Goal: Task Accomplishment & Management: Manage account settings

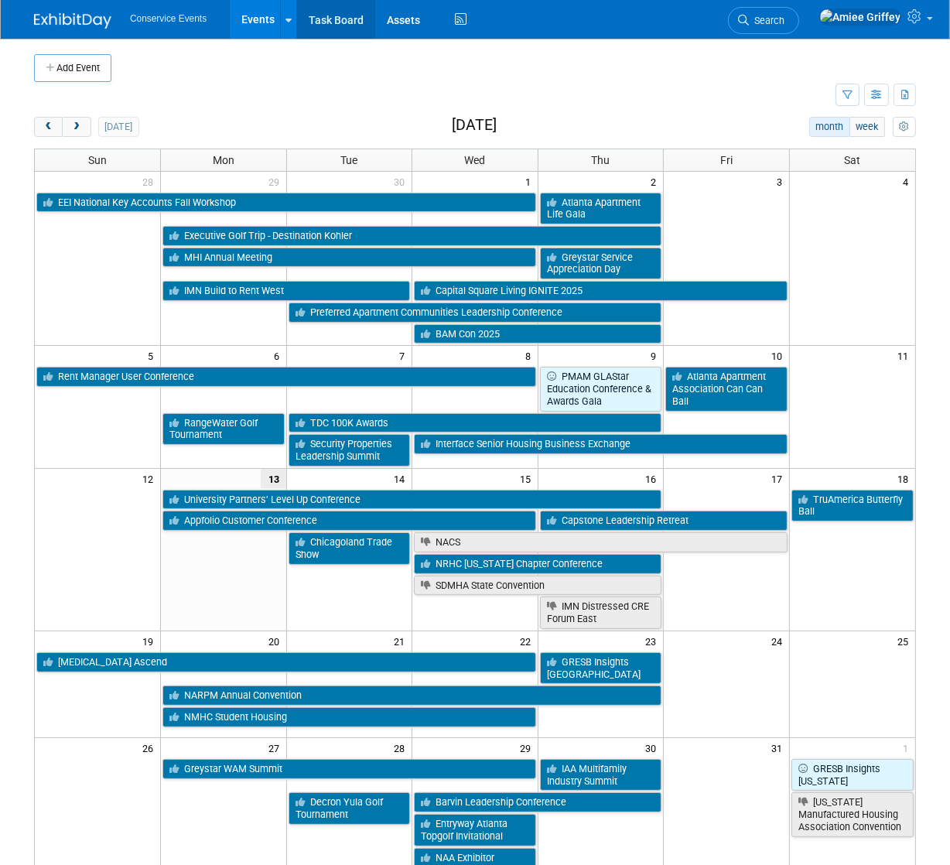
click at [320, 20] on link "Task Board" at bounding box center [336, 19] width 78 height 39
click at [84, 129] on button "next" at bounding box center [76, 127] width 29 height 20
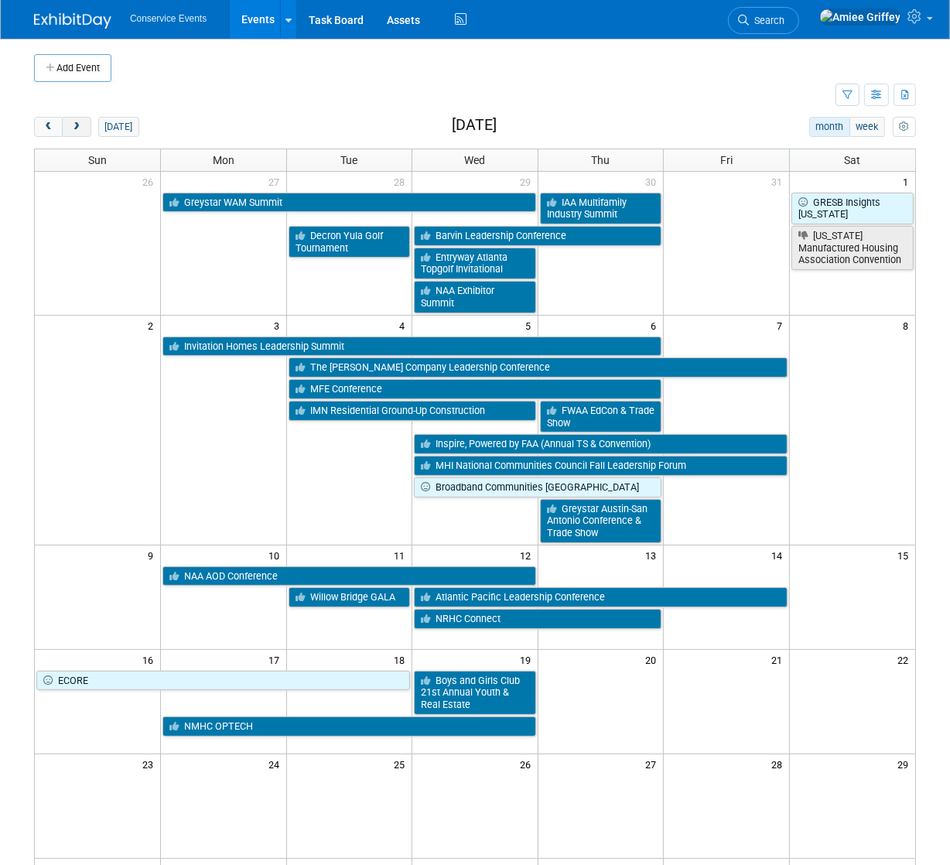
click at [72, 128] on span "next" at bounding box center [76, 127] width 12 height 10
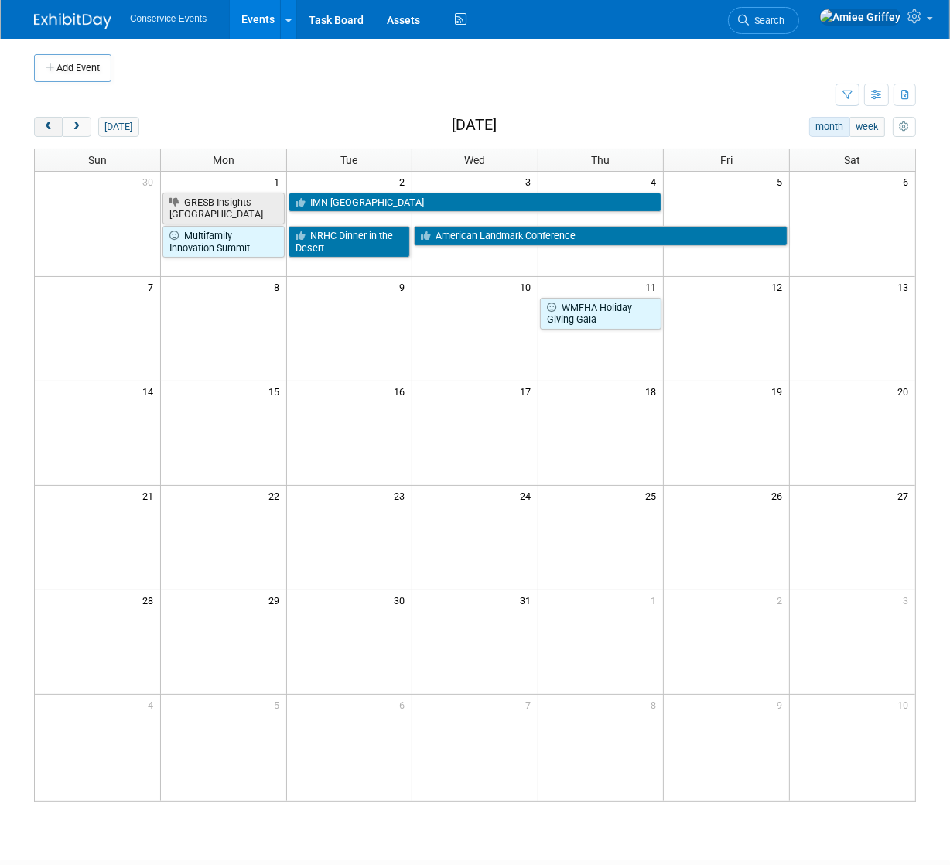
click at [44, 132] on button "prev" at bounding box center [48, 127] width 29 height 20
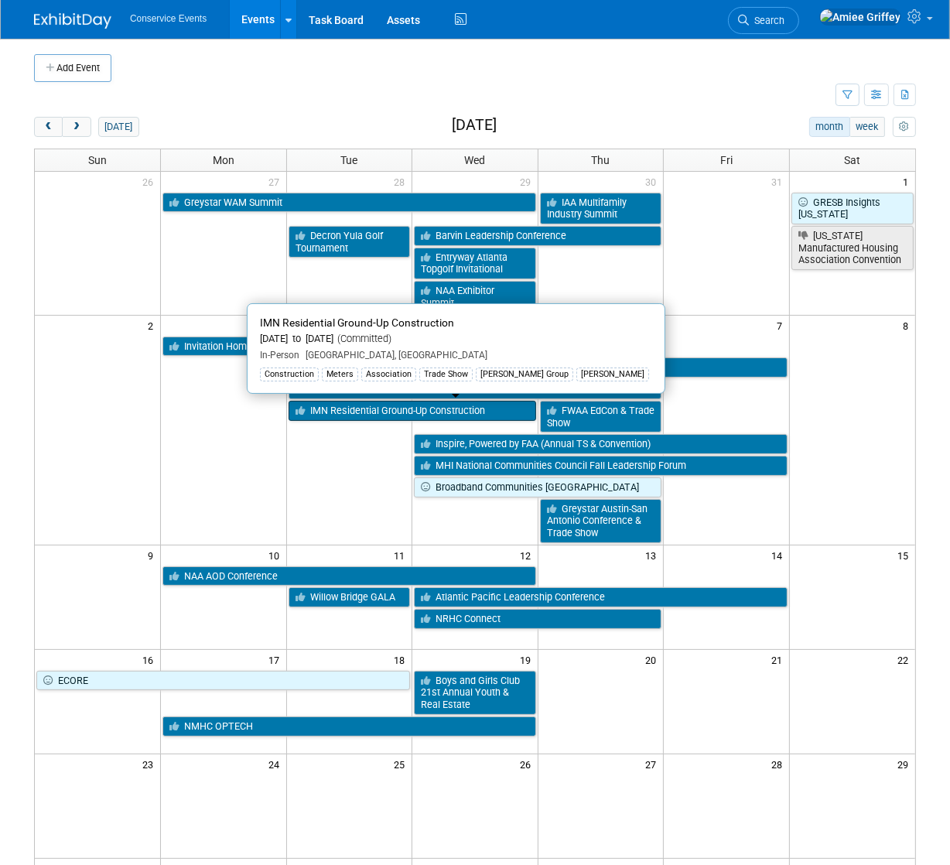
click at [407, 409] on link "IMN Residential Ground-Up Construction" at bounding box center [413, 411] width 248 height 20
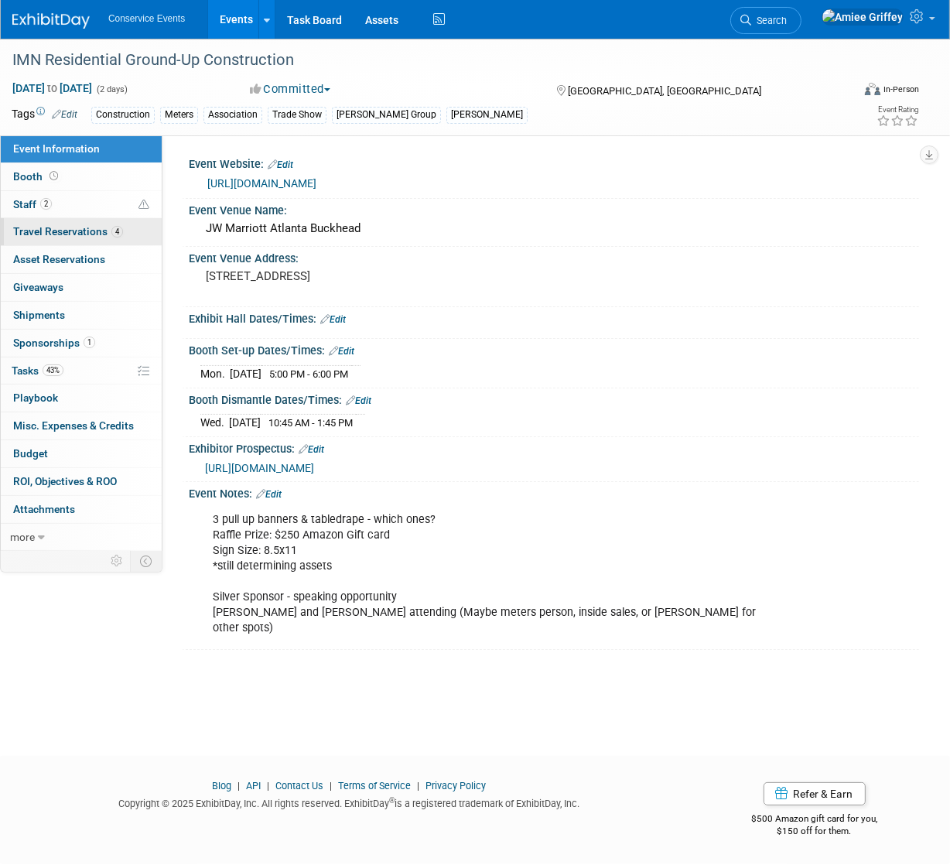
click at [70, 235] on span "Travel Reservations 4" at bounding box center [68, 231] width 110 height 12
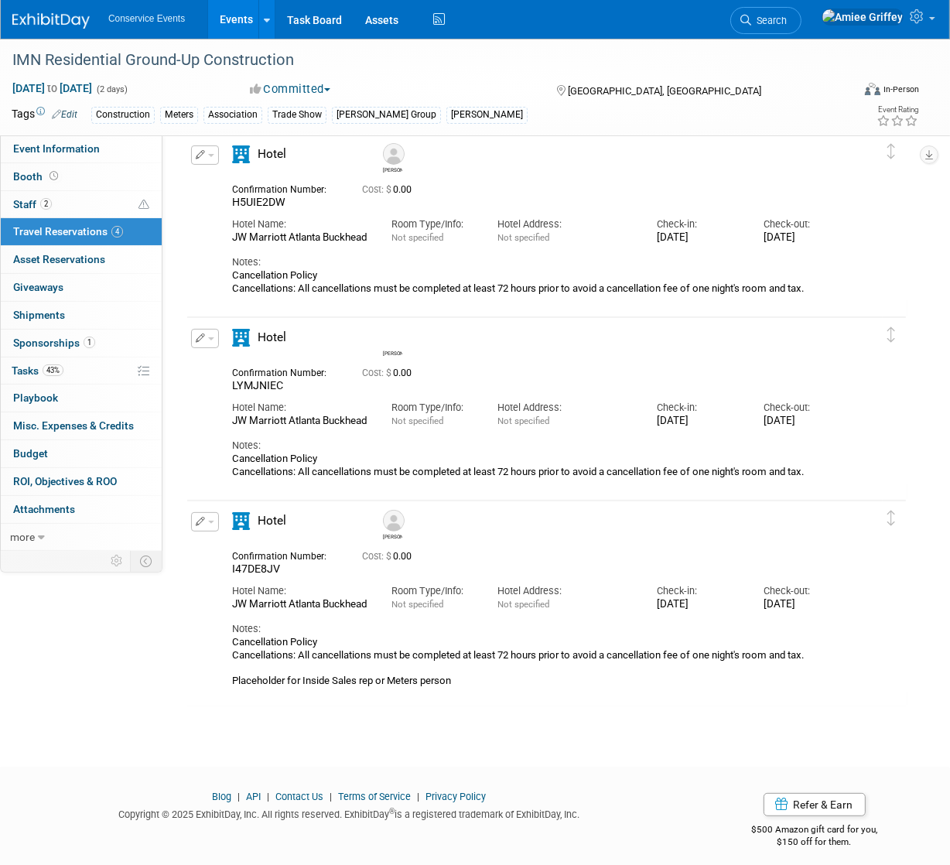
scroll to position [286, 0]
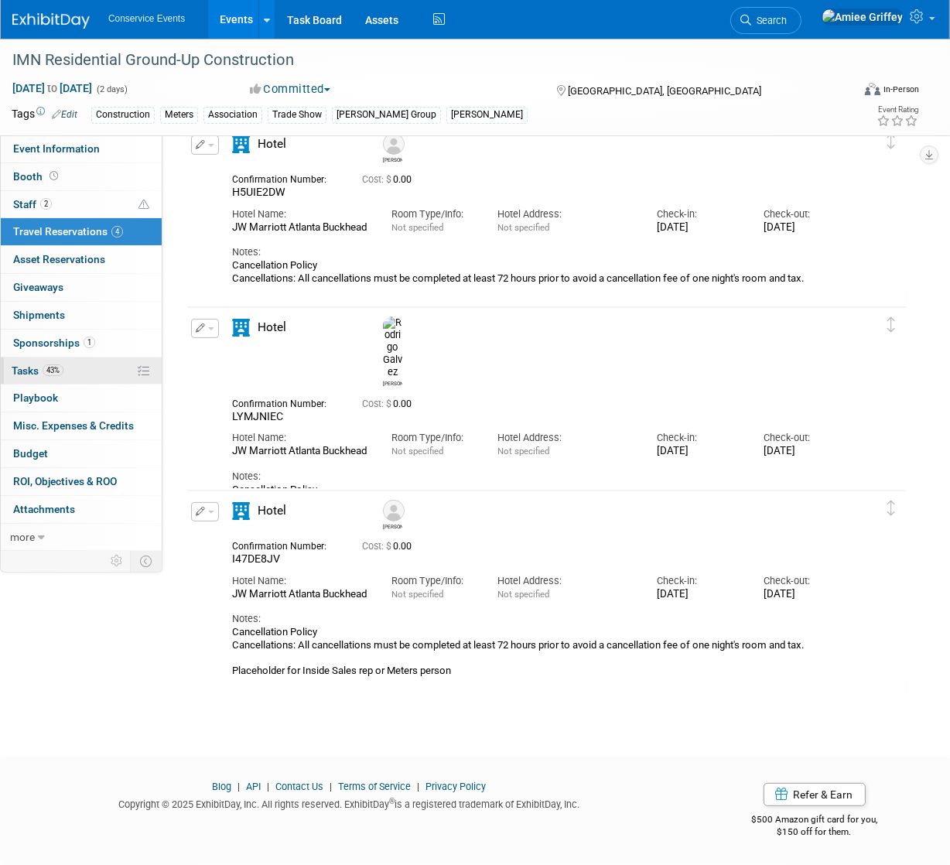
click at [26, 370] on span "Tasks 43%" at bounding box center [38, 371] width 52 height 12
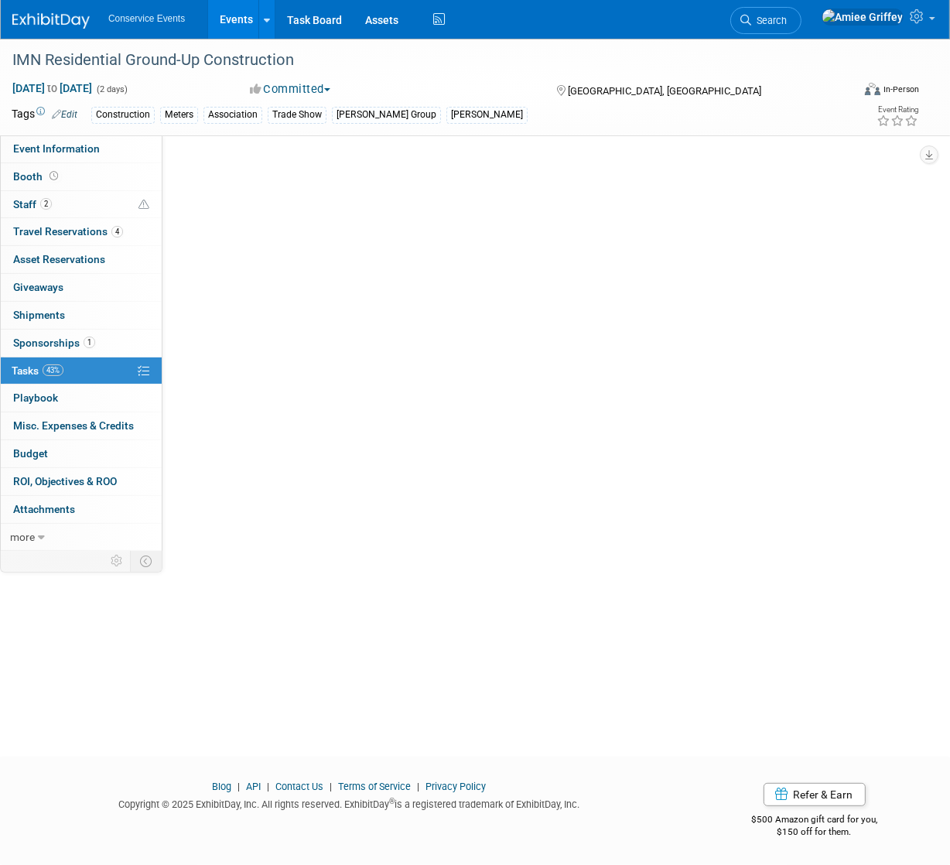
scroll to position [0, 0]
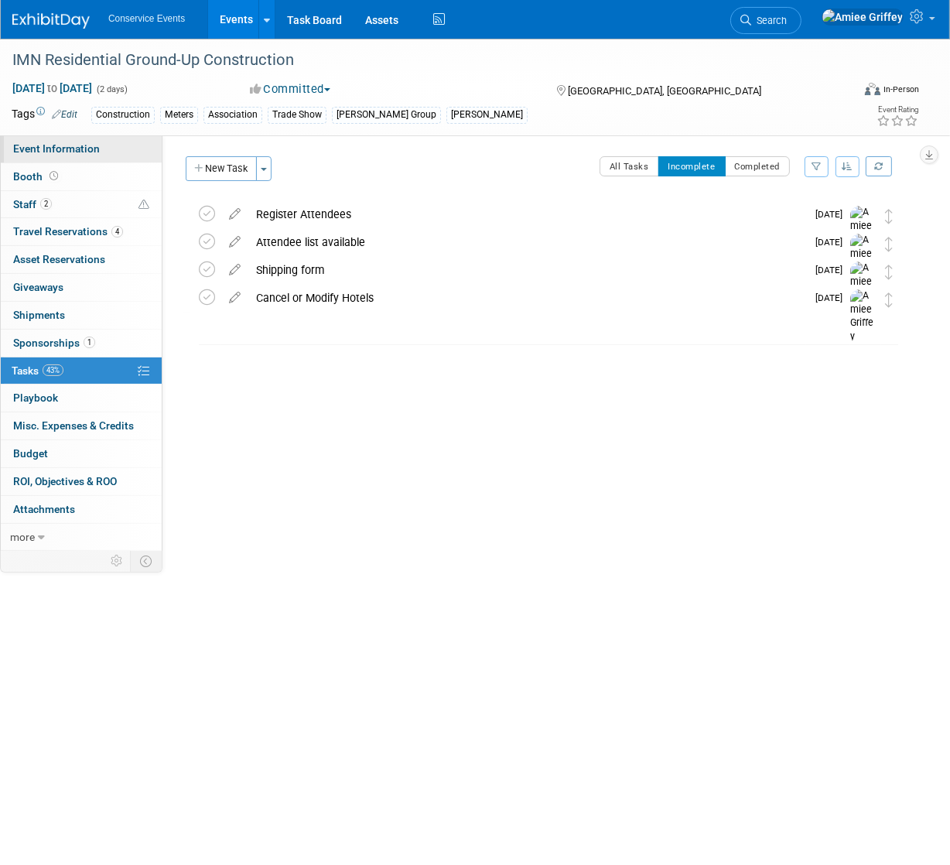
click at [61, 156] on link "Event Information" at bounding box center [81, 148] width 161 height 27
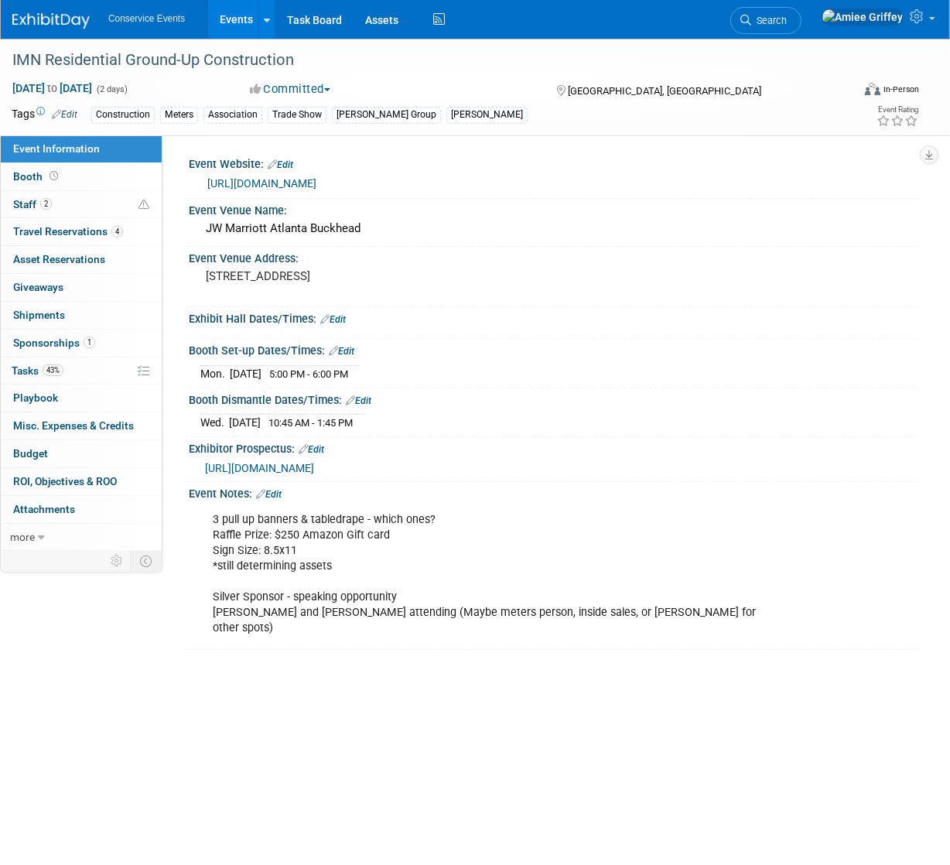
click at [281, 183] on link "https://informaconnect.com/imn-residential-ground-up-construction/" at bounding box center [261, 183] width 109 height 12
click at [61, 368] on span "43%" at bounding box center [53, 371] width 21 height 12
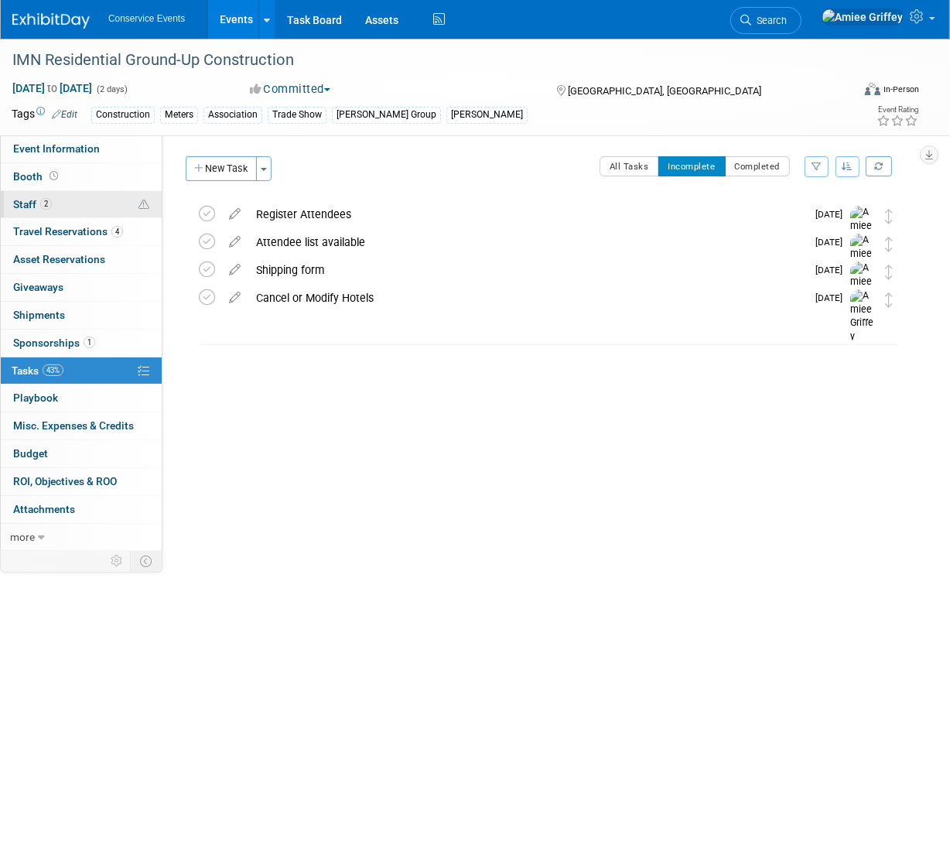
click at [45, 202] on span "2" at bounding box center [46, 204] width 12 height 12
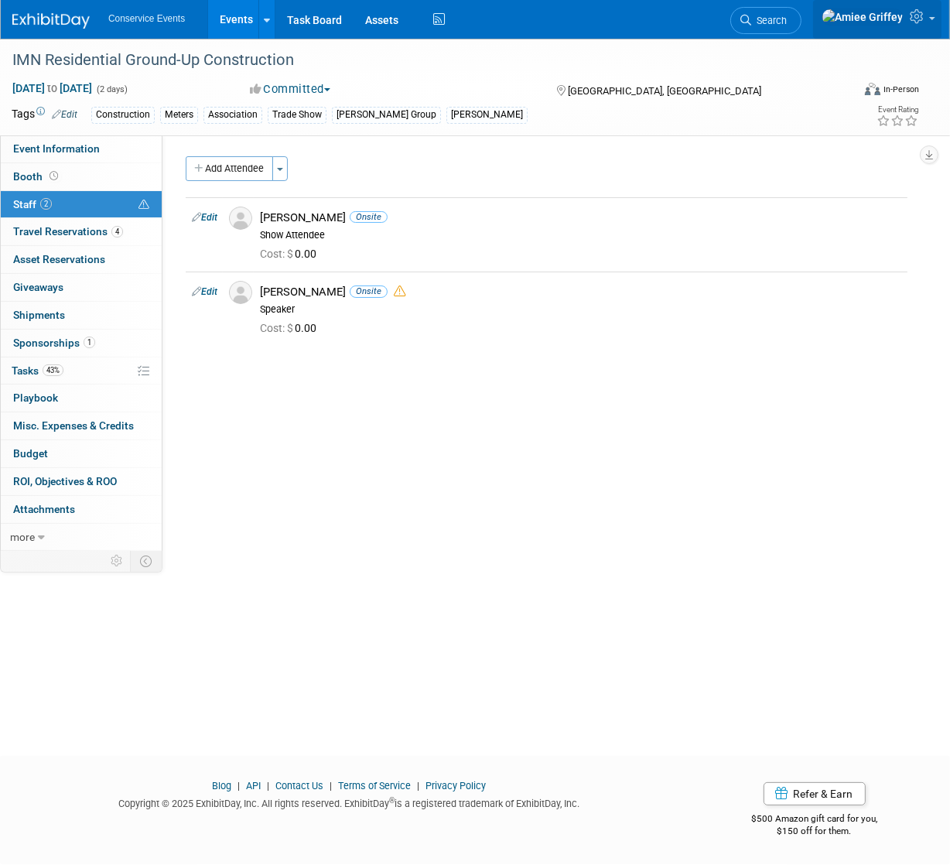
click at [929, 22] on link at bounding box center [877, 19] width 128 height 39
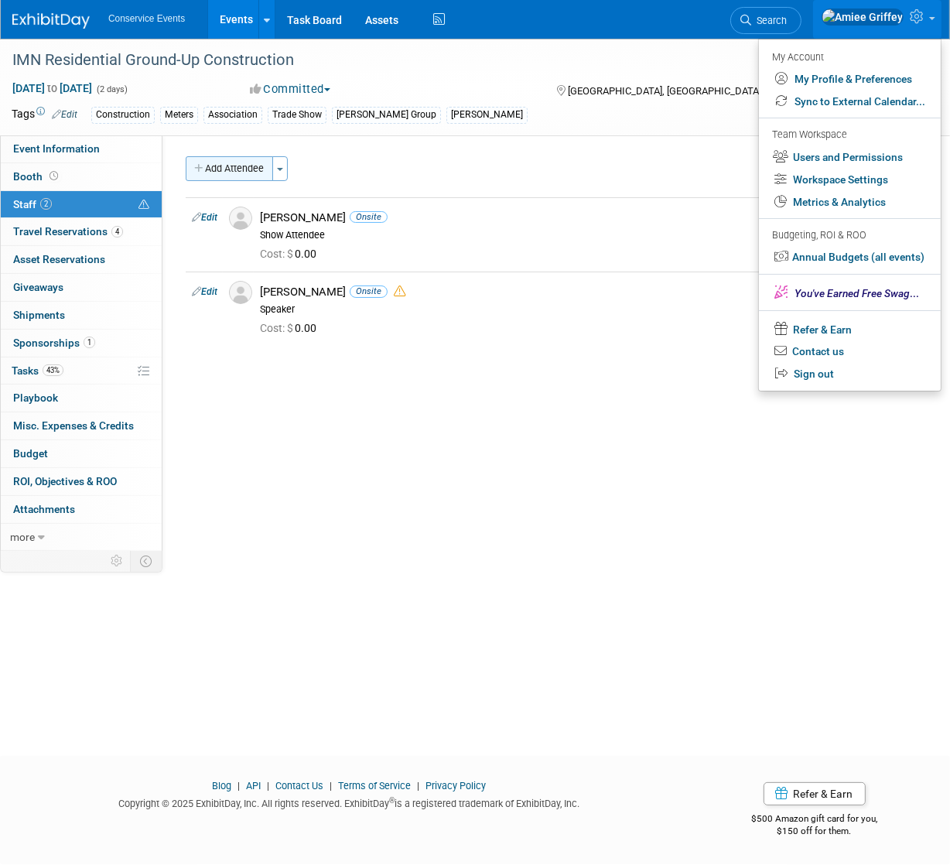
click at [211, 170] on button "Add Attendee" at bounding box center [229, 168] width 87 height 25
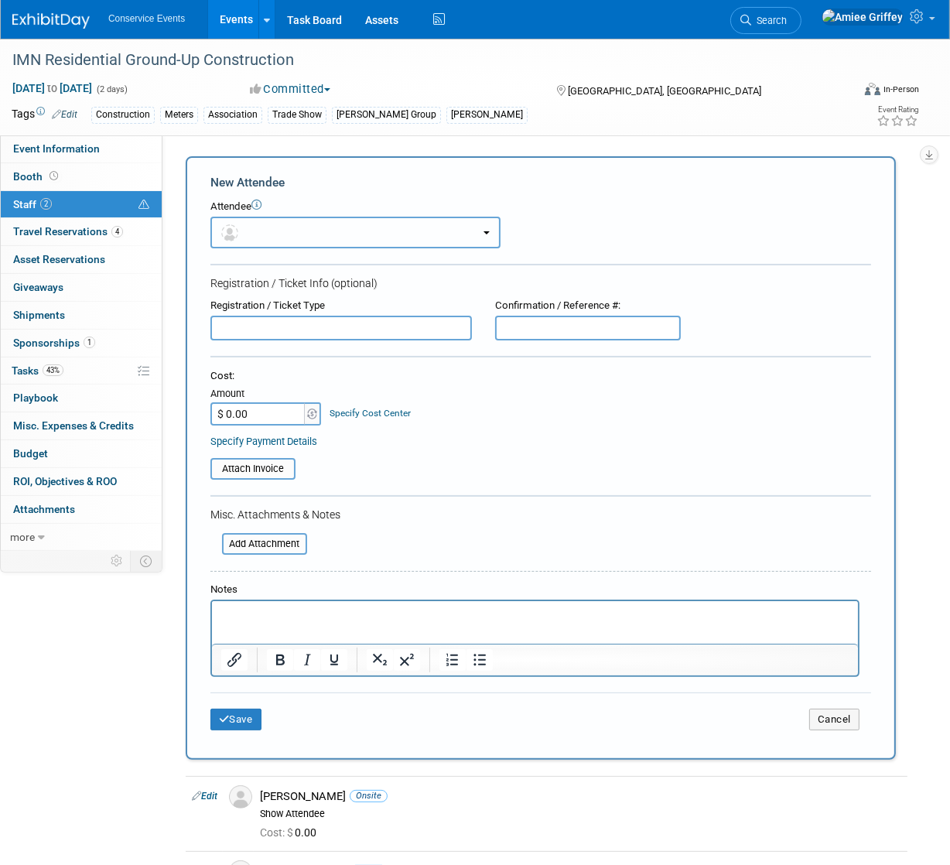
click at [291, 226] on button "button" at bounding box center [356, 233] width 290 height 32
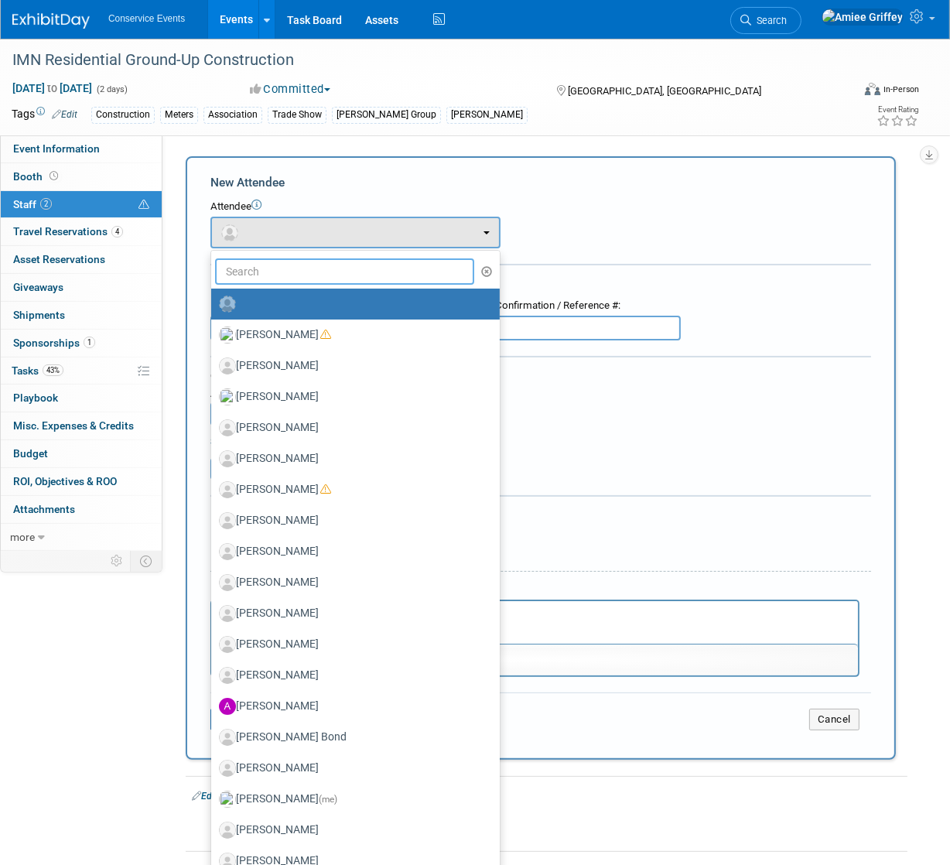
click at [293, 271] on input "text" at bounding box center [344, 272] width 259 height 26
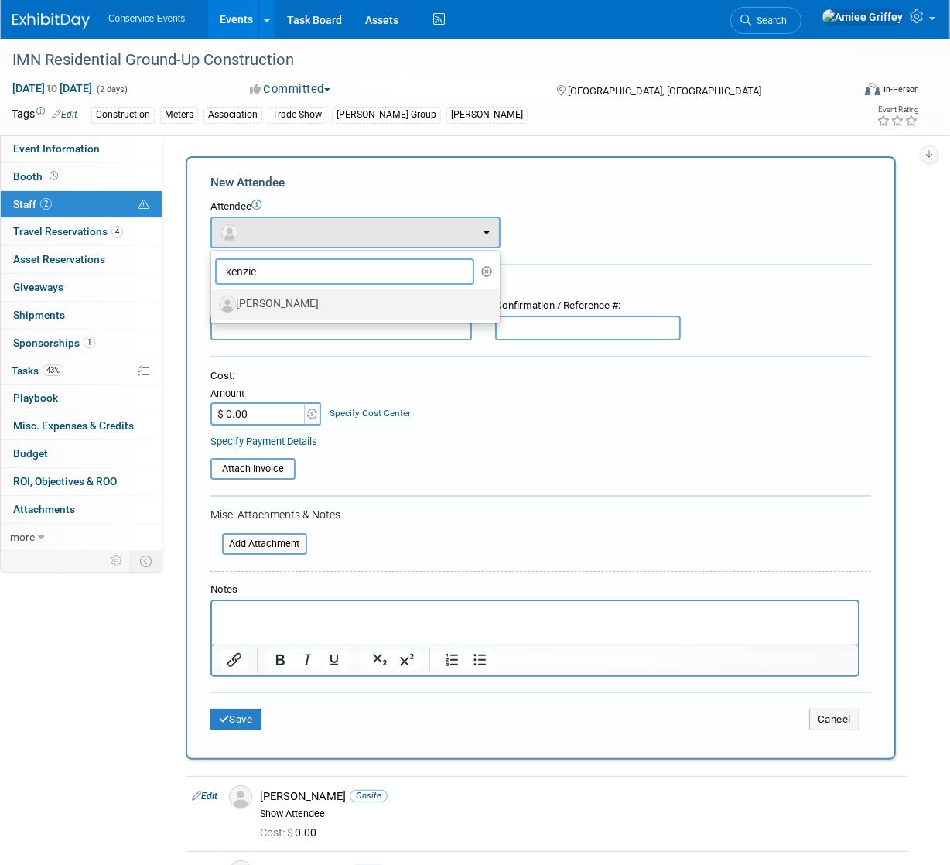
type input "kenzie"
click at [300, 302] on label "Kenzie Truong" at bounding box center [351, 304] width 265 height 25
click at [214, 302] on input "Kenzie Truong" at bounding box center [209, 302] width 10 height 10
select select "6d61b43d-dbd2-4963-94a7-7510857eec47"
select select "100"
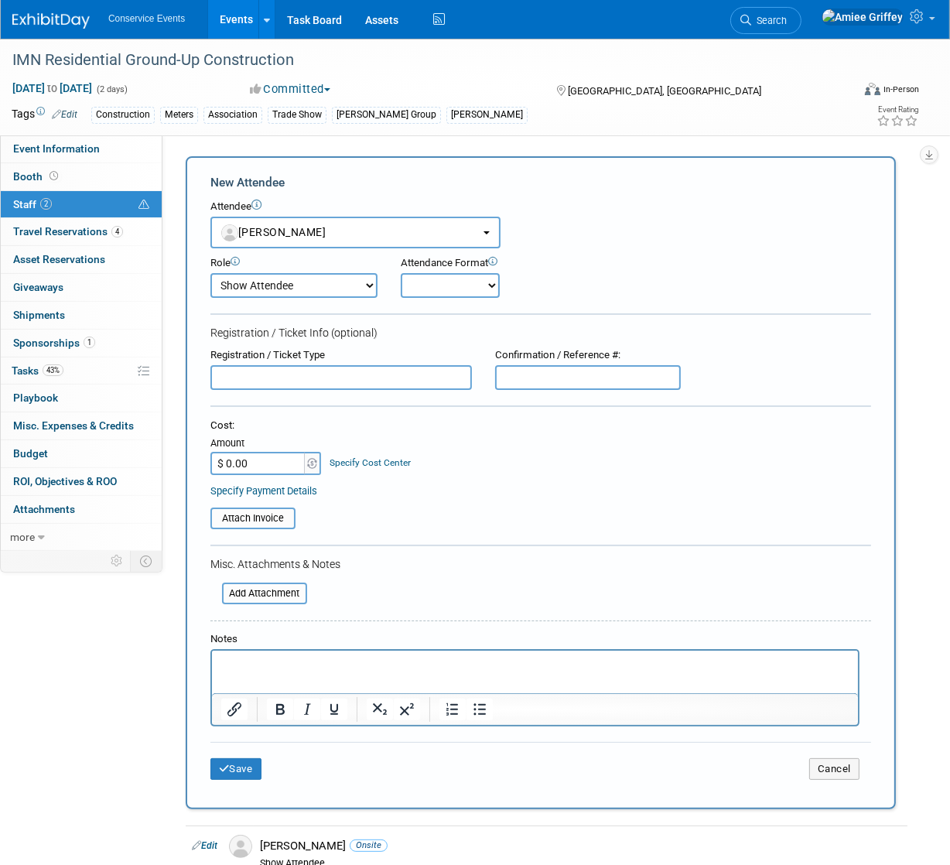
click at [426, 284] on select "Onsite Remote" at bounding box center [450, 285] width 99 height 25
select select "1"
click at [401, 273] on select "Onsite Remote" at bounding box center [450, 285] width 99 height 25
click at [241, 765] on button "Save" at bounding box center [236, 770] width 51 height 22
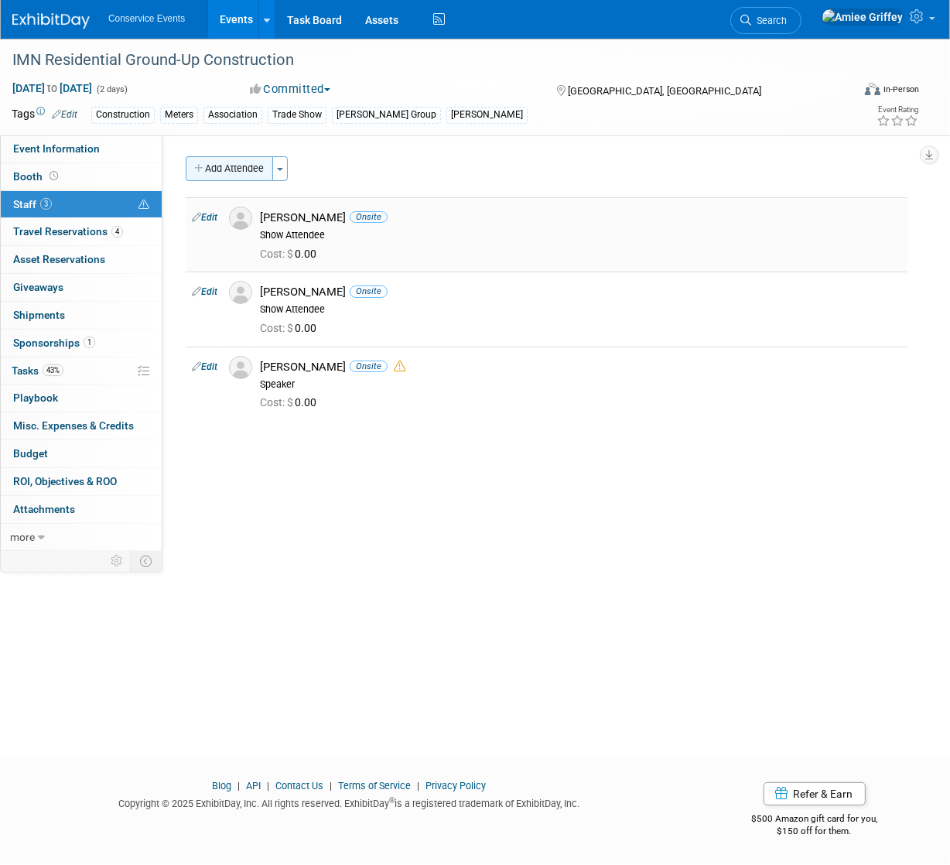
click at [219, 163] on button "Add Attendee" at bounding box center [229, 168] width 87 height 25
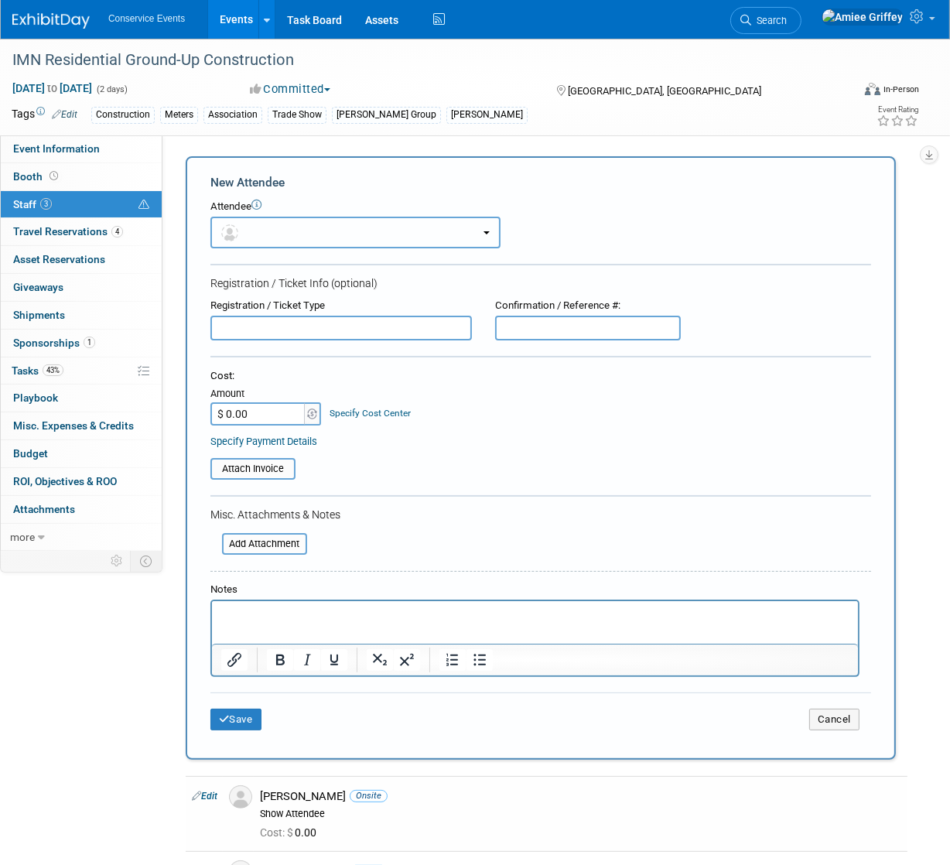
click at [283, 231] on button "button" at bounding box center [356, 233] width 290 height 32
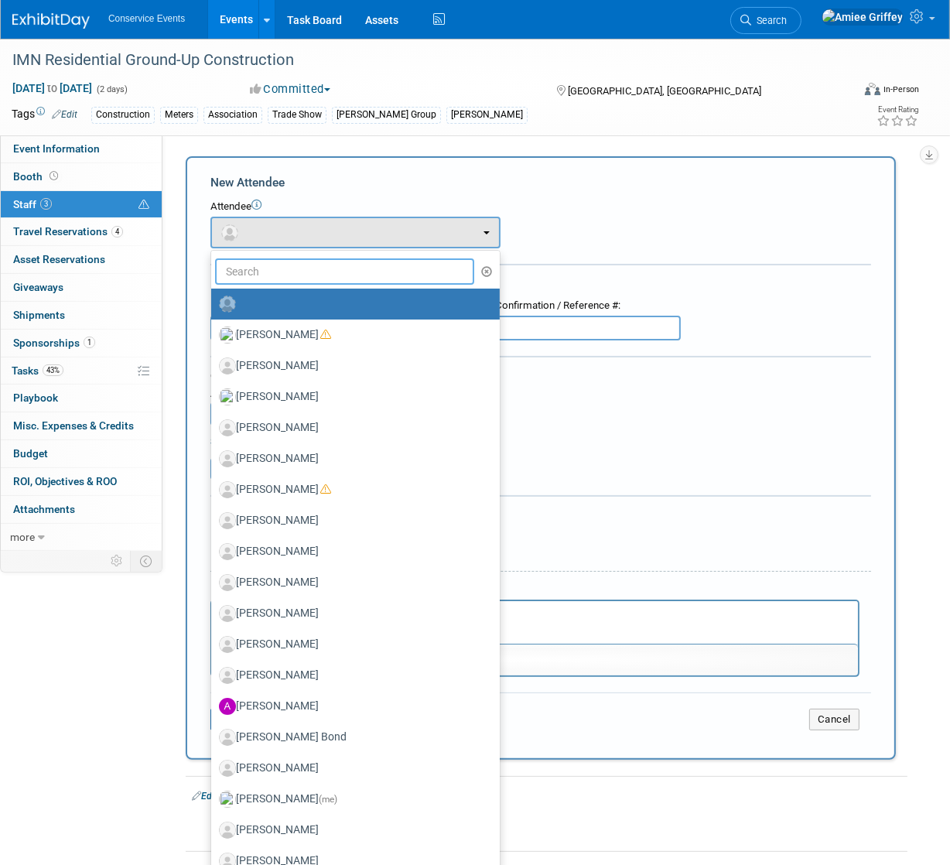
click at [294, 276] on input "text" at bounding box center [344, 272] width 259 height 26
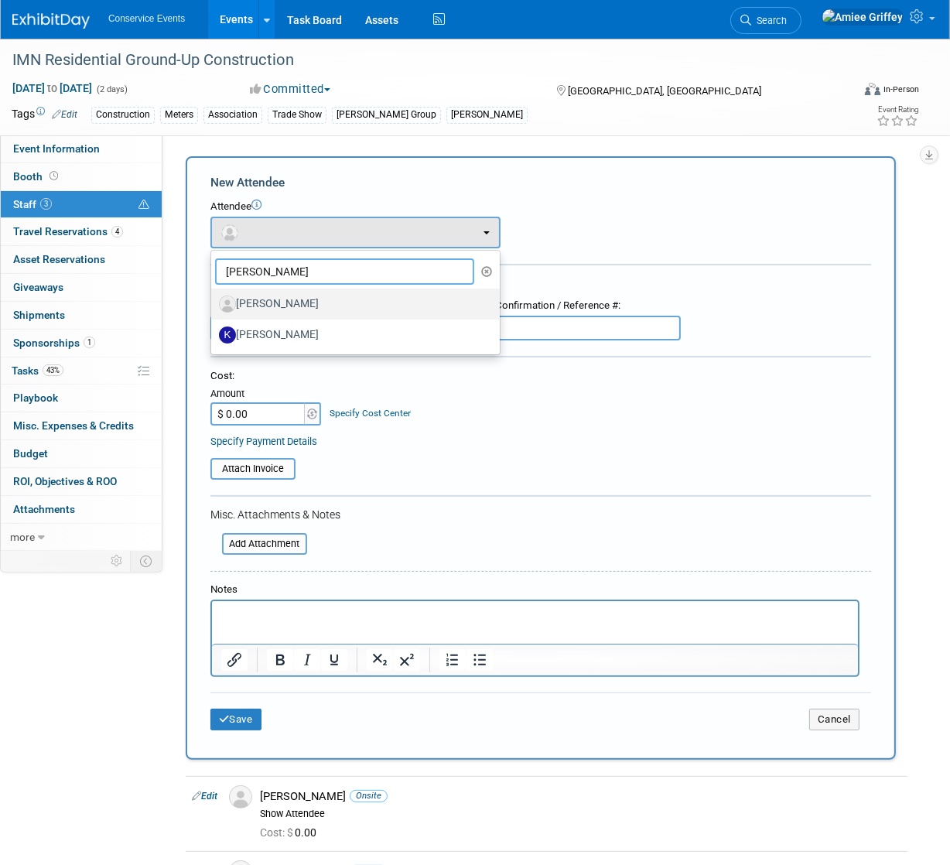
type input "Kyl"
click at [325, 298] on label "Kylan Veibell" at bounding box center [351, 304] width 265 height 25
click at [214, 298] on input "[PERSON_NAME]" at bounding box center [209, 302] width 10 height 10
select select "baca3ca1-4b1f-4ad5-829a-ad611e7ddb68"
select select "100"
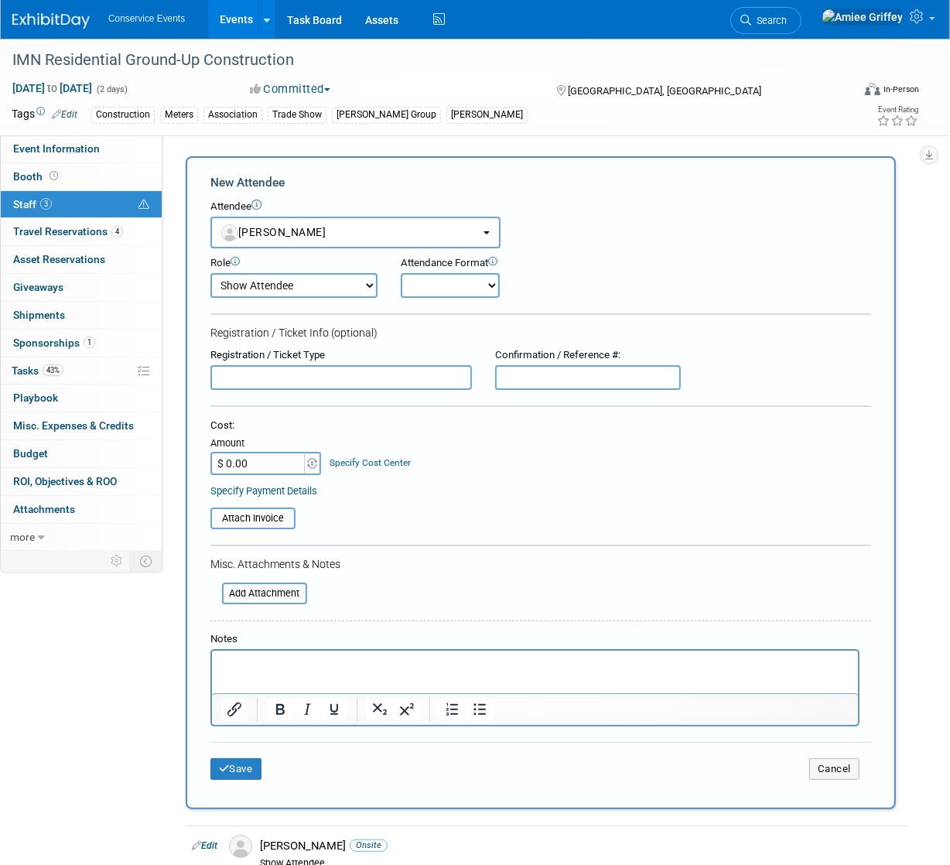
click at [461, 293] on select "Onsite Remote" at bounding box center [450, 285] width 99 height 25
select select "1"
click at [401, 273] on select "Onsite Remote" at bounding box center [450, 285] width 99 height 25
click at [236, 770] on button "Save" at bounding box center [236, 770] width 51 height 22
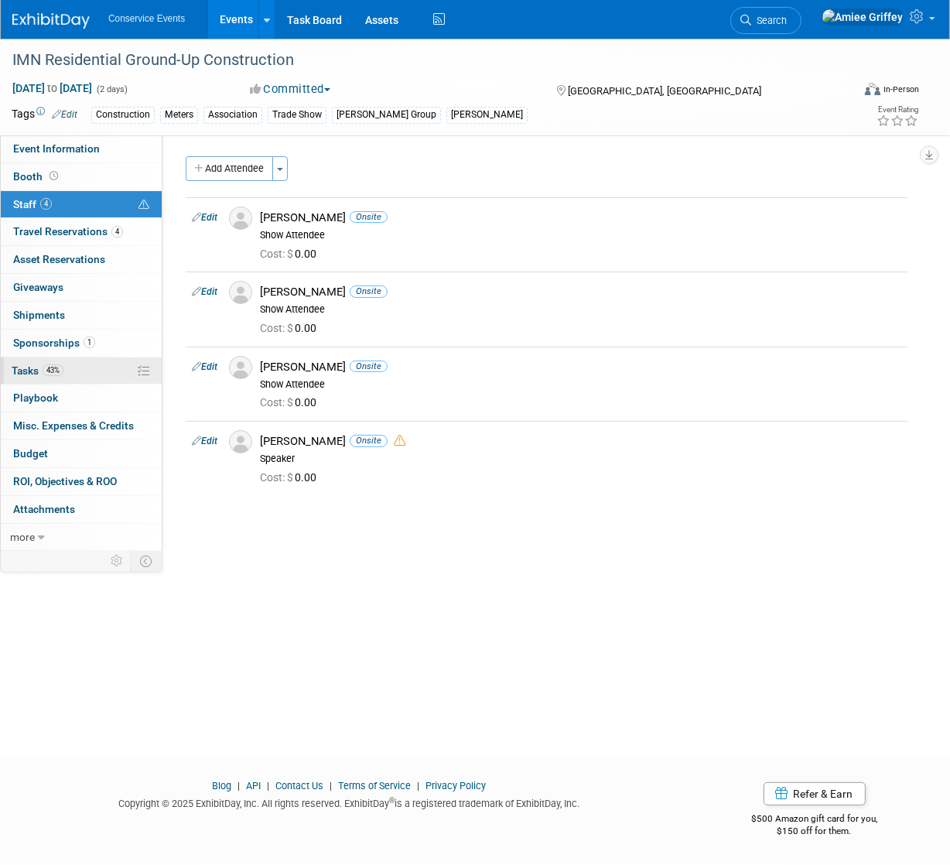
click at [43, 378] on link "43% Tasks 43%" at bounding box center [81, 371] width 161 height 27
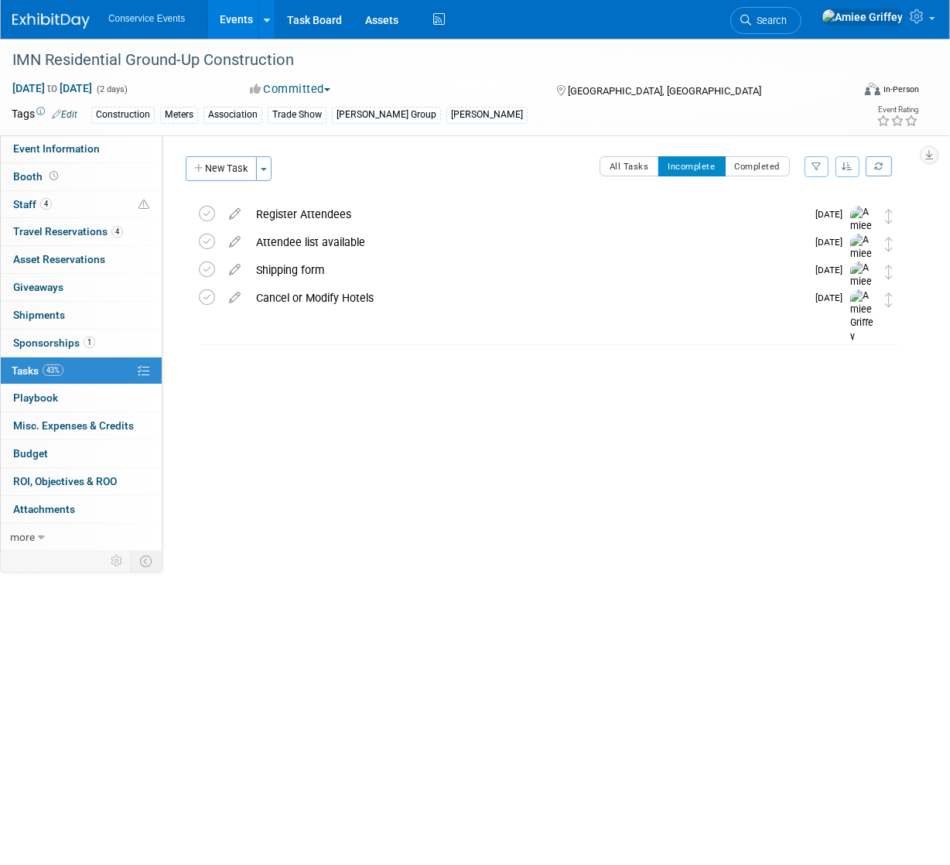
click at [235, 20] on link "Events" at bounding box center [236, 19] width 57 height 39
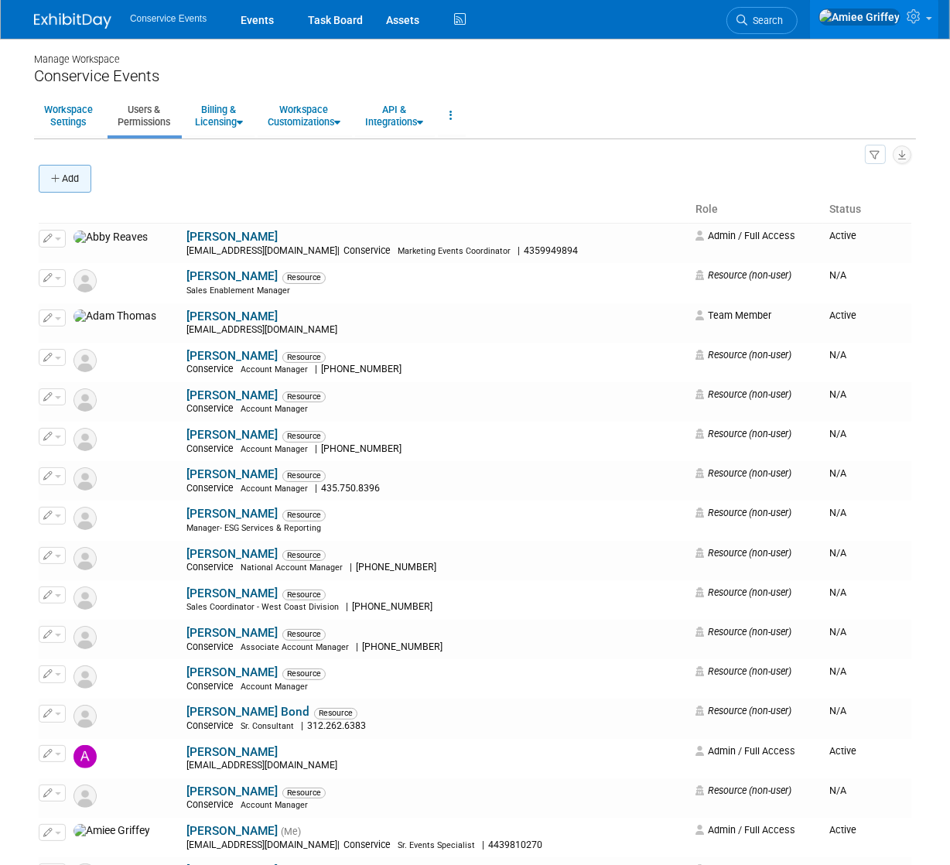
click at [81, 174] on button "Add" at bounding box center [65, 179] width 53 height 28
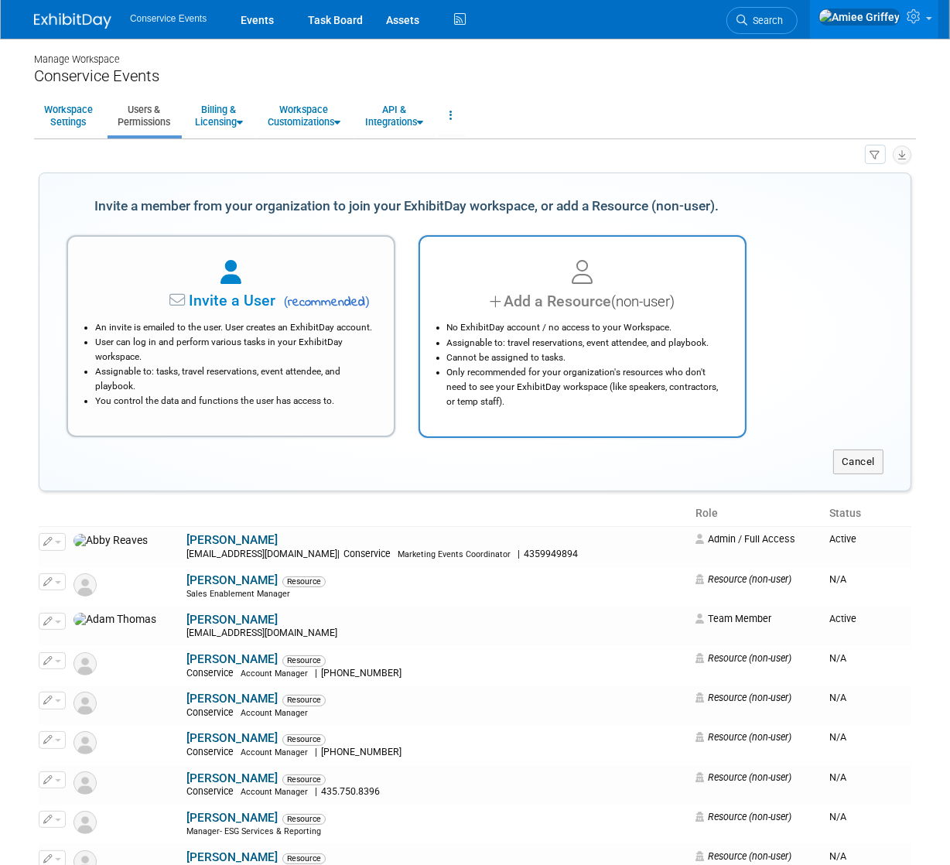
click at [524, 358] on li "Cannot be assigned to tasks." at bounding box center [586, 358] width 279 height 15
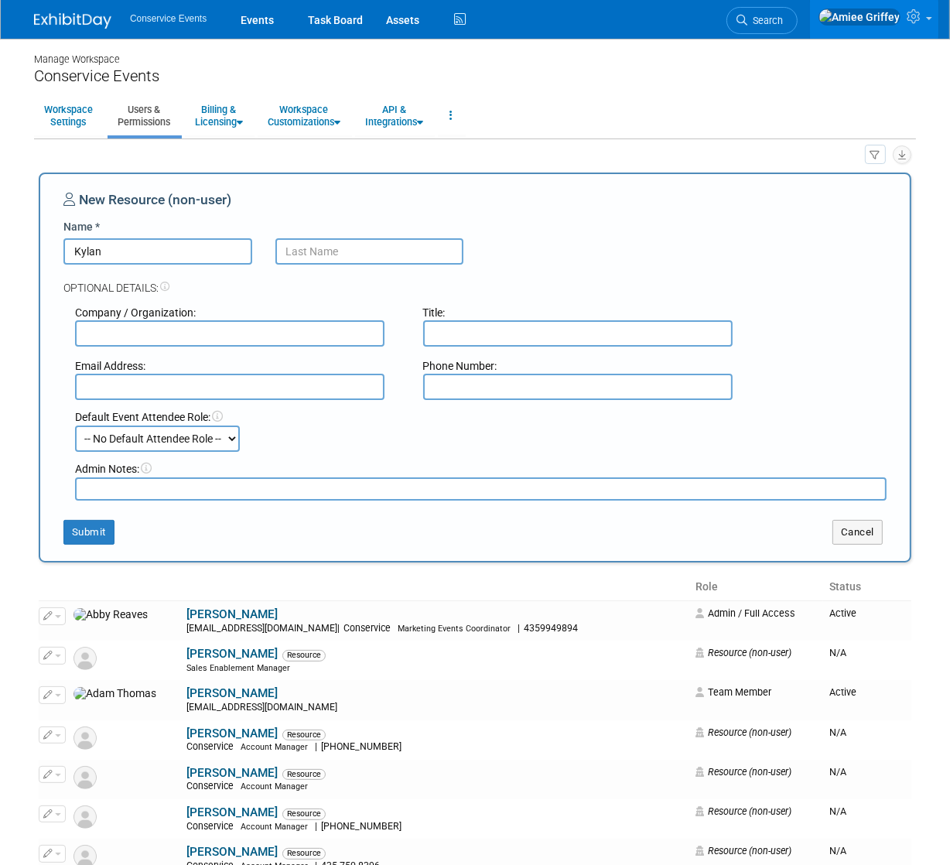
type input "Kylan"
type input "Veibell"
click at [166, 389] on input "text" at bounding box center [230, 387] width 310 height 26
paste input "kveibell@conservice.com"
type input "kveibell@conservice.com"
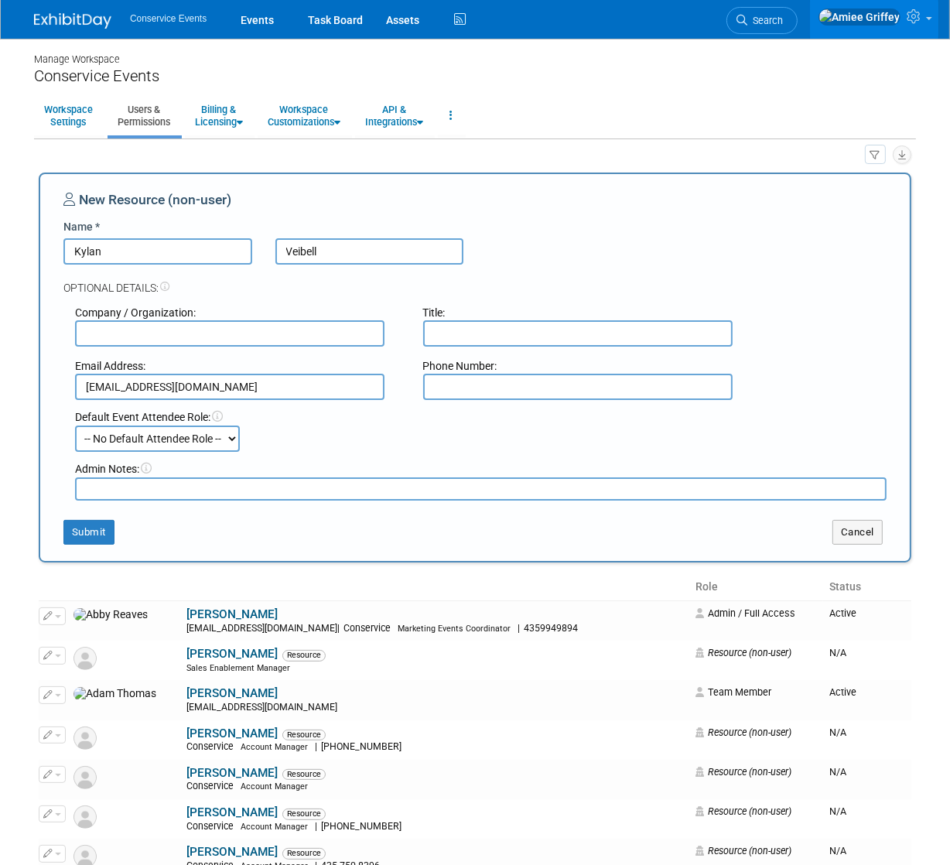
click at [192, 437] on select "-- No Default Attendee Role -- Demonstrator Host Planner Presenter Sales Repres…" at bounding box center [157, 439] width 165 height 26
click at [75, 426] on select "-- No Default Attendee Role -- Demonstrator Host Planner Presenter Sales Repres…" at bounding box center [157, 439] width 165 height 26
click at [131, 443] on select "-- No Default Attendee Role -- Demonstrator Host Planner Presenter Sales Repres…" at bounding box center [157, 439] width 165 height 26
select select "100"
click at [75, 426] on select "-- No Default Attendee Role -- Demonstrator Host Planner Presenter Sales Repres…" at bounding box center [157, 439] width 165 height 26
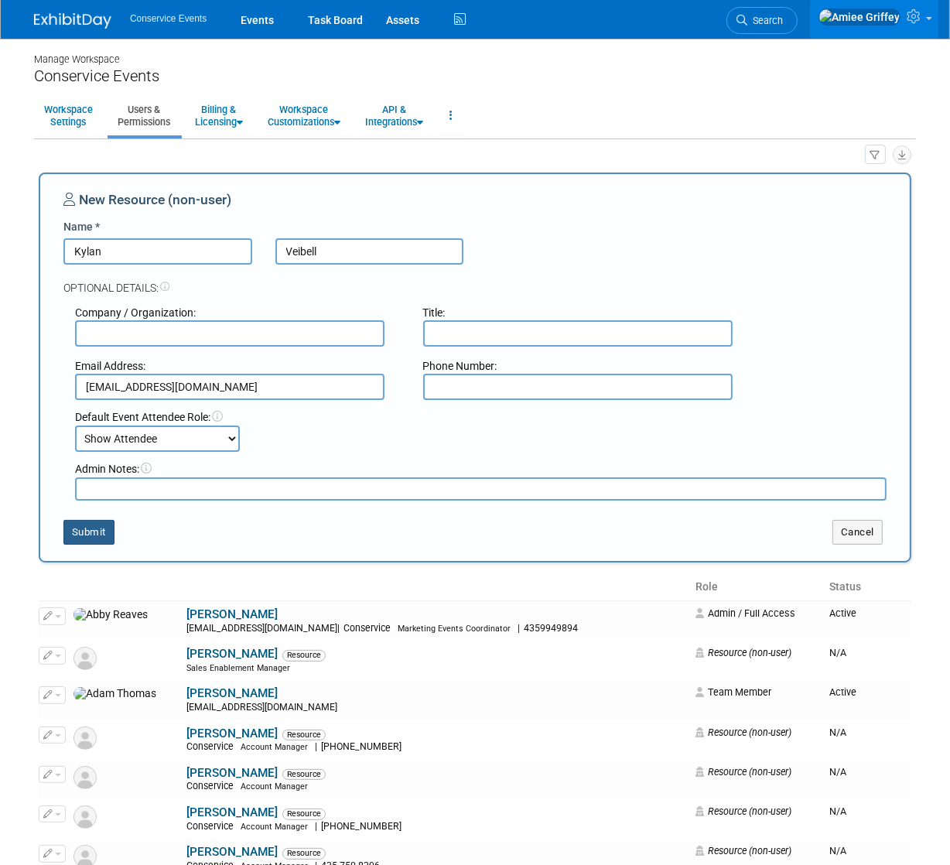
click at [101, 536] on button "Submit" at bounding box center [88, 532] width 51 height 25
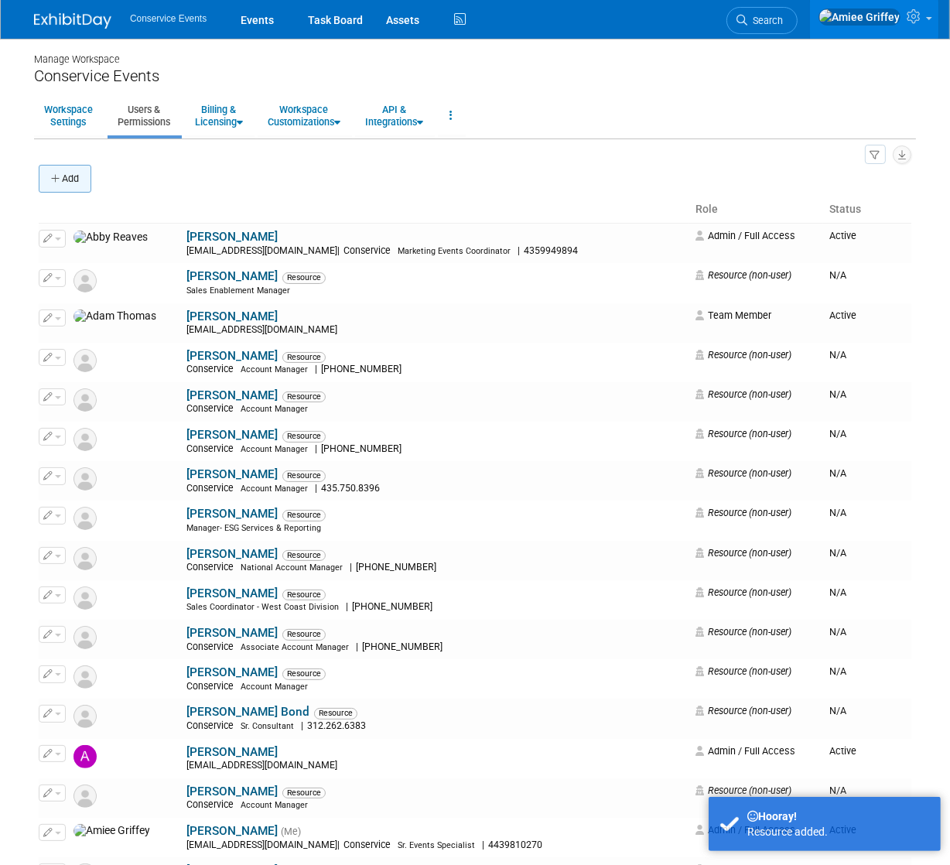
click at [61, 177] on button "Add" at bounding box center [65, 179] width 53 height 28
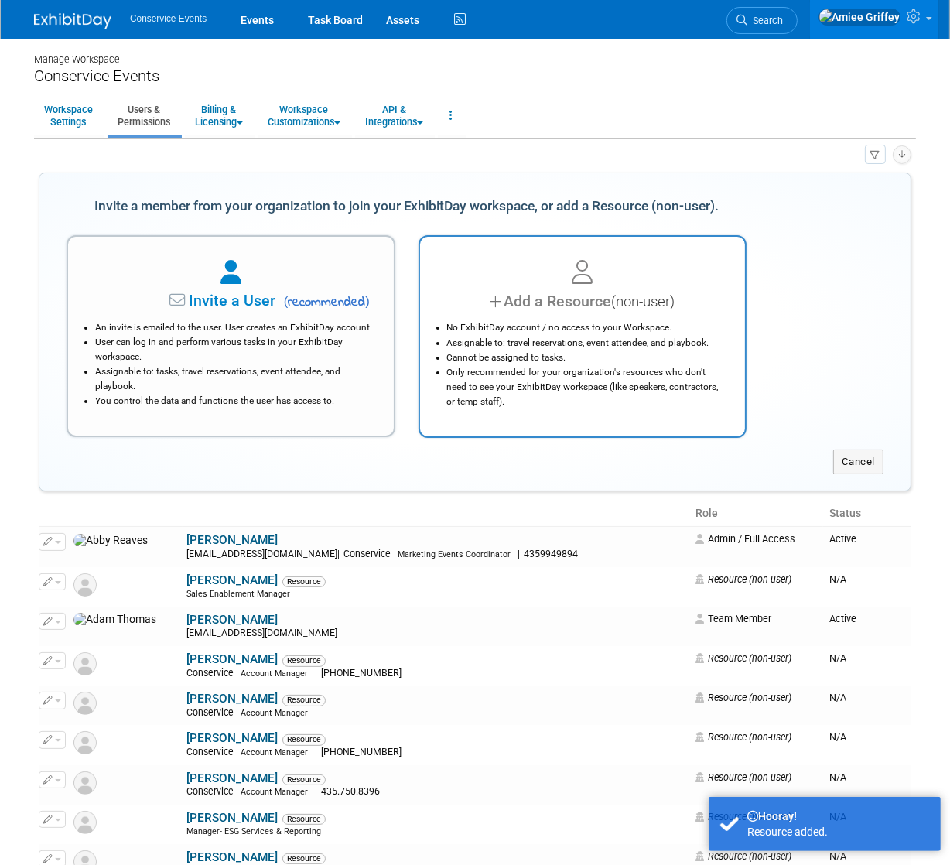
click at [526, 322] on li "No ExhibitDay account / no access to your Workspace." at bounding box center [586, 327] width 279 height 15
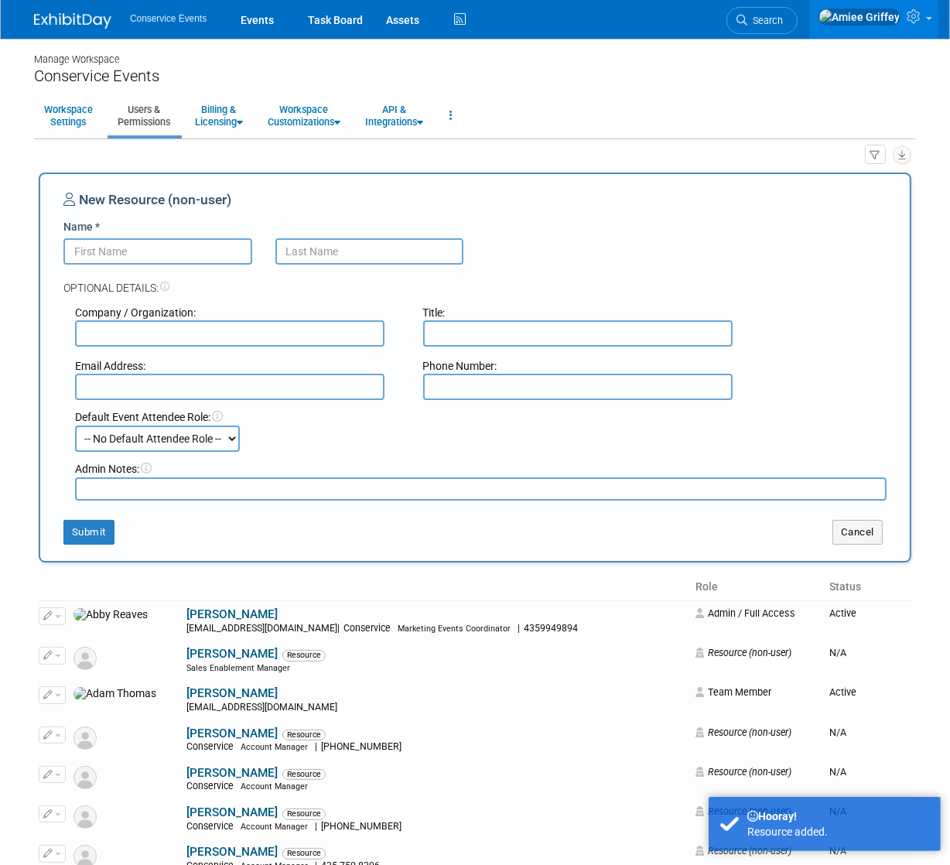
click at [176, 255] on input "Name *" at bounding box center [157, 251] width 189 height 26
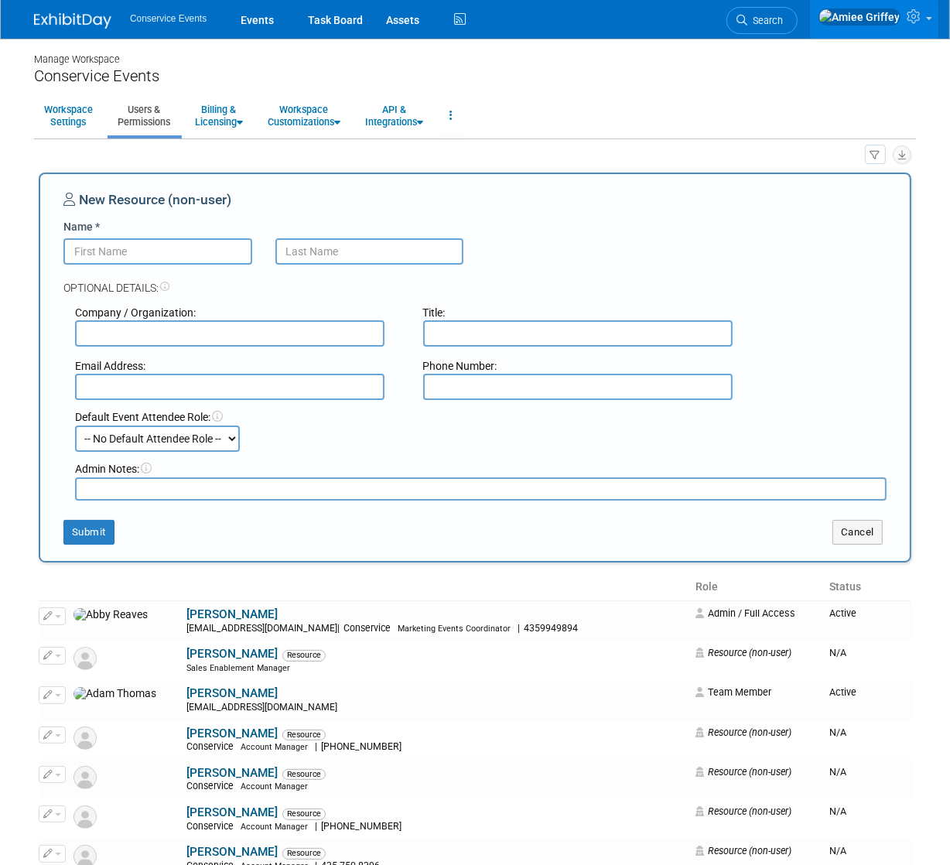
click at [146, 251] on input "Name *" at bounding box center [157, 251] width 189 height 26
type input "Kenzie"
type input "Truong"
click at [222, 399] on input "text" at bounding box center [230, 387] width 310 height 26
paste input "mtruong@conservice.com"
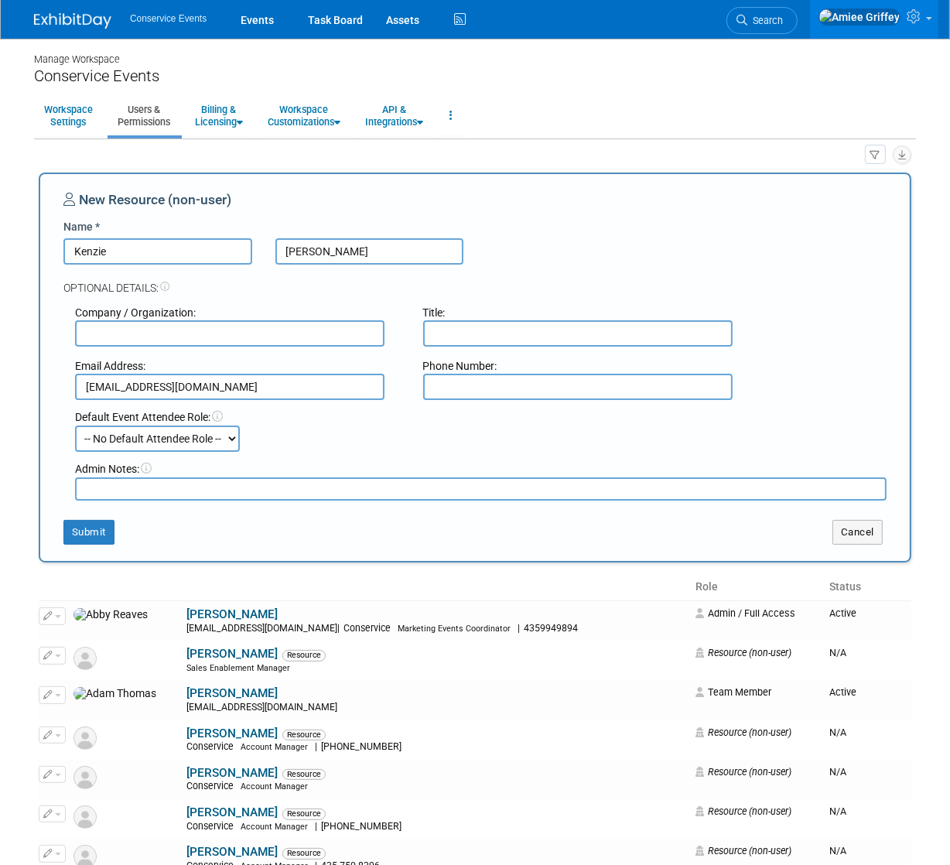
type input "mtruong@conservice.com"
click at [149, 440] on select "-- No Default Attendee Role -- Demonstrator Host Planner Presenter Sales Repres…" at bounding box center [157, 439] width 165 height 26
select select "100"
click at [75, 426] on select "-- No Default Attendee Role -- Demonstrator Host Planner Presenter Sales Repres…" at bounding box center [157, 439] width 165 height 26
click at [89, 530] on button "Submit" at bounding box center [88, 532] width 51 height 25
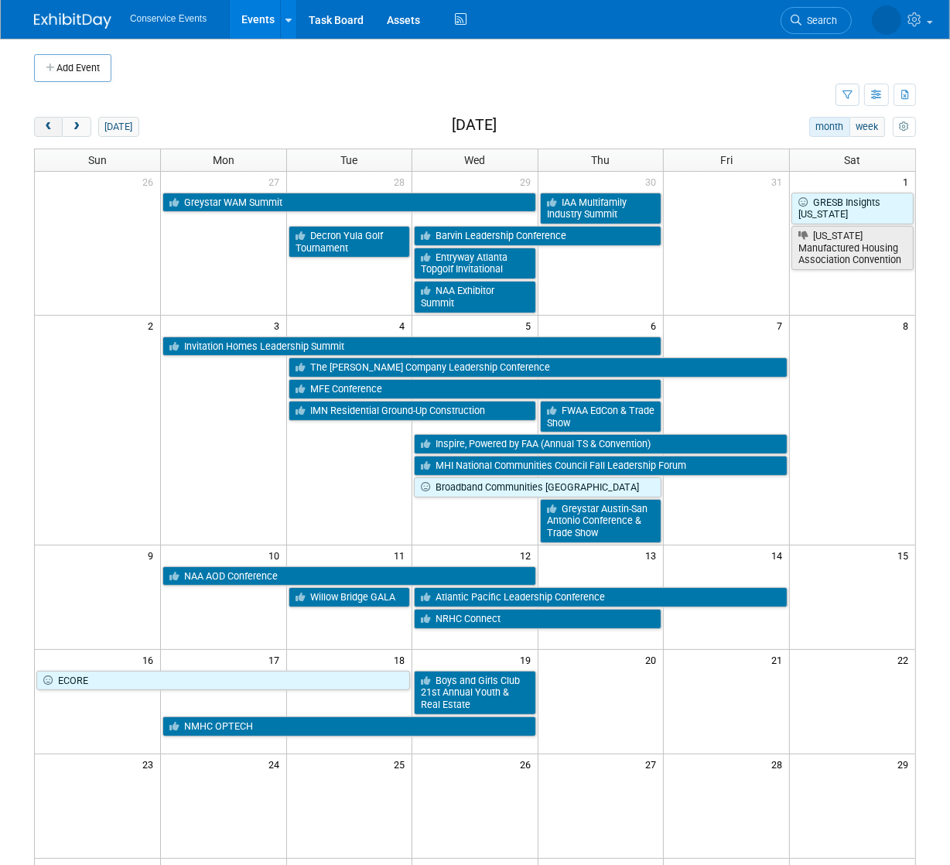
click at [43, 123] on span "prev" at bounding box center [49, 127] width 12 height 10
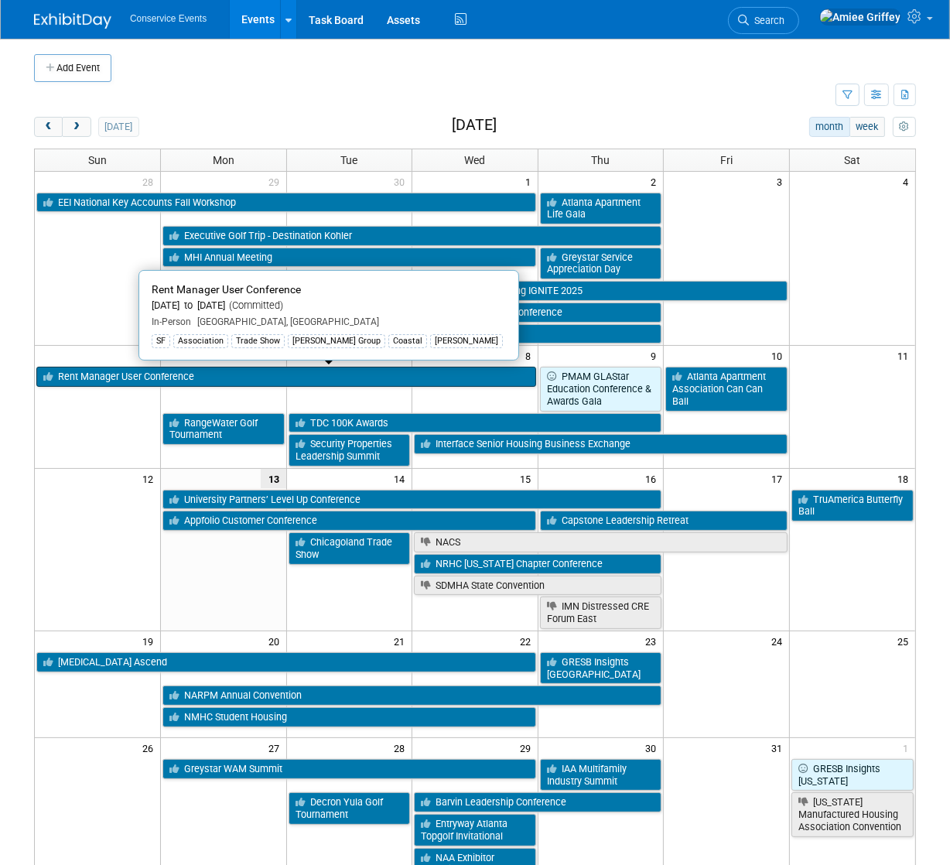
click at [119, 378] on link "Rent Manager User Conference" at bounding box center [286, 377] width 500 height 20
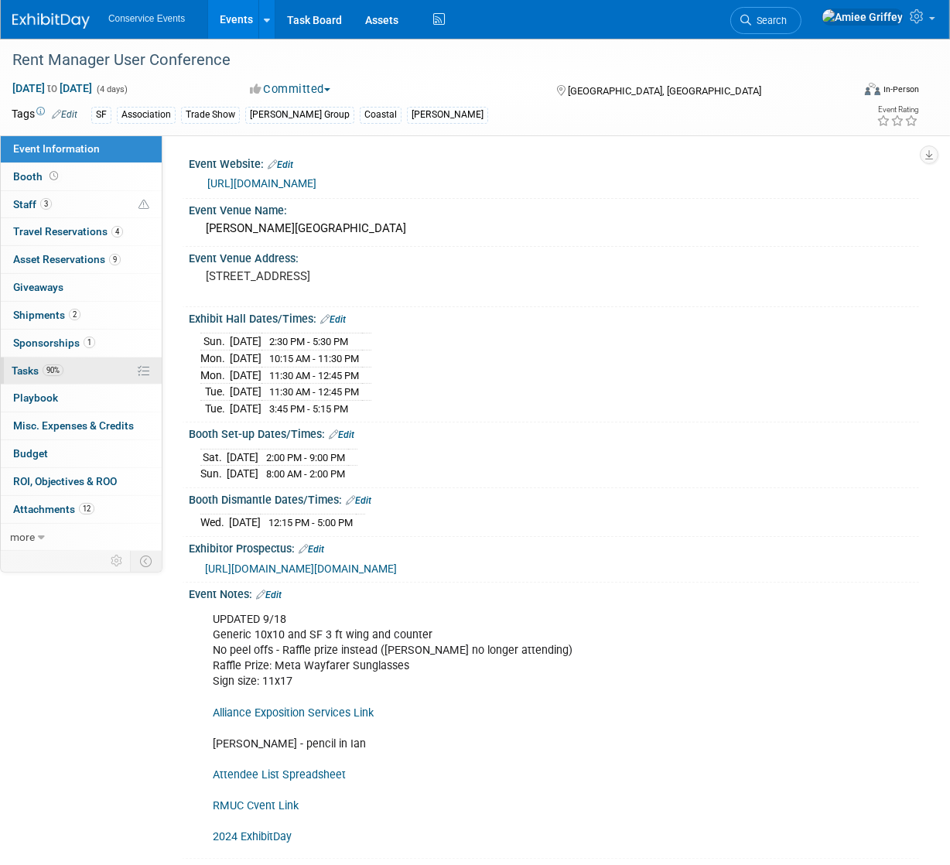
click at [34, 382] on link "90% Tasks 90%" at bounding box center [81, 371] width 161 height 27
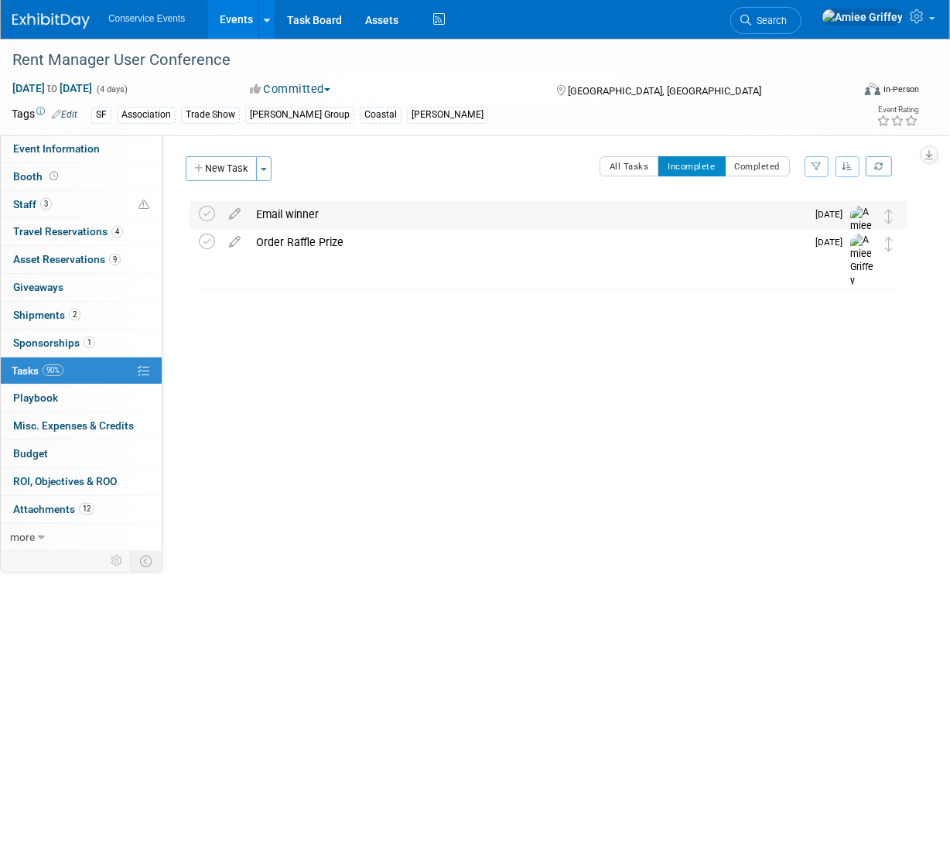
click at [296, 214] on div "Email winner" at bounding box center [527, 214] width 558 height 26
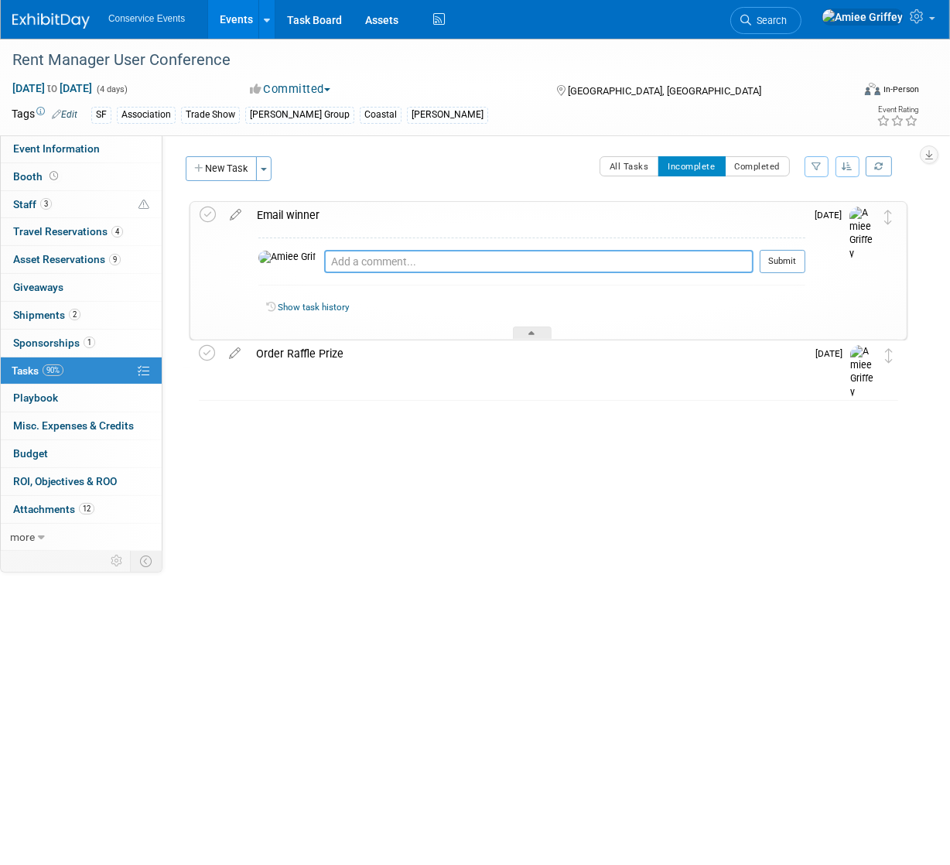
click at [324, 261] on textarea at bounding box center [539, 261] width 430 height 23
paste textarea "nina.ciricalves@gmail.com"
type textarea "Emailed Nina Ciric Alves (vecno management) nina.ciricalves@gmail.com 10/13/25"
click at [792, 257] on button "Submit" at bounding box center [783, 261] width 46 height 23
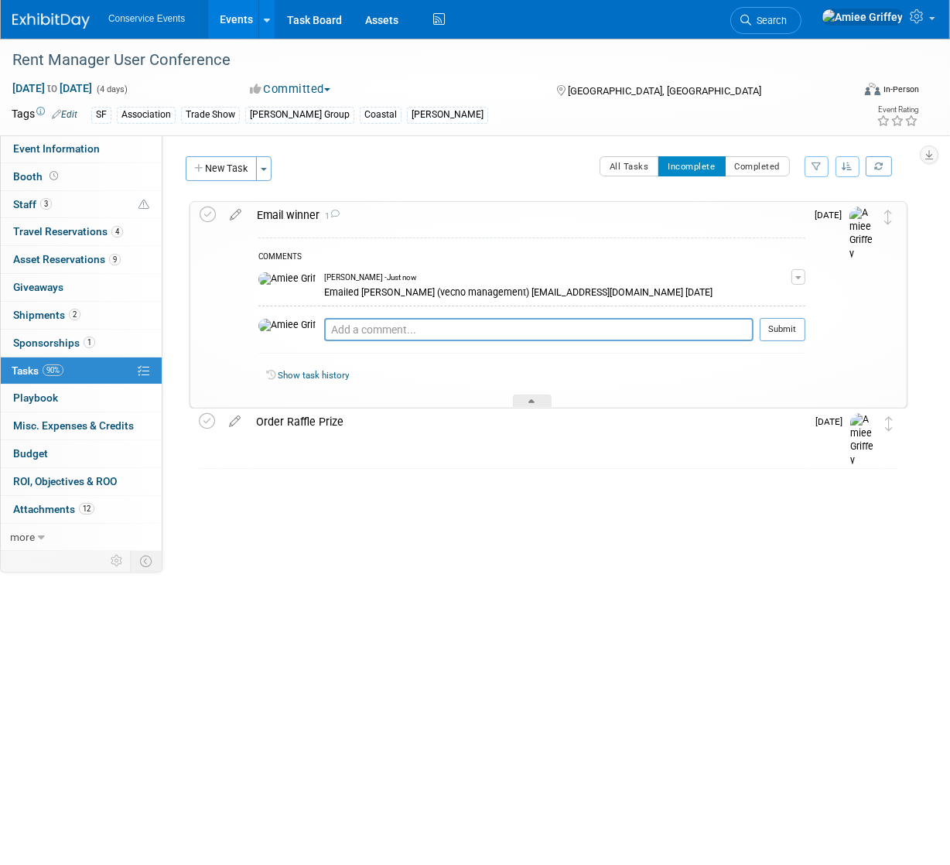
drag, startPoint x: 600, startPoint y: 292, endPoint x: 324, endPoint y: 294, distance: 275.6
click at [324, 294] on div "Emailed Nina Ciric Alves (vecno management) nina.ciricalves@gmail.com 10/13/25" at bounding box center [558, 291] width 468 height 15
copy div "Nina Ciric Alves (vecno management) nina.ciricalves@gmail.com"
click at [210, 214] on icon at bounding box center [208, 215] width 16 height 16
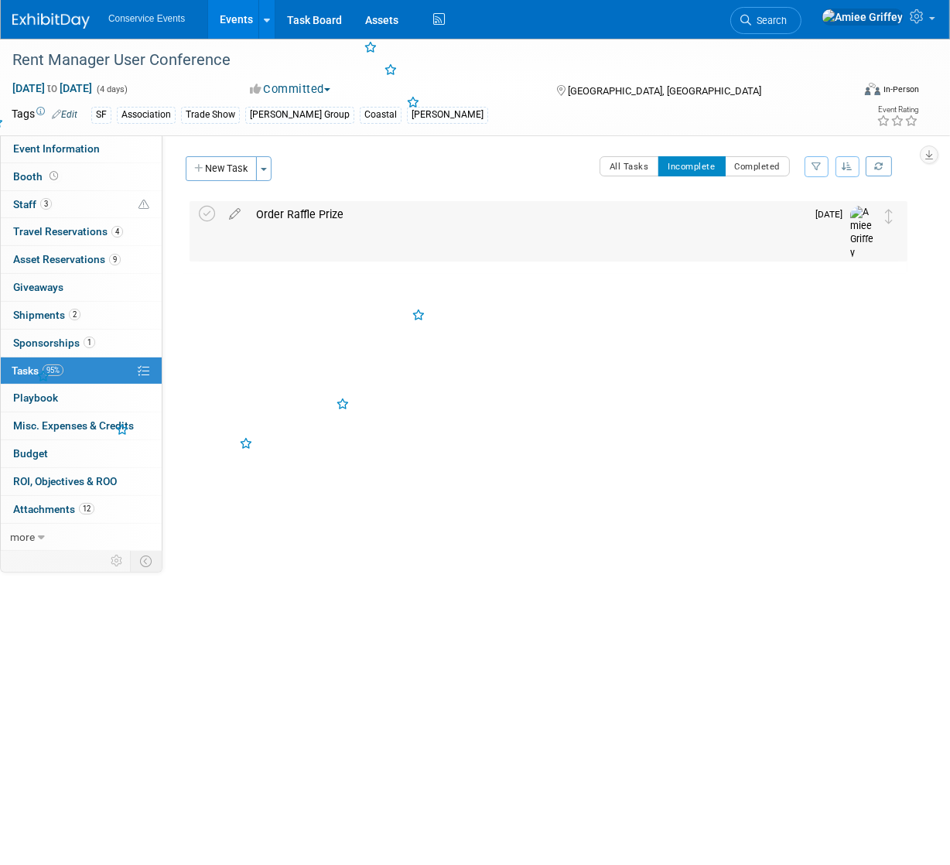
click at [289, 212] on div "Order Raffle Prize" at bounding box center [527, 214] width 558 height 26
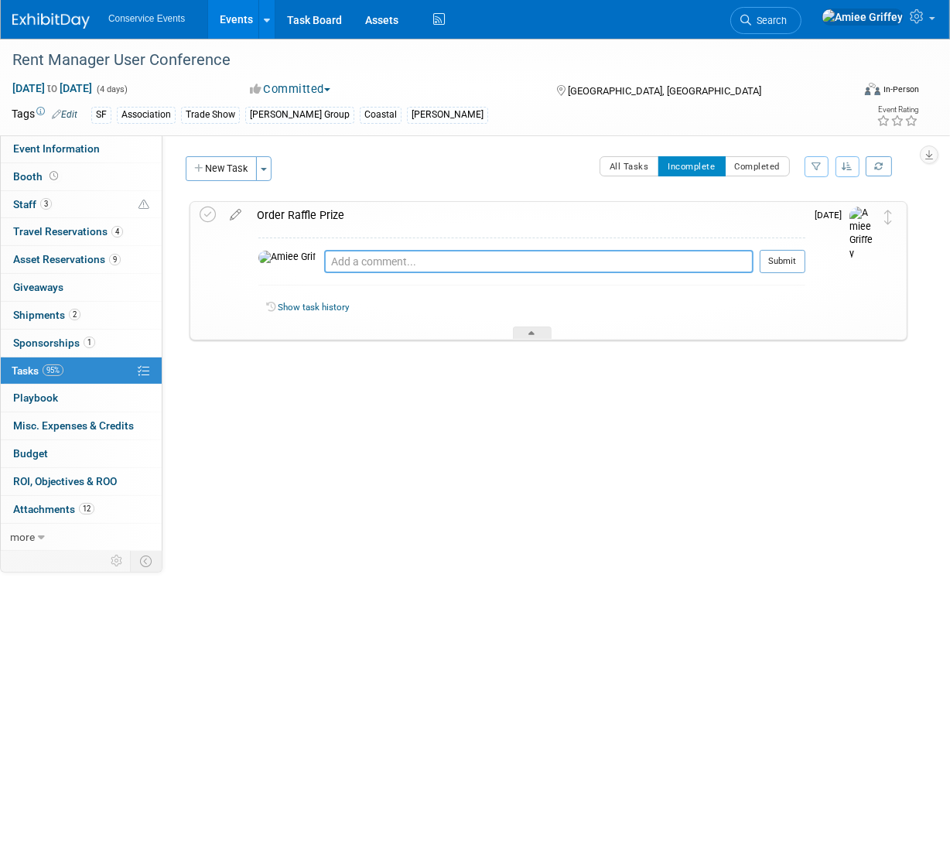
click at [324, 261] on textarea at bounding box center [539, 261] width 430 height 23
paste textarea "Nina Ciric Alves (vecno management) nina.ciricalves@gmail.com"
type textarea "Nina Ciric Alves (vecno management) nina.ciricalves@gmail.com"
click at [798, 265] on button "Submit" at bounding box center [783, 261] width 46 height 23
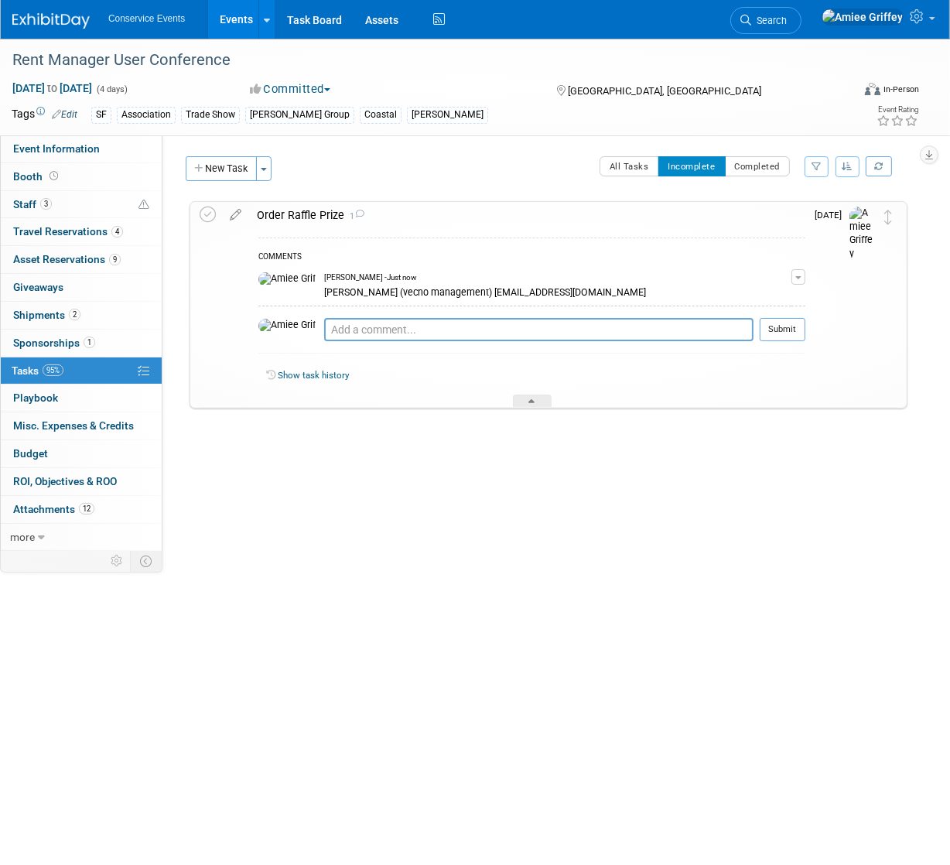
click at [286, 221] on div "Order Raffle Prize 1" at bounding box center [527, 215] width 557 height 26
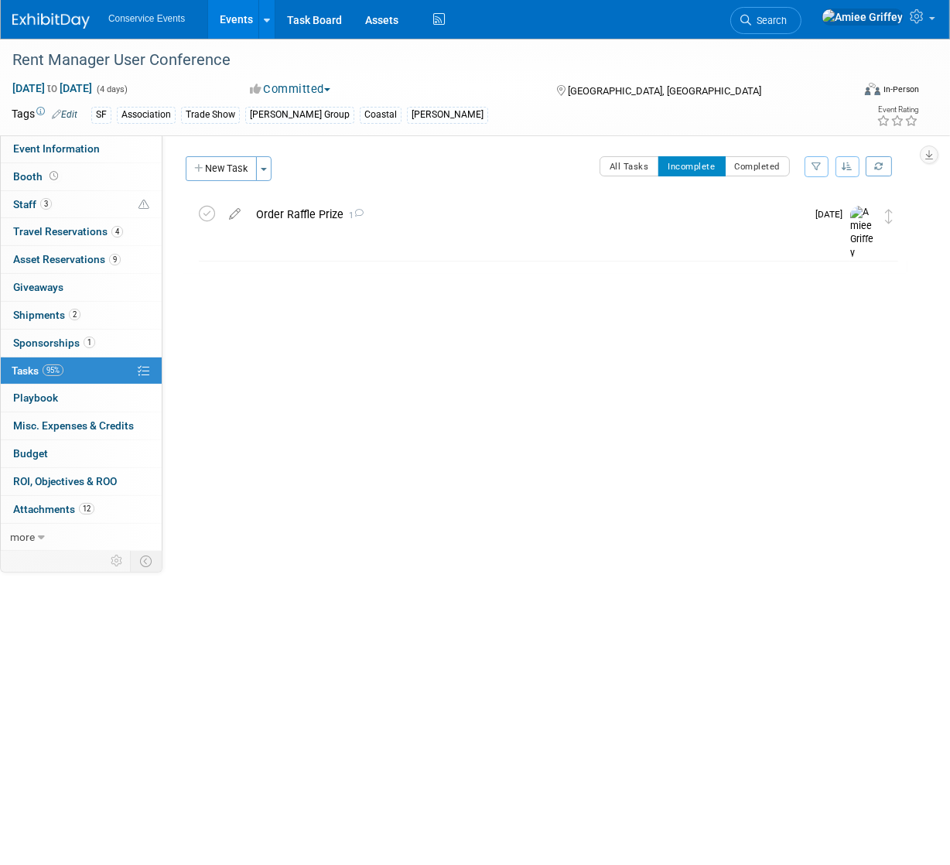
click at [239, 22] on link "Events" at bounding box center [236, 19] width 57 height 39
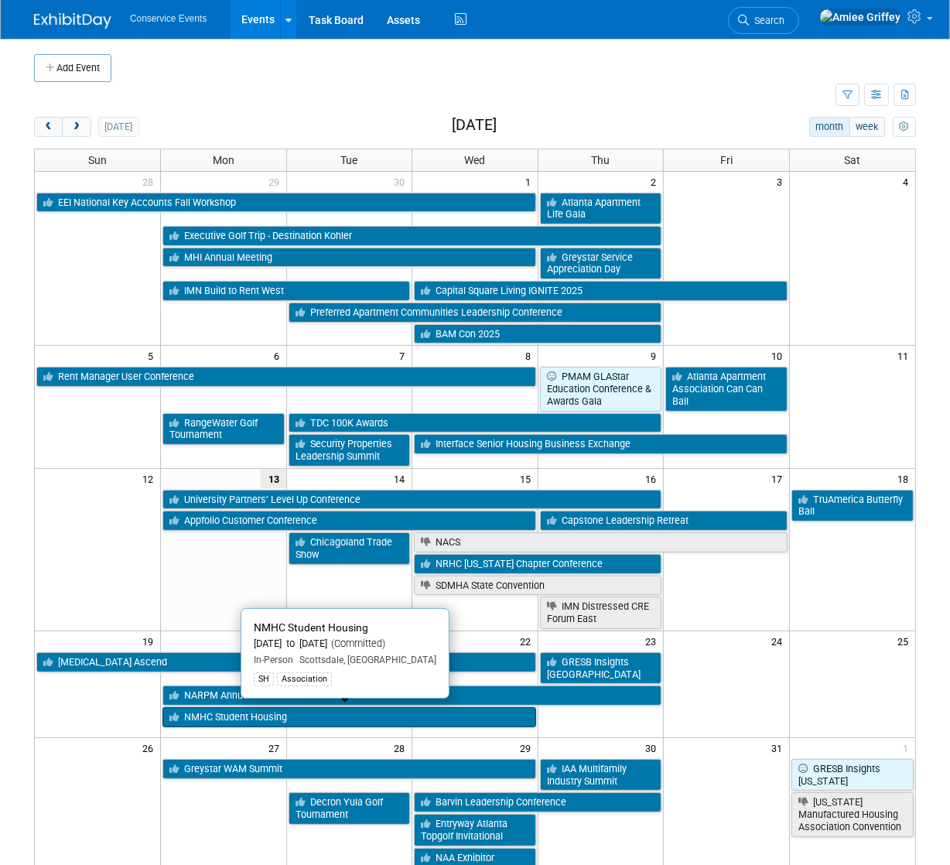
click at [277, 714] on link "NMHC Student Housing" at bounding box center [350, 717] width 374 height 20
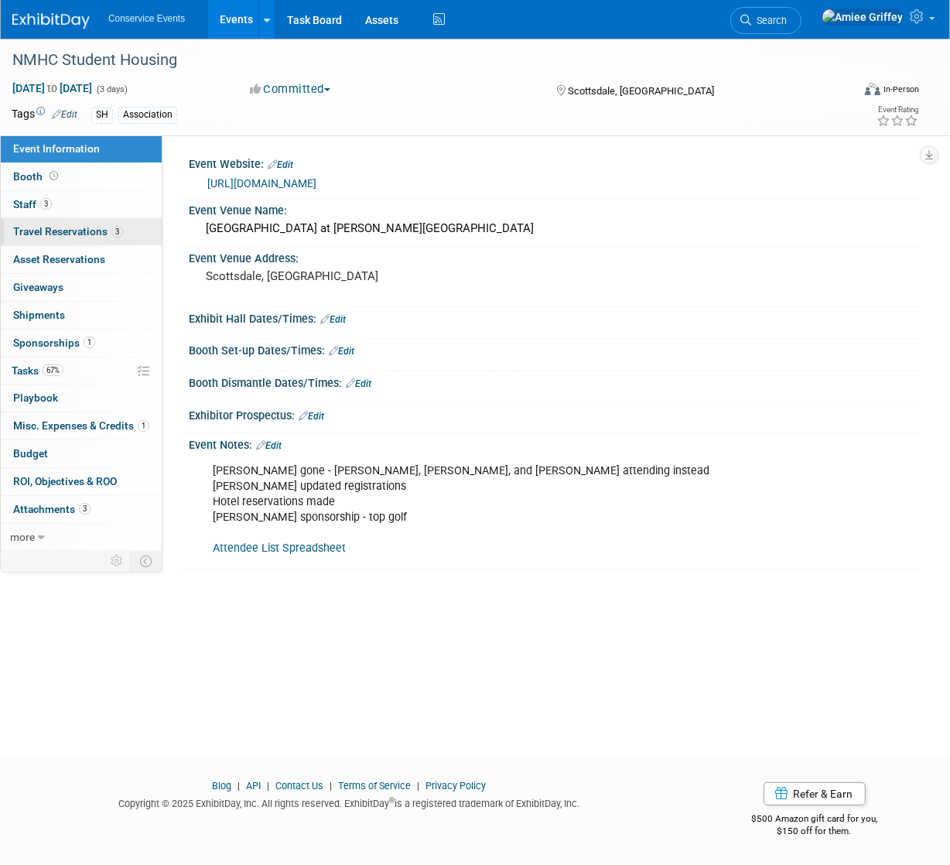
click at [58, 232] on span "Travel Reservations 3" at bounding box center [68, 231] width 110 height 12
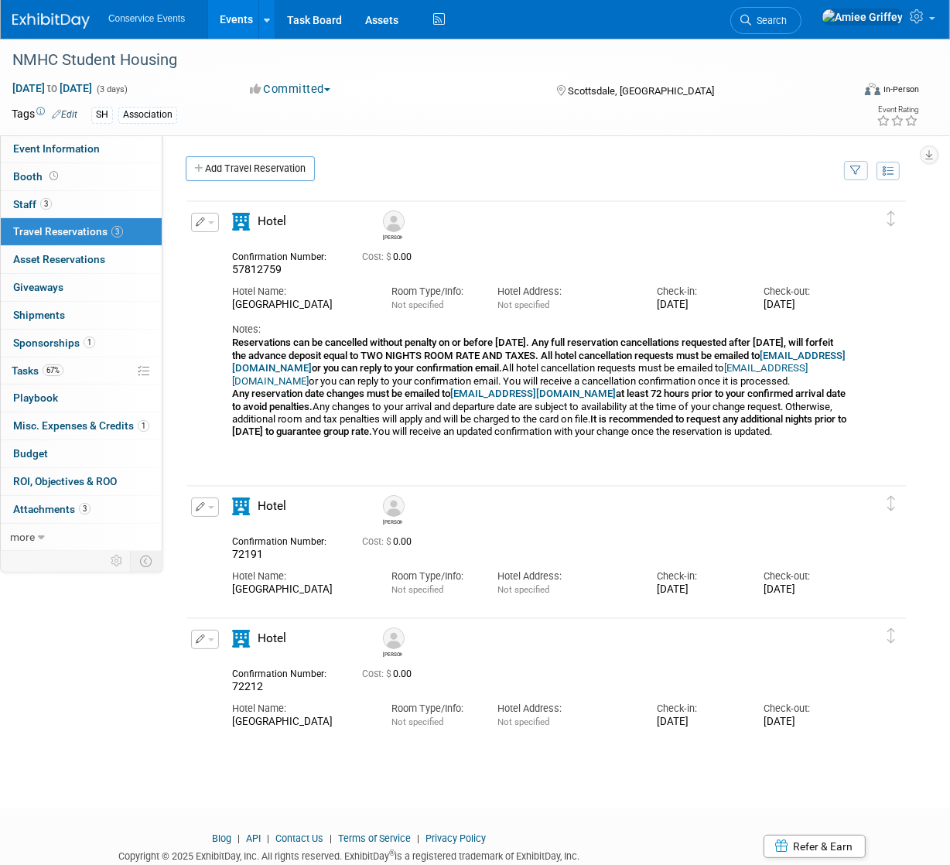
click at [213, 642] on button "button" at bounding box center [205, 639] width 28 height 19
click at [238, 657] on button "Edit Reservation" at bounding box center [257, 667] width 131 height 22
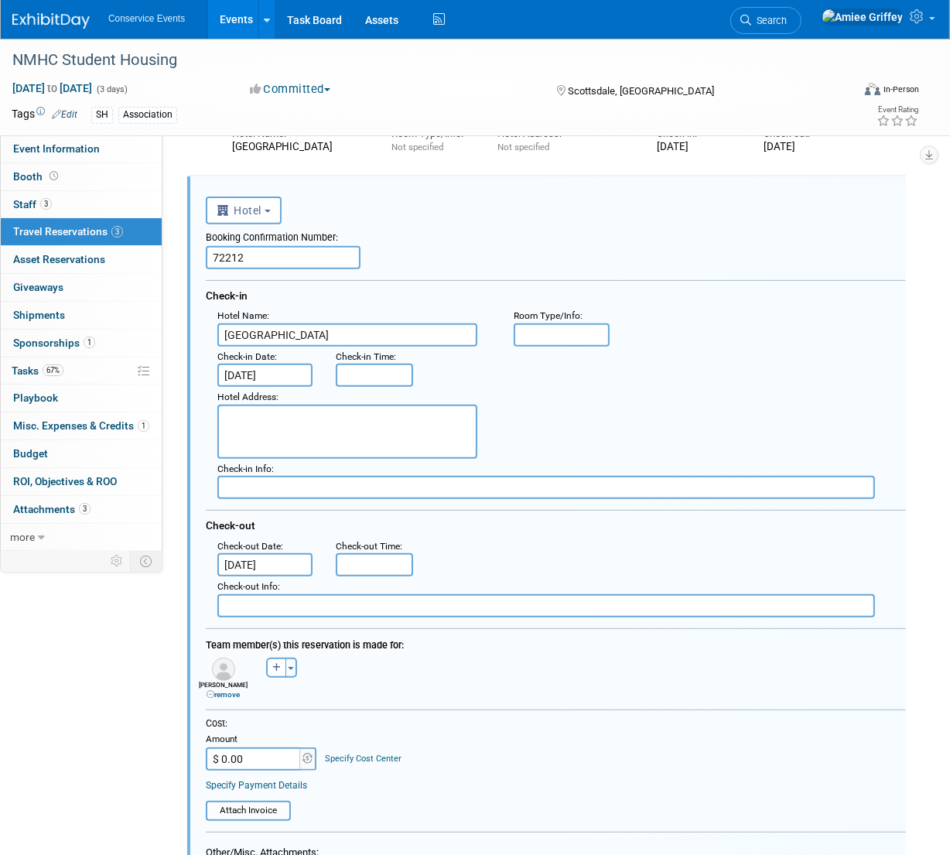
click at [257, 368] on input "[DATE]" at bounding box center [264, 375] width 95 height 23
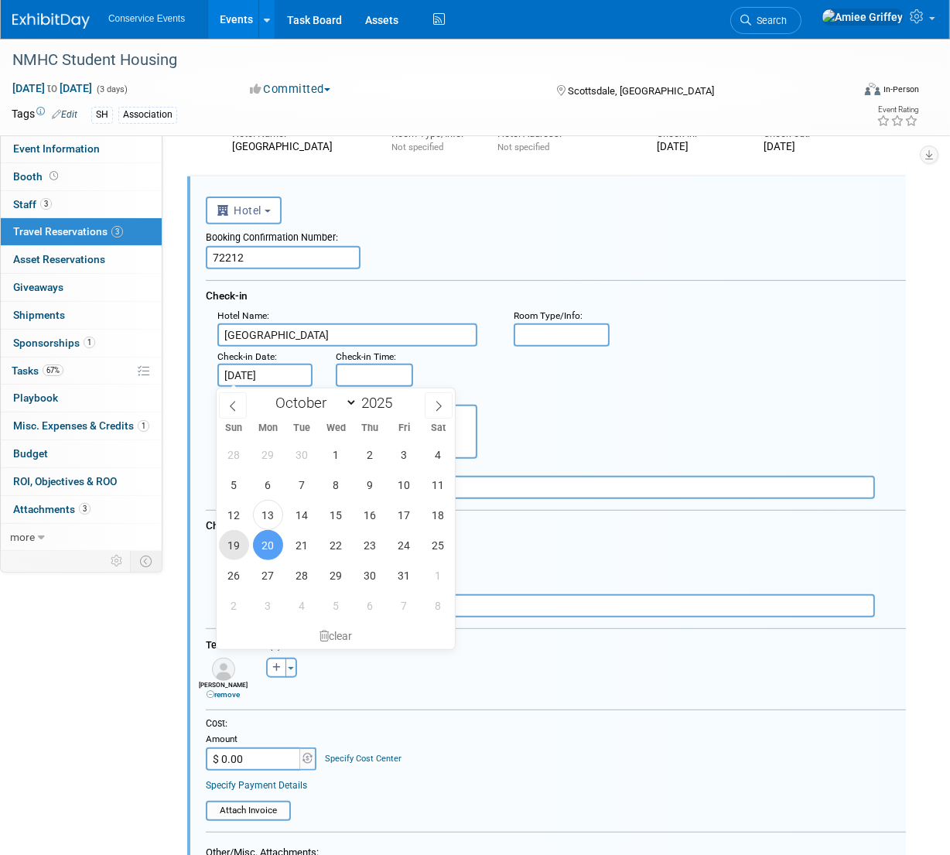
click at [233, 549] on span "19" at bounding box center [234, 545] width 30 height 30
type input "[DATE]"
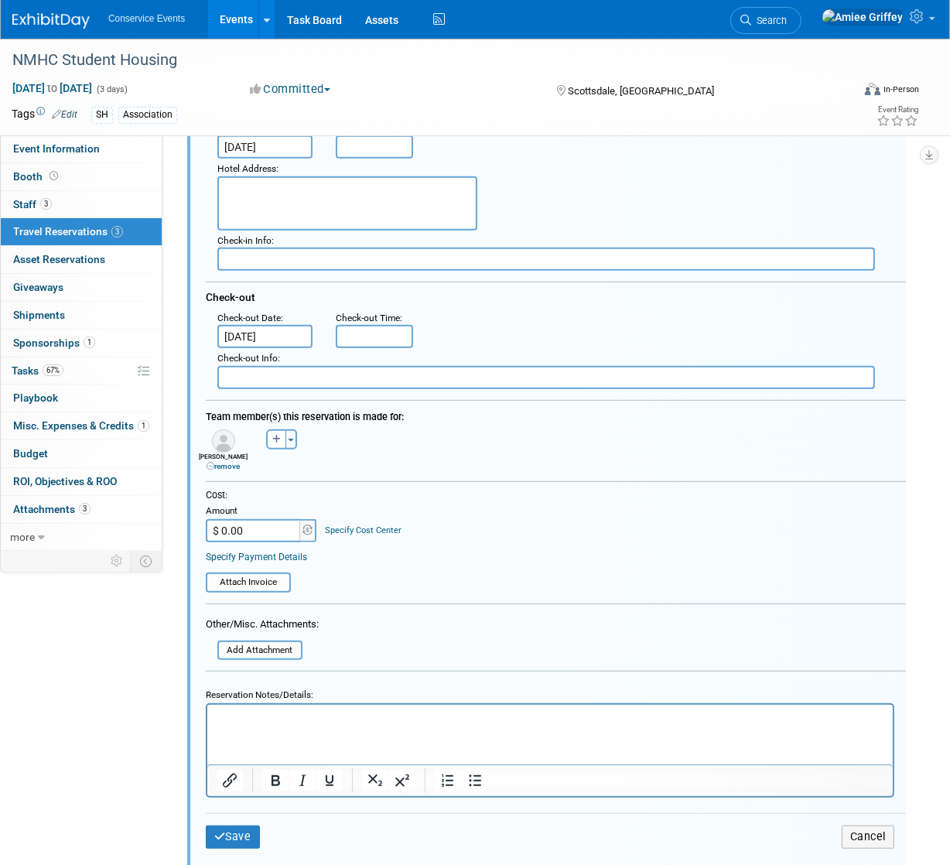
scroll to position [720, 0]
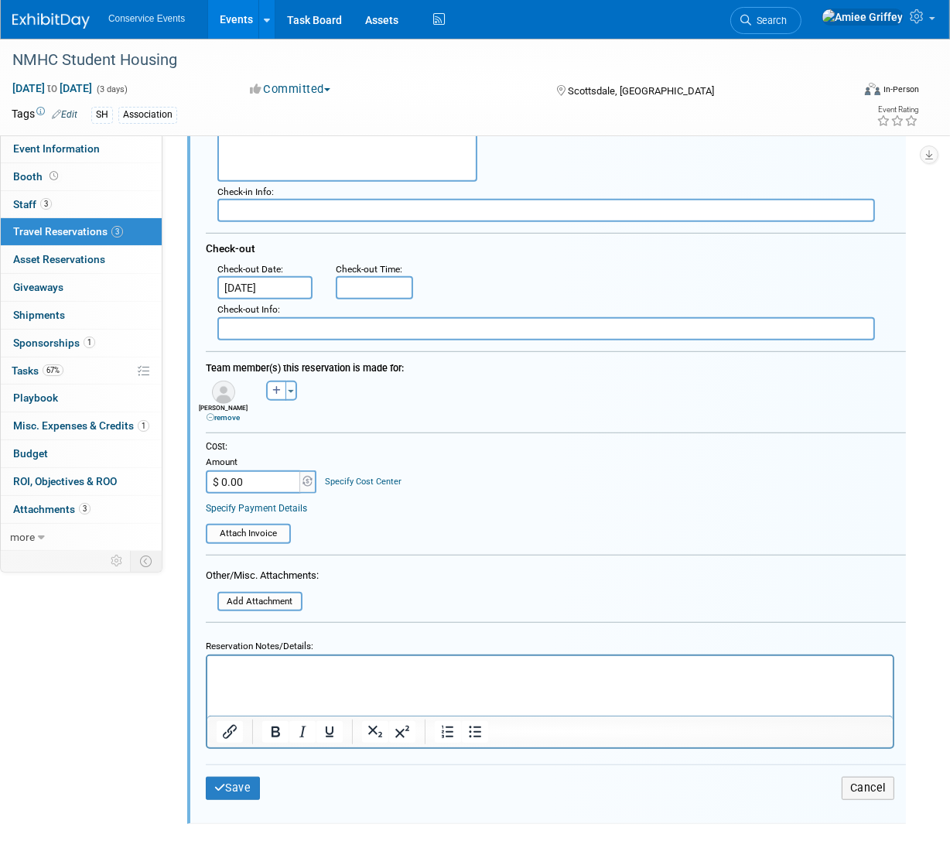
click at [252, 673] on p "Rich Text Area. Press ALT-0 for help." at bounding box center [550, 670] width 668 height 15
click at [248, 789] on button "Save" at bounding box center [233, 788] width 54 height 22
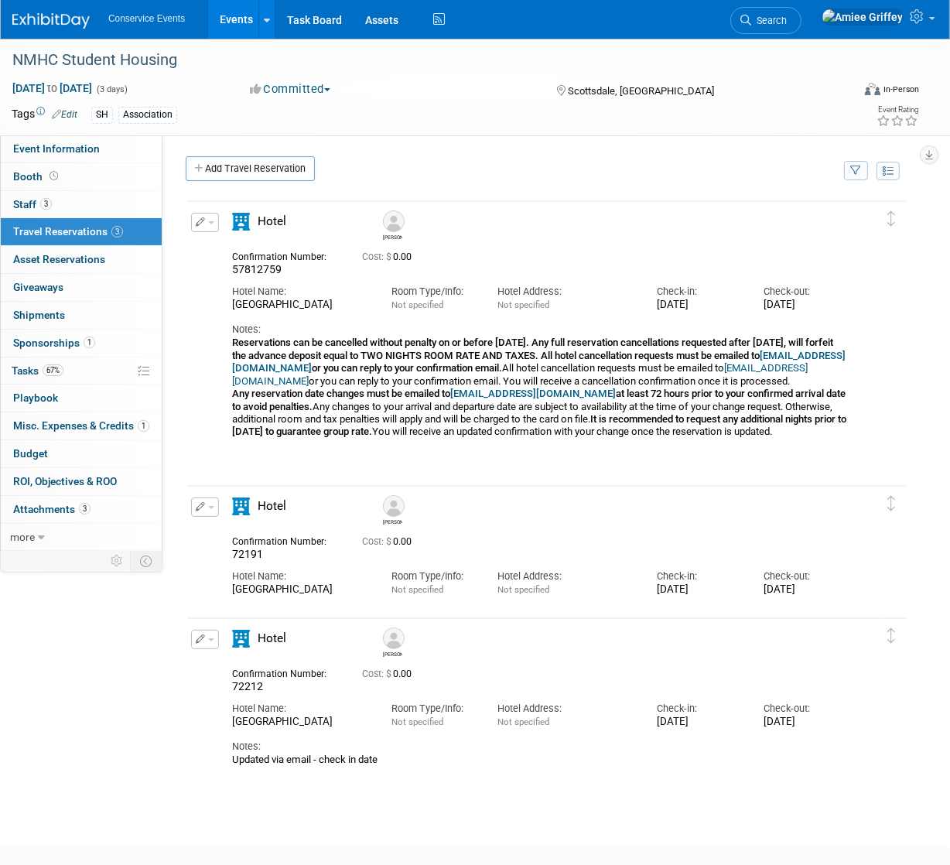
scroll to position [90, 0]
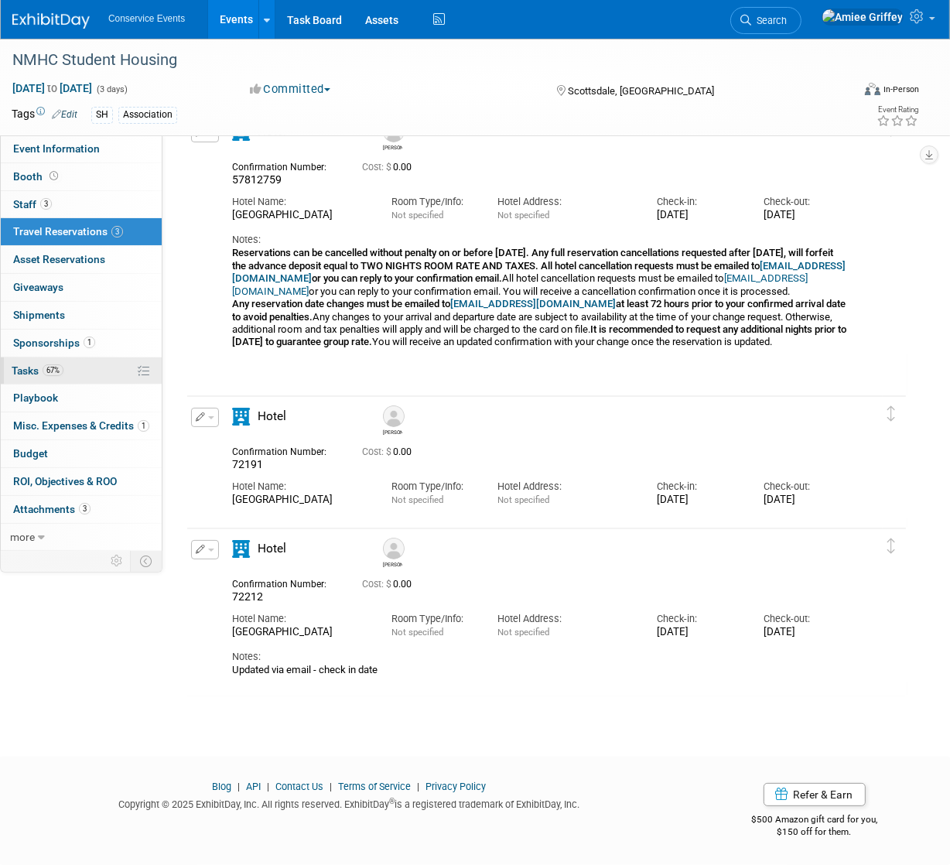
click at [79, 372] on link "67% Tasks 67%" at bounding box center [81, 371] width 161 height 27
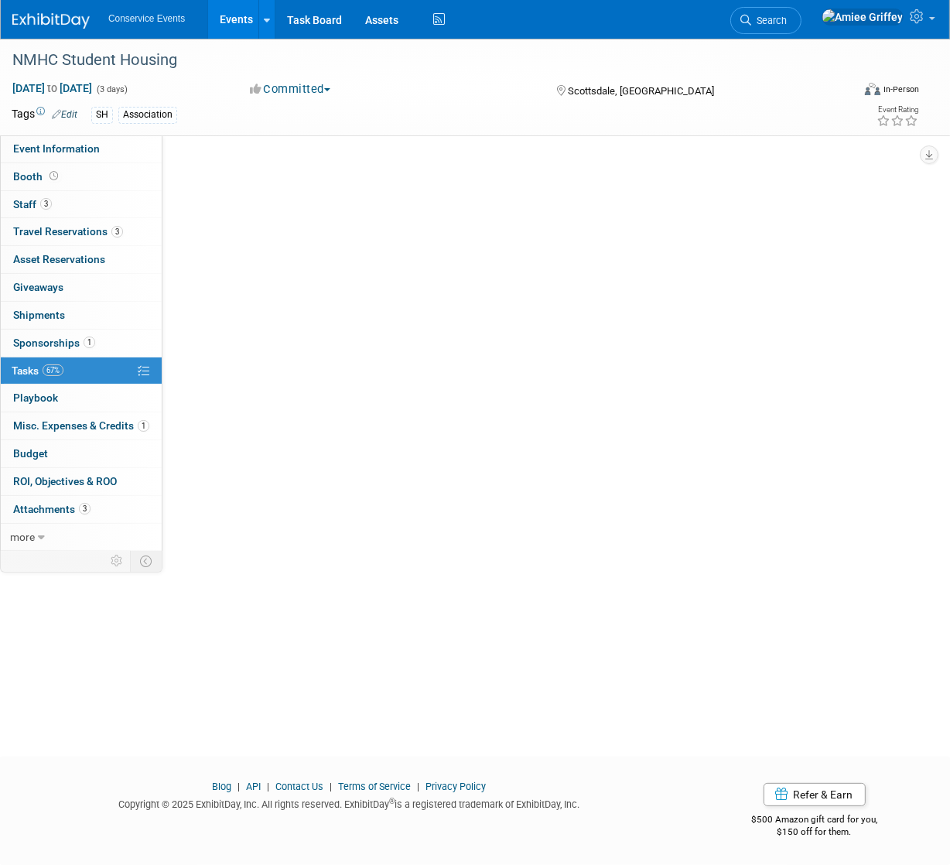
scroll to position [0, 0]
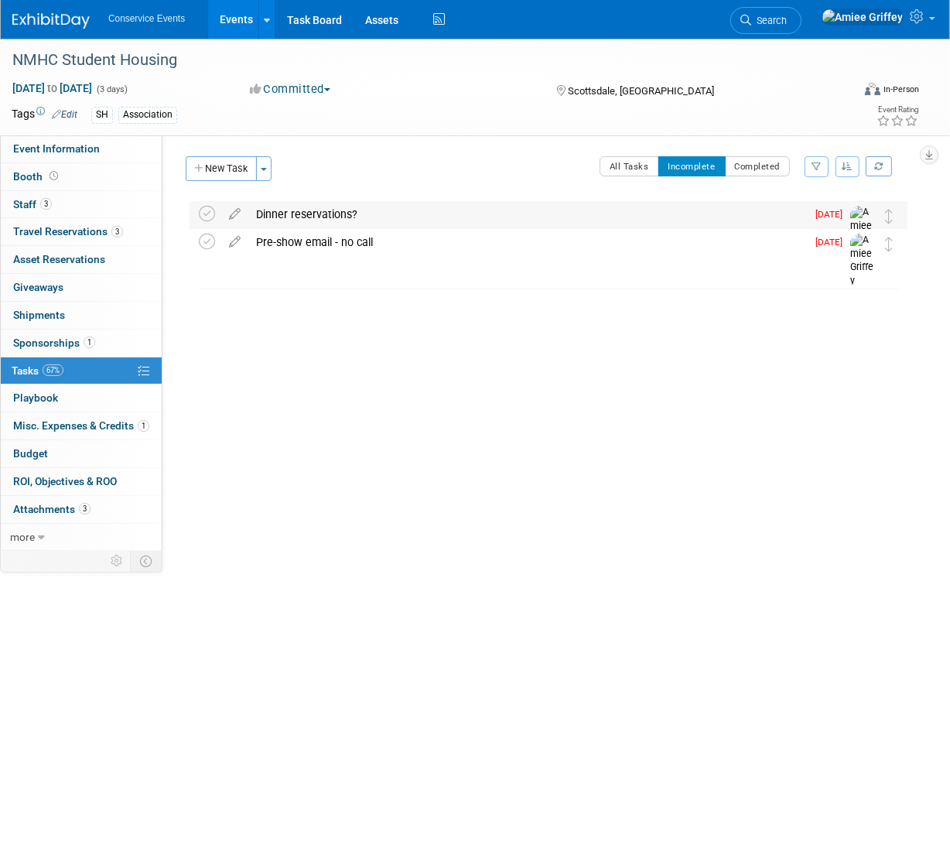
click at [291, 216] on div "Dinner reservations?" at bounding box center [527, 214] width 558 height 26
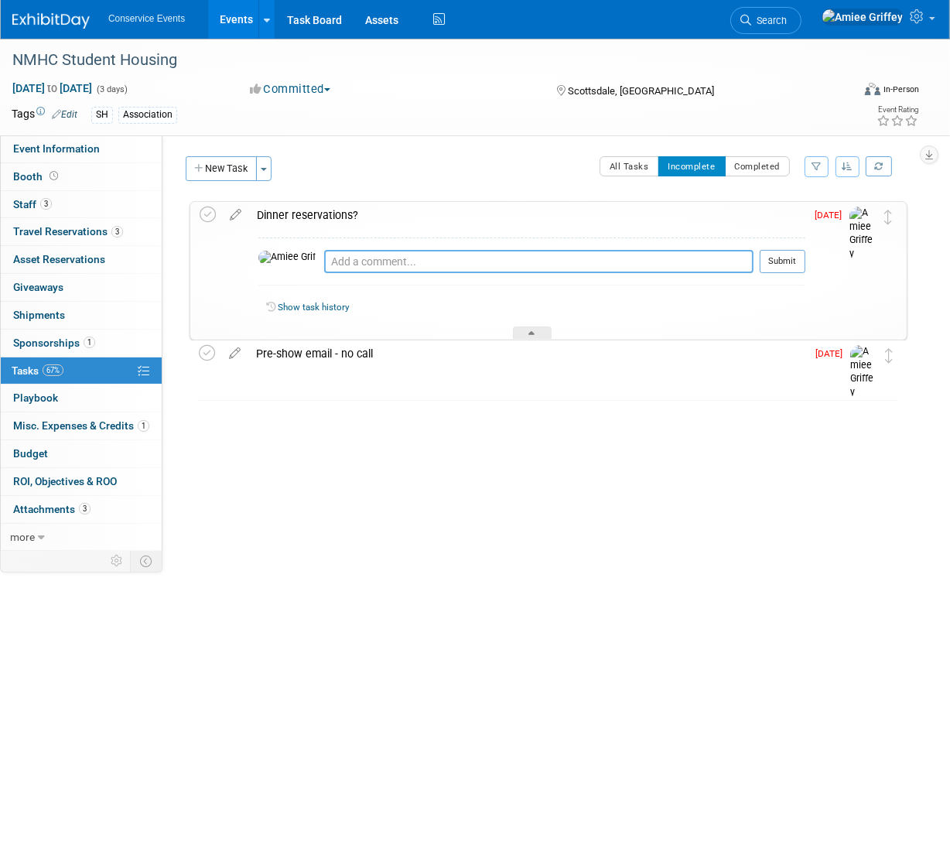
click at [324, 262] on textarea at bounding box center [539, 261] width 430 height 23
type textarea "none requested"
click at [794, 262] on button "Submit" at bounding box center [783, 261] width 46 height 23
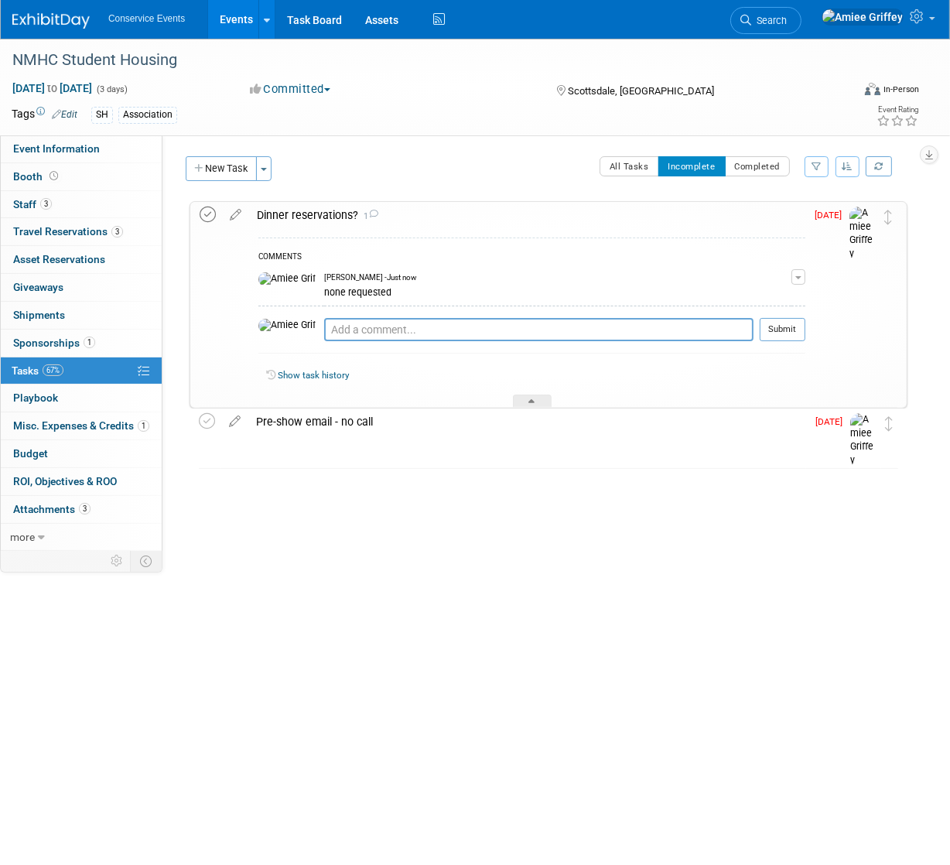
click at [214, 216] on icon at bounding box center [208, 215] width 16 height 16
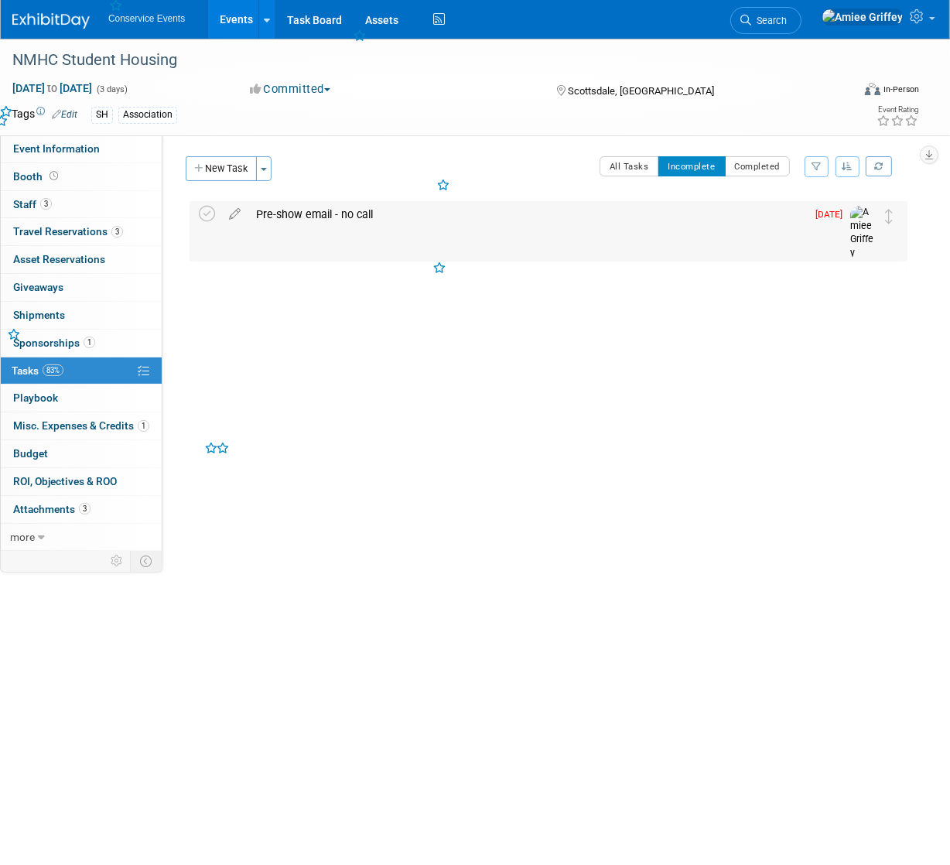
click at [313, 207] on div "Pre-show email - no call" at bounding box center [527, 214] width 558 height 26
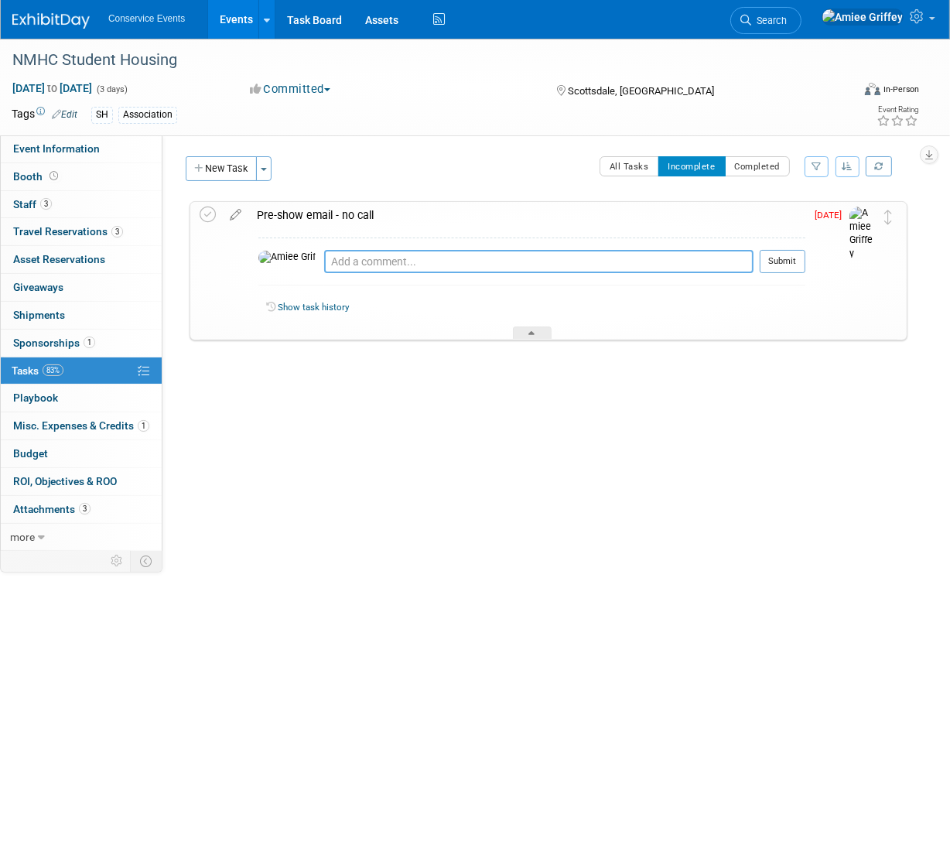
click at [324, 270] on textarea at bounding box center [539, 261] width 430 height 23
type textarea "Sent 10/13/25"
click at [786, 268] on button "Submit" at bounding box center [783, 261] width 46 height 23
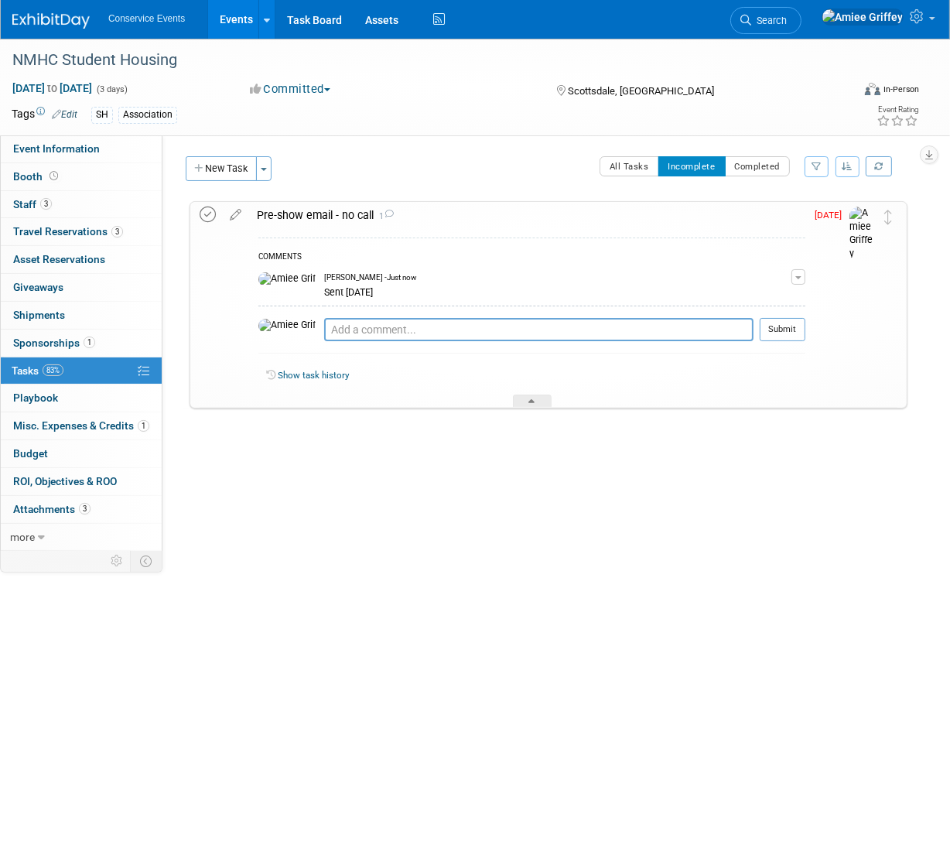
click at [209, 217] on icon at bounding box center [208, 215] width 16 height 16
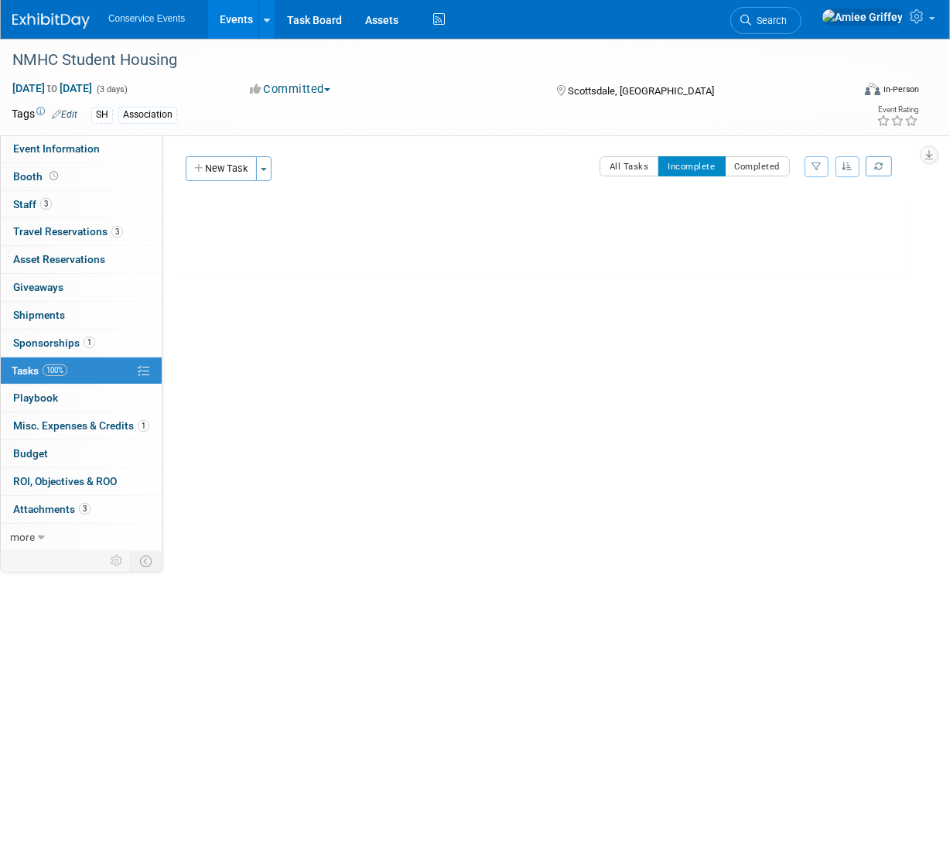
click at [234, 19] on link "Events" at bounding box center [236, 19] width 57 height 39
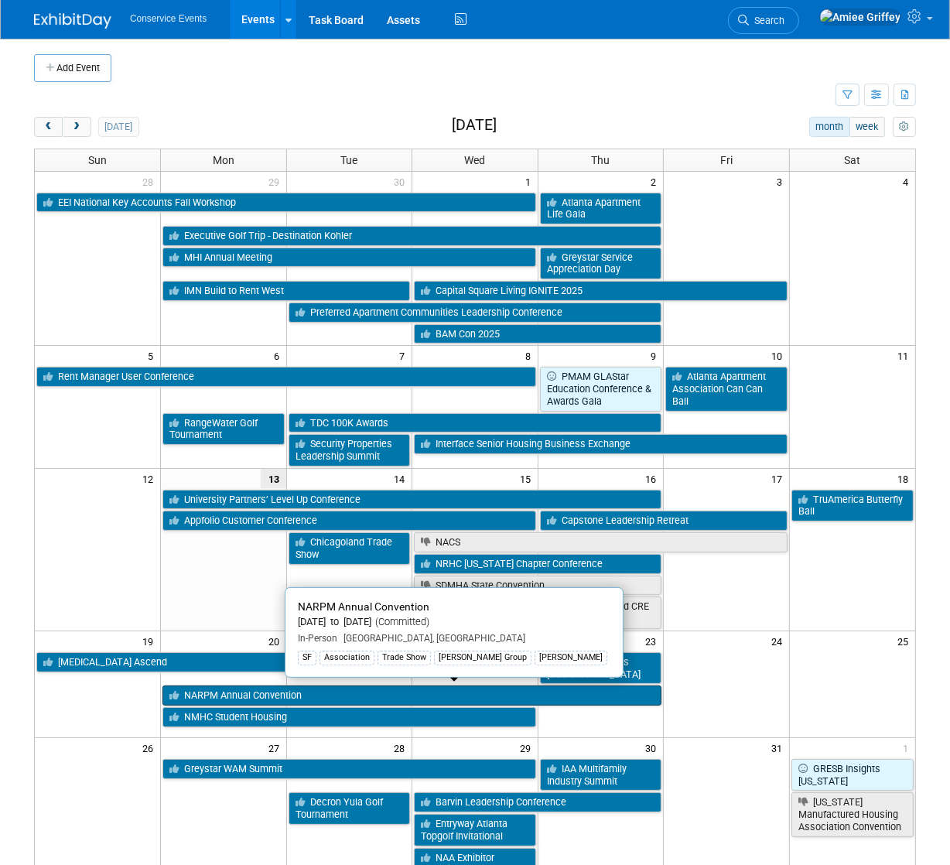
click at [220, 690] on link "NARPM Annual Convention" at bounding box center [412, 696] width 499 height 20
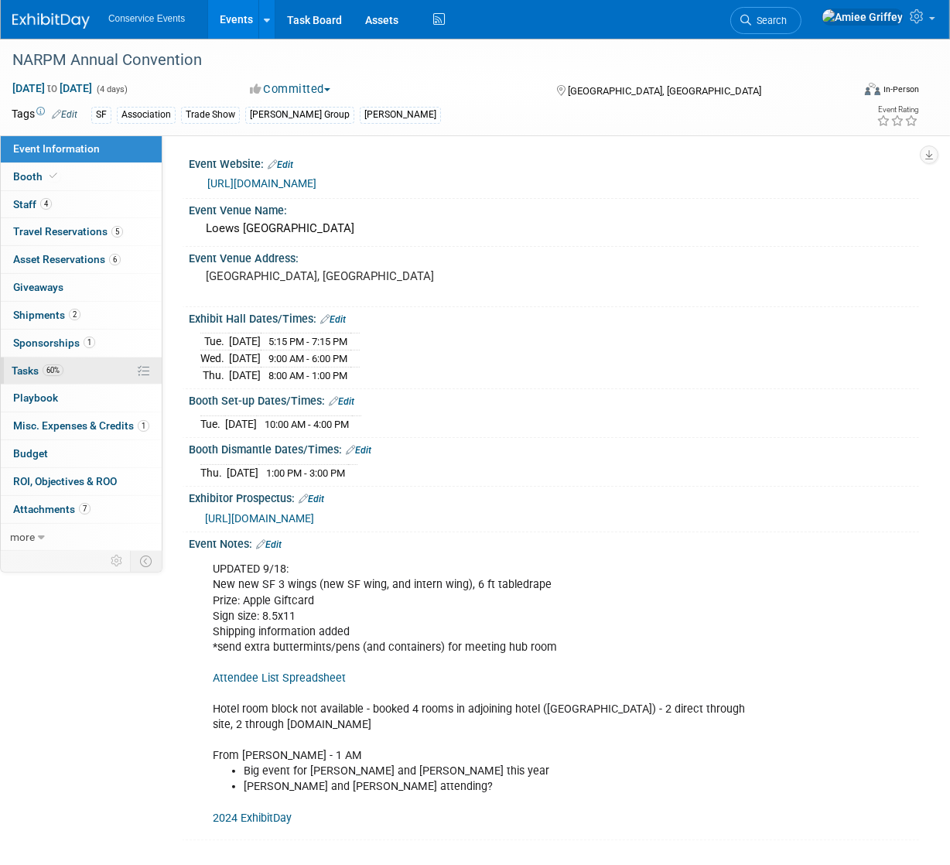
click at [46, 372] on span "60%" at bounding box center [53, 371] width 21 height 12
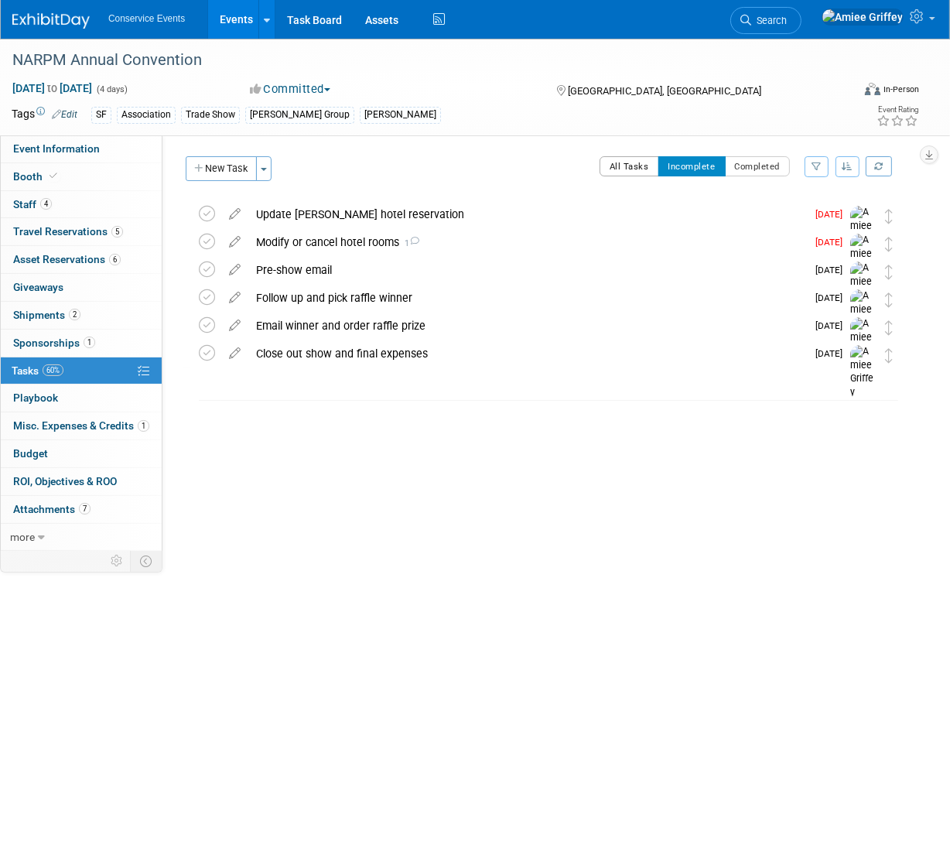
click at [635, 170] on button "All Tasks" at bounding box center [630, 166] width 60 height 20
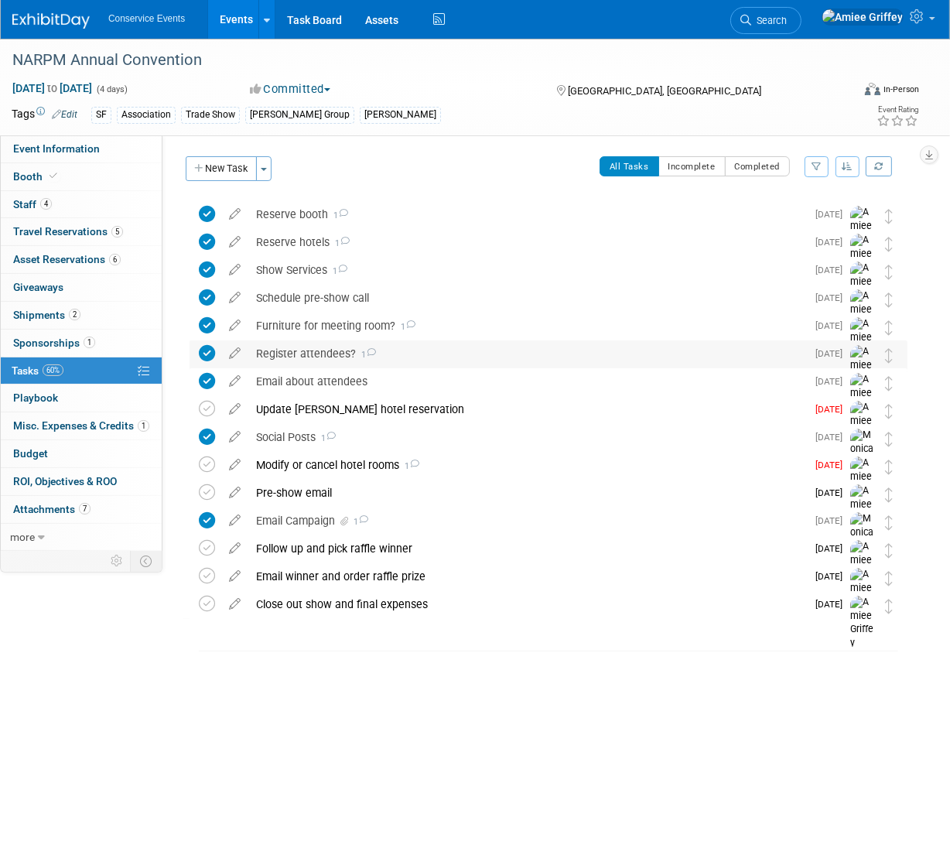
click at [307, 350] on div "Register attendees? 1" at bounding box center [527, 354] width 558 height 26
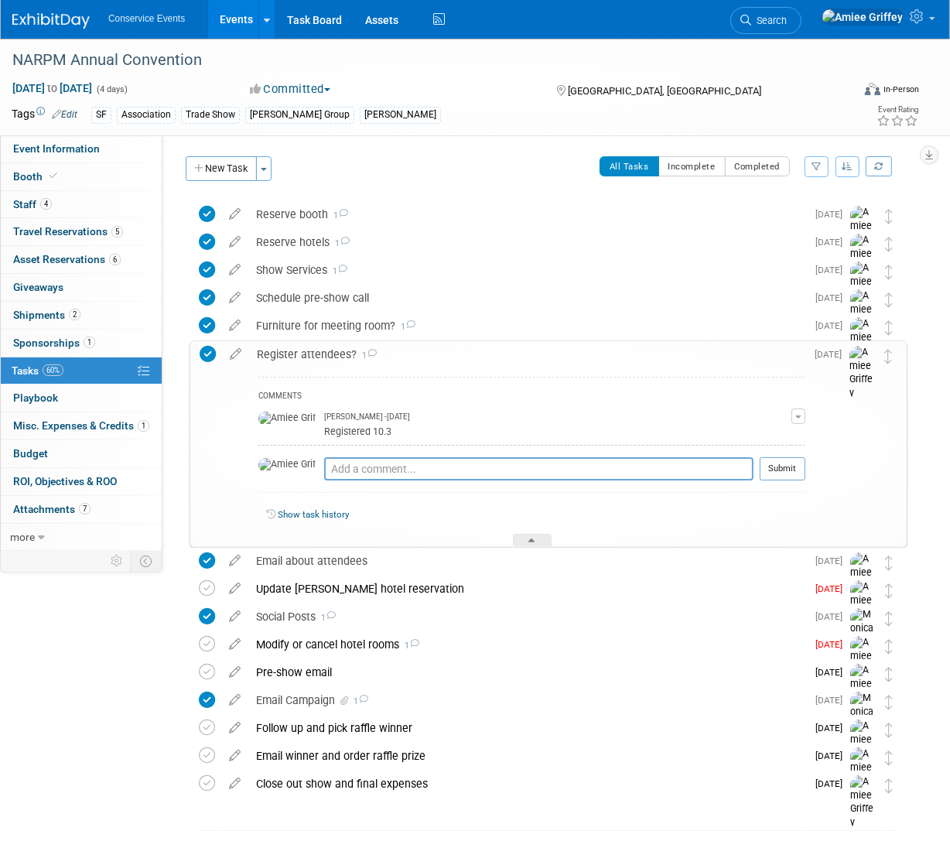
click at [336, 351] on div "Register attendees? 1" at bounding box center [527, 354] width 557 height 26
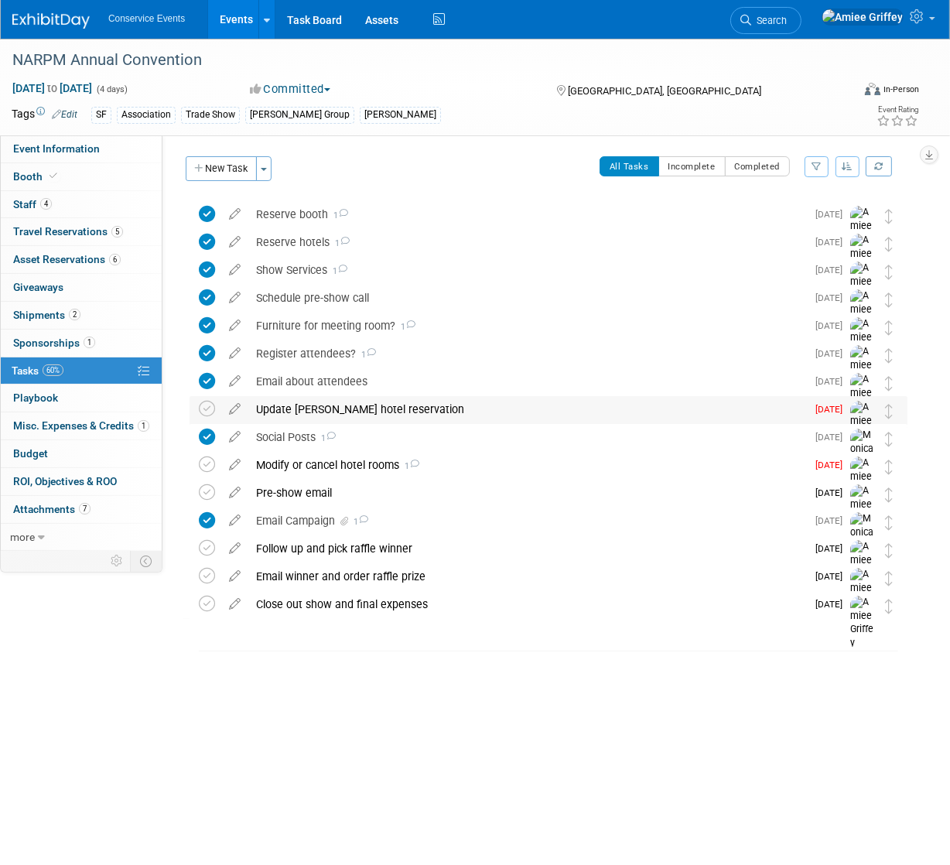
click at [324, 400] on div "Update Tanner's hotel reservation" at bounding box center [527, 409] width 558 height 26
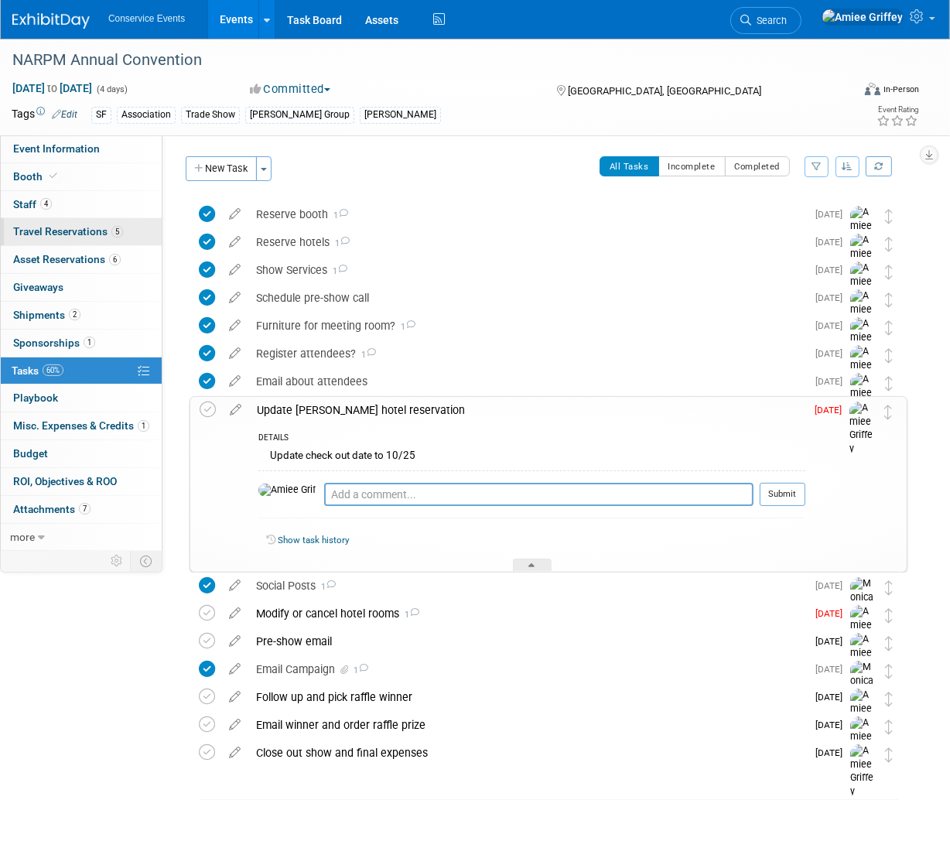
click at [58, 235] on span "Travel Reservations 5" at bounding box center [68, 231] width 110 height 12
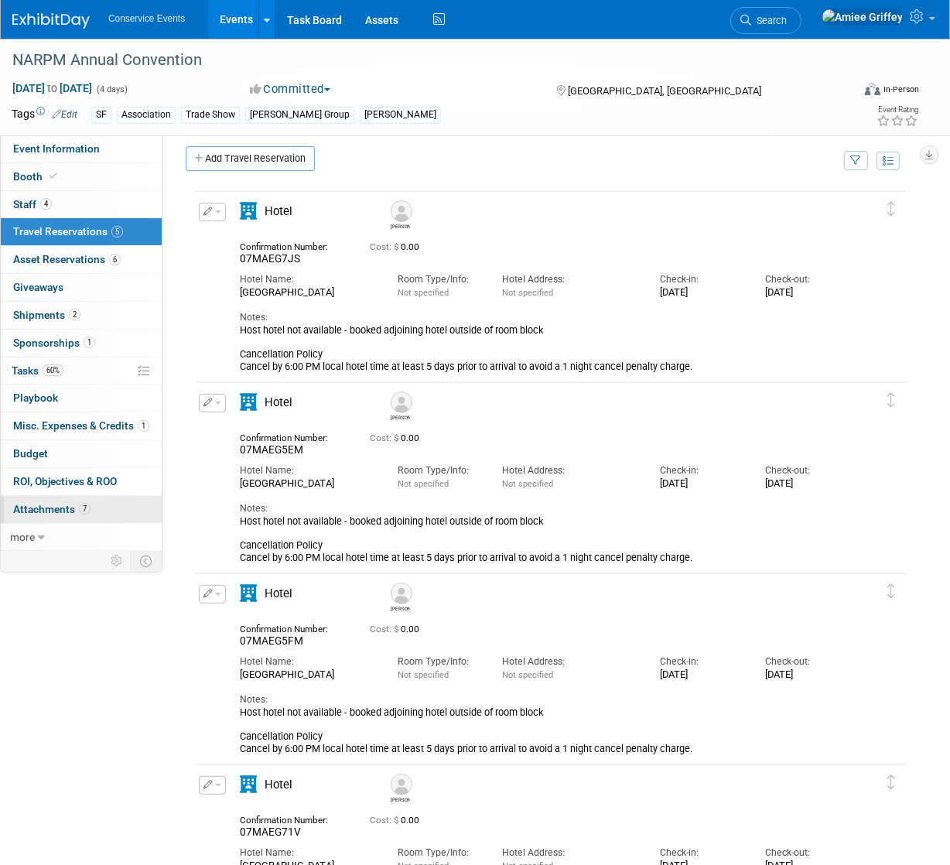
scroll to position [12, 0]
click at [217, 403] on button "button" at bounding box center [212, 401] width 27 height 19
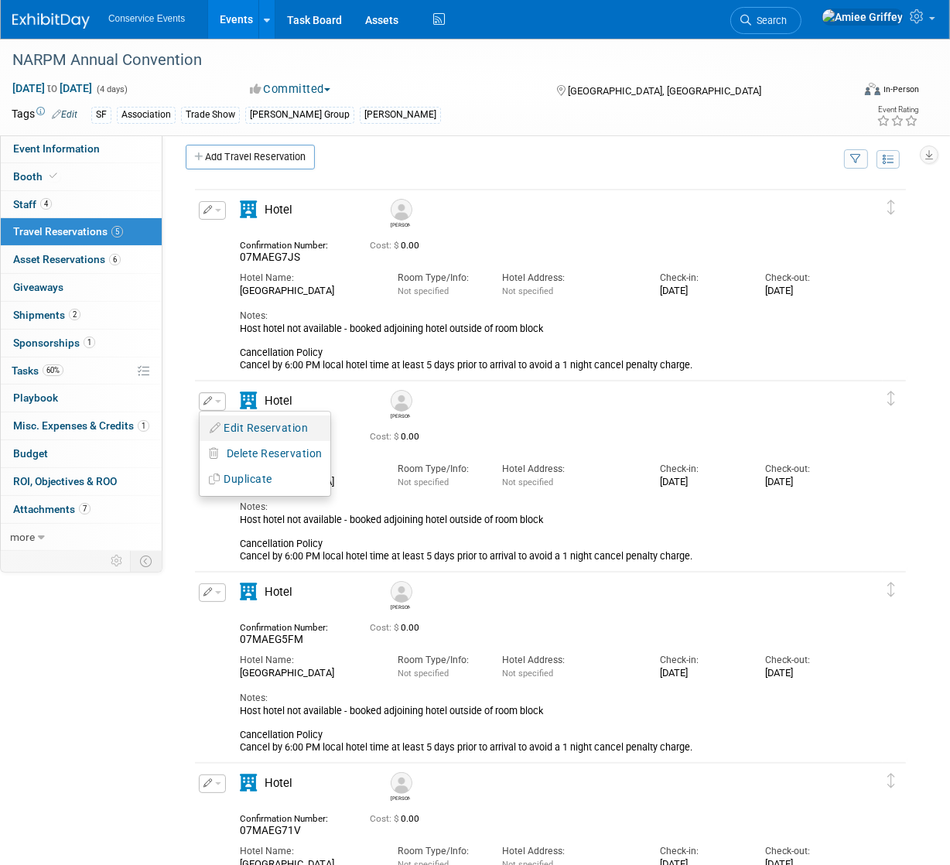
click at [253, 430] on button "Edit Reservation" at bounding box center [265, 428] width 131 height 22
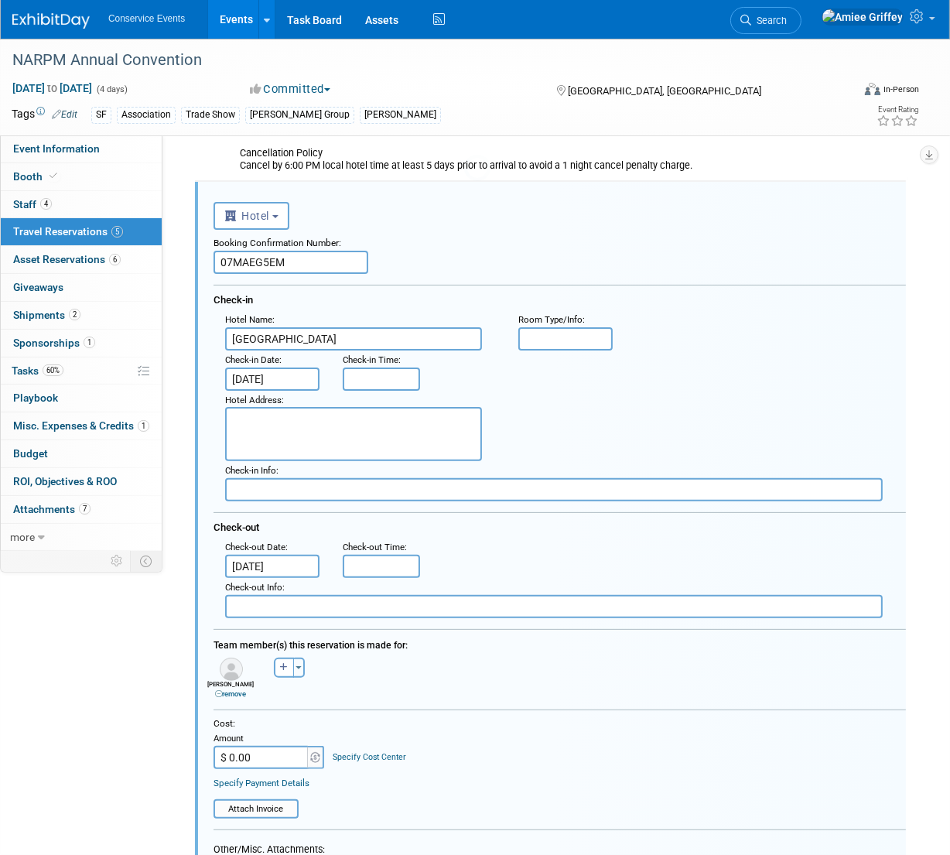
scroll to position [0, 0]
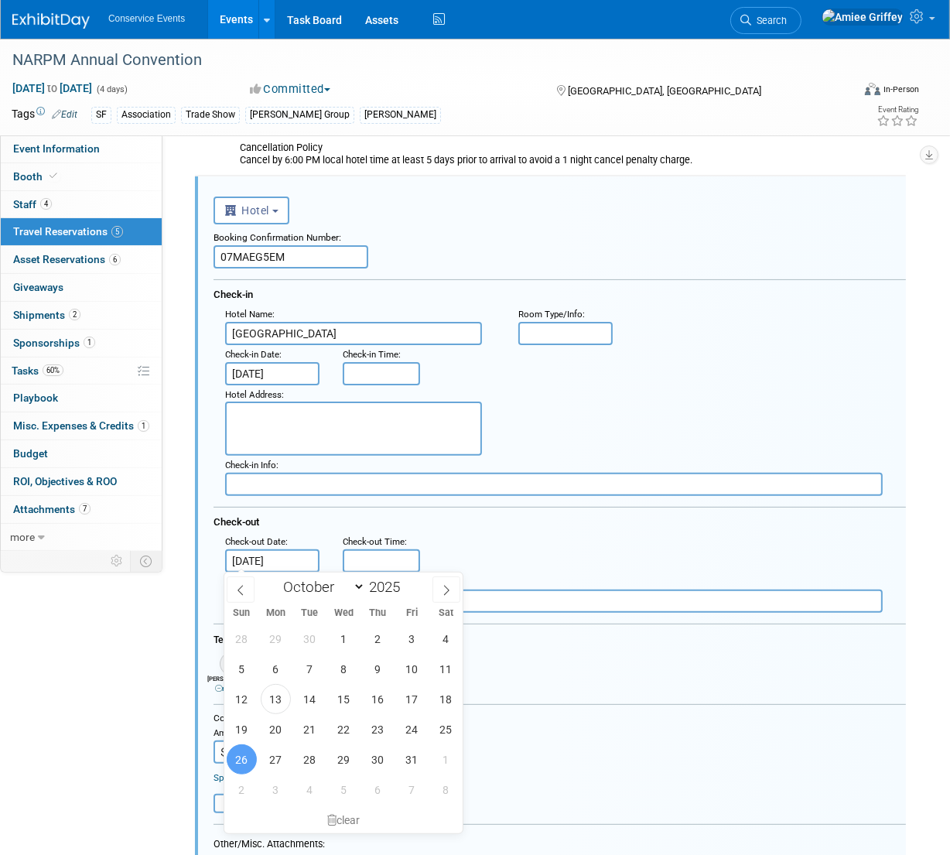
click at [268, 563] on input "Oct 26, 2025" at bounding box center [272, 561] width 94 height 23
click at [445, 733] on span "25" at bounding box center [446, 729] width 30 height 30
type input "Oct 25, 2025"
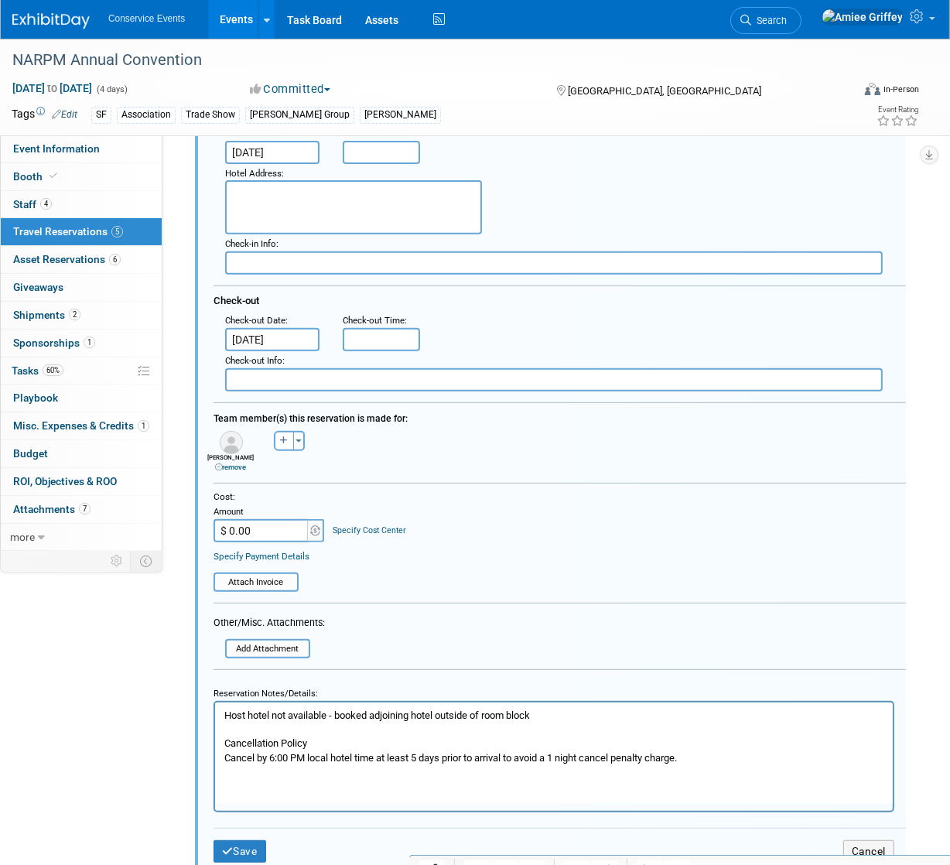
scroll to position [546, 0]
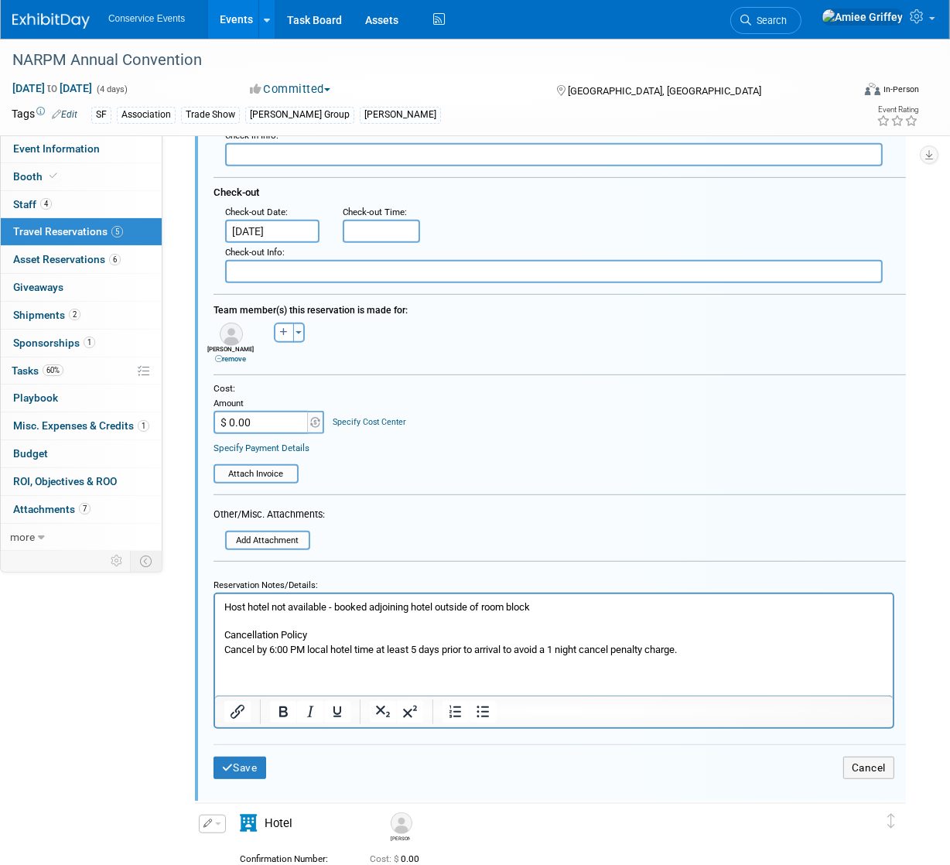
click at [224, 608] on p "Host hotel not available - booked adjoining hotel outside of room block Cancell…" at bounding box center [554, 629] width 660 height 57
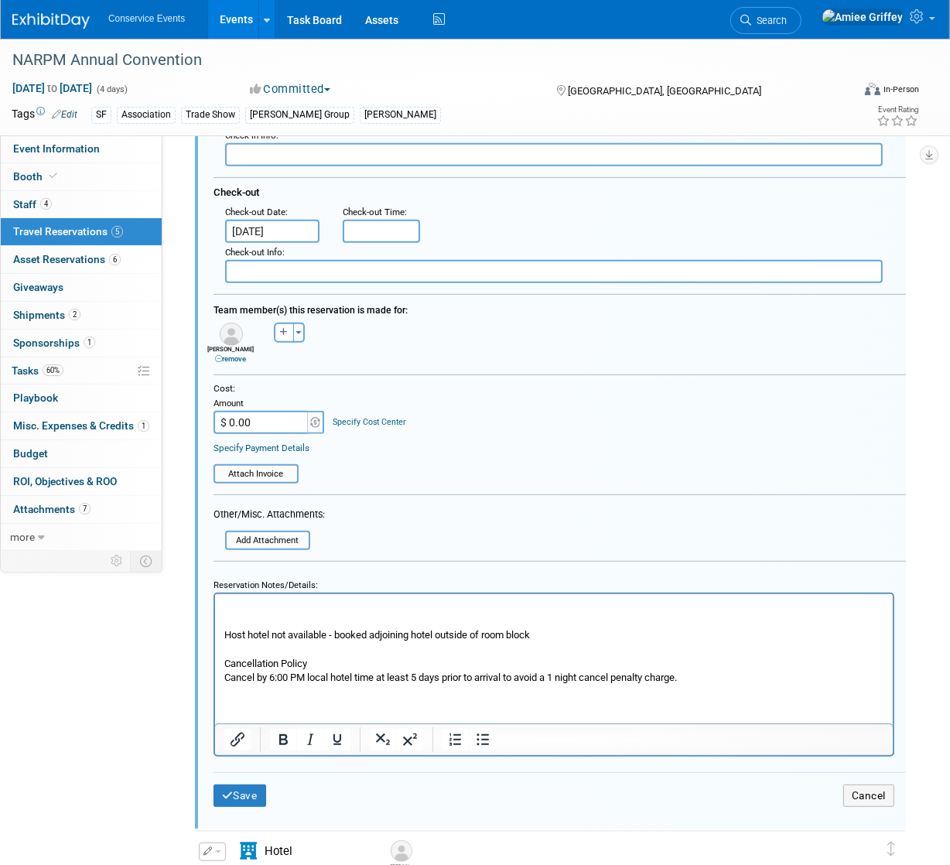
click at [252, 608] on p "Rich Text Area. Press ALT-0 for help." at bounding box center [554, 608] width 660 height 14
click at [243, 795] on button "Save" at bounding box center [240, 796] width 53 height 22
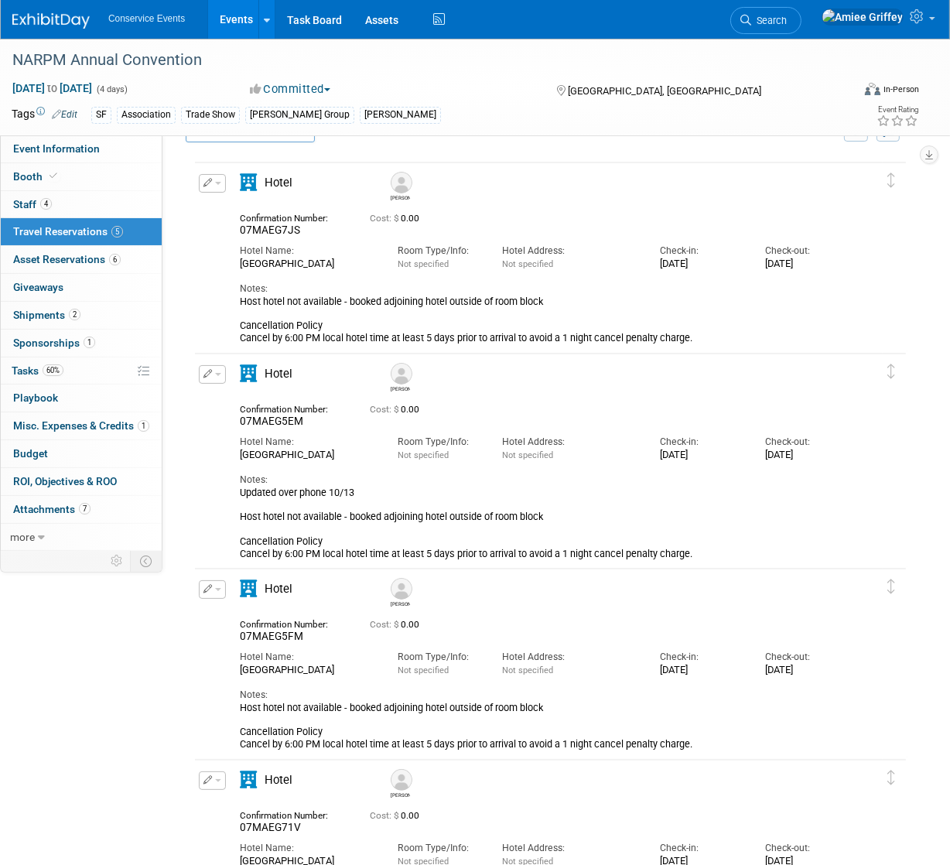
scroll to position [41, 0]
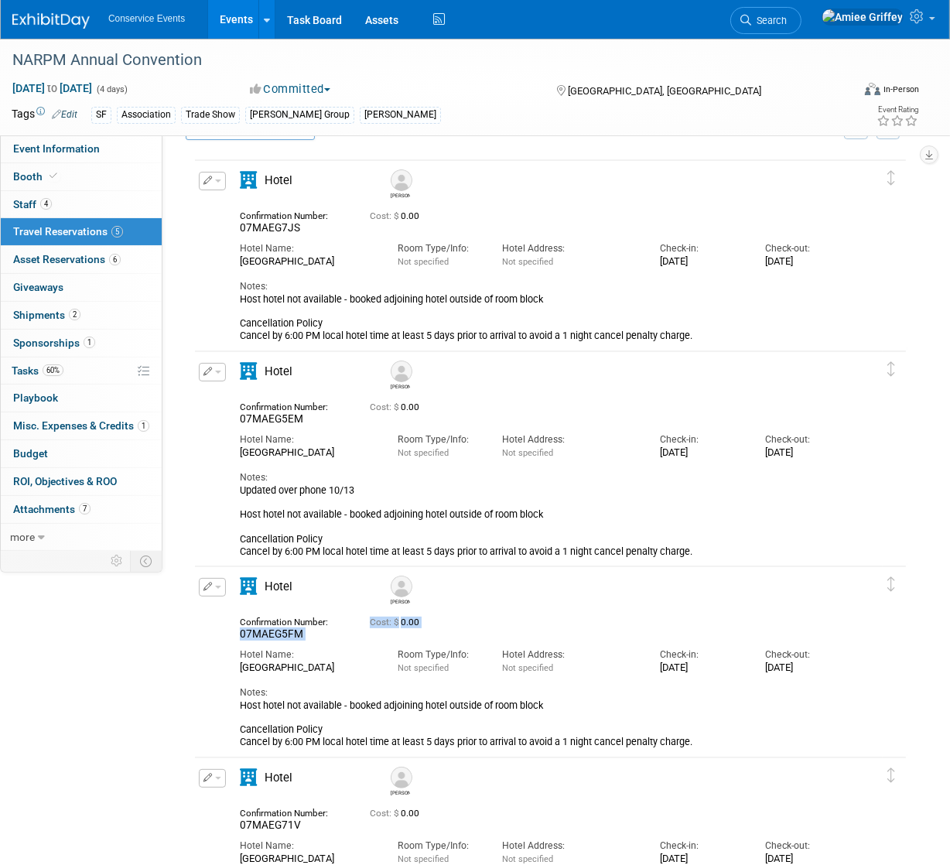
drag, startPoint x: 328, startPoint y: 641, endPoint x: 240, endPoint y: 639, distance: 88.3
click at [240, 639] on div "Confirmation Number: 07MAEG5FM Cost: $ 0.00 Hotel Name: Room Type/Info: Not spe…" at bounding box center [544, 679] width 608 height 139
click at [320, 637] on div "07MAEG5FM" at bounding box center [293, 634] width 107 height 13
drag, startPoint x: 303, startPoint y: 635, endPoint x: 221, endPoint y: 633, distance: 82.1
click at [221, 633] on div "Edit Reservation Debi 0.00" at bounding box center [539, 663] width 688 height 170
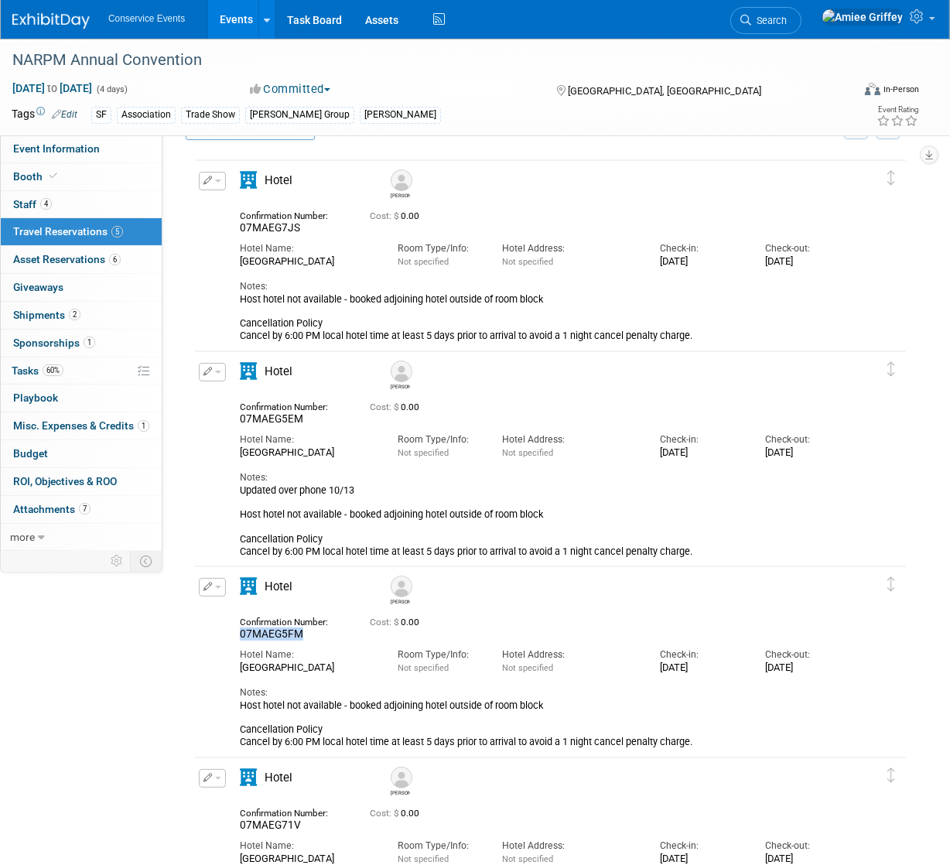
copy span "07MAEG5FM"
click at [217, 589] on button "button" at bounding box center [212, 587] width 27 height 19
click at [242, 611] on button "Edit Reservation" at bounding box center [265, 614] width 131 height 22
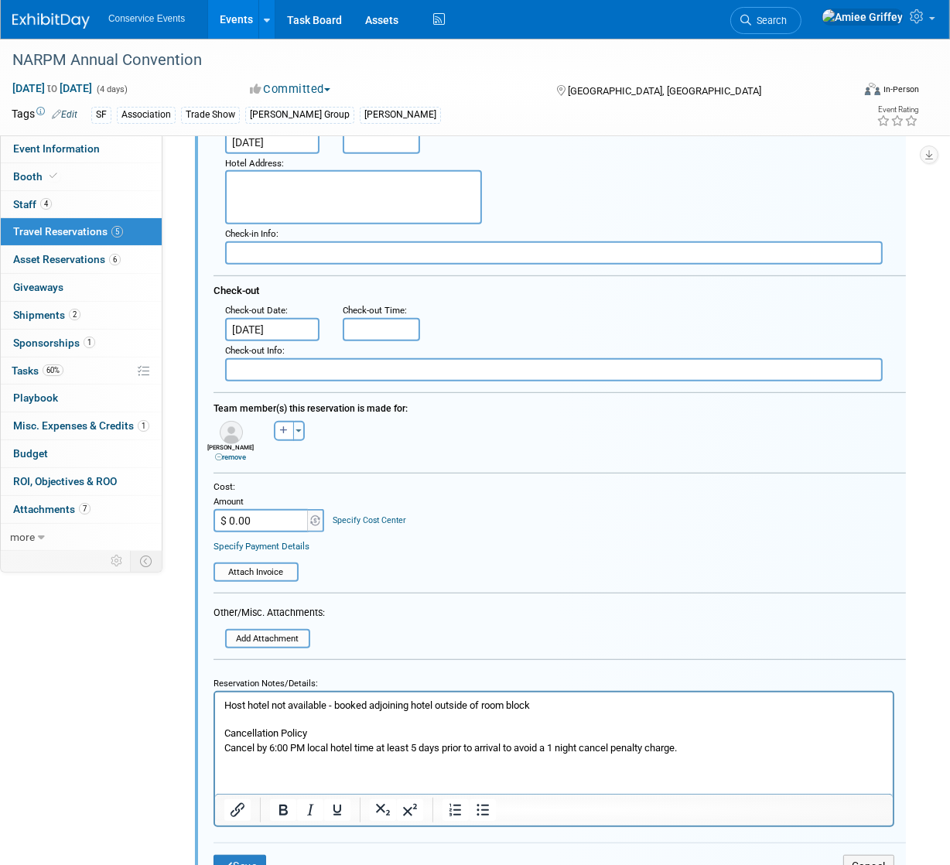
scroll to position [707, 0]
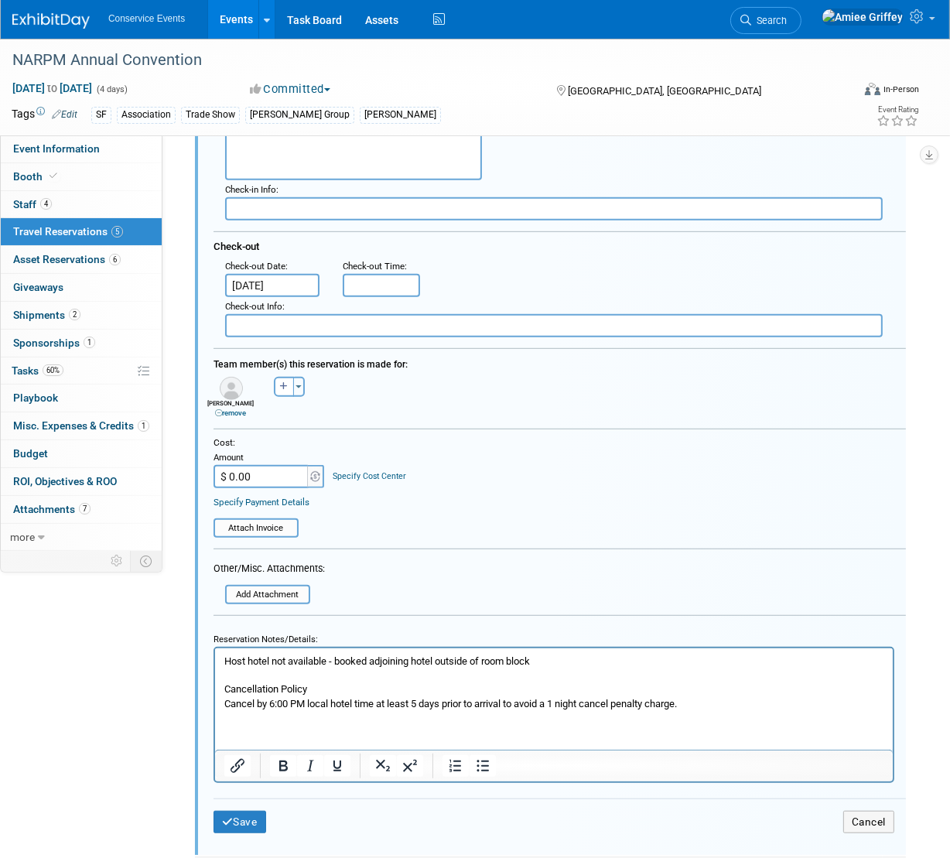
click at [224, 663] on p "Host hotel not available - booked adjoining hotel outside of room block Cancell…" at bounding box center [554, 683] width 660 height 57
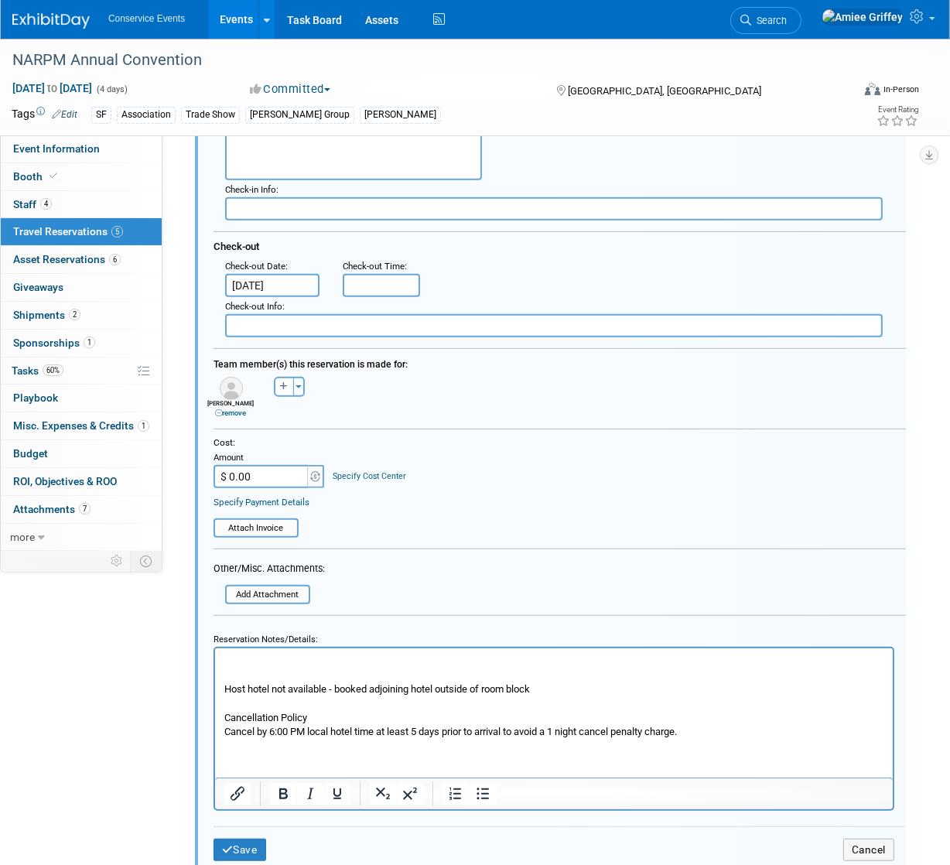
click at [235, 666] on p "Rich Text Area. Press ALT-0 for help." at bounding box center [554, 662] width 660 height 14
click at [250, 844] on button "Save" at bounding box center [240, 850] width 53 height 22
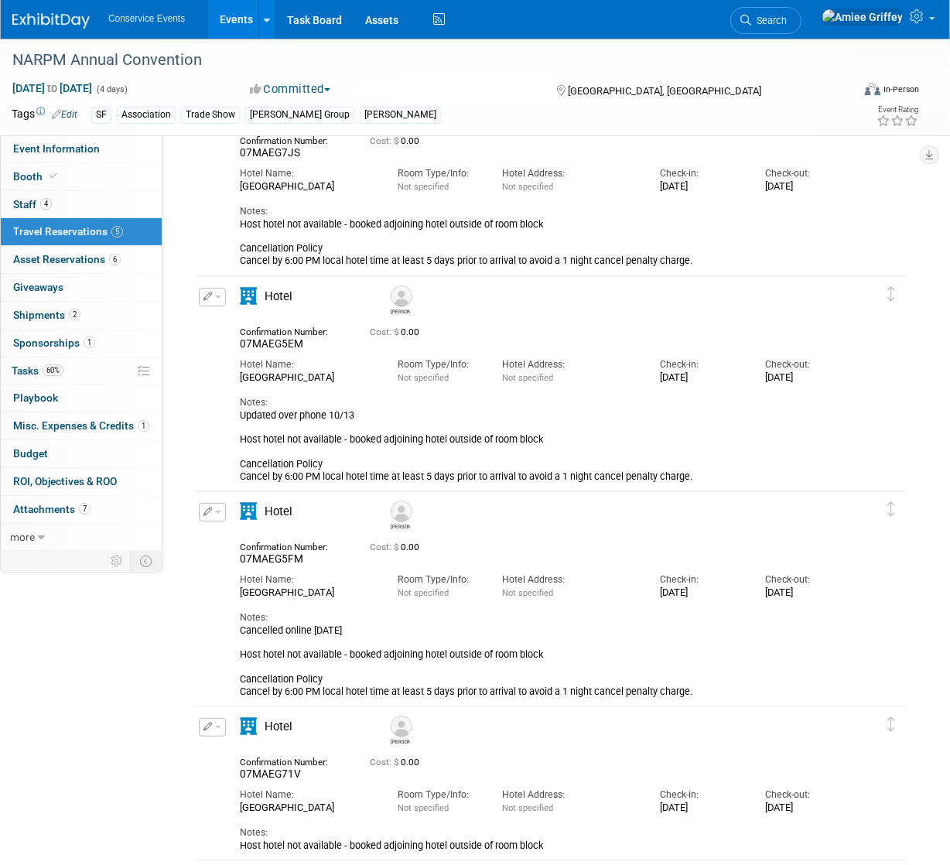
scroll to position [0, 0]
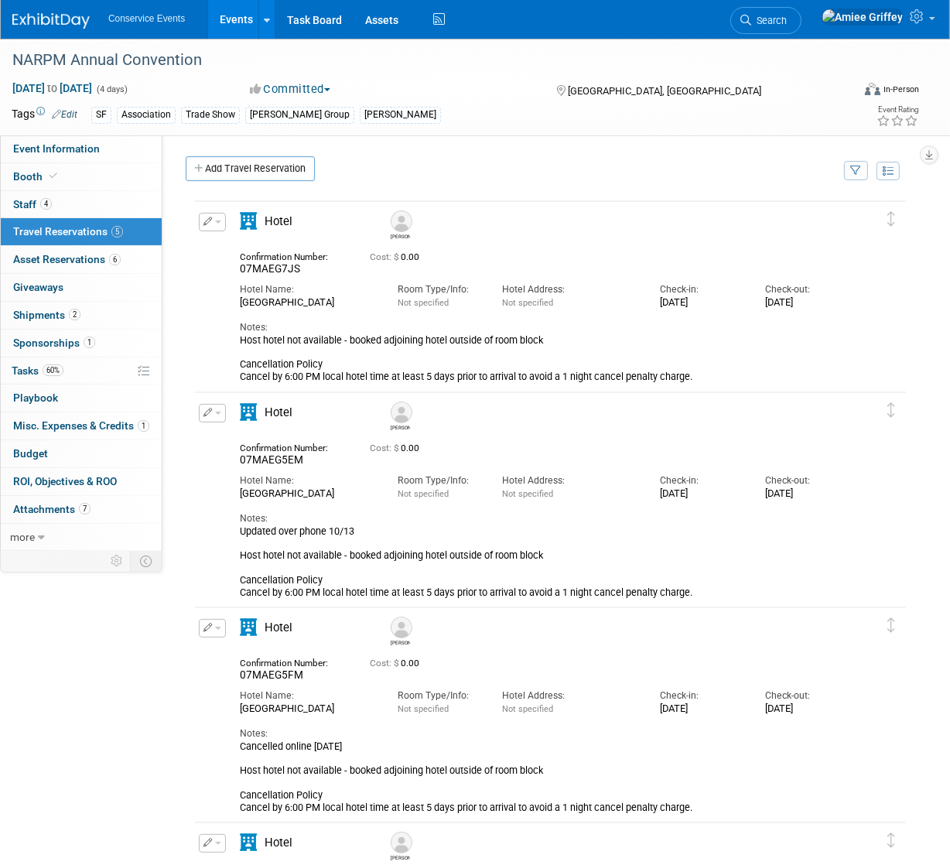
click at [399, 224] on img at bounding box center [402, 222] width 22 height 22
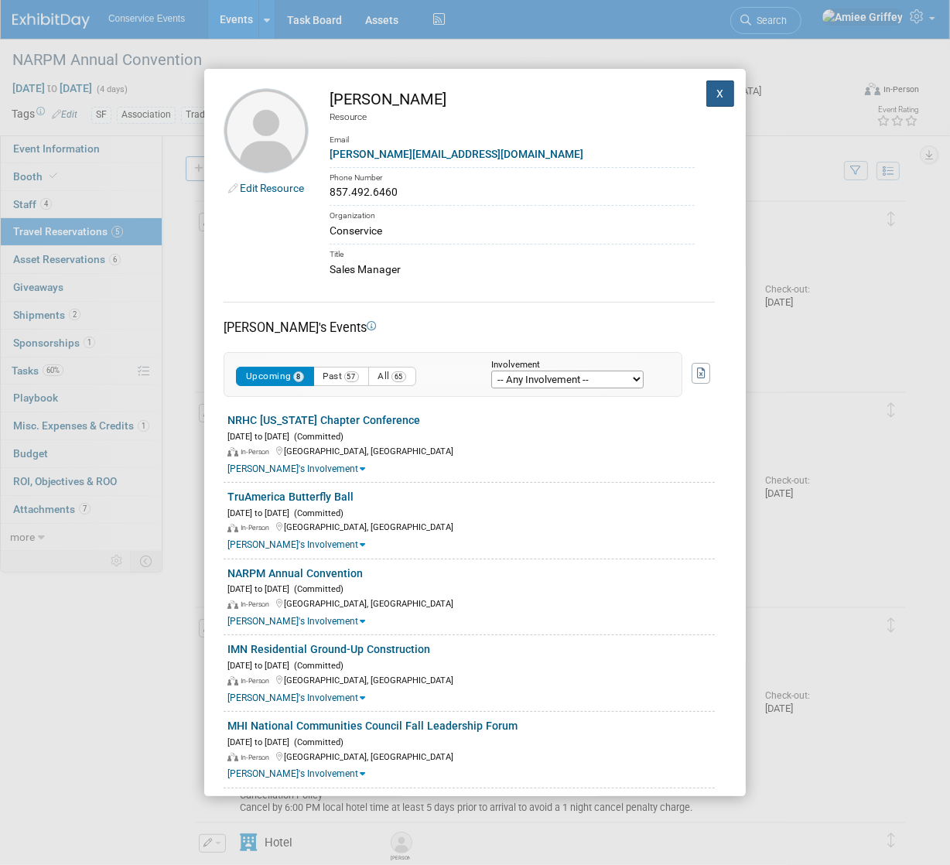
click at [714, 94] on button "X" at bounding box center [721, 93] width 28 height 26
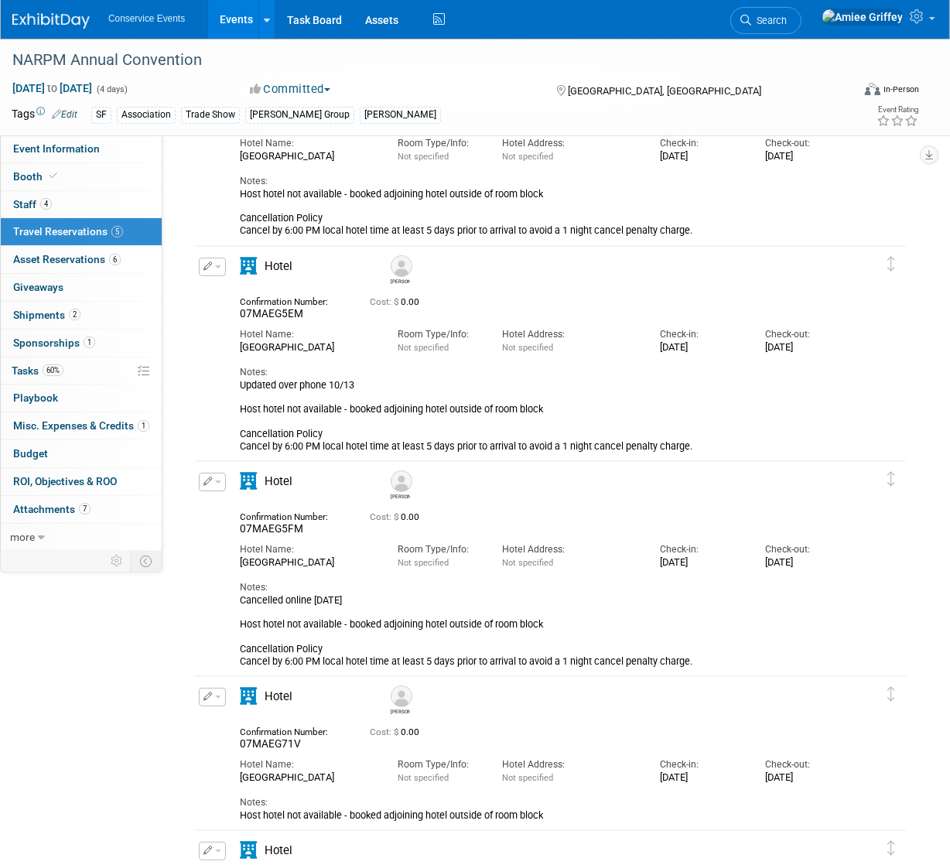
scroll to position [173, 0]
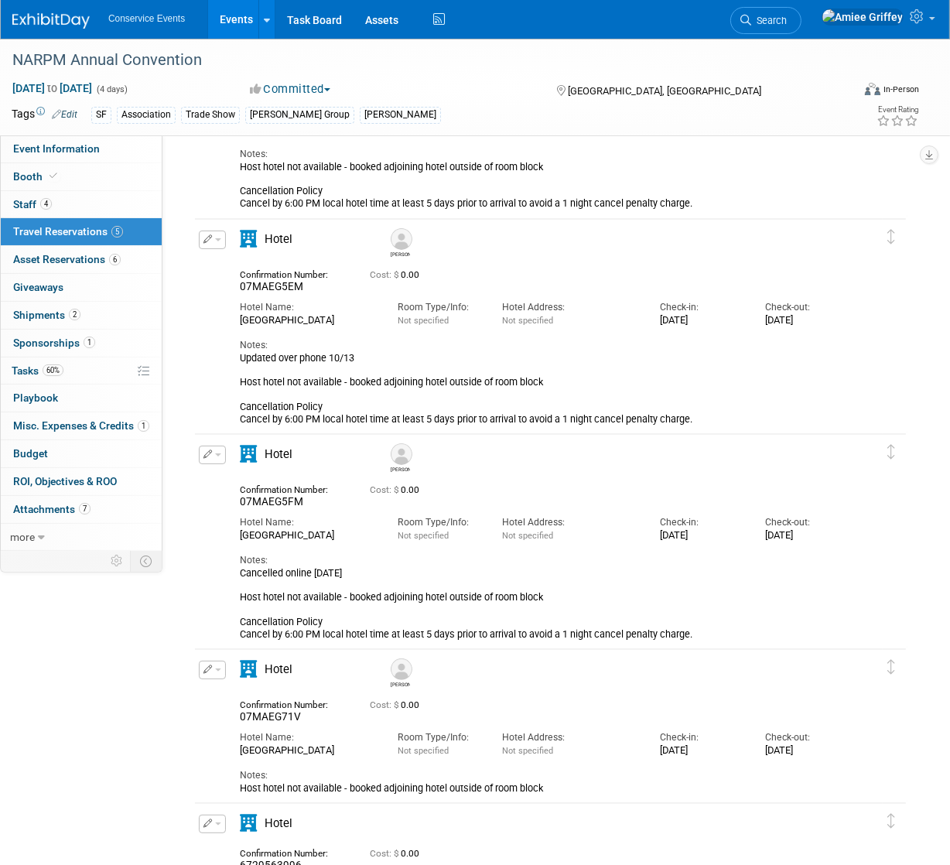
click at [405, 676] on img at bounding box center [402, 670] width 22 height 22
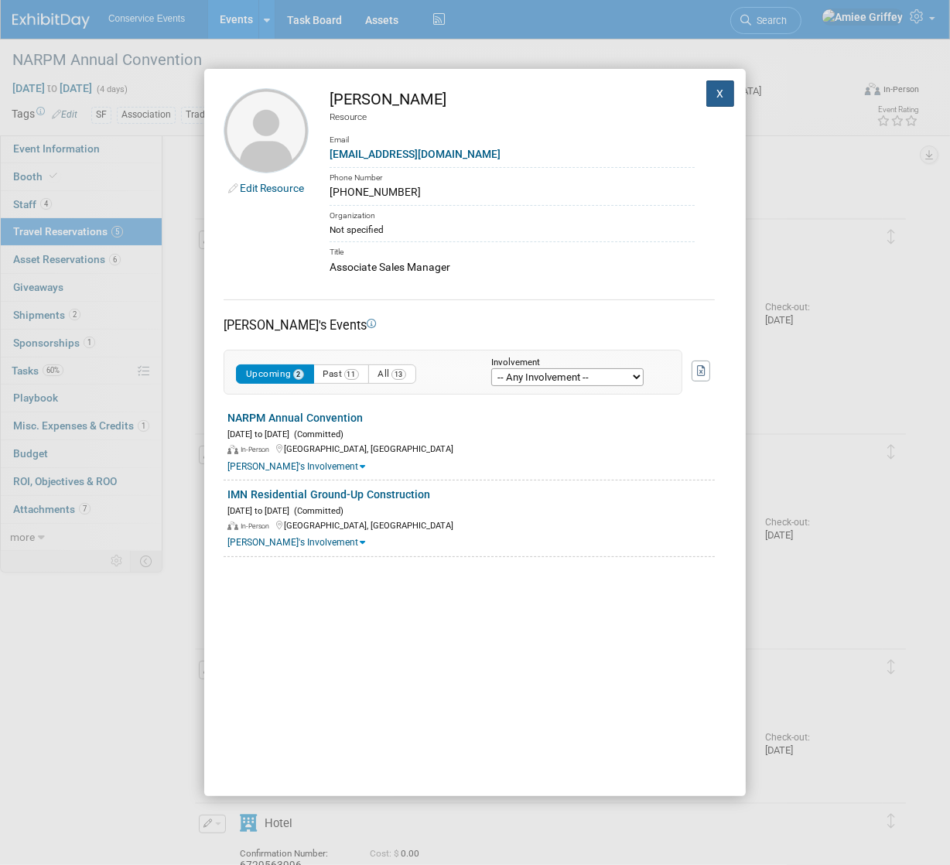
click at [707, 101] on button "X" at bounding box center [721, 93] width 28 height 26
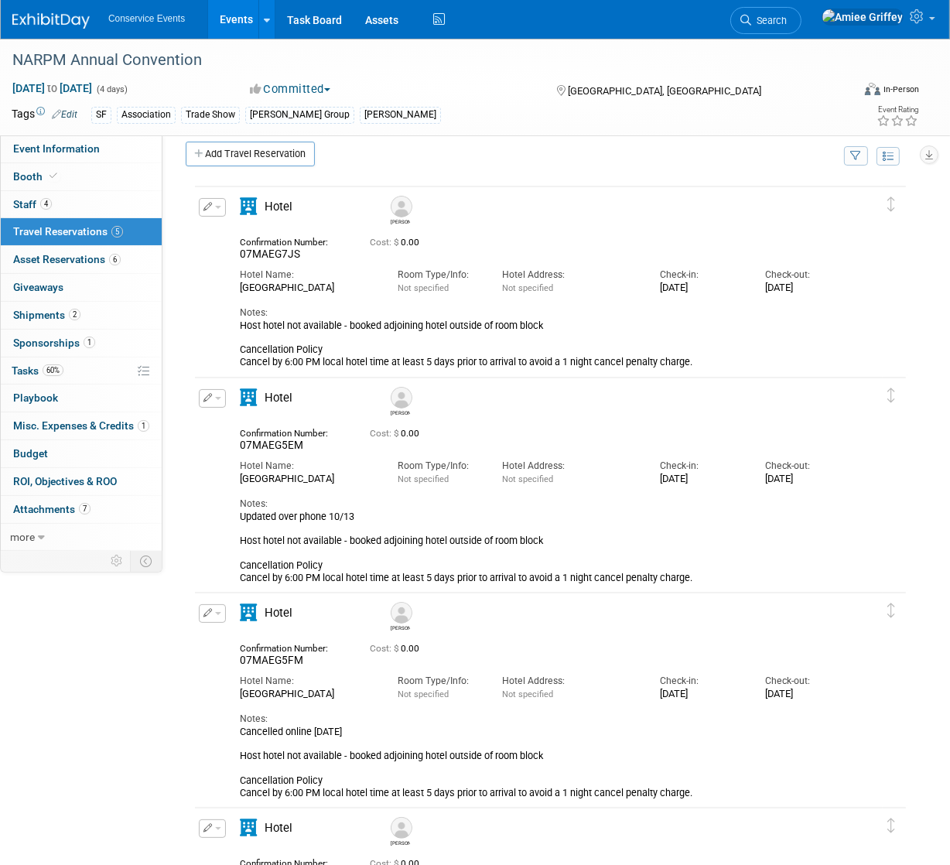
scroll to position [0, 0]
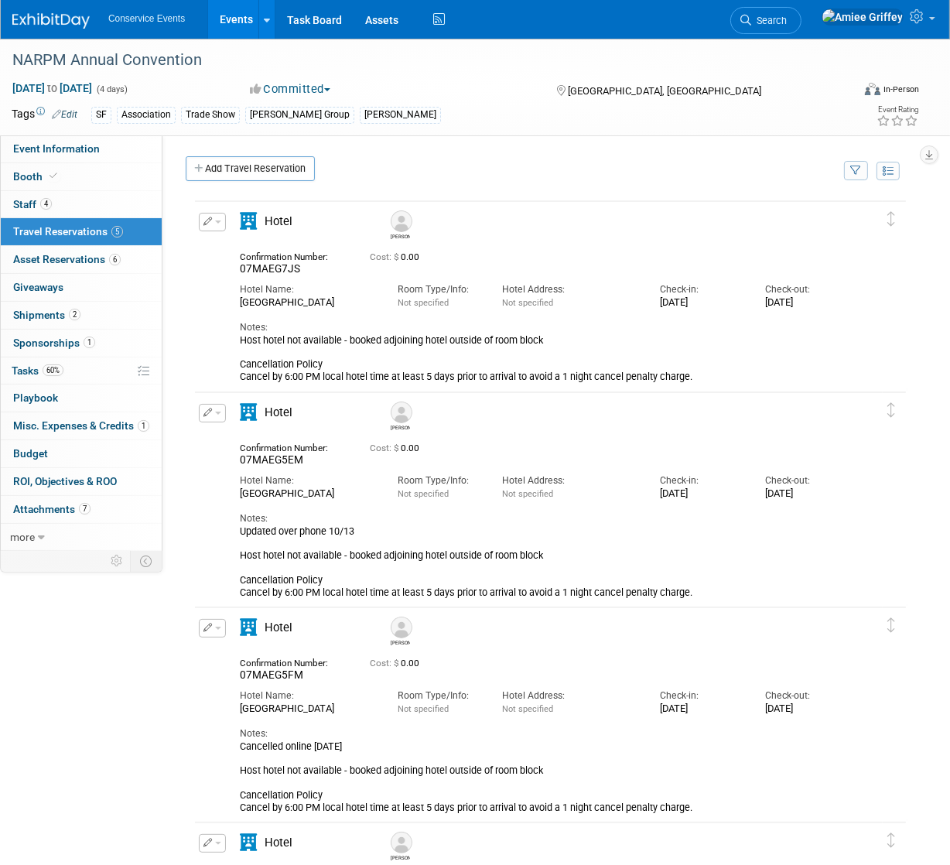
click at [218, 224] on button "button" at bounding box center [212, 222] width 27 height 19
click at [245, 242] on button "Edit Reservation" at bounding box center [265, 249] width 131 height 22
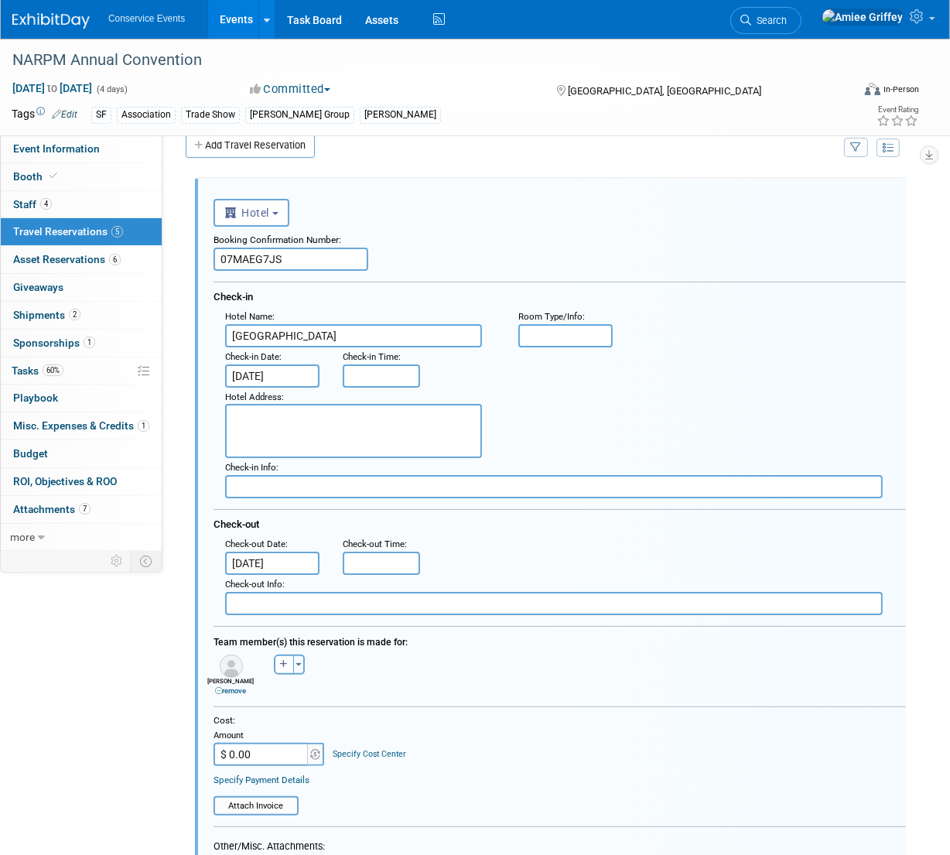
scroll to position [26, 0]
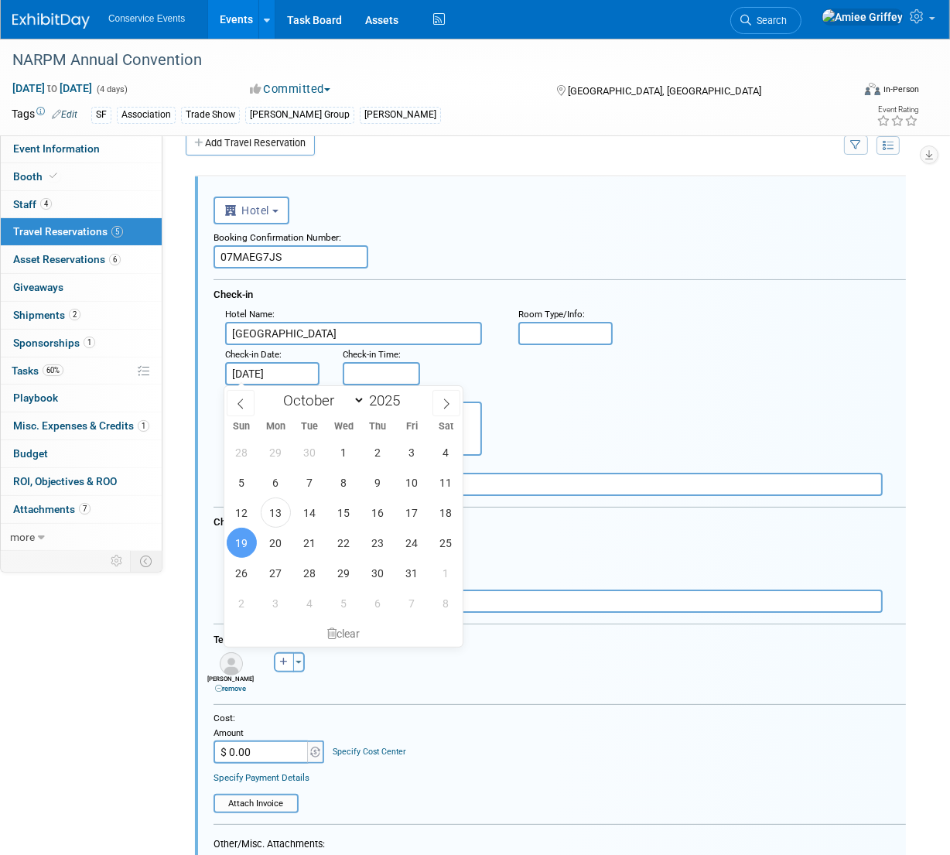
click at [277, 370] on input "Oct 19, 2025" at bounding box center [272, 373] width 94 height 23
click at [271, 548] on span "20" at bounding box center [276, 543] width 30 height 30
type input "Oct 20, 2025"
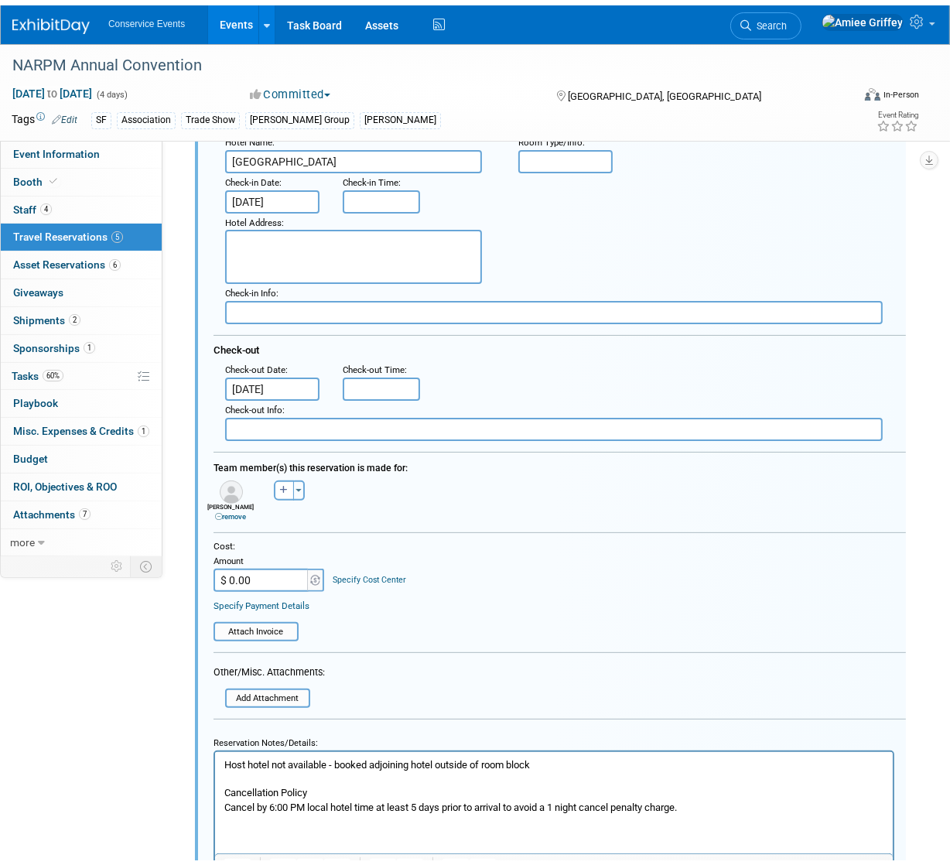
scroll to position [492, 0]
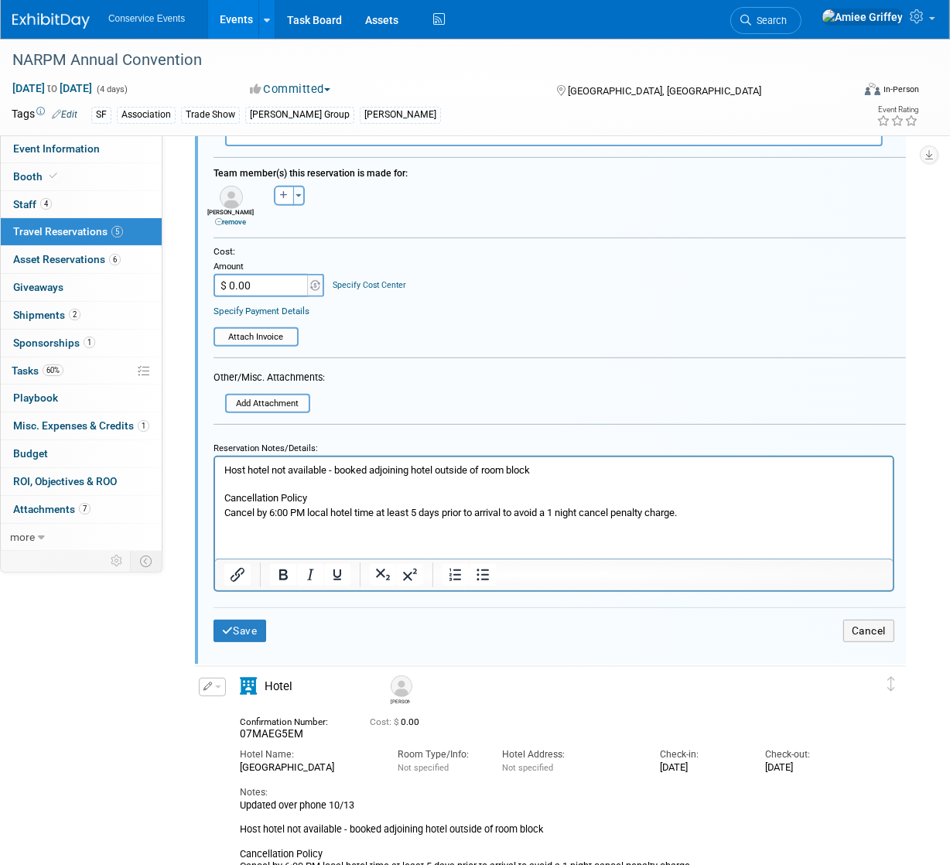
click at [224, 471] on p "Host hotel not available - booked adjoining hotel outside of room block Cancell…" at bounding box center [554, 492] width 660 height 57
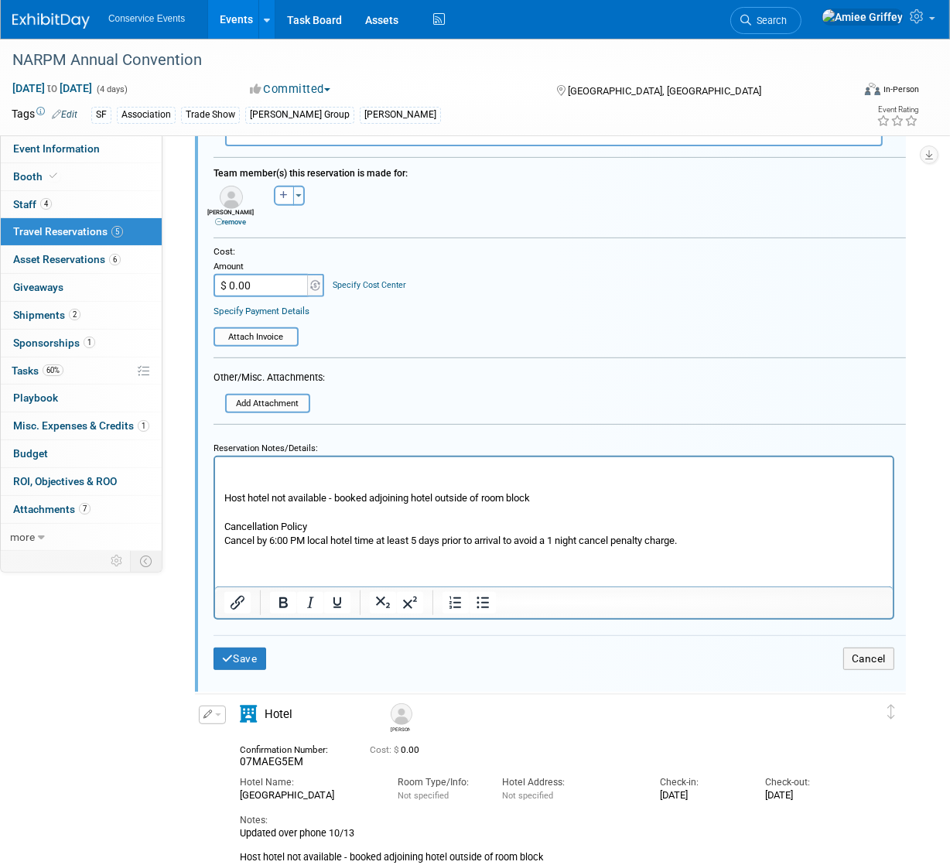
click at [232, 468] on p "Rich Text Area. Press ALT-0 for help." at bounding box center [554, 471] width 660 height 14
drag, startPoint x: 455, startPoint y: 471, endPoint x: 218, endPoint y: 473, distance: 236.9
click at [218, 473] on html "Updated check-in date over the phone 10/13/25 Host hotel not available - booked…" at bounding box center [553, 502] width 678 height 91
copy p "Updated check-in date over the phone 10/13/25"
click at [238, 658] on button "Save" at bounding box center [240, 659] width 53 height 22
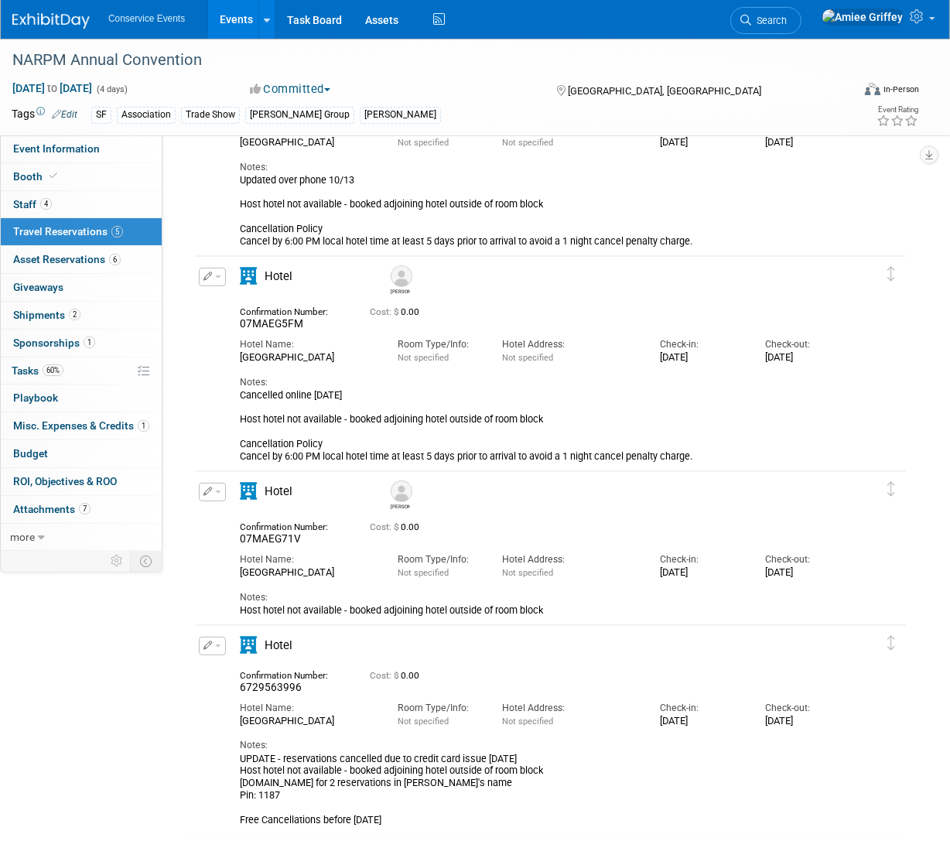
scroll to position [376, 0]
click at [219, 488] on button "button" at bounding box center [212, 491] width 27 height 19
click at [237, 513] on button "Edit Reservation" at bounding box center [265, 518] width 131 height 22
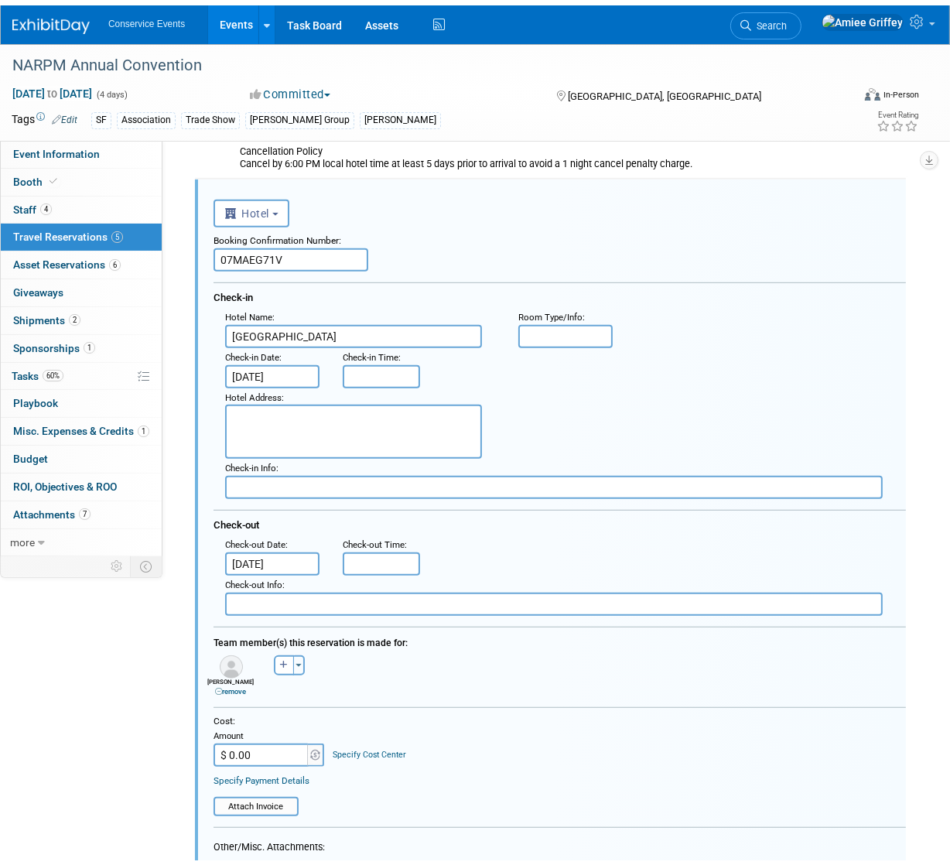
scroll to position [935, 0]
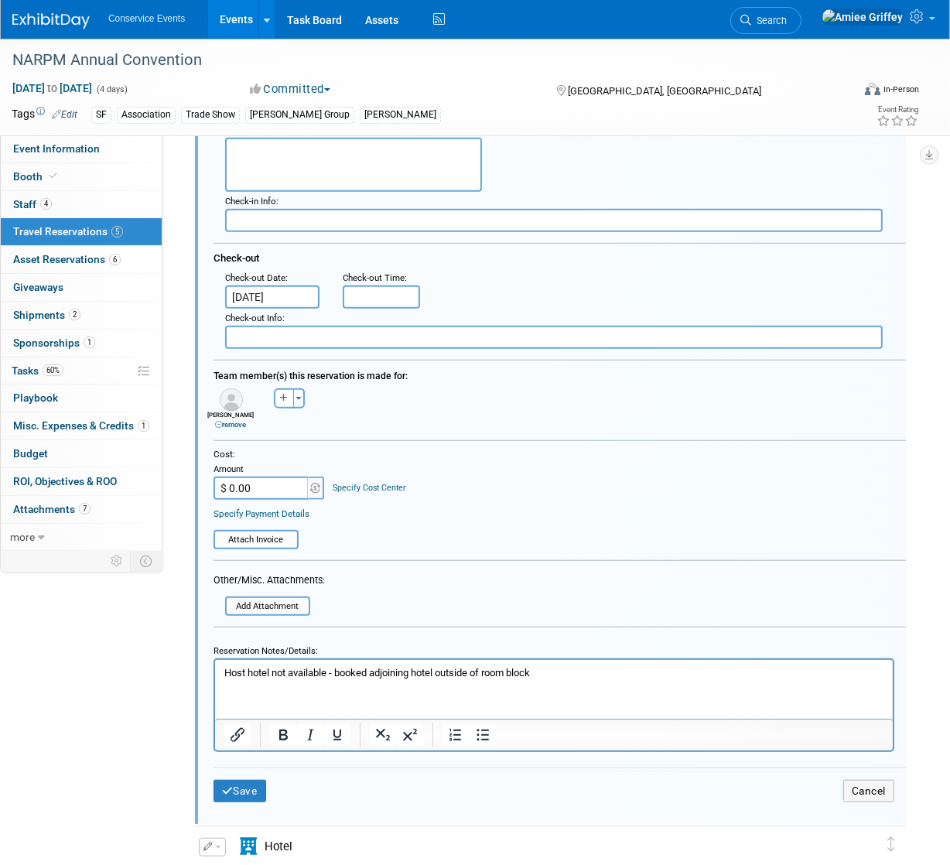
click at [227, 675] on p "Host hotel not available - booked adjoining hotel outside of room block" at bounding box center [554, 673] width 660 height 14
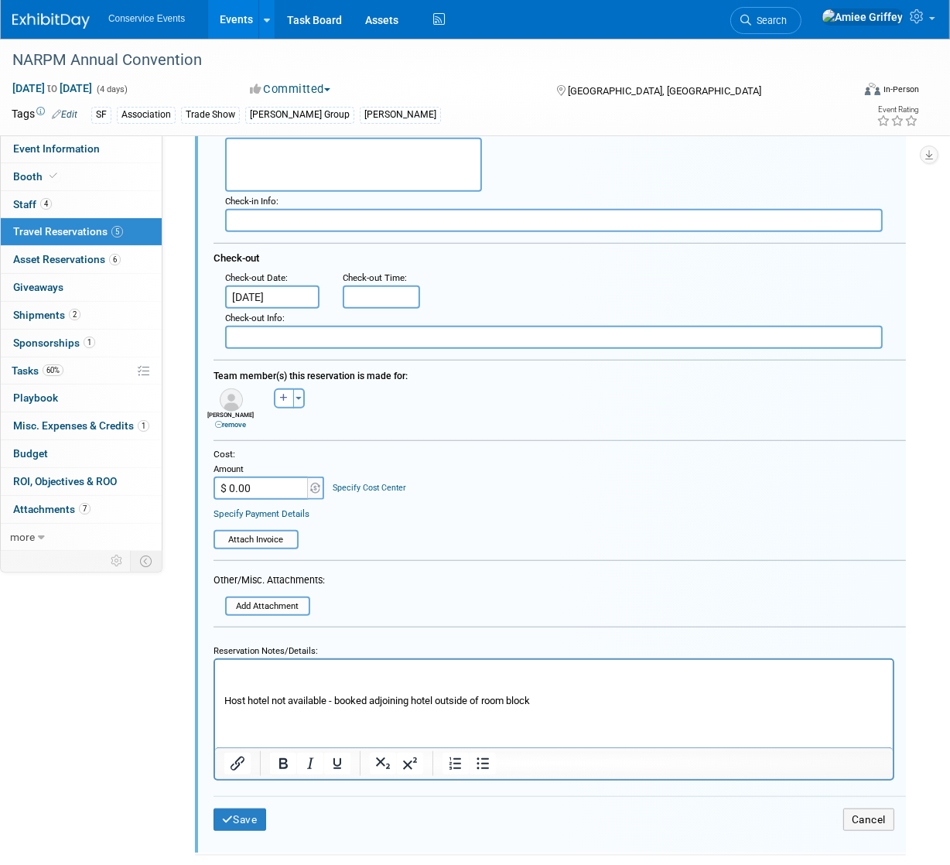
click at [228, 671] on p "Rich Text Area. Press ALT-0 for help." at bounding box center [554, 673] width 660 height 14
click at [231, 817] on icon "submit" at bounding box center [228, 820] width 12 height 11
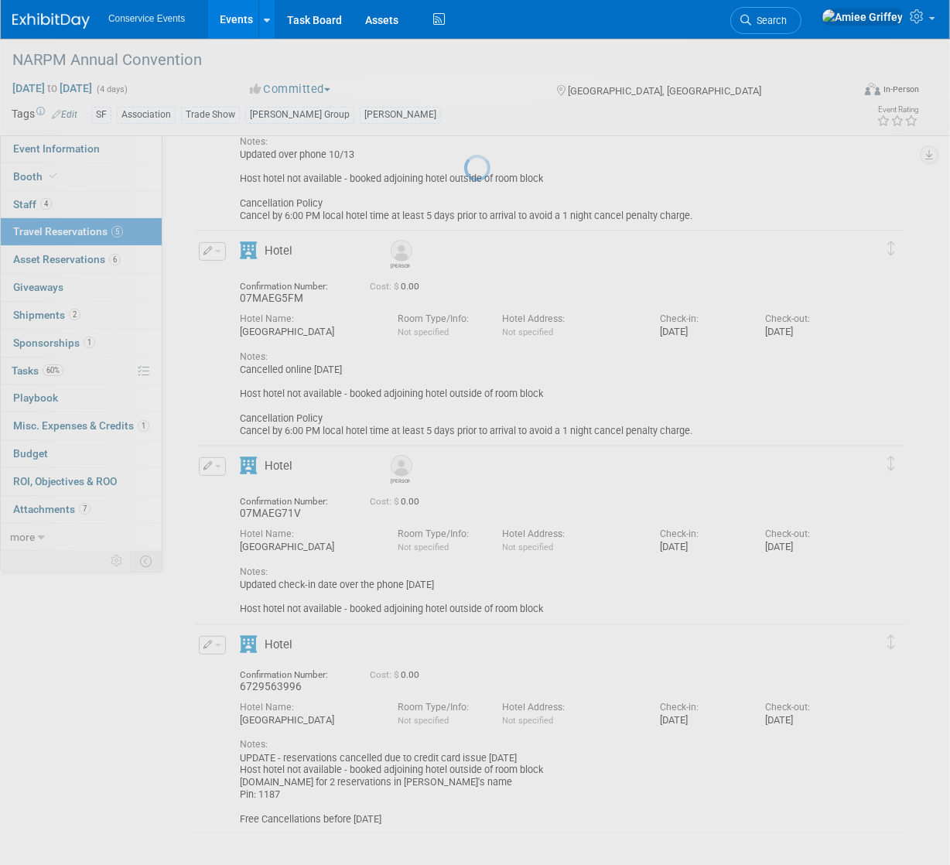
scroll to position [402, 0]
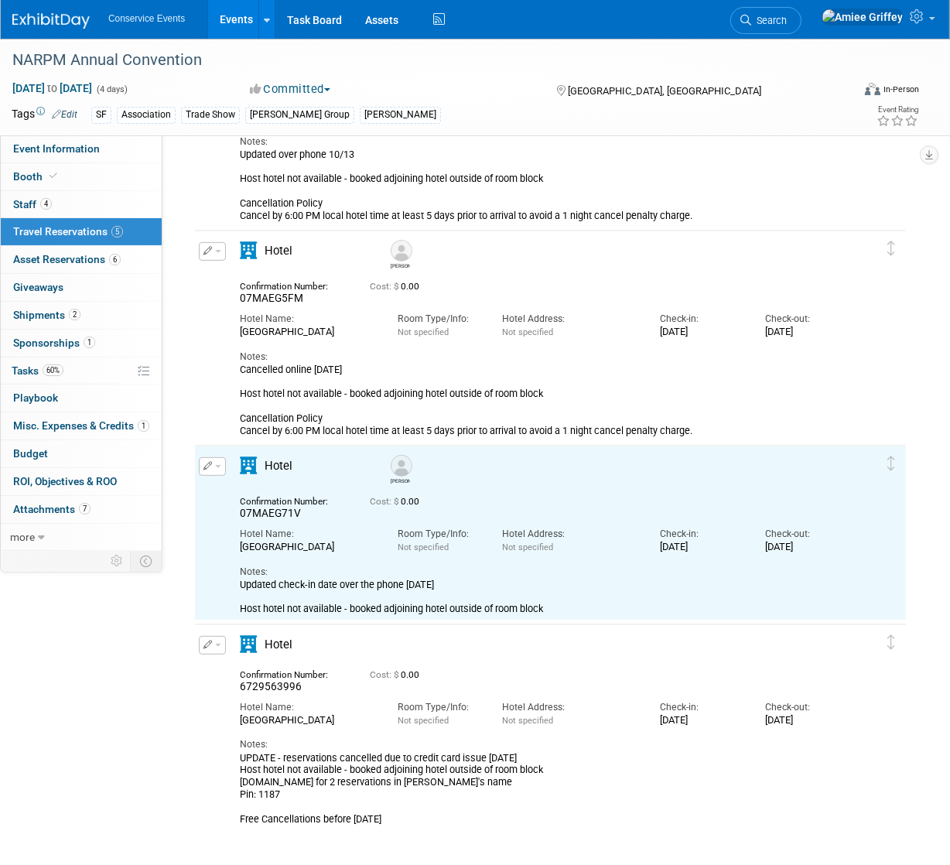
click at [217, 465] on span "button" at bounding box center [218, 466] width 6 height 3
click at [239, 498] on button "Edit Reservation" at bounding box center [265, 493] width 131 height 22
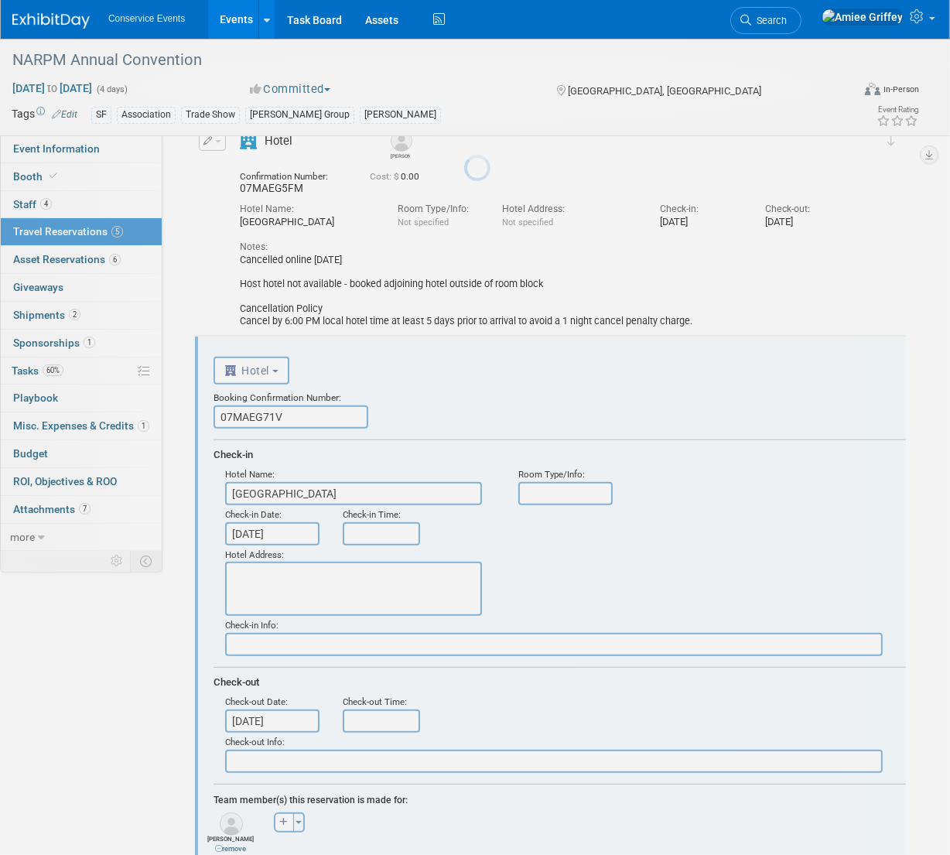
scroll to position [671, 0]
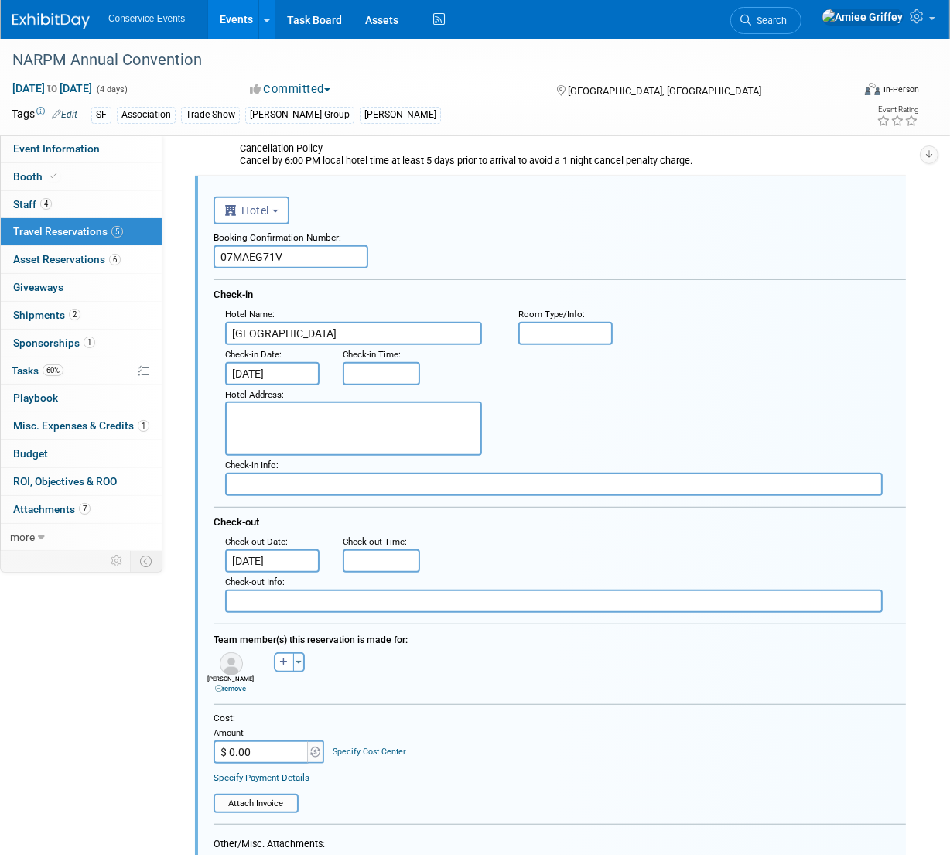
click at [264, 365] on input "Oct 19, 2025" at bounding box center [272, 373] width 94 height 23
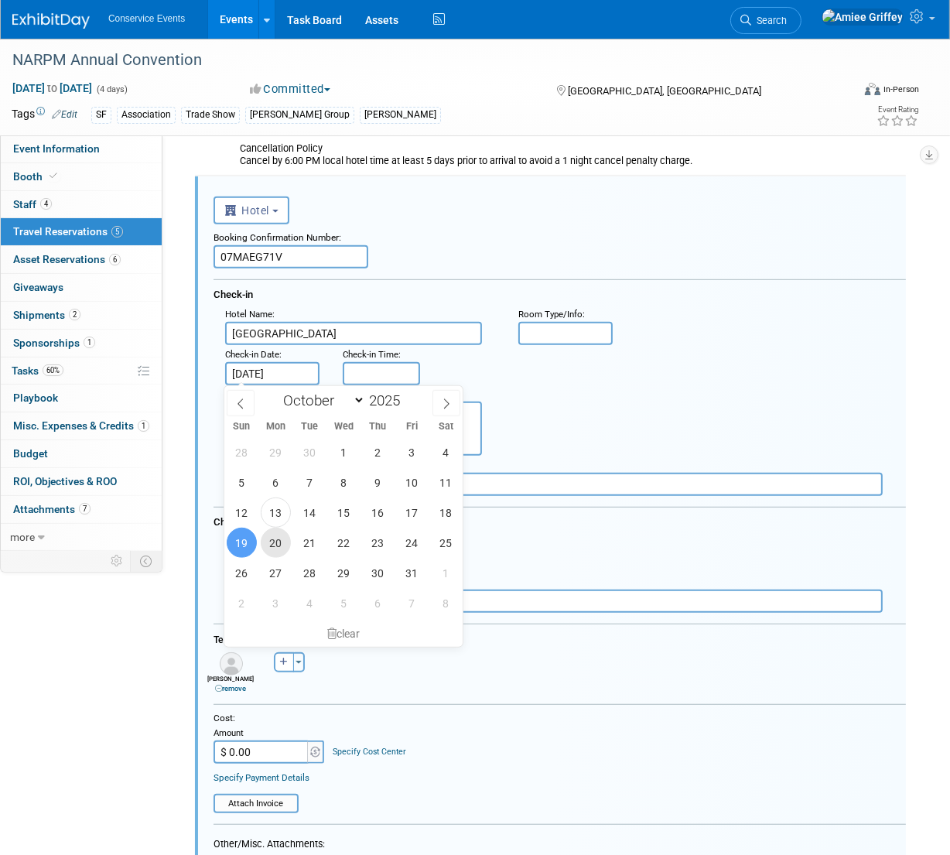
click at [278, 542] on span "20" at bounding box center [276, 543] width 30 height 30
type input "Oct 20, 2025"
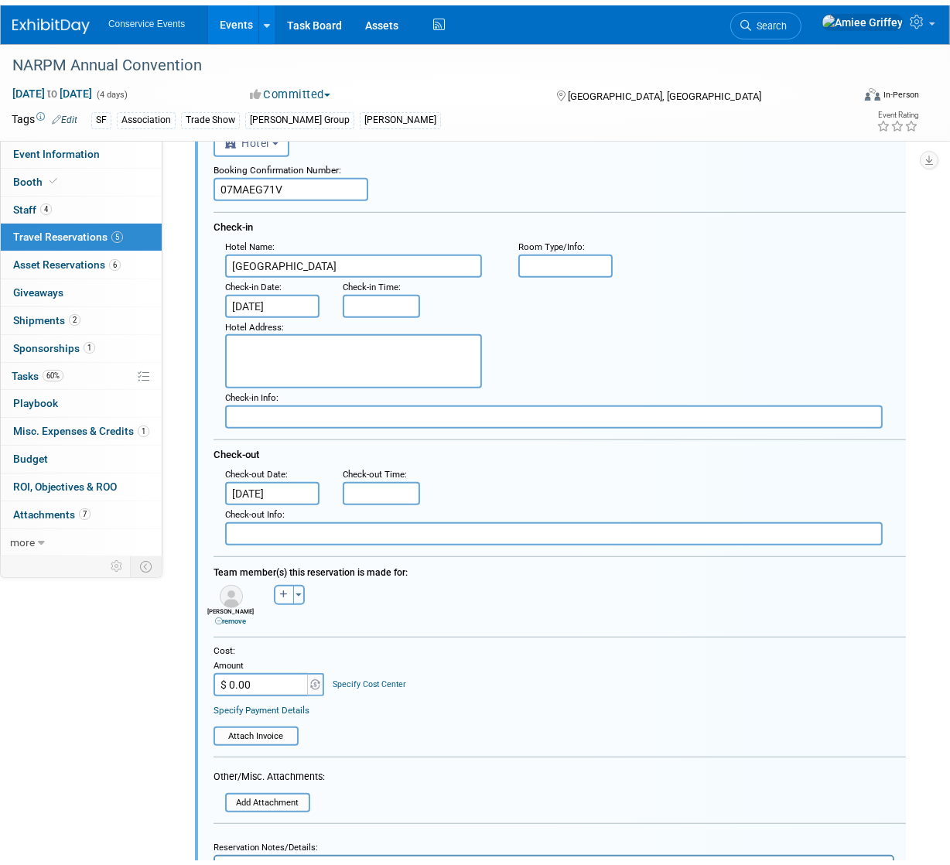
scroll to position [1135, 0]
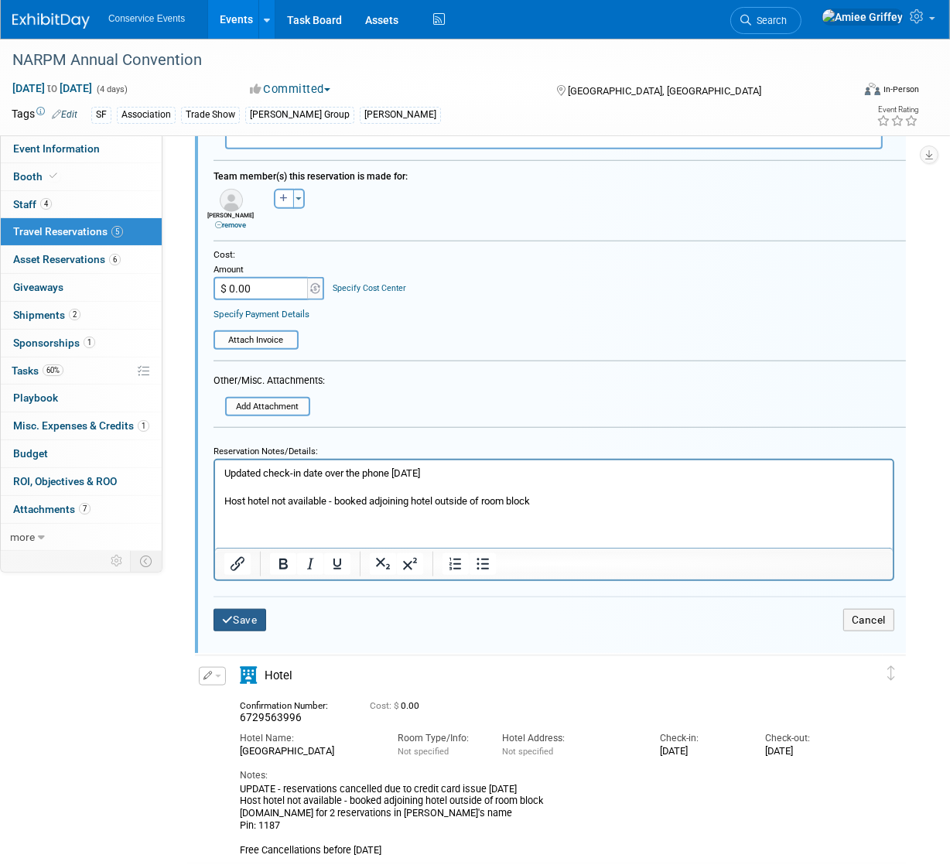
click at [258, 618] on button "Save" at bounding box center [240, 620] width 53 height 22
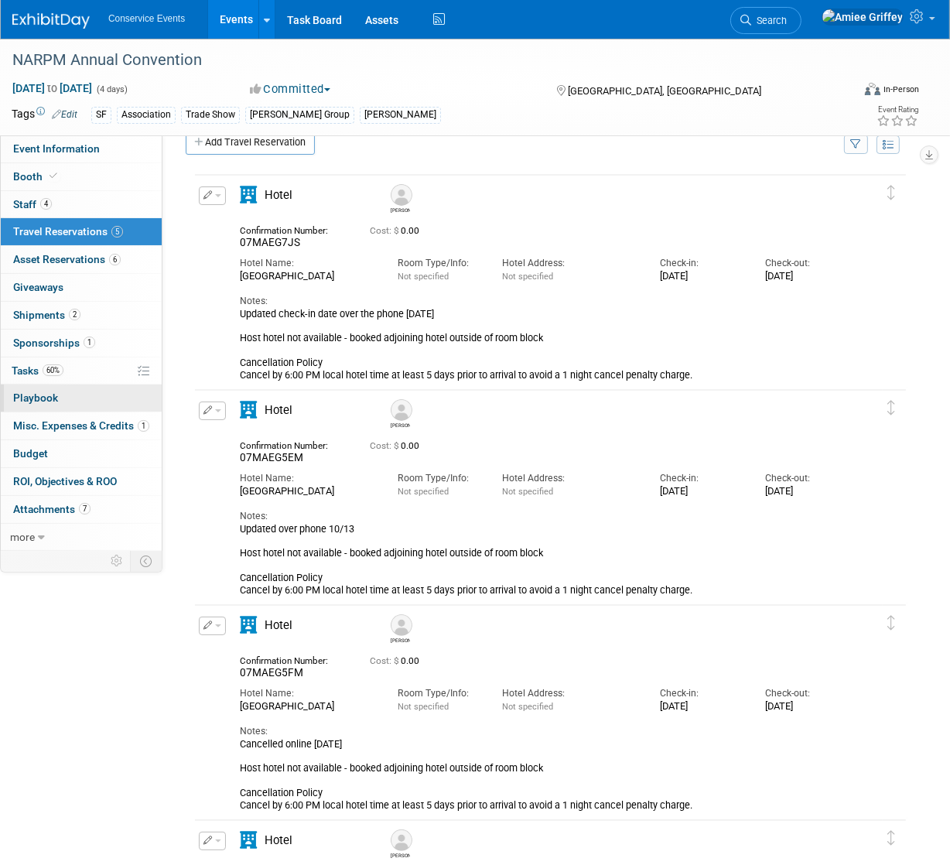
scroll to position [29, 0]
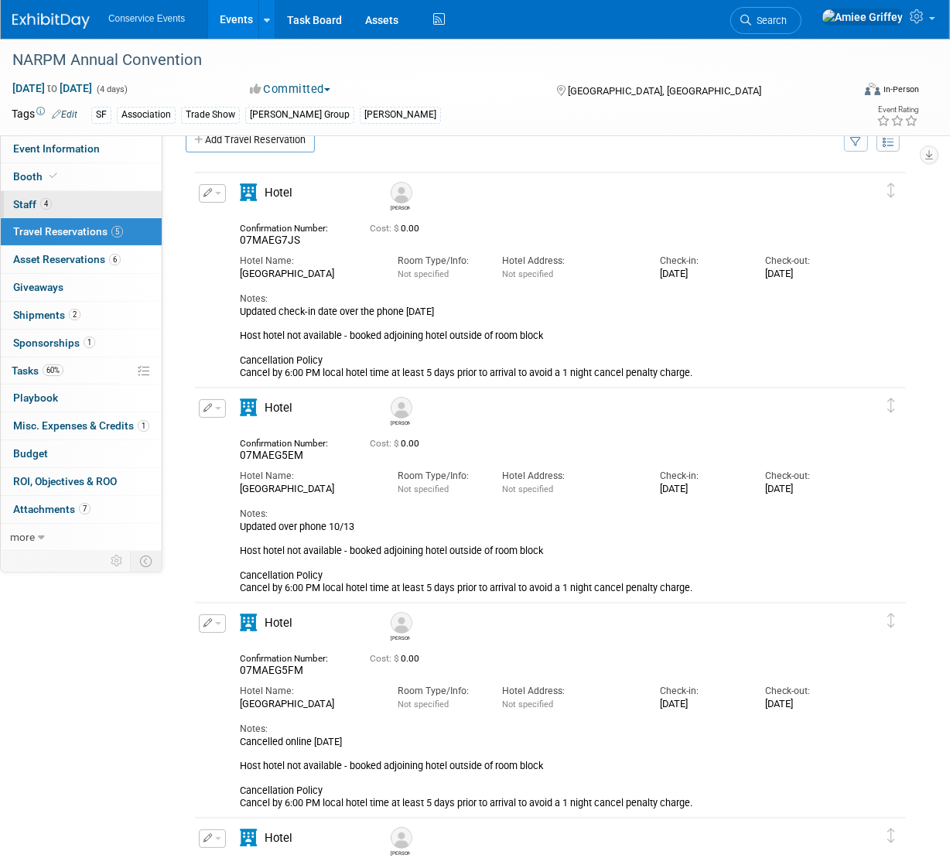
click at [60, 204] on link "4 Staff 4" at bounding box center [81, 204] width 161 height 27
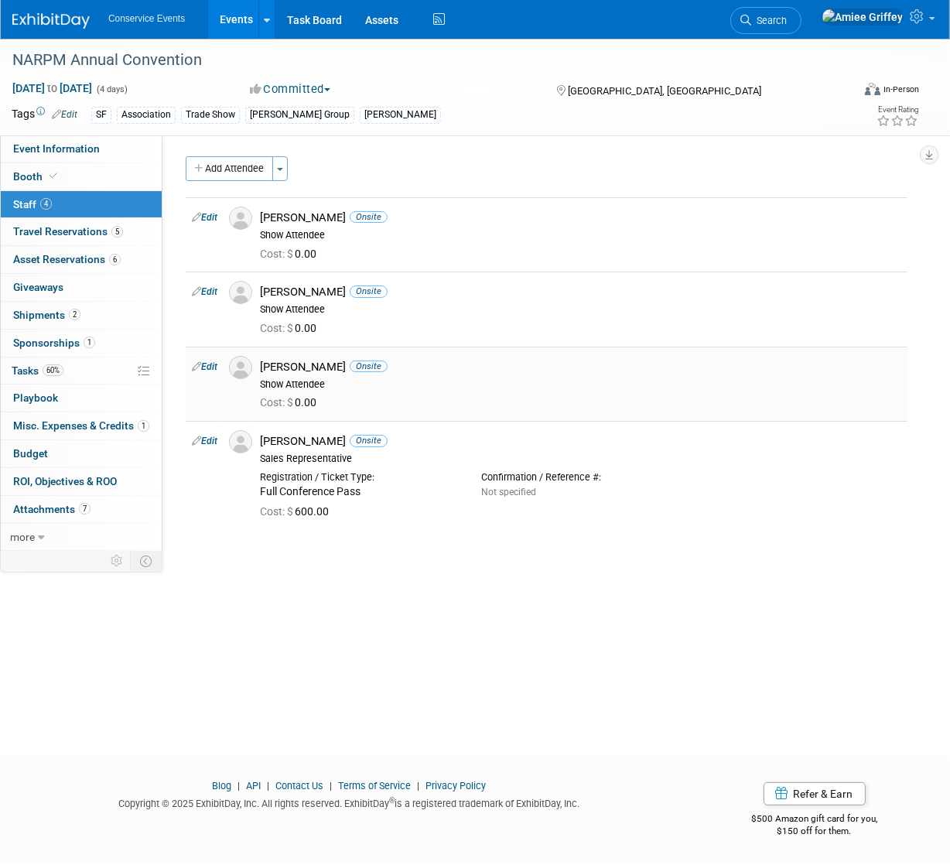
click at [214, 368] on link "Edit" at bounding box center [205, 366] width 26 height 11
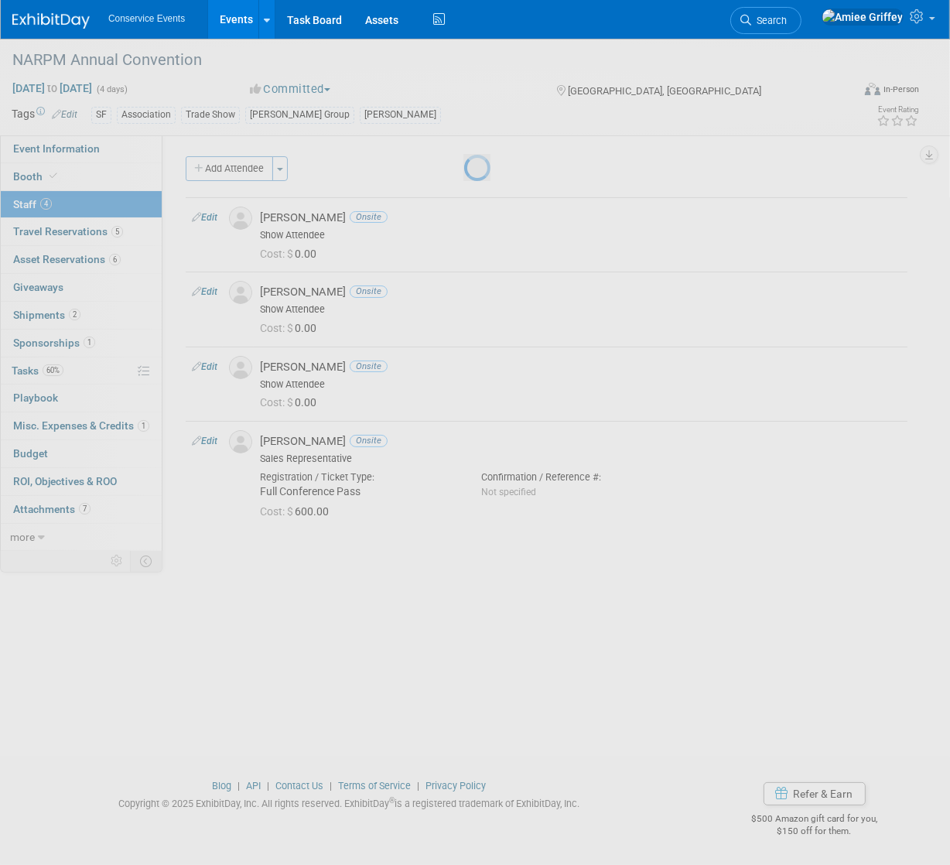
select select "f709d6eb-d987-4206-abc9-b5e91629f81b"
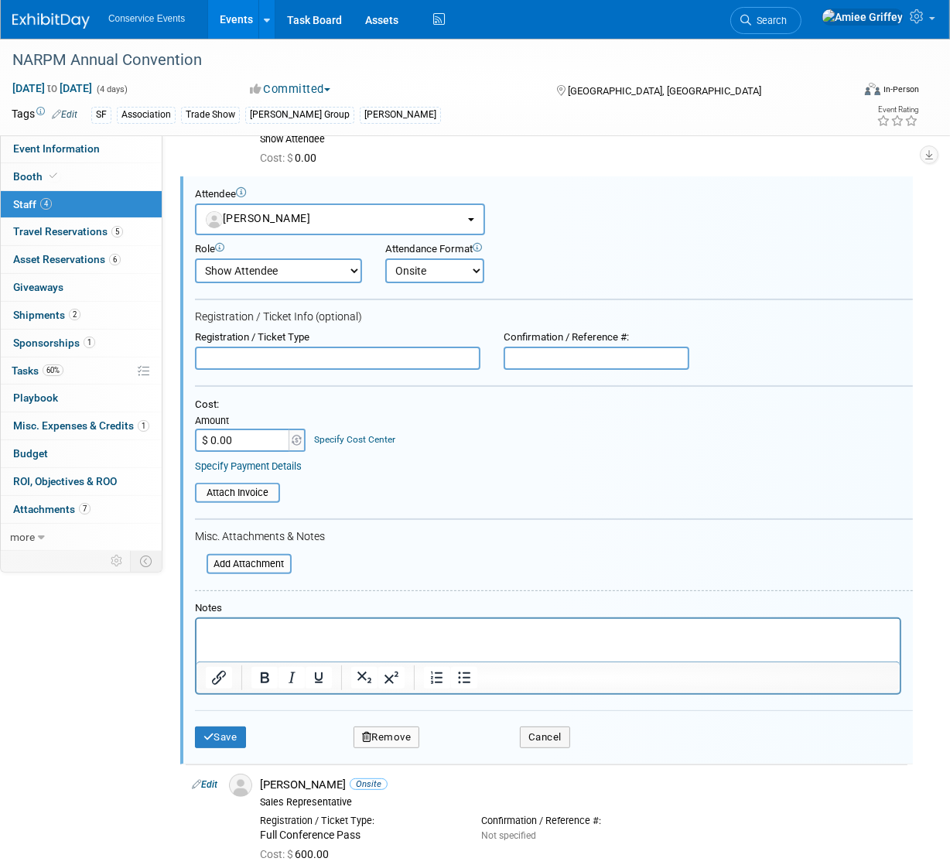
click at [396, 737] on button "Remove" at bounding box center [387, 738] width 67 height 22
click at [477, 752] on link "Yes" at bounding box center [470, 748] width 45 height 25
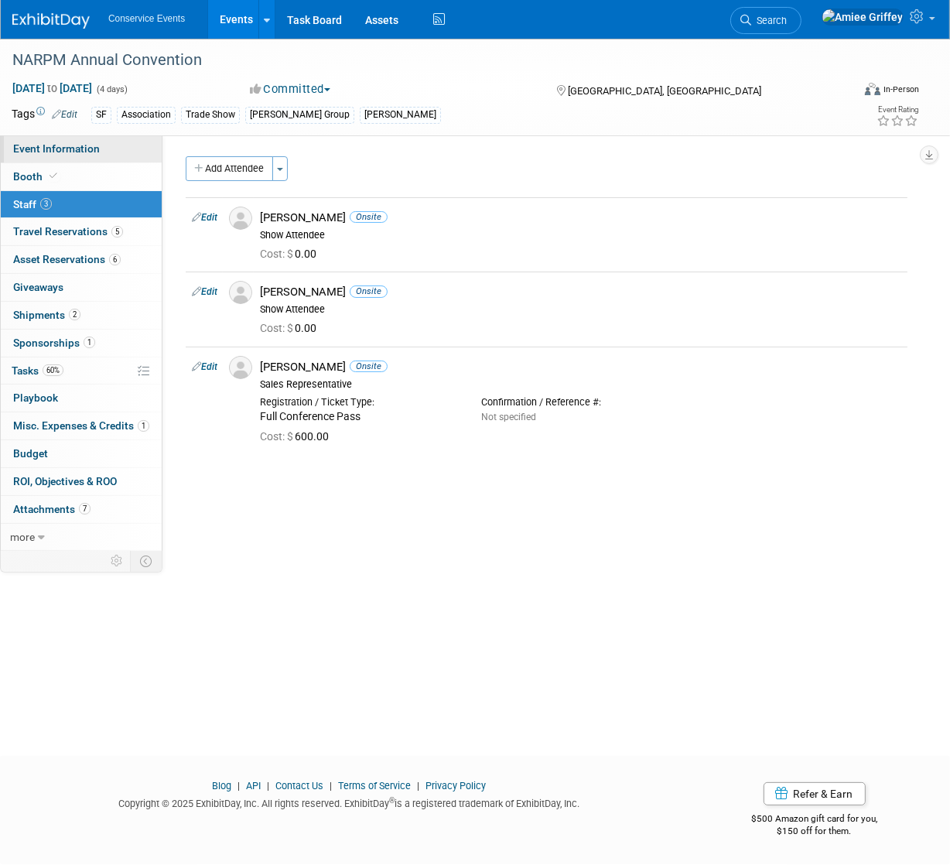
click at [81, 152] on span "Event Information" at bounding box center [56, 148] width 87 height 12
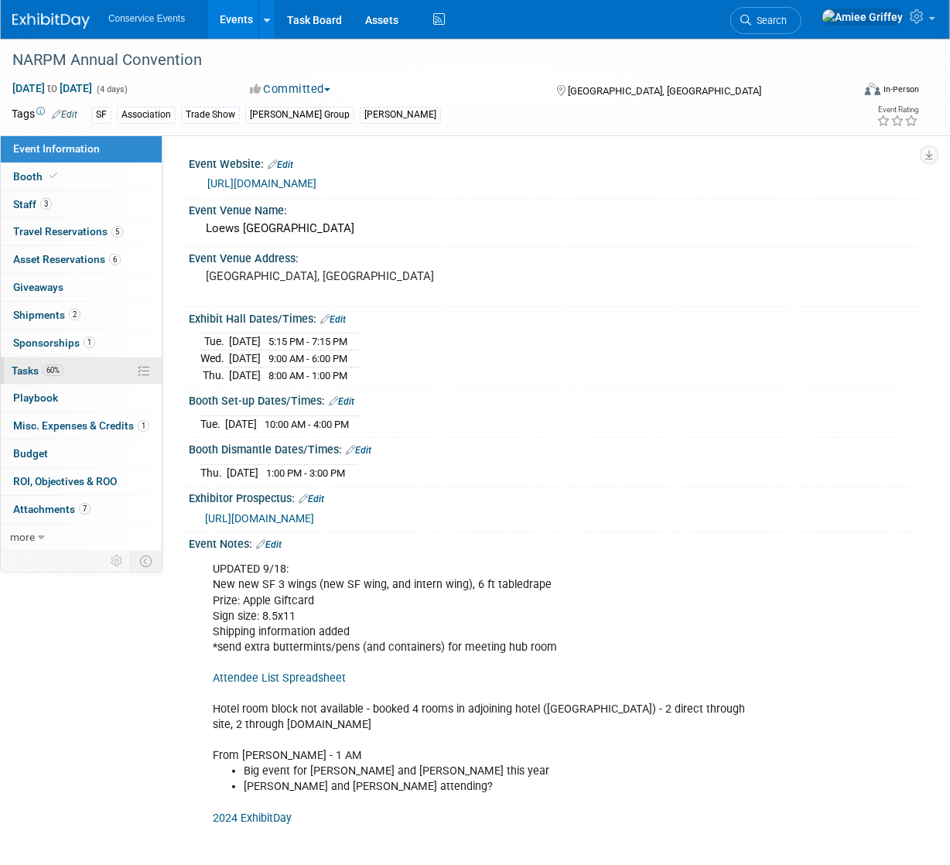
click at [63, 370] on span "60%" at bounding box center [53, 371] width 21 height 12
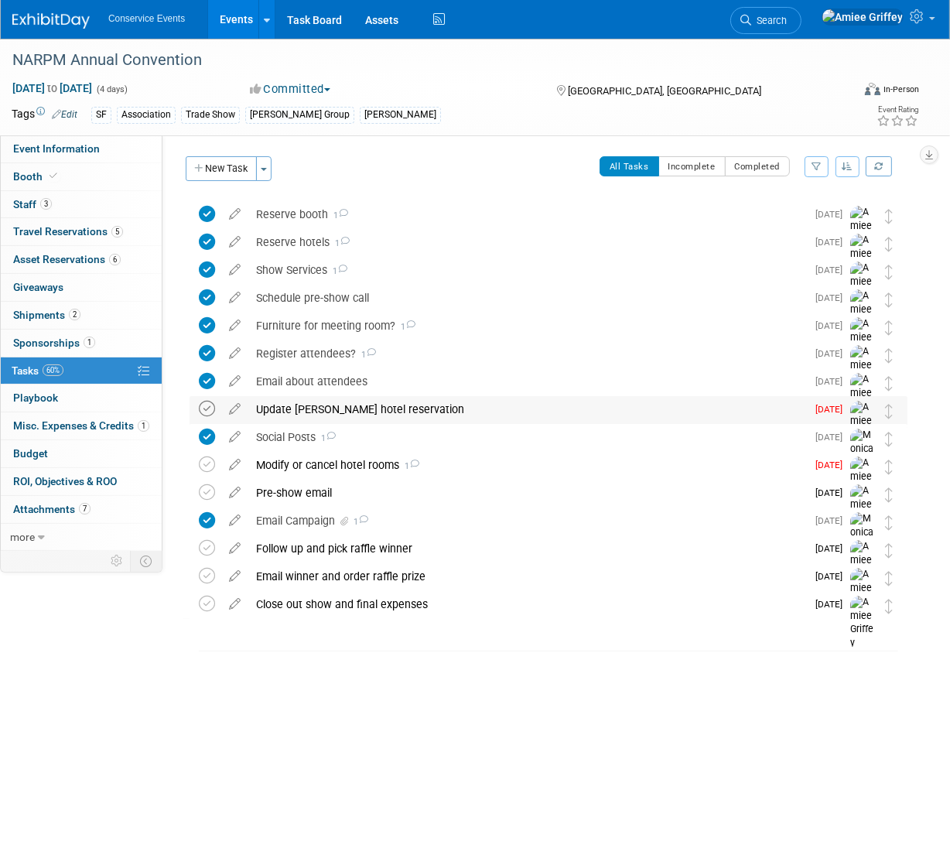
click at [214, 407] on icon at bounding box center [207, 409] width 16 height 16
click at [271, 467] on div "Modify or cancel hotel rooms 1" at bounding box center [527, 465] width 558 height 26
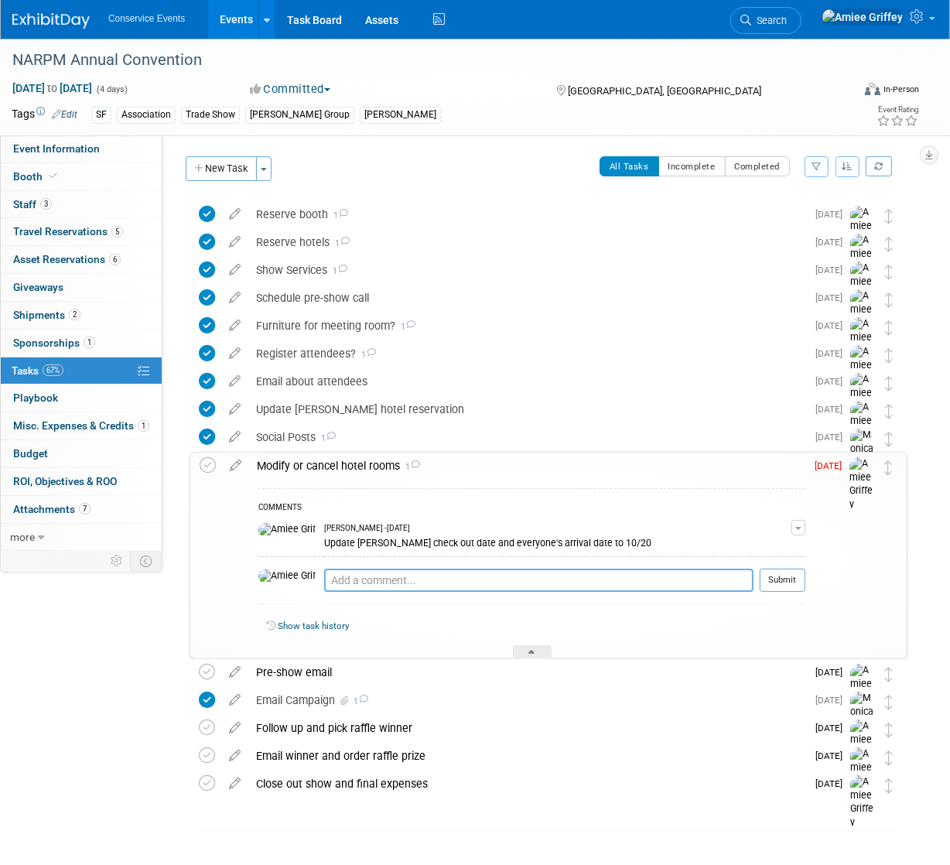
click at [340, 577] on textarea at bounding box center [539, 580] width 430 height 23
type textarea "Updated online/over phone 10/13/25"
click at [796, 576] on button "Submit" at bounding box center [783, 580] width 46 height 23
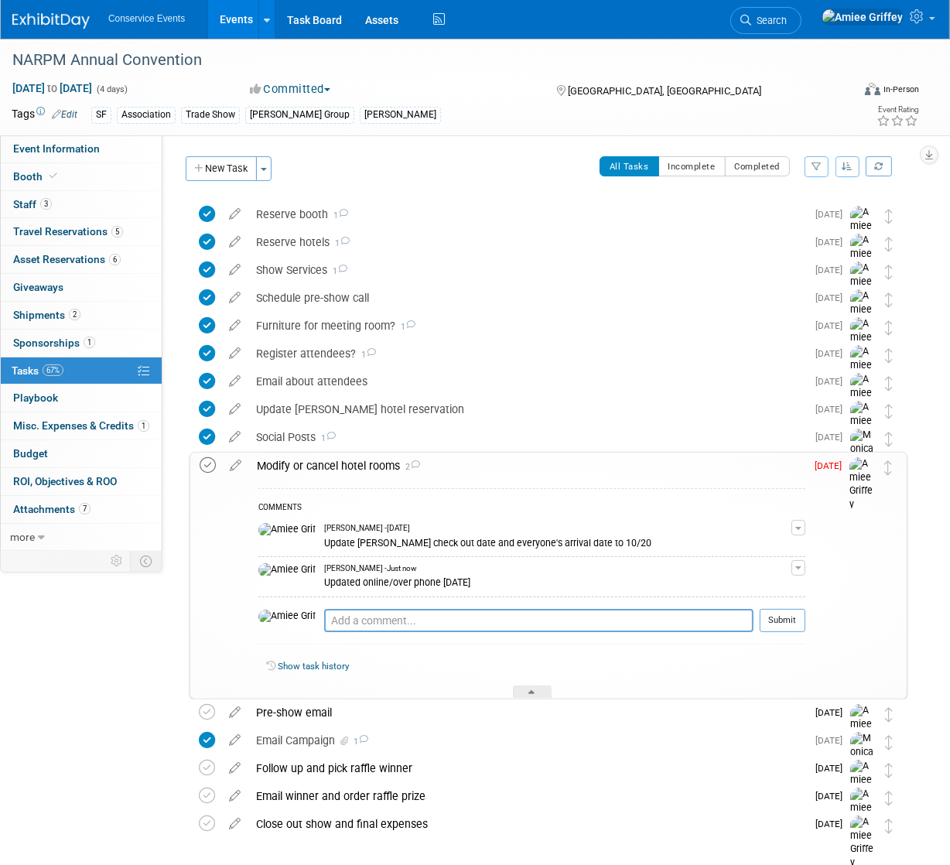
click at [212, 466] on icon at bounding box center [208, 465] width 16 height 16
click at [279, 467] on div "Modify or cancel hotel rooms 2" at bounding box center [527, 466] width 557 height 26
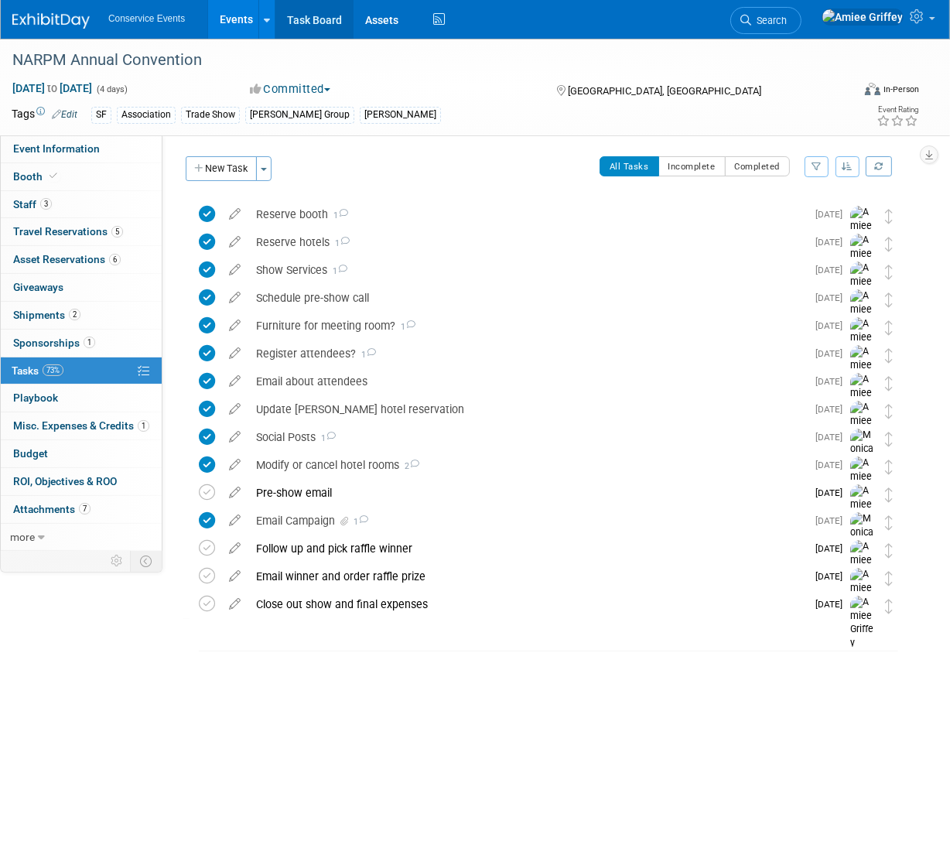
click at [323, 28] on link "Task Board" at bounding box center [315, 19] width 78 height 39
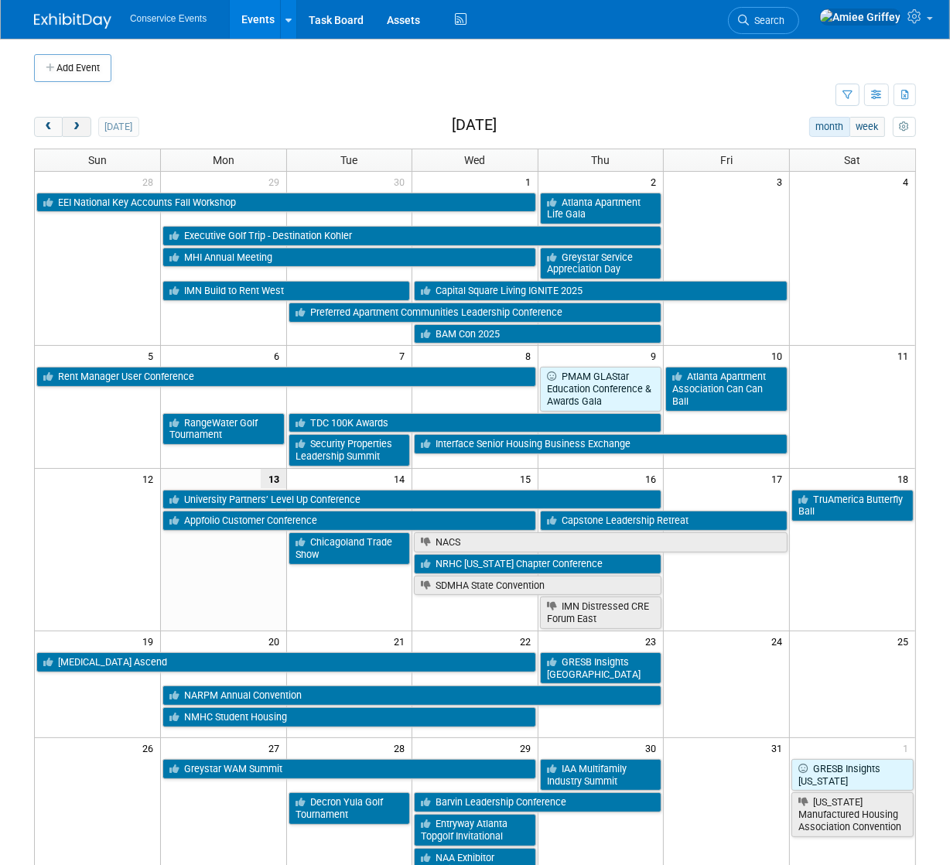
click at [77, 127] on span "next" at bounding box center [76, 127] width 12 height 10
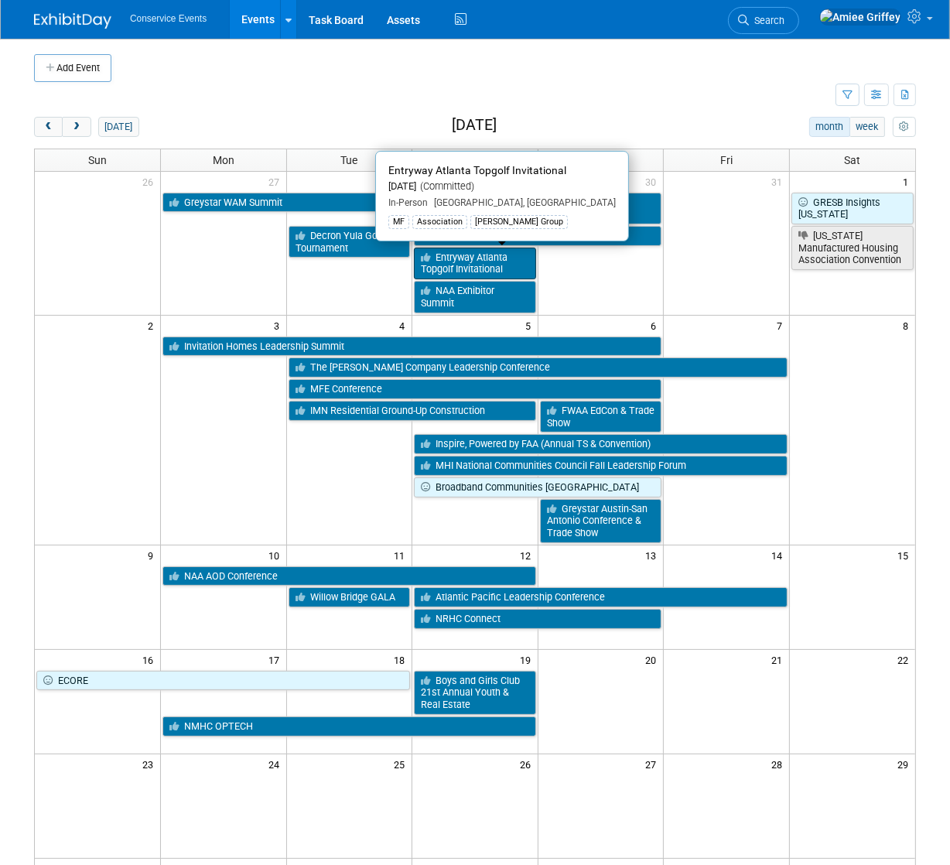
click at [478, 261] on link "Entryway Atlanta Topgolf Invitational" at bounding box center [475, 264] width 122 height 32
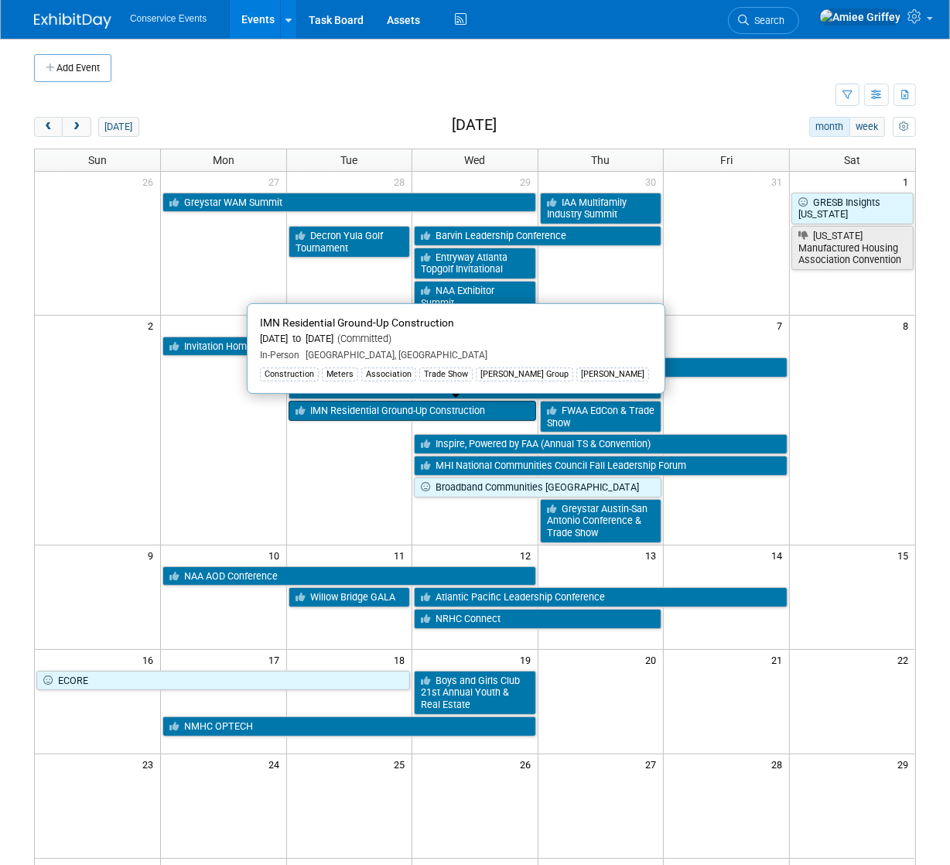
click at [351, 409] on link "IMN Residential Ground-Up Construction" at bounding box center [413, 411] width 248 height 20
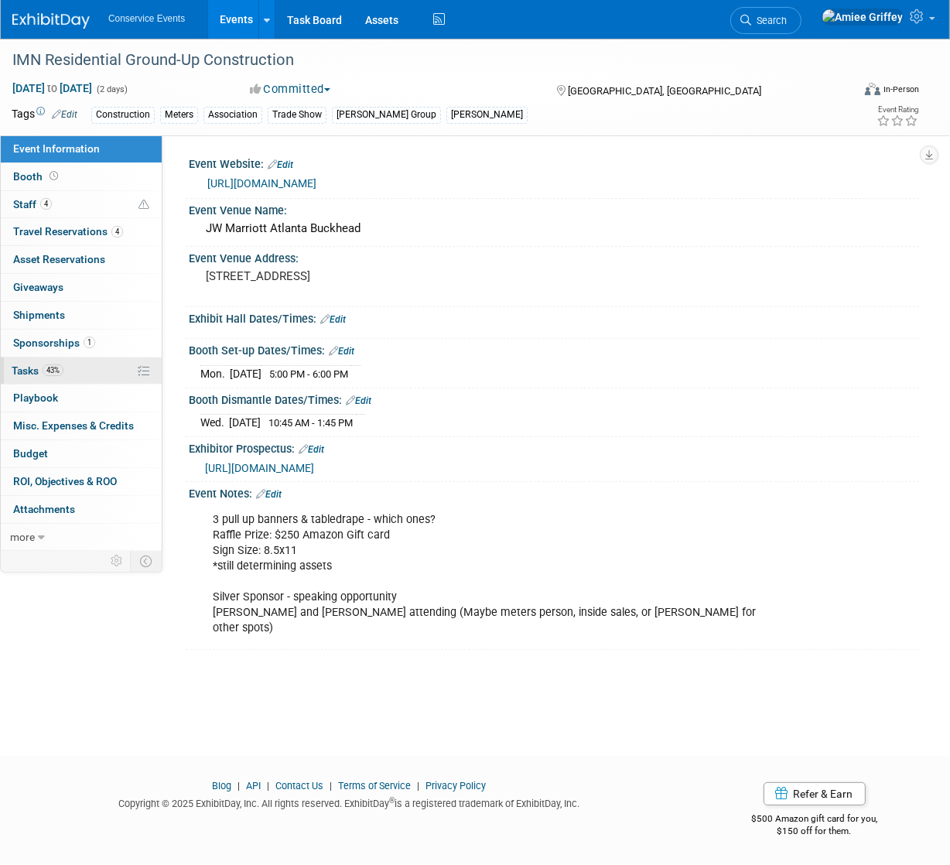
click at [77, 374] on link "43% Tasks 43%" at bounding box center [81, 371] width 161 height 27
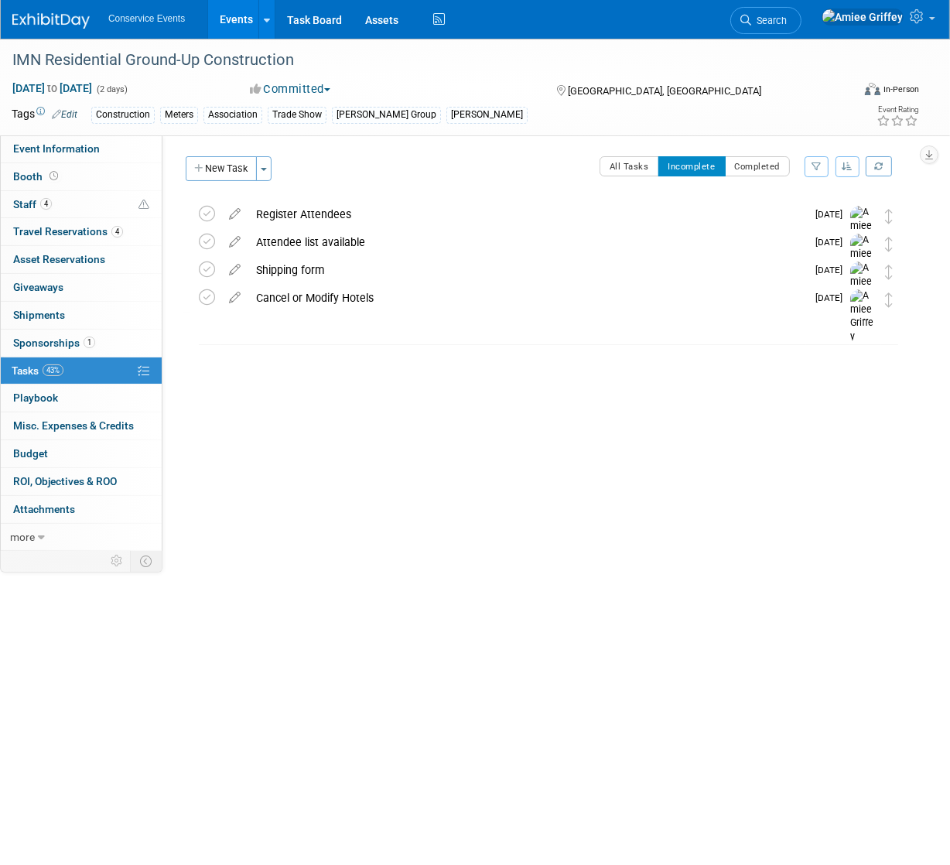
click at [231, 15] on link "Events" at bounding box center [236, 19] width 57 height 39
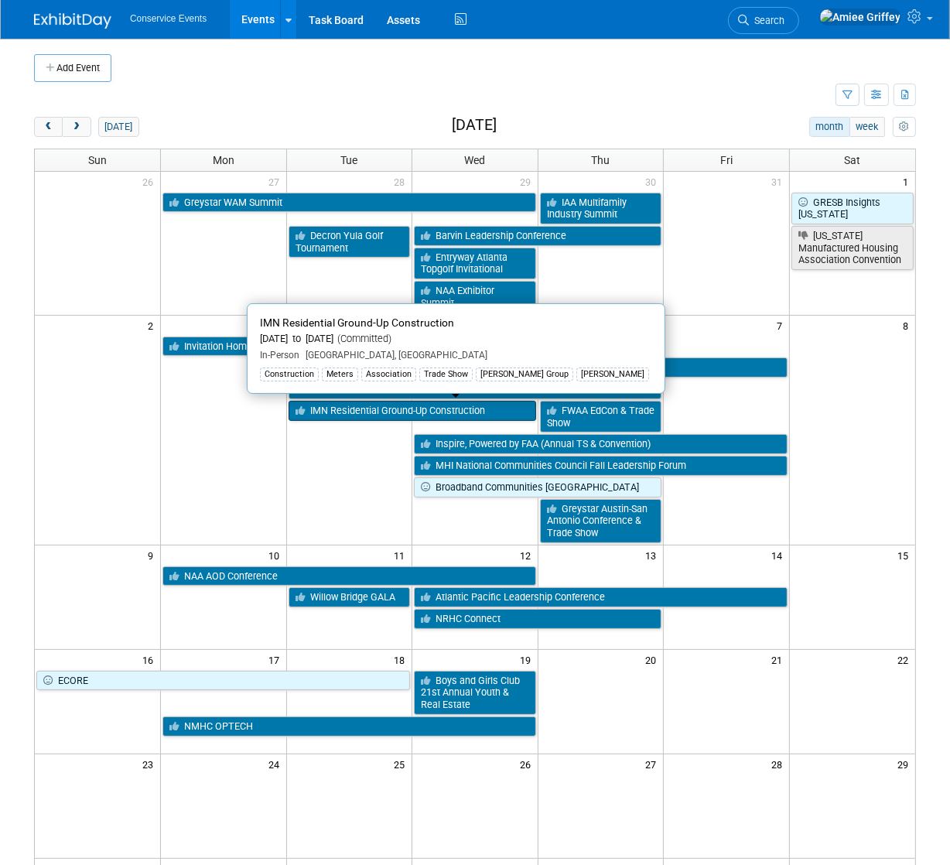
click at [400, 414] on link "IMN Residential Ground-Up Construction" at bounding box center [413, 411] width 248 height 20
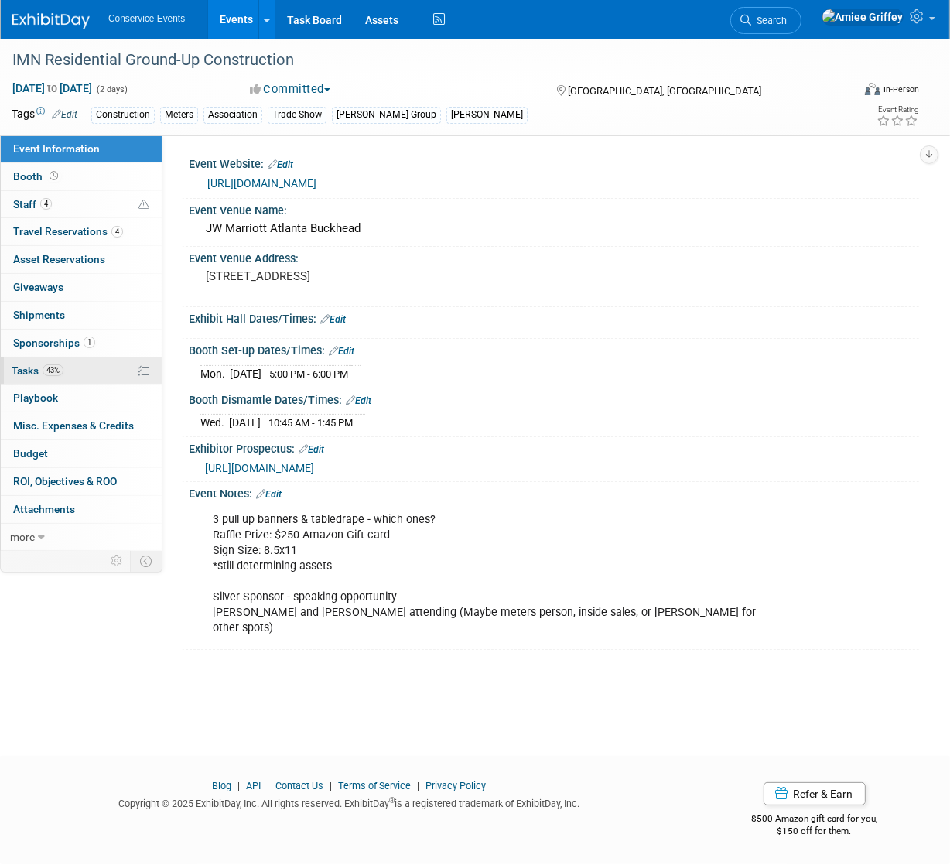
click at [36, 369] on span "Tasks 43%" at bounding box center [38, 371] width 52 height 12
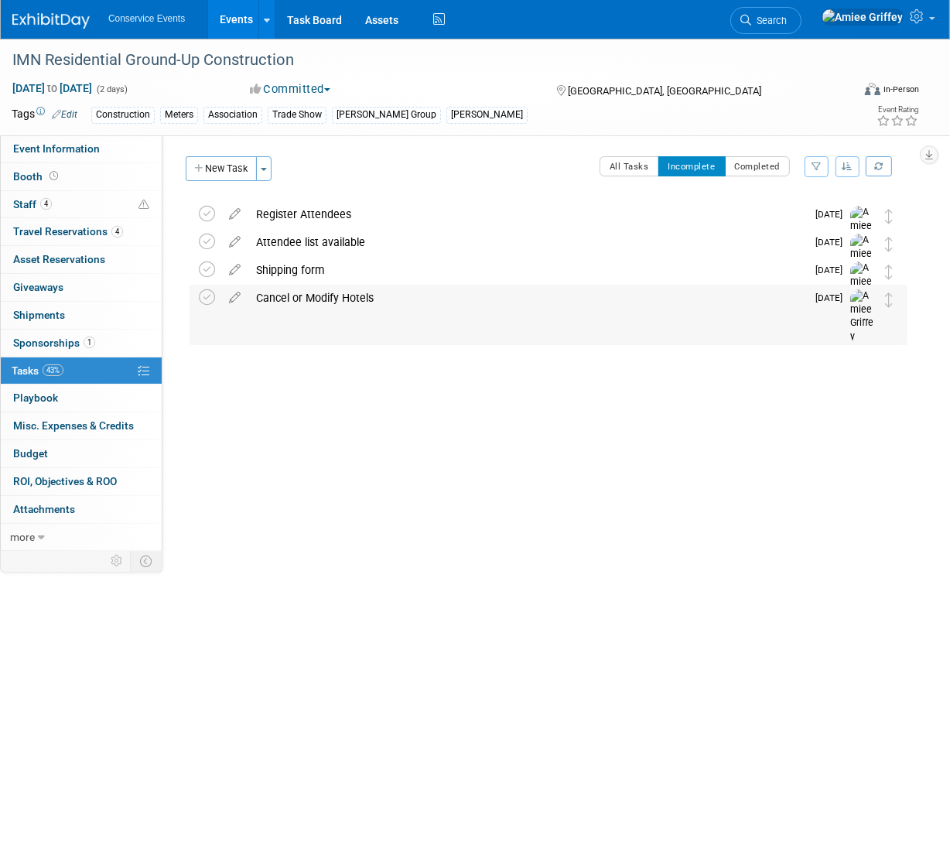
click at [334, 303] on div "Cancel or Modify Hotels" at bounding box center [527, 298] width 558 height 26
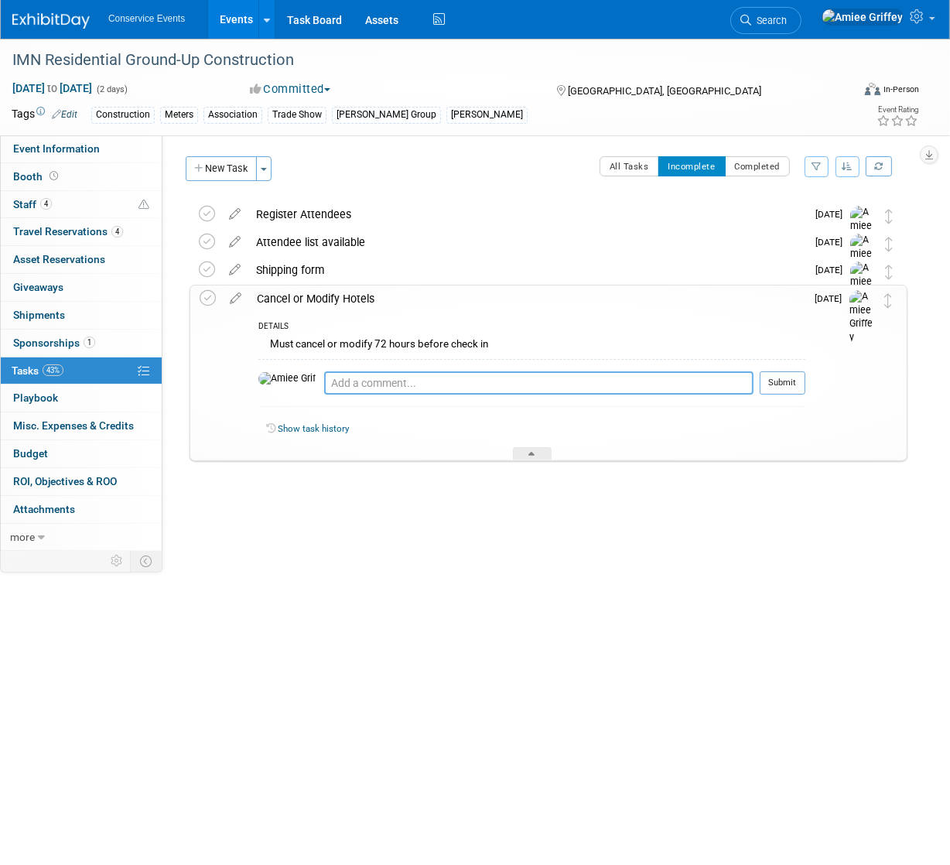
click at [331, 385] on textarea at bounding box center [539, 383] width 430 height 23
click at [352, 385] on textarea "Cancel Zahc's Hotel" at bounding box center [539, 383] width 430 height 23
type textarea "Cancel Zach's Hotel"
click at [772, 386] on button "Submit" at bounding box center [783, 383] width 46 height 23
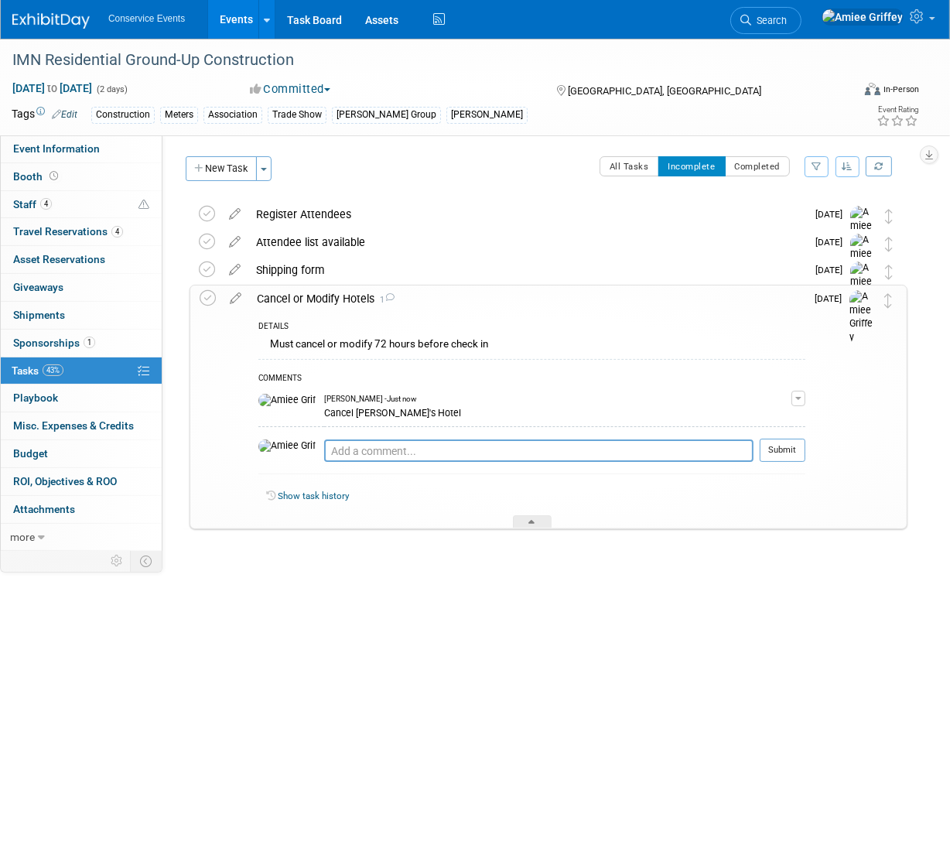
click at [266, 298] on div "Cancel or Modify Hotels 1" at bounding box center [527, 299] width 557 height 26
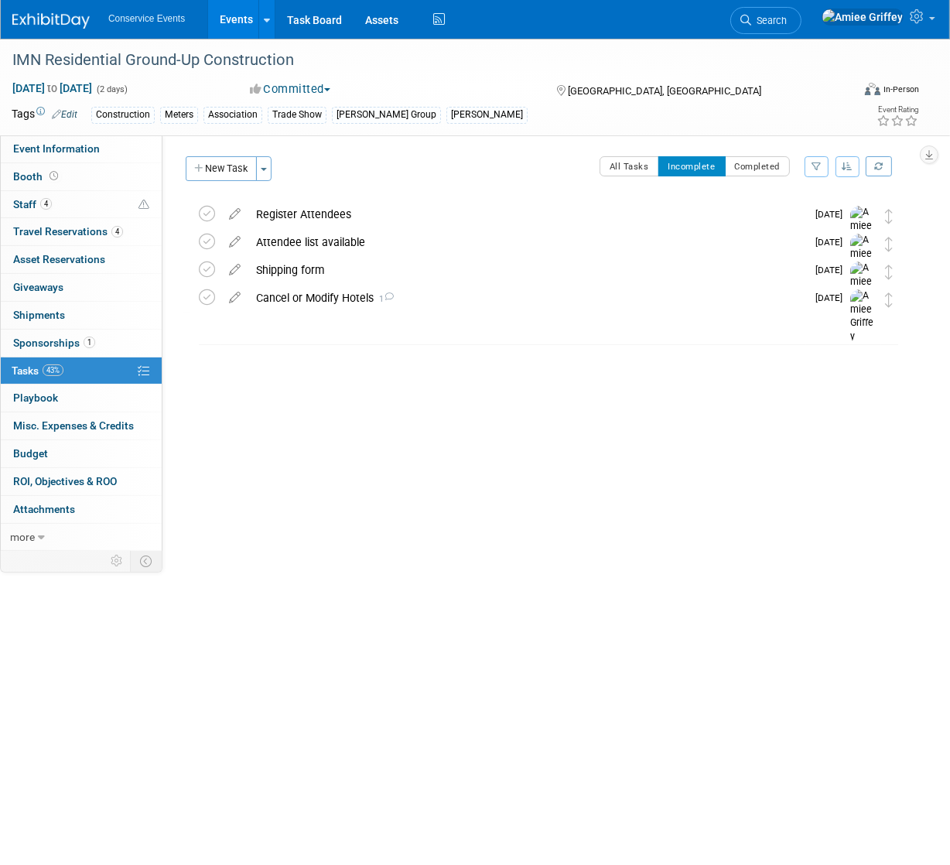
click at [228, 19] on link "Events" at bounding box center [236, 19] width 57 height 39
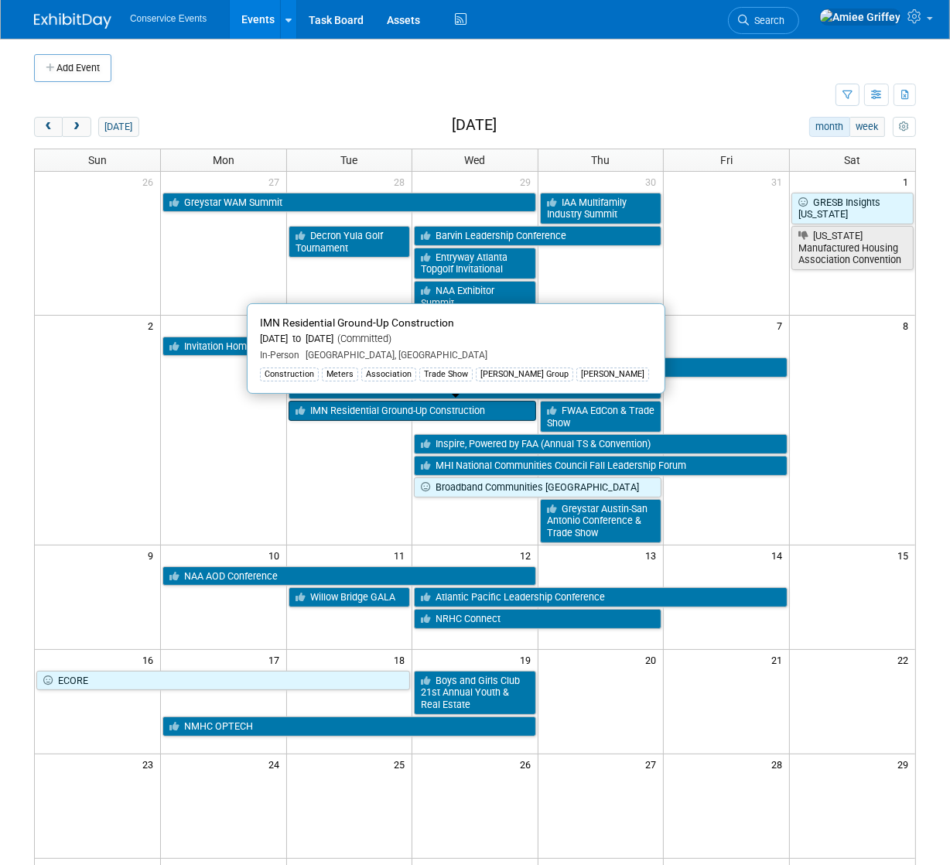
click at [351, 409] on link "IMN Residential Ground-Up Construction" at bounding box center [413, 411] width 248 height 20
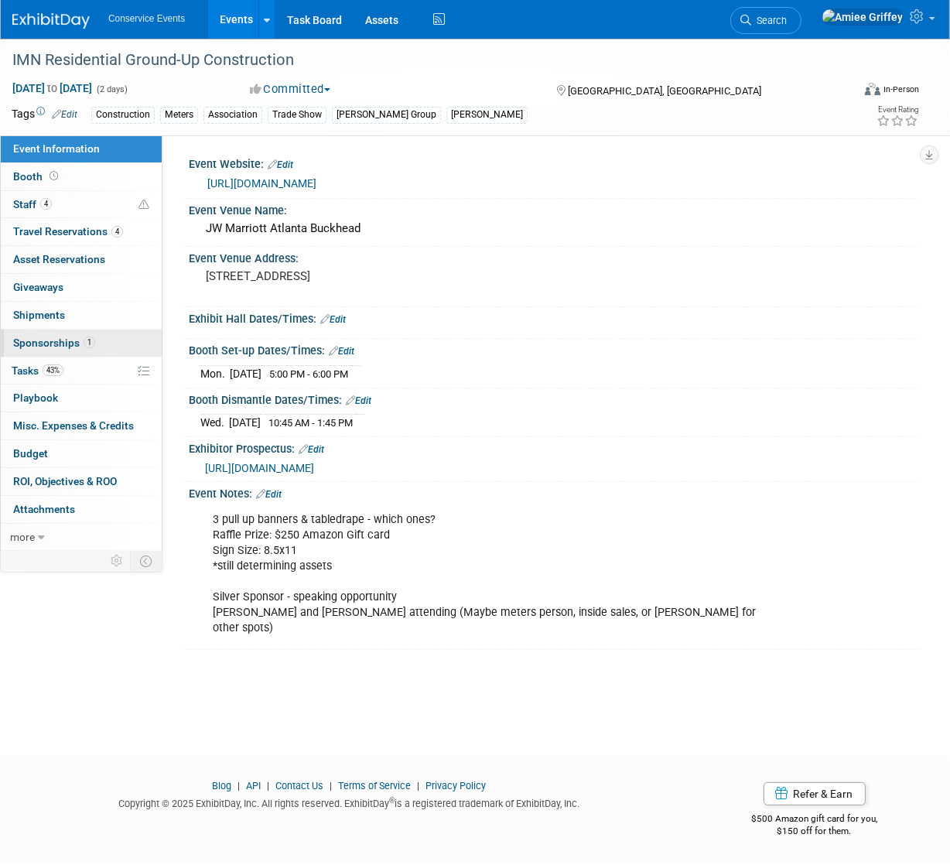
click at [57, 350] on link "1 Sponsorships 1" at bounding box center [81, 343] width 161 height 27
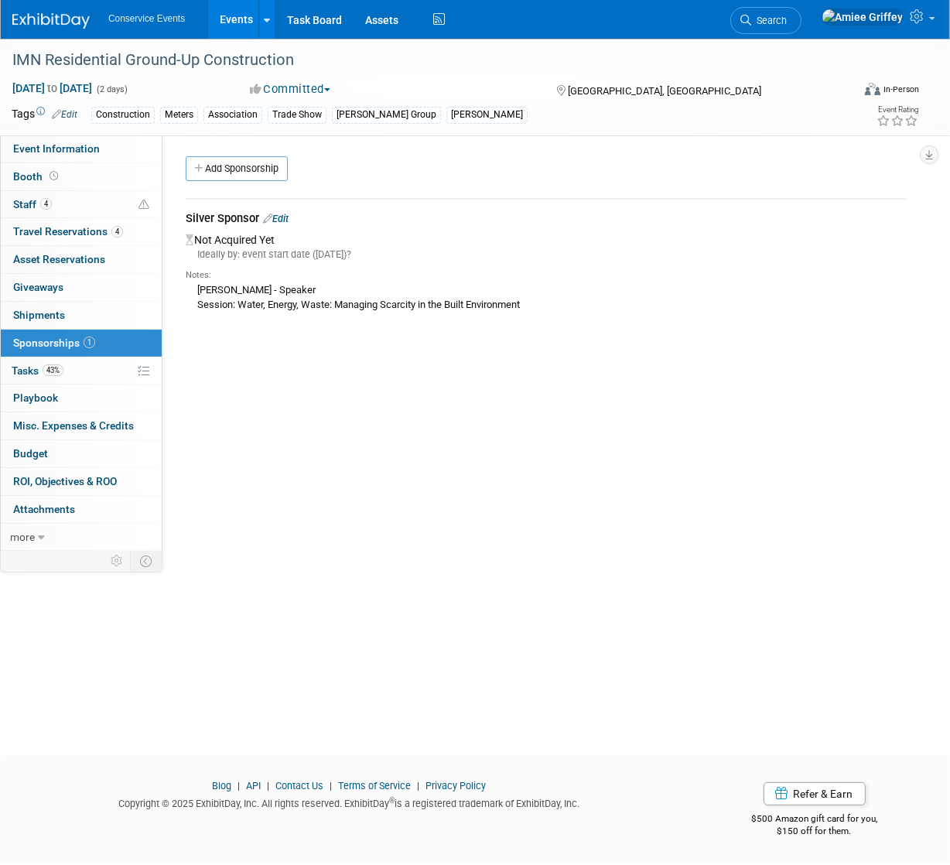
click at [283, 221] on link "Edit" at bounding box center [276, 219] width 26 height 12
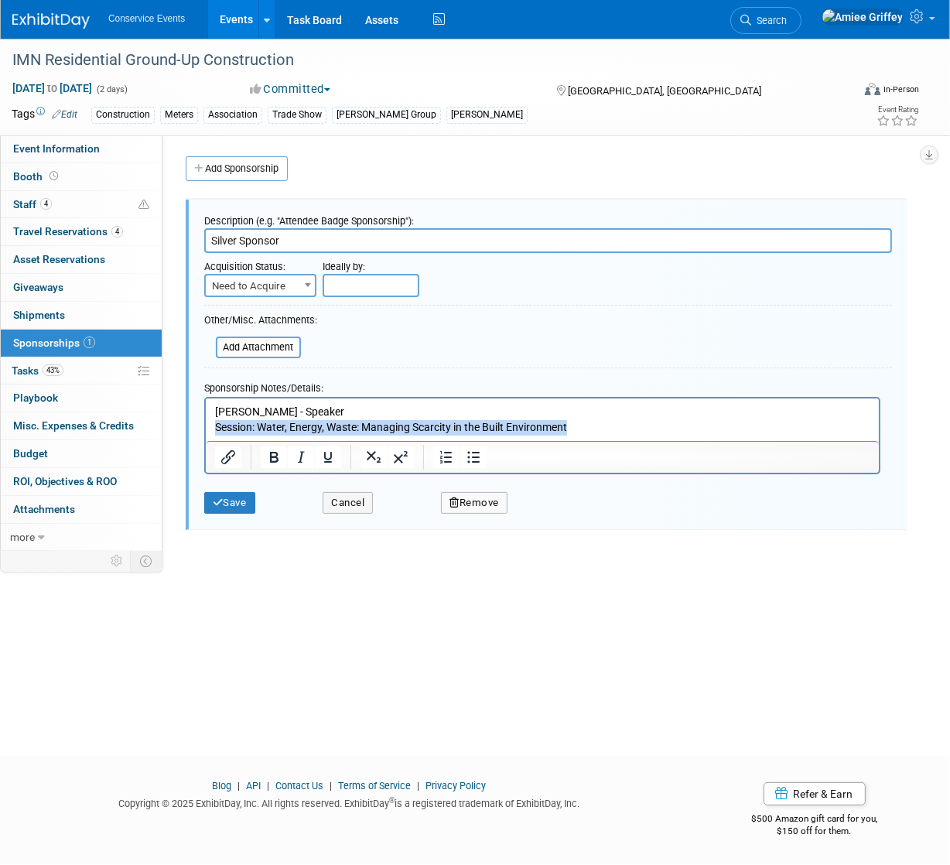
drag, startPoint x: 583, startPoint y: 426, endPoint x: 213, endPoint y: 427, distance: 370.0
click at [214, 427] on body "Zach Beck - Speaker Session: Water, Energy, Waste: Managing Scarcity in the Bui…" at bounding box center [542, 419] width 657 height 30
paste body "Rich Text Area. Press ALT-0 for help."
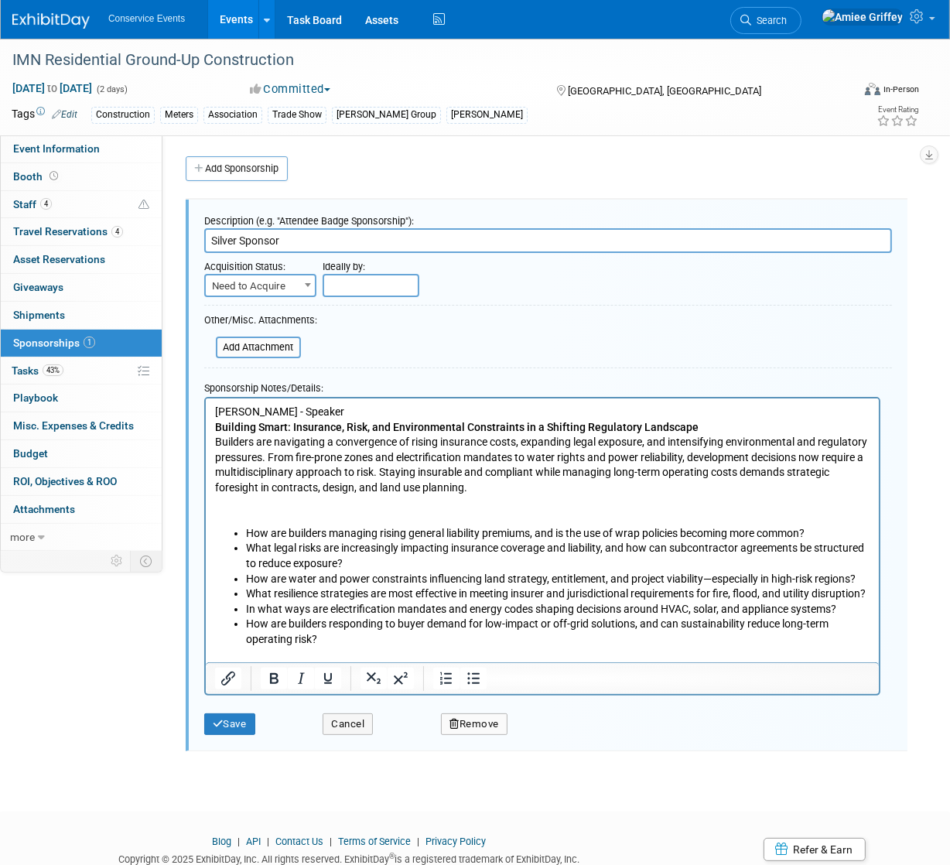
click at [300, 519] on p "Rich Text Area. Press ALT-0 for help." at bounding box center [542, 510] width 656 height 30
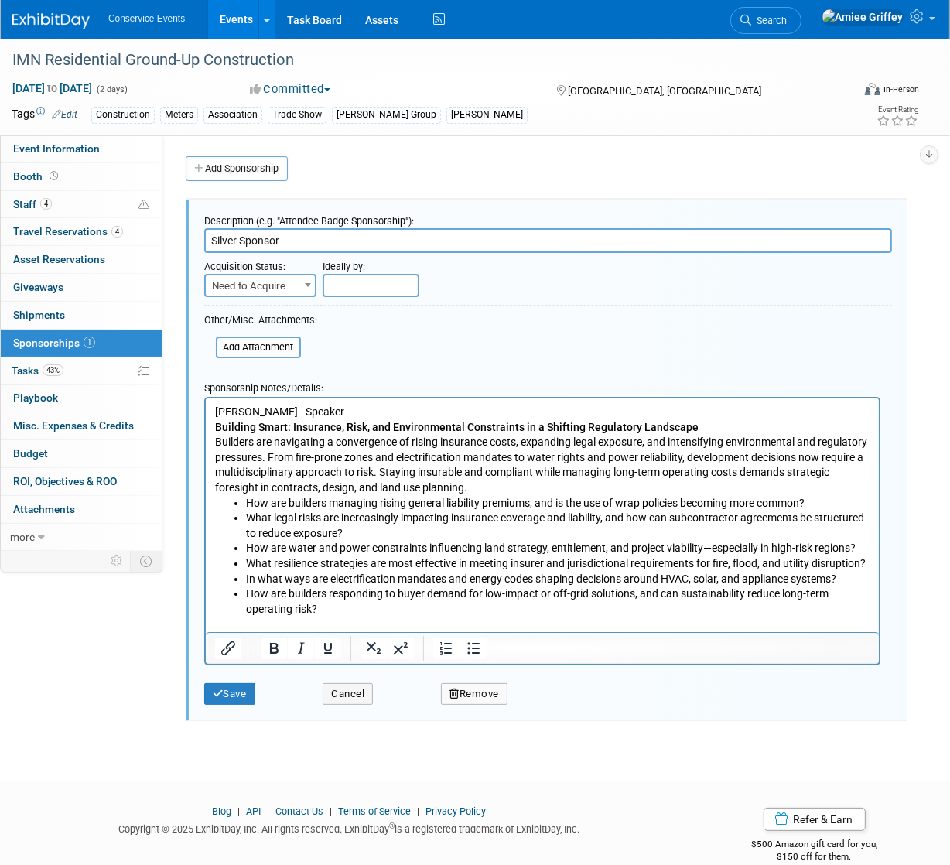
click at [714, 430] on p "Building Smart: Insurance, Risk, and Environmental Constraints in a Shifting Re…" at bounding box center [542, 427] width 656 height 15
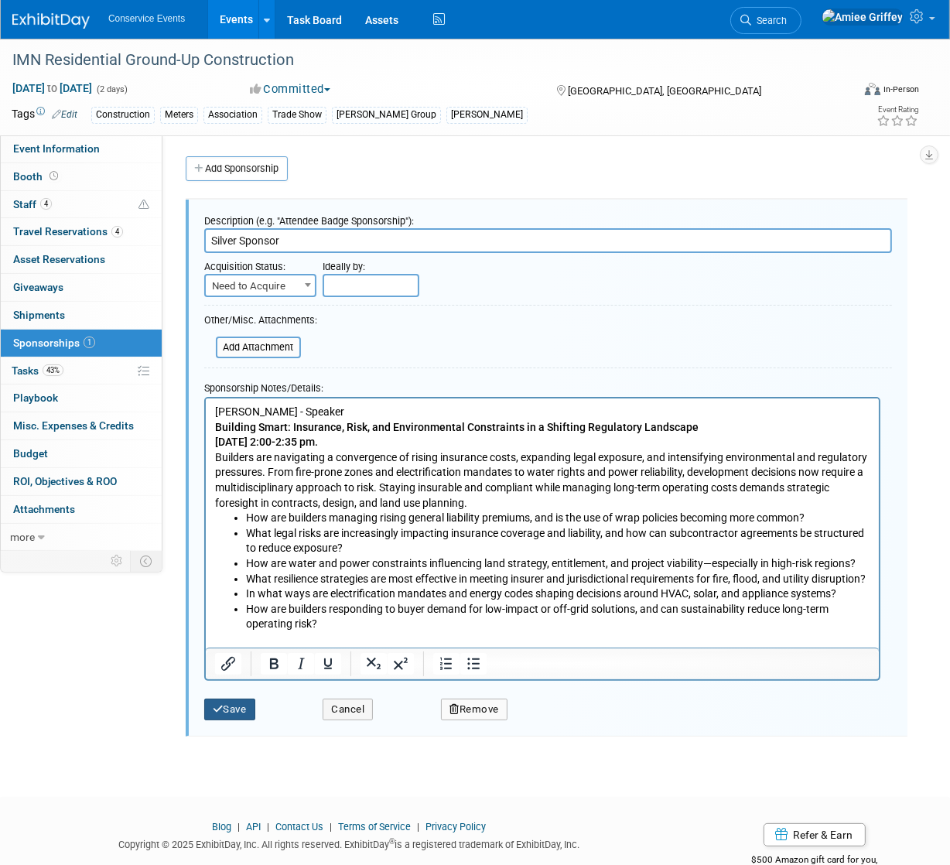
click at [229, 713] on button "Save" at bounding box center [229, 710] width 51 height 22
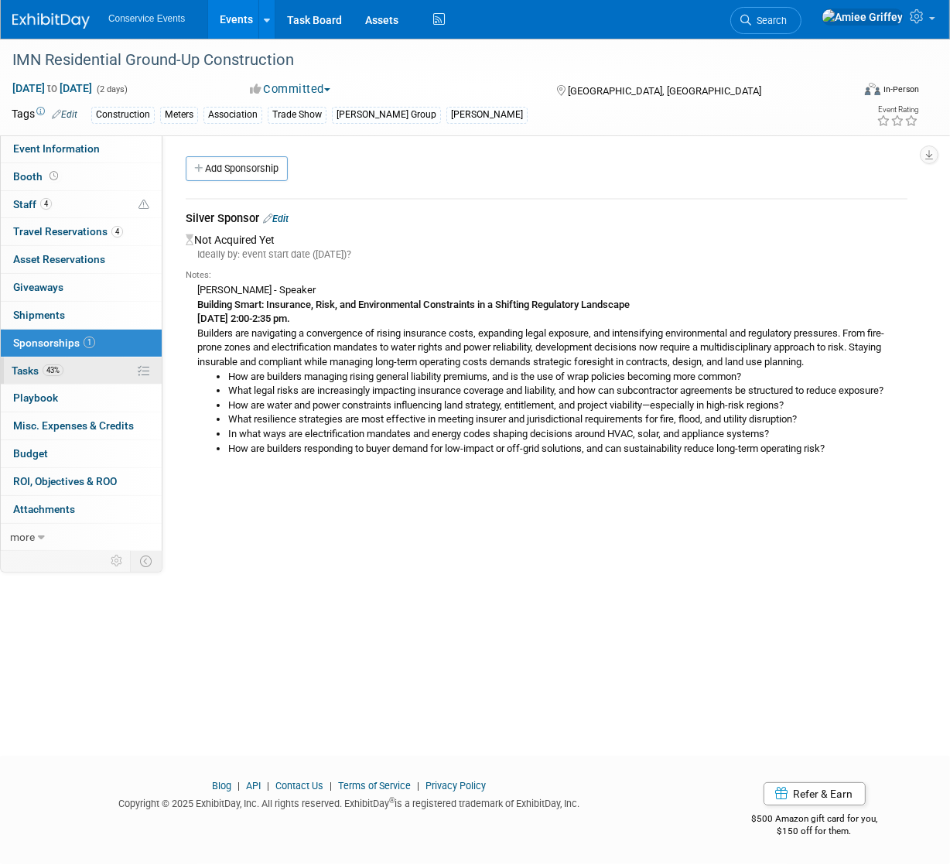
click at [76, 364] on link "43% Tasks 43%" at bounding box center [81, 371] width 161 height 27
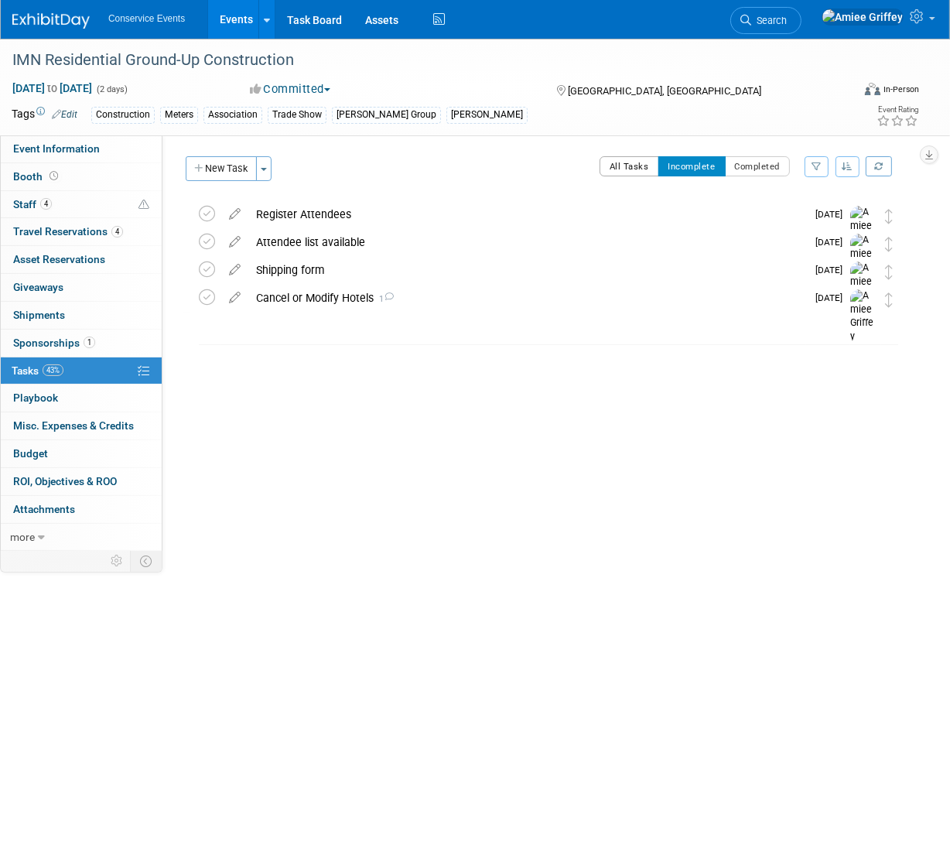
click at [632, 167] on button "All Tasks" at bounding box center [630, 166] width 60 height 20
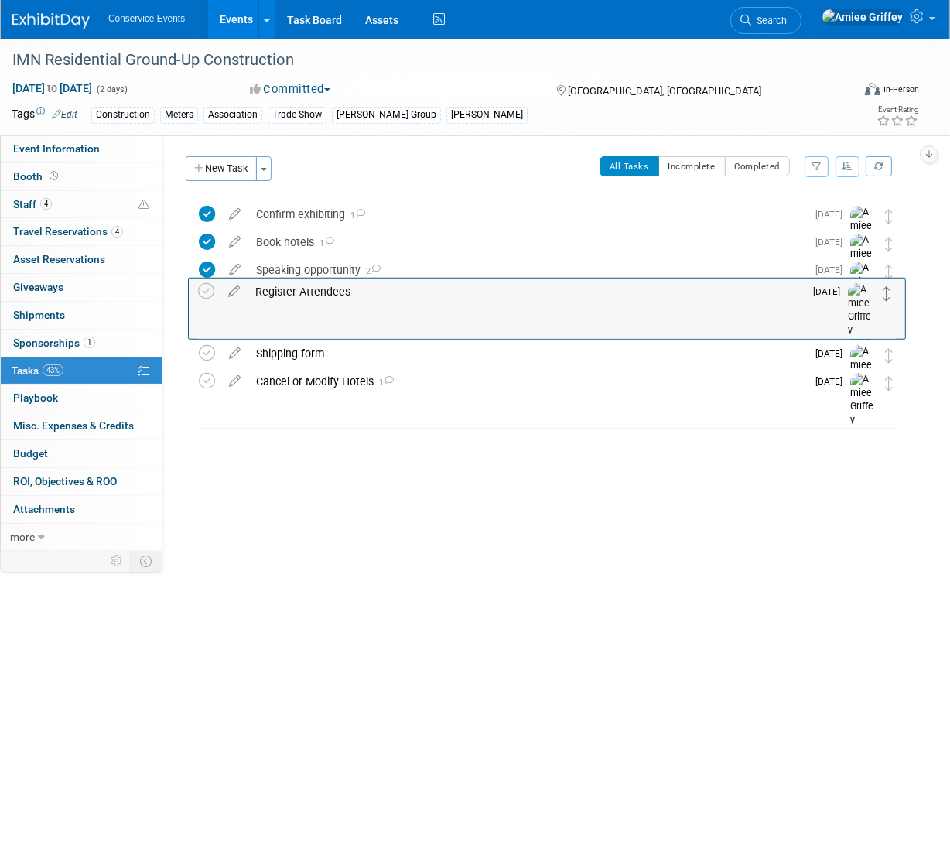
drag, startPoint x: 890, startPoint y: 216, endPoint x: 888, endPoint y: 301, distance: 85.2
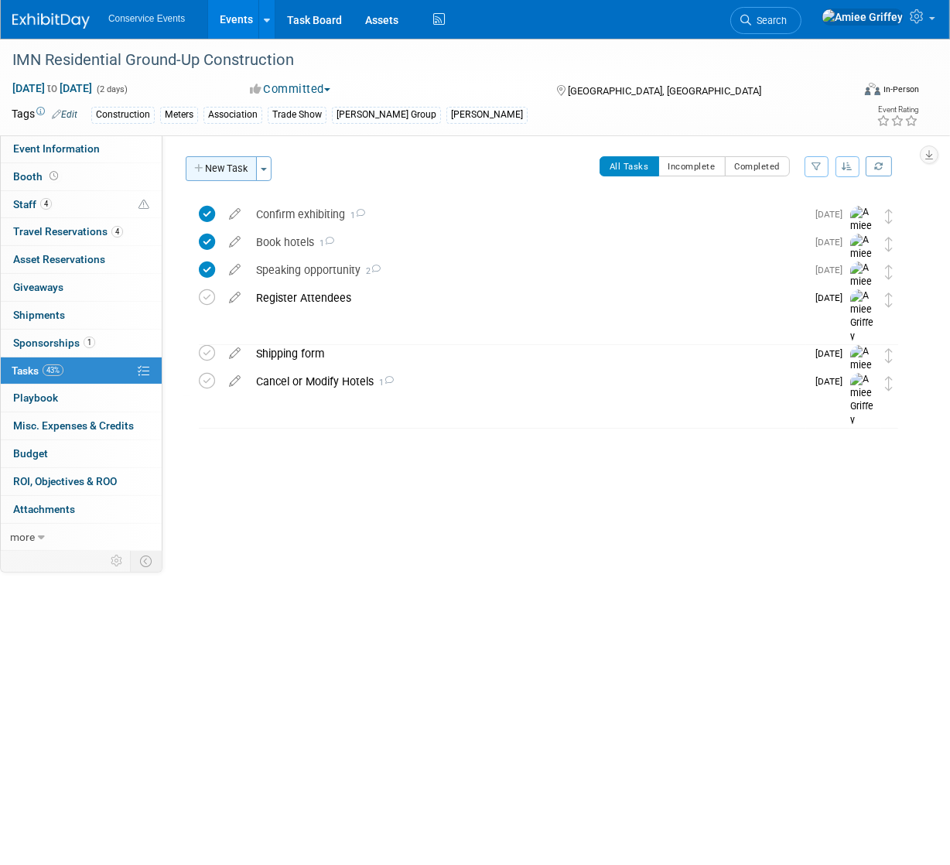
click at [238, 173] on button "New Task" at bounding box center [221, 168] width 71 height 25
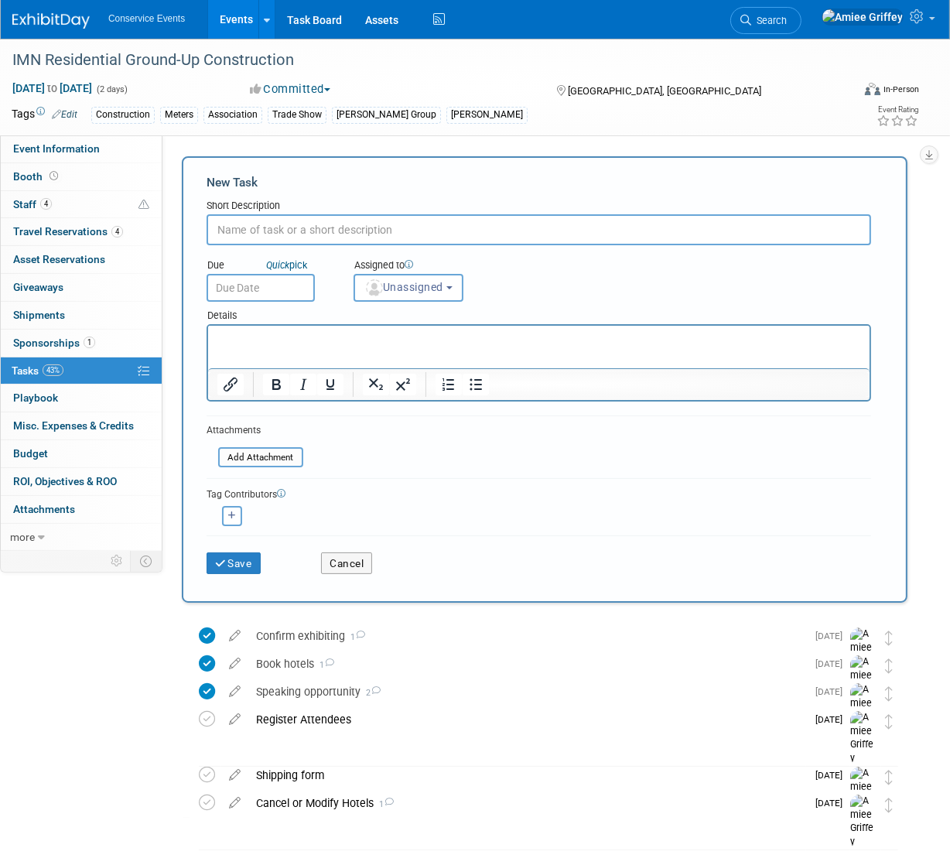
click at [297, 234] on input "text" at bounding box center [539, 229] width 665 height 31
type input "Month out email to attendees"
click at [263, 291] on input "text" at bounding box center [261, 288] width 108 height 28
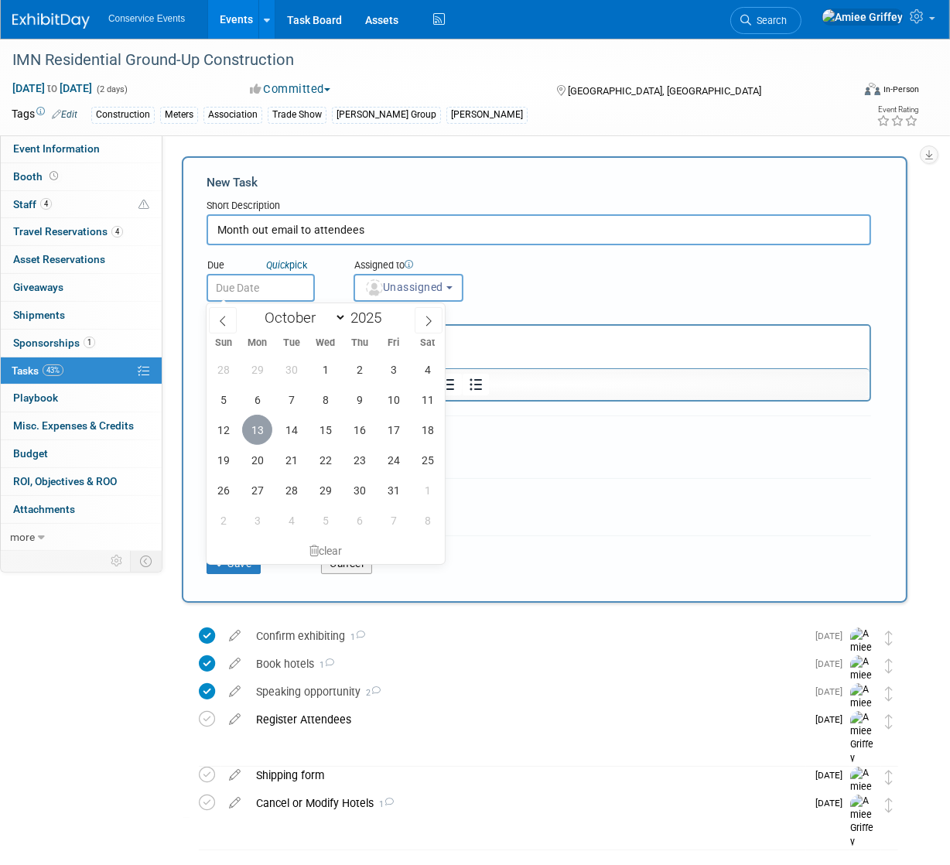
click at [252, 426] on span "13" at bounding box center [257, 430] width 30 height 30
type input "Oct 13, 2025"
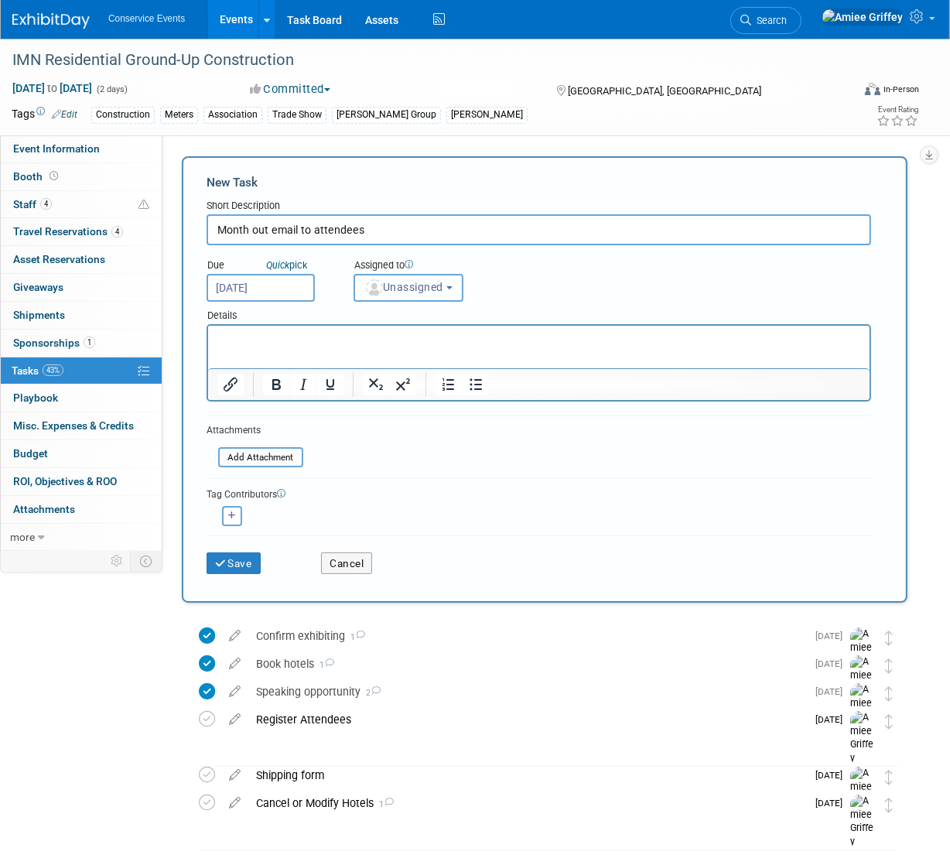
click at [401, 287] on span "Unassigned" at bounding box center [404, 287] width 79 height 12
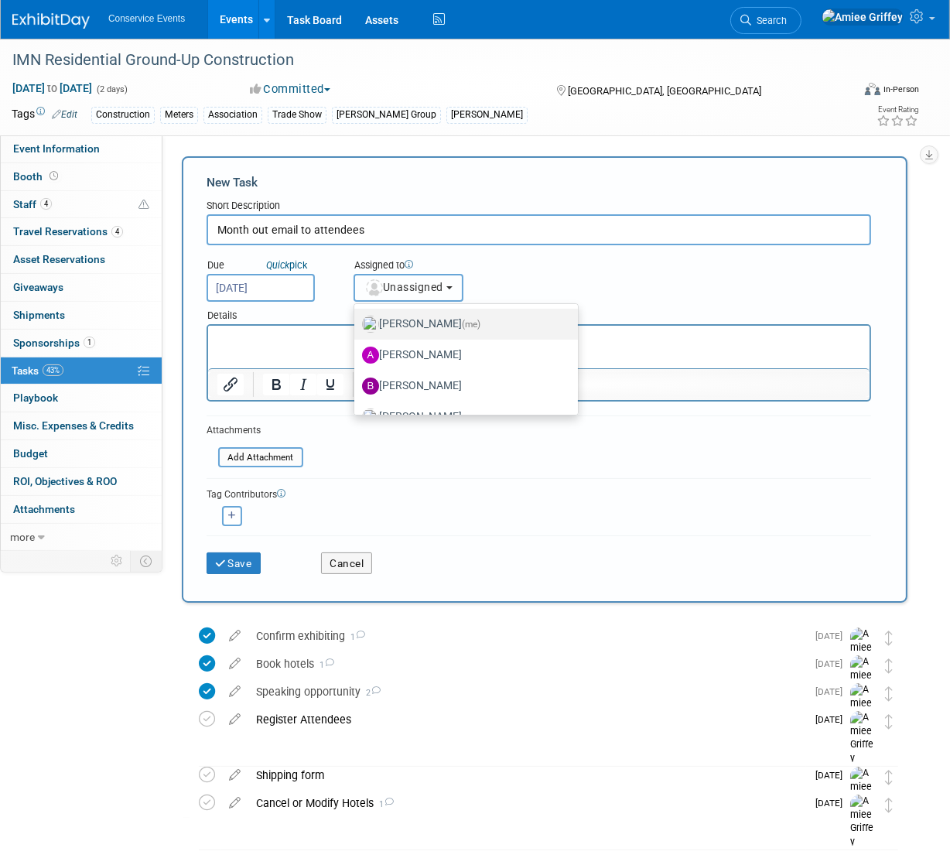
scroll to position [155, 0]
click at [425, 330] on label "Amiee Griffey (me)" at bounding box center [462, 326] width 200 height 25
click at [357, 330] on input "Amiee Griffey (me)" at bounding box center [352, 325] width 10 height 10
select select "28722387-35c6-4557-bb24-edeacb20f2e1"
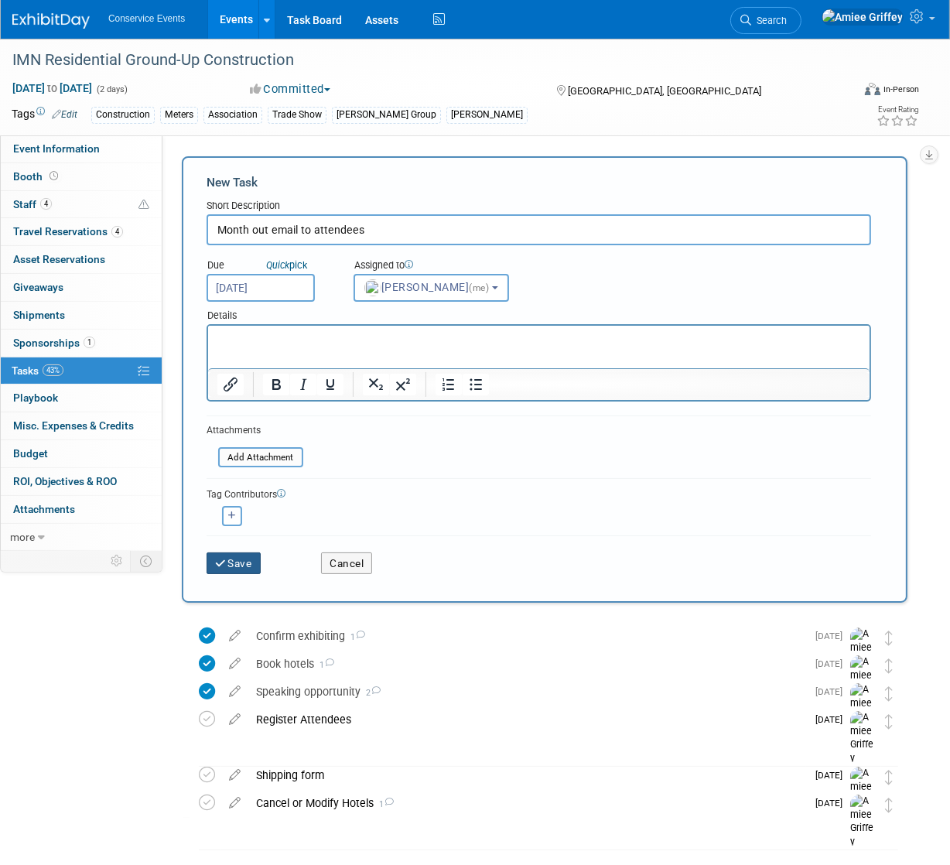
click at [238, 569] on button "Save" at bounding box center [234, 564] width 54 height 22
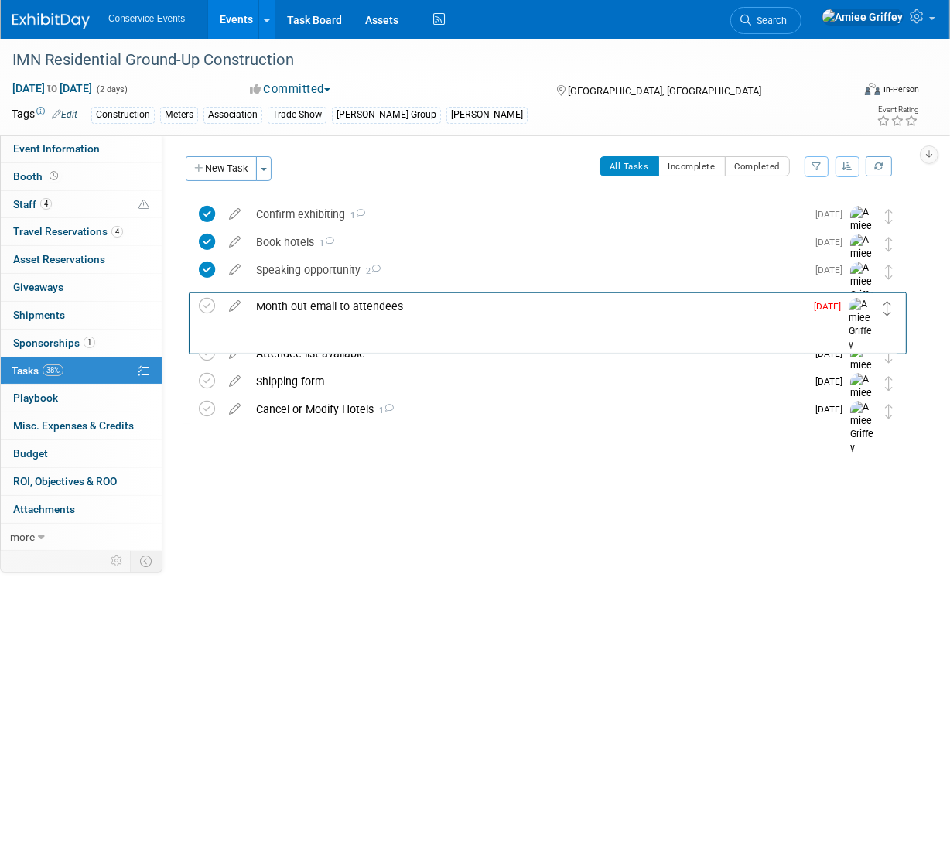
drag, startPoint x: 889, startPoint y: 216, endPoint x: 888, endPoint y: 304, distance: 88.3
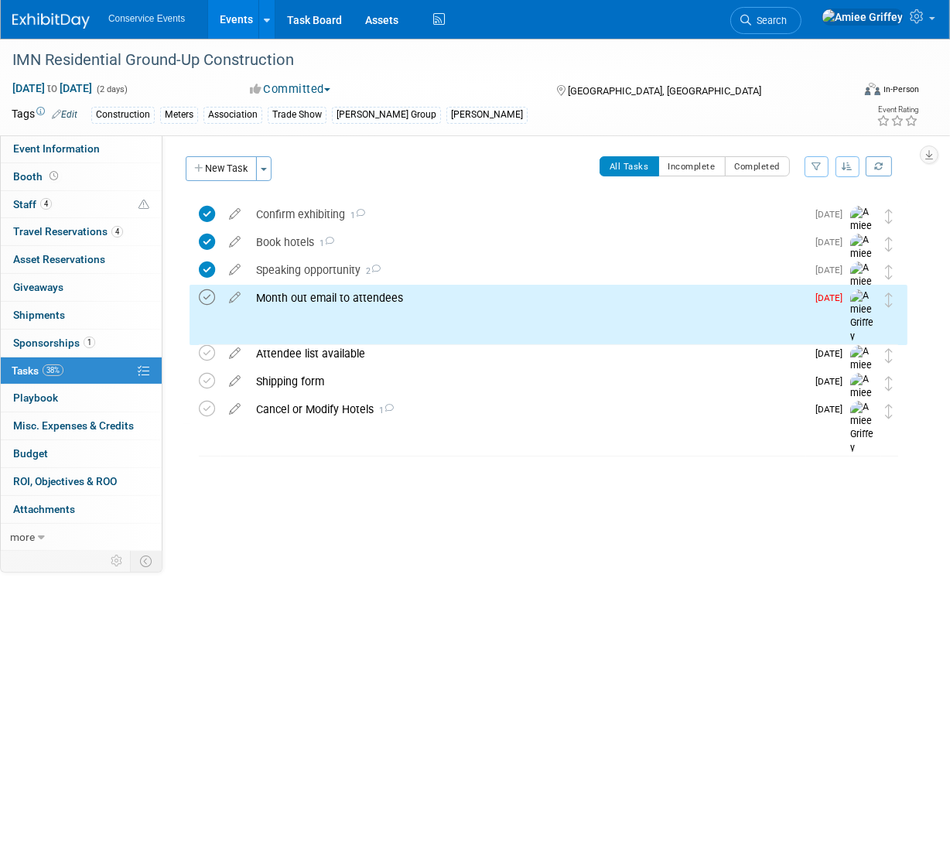
click at [206, 300] on icon at bounding box center [207, 297] width 16 height 16
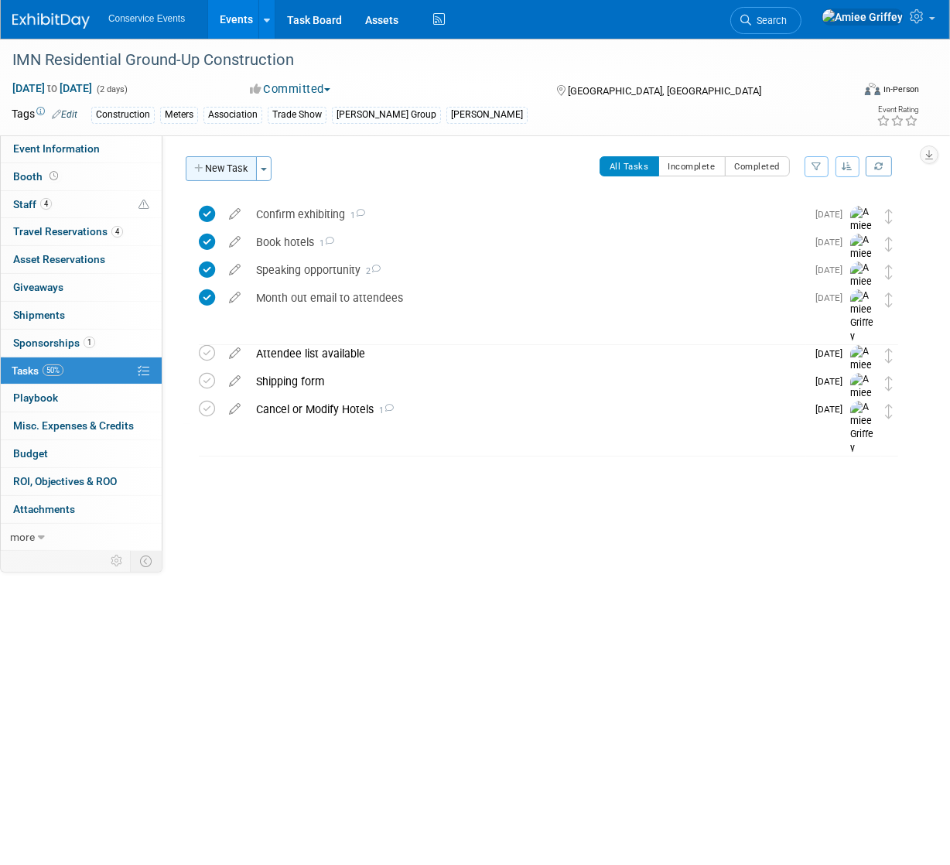
click at [234, 172] on button "New Task" at bounding box center [221, 168] width 71 height 25
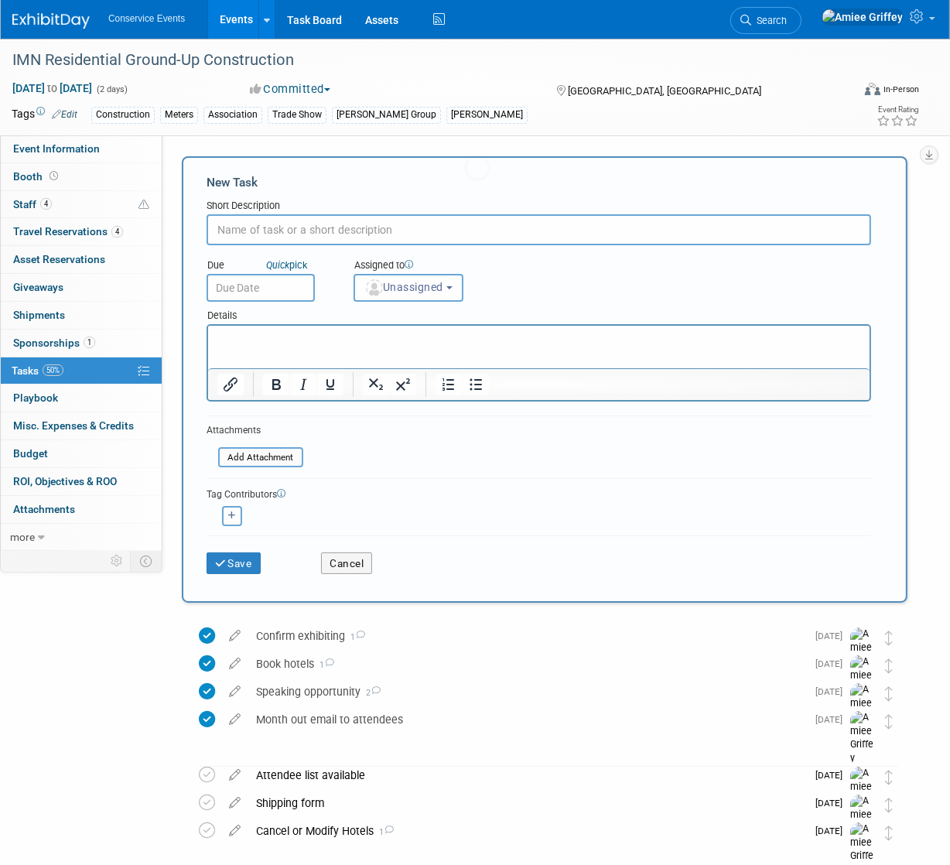
scroll to position [0, 0]
click at [279, 224] on input "text" at bounding box center [539, 229] width 665 height 31
type input "Email Campaign"
click at [233, 337] on p "Rich Text Area. Press ALT-0 for help." at bounding box center [539, 339] width 644 height 15
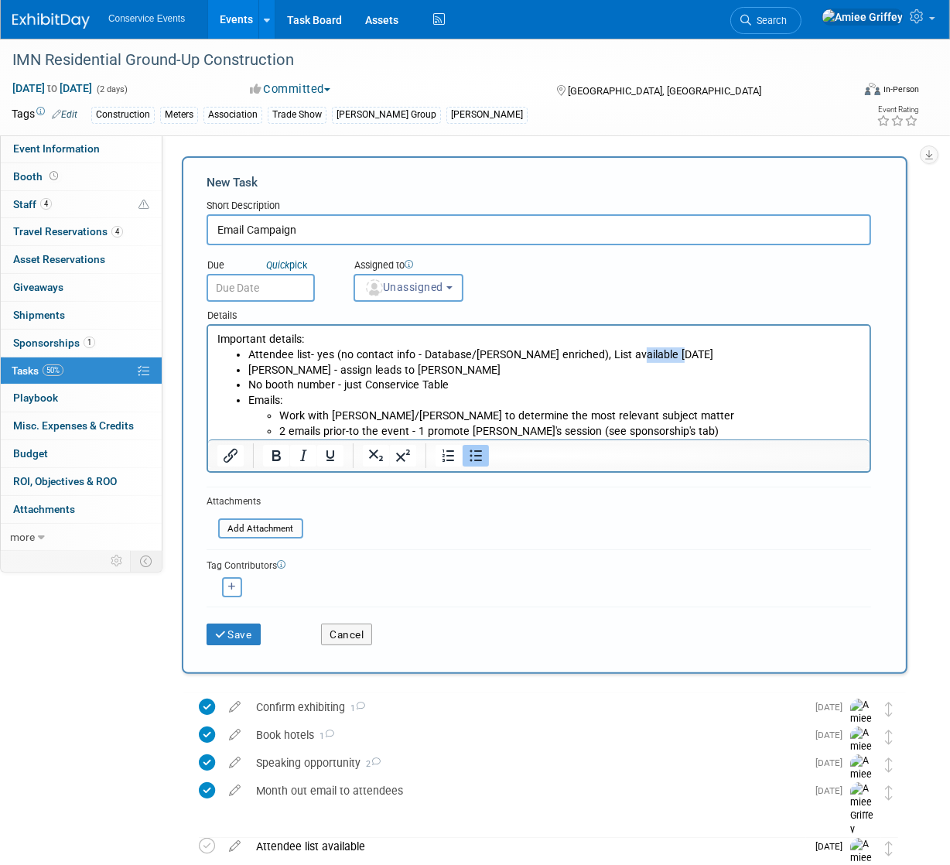
drag, startPoint x: 671, startPoint y: 352, endPoint x: 622, endPoint y: 352, distance: 48.8
click at [622, 352] on li "Attendee list- yes (no contact info - Database/Mobly enriched), List available …" at bounding box center [554, 355] width 613 height 15
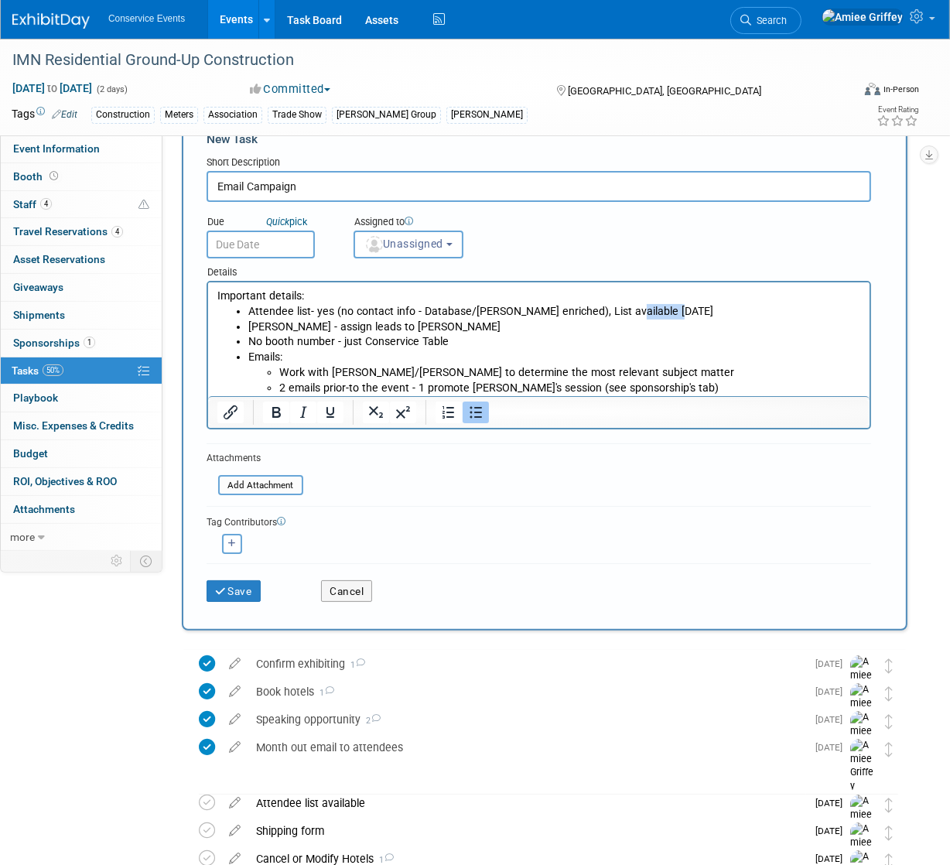
scroll to position [45, 0]
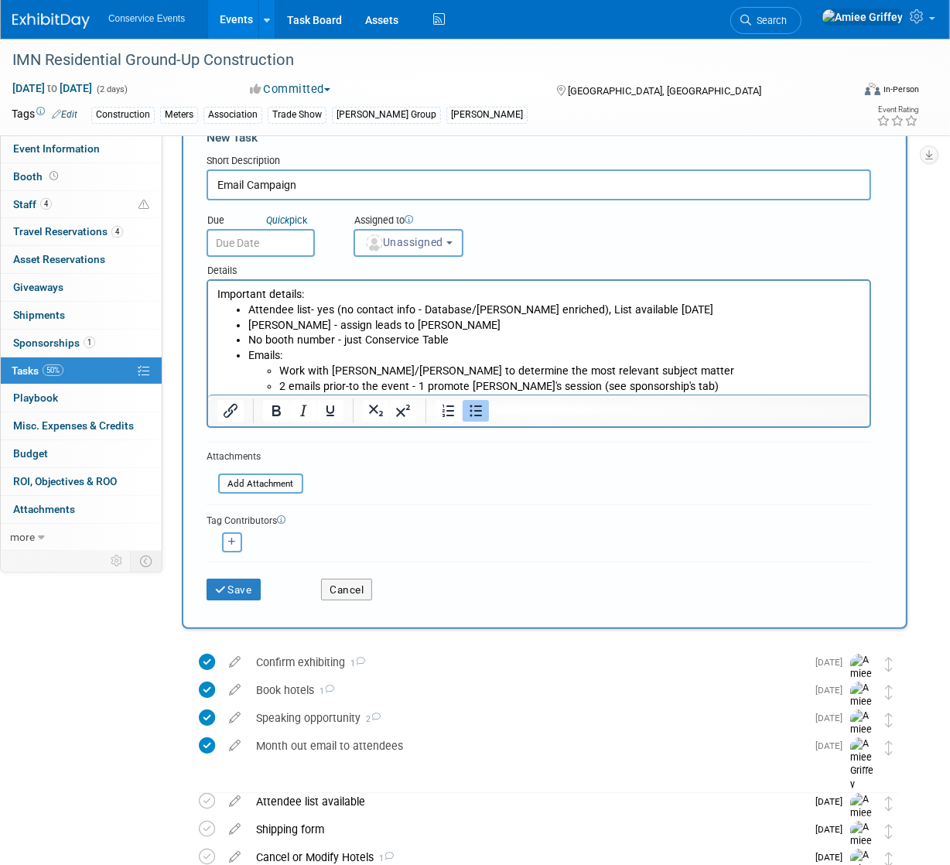
click at [409, 322] on li "Mobly - assign leads to Ian Clark" at bounding box center [554, 325] width 613 height 15
drag, startPoint x: 409, startPoint y: 324, endPoint x: 362, endPoint y: 326, distance: 46.5
click at [362, 326] on li "Mobly - assign leads to Ian Clark" at bounding box center [554, 325] width 613 height 15
click at [375, 372] on li "Work with Ian Clark/Zach Beck to determine the most relevant subject matter" at bounding box center [570, 371] width 582 height 15
drag, startPoint x: 427, startPoint y: 371, endPoint x: 416, endPoint y: 373, distance: 11.8
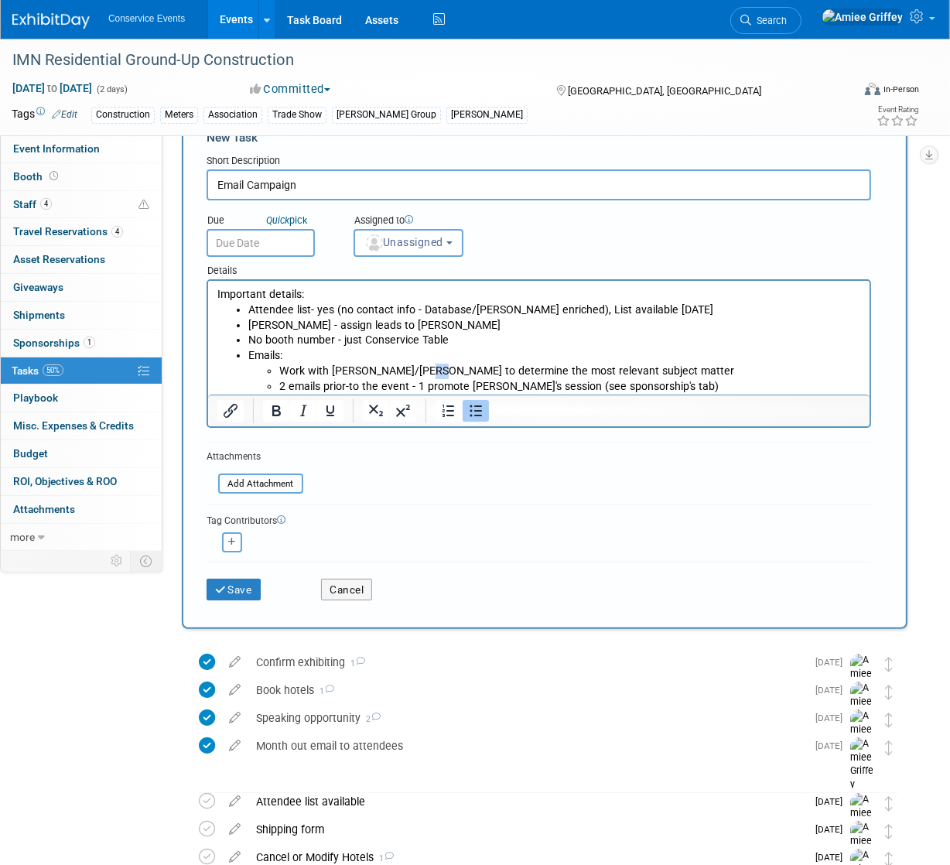
click at [416, 373] on li "Work with Ian Clark/Zach Beck to determine the most relevant subject matter" at bounding box center [570, 371] width 582 height 15
drag, startPoint x: 372, startPoint y: 369, endPoint x: 330, endPoint y: 367, distance: 41.9
click at [330, 367] on li "Work with Ian Clark/Zach Beck to determine the most relevant subject matter" at bounding box center [570, 371] width 582 height 15
click at [250, 308] on li "Attendee list- yes (no contact info - Database/Mobly enriched), List available …" at bounding box center [554, 310] width 613 height 15
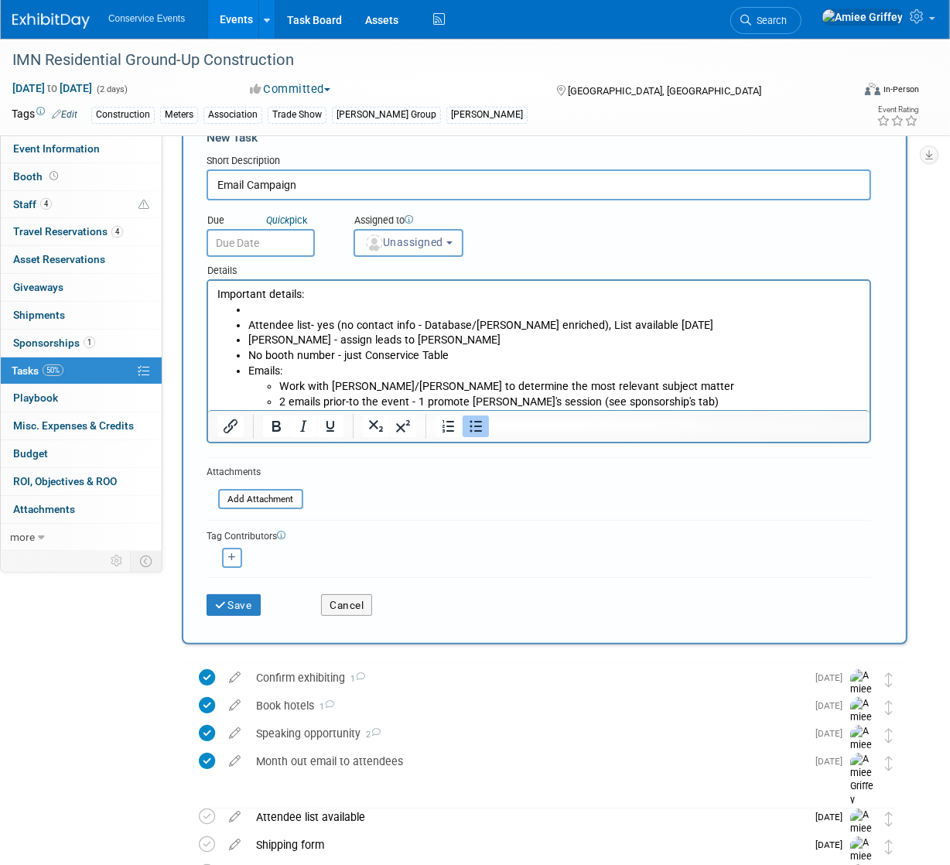
click at [283, 311] on li "Rich Text Area. Press ALT-0 for help." at bounding box center [554, 310] width 613 height 15
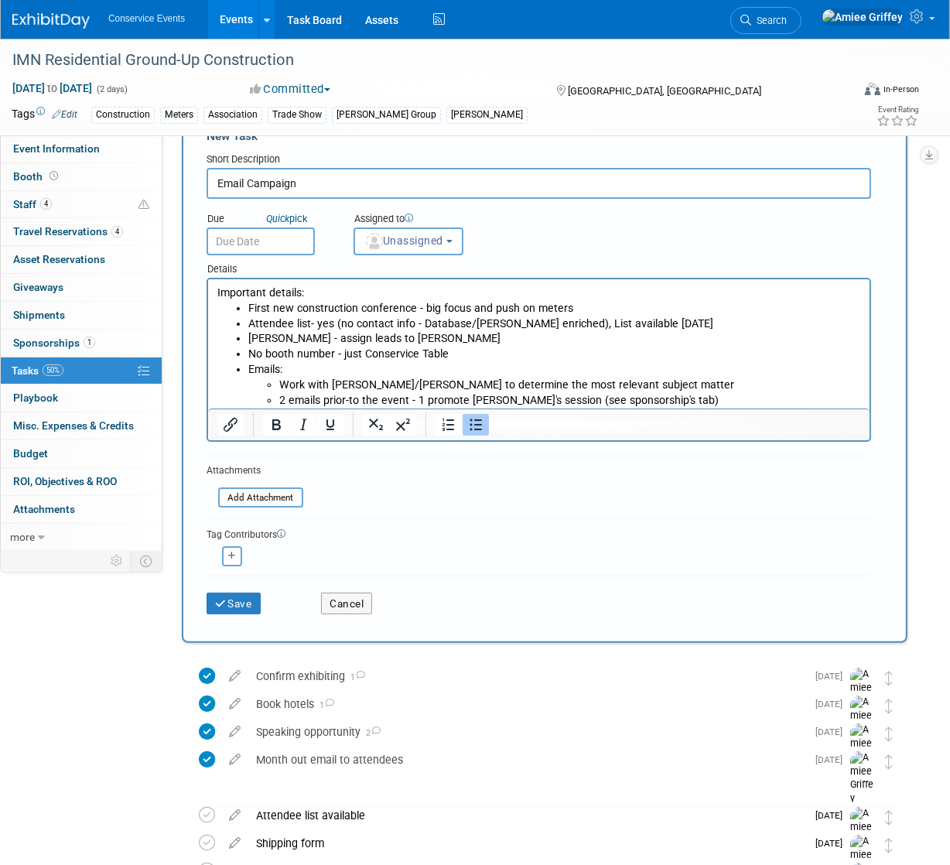
scroll to position [47, 0]
click at [574, 307] on li "First new construction conference - big focus and push on meters" at bounding box center [554, 307] width 613 height 15
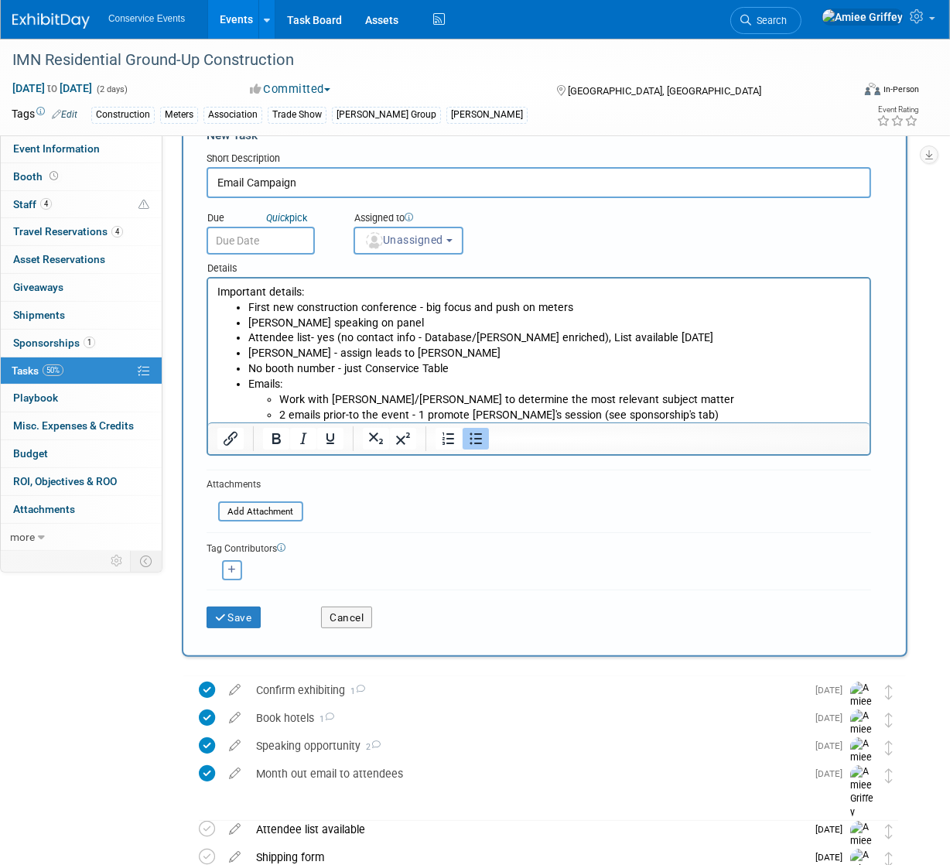
click at [259, 246] on input "text" at bounding box center [261, 241] width 108 height 28
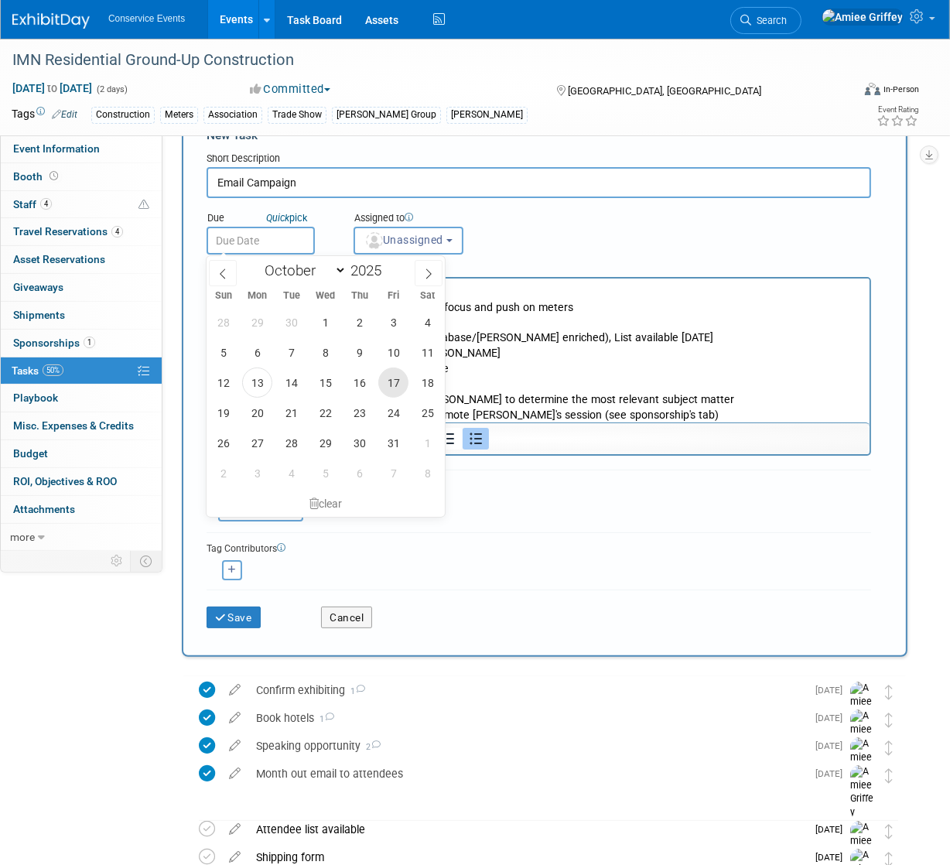
click at [391, 382] on span "17" at bounding box center [393, 383] width 30 height 30
type input "Oct 17, 2025"
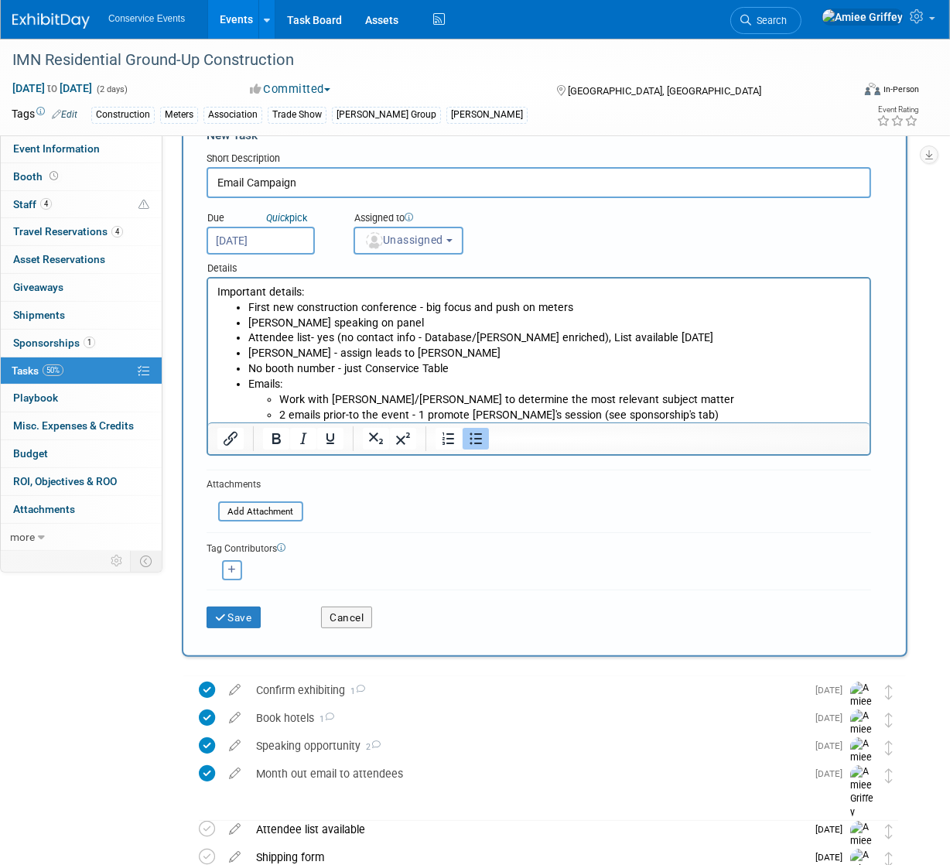
click at [411, 245] on span "Unassigned" at bounding box center [404, 240] width 79 height 12
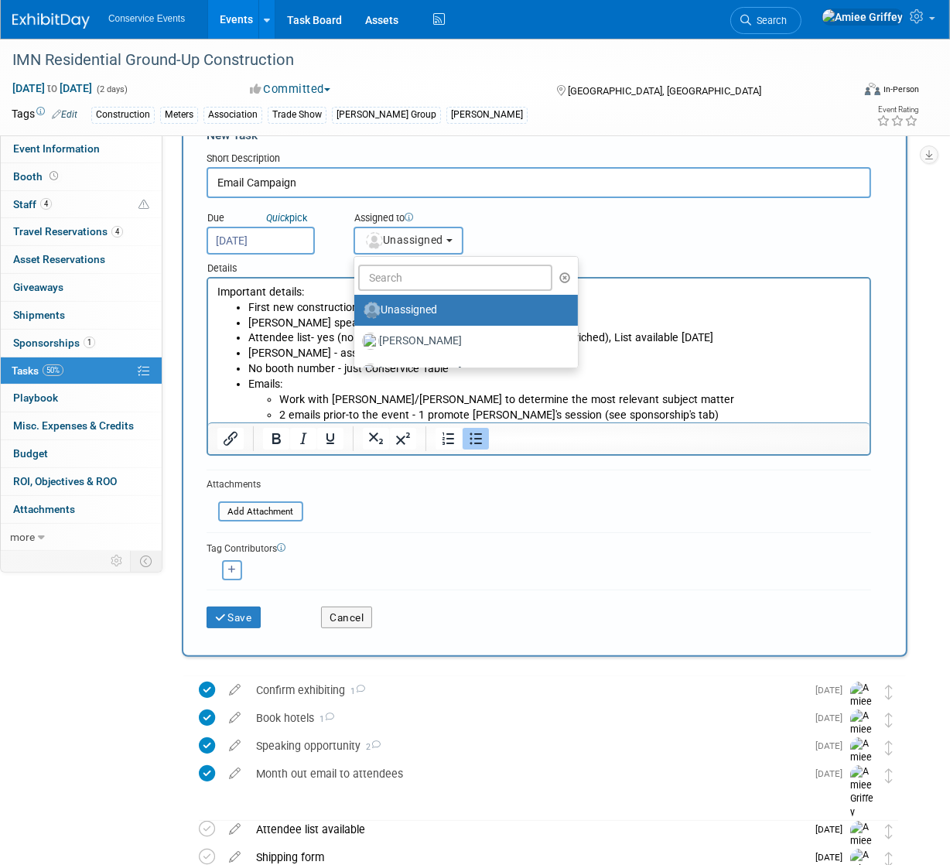
scroll to position [2, 0]
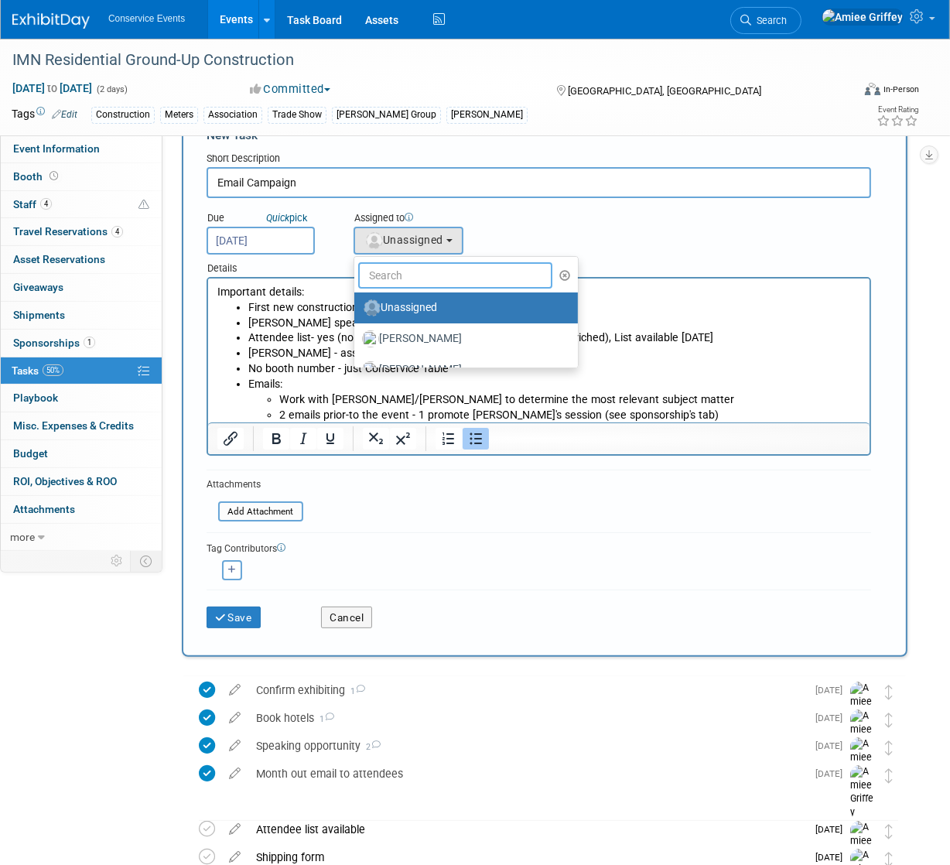
click at [426, 278] on input "text" at bounding box center [455, 275] width 194 height 26
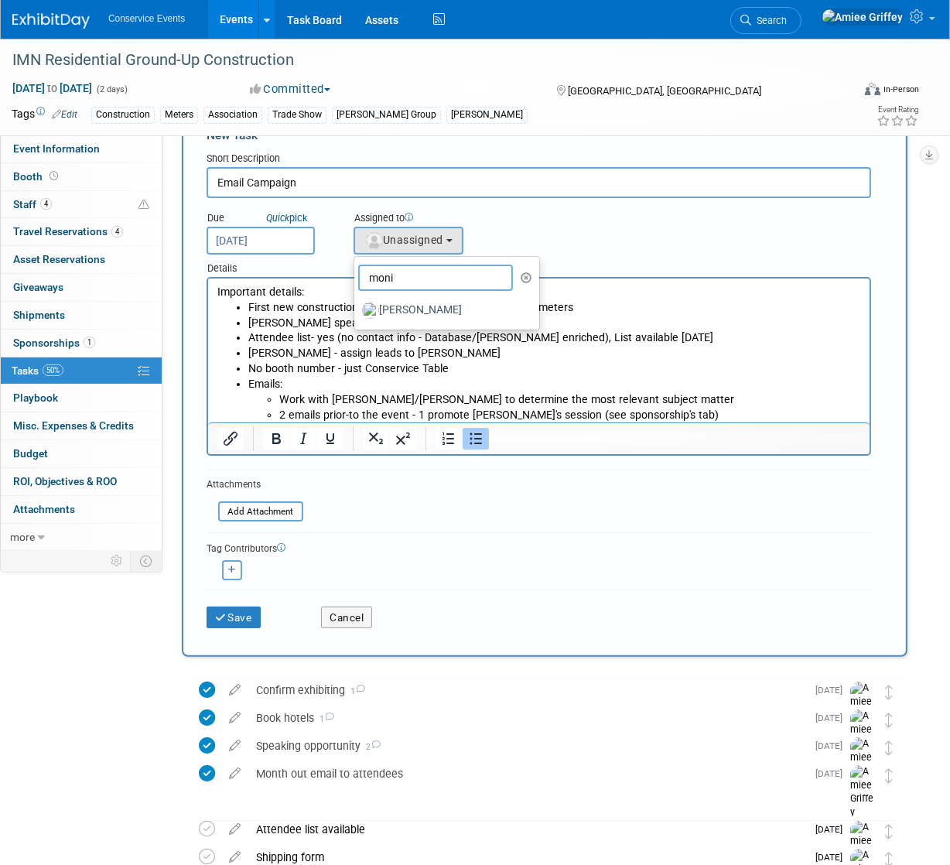
scroll to position [0, 0]
type input "moni"
click at [465, 305] on label "Monica Barnson" at bounding box center [443, 310] width 162 height 25
click at [357, 305] on input "Monica Barnson" at bounding box center [352, 308] width 10 height 10
select select "645f6361-02cf-415f-8c98-b7db9abfb354"
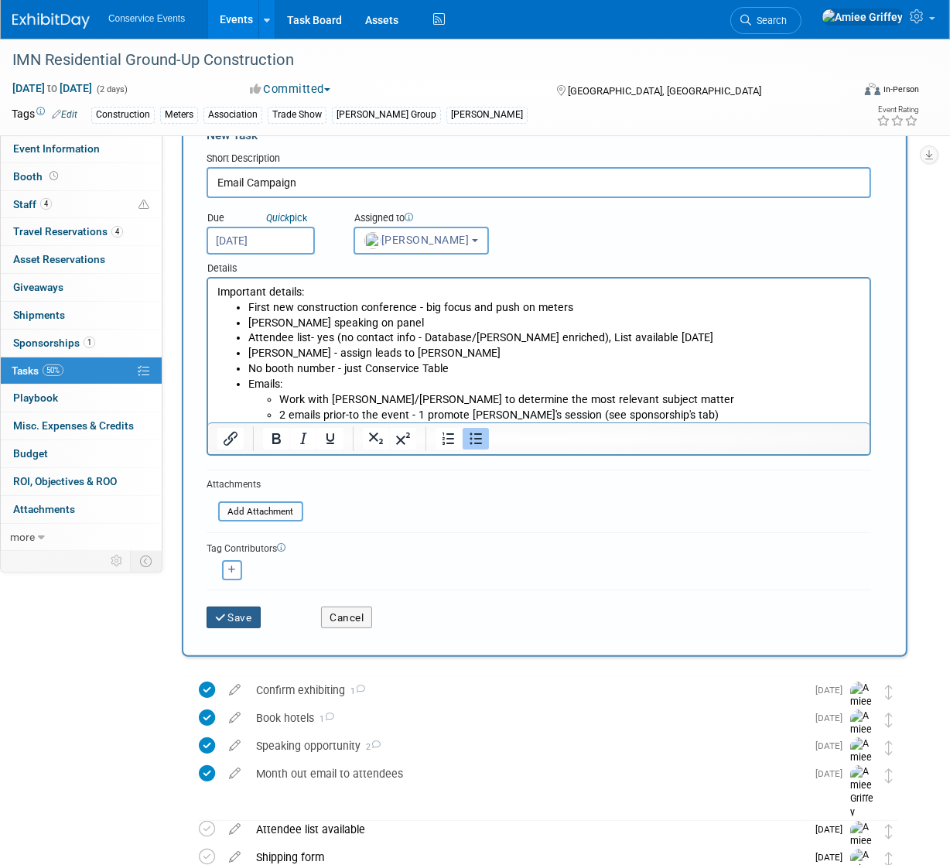
click at [246, 624] on button "Save" at bounding box center [234, 618] width 54 height 22
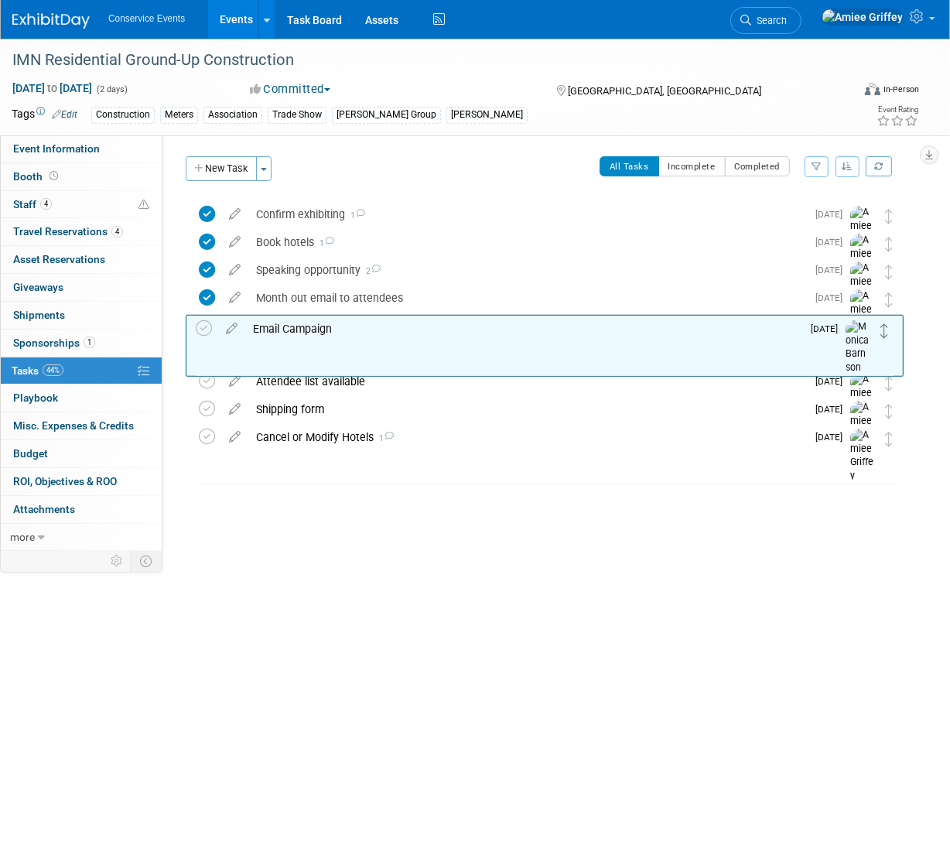
drag, startPoint x: 884, startPoint y: 212, endPoint x: 880, endPoint y: 326, distance: 113.8
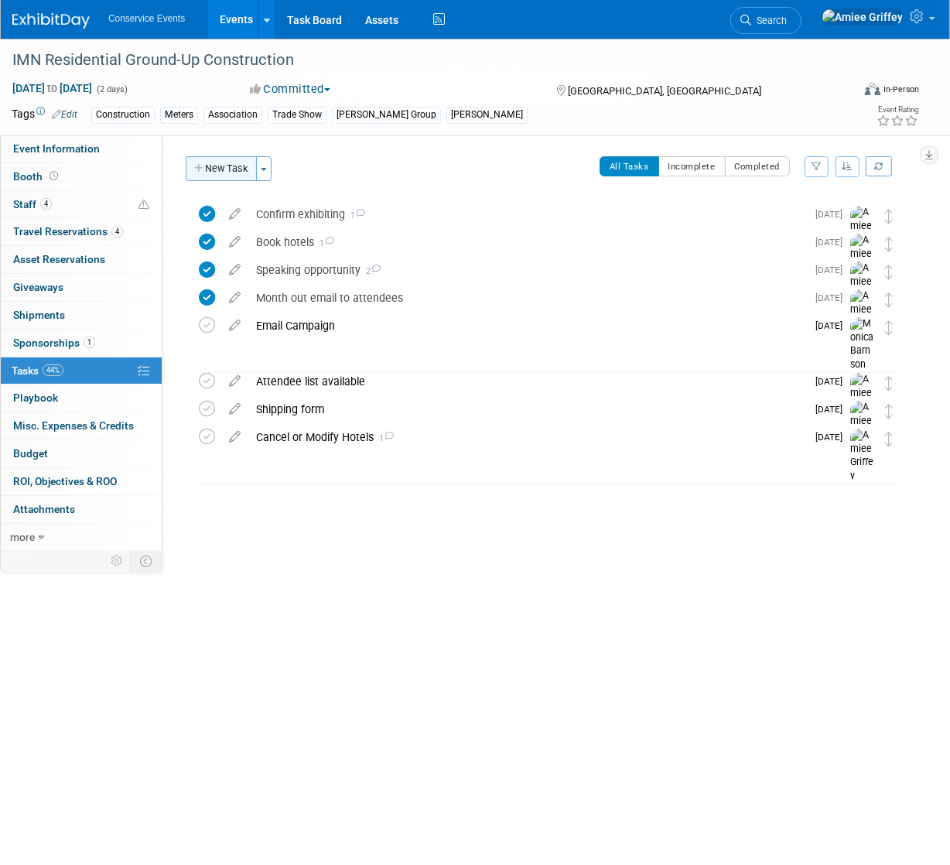
click at [225, 168] on button "New Task" at bounding box center [221, 168] width 71 height 25
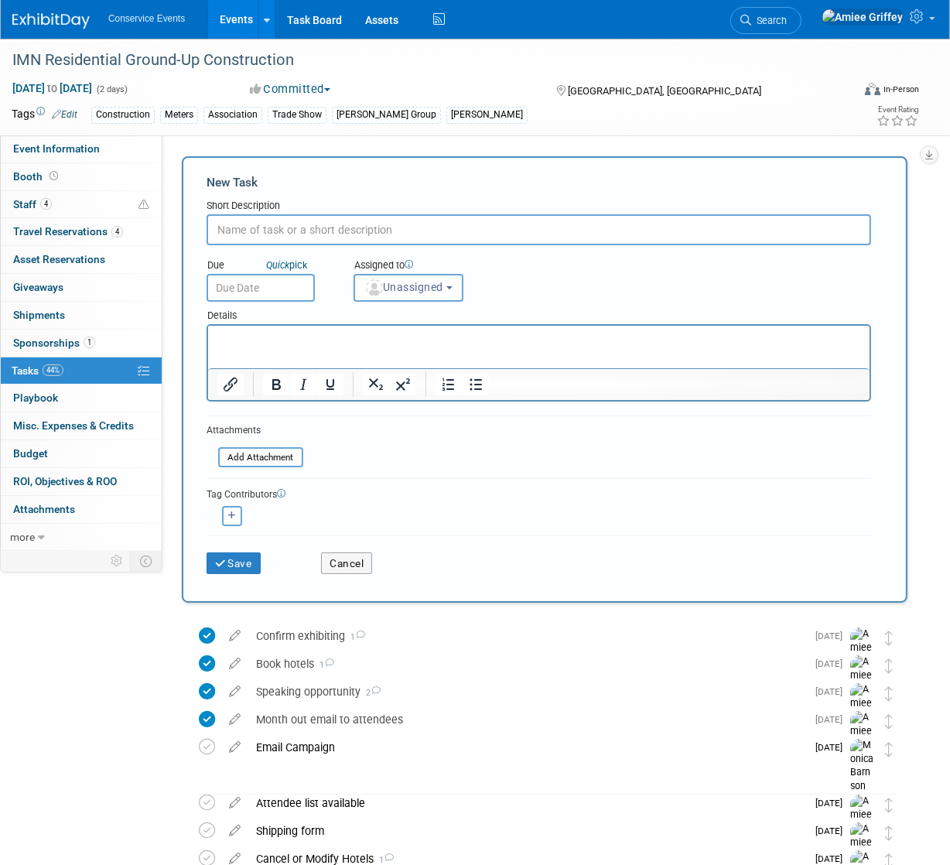
click at [286, 229] on input "text" at bounding box center [539, 229] width 665 height 31
type input "Social Posts"
click at [297, 344] on p "Rich Text Area. Press ALT-0 for help." at bounding box center [539, 339] width 644 height 15
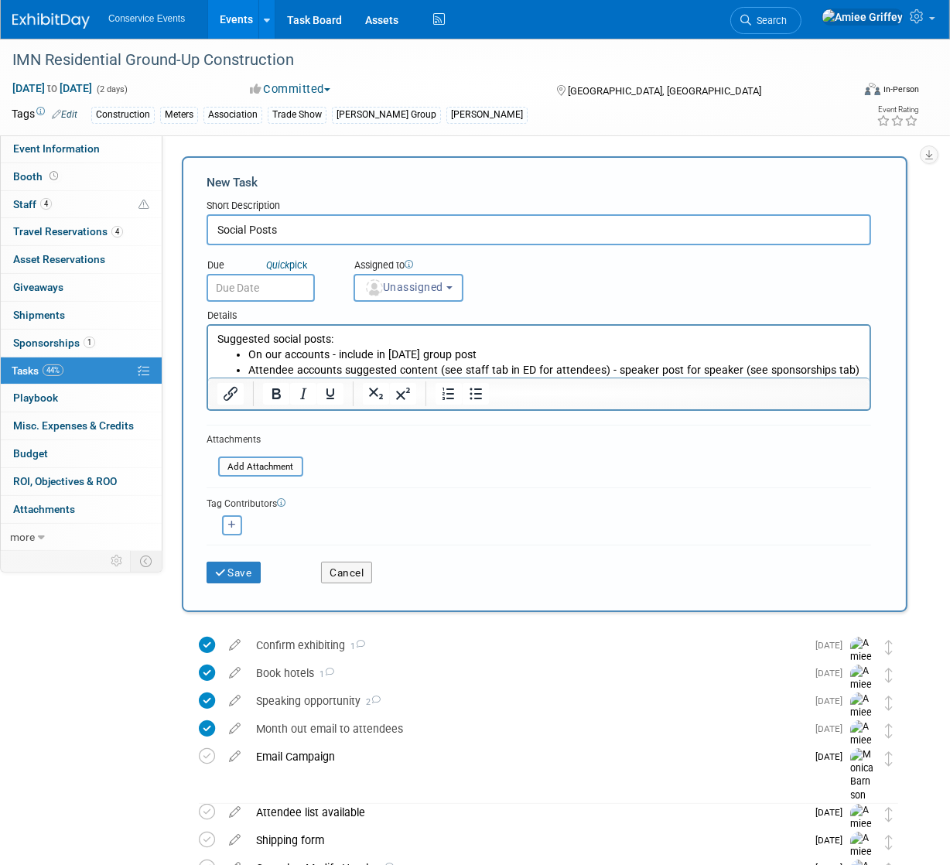
click at [280, 293] on input "text" at bounding box center [261, 288] width 108 height 28
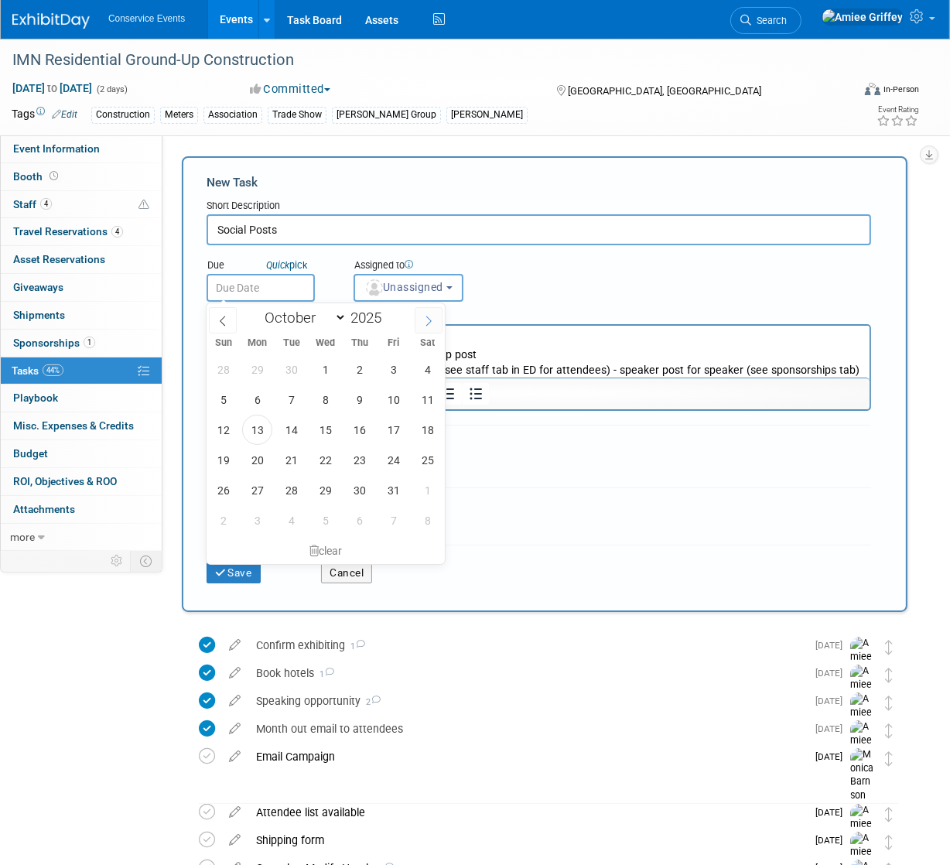
click at [434, 324] on span at bounding box center [429, 320] width 28 height 26
select select "10"
click at [292, 372] on span "28" at bounding box center [291, 369] width 30 height 30
type input "Oct 28, 2025"
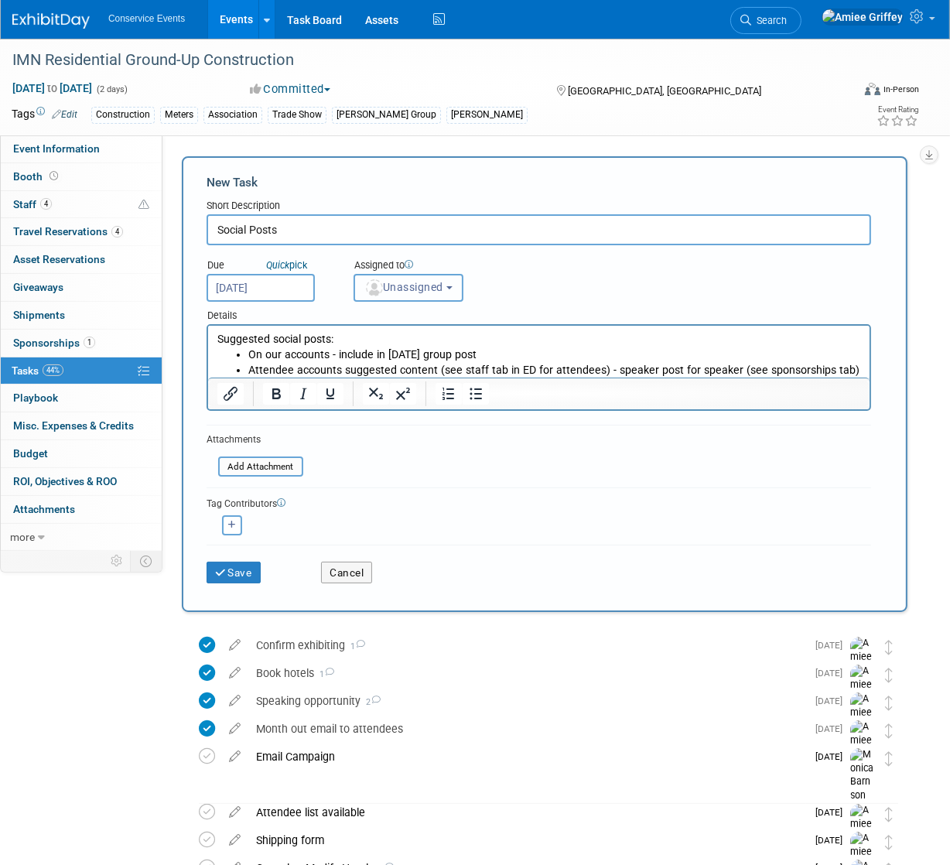
click at [388, 285] on span "Unassigned" at bounding box center [404, 287] width 79 height 12
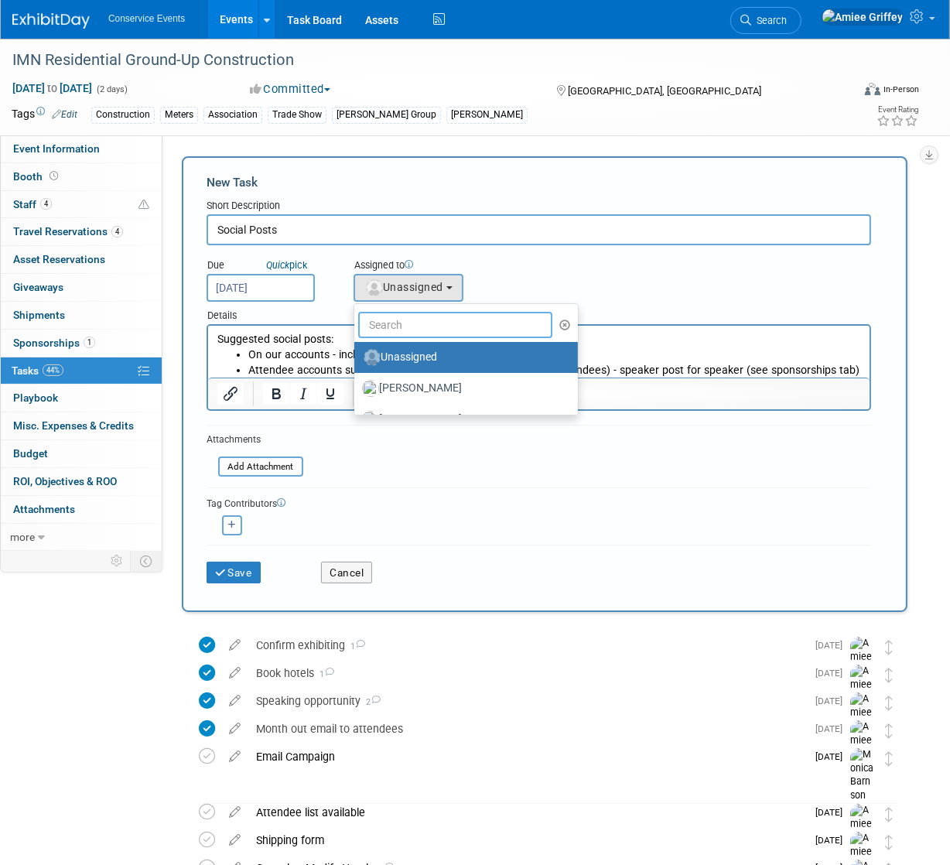
click at [409, 327] on input "text" at bounding box center [455, 325] width 194 height 26
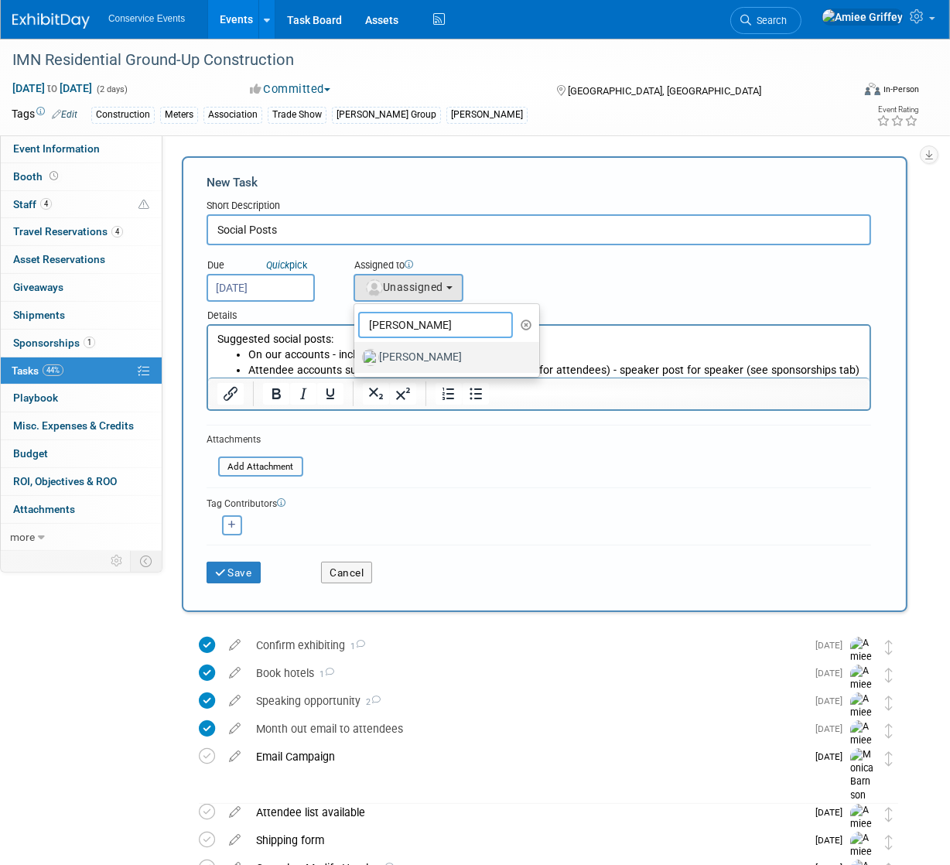
type input "monica"
click at [466, 352] on label "Monica Barnson" at bounding box center [443, 357] width 162 height 25
click at [357, 352] on input "Monica Barnson" at bounding box center [352, 356] width 10 height 10
select select "645f6361-02cf-415f-8c98-b7db9abfb354"
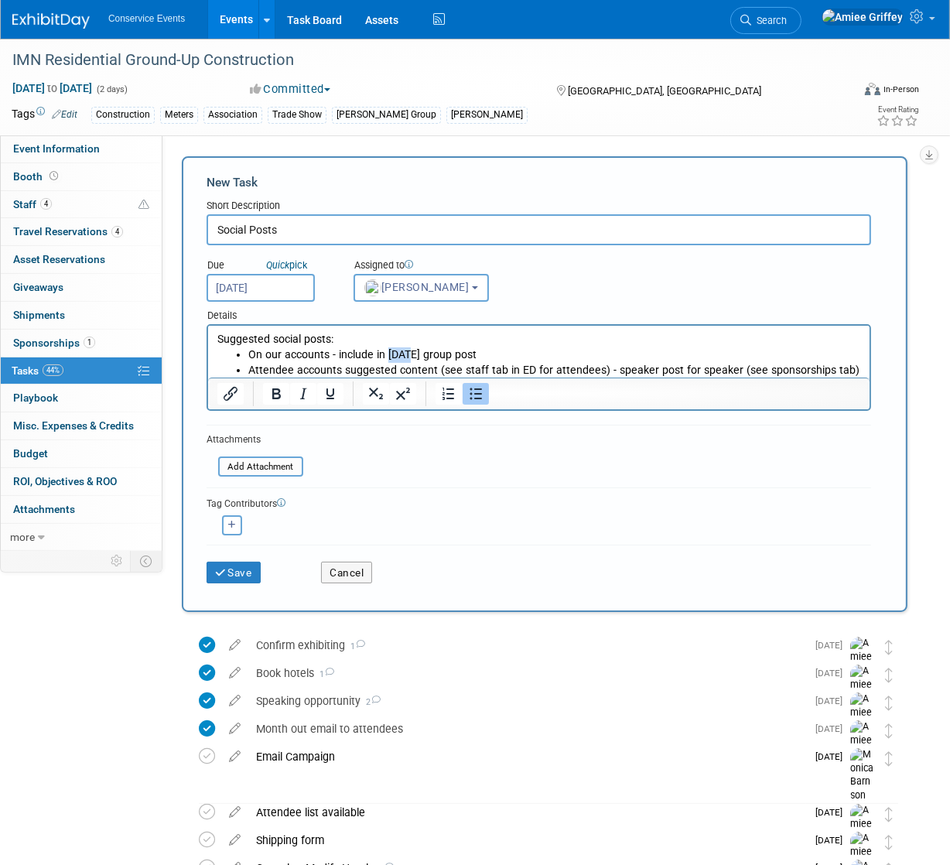
drag, startPoint x: 409, startPoint y: 354, endPoint x: 387, endPoint y: 356, distance: 21.8
click at [387, 356] on li "On our accounts - include in Sept 1st group post" at bounding box center [554, 355] width 613 height 15
click at [729, 369] on li "Attendee accounts suggested content (see staff tab in ED for attendees) - speak…" at bounding box center [554, 370] width 613 height 15
click at [245, 570] on button "Save" at bounding box center [234, 573] width 54 height 22
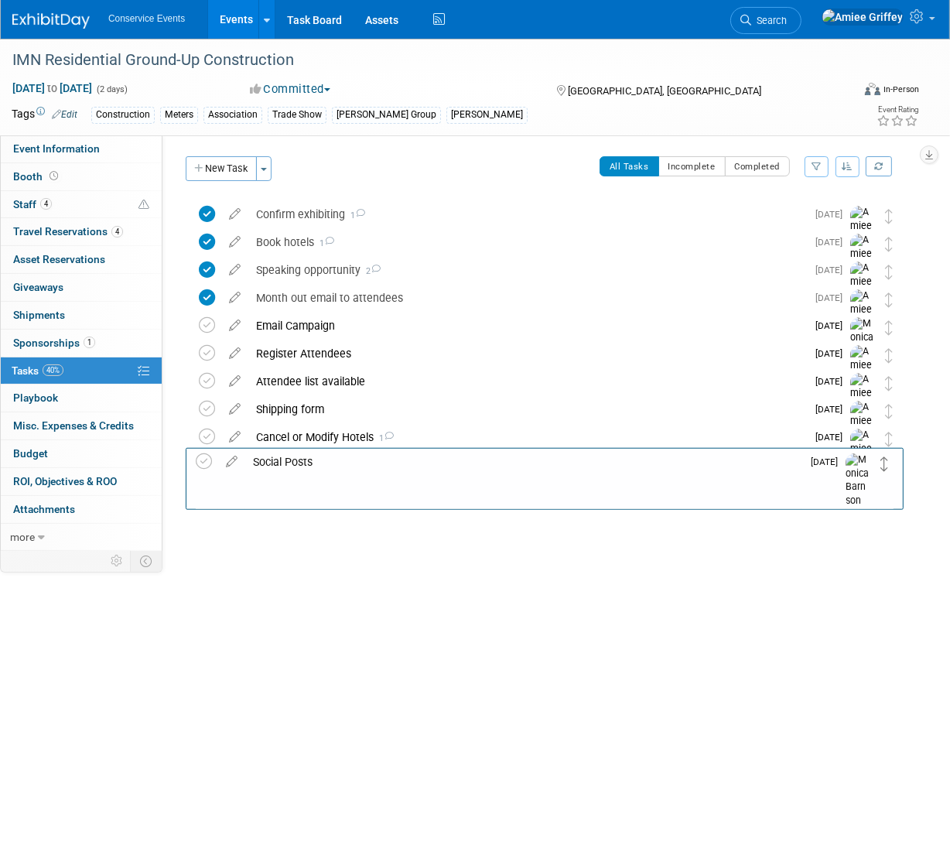
drag, startPoint x: 892, startPoint y: 214, endPoint x: 886, endPoint y: 461, distance: 247.7
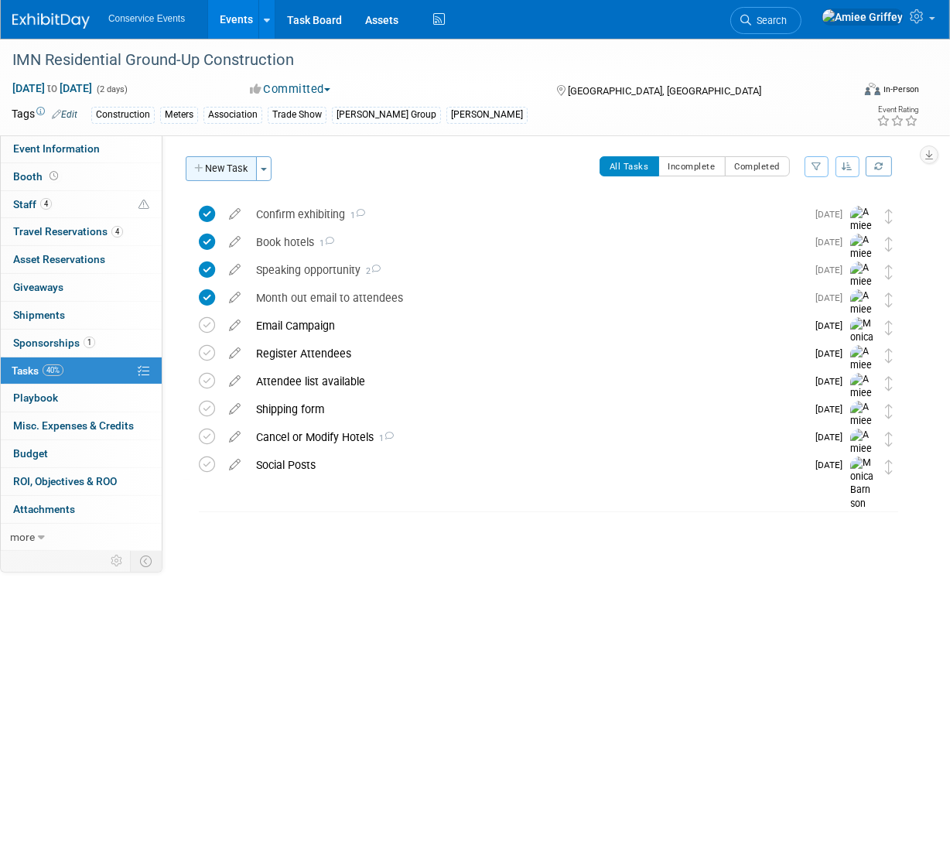
click at [228, 174] on button "New Task" at bounding box center [221, 168] width 71 height 25
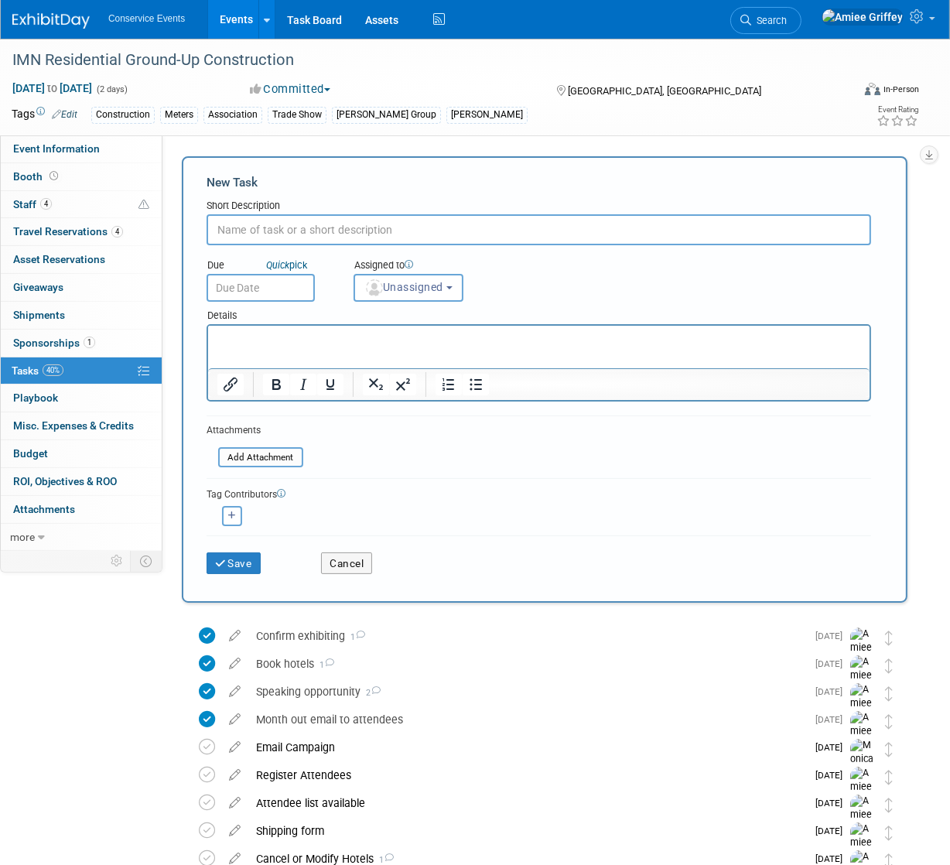
click at [289, 232] on input "text" at bounding box center [539, 229] width 665 height 31
type input "Schedule Pre-show call"
click at [256, 289] on input "text" at bounding box center [261, 288] width 108 height 28
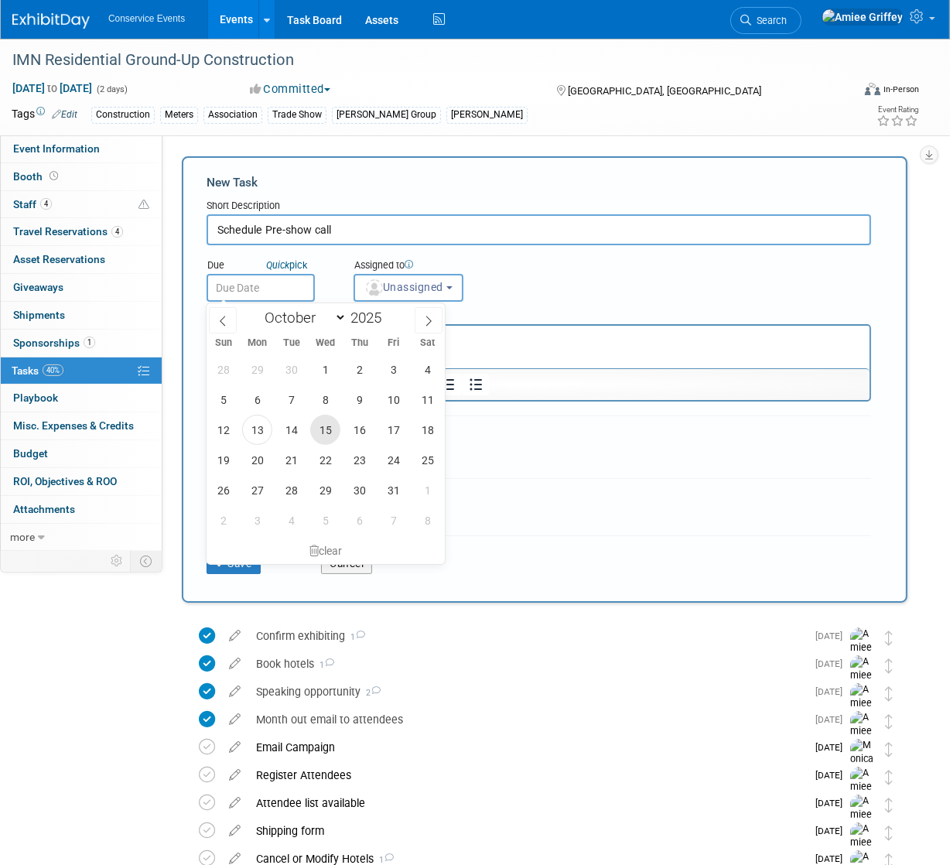
click at [321, 431] on span "15" at bounding box center [325, 430] width 30 height 30
type input "Oct 15, 2025"
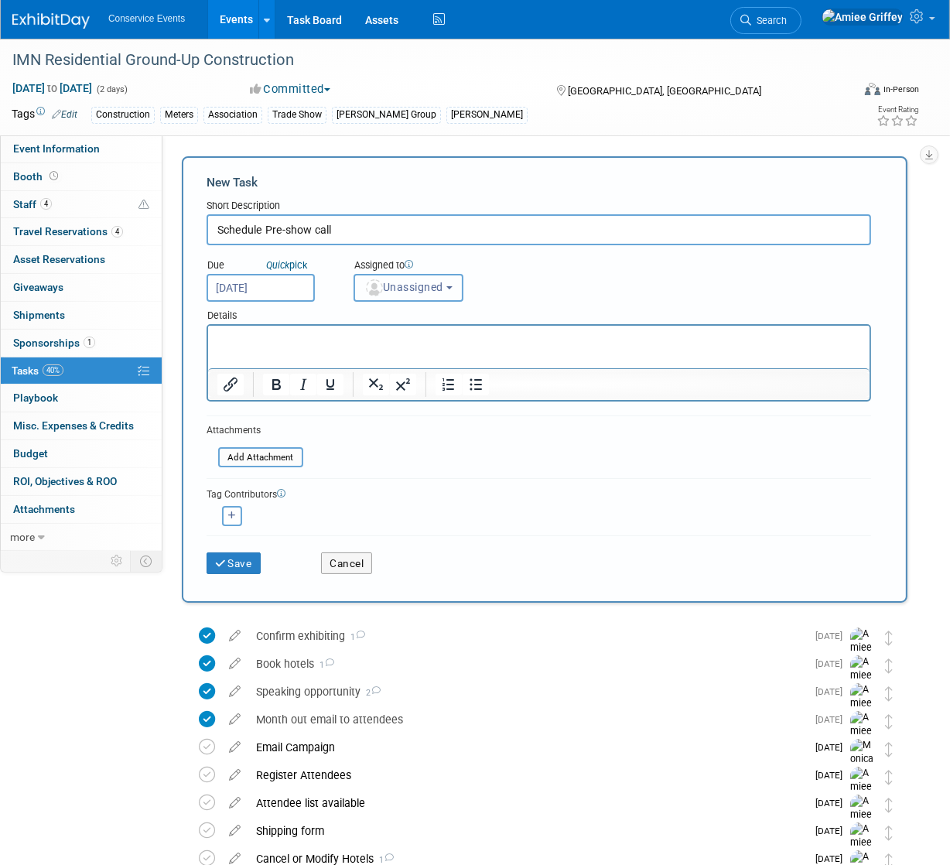
click at [436, 279] on button "Unassigned" at bounding box center [409, 288] width 110 height 28
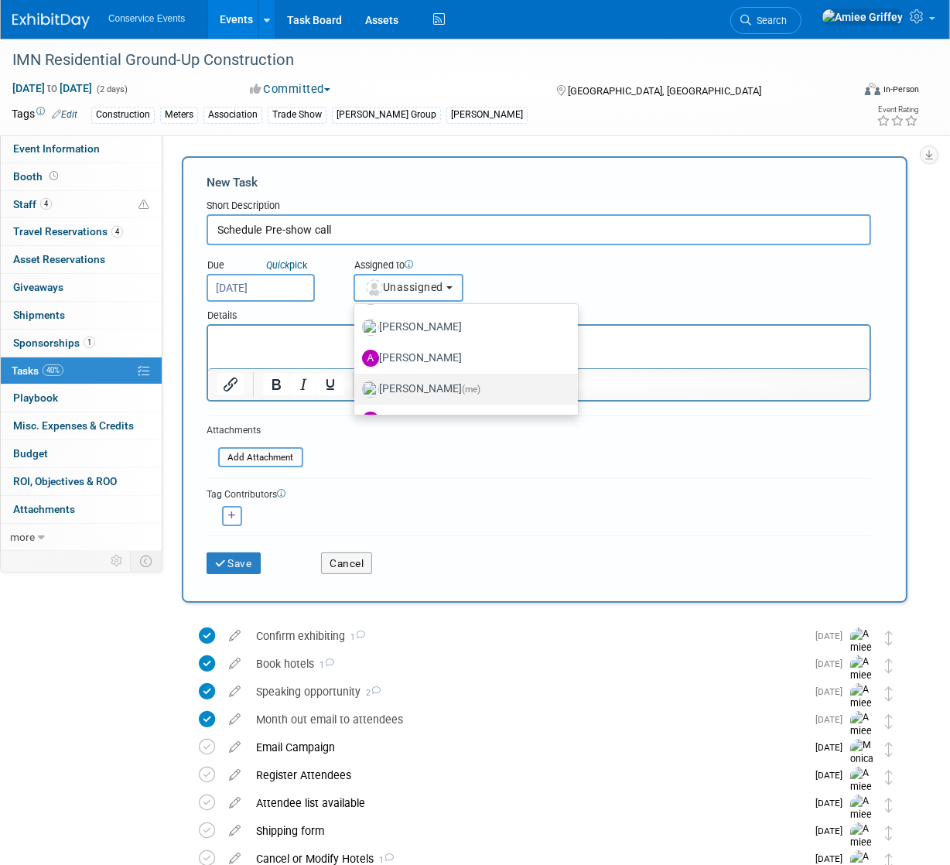
scroll to position [93, 0]
click at [423, 382] on label "Amiee Griffey (me)" at bounding box center [462, 388] width 200 height 25
click at [357, 382] on input "Amiee Griffey (me)" at bounding box center [352, 387] width 10 height 10
select select "28722387-35c6-4557-bb24-edeacb20f2e1"
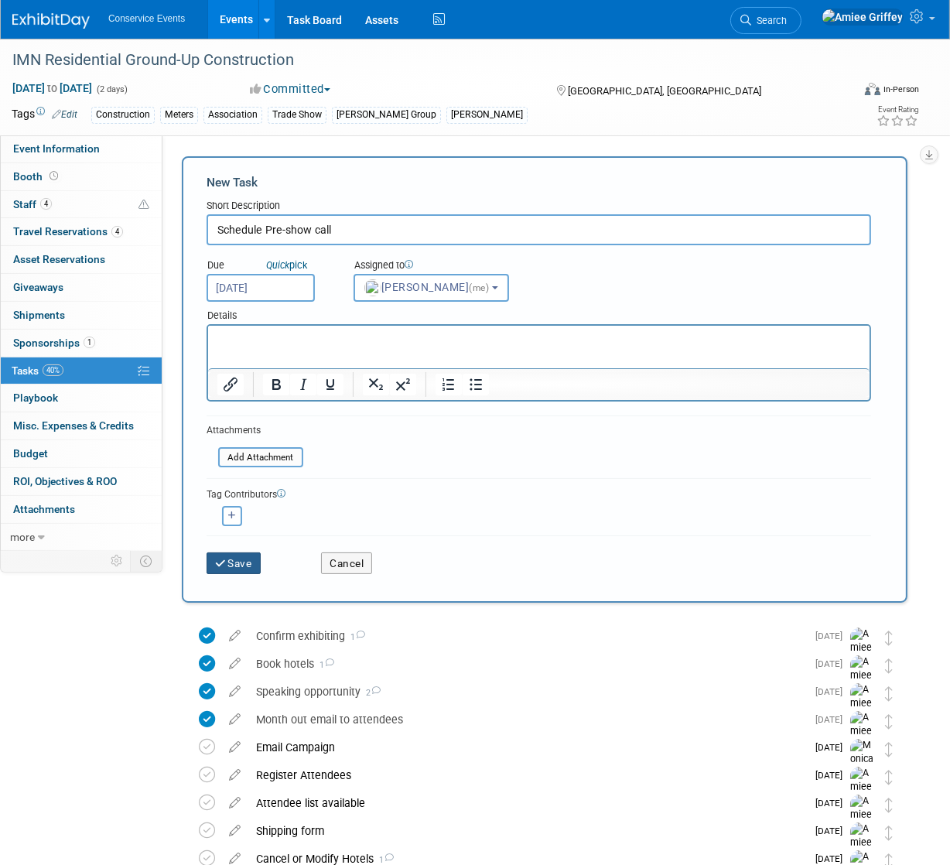
click at [237, 557] on button "Save" at bounding box center [234, 564] width 54 height 22
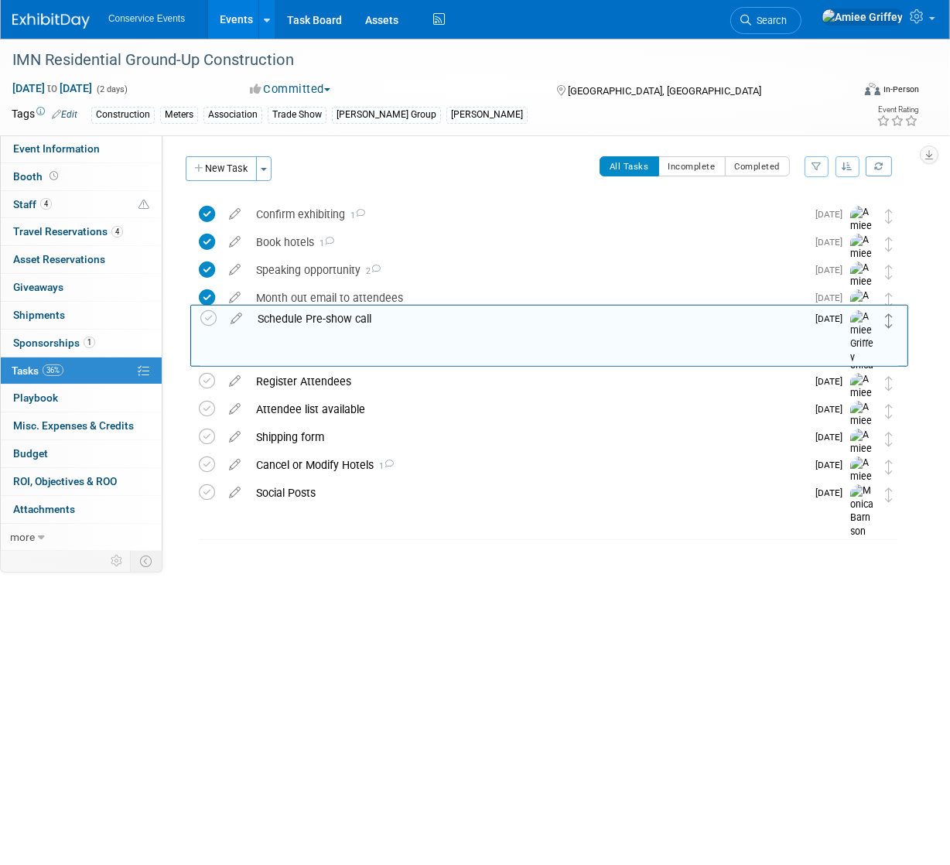
drag, startPoint x: 889, startPoint y: 211, endPoint x: 888, endPoint y: 317, distance: 106.1
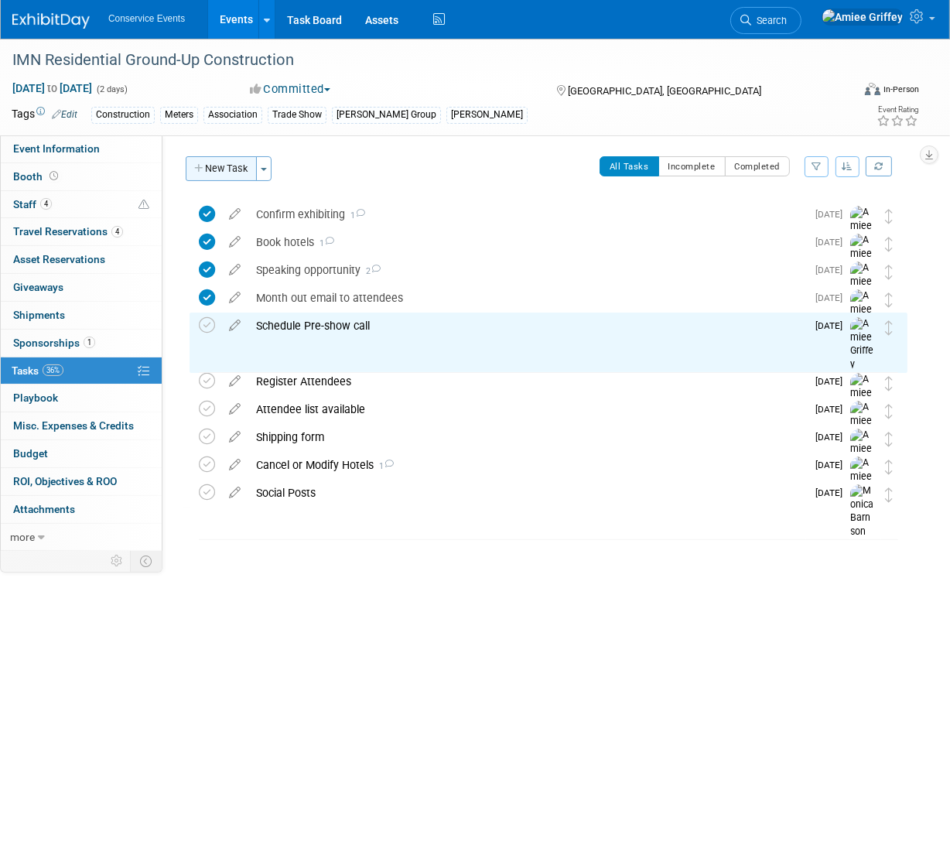
click at [221, 172] on button "New Task" at bounding box center [221, 168] width 71 height 25
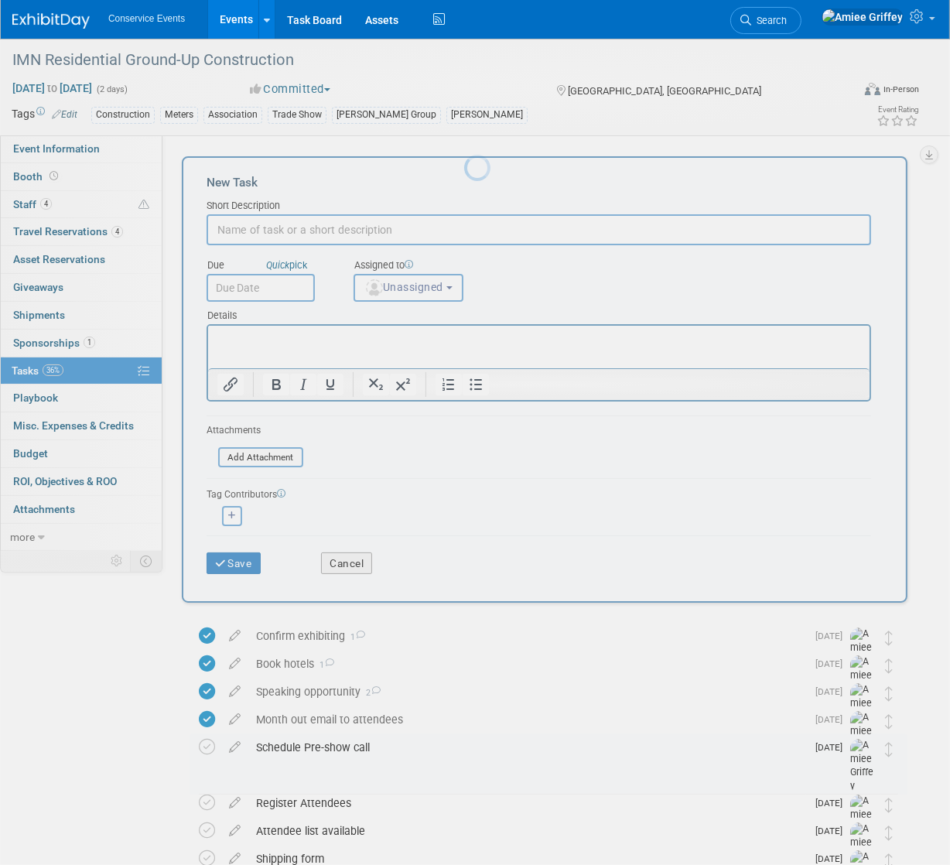
scroll to position [0, 0]
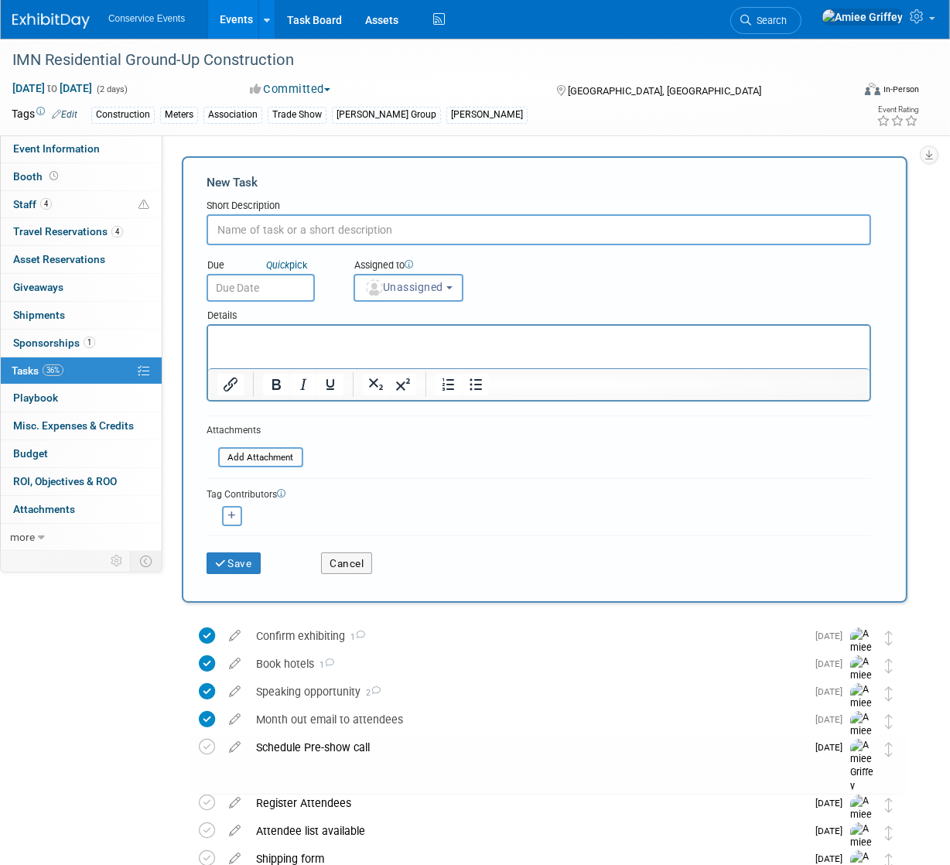
click at [271, 231] on input "text" at bounding box center [539, 229] width 665 height 31
type input "Pre-show call and email"
click at [222, 298] on input "text" at bounding box center [261, 288] width 108 height 28
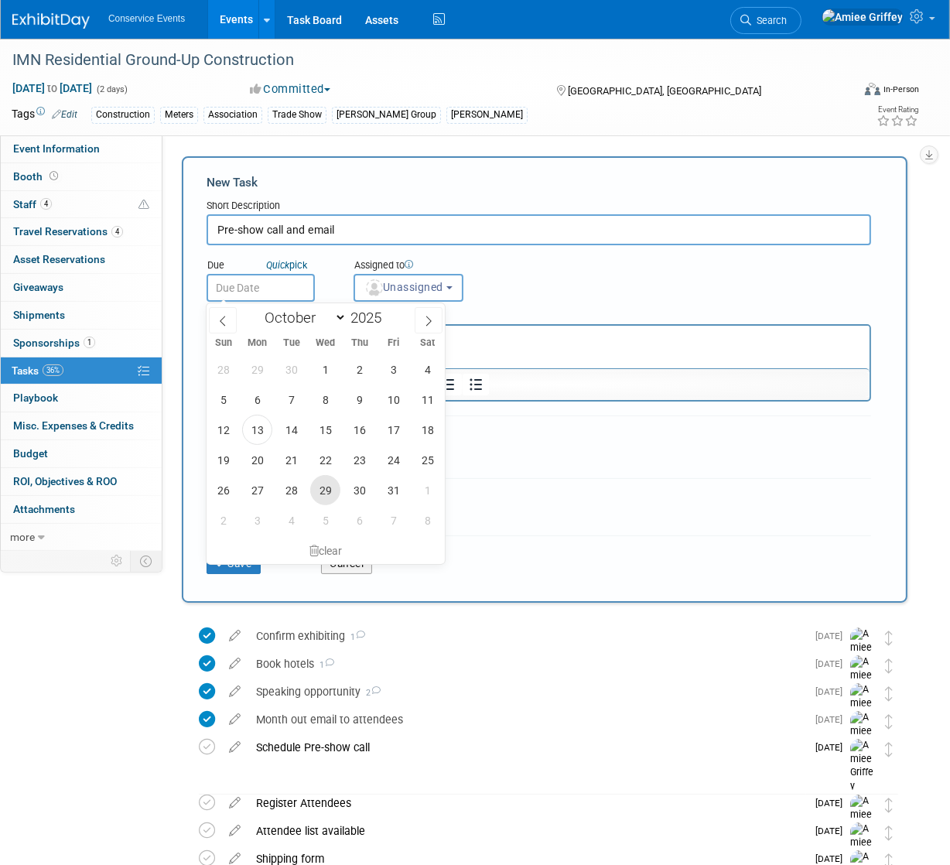
click at [333, 494] on span "29" at bounding box center [325, 490] width 30 height 30
type input "Oct 29, 2025"
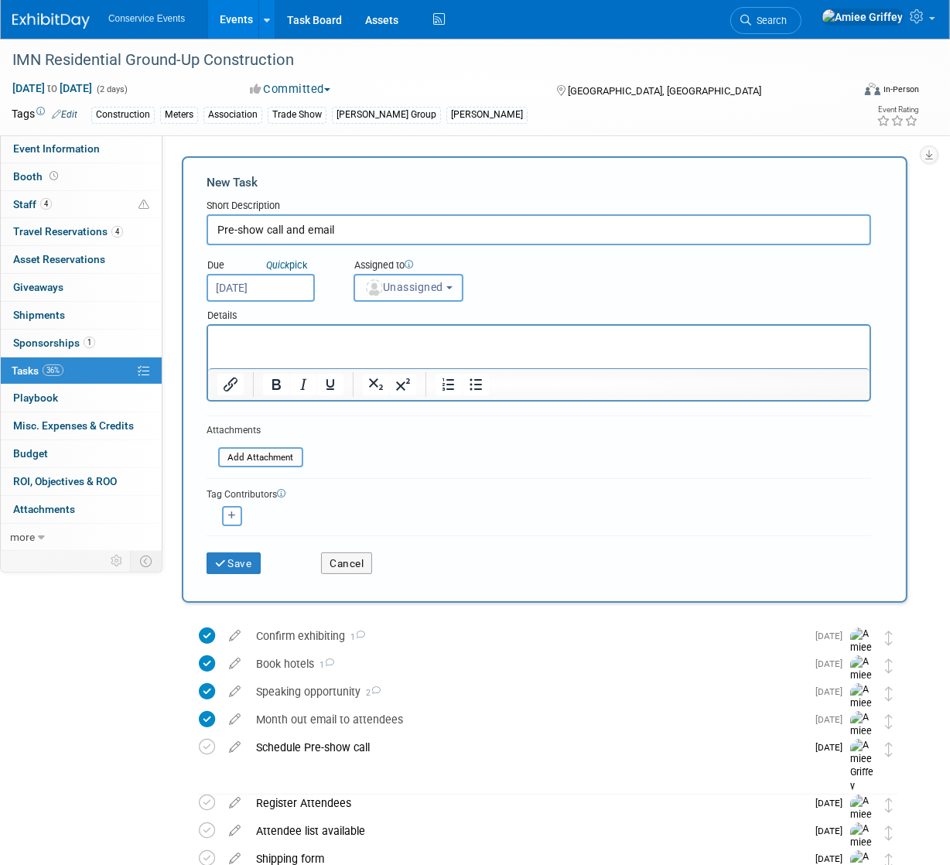
click at [399, 284] on span "Unassigned" at bounding box center [404, 287] width 79 height 12
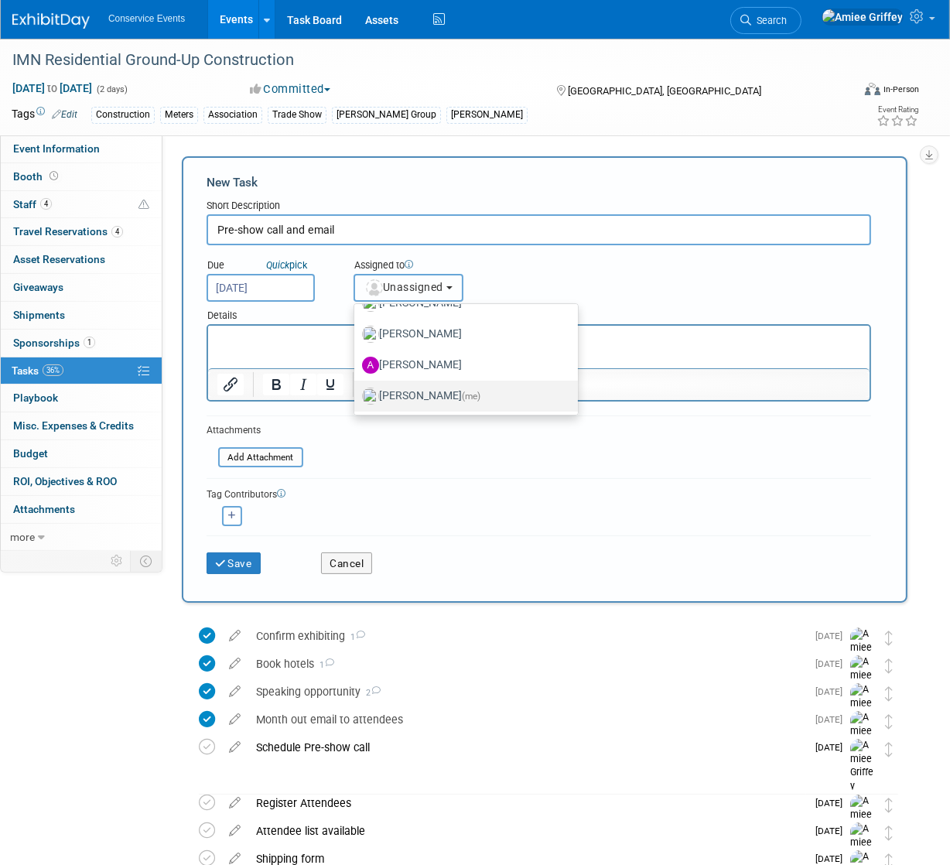
scroll to position [86, 0]
click at [416, 387] on label "Amiee Griffey (me)" at bounding box center [462, 395] width 200 height 25
click at [357, 389] on input "Amiee Griffey (me)" at bounding box center [352, 394] width 10 height 10
select select "28722387-35c6-4557-bb24-edeacb20f2e1"
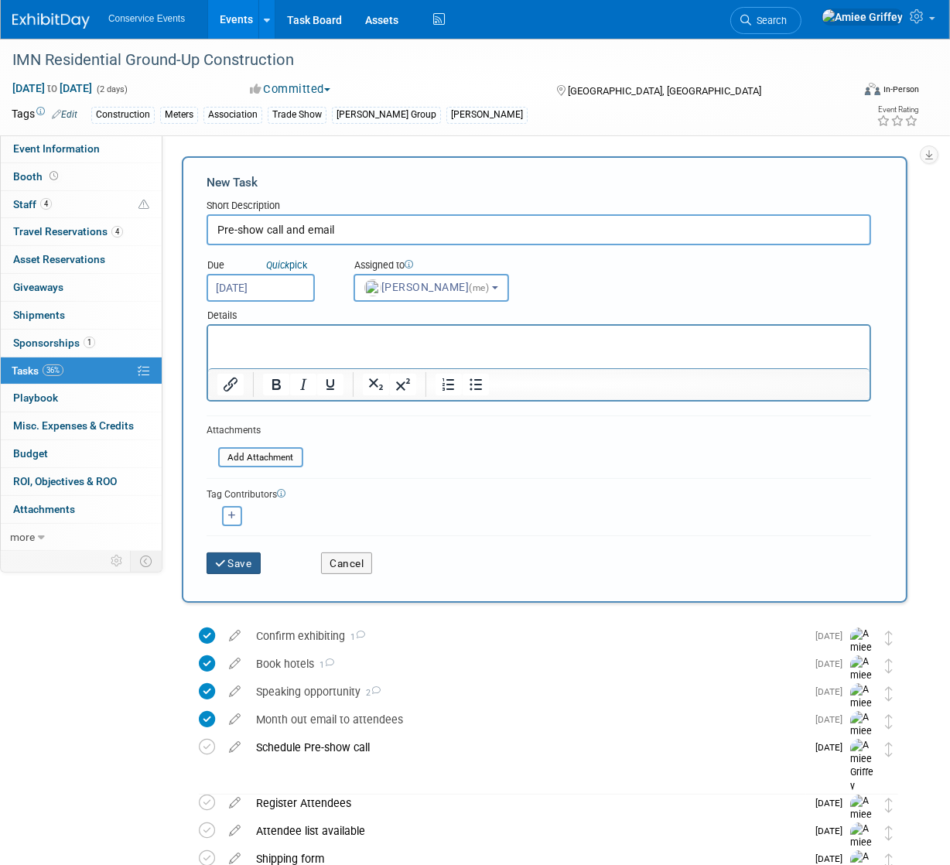
click at [238, 566] on button "Save" at bounding box center [234, 564] width 54 height 22
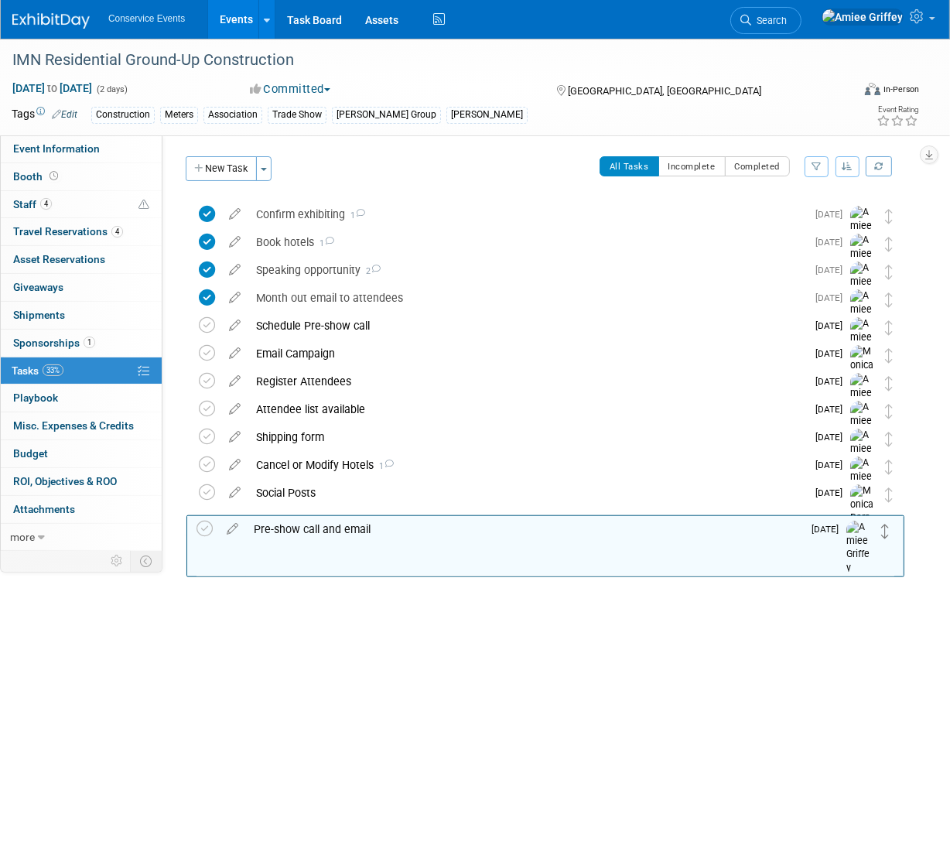
drag, startPoint x: 886, startPoint y: 214, endPoint x: 880, endPoint y: 536, distance: 322.8
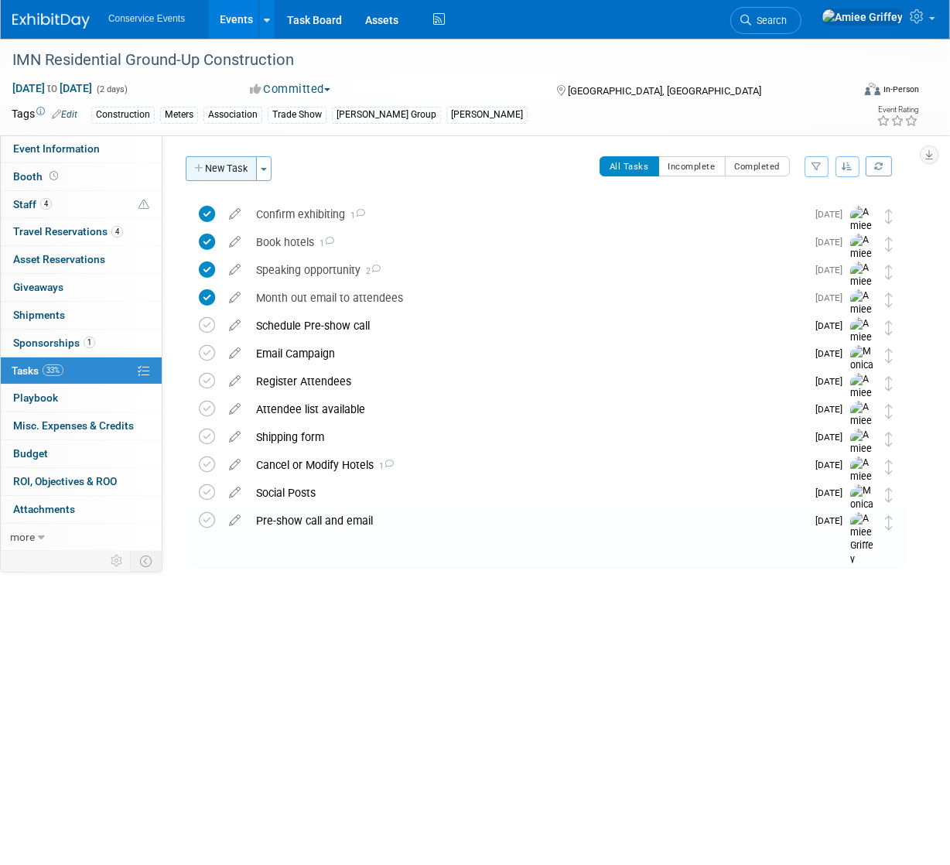
click at [228, 165] on button "New Task" at bounding box center [221, 168] width 71 height 25
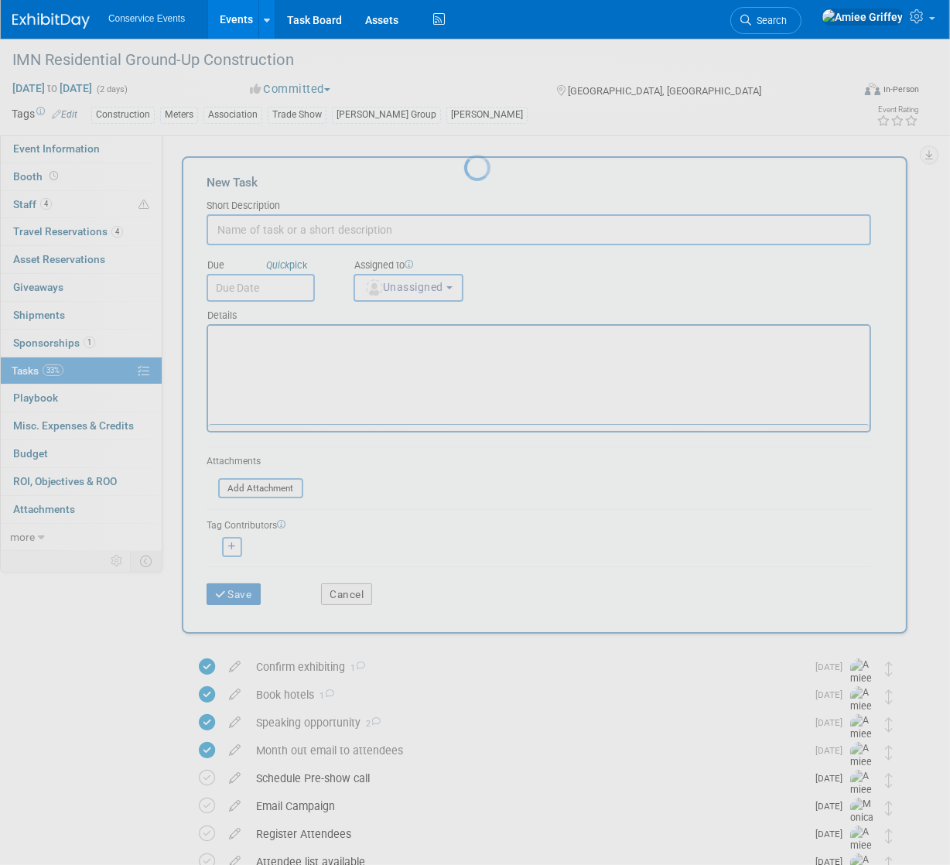
scroll to position [0, 0]
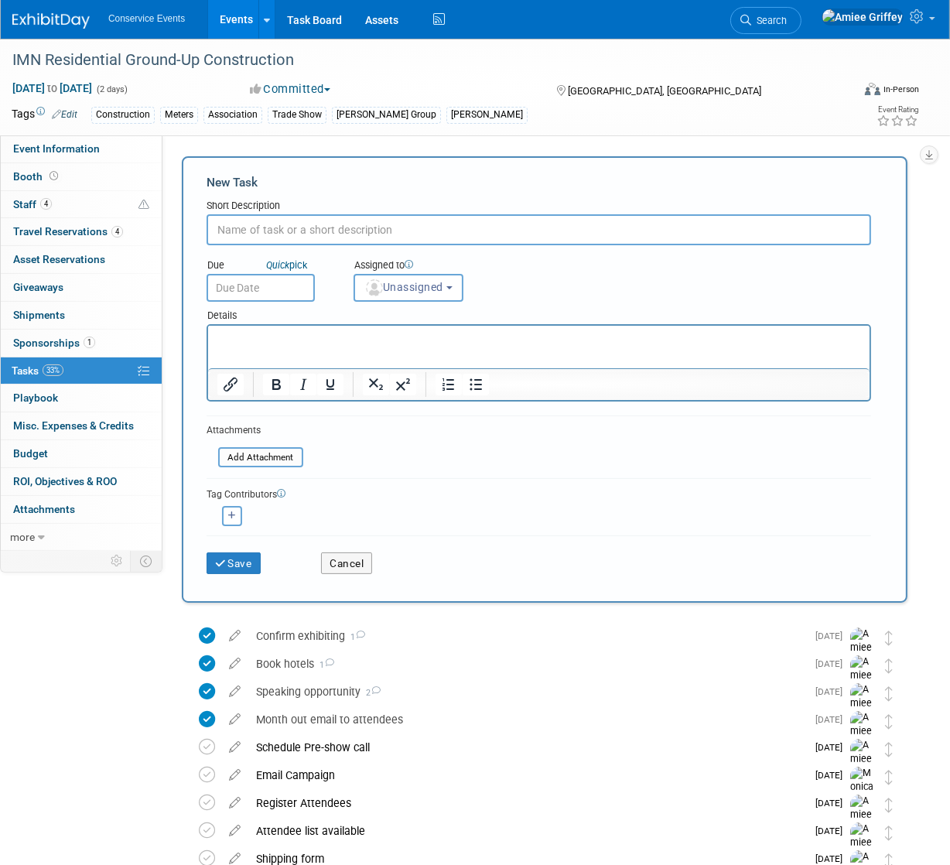
click at [291, 234] on input "text" at bounding box center [539, 229] width 665 height 31
type input "Follow-up email and pick raffle winner"
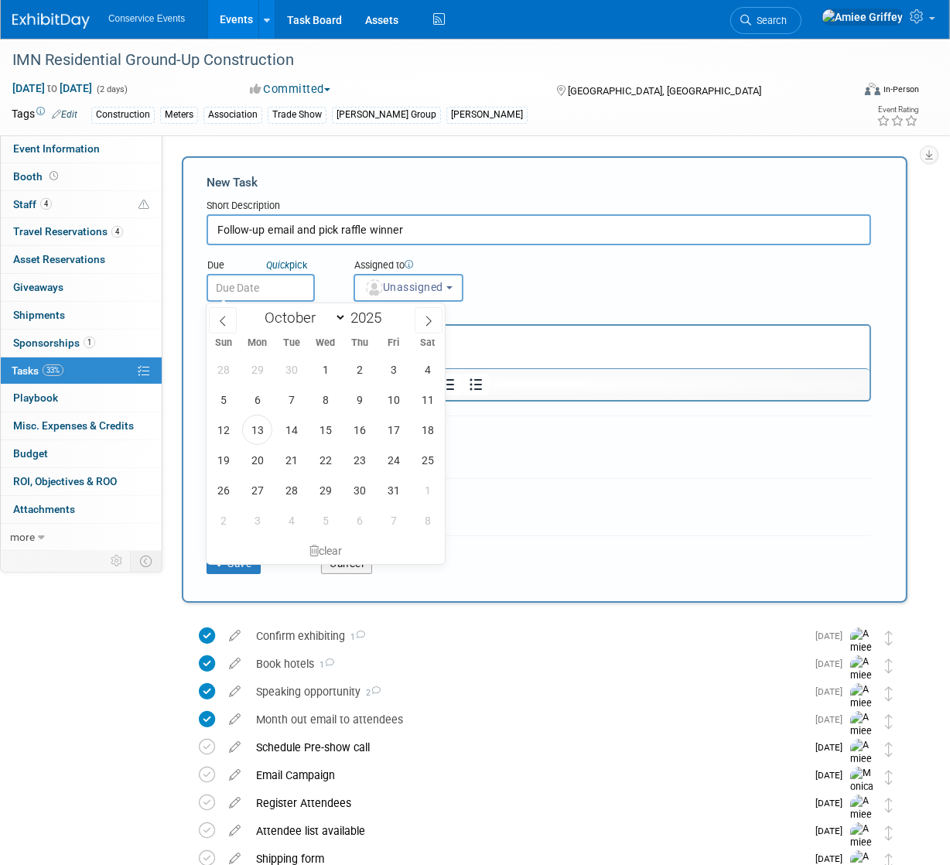
click at [295, 288] on input "text" at bounding box center [261, 288] width 108 height 28
click at [382, 523] on span "7" at bounding box center [393, 520] width 30 height 30
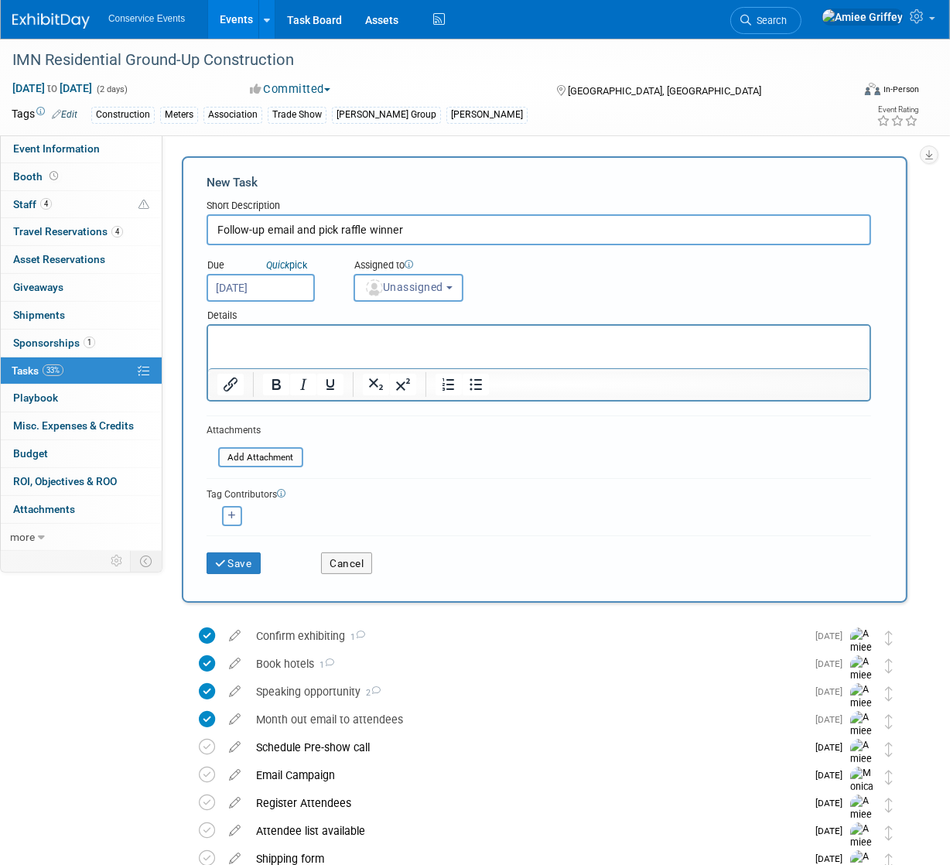
click at [258, 287] on input "Nov 7, 2025" at bounding box center [261, 288] width 108 height 28
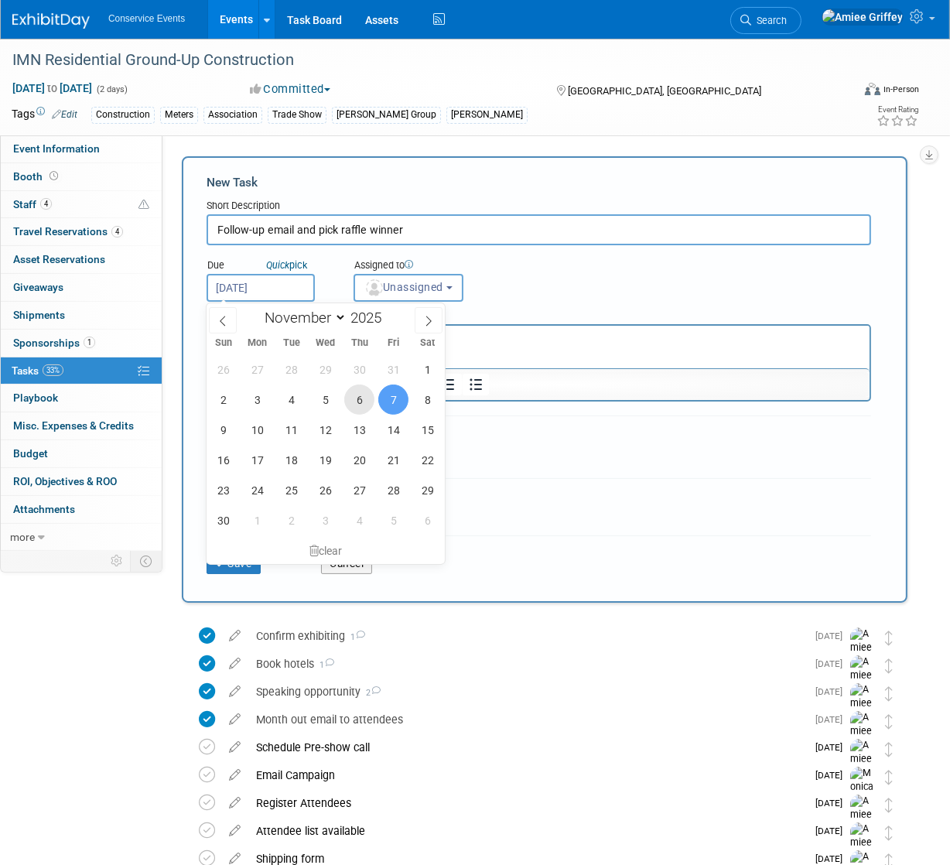
click at [362, 394] on span "6" at bounding box center [359, 400] width 30 height 30
type input "[DATE]"
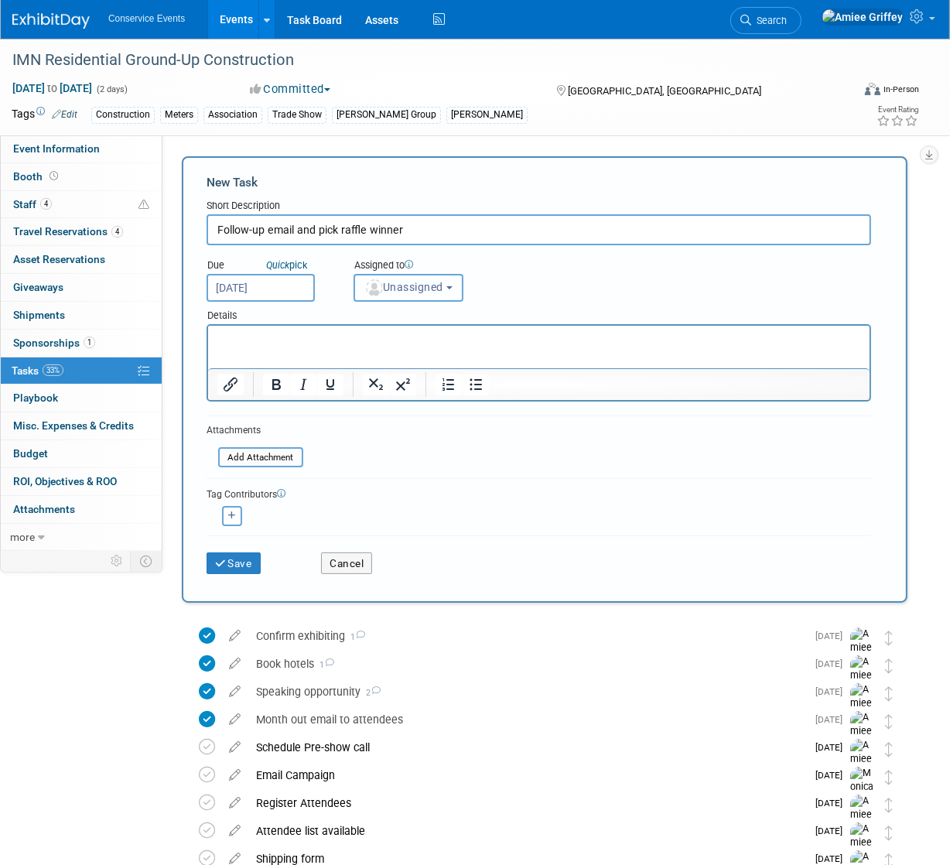
click at [432, 286] on span "Unassigned" at bounding box center [404, 287] width 79 height 12
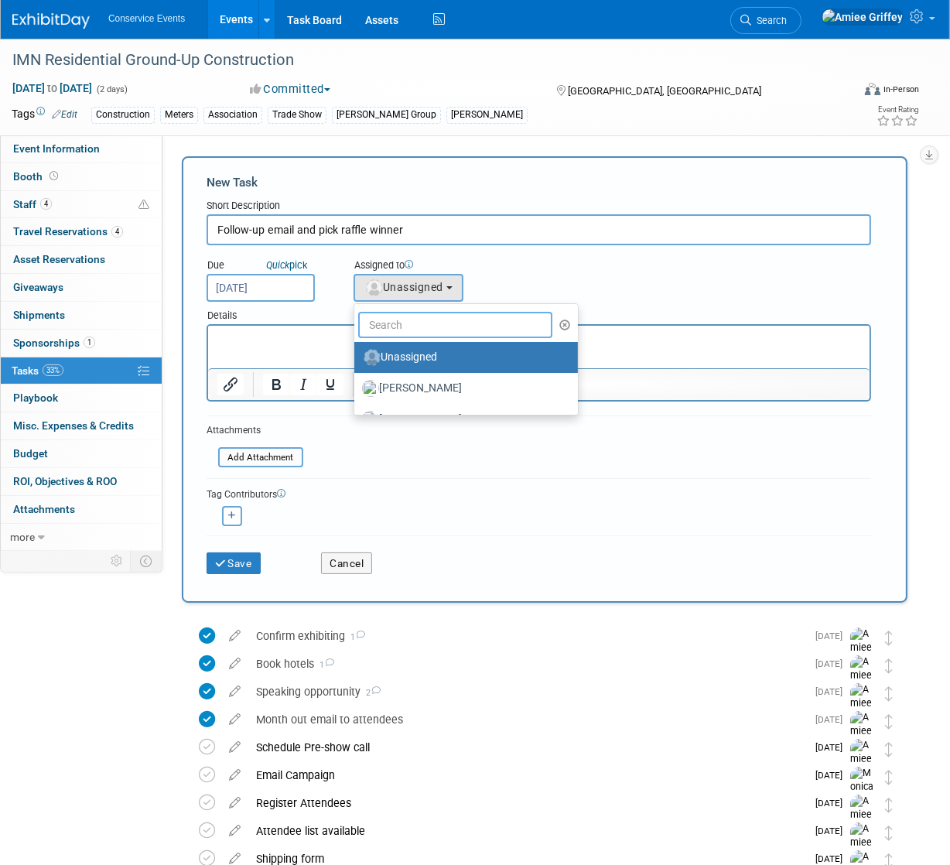
click at [416, 326] on input "text" at bounding box center [455, 325] width 194 height 26
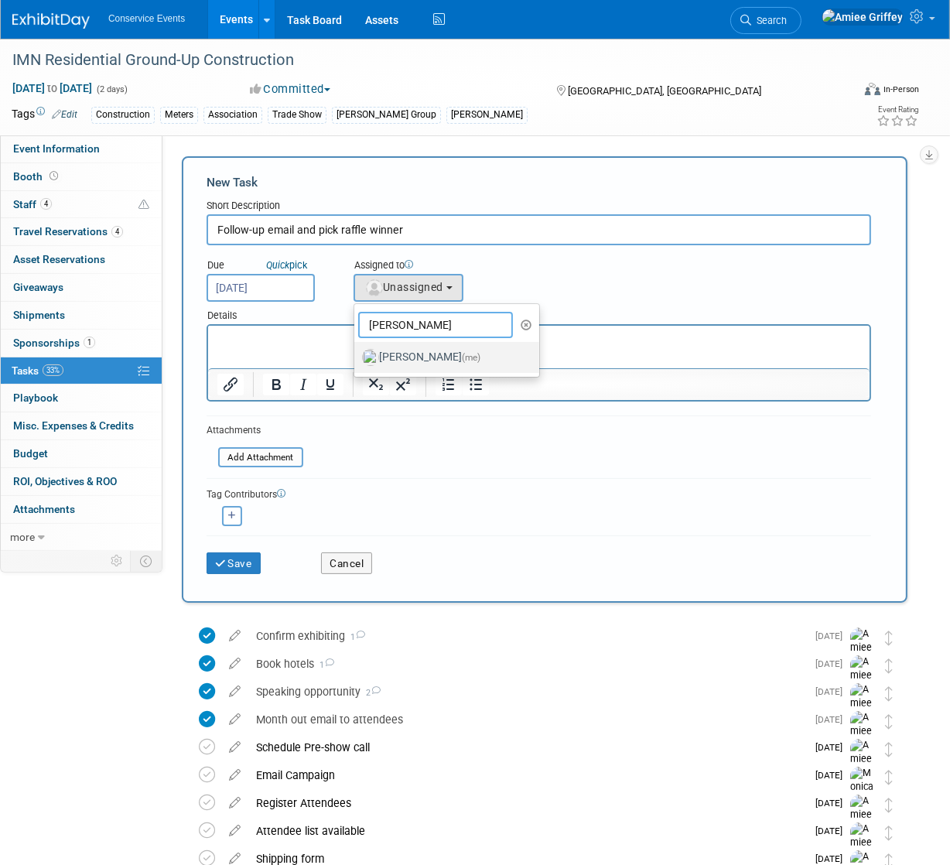
type input "amiee"
drag, startPoint x: 410, startPoint y: 353, endPoint x: 201, endPoint y: 27, distance: 387.1
click at [410, 353] on label "Amiee Griffey (me)" at bounding box center [443, 357] width 162 height 25
click at [357, 353] on input "Amiee Griffey (me)" at bounding box center [352, 356] width 10 height 10
select select "28722387-35c6-4557-bb24-edeacb20f2e1"
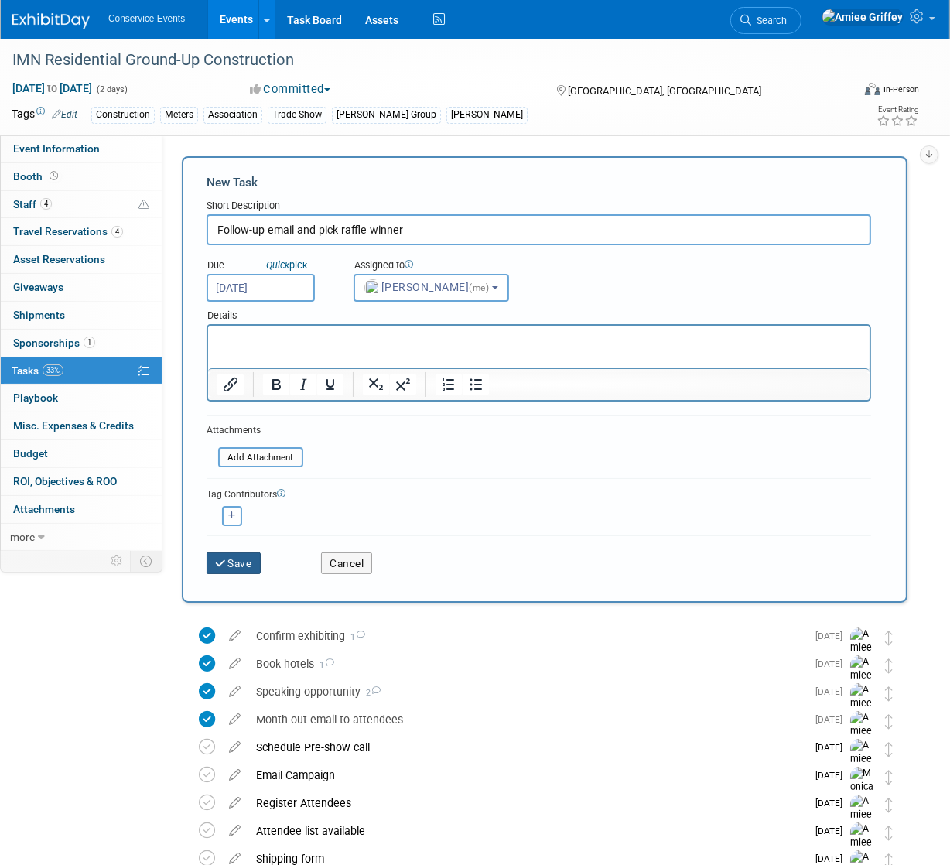
click at [249, 560] on button "Save" at bounding box center [234, 564] width 54 height 22
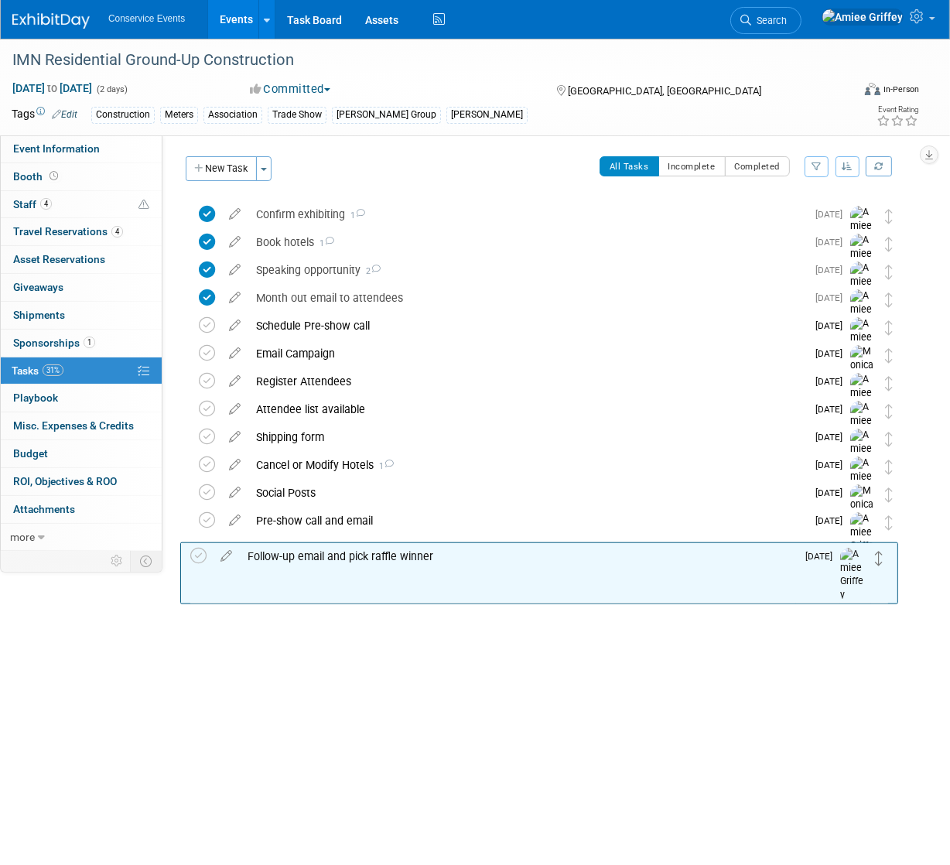
drag, startPoint x: 890, startPoint y: 218, endPoint x: 882, endPoint y: 555, distance: 336.8
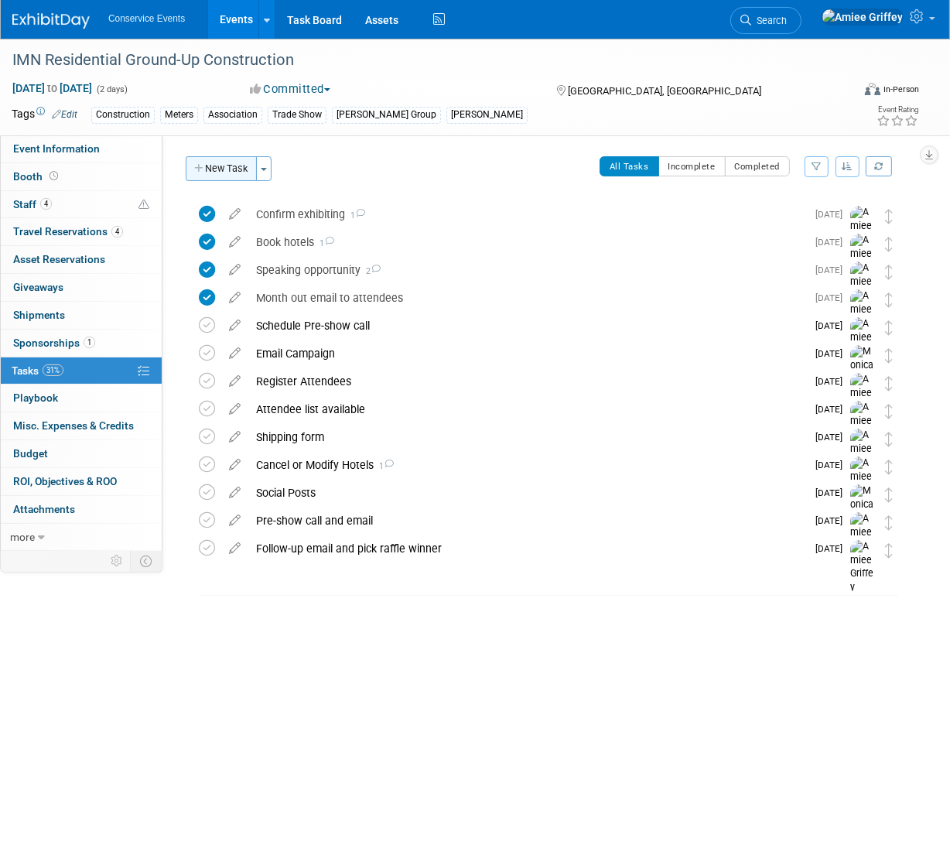
click at [237, 163] on button "New Task" at bounding box center [221, 168] width 71 height 25
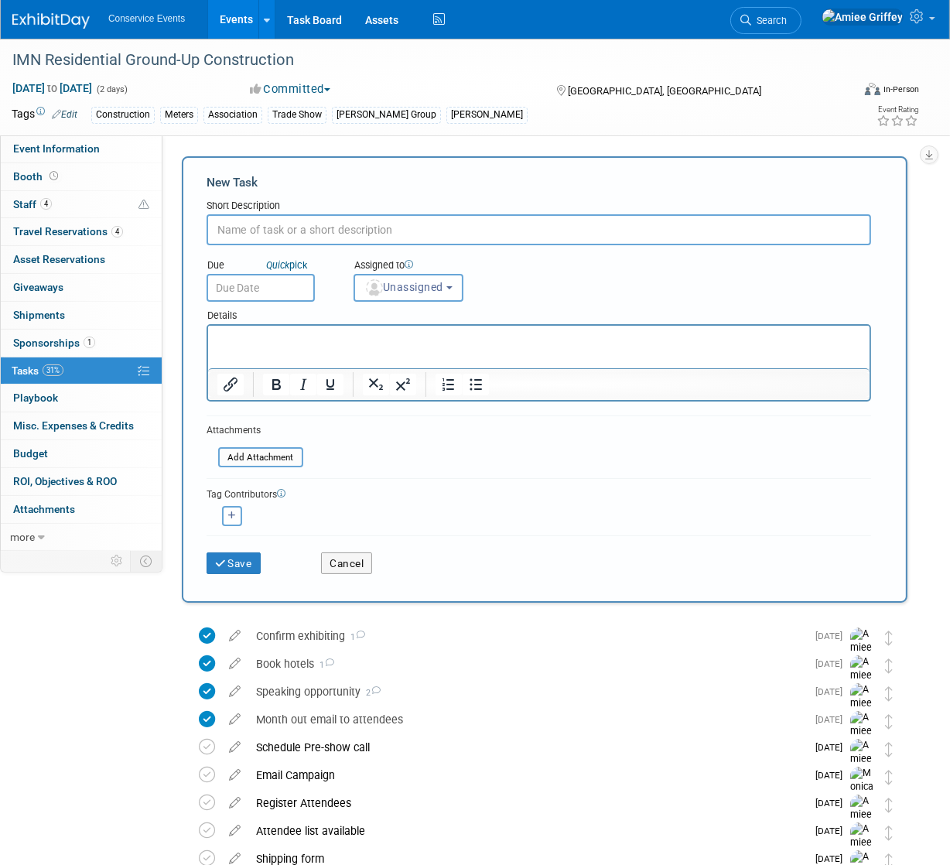
click at [327, 227] on input "text" at bounding box center [539, 229] width 665 height 31
type input "Winner email and order prize"
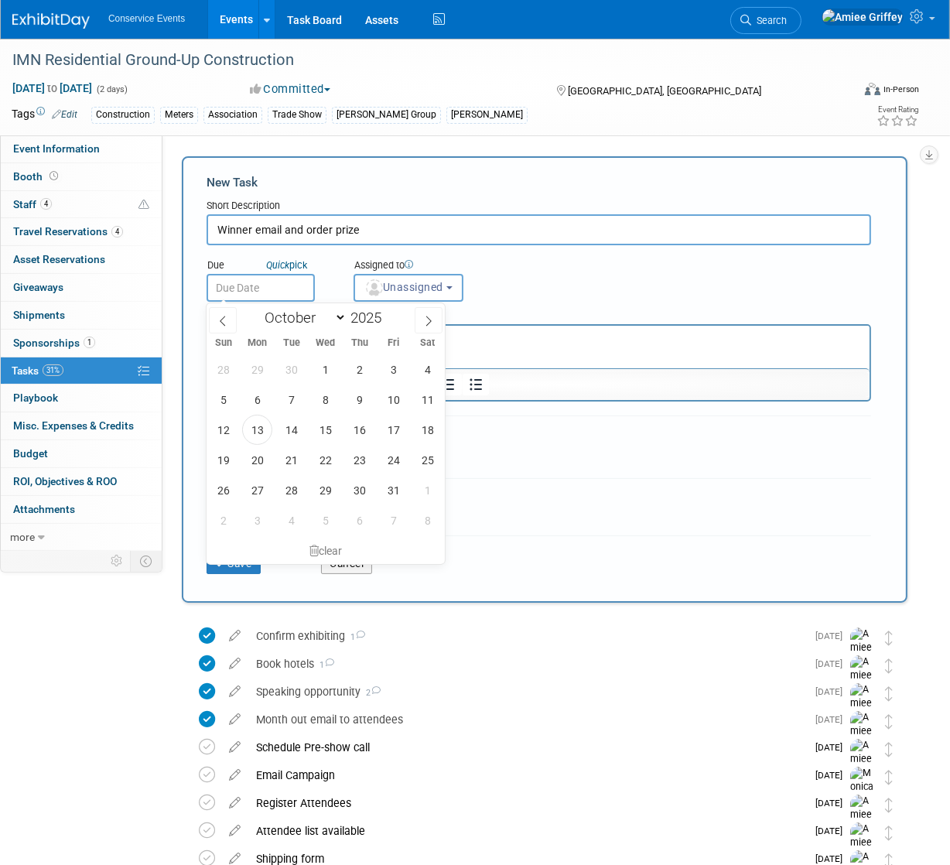
click at [278, 293] on input "text" at bounding box center [261, 288] width 108 height 28
click at [394, 526] on span "7" at bounding box center [393, 520] width 30 height 30
type input "Nov 7, 2025"
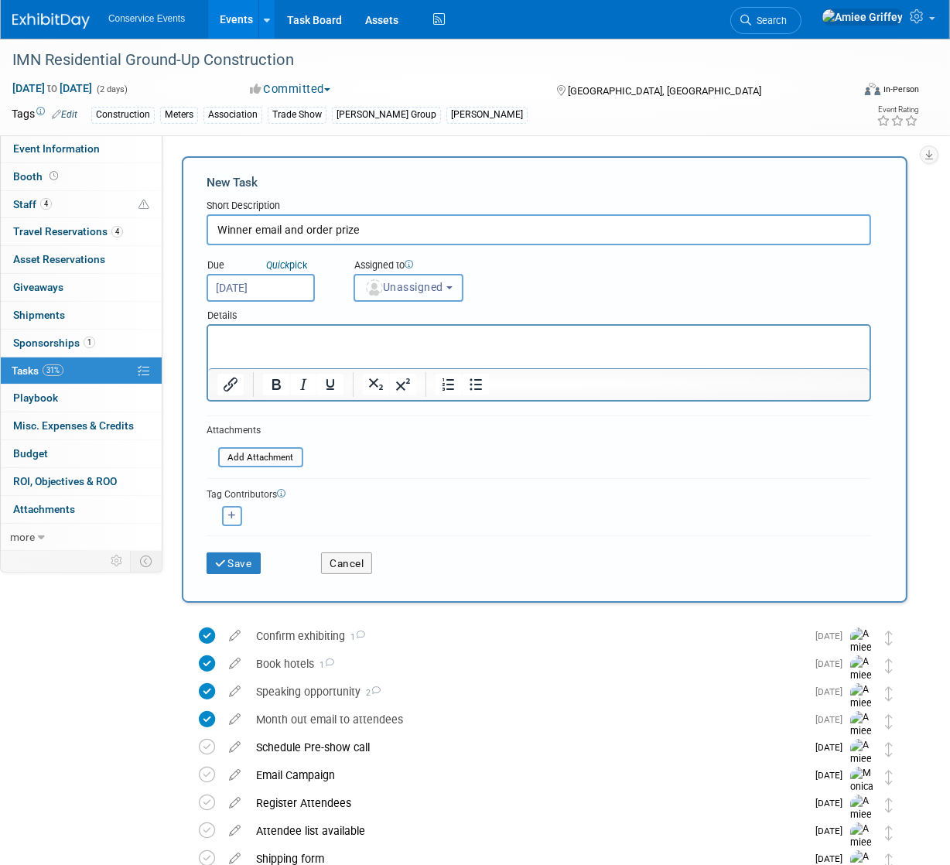
click at [430, 287] on span "Unassigned" at bounding box center [404, 287] width 79 height 12
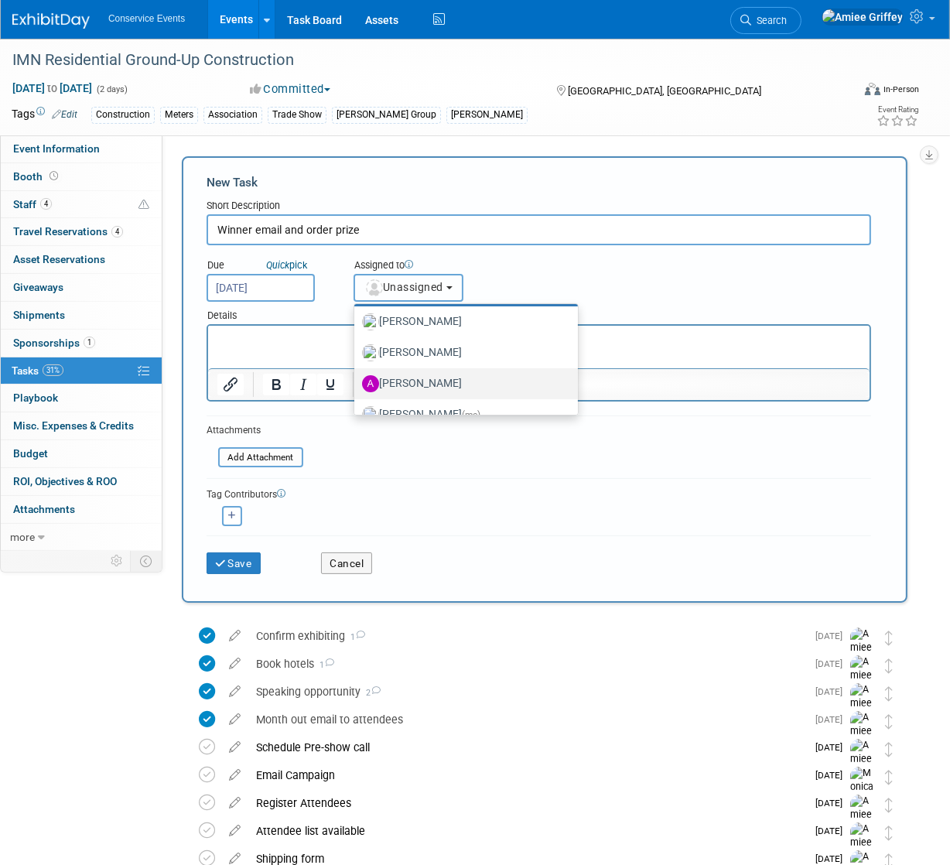
scroll to position [94, 0]
click at [433, 386] on label "Amiee Griffey (me)" at bounding box center [462, 387] width 200 height 25
click at [357, 386] on input "Amiee Griffey (me)" at bounding box center [352, 386] width 10 height 10
select select "28722387-35c6-4557-bb24-edeacb20f2e1"
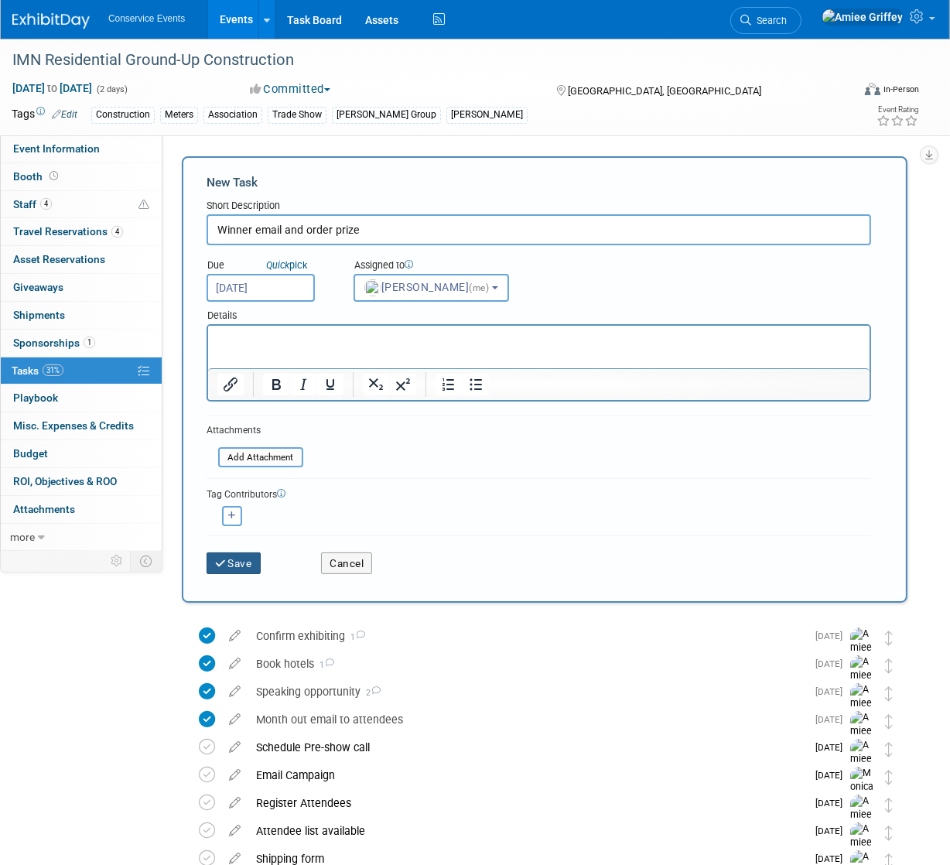
click at [240, 561] on button "Save" at bounding box center [234, 564] width 54 height 22
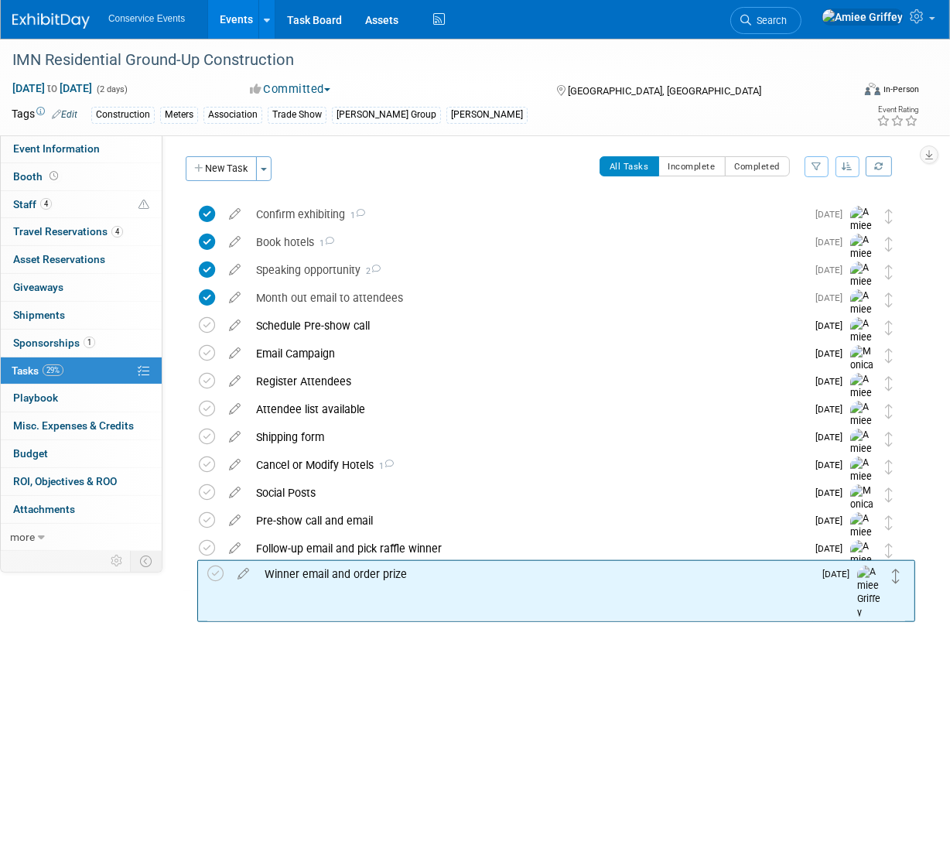
drag, startPoint x: 889, startPoint y: 219, endPoint x: 892, endPoint y: 598, distance: 378.5
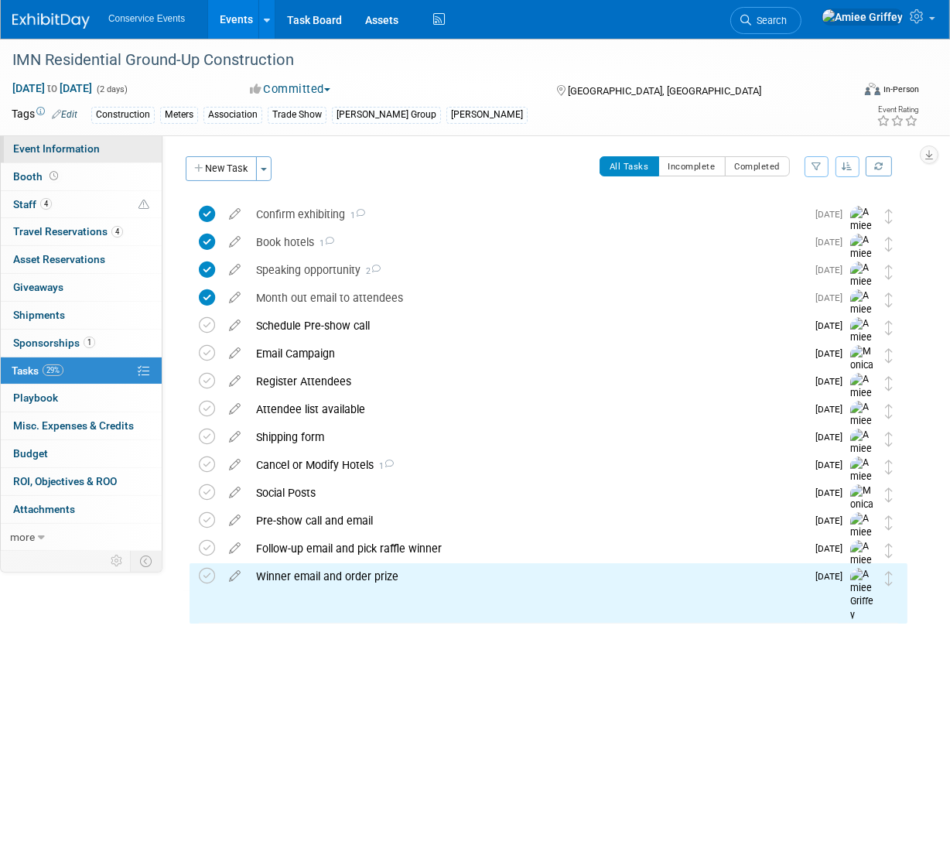
click at [94, 153] on span "Event Information" at bounding box center [56, 148] width 87 height 12
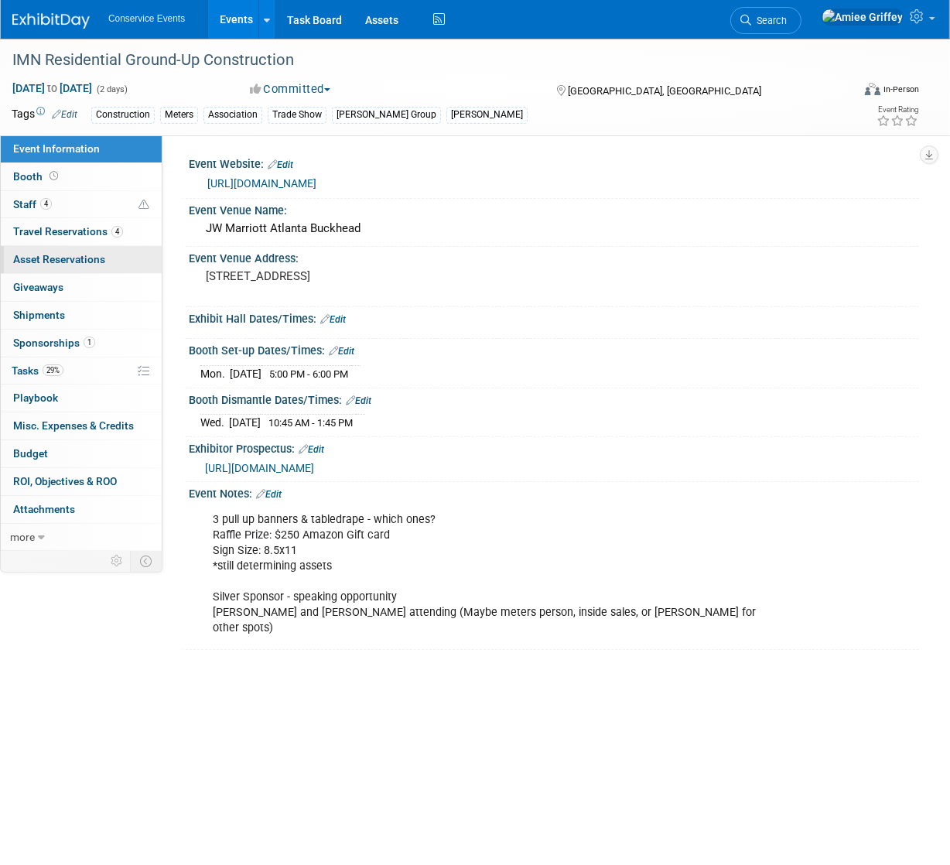
click at [67, 260] on span "Asset Reservations 0" at bounding box center [59, 259] width 92 height 12
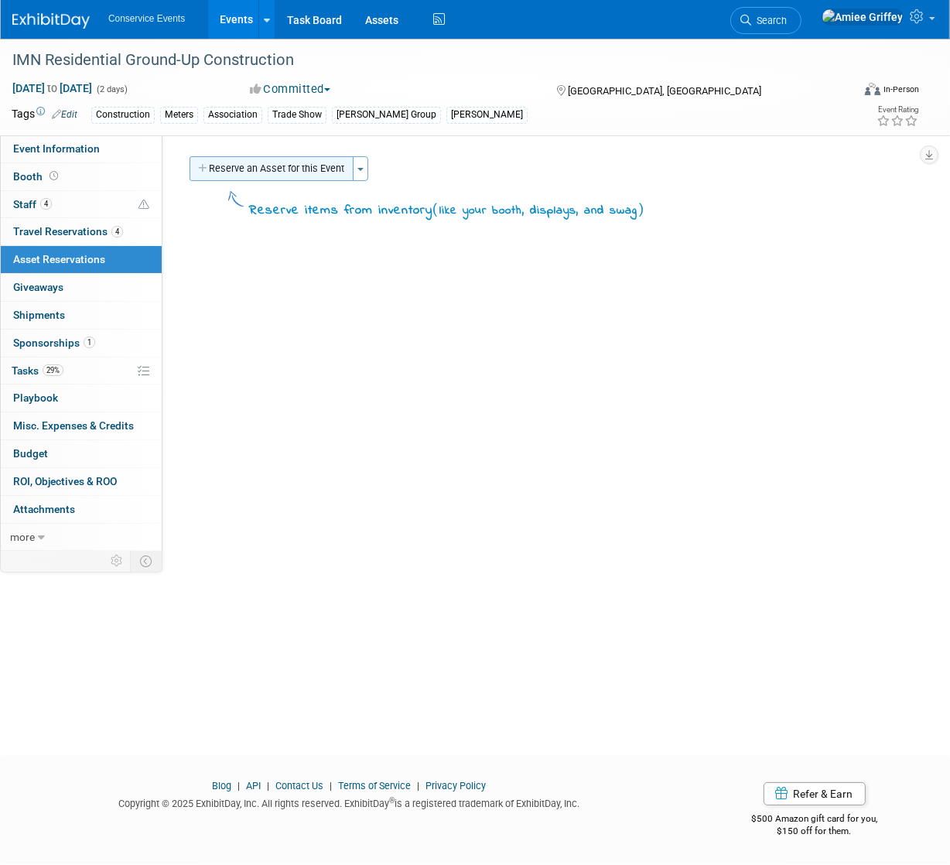
click at [300, 169] on button "Reserve an Asset for this Event" at bounding box center [272, 168] width 164 height 25
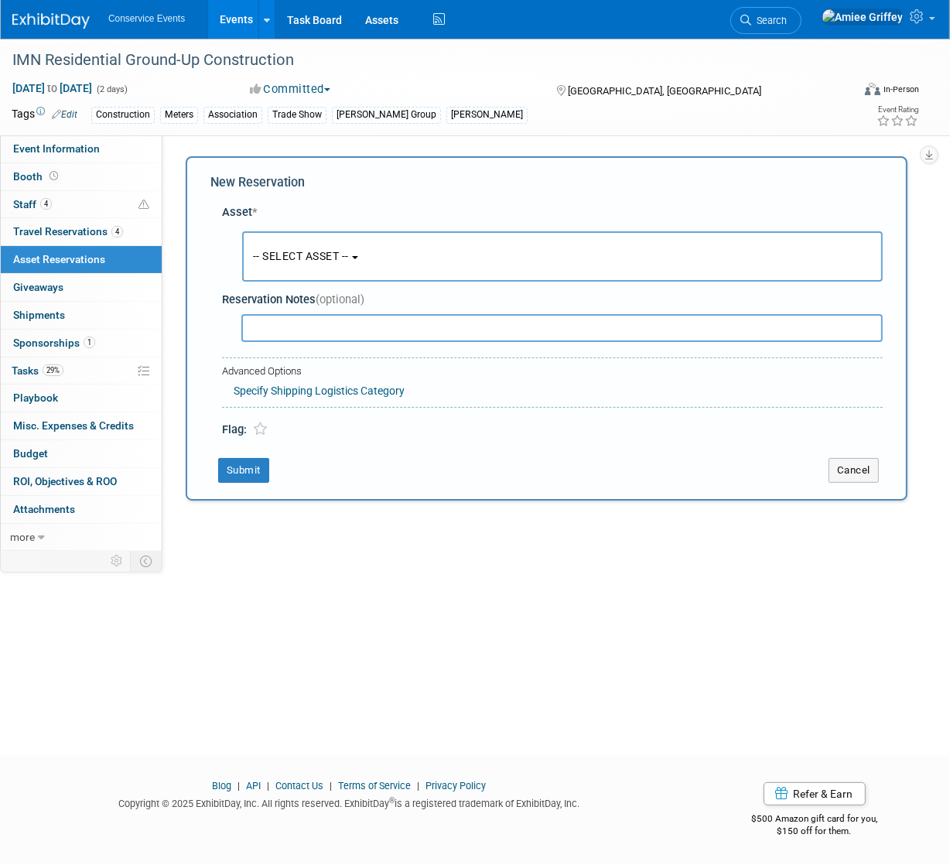
click at [340, 264] on button "-- SELECT ASSET --" at bounding box center [562, 256] width 641 height 50
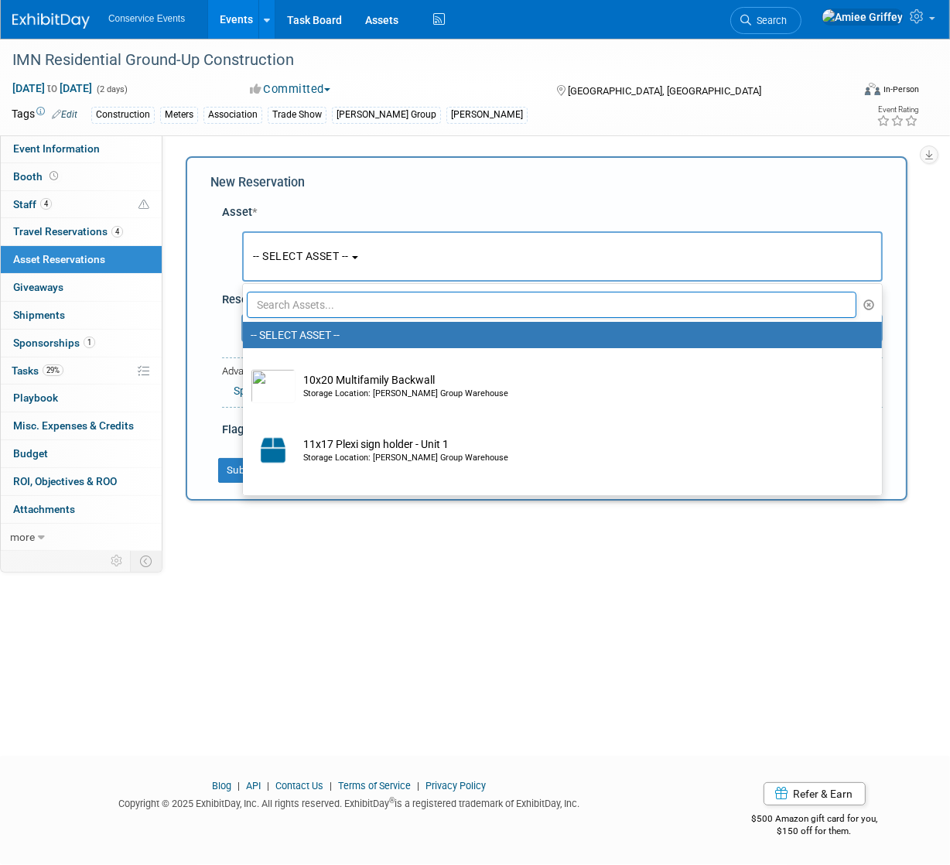
click at [330, 311] on input "text" at bounding box center [552, 305] width 610 height 26
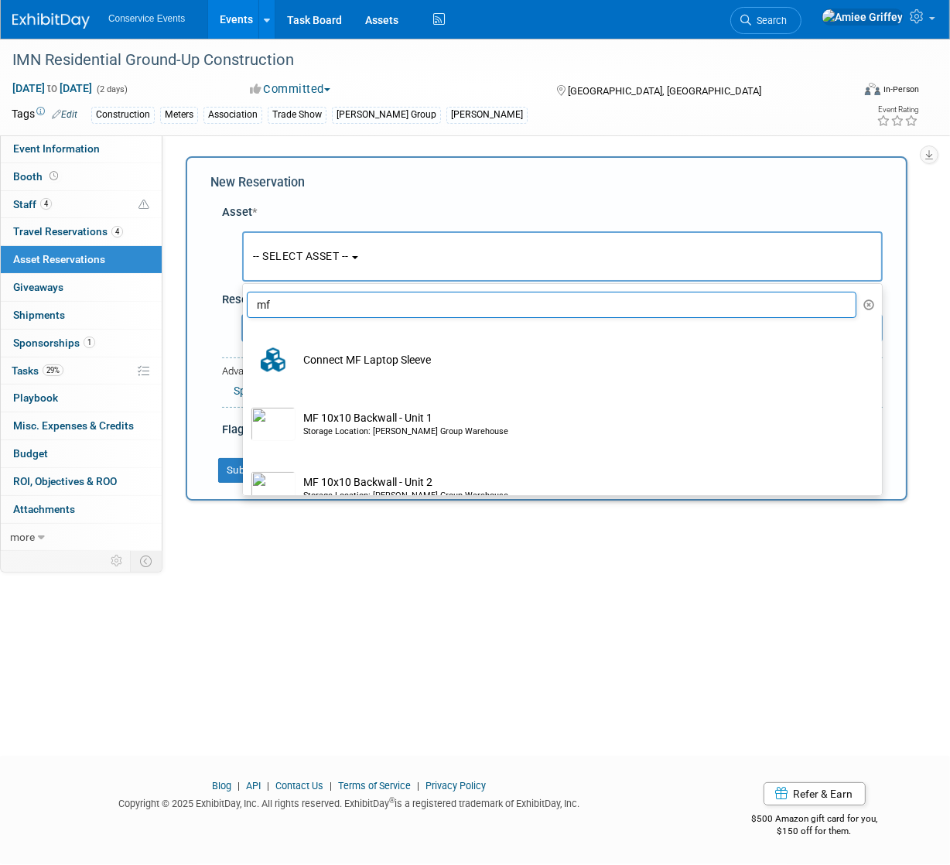
type input "m"
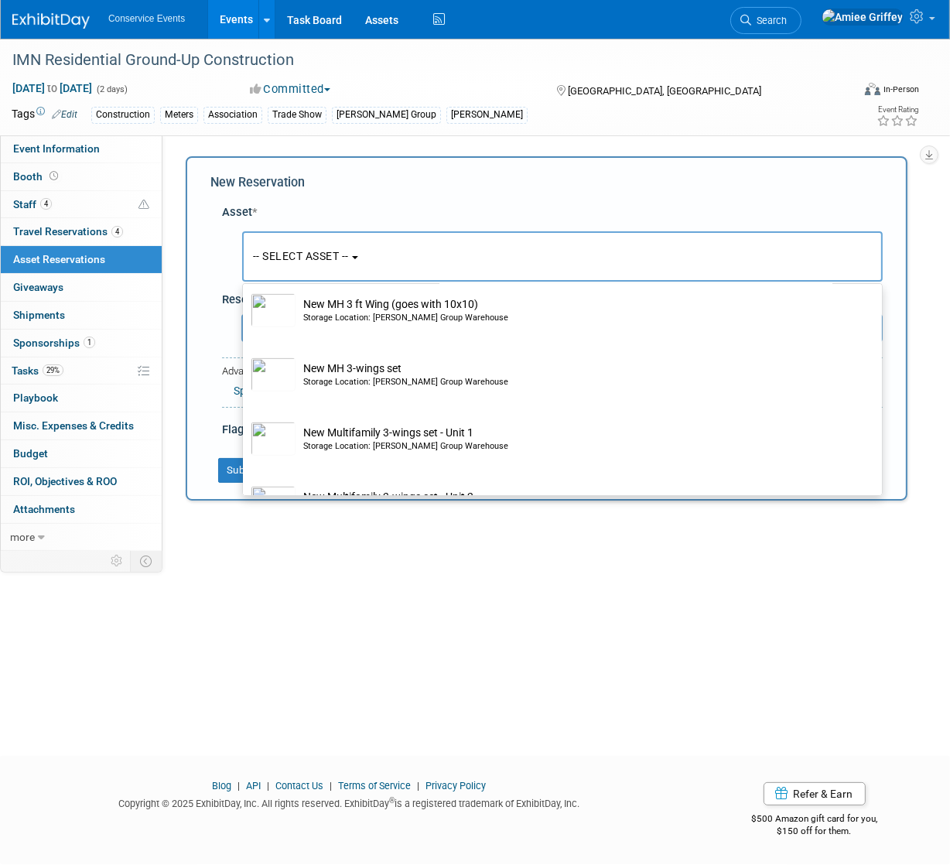
scroll to position [1081, 0]
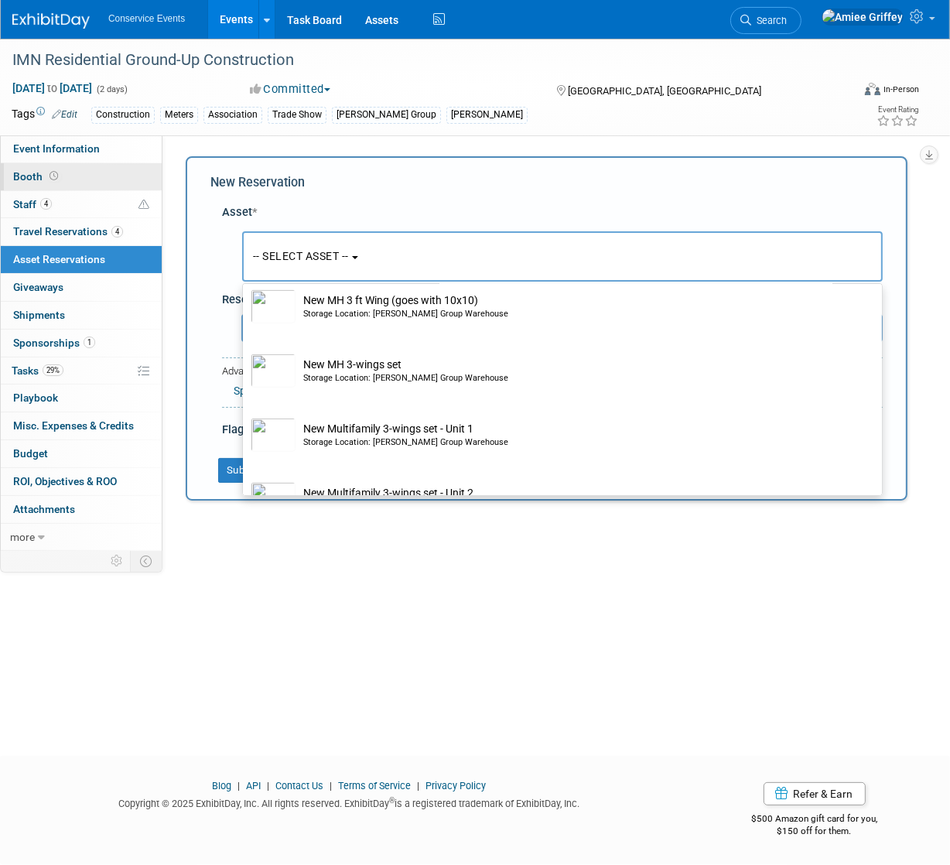
type input "new"
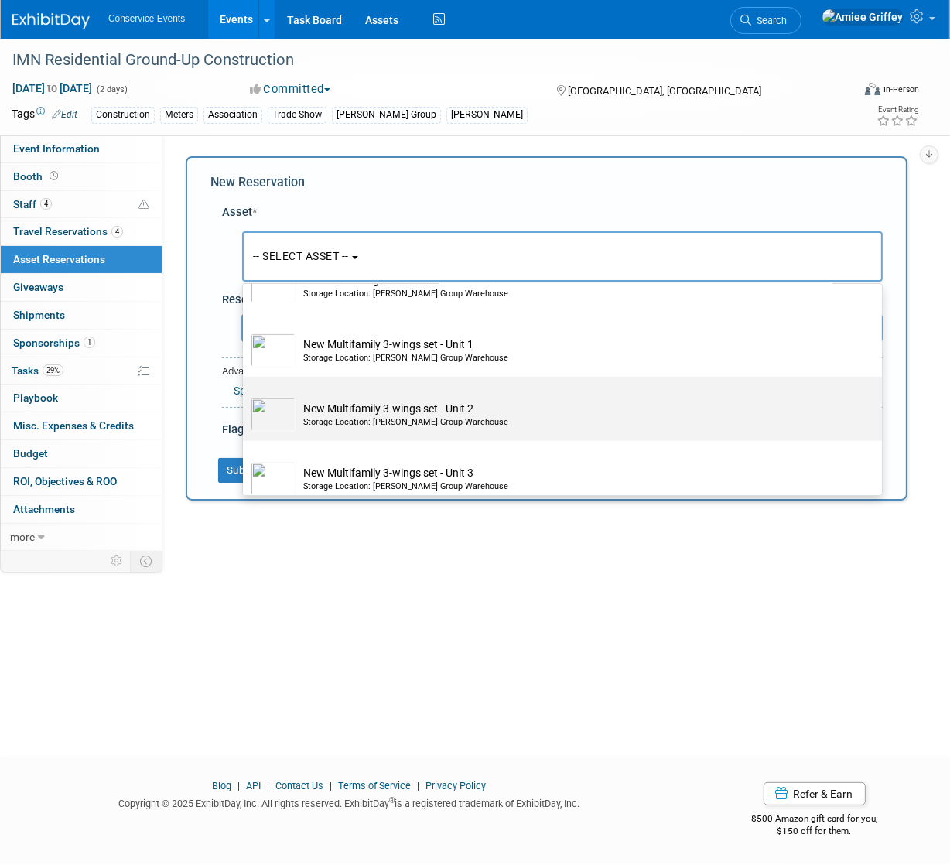
scroll to position [1198, 0]
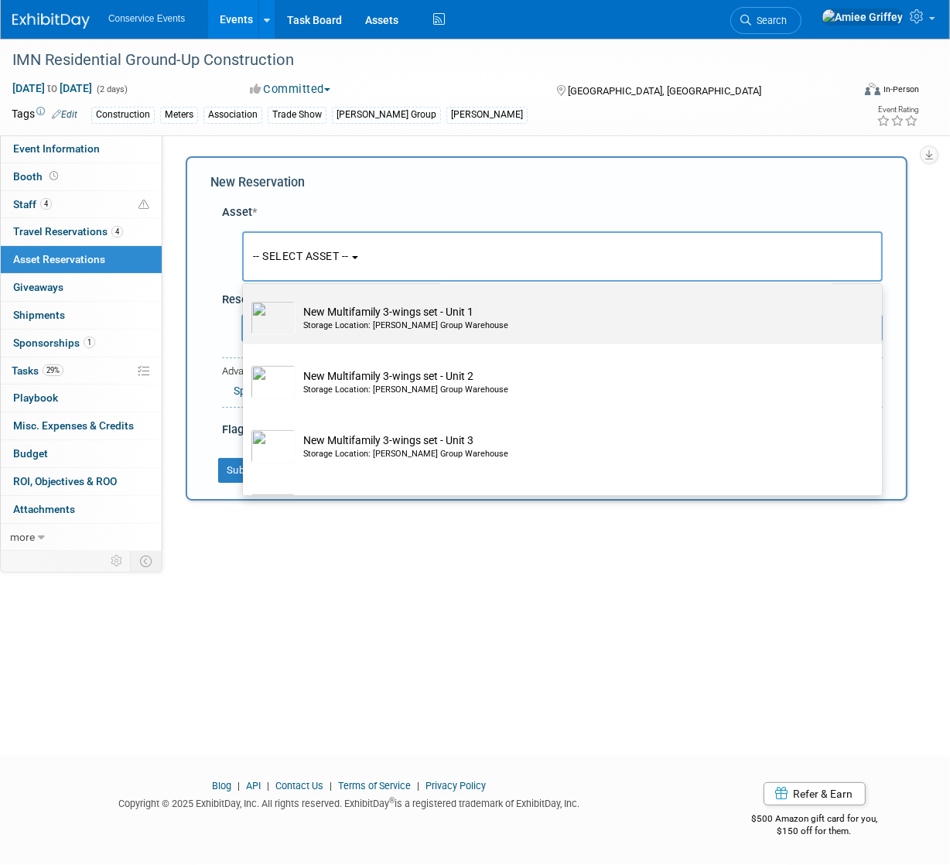
click at [402, 322] on td "New Multifamily 3-wings set - Unit 1 Storage Location: Taylor Group Warehouse" at bounding box center [574, 318] width 556 height 34
click at [245, 299] on input "New Multifamily 3-wings set - Unit 1 Storage Location: Taylor Group Warehouse" at bounding box center [240, 294] width 10 height 10
select select "10718199"
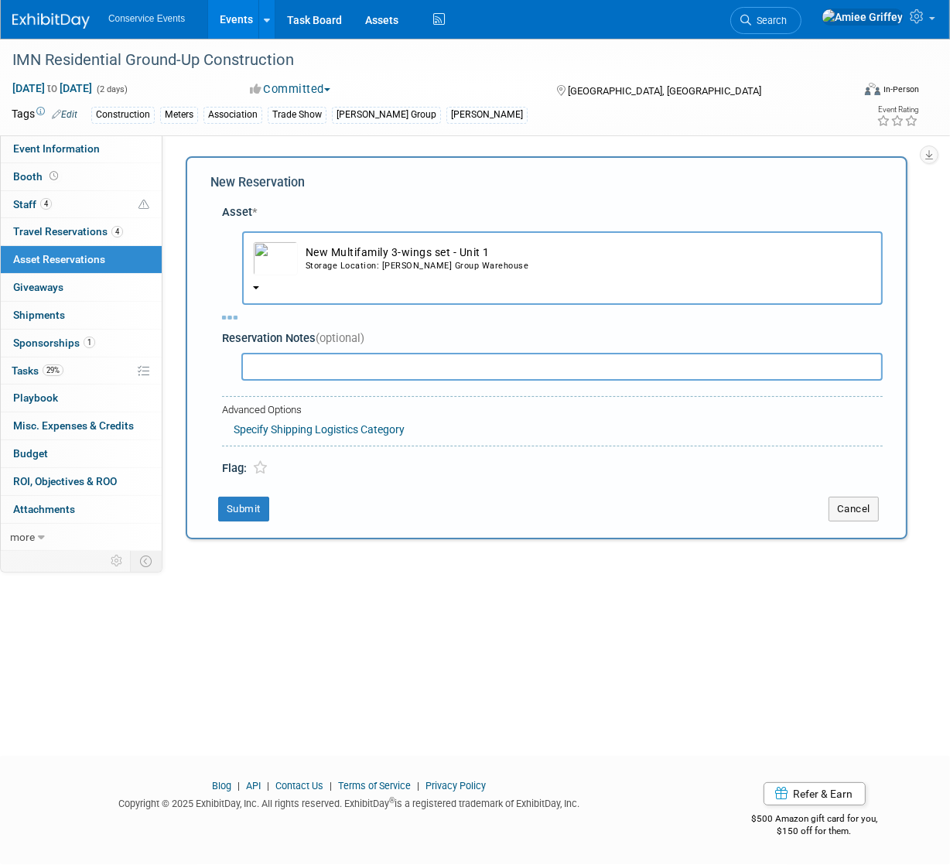
select select "10"
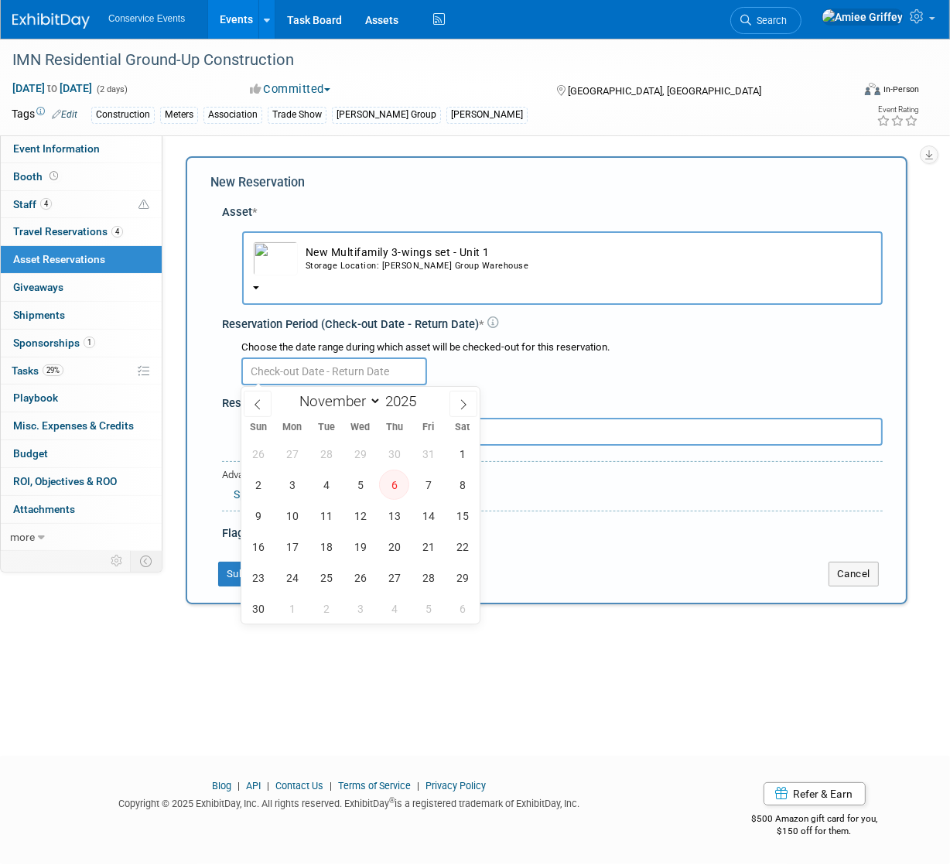
click at [298, 365] on input "text" at bounding box center [334, 372] width 186 height 28
click at [327, 283] on button "New Multifamily 3-wings set - Unit 1 Storage Location: Taylor Group Warehouse" at bounding box center [562, 268] width 641 height 74
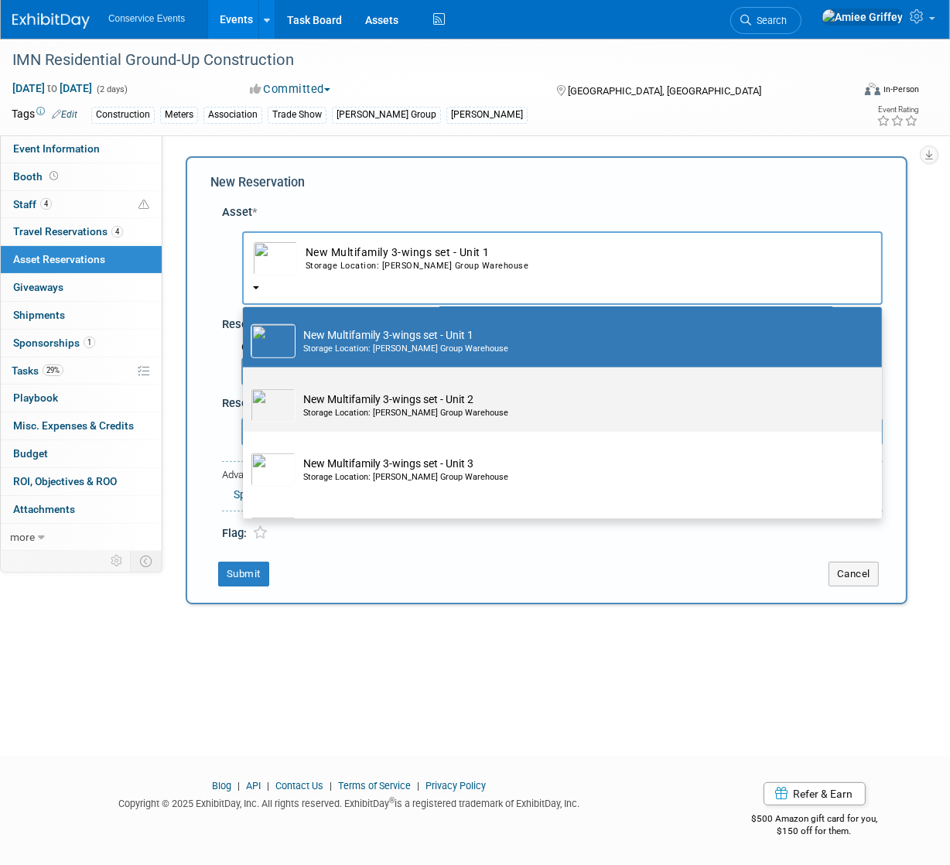
click at [339, 403] on td "New Multifamily 3-wings set - Unit 2 Storage Location: Taylor Group Warehouse" at bounding box center [574, 406] width 556 height 34
click at [245, 386] on input "New Multifamily 3-wings set - Unit 2 Storage Location: Taylor Group Warehouse" at bounding box center [240, 381] width 10 height 10
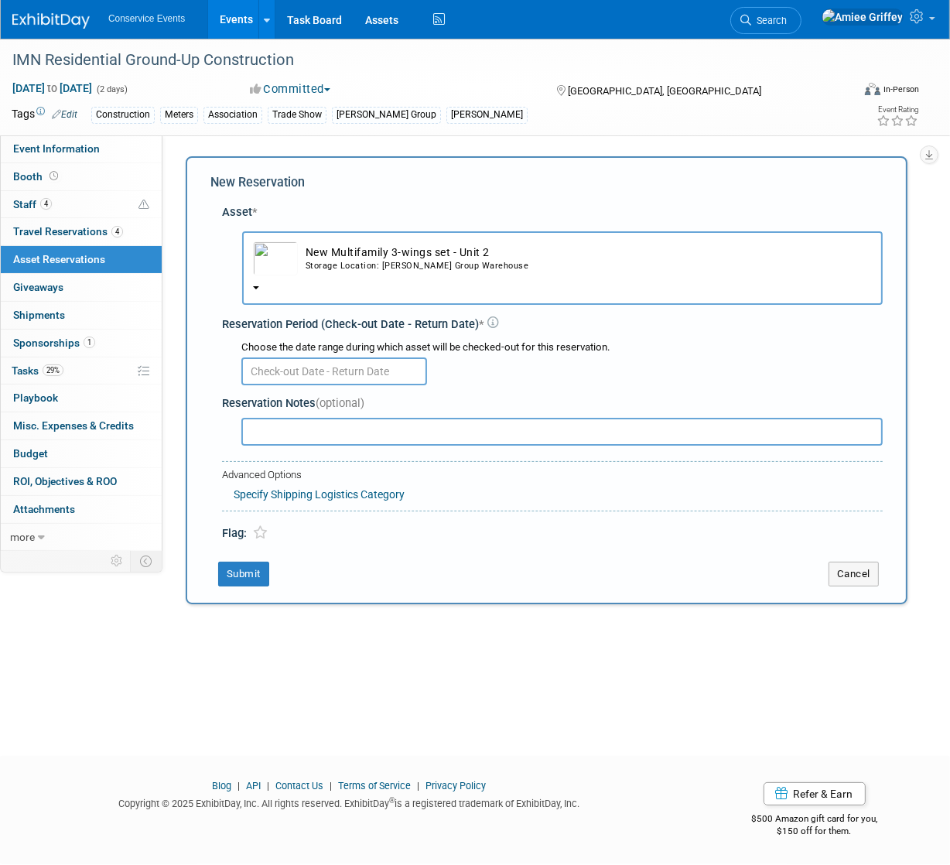
click at [329, 371] on input "text" at bounding box center [334, 372] width 186 height 28
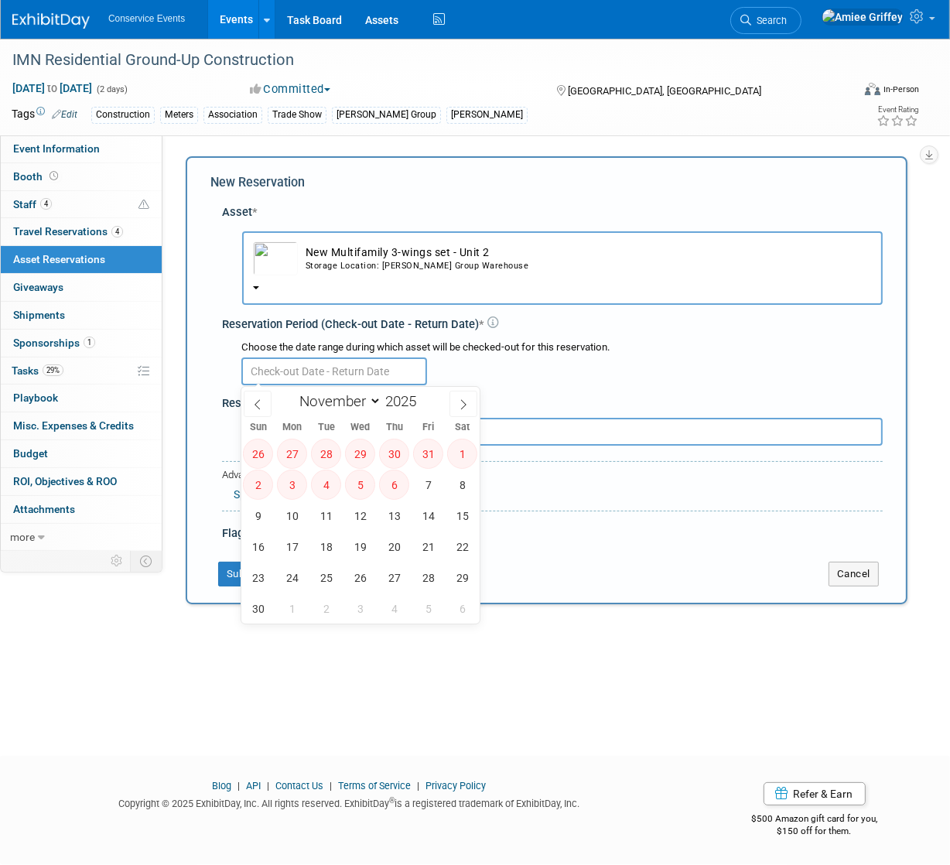
click at [388, 283] on button "New Multifamily 3-wings set - Unit 2 Storage Location: Taylor Group Warehouse" at bounding box center [562, 268] width 641 height 74
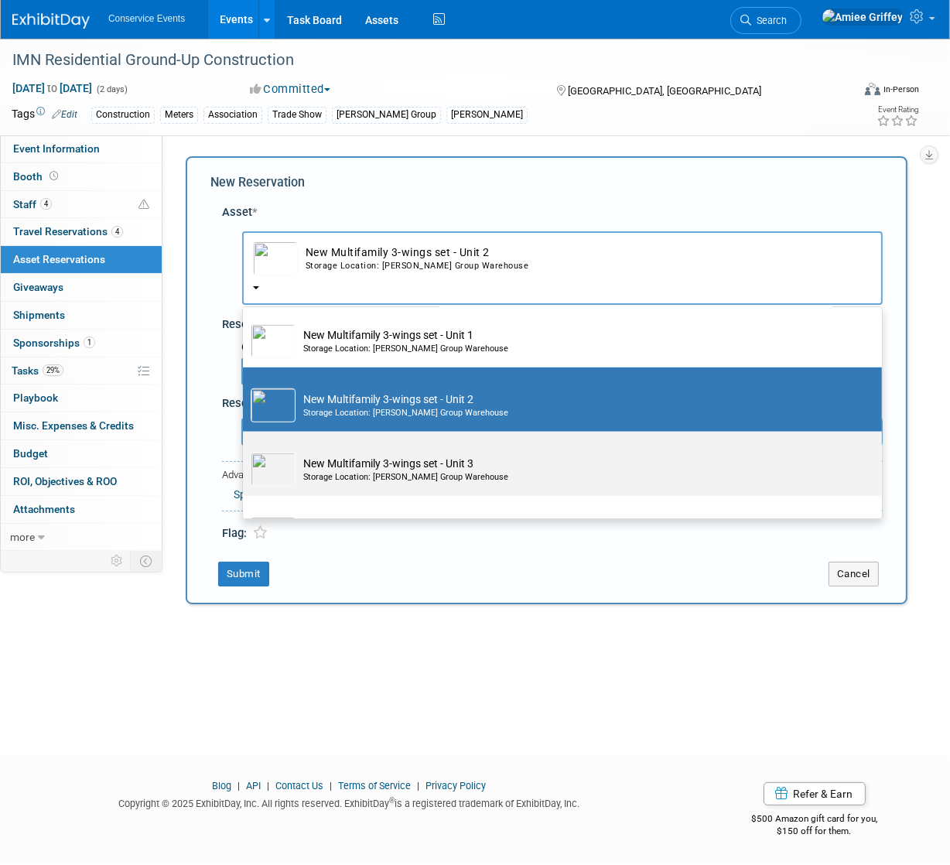
click at [347, 460] on td "New Multifamily 3-wings set - Unit 3 Storage Location: Taylor Group Warehouse" at bounding box center [574, 470] width 556 height 34
click at [245, 450] on input "New Multifamily 3-wings set - Unit 3 Storage Location: Taylor Group Warehouse" at bounding box center [240, 445] width 10 height 10
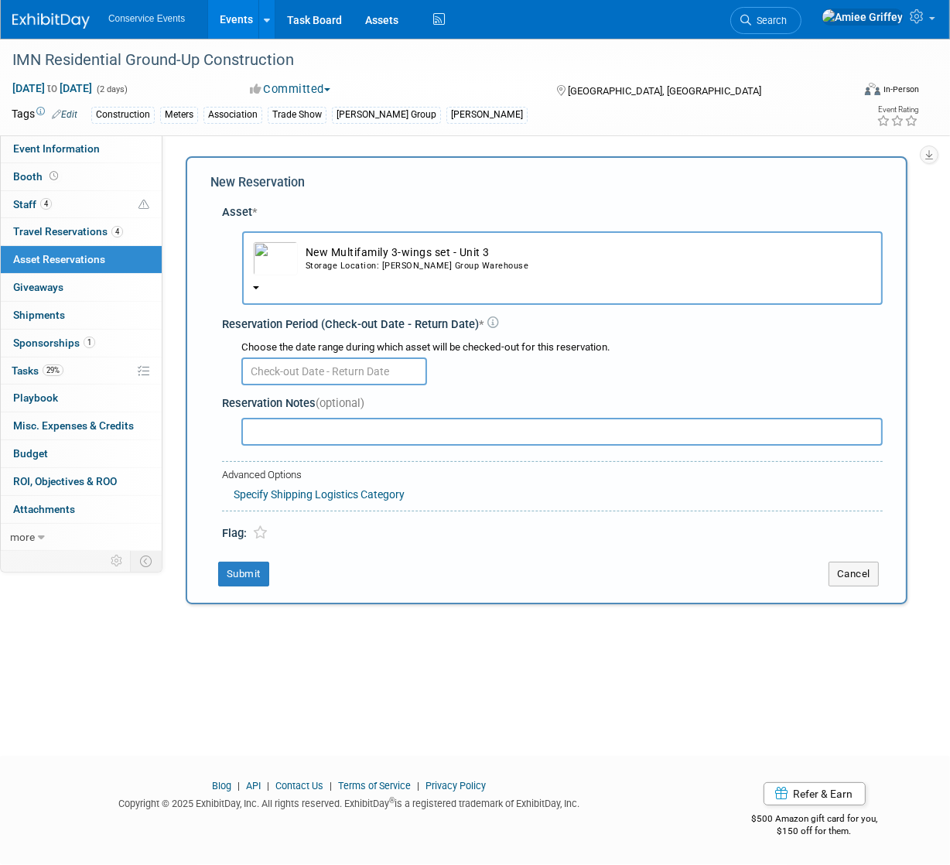
click at [329, 371] on input "text" at bounding box center [334, 372] width 186 height 28
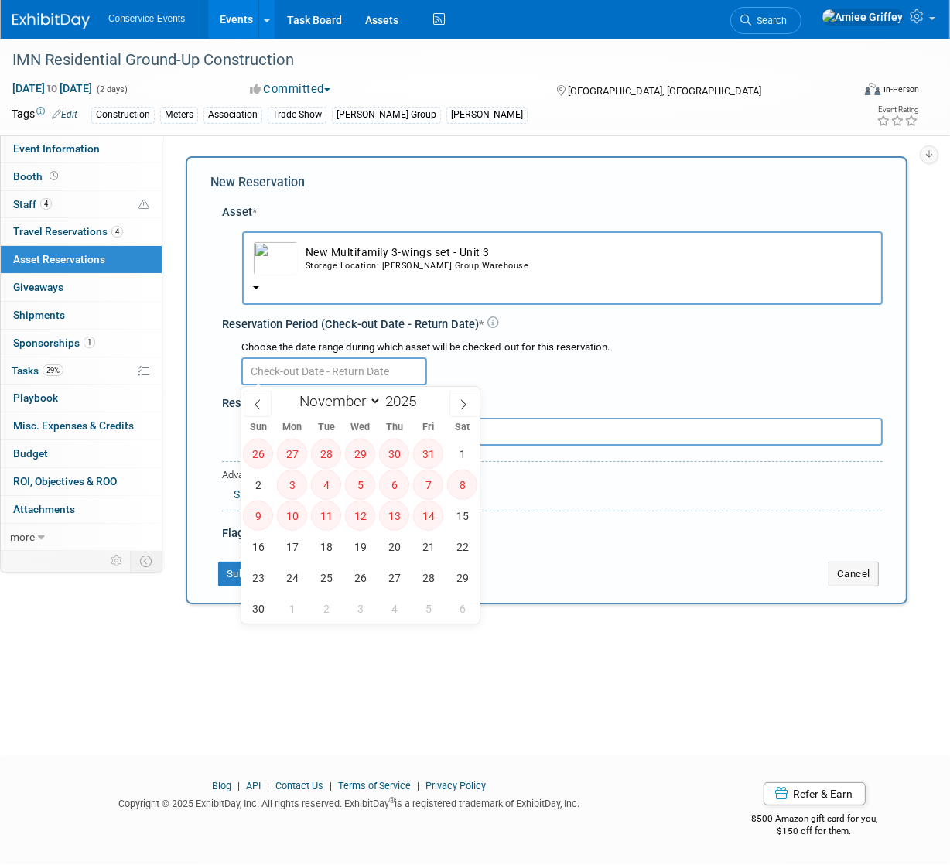
click at [382, 285] on button "New Multifamily 3-wings set - Unit 3 Storage Location: Taylor Group Warehouse" at bounding box center [562, 268] width 641 height 74
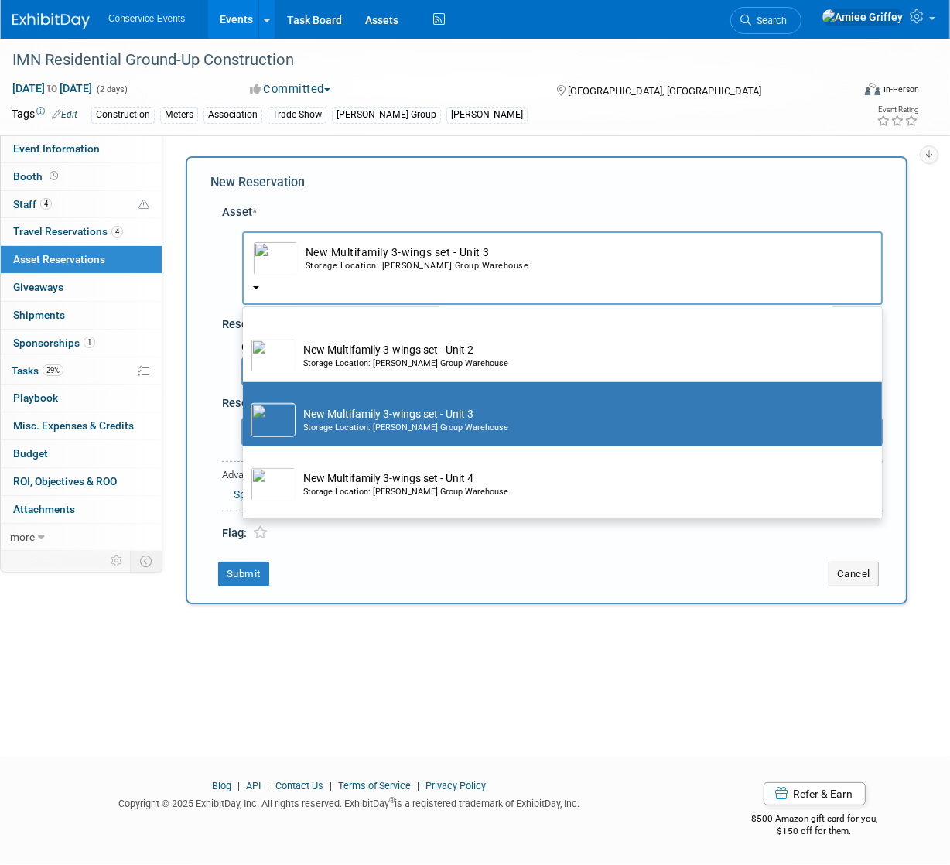
scroll to position [1256, 0]
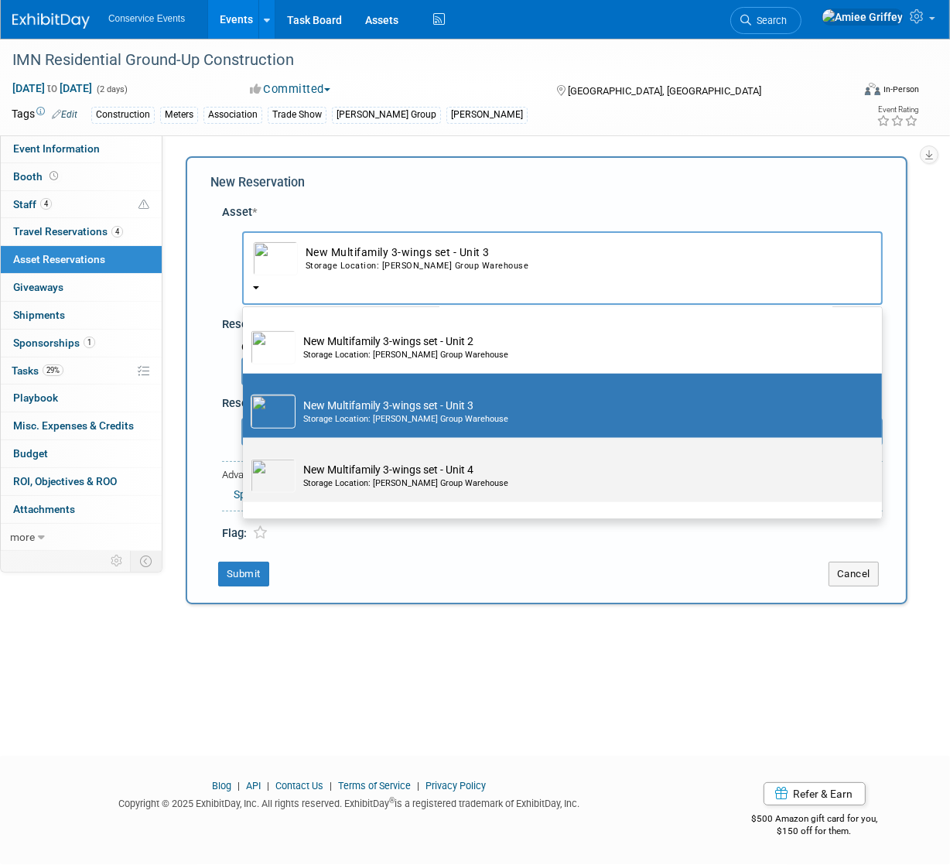
click at [385, 476] on td "New Multifamily 3-wings set - Unit 4 Storage Location: Taylor Group Warehouse" at bounding box center [574, 476] width 556 height 34
click at [245, 457] on input "New Multifamily 3-wings set - Unit 4 Storage Location: Taylor Group Warehouse" at bounding box center [240, 452] width 10 height 10
select select "10718202"
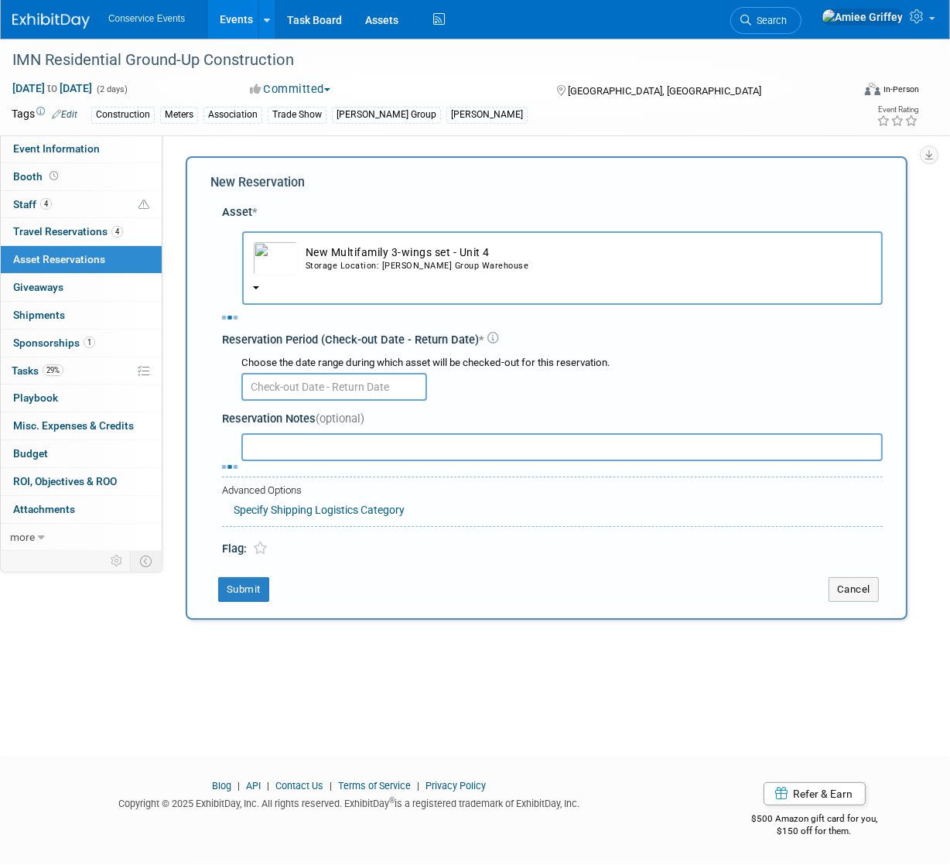
select select "10"
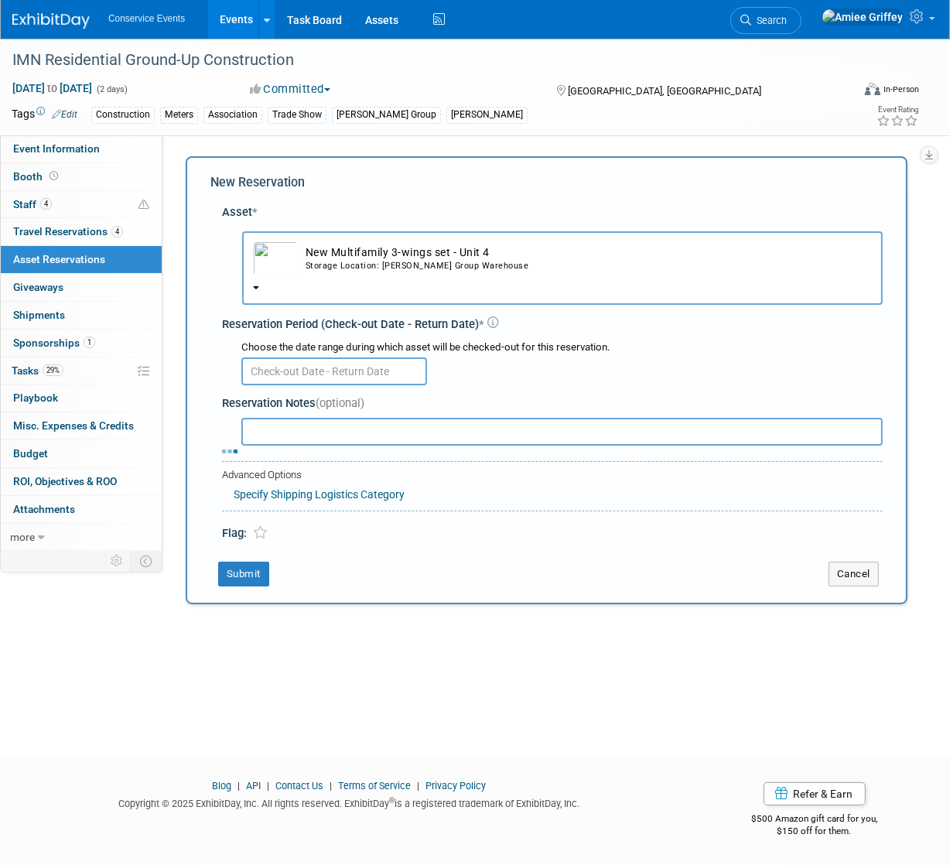
click at [324, 372] on input "text" at bounding box center [334, 372] width 186 height 28
click at [401, 289] on button "New Multifamily 3-wings set - Unit 4 Storage Location: Taylor Group Warehouse" at bounding box center [562, 268] width 641 height 74
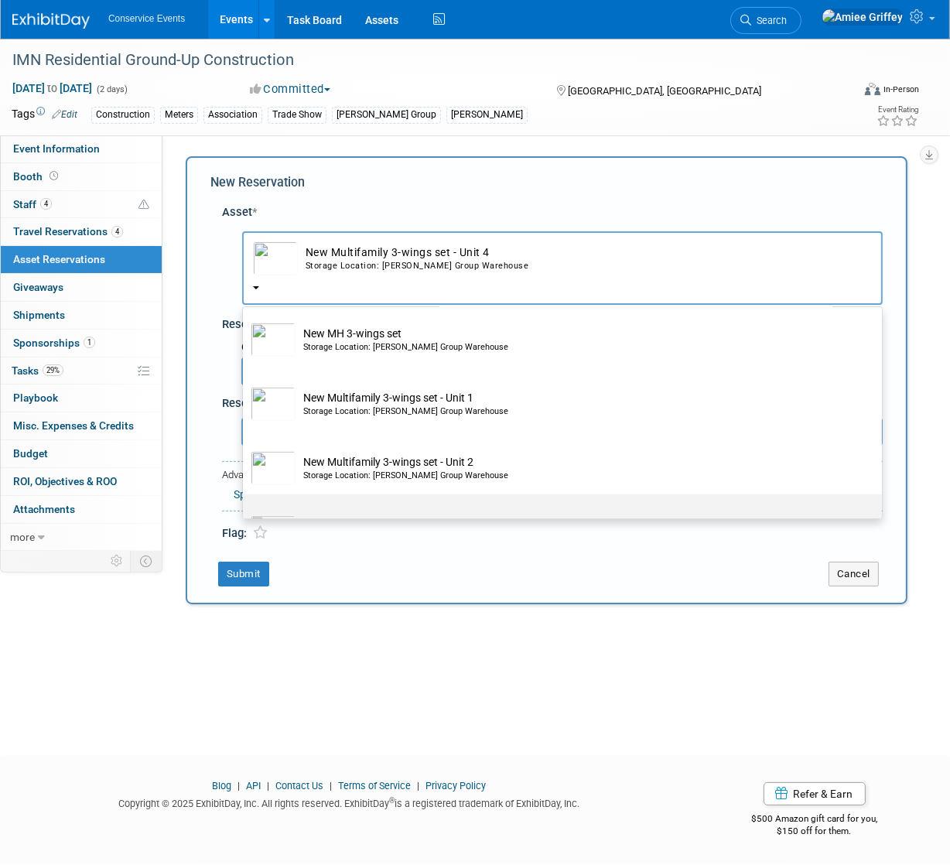
scroll to position [1133, 0]
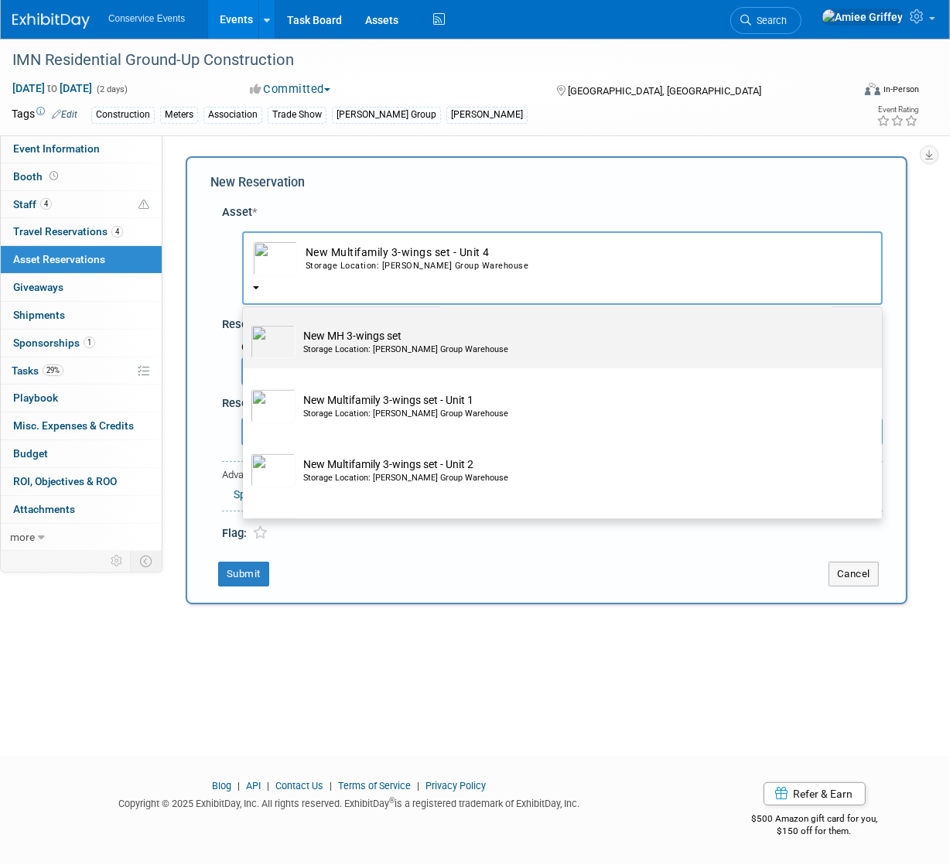
click at [354, 356] on div "Storage Location: Taylor Group Warehouse" at bounding box center [577, 350] width 548 height 12
click at [245, 323] on input "New MH 3-wings set Storage Location: Taylor Group Warehouse" at bounding box center [240, 318] width 10 height 10
select select "10718203"
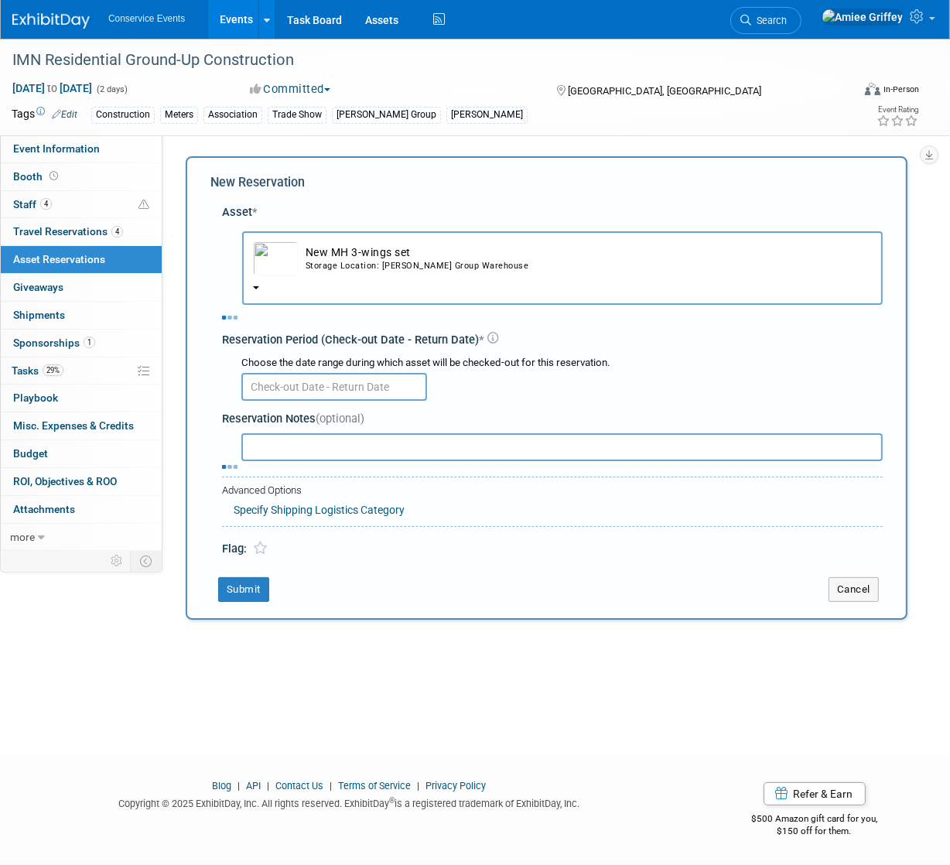
select select "10"
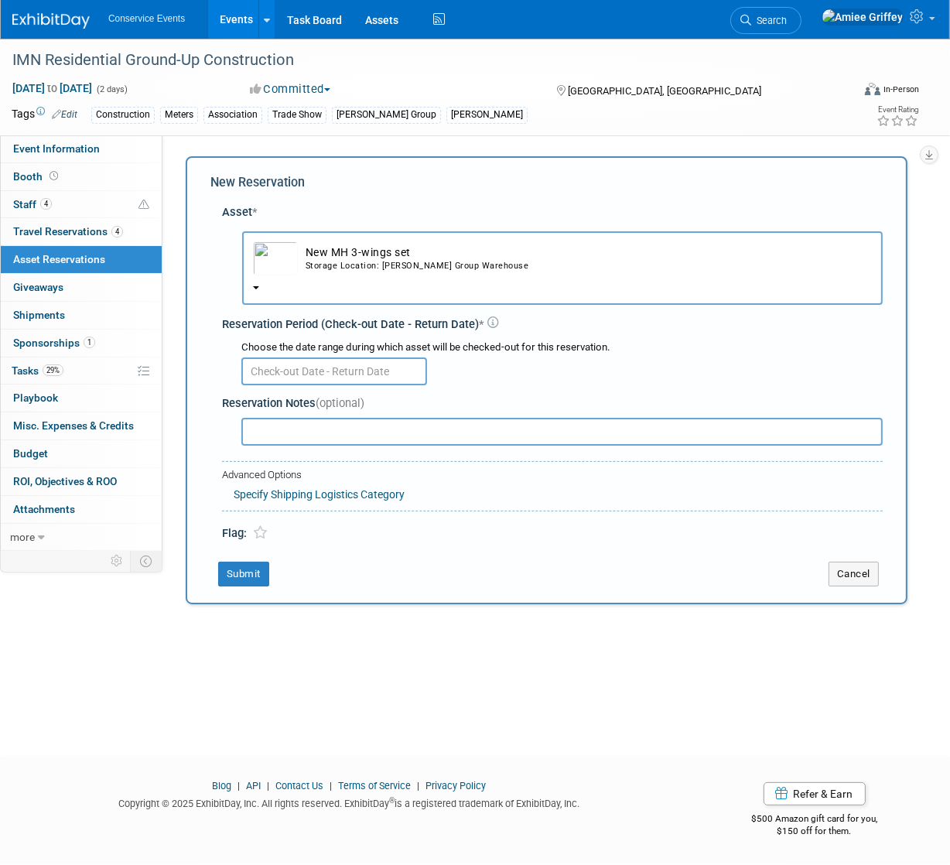
click at [337, 381] on body "Conservice Events Events Add Event Bulk Upload Events Shareable Event Boards Re…" at bounding box center [475, 432] width 950 height 865
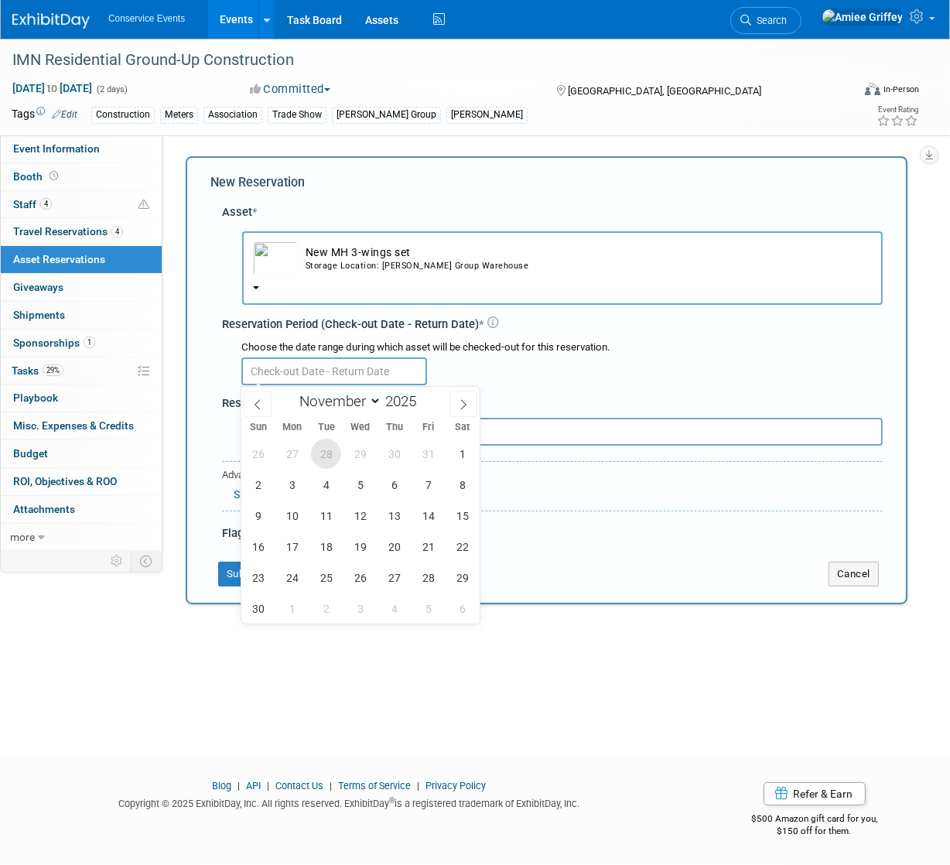
click at [318, 453] on span "28" at bounding box center [326, 454] width 30 height 30
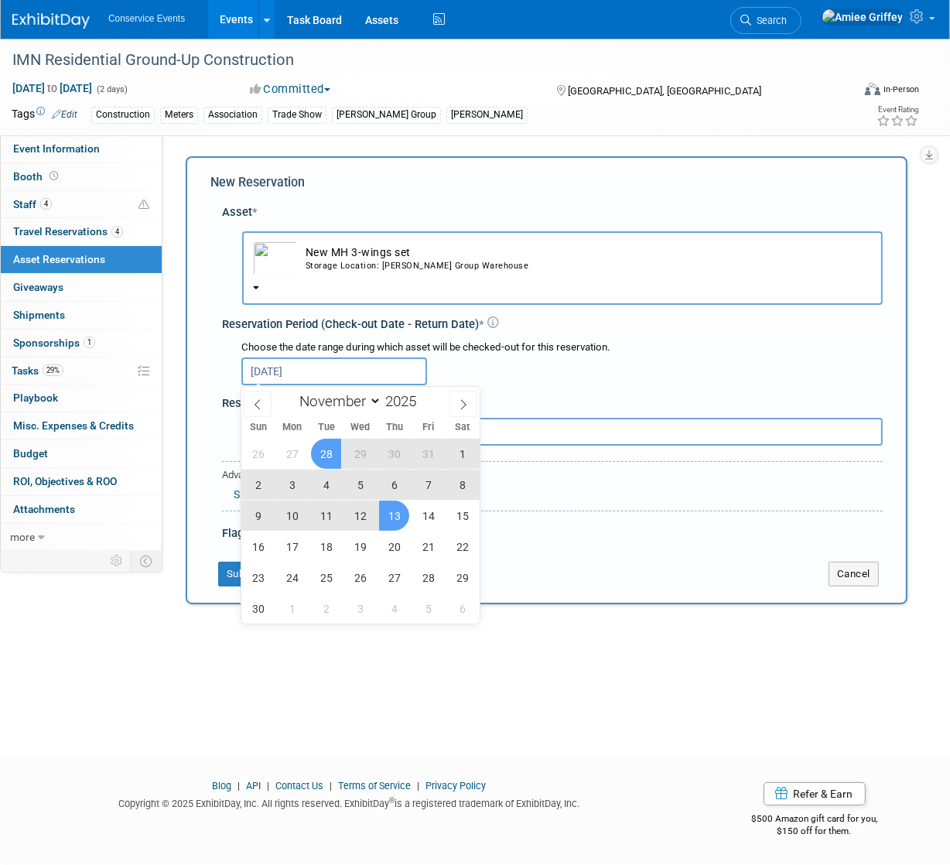
click at [394, 519] on span "13" at bounding box center [394, 516] width 30 height 30
type input "Oct 28, 2025 to Nov 13, 2025"
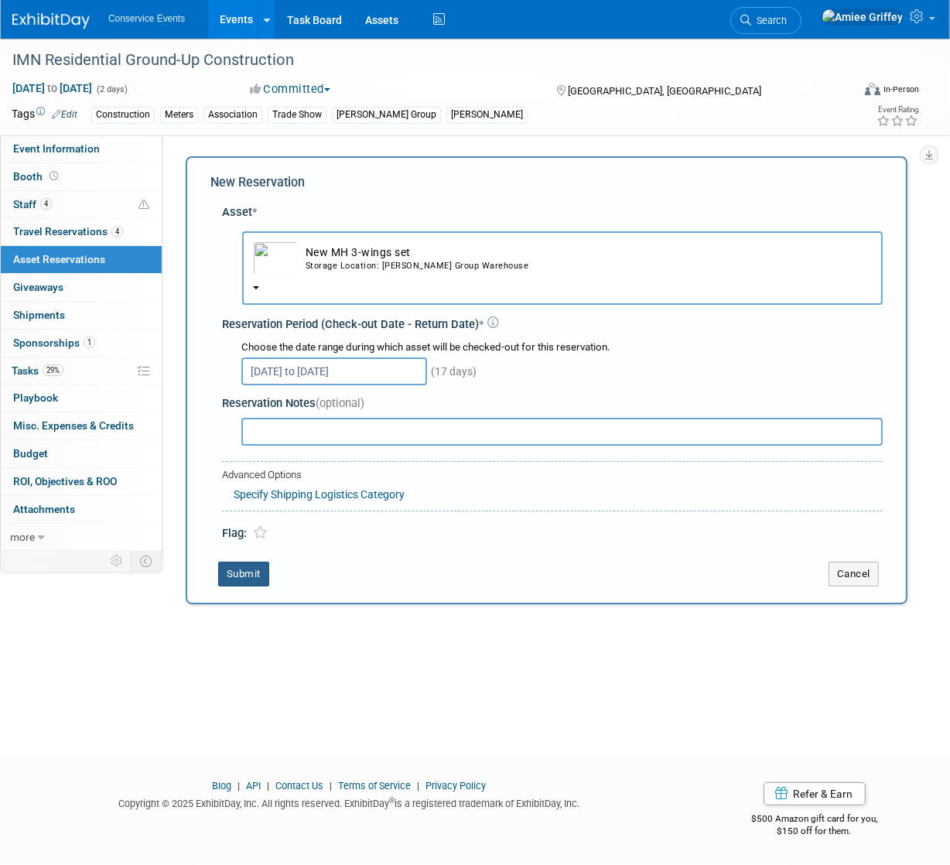
click at [253, 567] on button "Submit" at bounding box center [243, 574] width 51 height 25
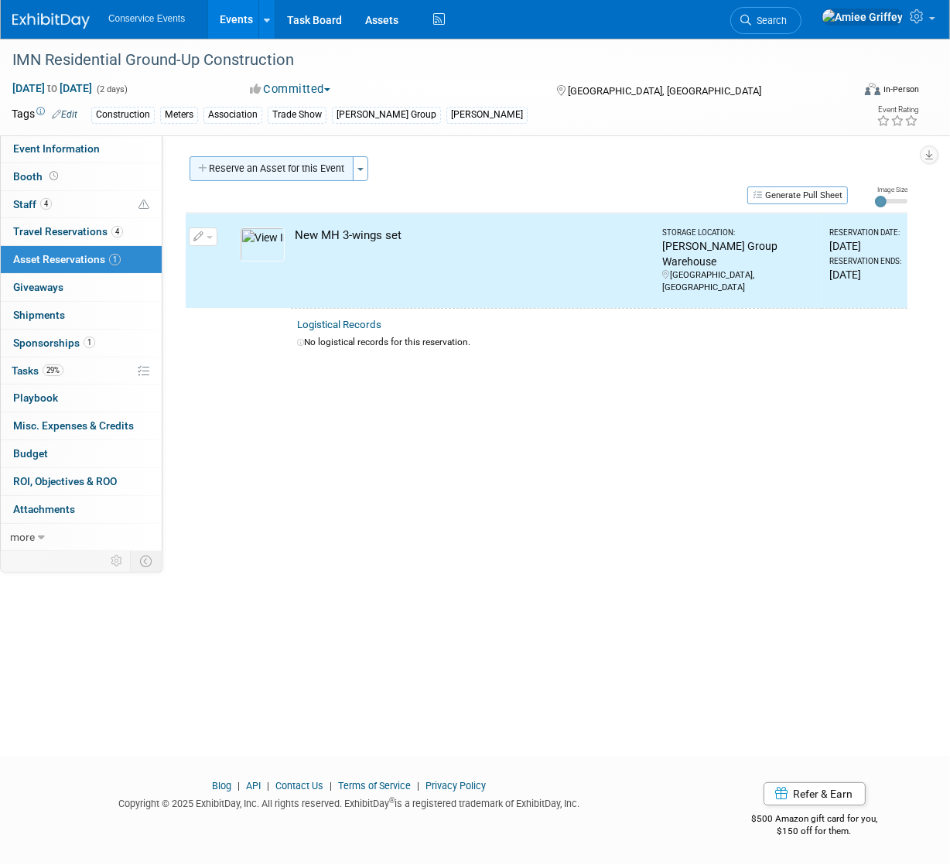
click at [265, 171] on button "Reserve an Asset for this Event" at bounding box center [272, 168] width 164 height 25
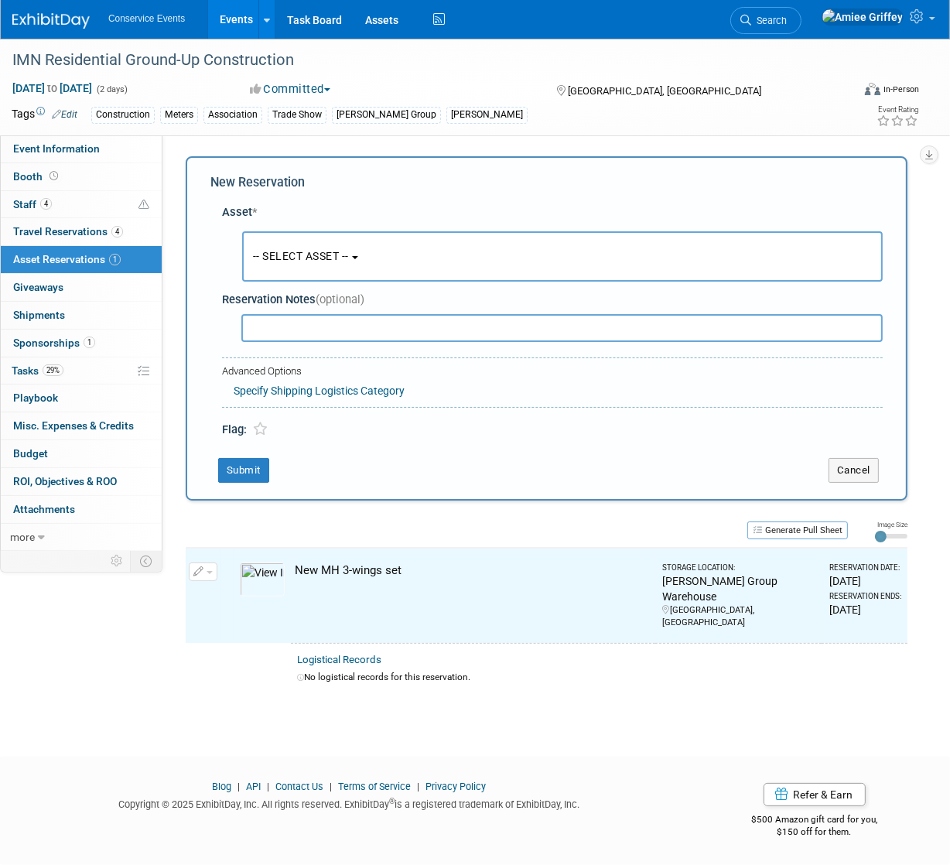
click at [293, 241] on button "-- SELECT ASSET --" at bounding box center [562, 256] width 641 height 50
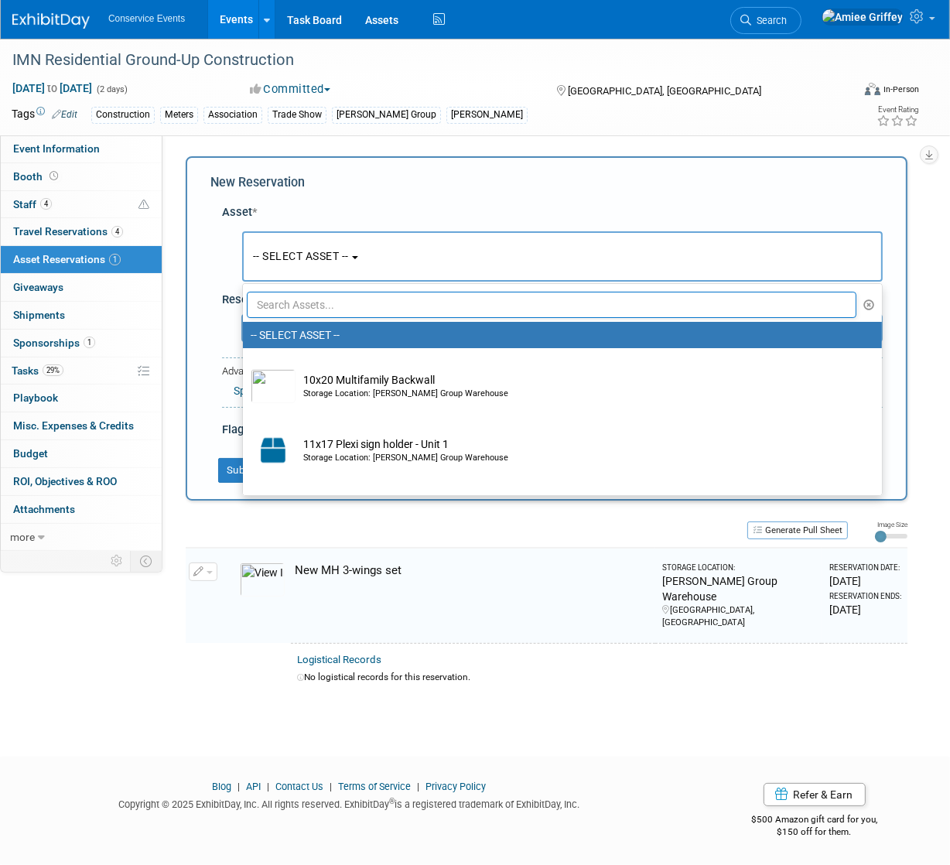
click at [310, 307] on input "text" at bounding box center [552, 305] width 610 height 26
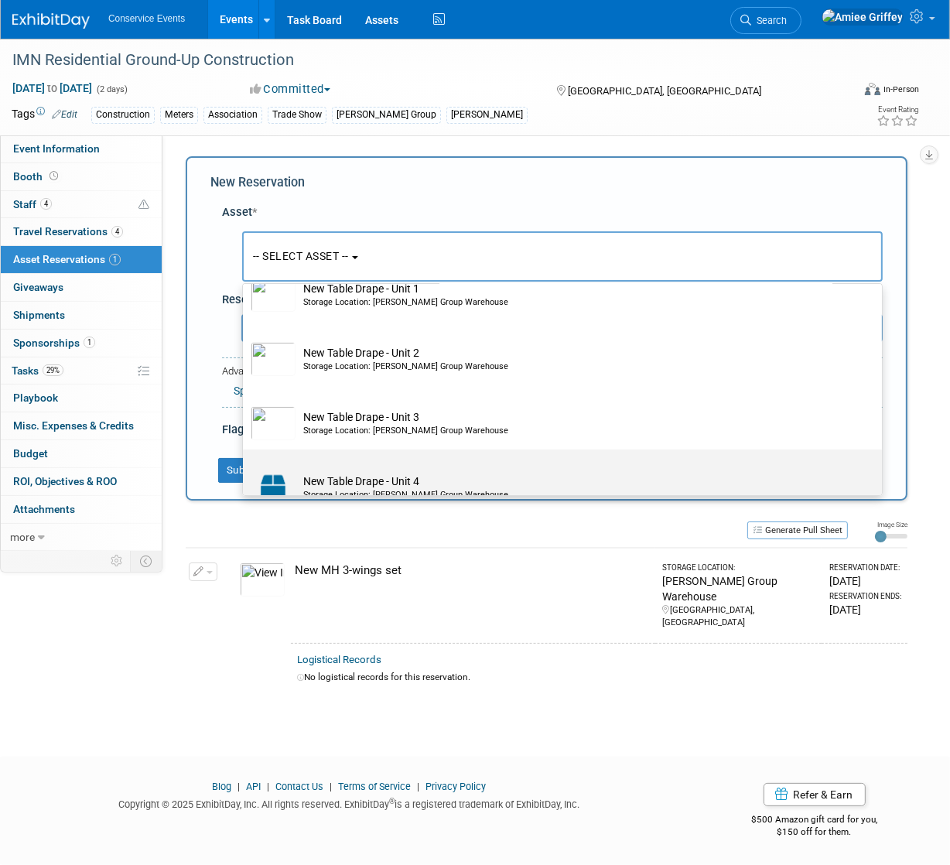
scroll to position [152, 0]
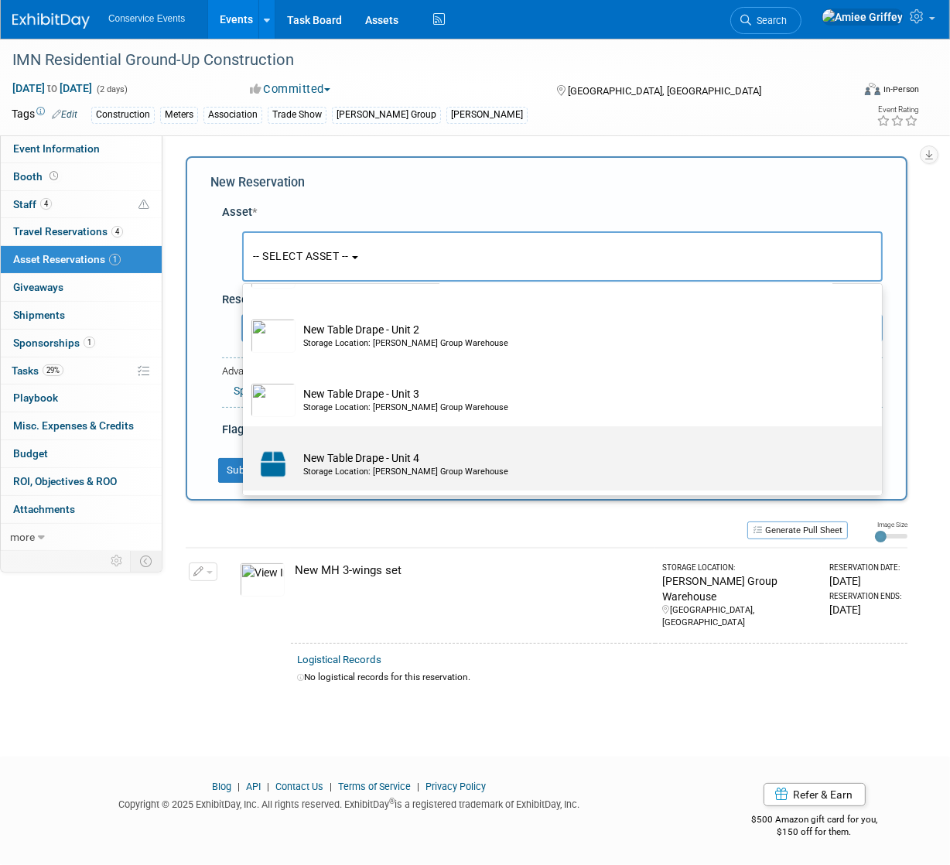
type input "table"
click at [349, 450] on td "New Table Drape - Unit 4 Storage Location: Taylor Group Warehouse" at bounding box center [574, 464] width 556 height 34
click at [245, 445] on input "New Table Drape - Unit 4 Storage Location: Taylor Group Warehouse" at bounding box center [240, 440] width 10 height 10
radio input "true"
select select "10718562"
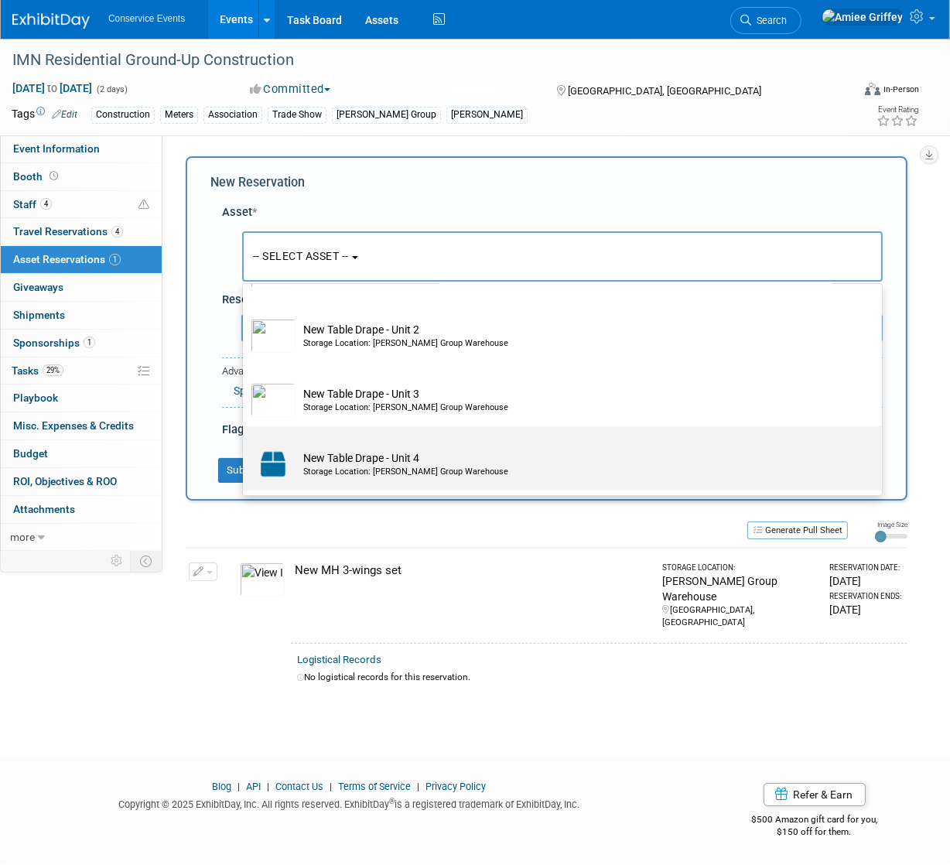
type input "table"
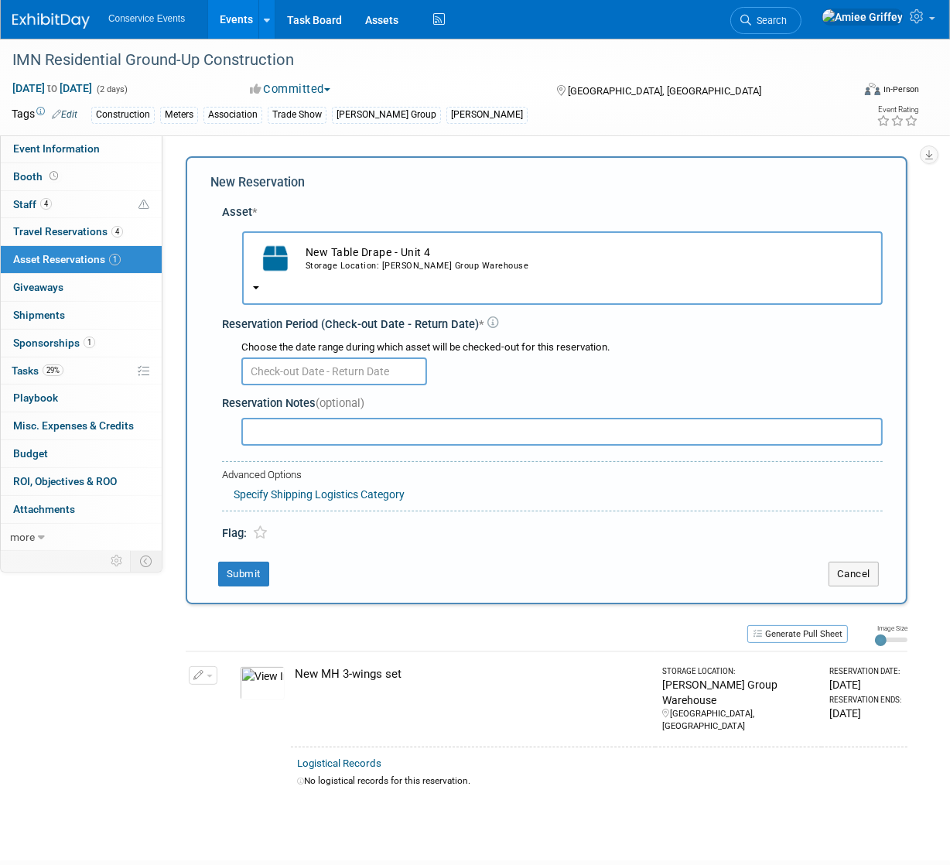
click at [293, 372] on input "text" at bounding box center [334, 372] width 186 height 28
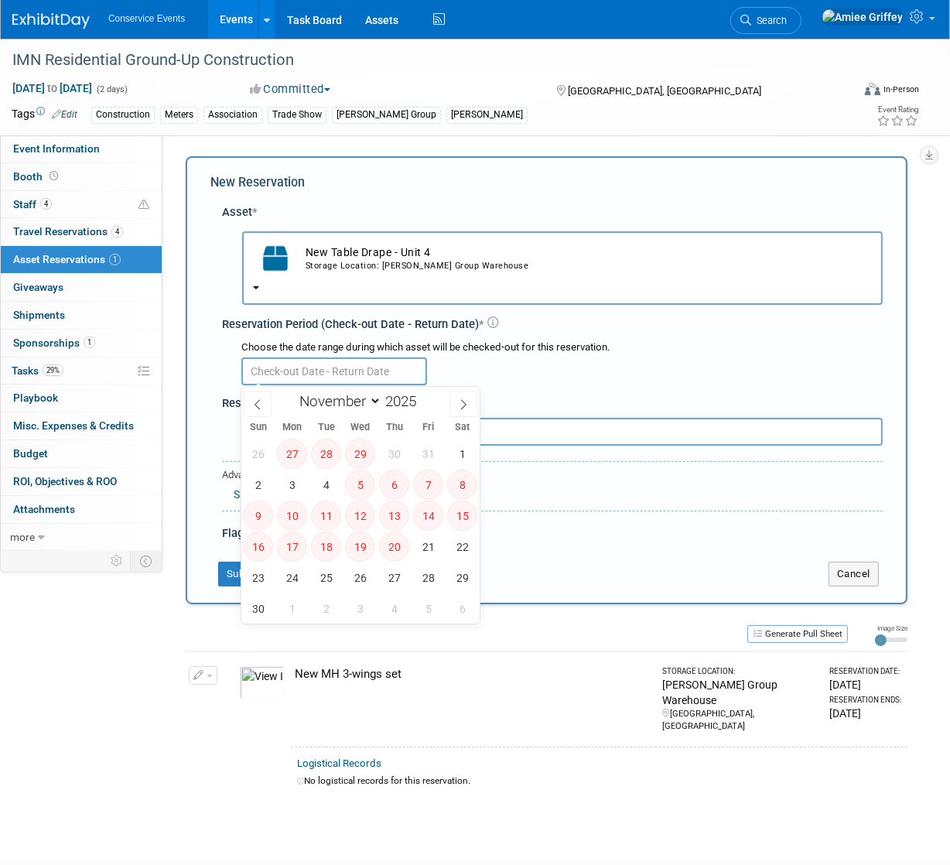
click at [370, 265] on div "Storage Location: Taylor Group Warehouse" at bounding box center [589, 266] width 567 height 12
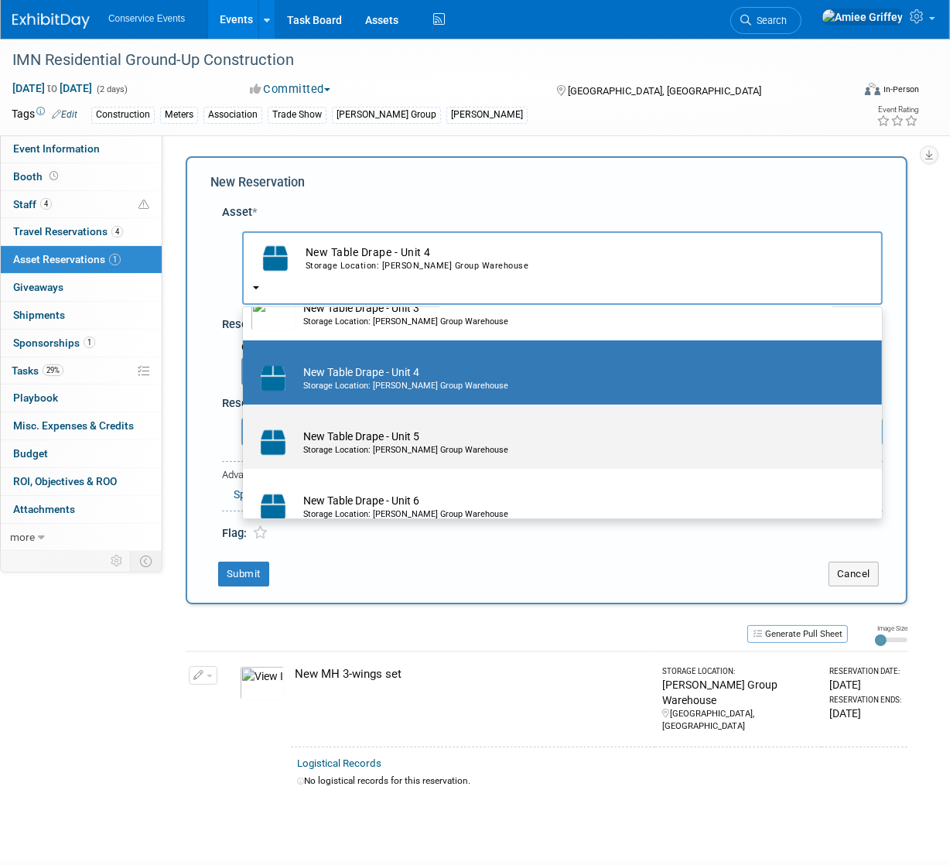
scroll to position [264, 0]
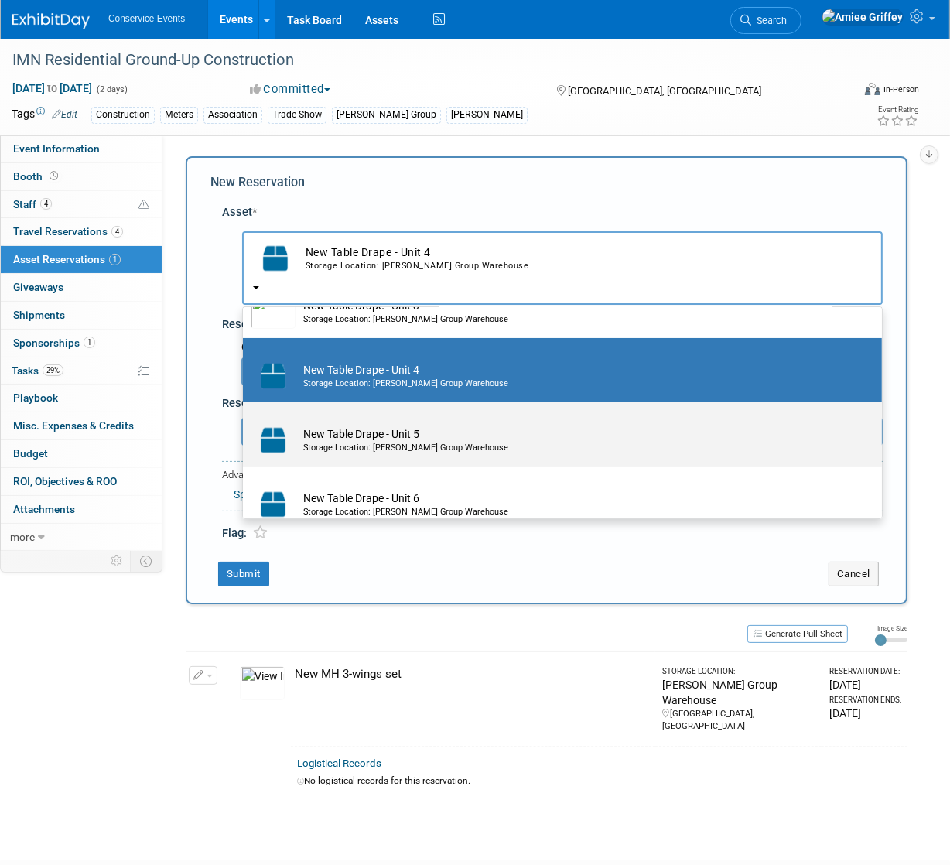
click at [362, 439] on td "New Table Drape - Unit 5 Storage Location: Taylor Group Warehouse" at bounding box center [574, 440] width 556 height 34
click at [245, 421] on input "New Table Drape - Unit 5 Storage Location: Taylor Group Warehouse" at bounding box center [240, 416] width 10 height 10
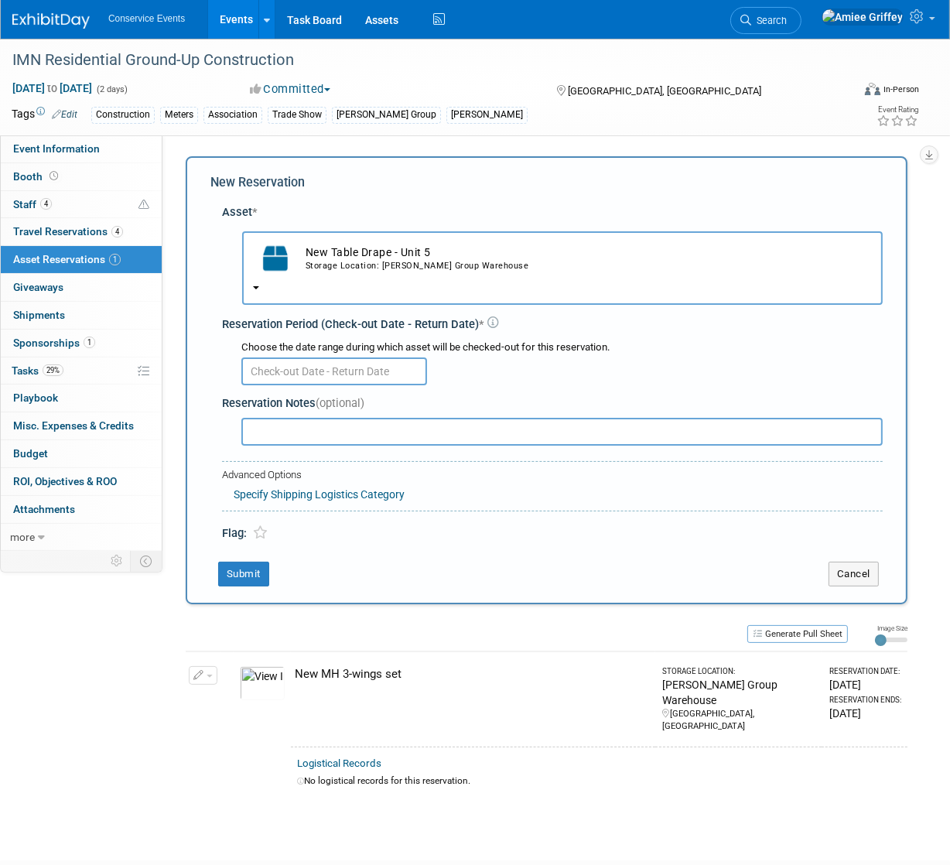
click at [341, 364] on input "text" at bounding box center [334, 372] width 186 height 28
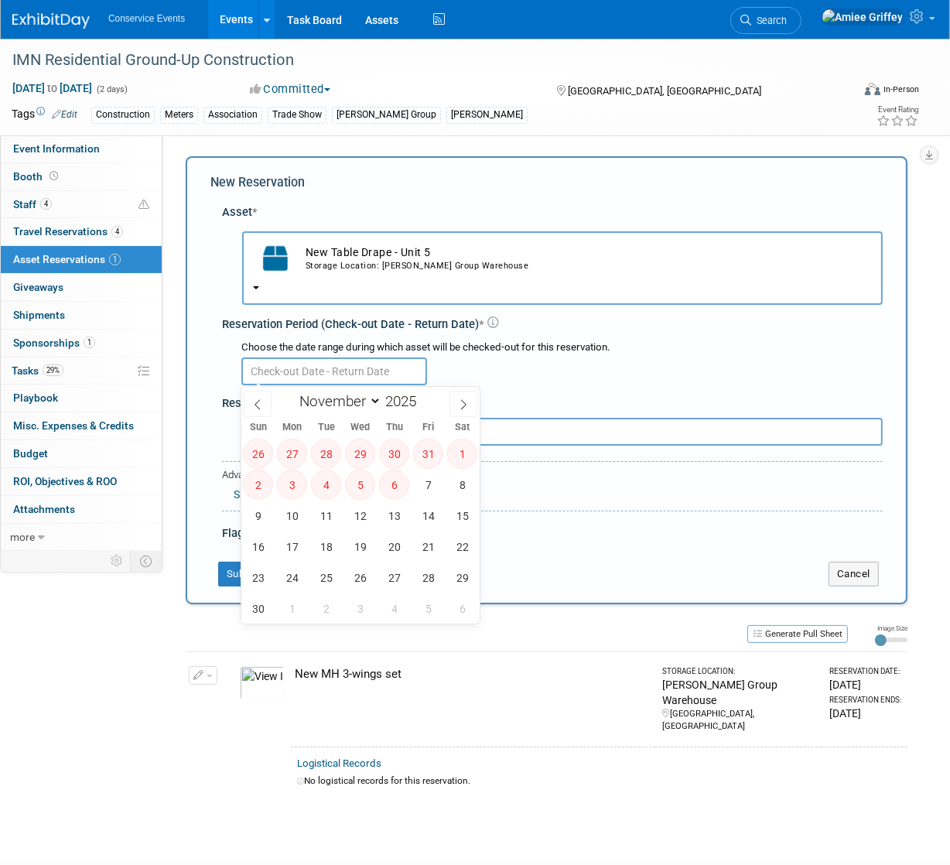
click at [377, 296] on button "New Table Drape - Unit 5 Storage Location: Taylor Group Warehouse" at bounding box center [562, 268] width 641 height 74
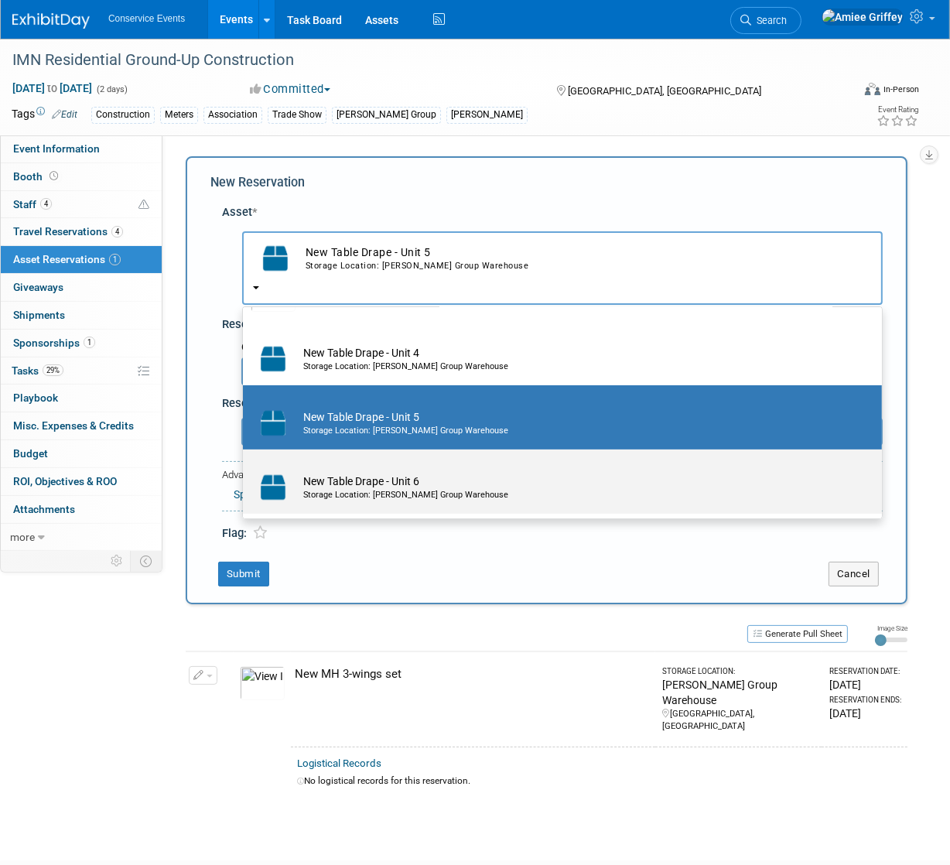
scroll to position [282, 0]
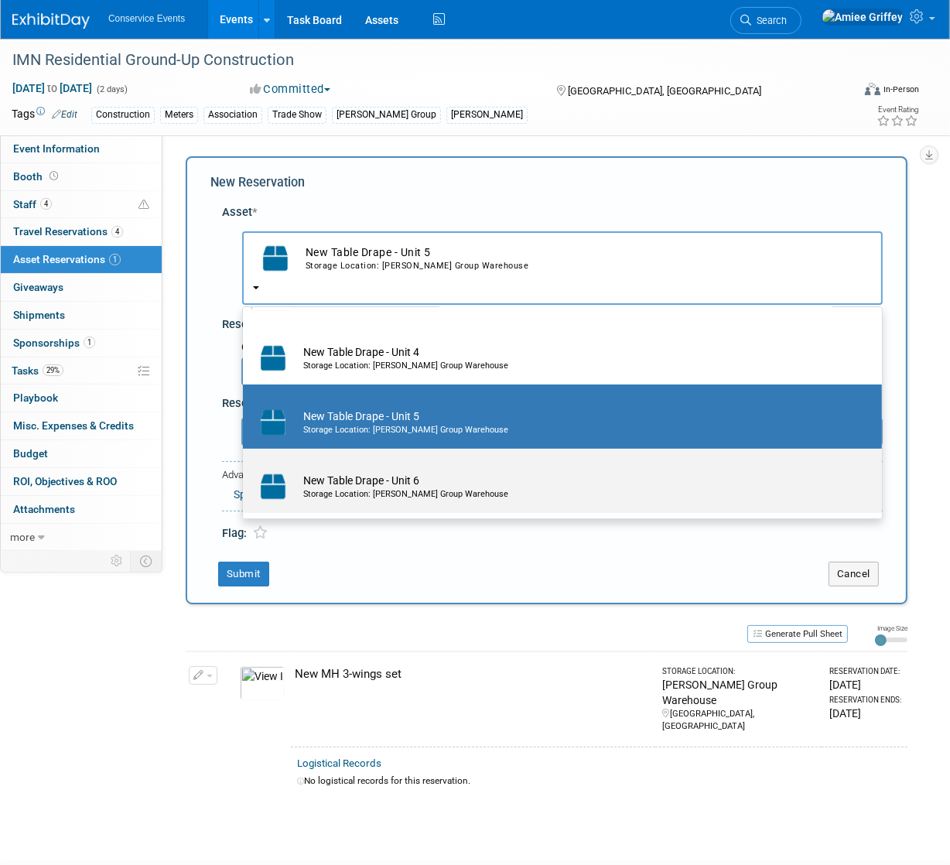
click at [381, 485] on td "New Table Drape - Unit 6 Storage Location: Taylor Group Warehouse" at bounding box center [574, 487] width 556 height 34
click at [245, 468] on input "New Table Drape - Unit 6 Storage Location: Taylor Group Warehouse" at bounding box center [240, 462] width 10 height 10
select select "10718564"
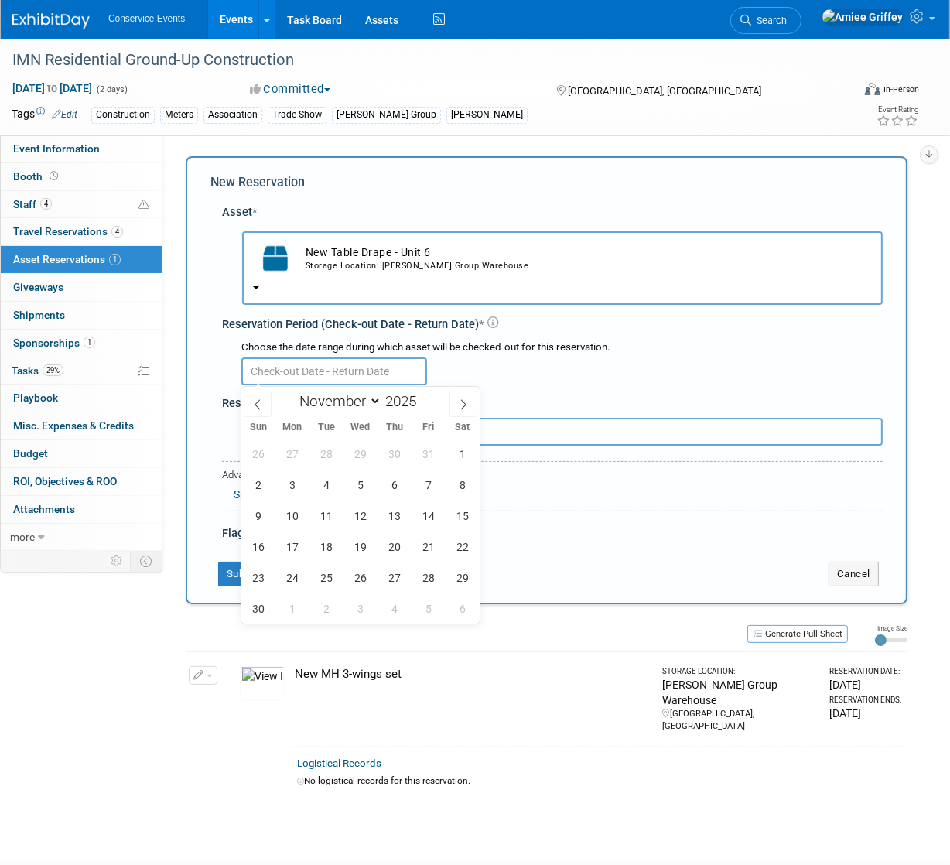
click at [345, 380] on input "text" at bounding box center [334, 372] width 186 height 28
click at [324, 455] on span "28" at bounding box center [326, 454] width 30 height 30
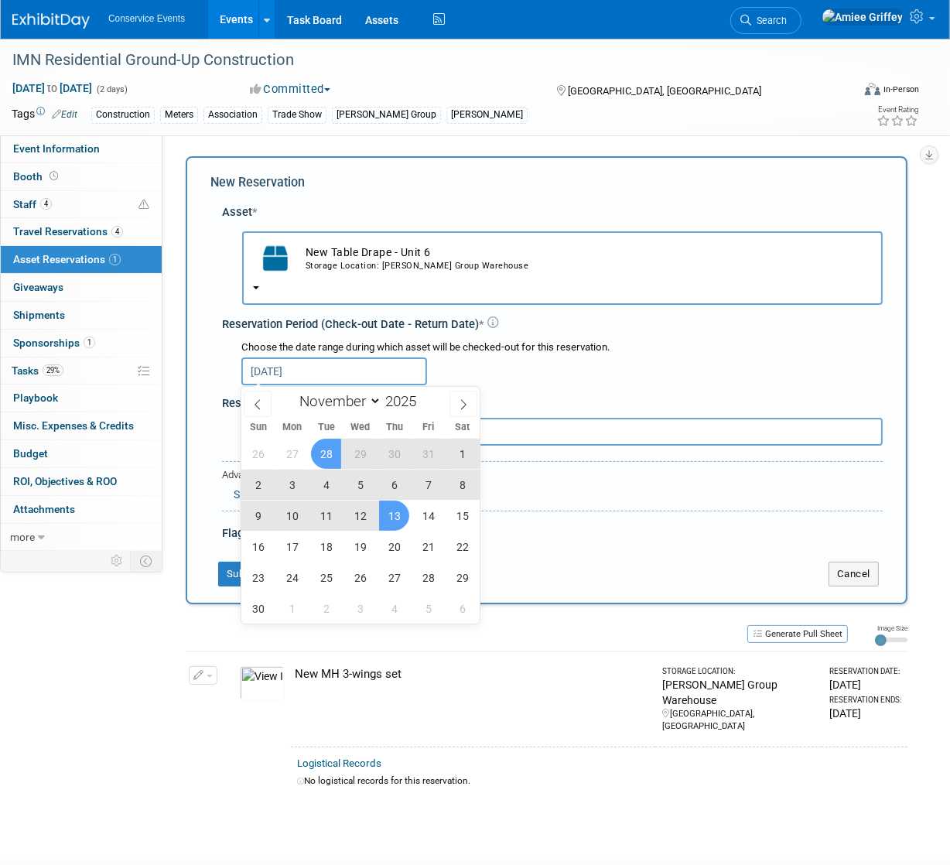
click at [393, 517] on span "13" at bounding box center [394, 516] width 30 height 30
type input "Oct 28, 2025 to Nov 13, 2025"
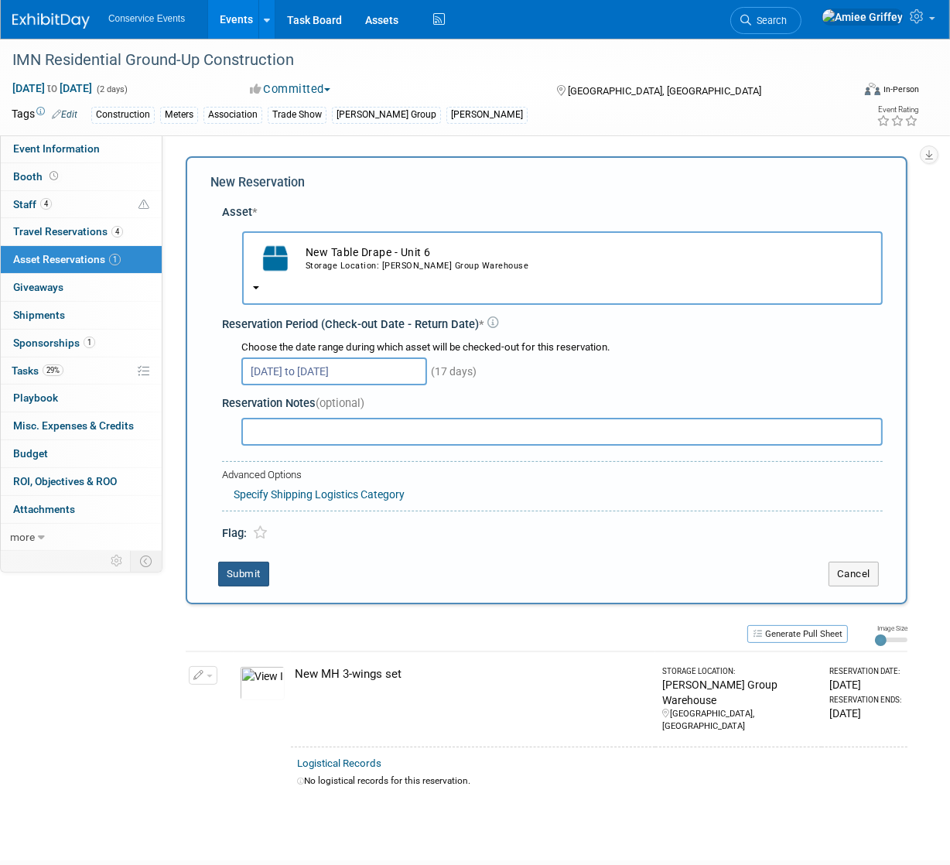
click at [248, 574] on button "Submit" at bounding box center [243, 574] width 51 height 25
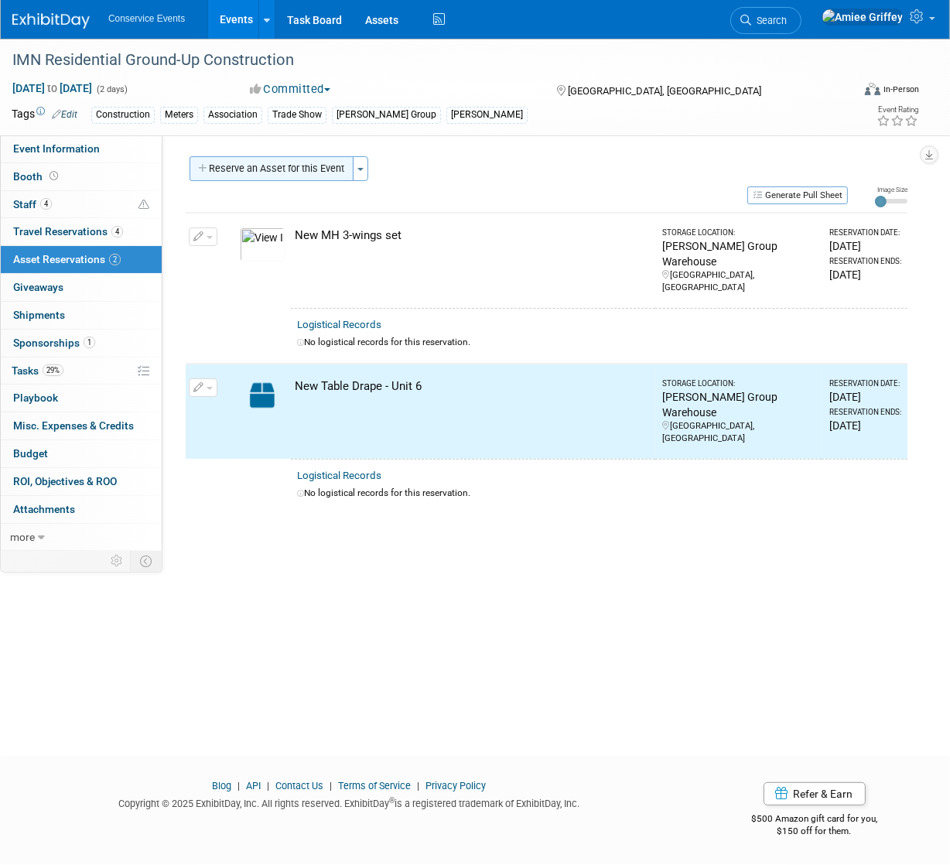
click at [249, 171] on button "Reserve an Asset for this Event" at bounding box center [272, 168] width 164 height 25
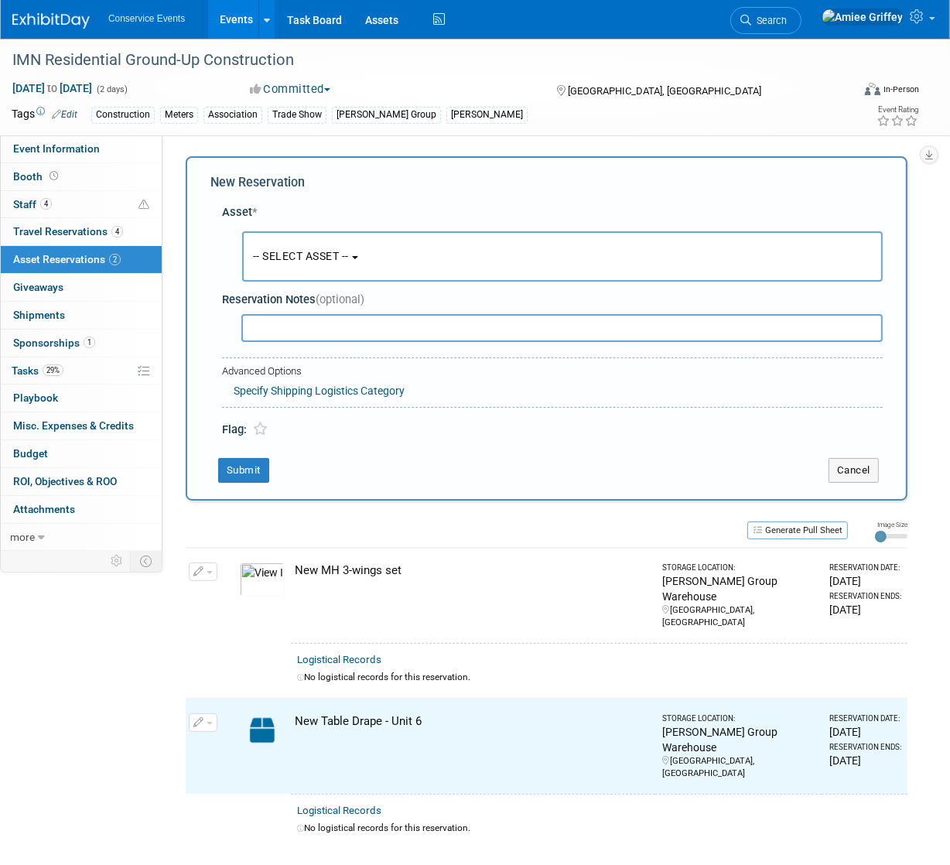
scroll to position [15, 0]
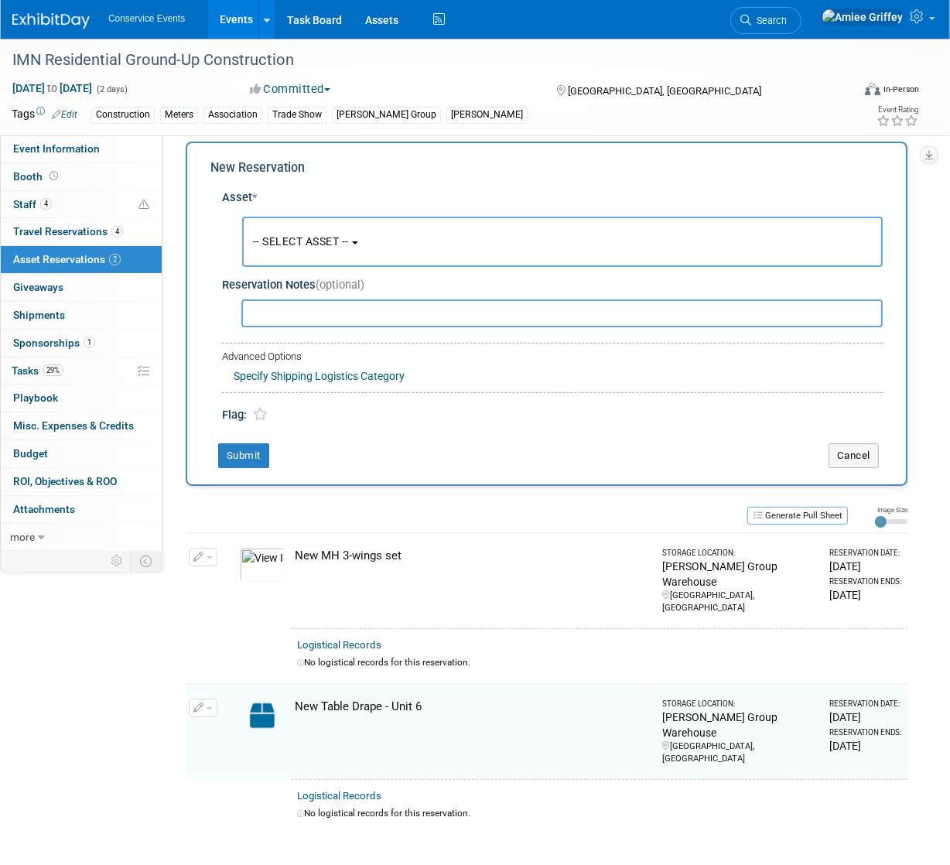
click at [292, 241] on span "-- SELECT ASSET --" at bounding box center [301, 241] width 96 height 12
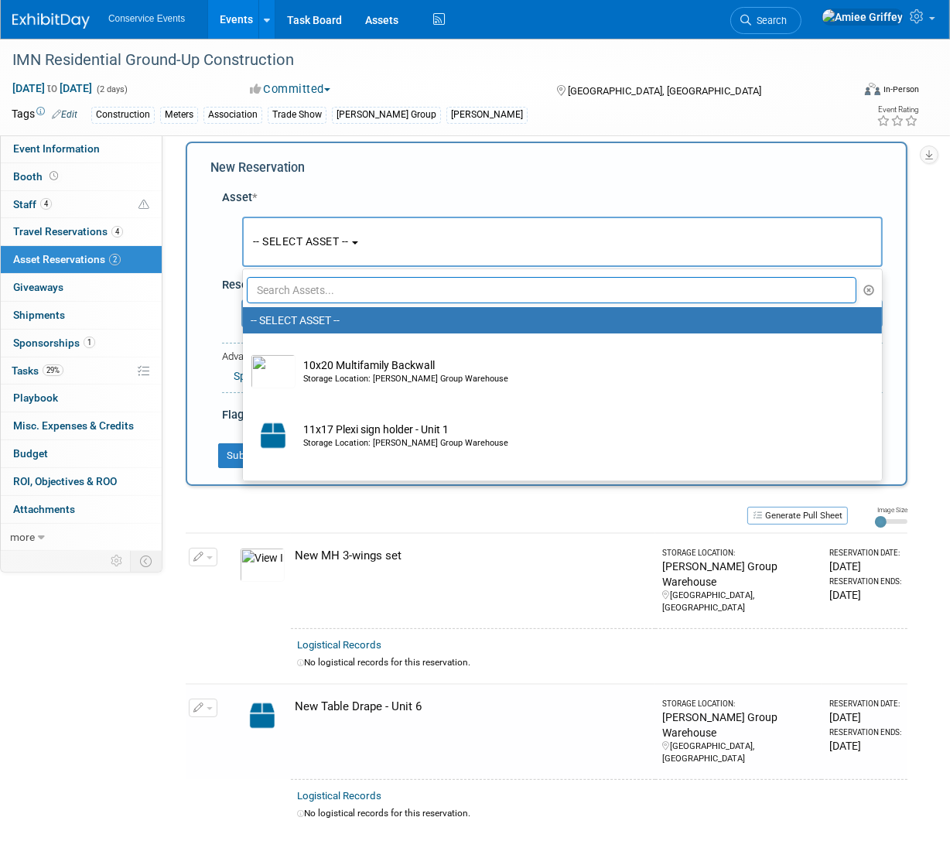
click at [330, 286] on input "text" at bounding box center [552, 290] width 610 height 26
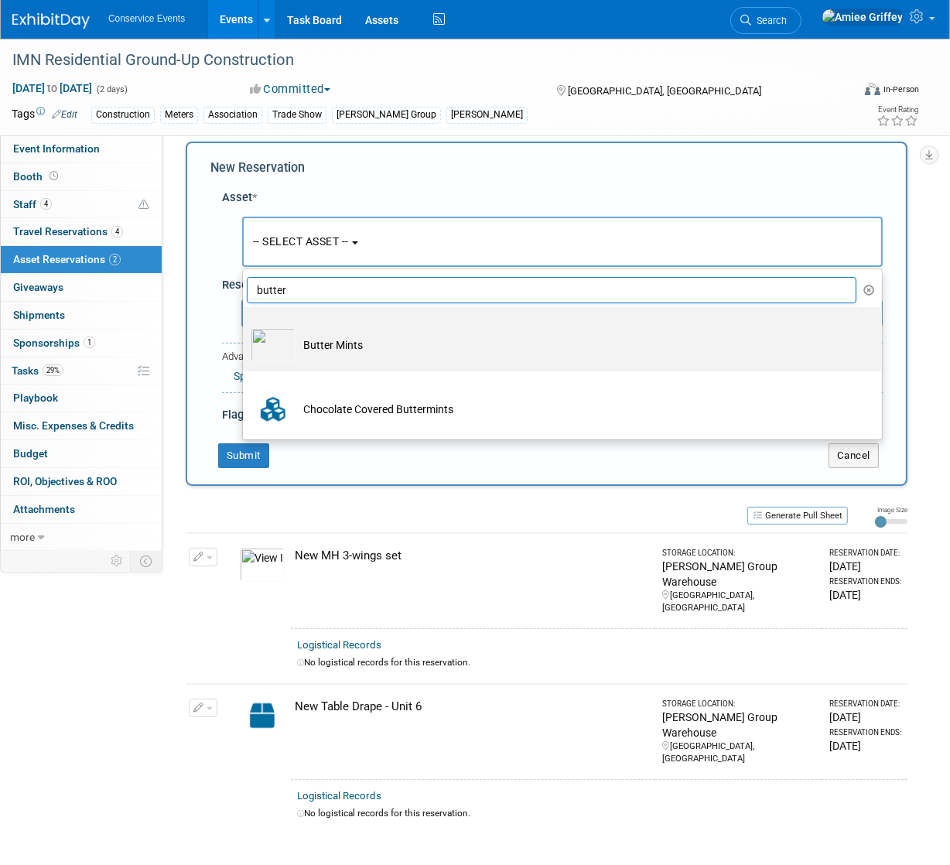
type input "butter"
click at [334, 351] on td "Butter Mints" at bounding box center [574, 345] width 556 height 34
click at [245, 326] on input "Butter Mints" at bounding box center [240, 321] width 10 height 10
select select "10718033"
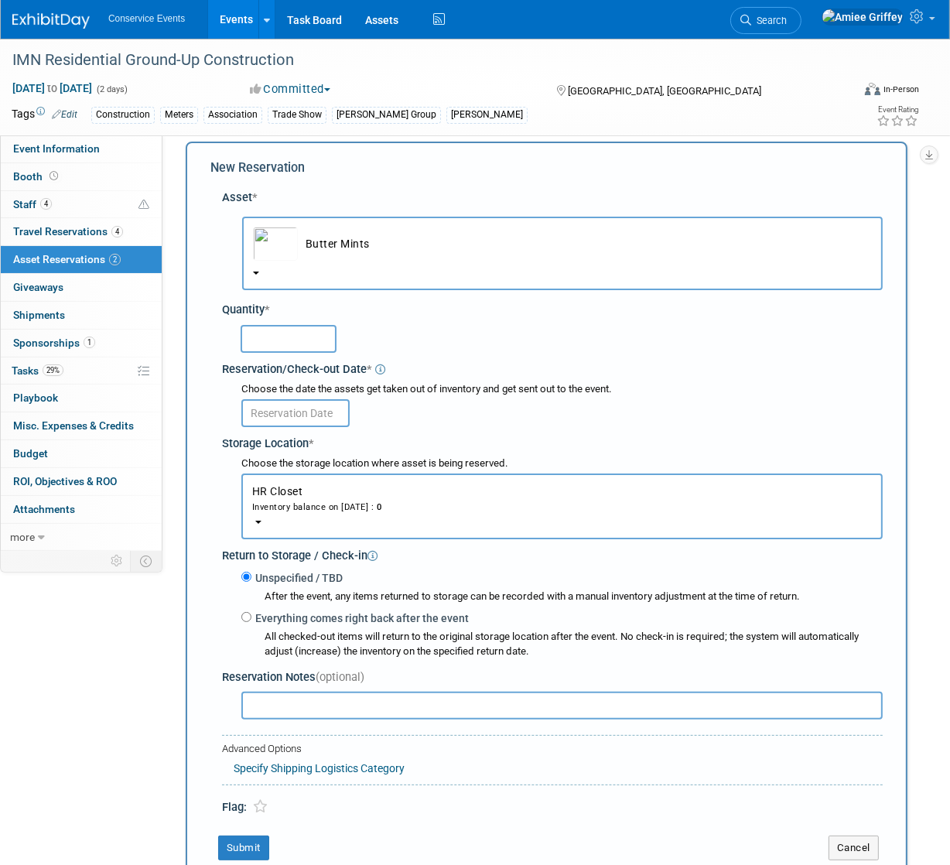
click at [311, 348] on input "text" at bounding box center [289, 339] width 96 height 28
type input "75"
click at [258, 409] on input "text" at bounding box center [295, 413] width 108 height 28
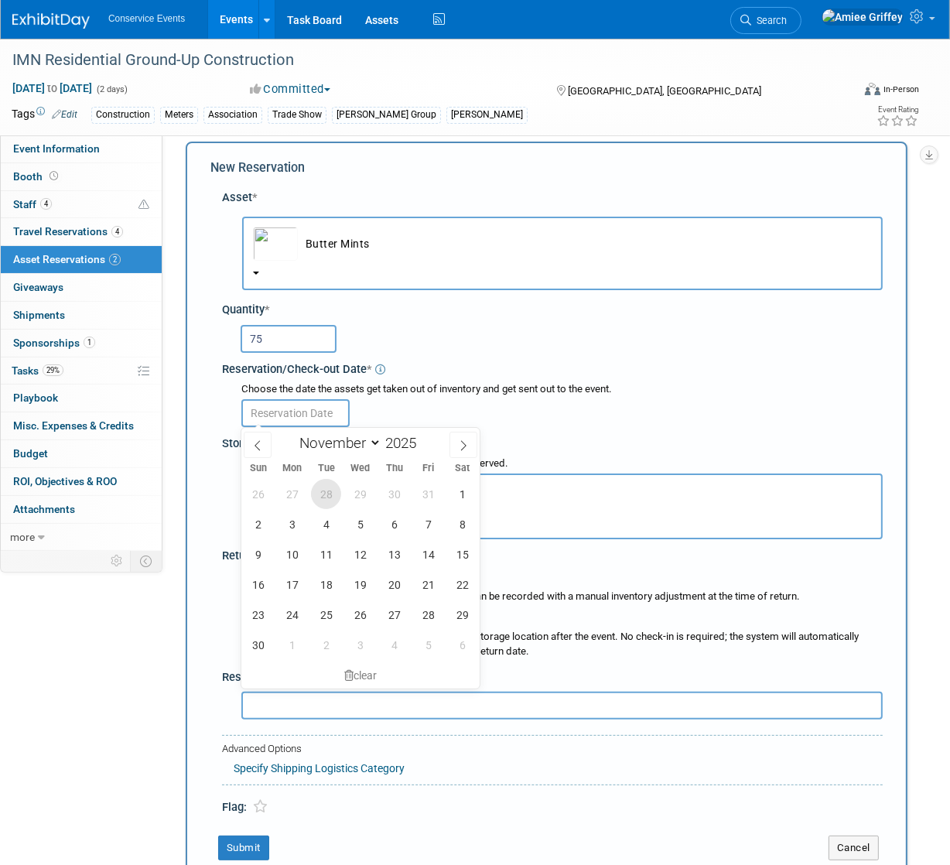
click at [324, 502] on span "28" at bounding box center [326, 494] width 30 height 30
type input "Oct 28, 2025"
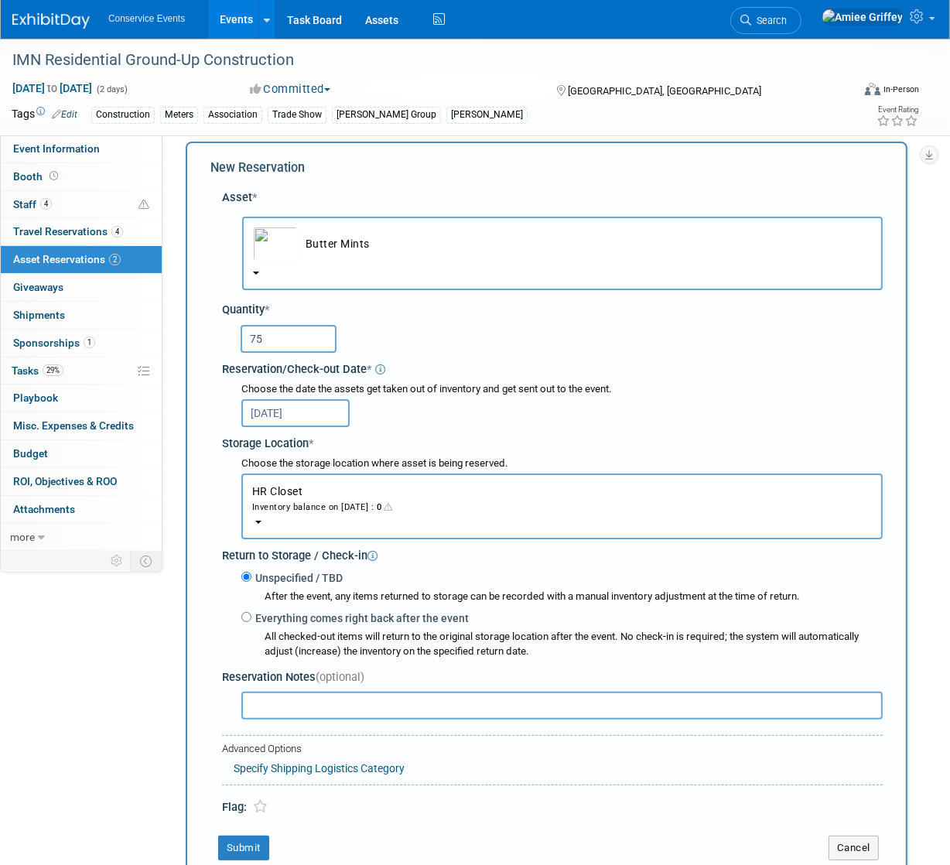
click at [394, 505] on div "Inventory balance on Oct 28, 2025 : 0" at bounding box center [562, 506] width 620 height 15
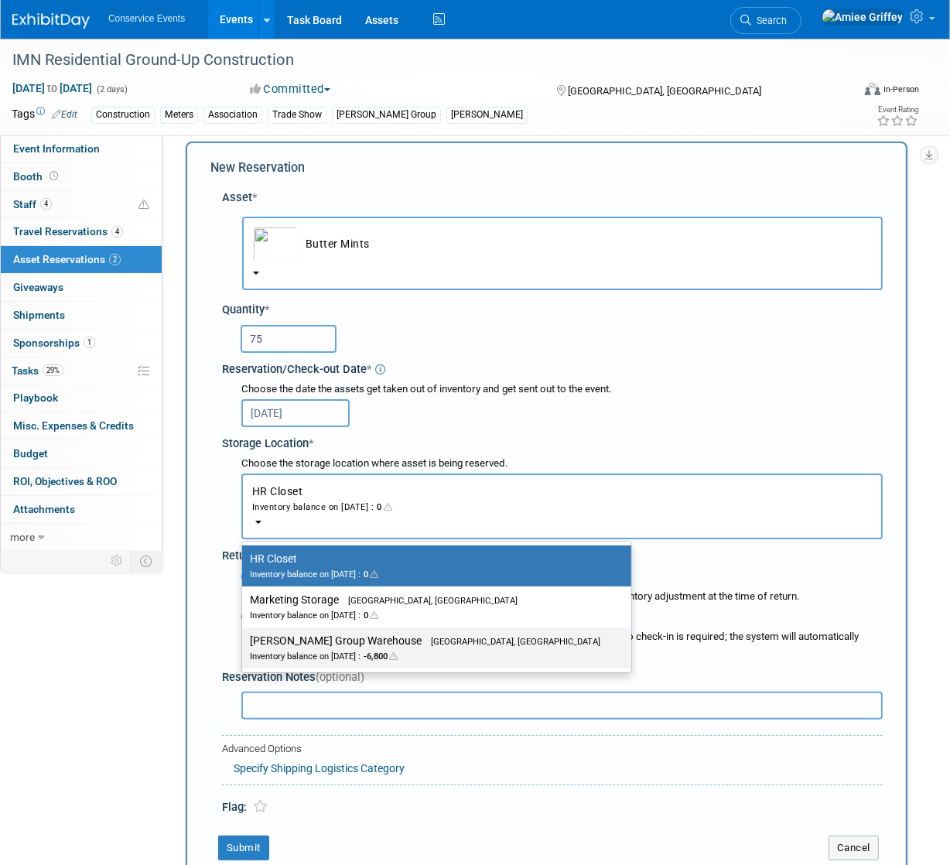
click at [422, 638] on span "Brooklyn, OH" at bounding box center [511, 642] width 179 height 10
click at [245, 638] on input "Taylor Group Warehouse Brooklyn, OH Inventory balance on Oct 28, 2025 : -6,800" at bounding box center [240, 641] width 10 height 10
select select "11223164"
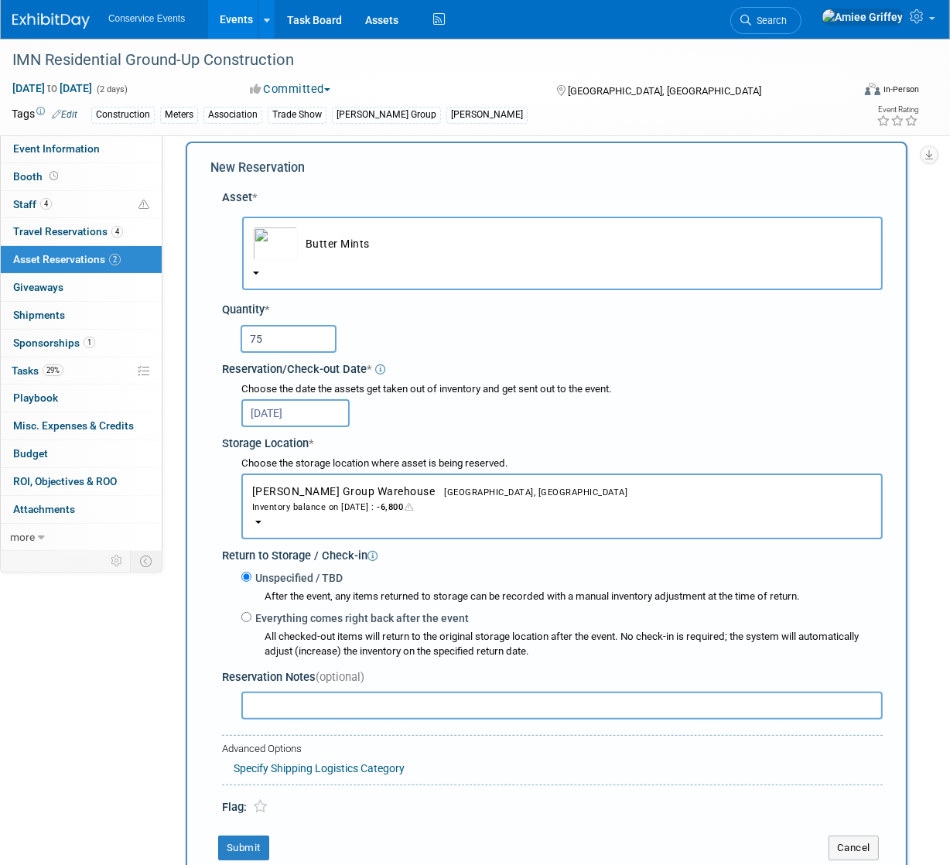
scroll to position [221, 0]
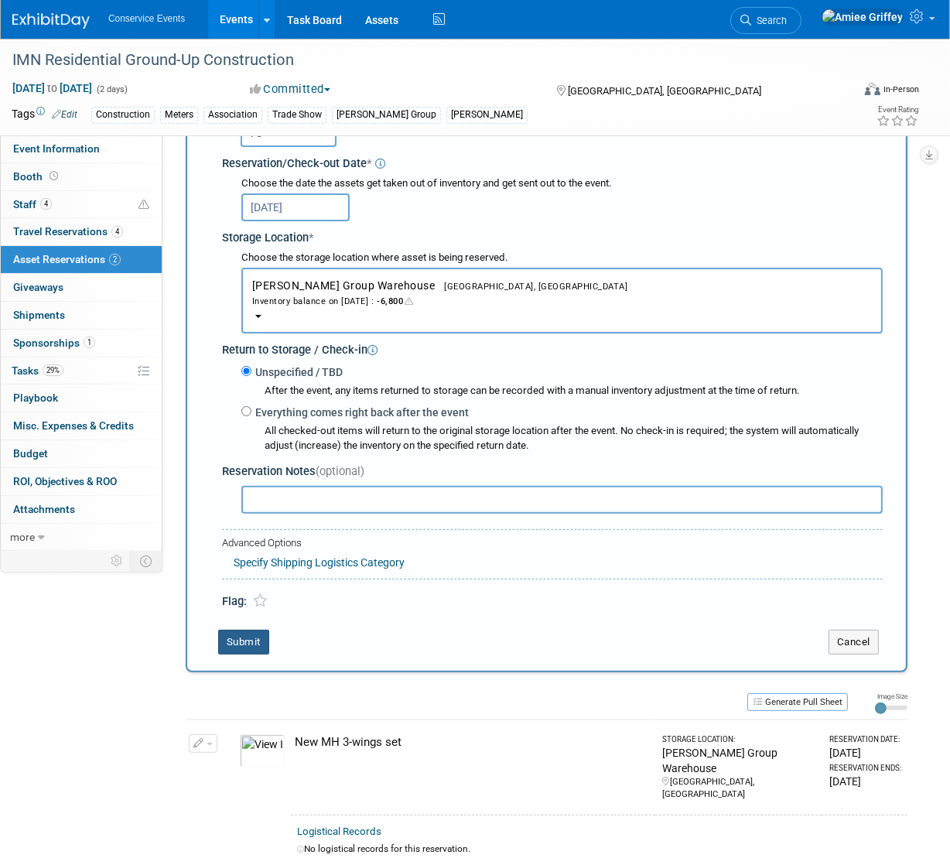
click at [239, 633] on button "Submit" at bounding box center [243, 642] width 51 height 25
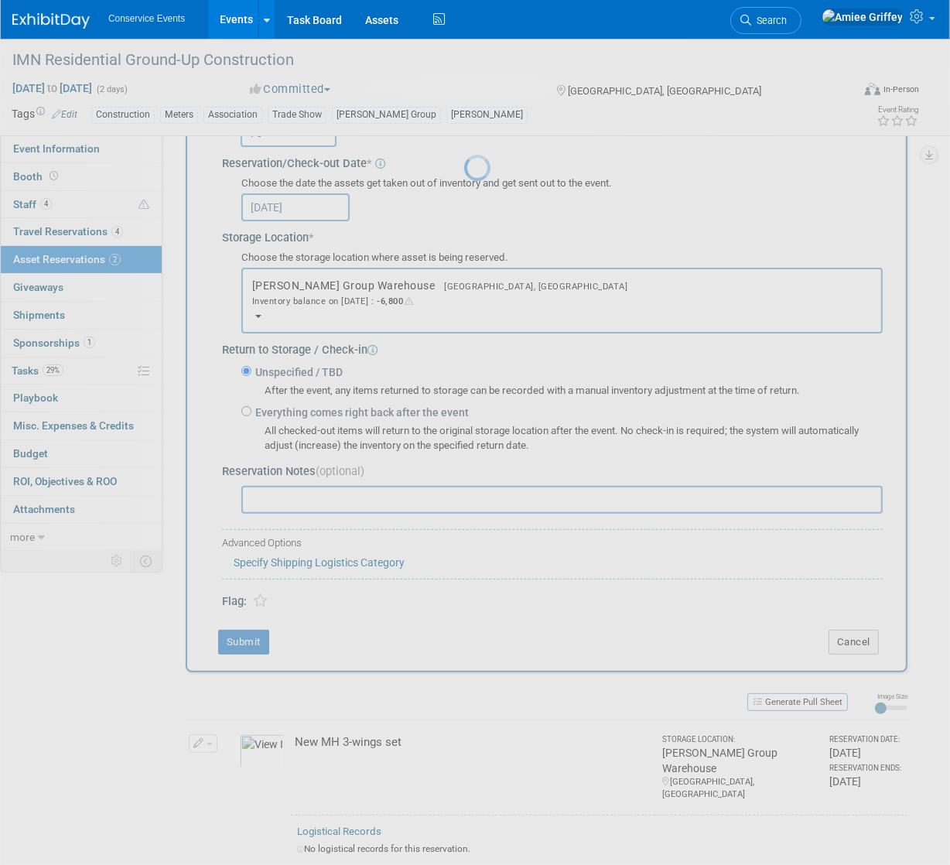
scroll to position [0, 0]
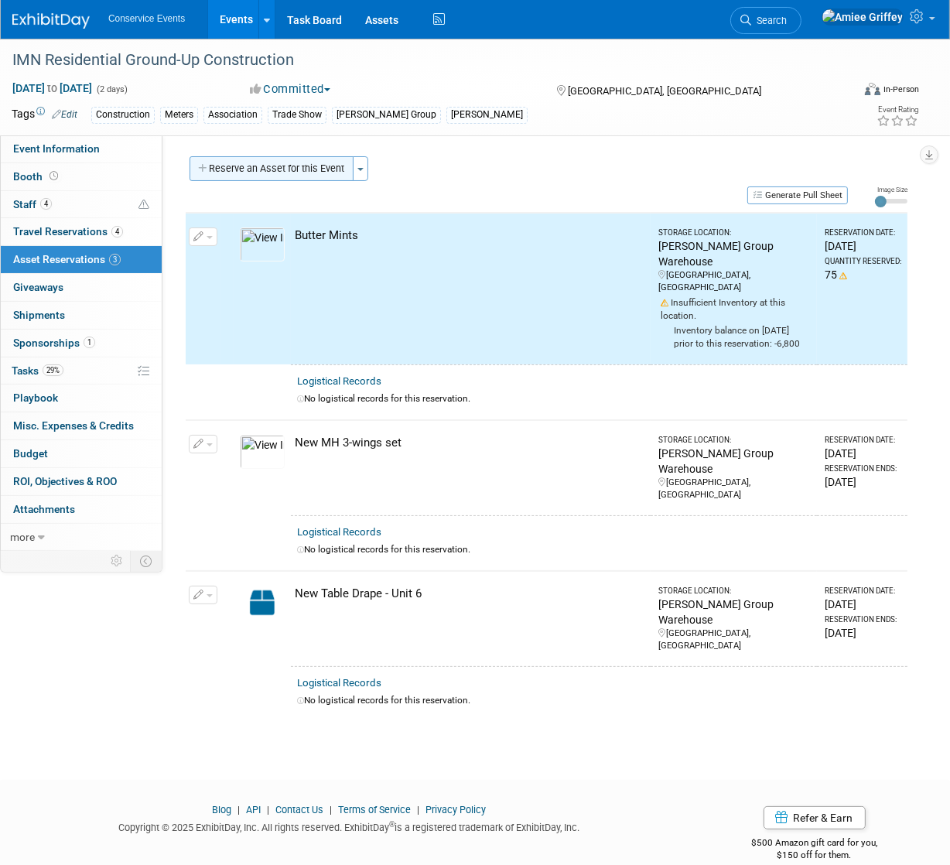
click at [283, 165] on button "Reserve an Asset for this Event" at bounding box center [272, 168] width 164 height 25
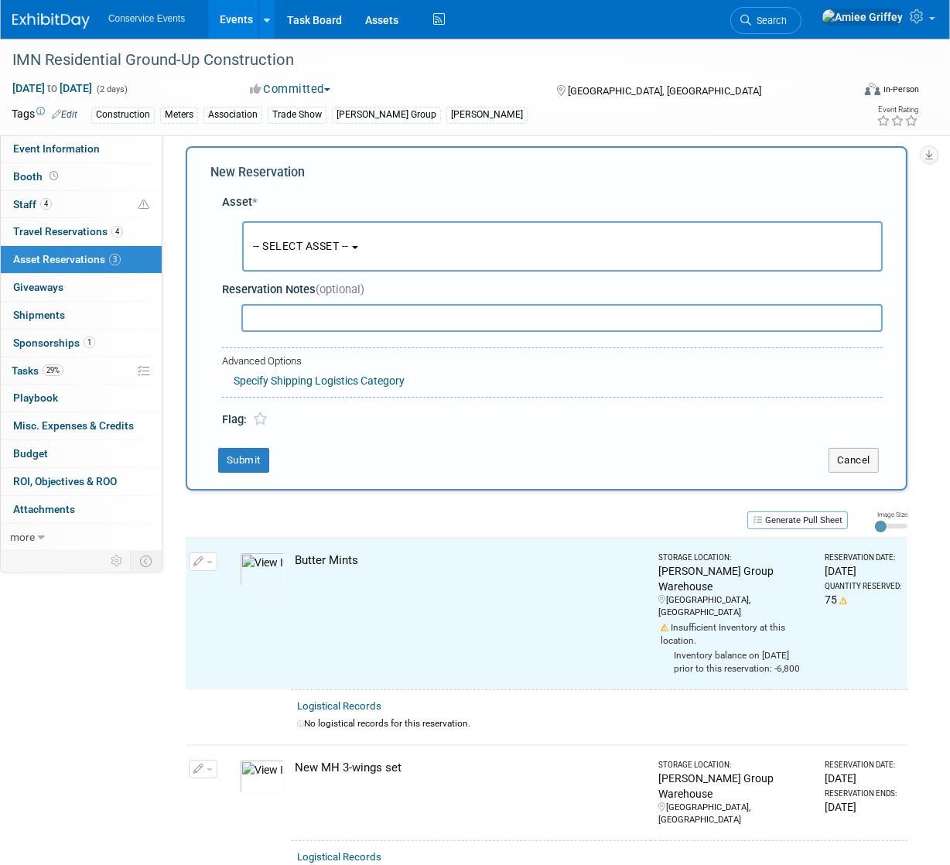
scroll to position [15, 0]
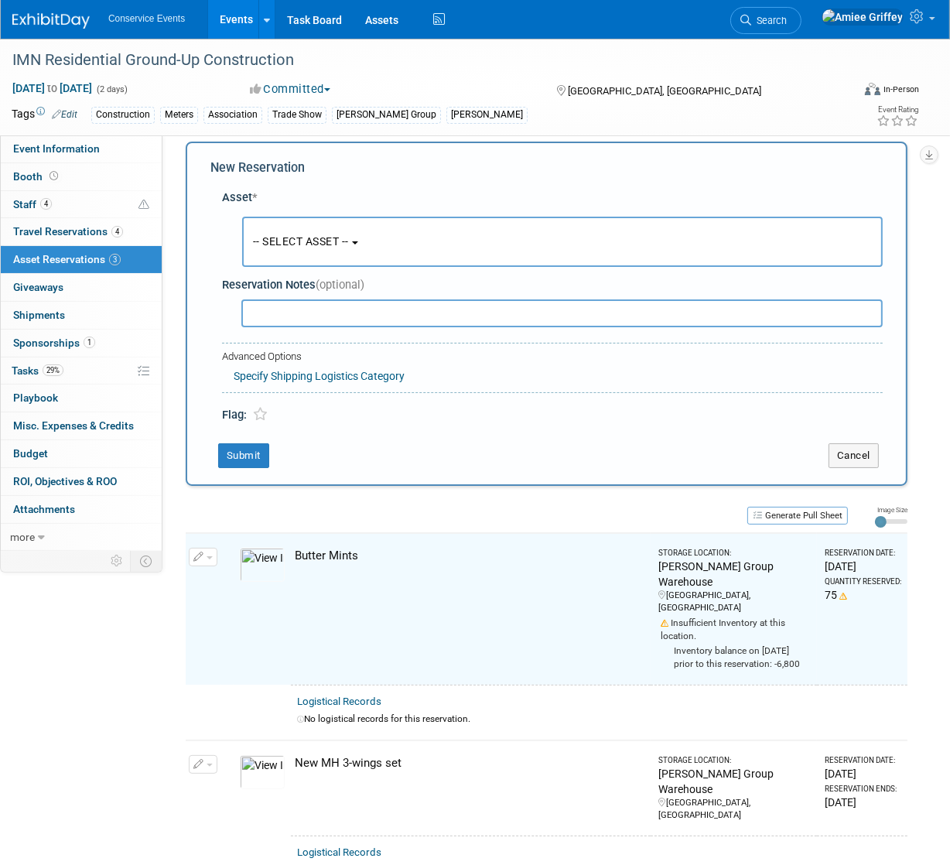
click at [314, 233] on button "-- SELECT ASSET --" at bounding box center [562, 242] width 641 height 50
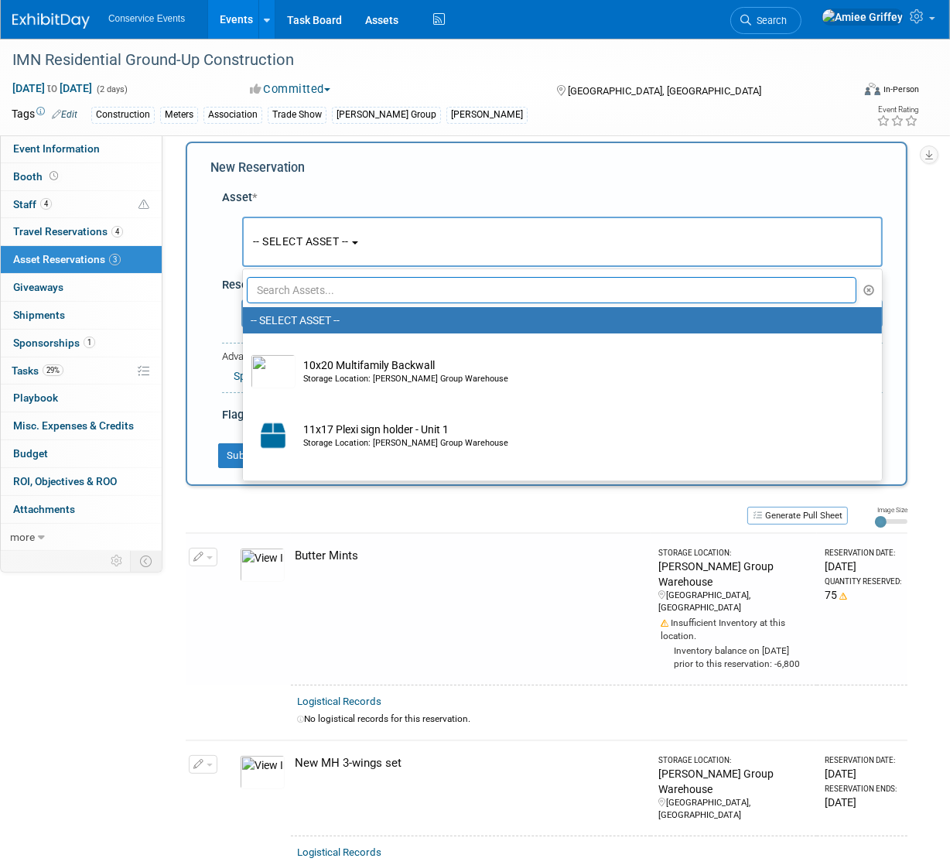
click at [351, 286] on input "text" at bounding box center [552, 290] width 610 height 26
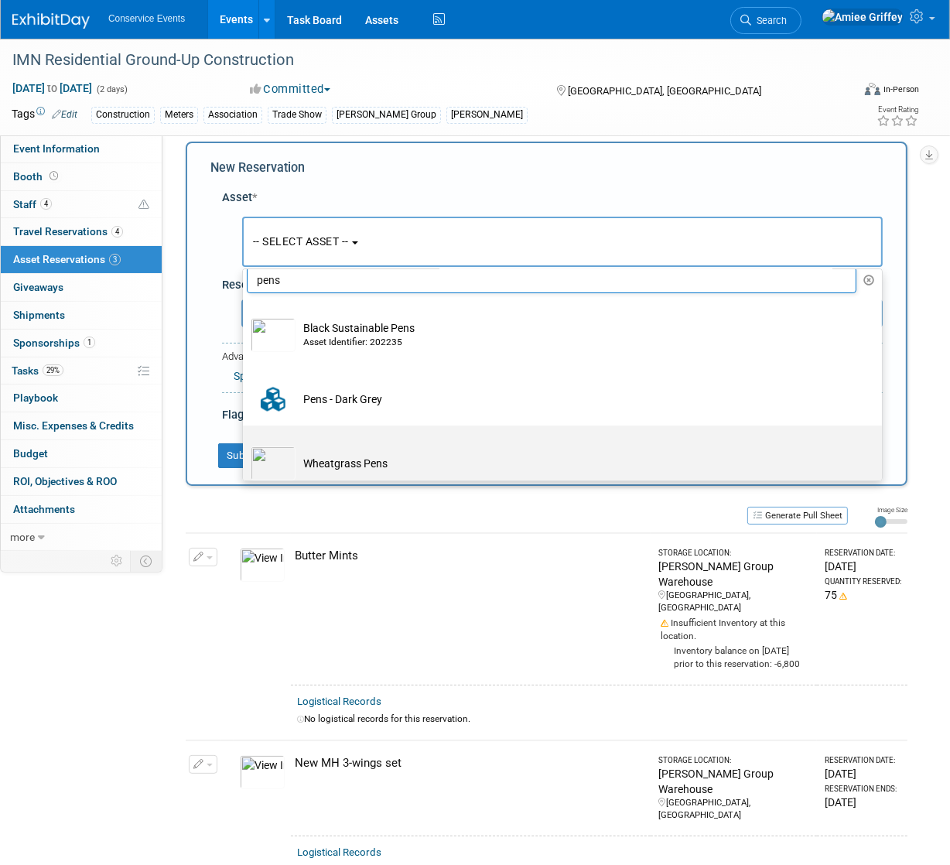
scroll to position [23, 0]
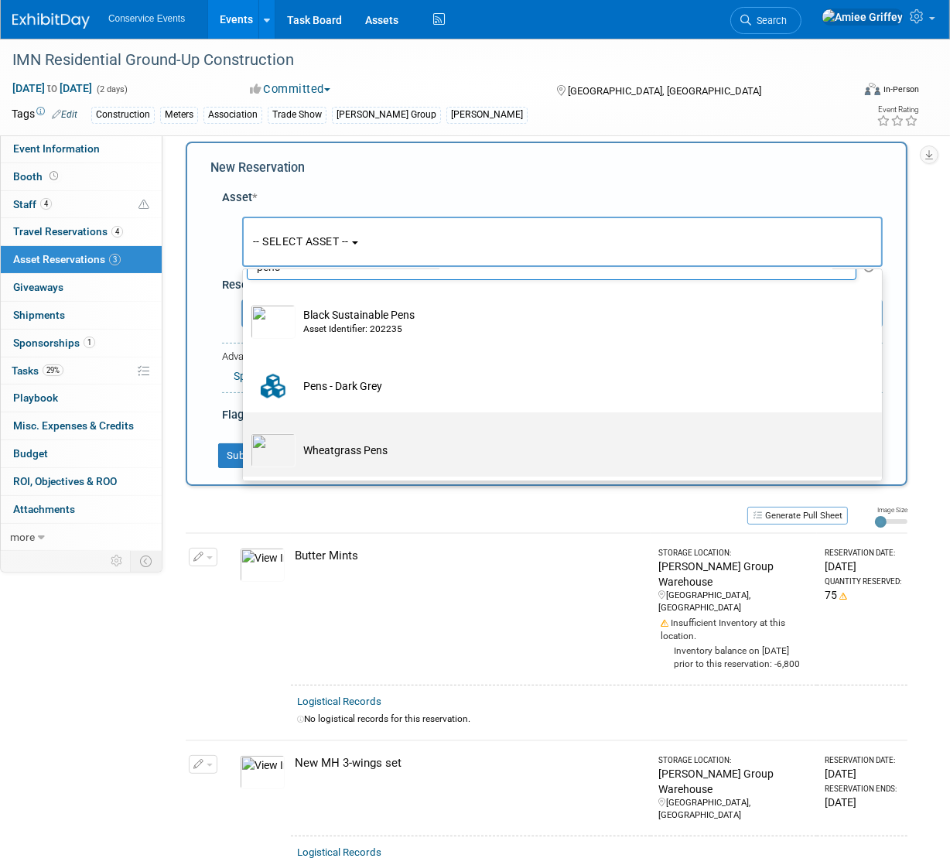
type input "pens"
click at [331, 453] on td "Wheatgrass Pens" at bounding box center [574, 450] width 556 height 34
click at [245, 431] on input "Wheatgrass Pens" at bounding box center [240, 426] width 10 height 10
select select "10715855"
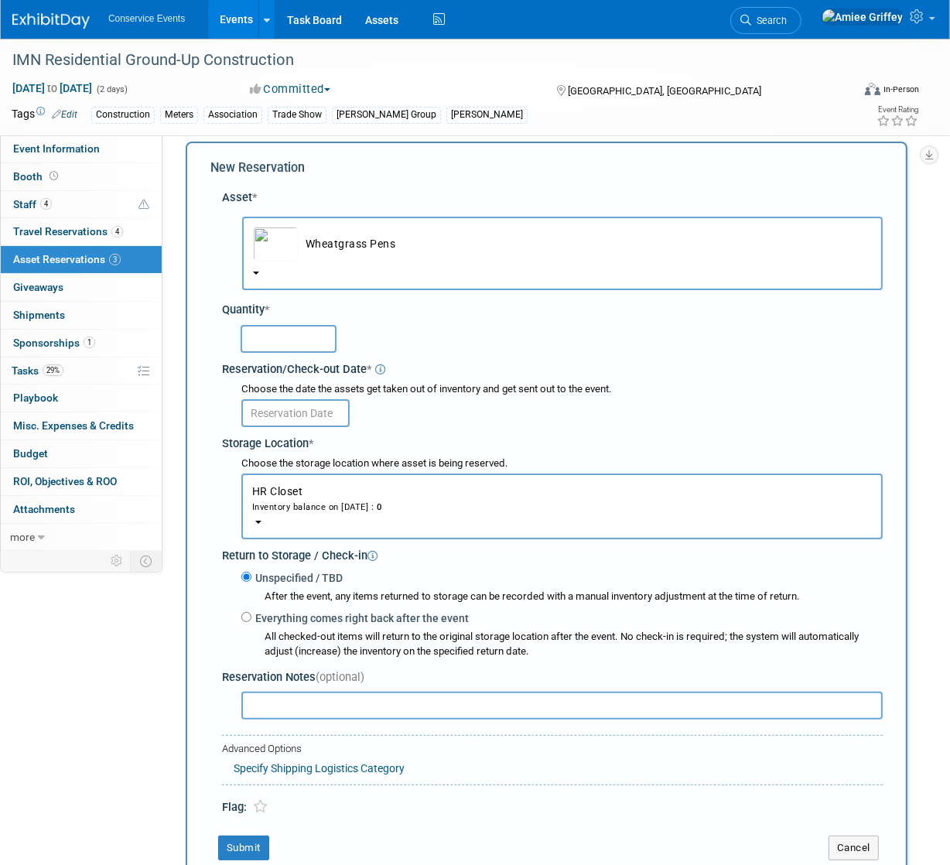
click at [304, 333] on input "text" at bounding box center [289, 339] width 96 height 28
type input "75"
click at [270, 416] on input "text" at bounding box center [295, 413] width 108 height 28
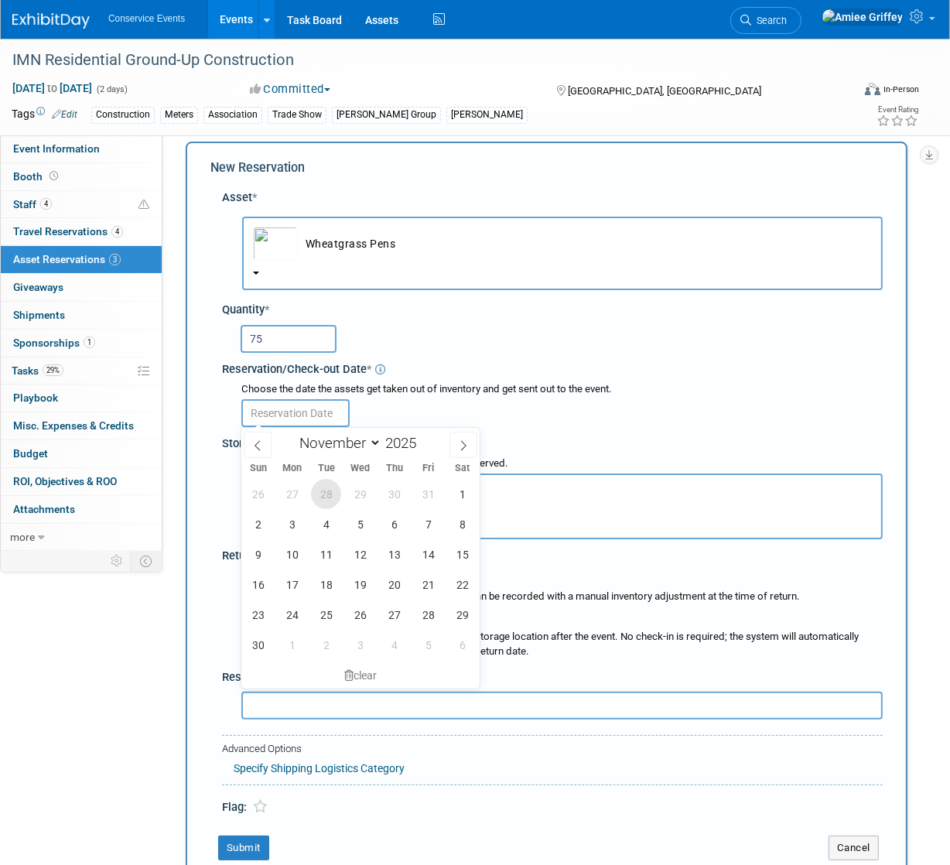
click at [327, 500] on span "28" at bounding box center [326, 494] width 30 height 30
type input "Oct 28, 2025"
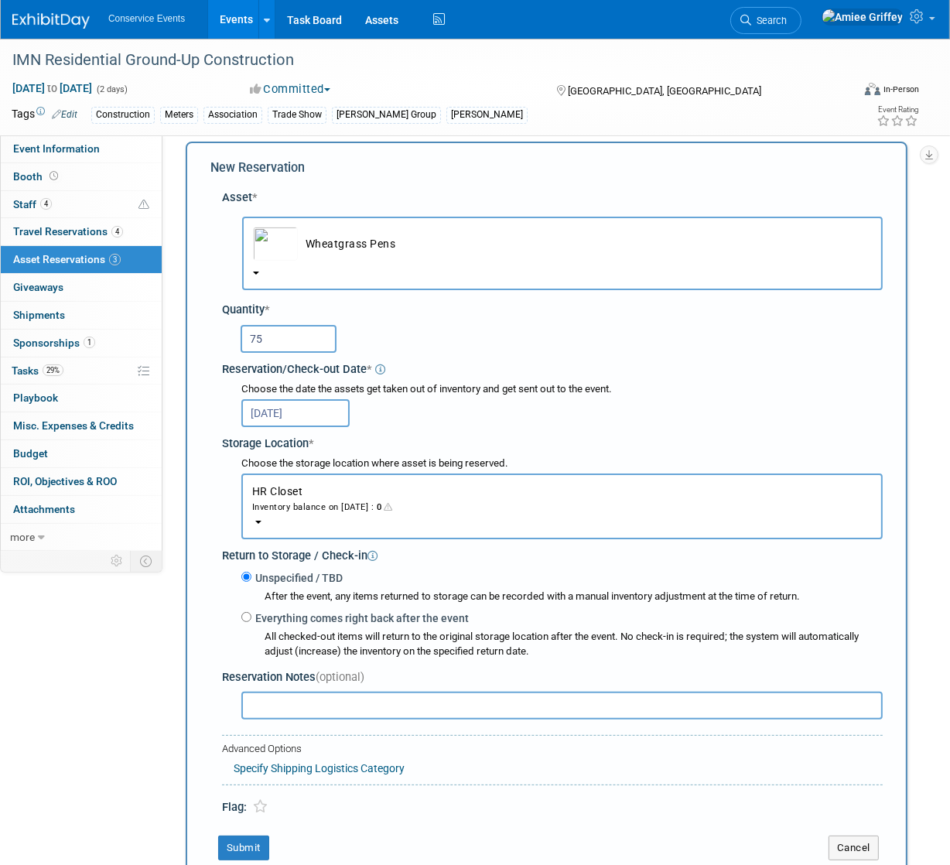
click at [316, 511] on div "Inventory balance on Oct 28, 2025 : 0" at bounding box center [562, 506] width 620 height 15
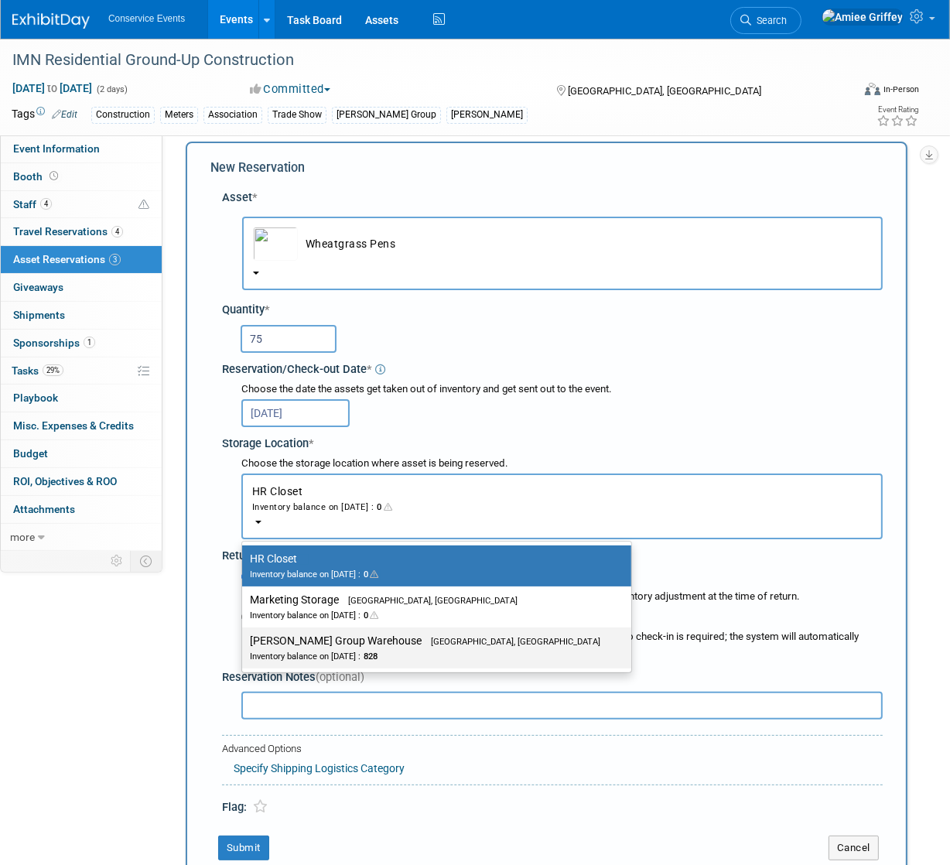
click at [365, 635] on label "Taylor Group Warehouse Brooklyn, OH Inventory balance on Oct 28, 2025 : 828" at bounding box center [433, 648] width 366 height 35
click at [245, 636] on input "Taylor Group Warehouse Brooklyn, OH Inventory balance on Oct 28, 2025 : 828" at bounding box center [240, 641] width 10 height 10
select select "11223164"
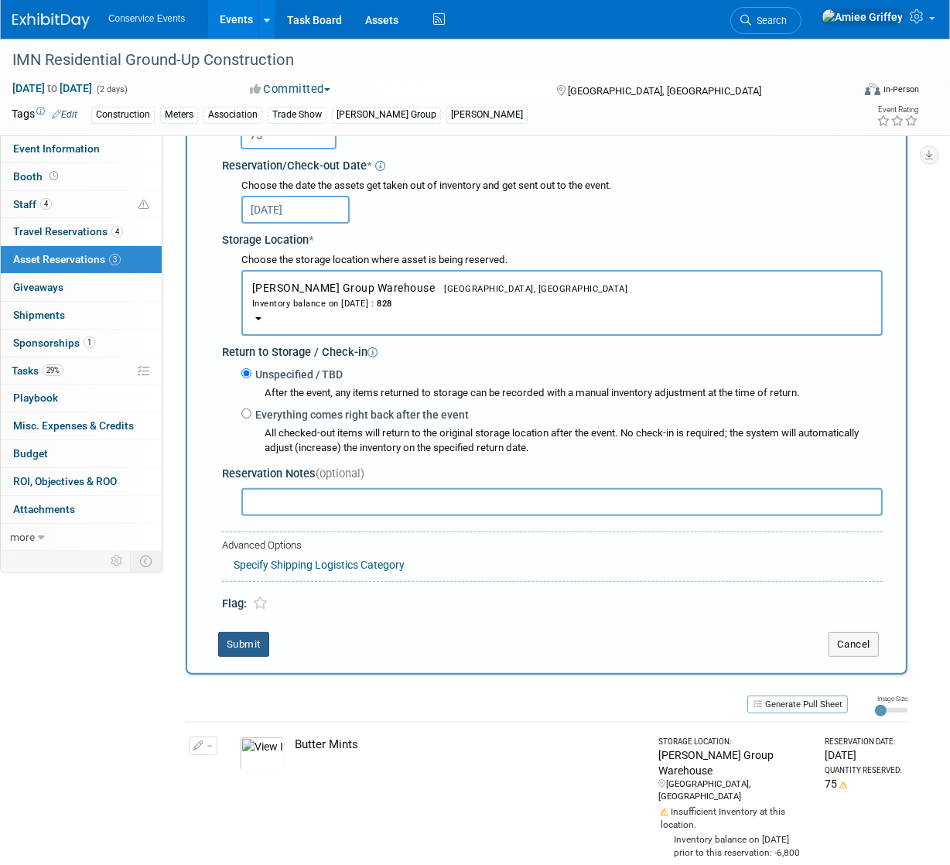
click at [261, 639] on button "Submit" at bounding box center [243, 644] width 51 height 25
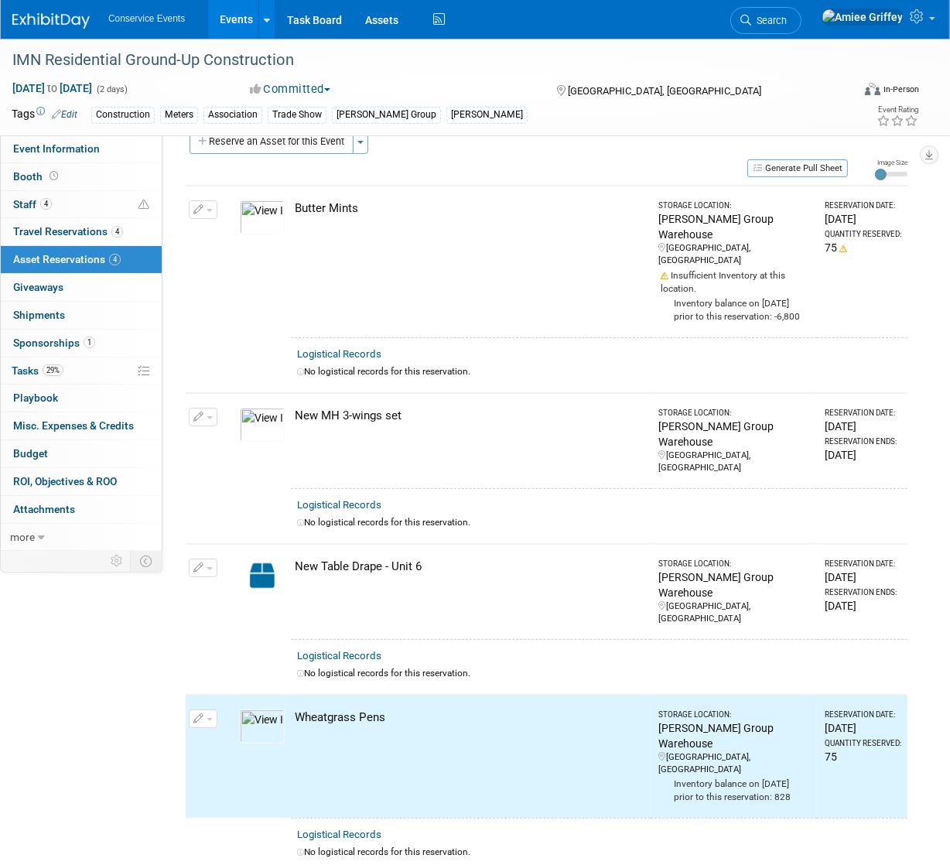
scroll to position [0, 0]
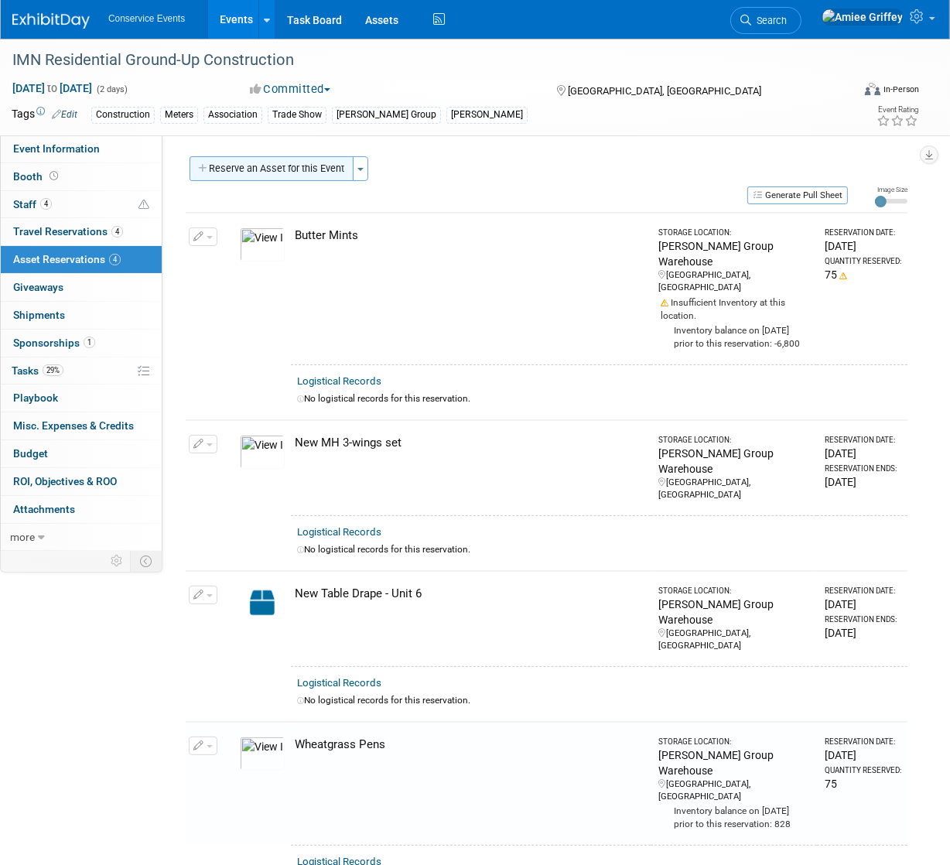
click at [272, 166] on button "Reserve an Asset for this Event" at bounding box center [272, 168] width 164 height 25
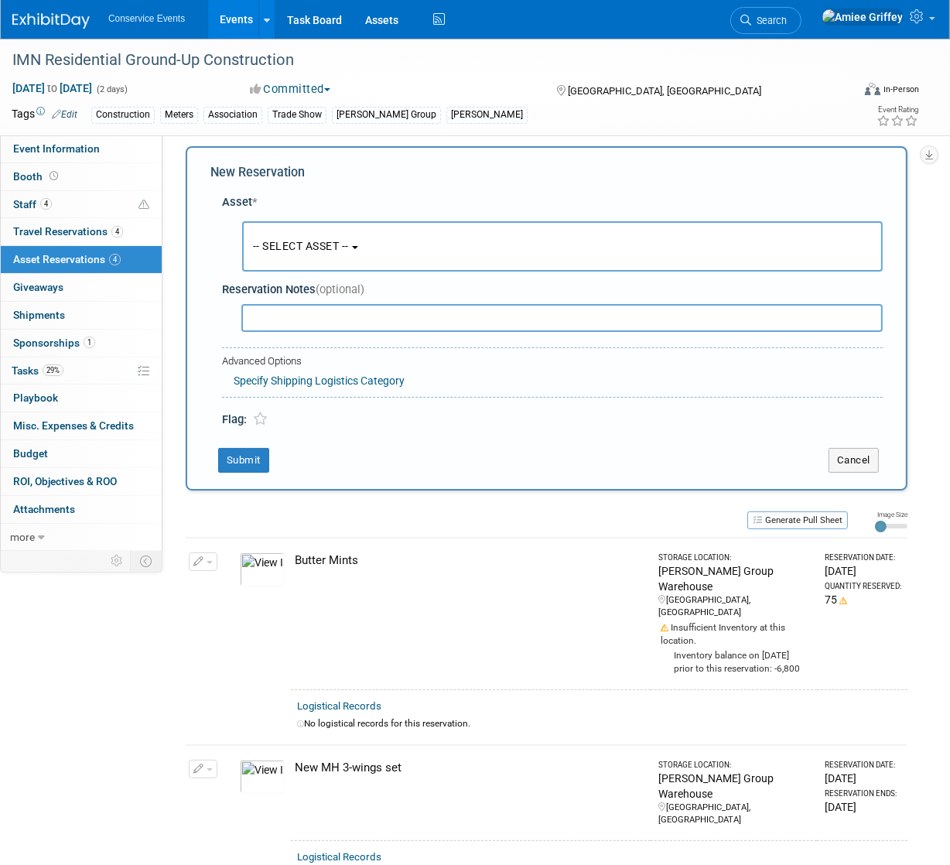
scroll to position [15, 0]
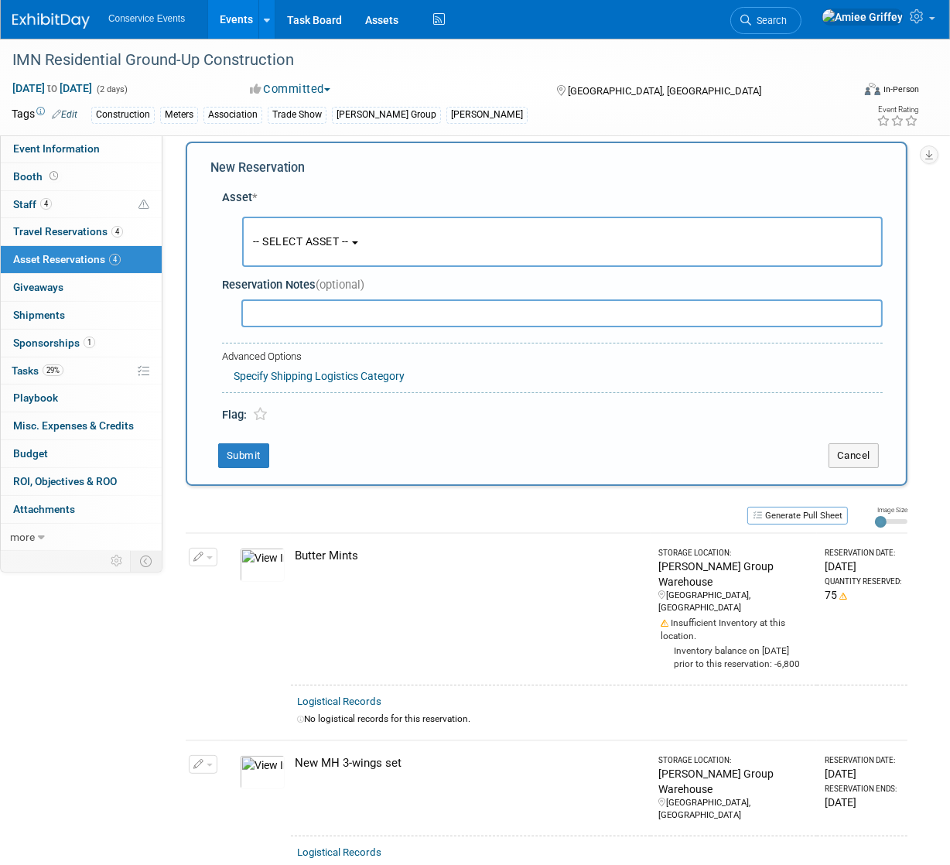
click at [320, 240] on span "-- SELECT ASSET --" at bounding box center [301, 241] width 96 height 12
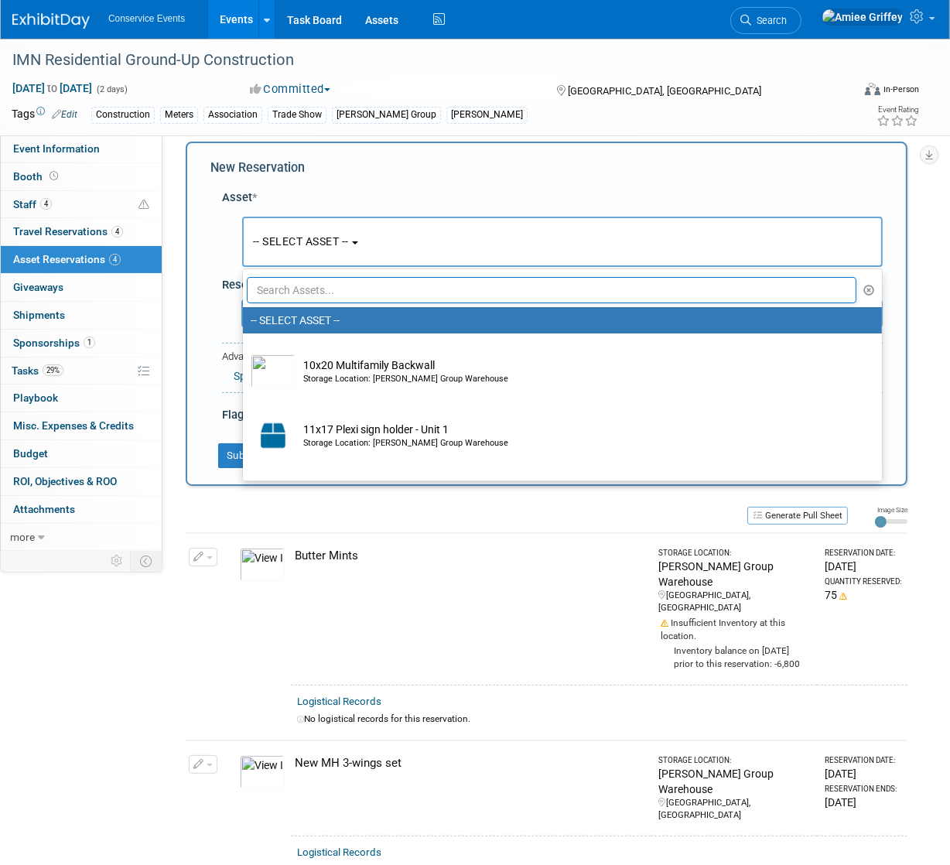
click at [341, 291] on input "text" at bounding box center [552, 290] width 610 height 26
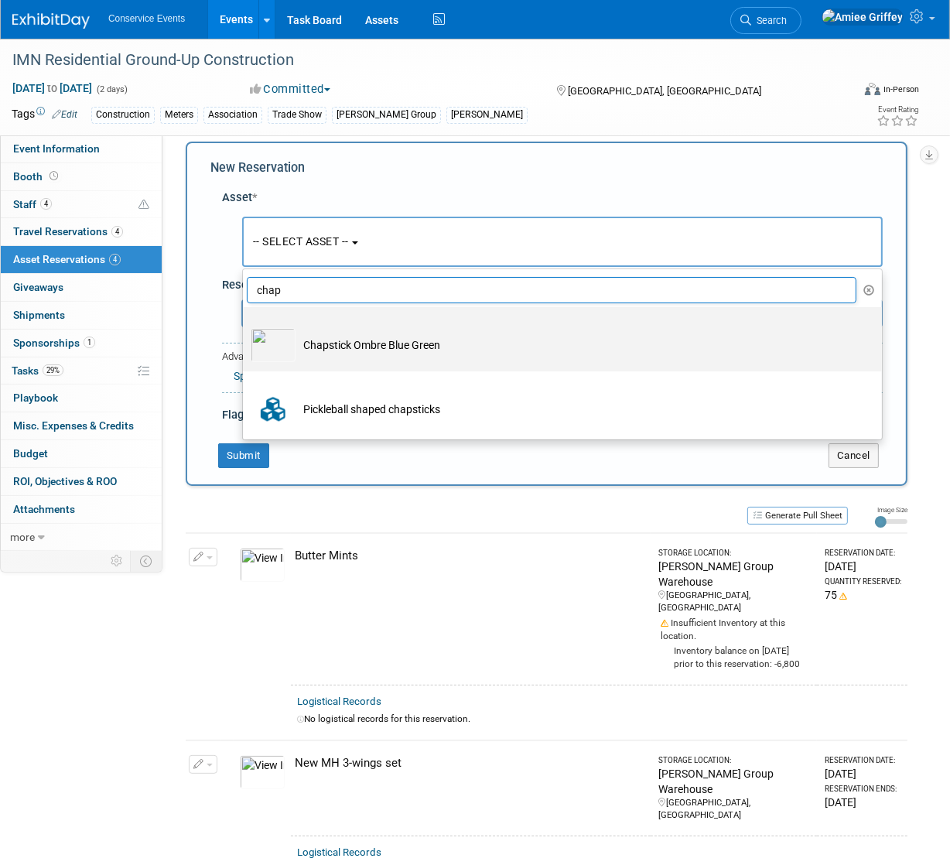
type input "chap"
click at [370, 342] on td "Chapstick Ombre Blue Green" at bounding box center [574, 345] width 556 height 34
click at [245, 326] on input "Chapstick Ombre Blue Green" at bounding box center [240, 321] width 10 height 10
select select "10713616"
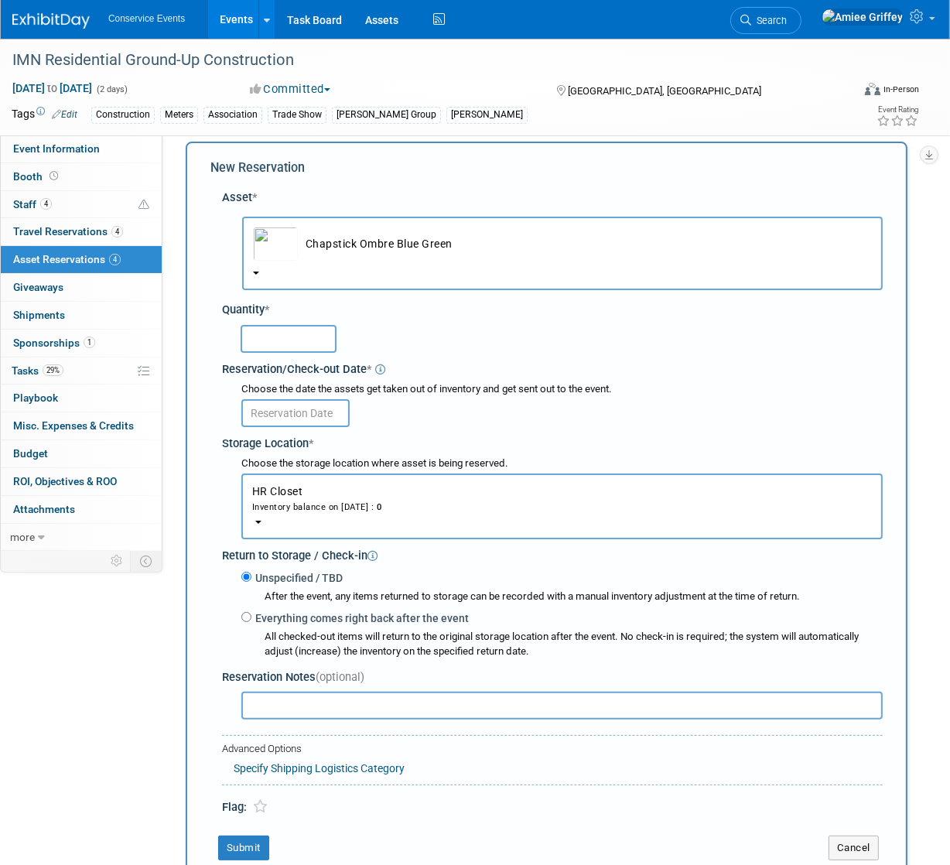
click at [289, 352] on div at bounding box center [556, 338] width 656 height 36
click at [292, 338] on input "text" at bounding box center [289, 339] width 96 height 28
type input "75"
click at [285, 409] on input "text" at bounding box center [295, 413] width 108 height 28
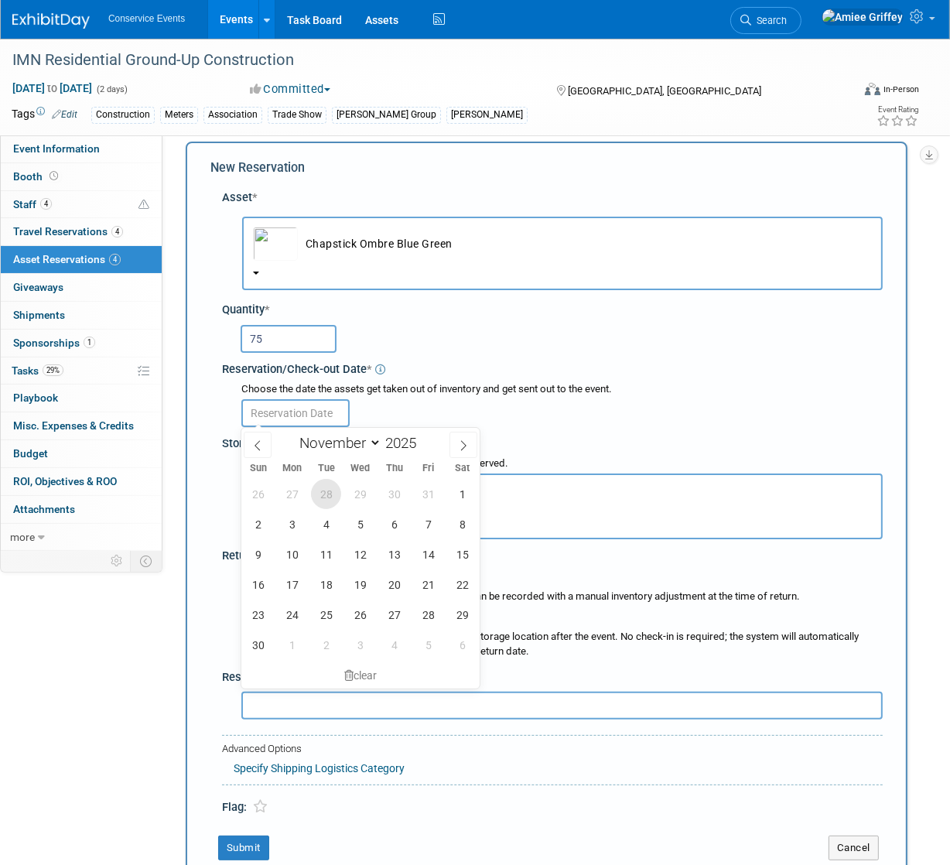
click at [321, 498] on span "28" at bounding box center [326, 494] width 30 height 30
type input "Oct 28, 2025"
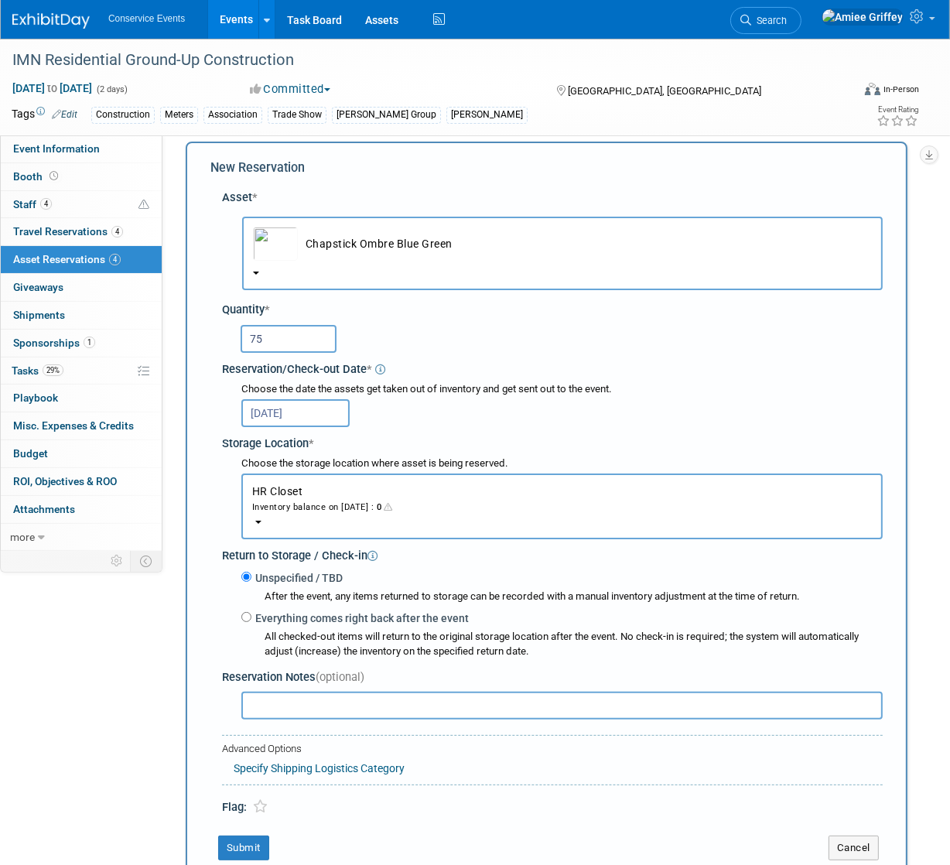
click at [389, 515] on button "HR Closet Inventory balance on Oct 28, 2025 : 0" at bounding box center [562, 507] width 642 height 66
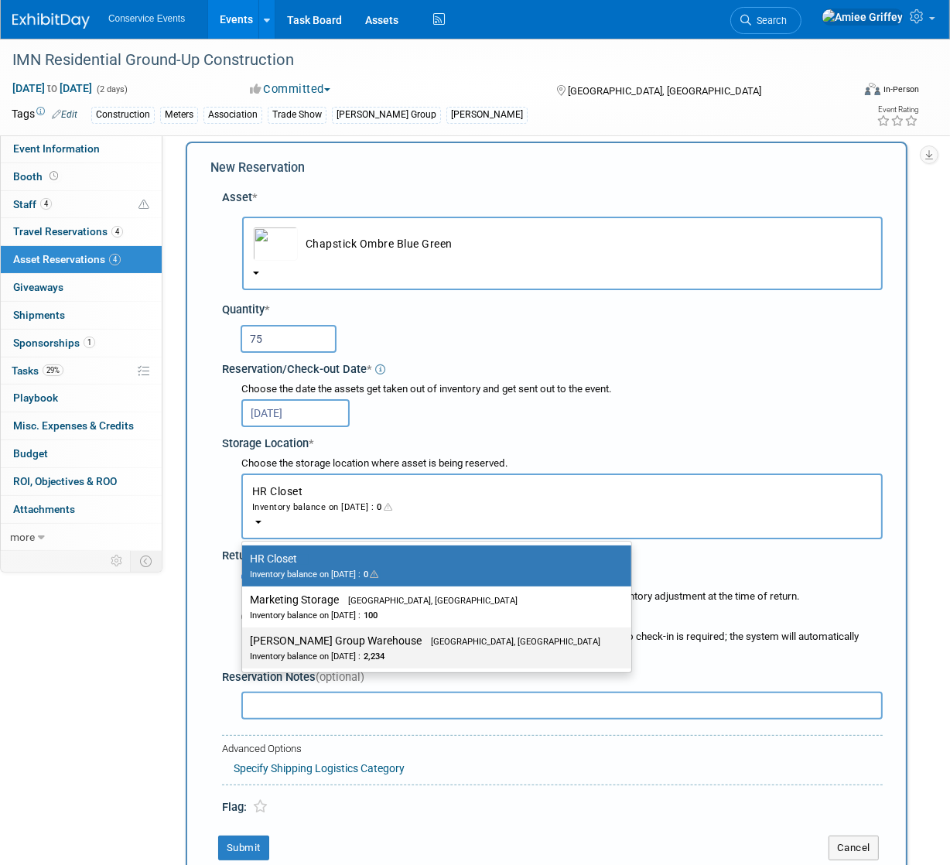
click at [407, 649] on div "Inventory balance on Oct 28, 2025 : 2,234" at bounding box center [425, 656] width 351 height 15
click at [245, 646] on input "Taylor Group Warehouse Brooklyn, OH Inventory balance on Oct 28, 2025 : 2,234" at bounding box center [240, 641] width 10 height 10
select select "11223164"
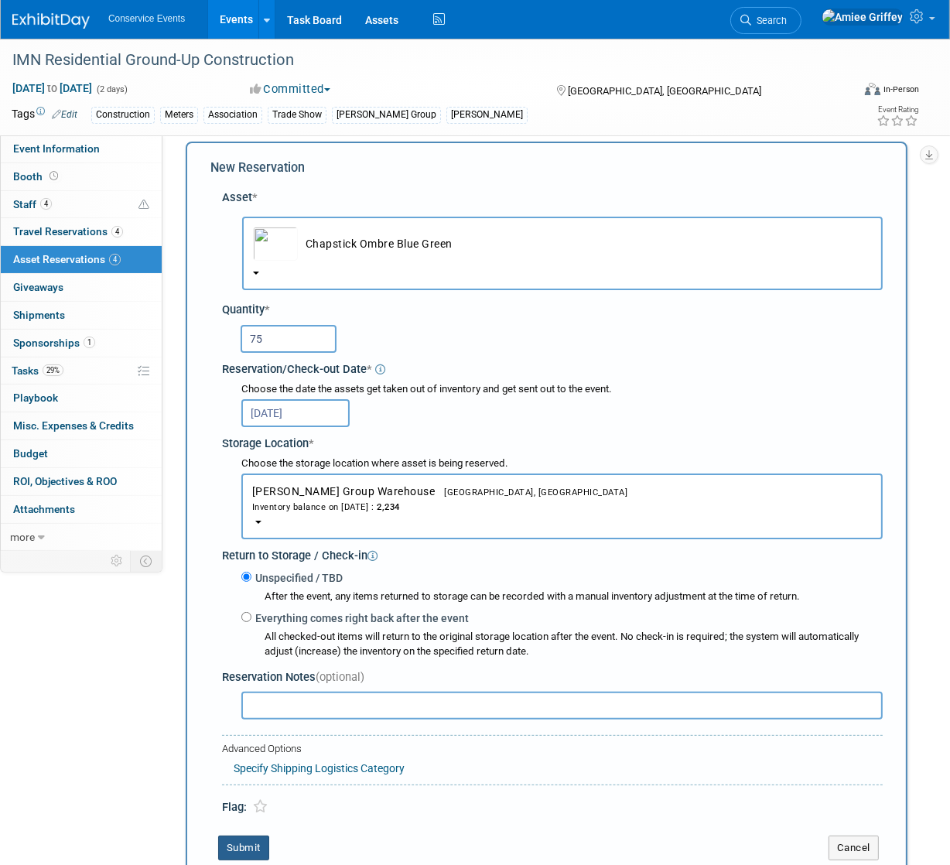
click at [260, 844] on button "Submit" at bounding box center [243, 848] width 51 height 25
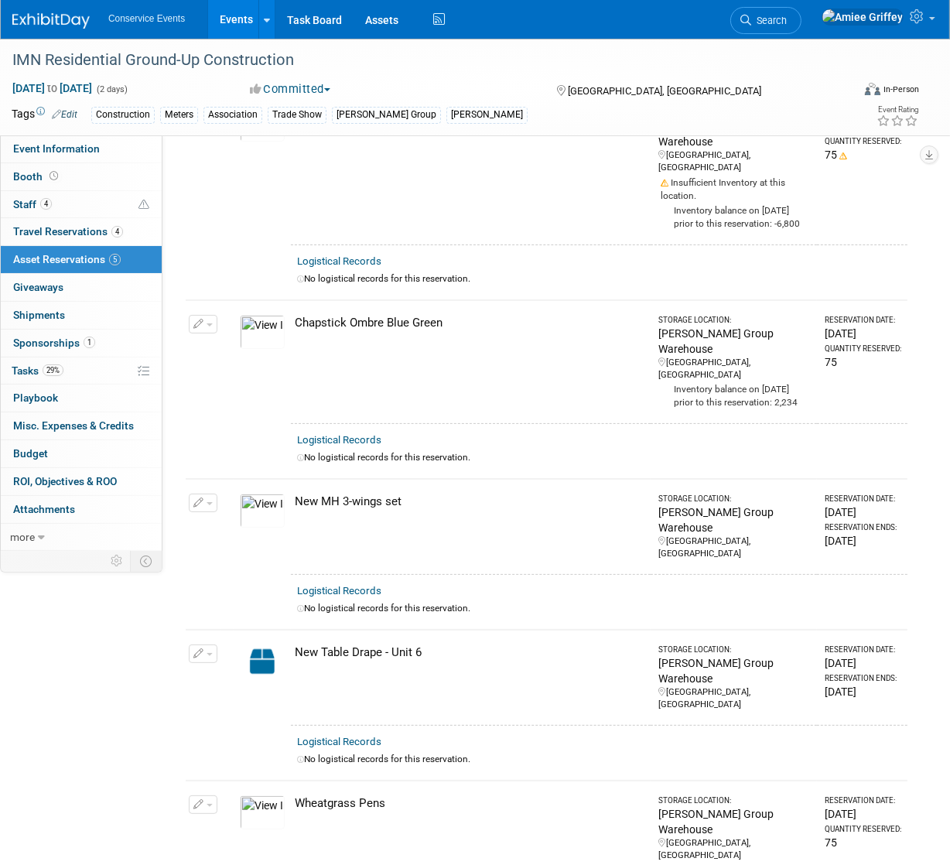
scroll to position [0, 0]
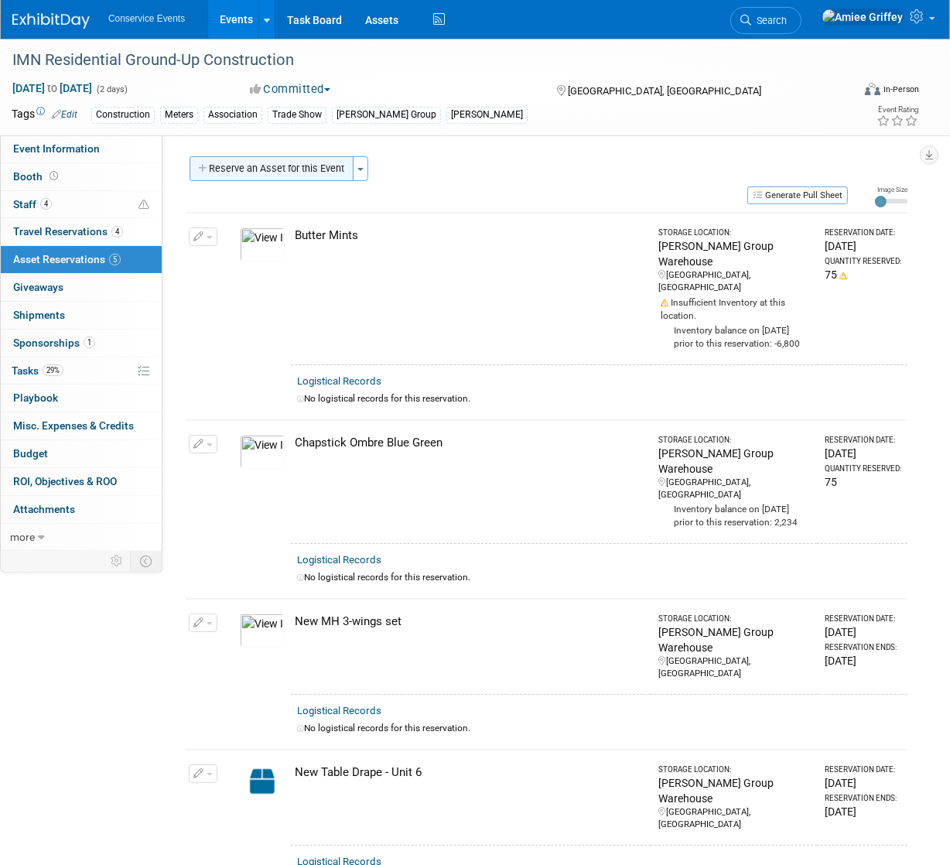
click at [294, 169] on button "Reserve an Asset for this Event" at bounding box center [272, 168] width 164 height 25
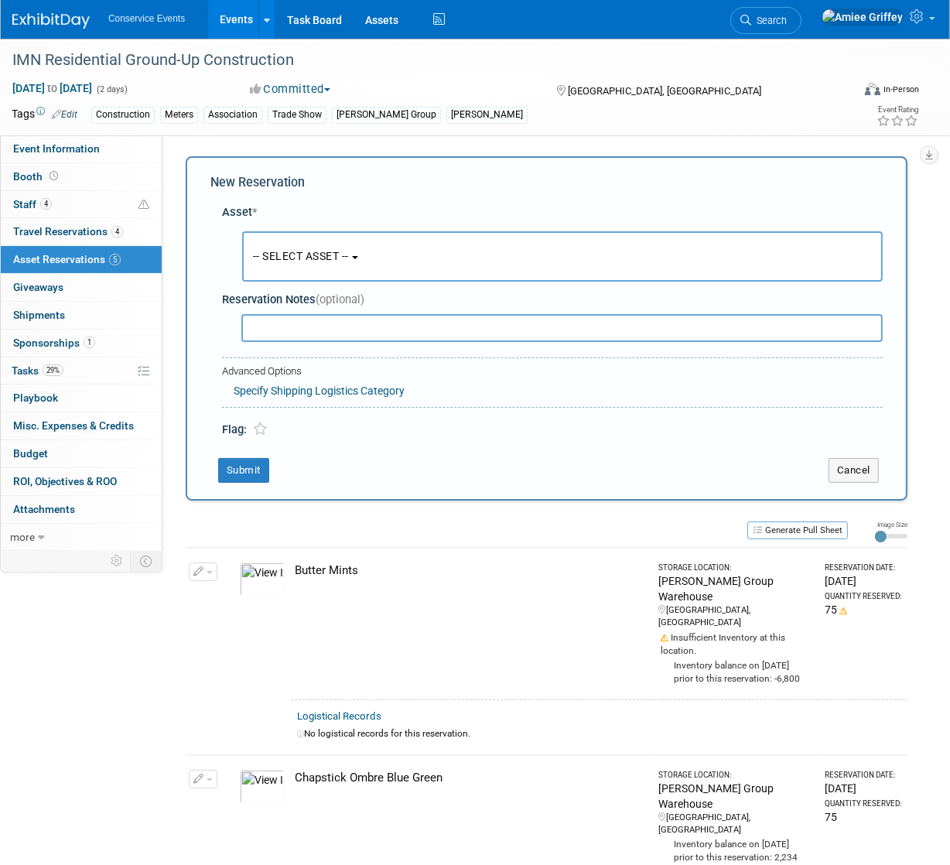
scroll to position [15, 0]
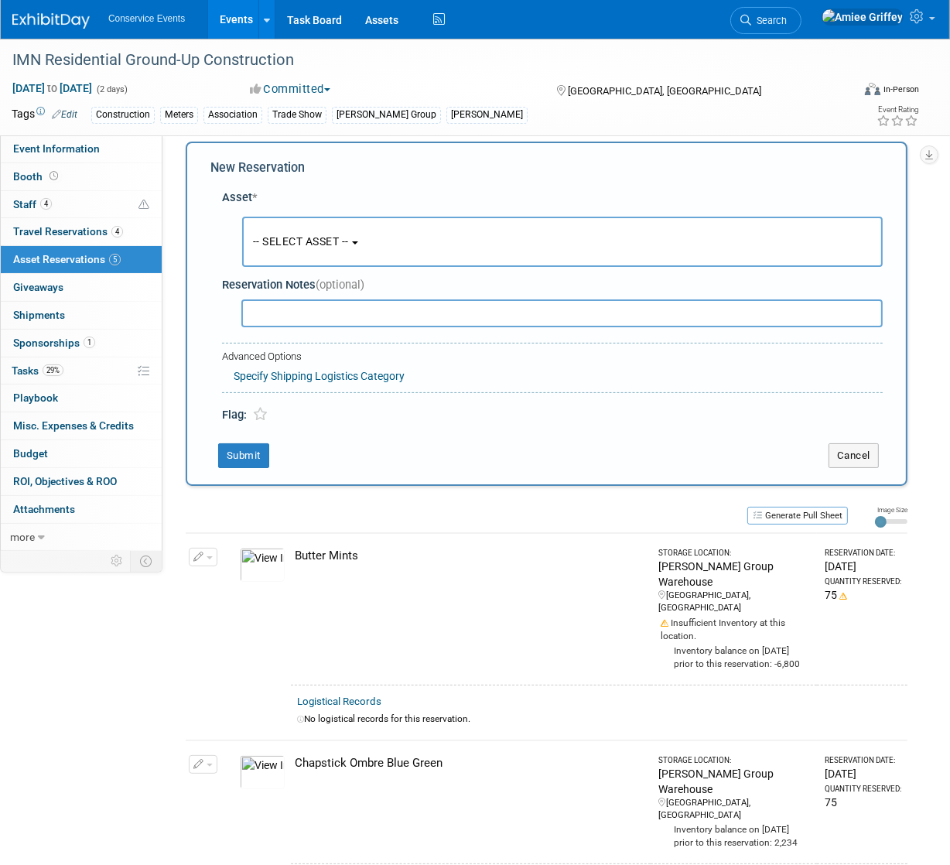
click at [288, 250] on button "-- SELECT ASSET --" at bounding box center [562, 242] width 641 height 50
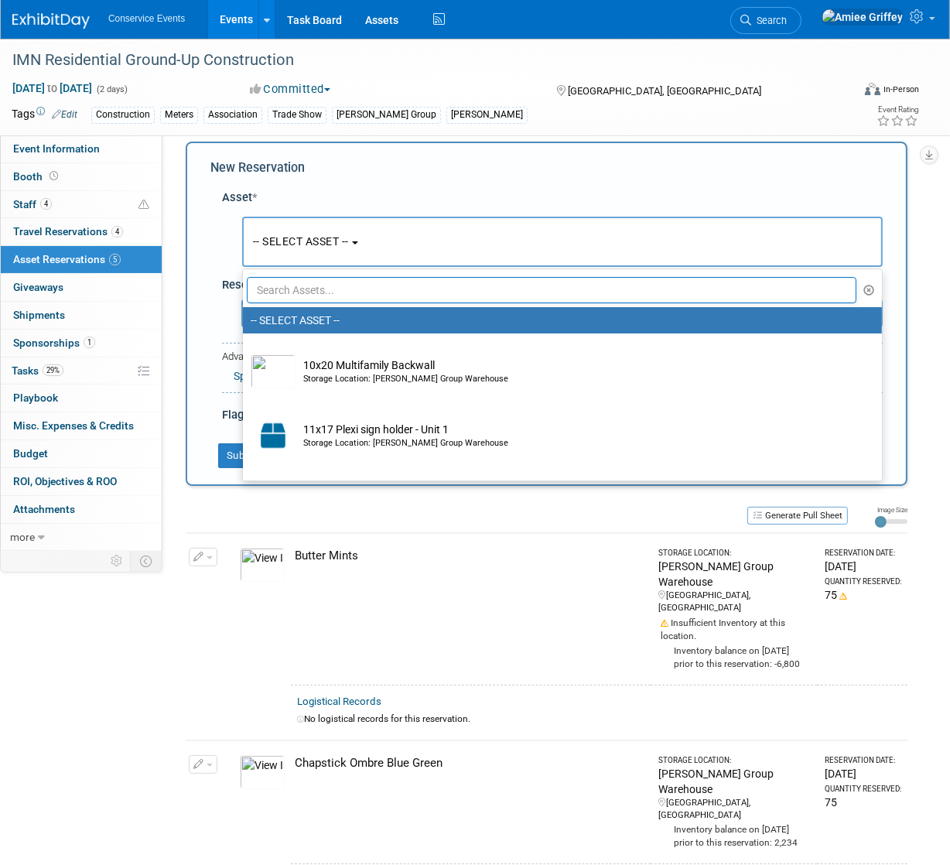
click at [502, 287] on input "text" at bounding box center [552, 290] width 610 height 26
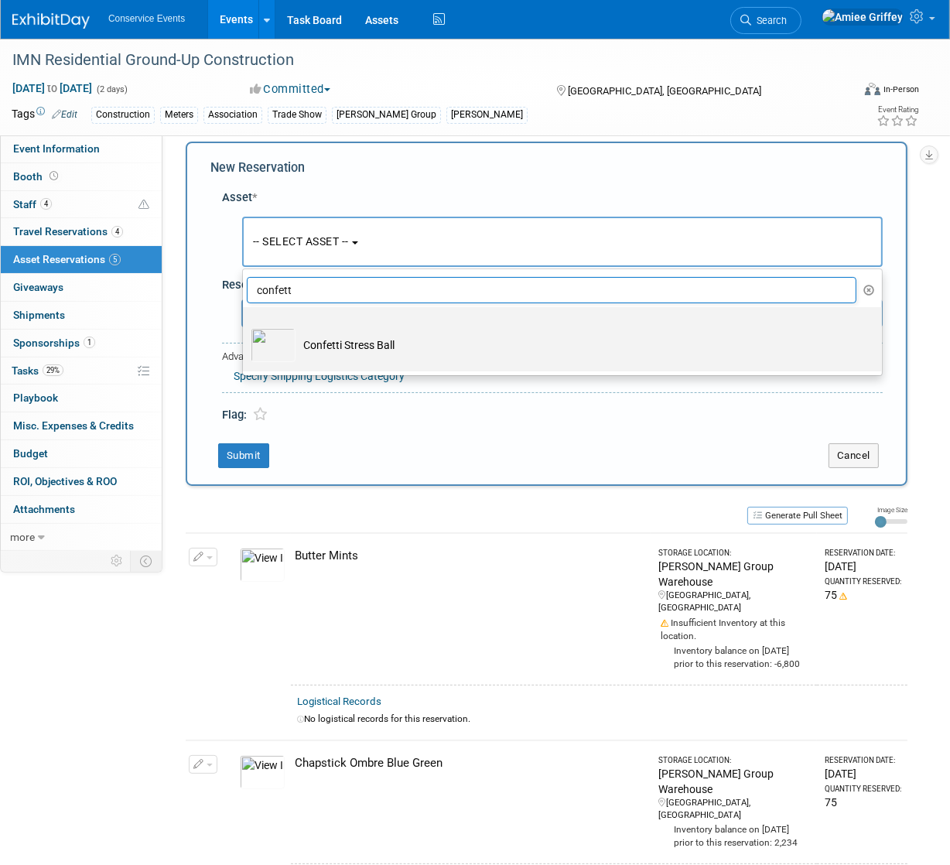
type input "confett"
click at [361, 354] on td "Confetti Stress Ball" at bounding box center [574, 345] width 556 height 34
click at [245, 326] on input "Confetti Stress Ball" at bounding box center [240, 321] width 10 height 10
select select "10724504"
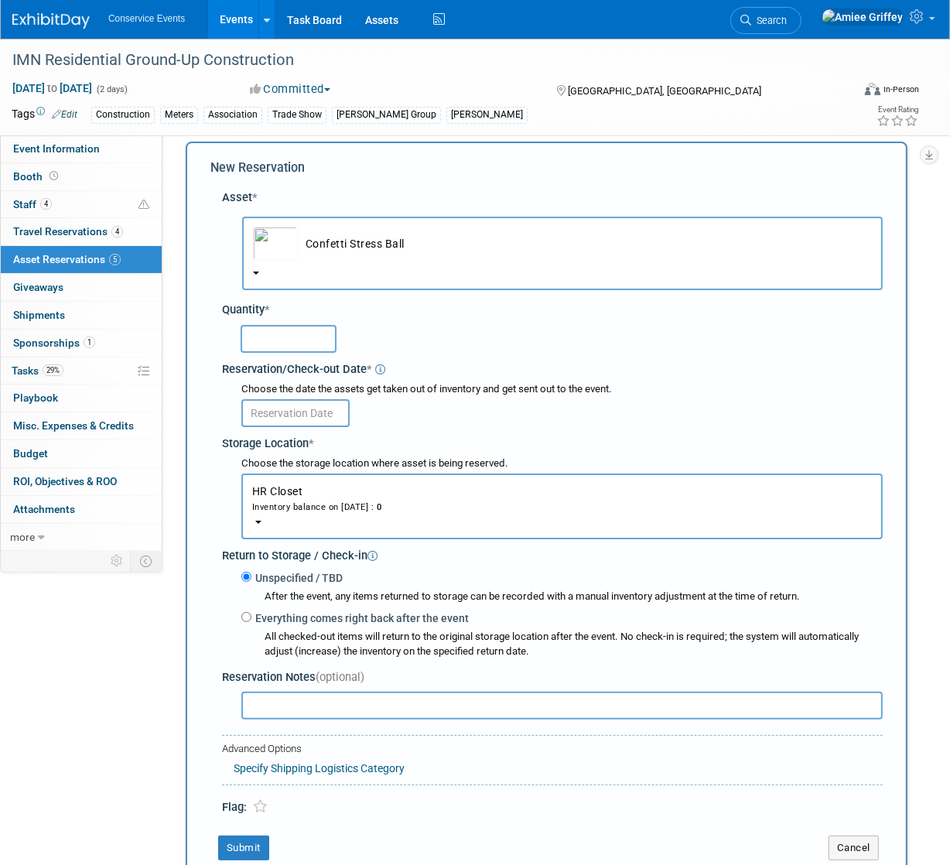
click at [310, 332] on input "text" at bounding box center [289, 339] width 96 height 28
type input "25"
click at [284, 415] on input "text" at bounding box center [295, 413] width 108 height 28
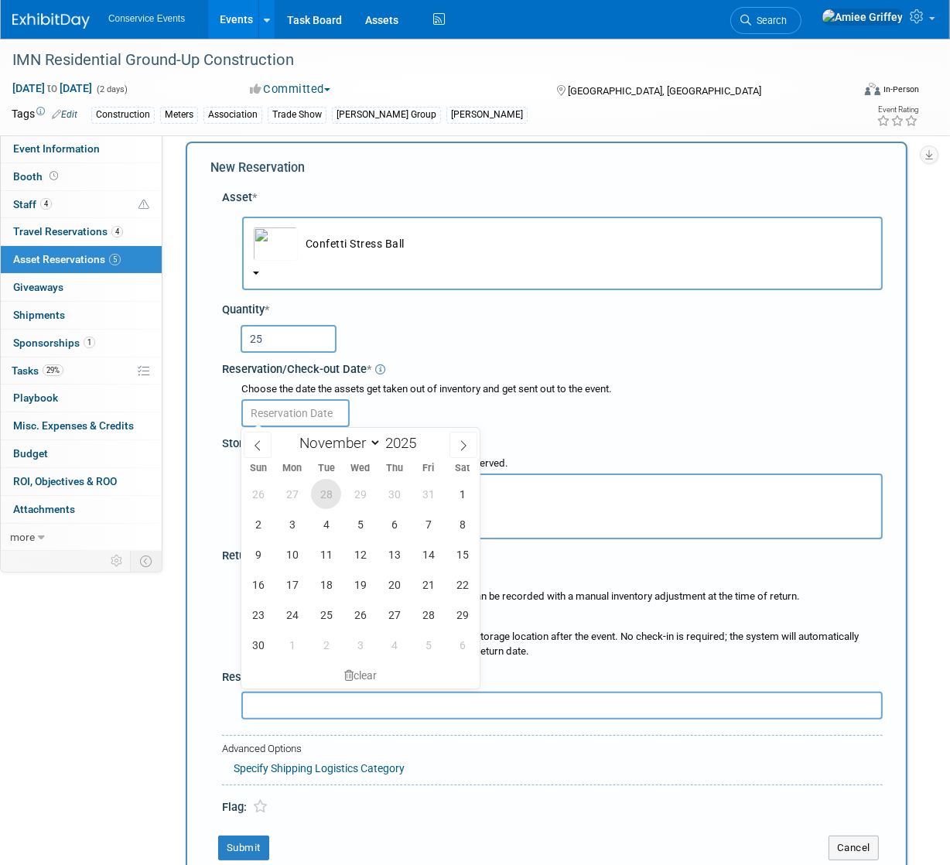
click at [324, 498] on span "28" at bounding box center [326, 494] width 30 height 30
type input "Oct 28, 2025"
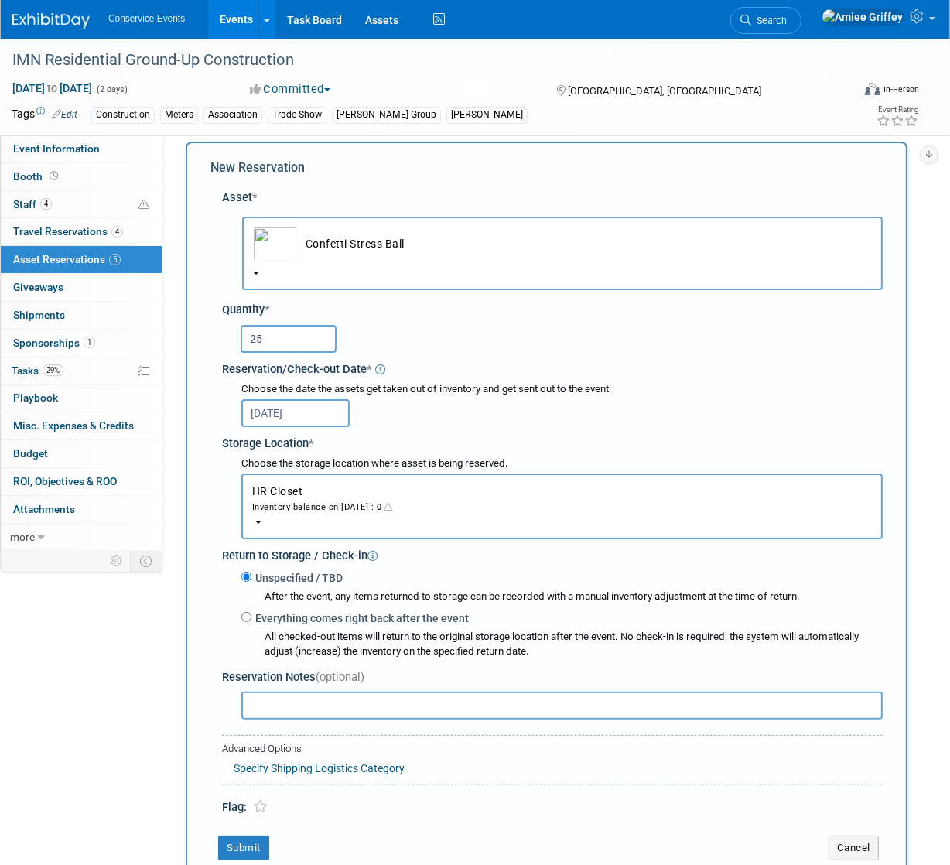
click at [351, 512] on button "HR Closet Inventory balance on Oct 28, 2025 : 0" at bounding box center [562, 507] width 642 height 66
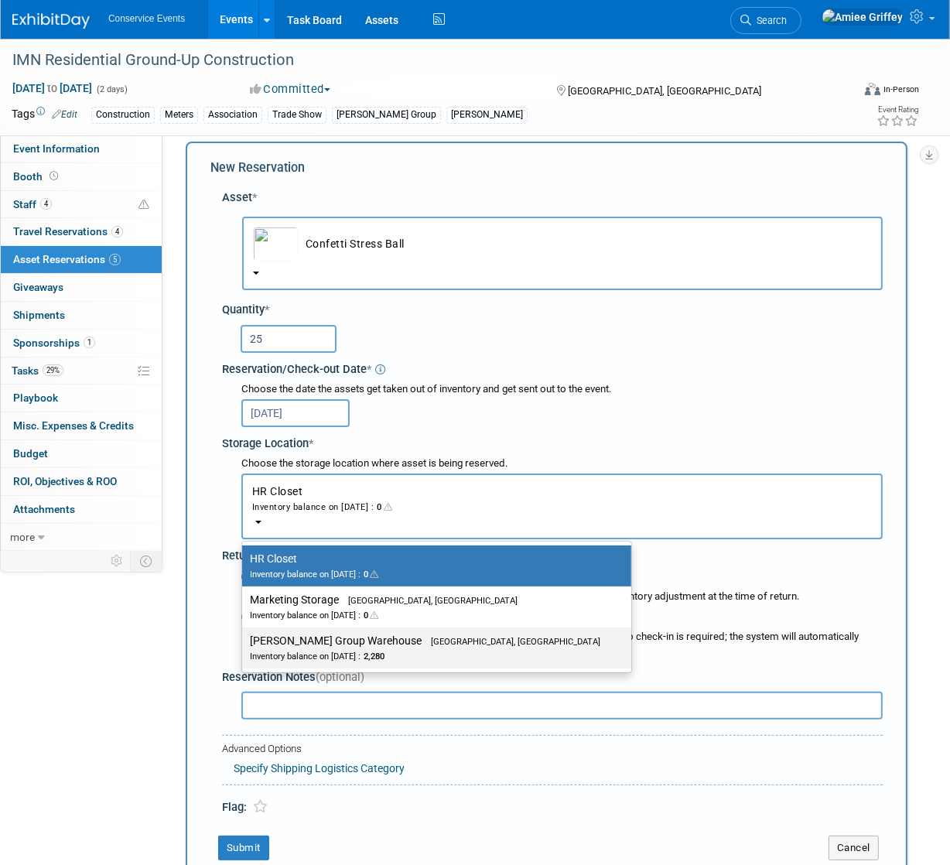
click at [385, 652] on span "2,280" at bounding box center [373, 657] width 24 height 10
click at [245, 646] on input "Taylor Group Warehouse Brooklyn, OH Inventory balance on Oct 28, 2025 : 2,280" at bounding box center [240, 641] width 10 height 10
select select "11223164"
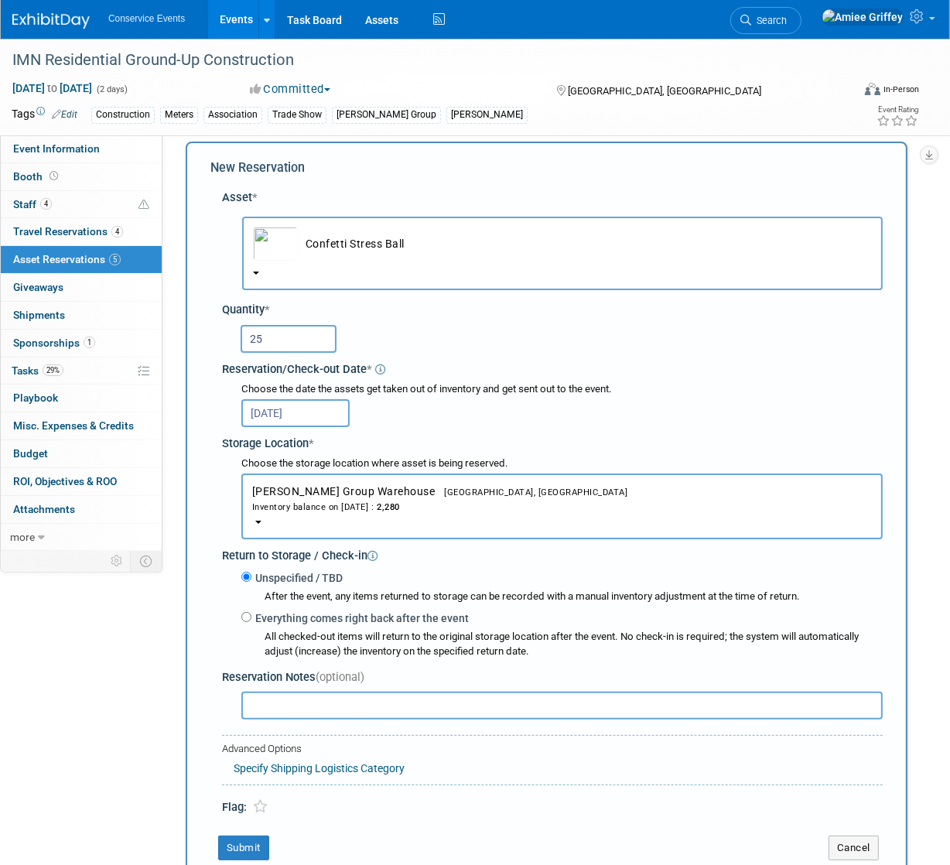
drag, startPoint x: 241, startPoint y: 345, endPoint x: 220, endPoint y: 346, distance: 21.7
click at [220, 346] on div "Asset * -- SELECT ASSET -- <table style='display: inline-block; border-style:no…" at bounding box center [547, 499] width 673 height 635
type input "30"
click at [246, 848] on button "Submit" at bounding box center [243, 848] width 51 height 25
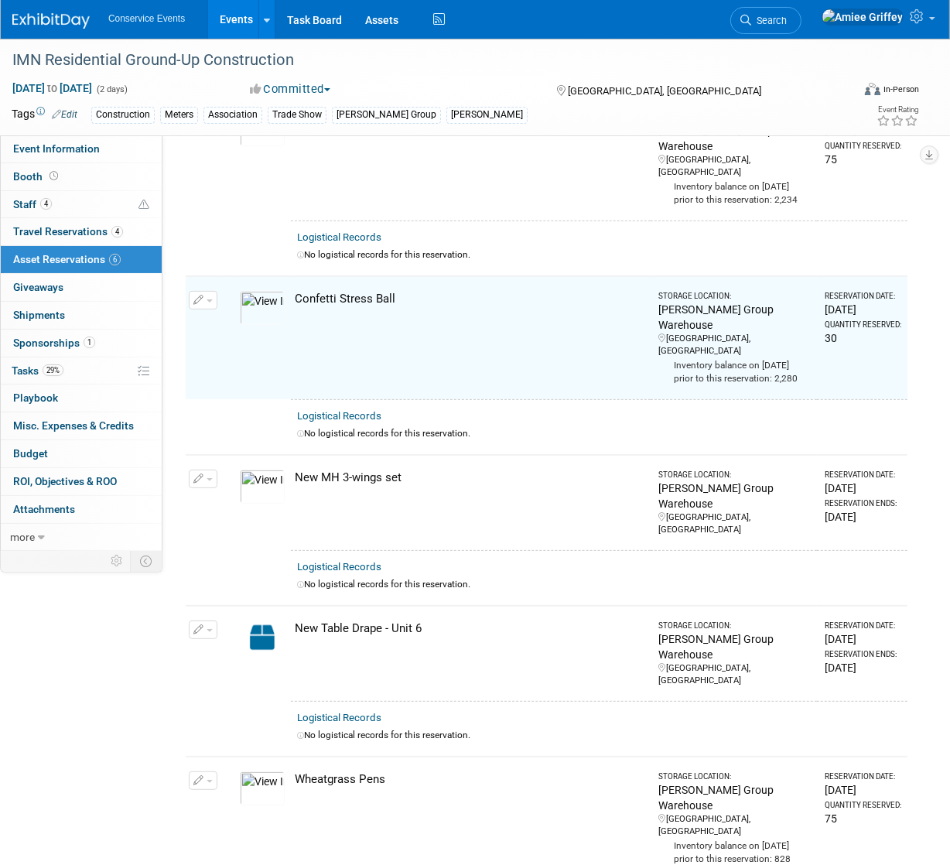
scroll to position [0, 0]
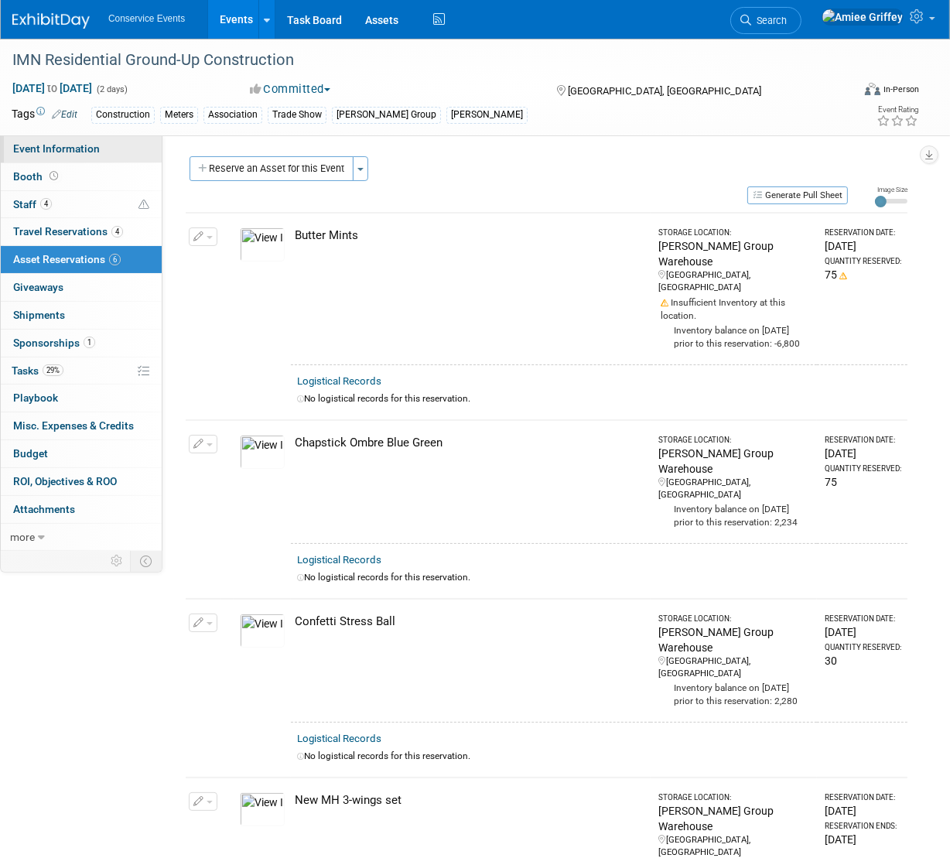
click at [61, 149] on span "Event Information" at bounding box center [56, 148] width 87 height 12
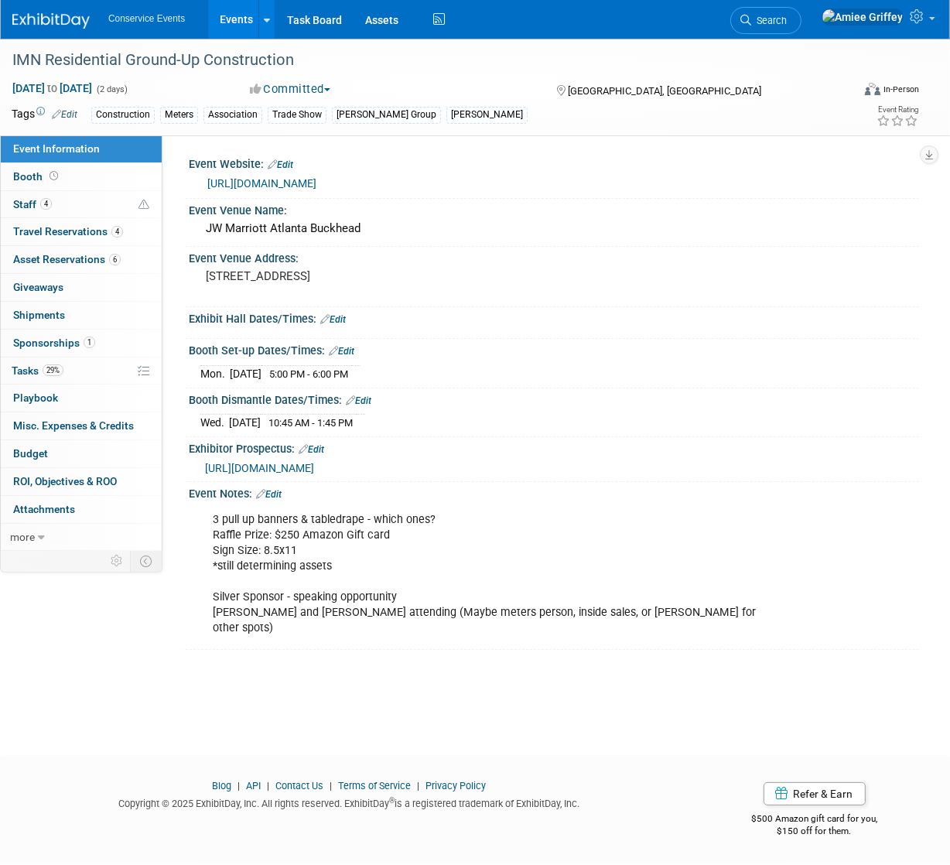
click at [282, 490] on link "Edit" at bounding box center [269, 494] width 26 height 11
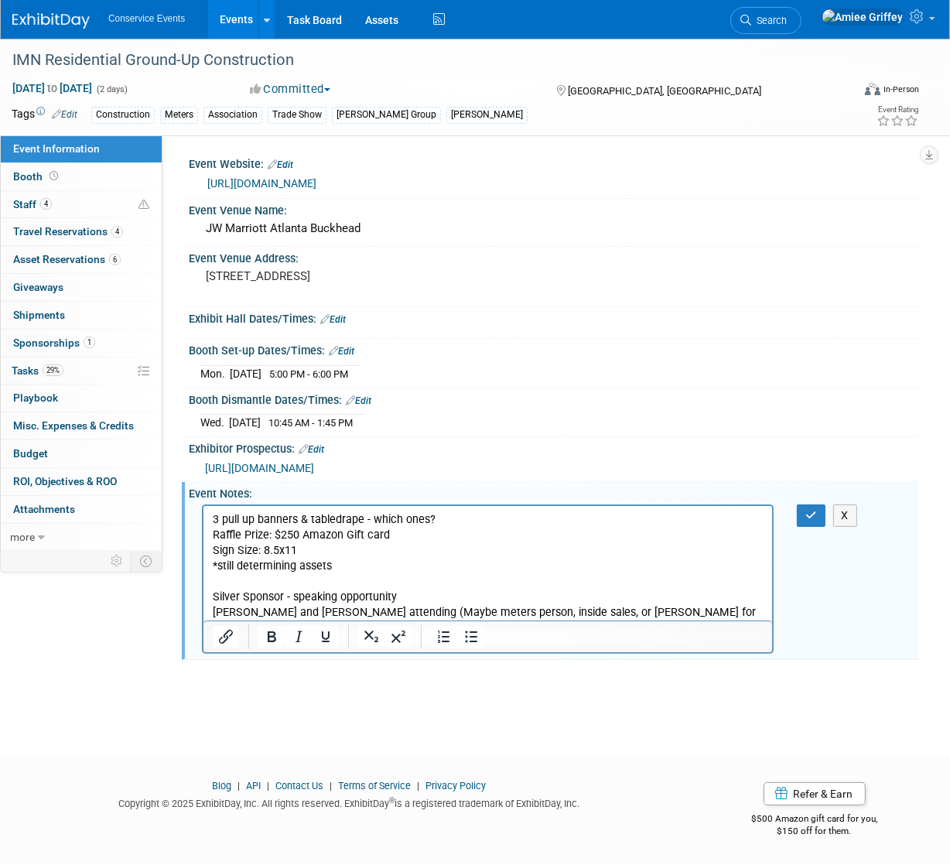
click at [213, 519] on p "3 pull up banners & tabledrape - which ones? Raffle Prize: $250 Amazon Gift car…" at bounding box center [487, 574] width 551 height 125
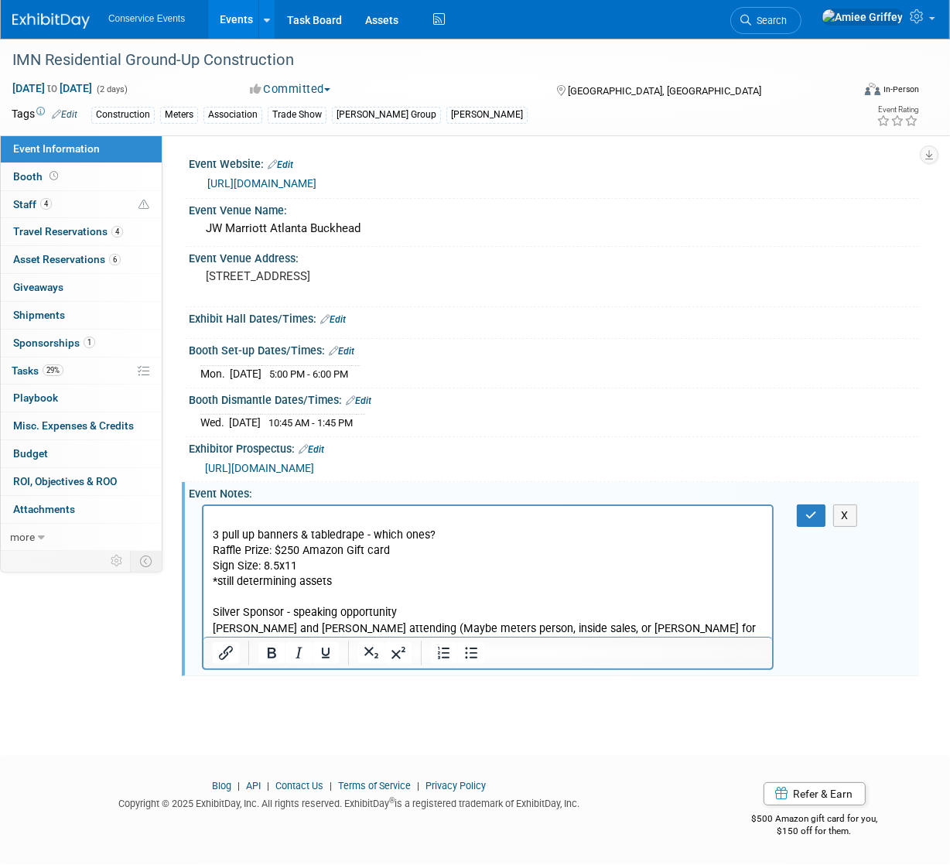
click at [228, 512] on p "Rich Text Area. Press ALT-0 for help." at bounding box center [487, 519] width 551 height 15
drag, startPoint x: 438, startPoint y: 532, endPoint x: 372, endPoint y: 532, distance: 66.6
click at [372, 532] on p "3 pull up banners & tabledrape - which ones? Raffle Prize: $250 Amazon Gift car…" at bounding box center [487, 589] width 551 height 125
drag, startPoint x: 334, startPoint y: 581, endPoint x: 405, endPoint y: 1081, distance: 504.3
click at [203, 577] on html "UPDATED 10/13 3 pull up banners & tabledrape - MH Raffle Prize: $250 Amazon Gif…" at bounding box center [487, 578] width 569 height 146
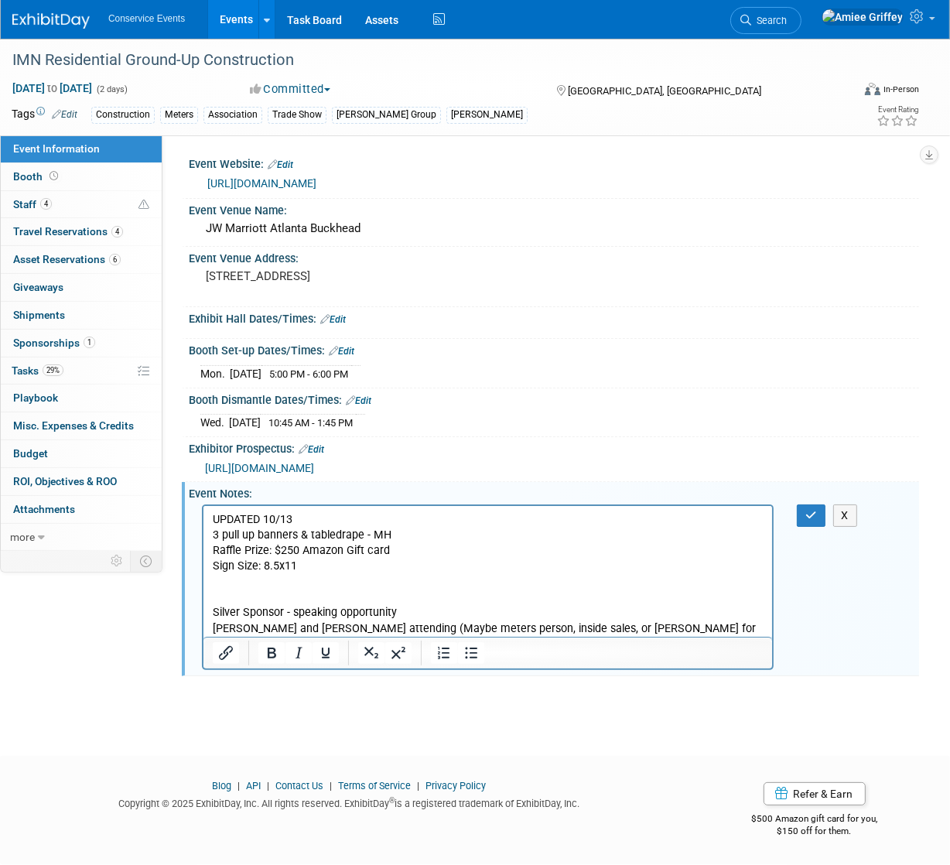
click at [300, 521] on p "UPDATED 10/13" at bounding box center [487, 519] width 551 height 15
click at [814, 518] on icon "button" at bounding box center [812, 515] width 12 height 11
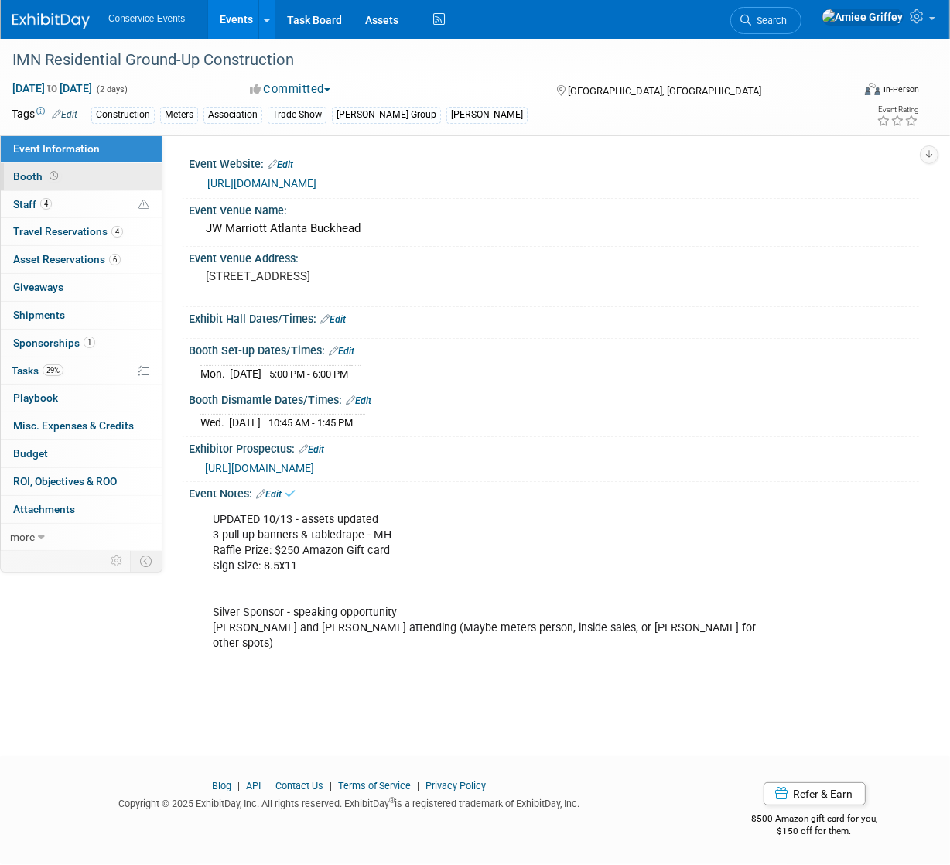
click at [62, 179] on link "Booth" at bounding box center [81, 176] width 161 height 27
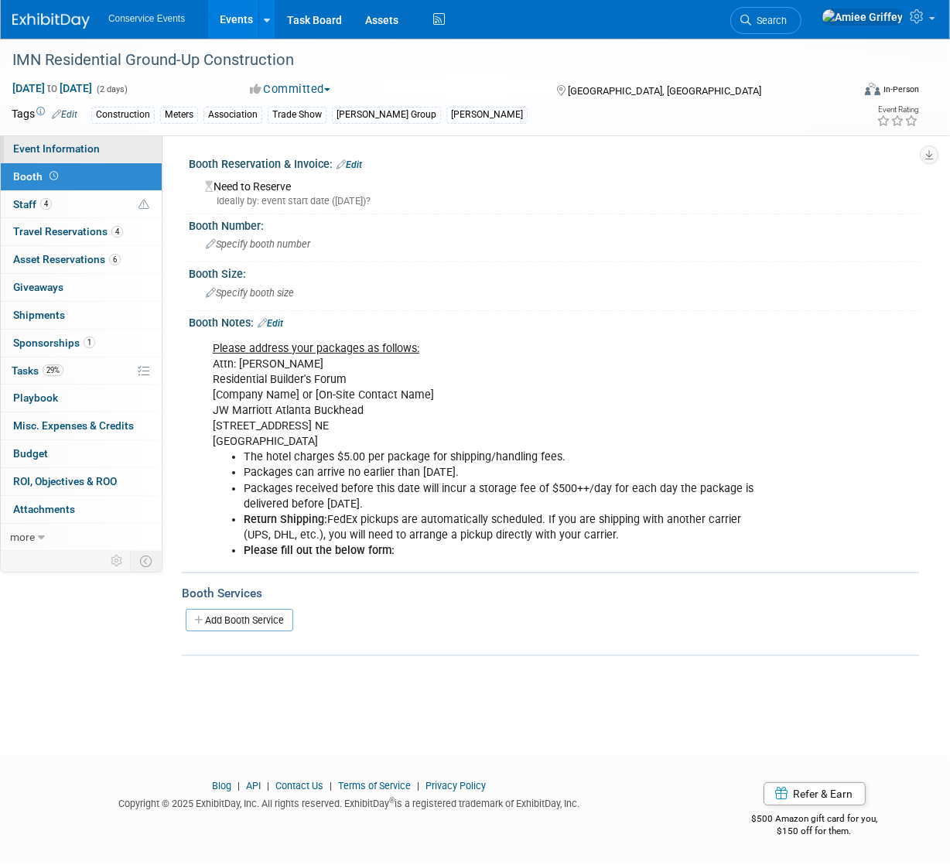
click at [77, 149] on span "Event Information" at bounding box center [56, 148] width 87 height 12
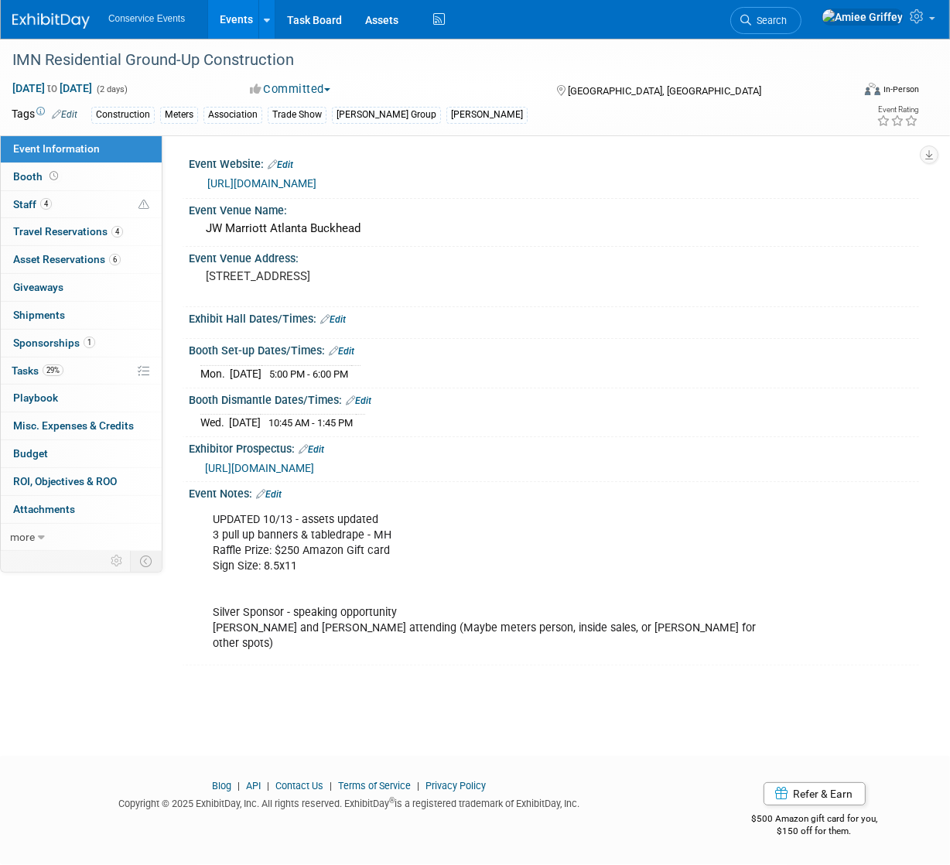
click at [287, 181] on link "https://informaconnect.com/imn-residential-ground-up-construction/" at bounding box center [261, 183] width 109 height 12
click at [81, 368] on link "29% Tasks 29%" at bounding box center [81, 371] width 161 height 27
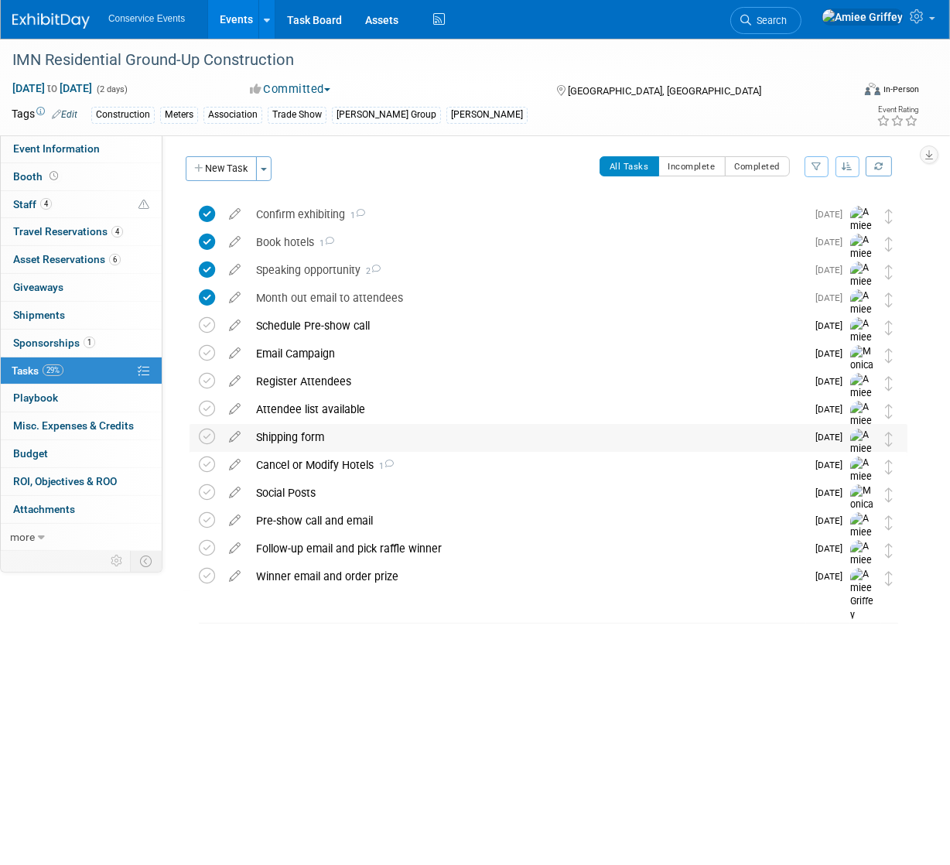
click at [327, 442] on div "Shipping form" at bounding box center [527, 437] width 558 height 26
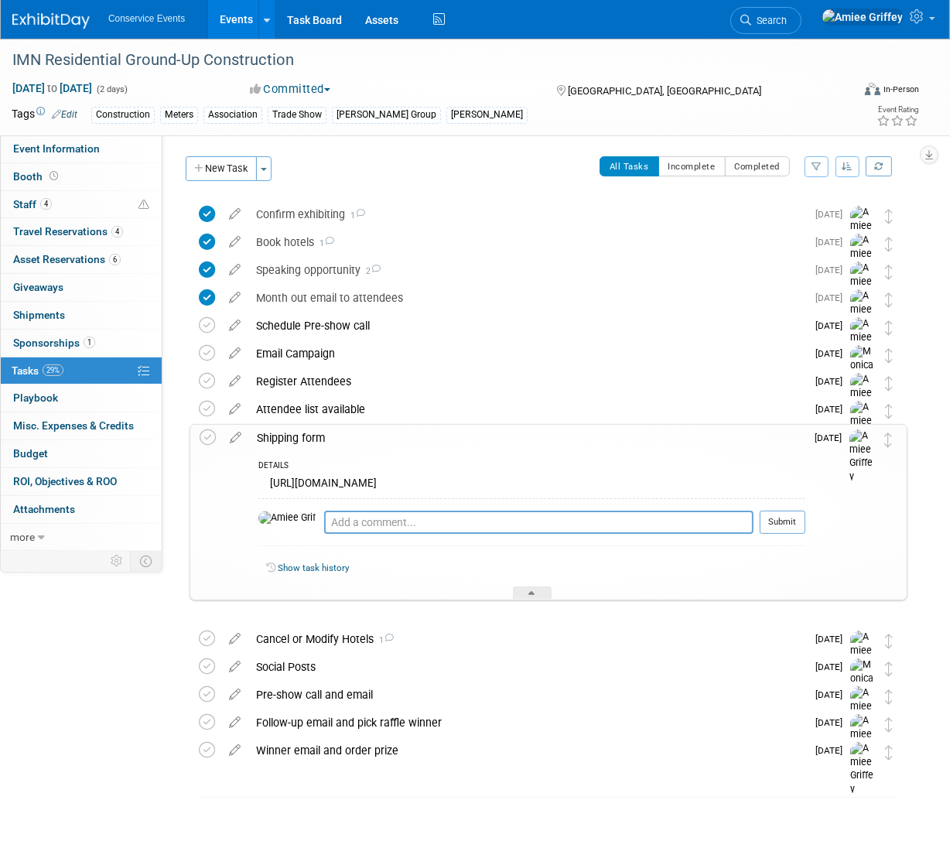
click at [314, 440] on div "Shipping form" at bounding box center [527, 438] width 557 height 26
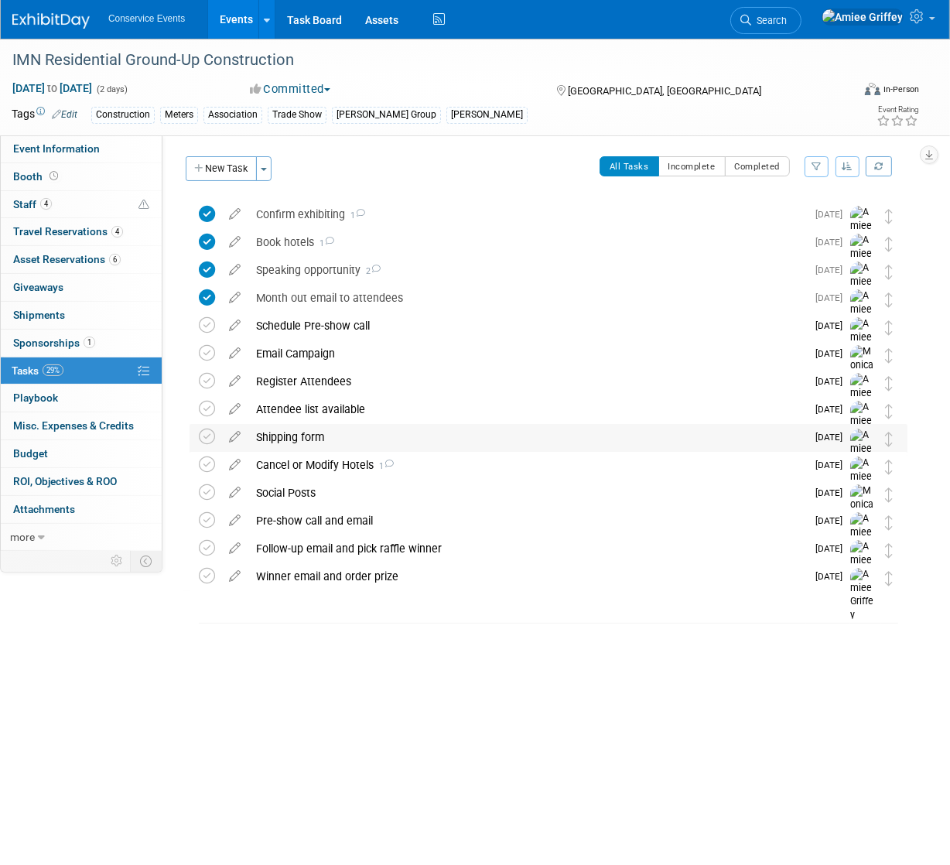
click at [277, 434] on div "Shipping form" at bounding box center [527, 437] width 558 height 26
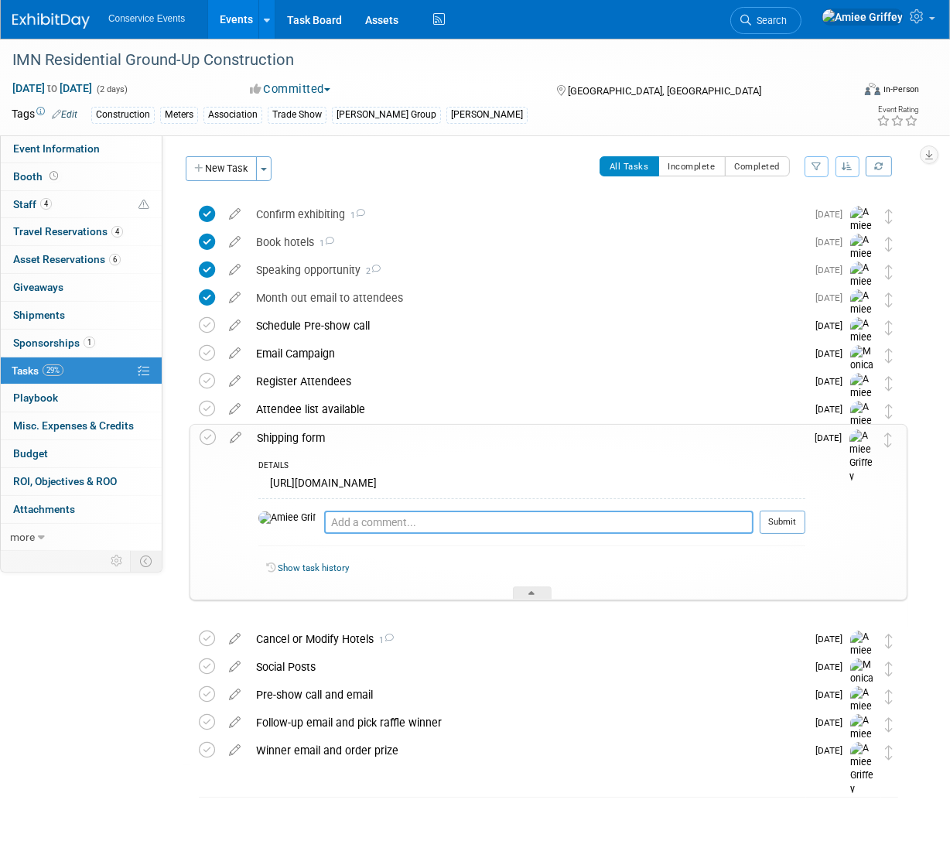
click at [324, 534] on textarea at bounding box center [539, 522] width 430 height 23
type textarea "No need to schedule fedex pick-up - leave in booth space"
click at [800, 534] on button "Submit" at bounding box center [783, 522] width 46 height 23
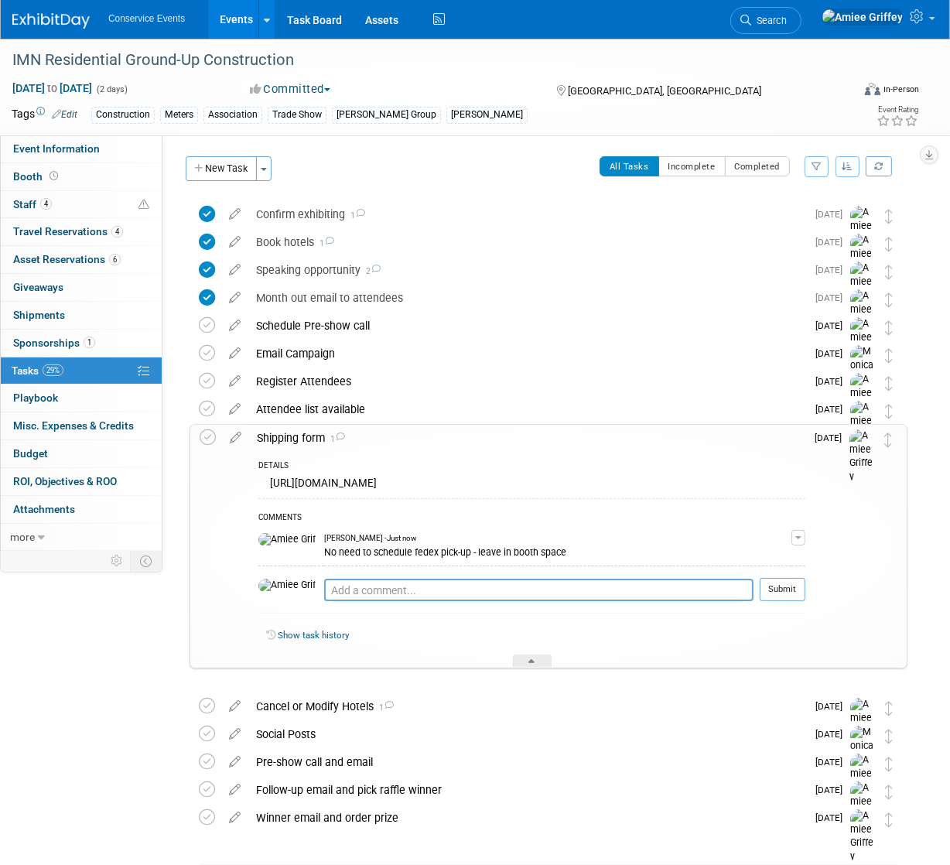
click at [291, 436] on div "Shipping form 1" at bounding box center [527, 438] width 557 height 26
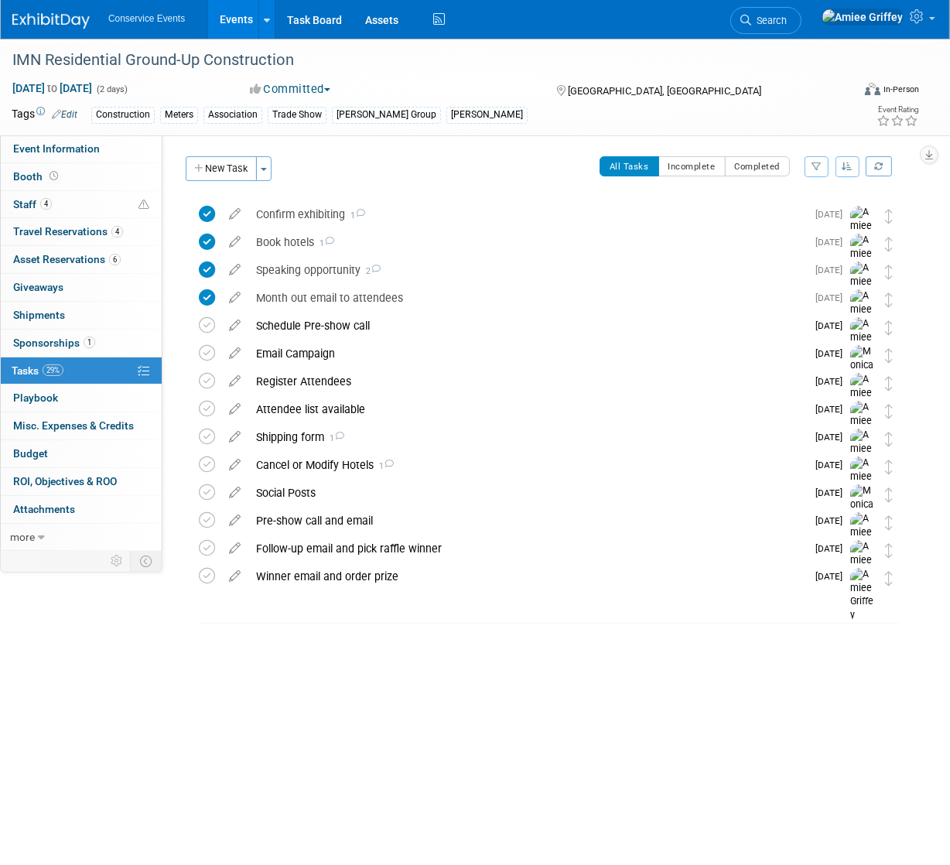
click at [235, 19] on link "Events" at bounding box center [236, 19] width 57 height 39
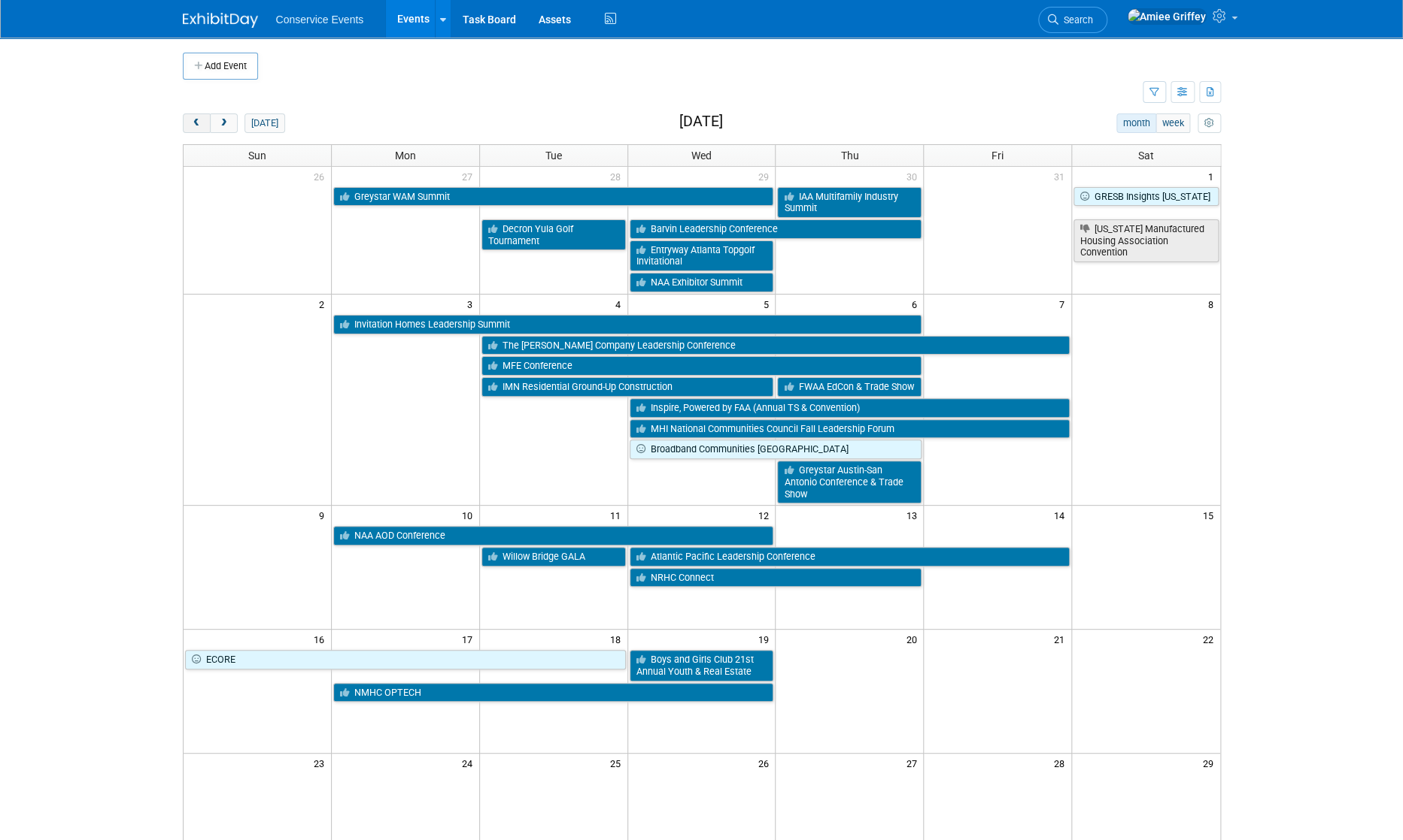
click at [194, 122] on span "prev" at bounding box center [197, 123] width 12 height 10
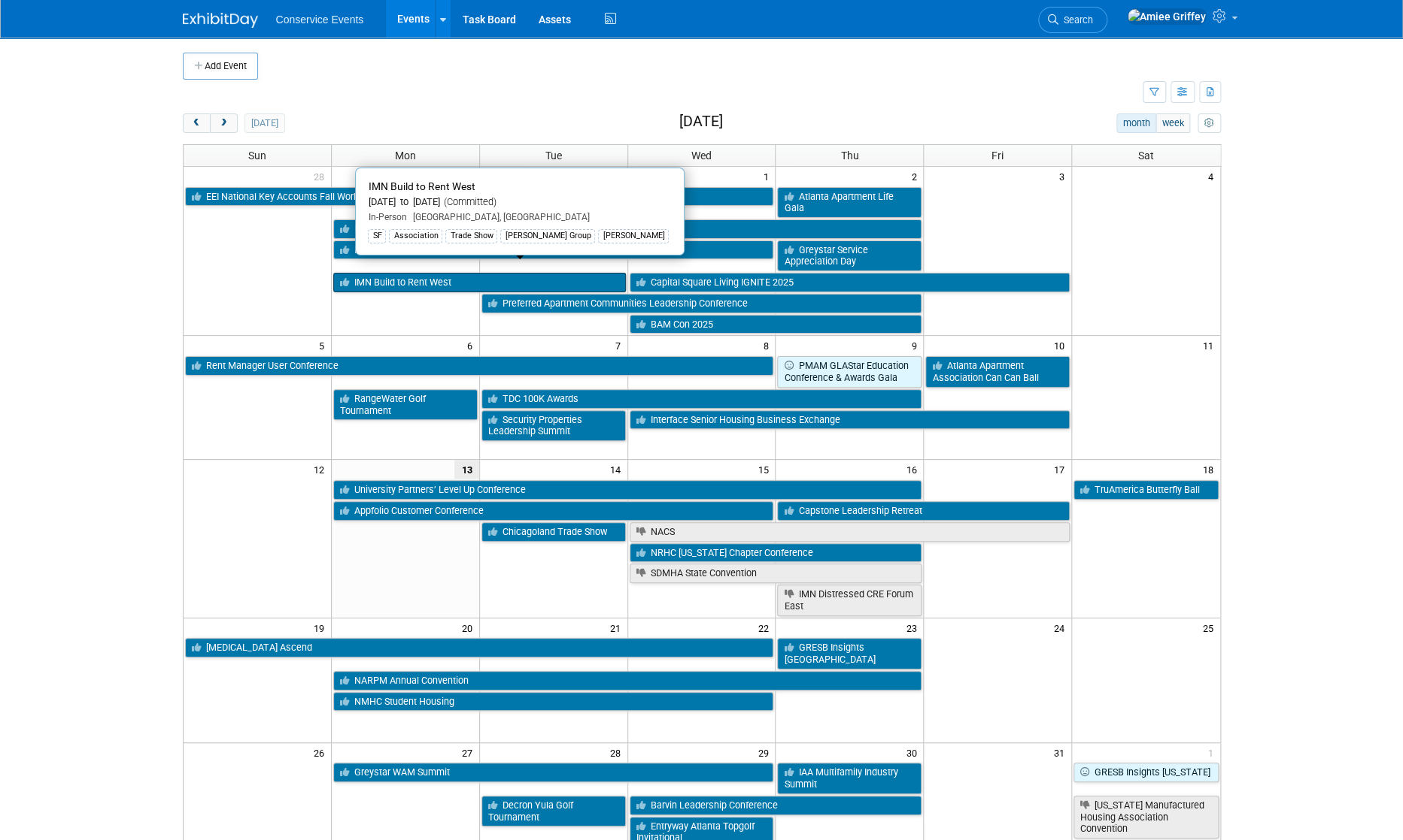
click at [414, 274] on link "IMN Build to Rent West" at bounding box center [479, 283] width 292 height 19
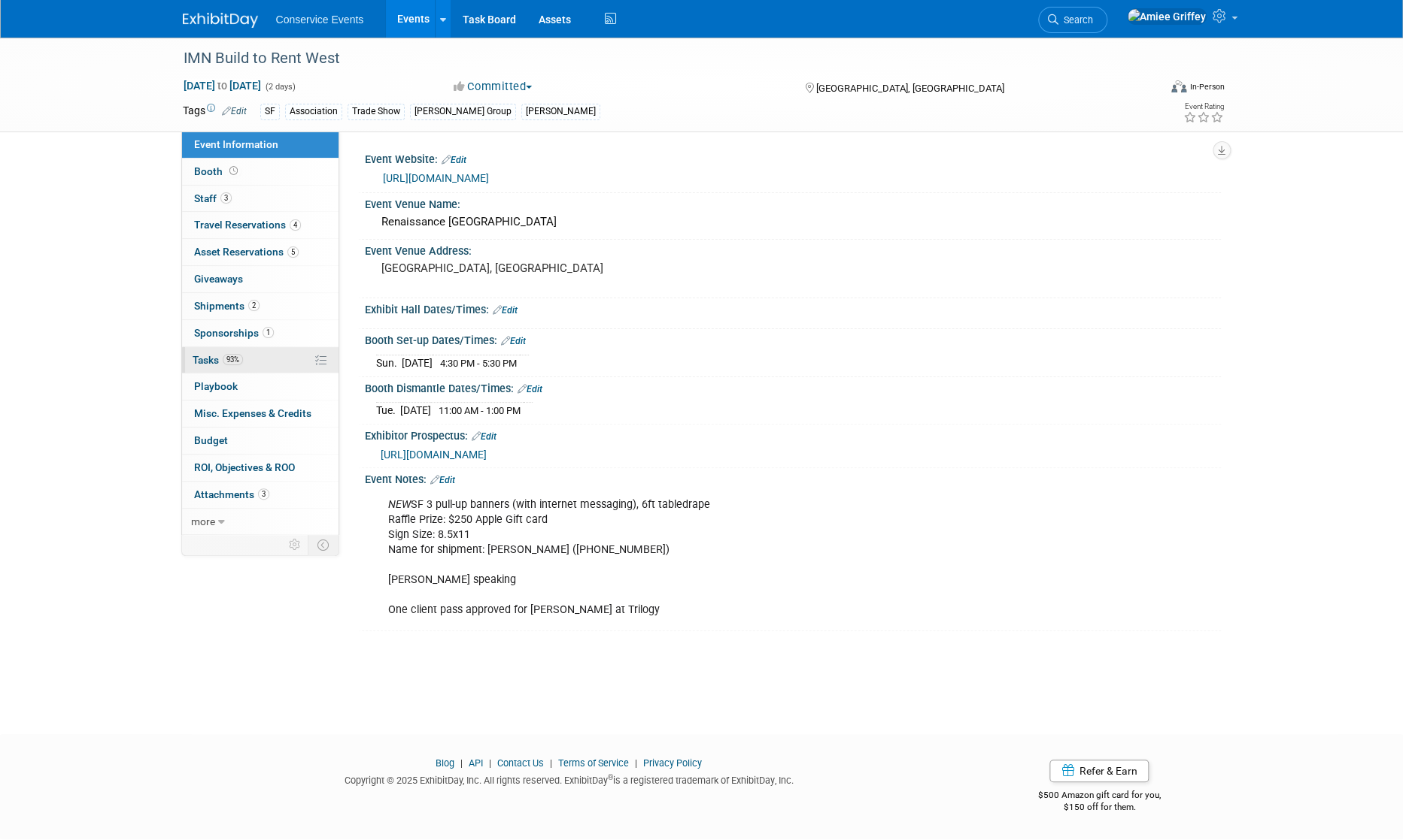
click at [190, 359] on link "93% Tasks 93%" at bounding box center [259, 360] width 156 height 26
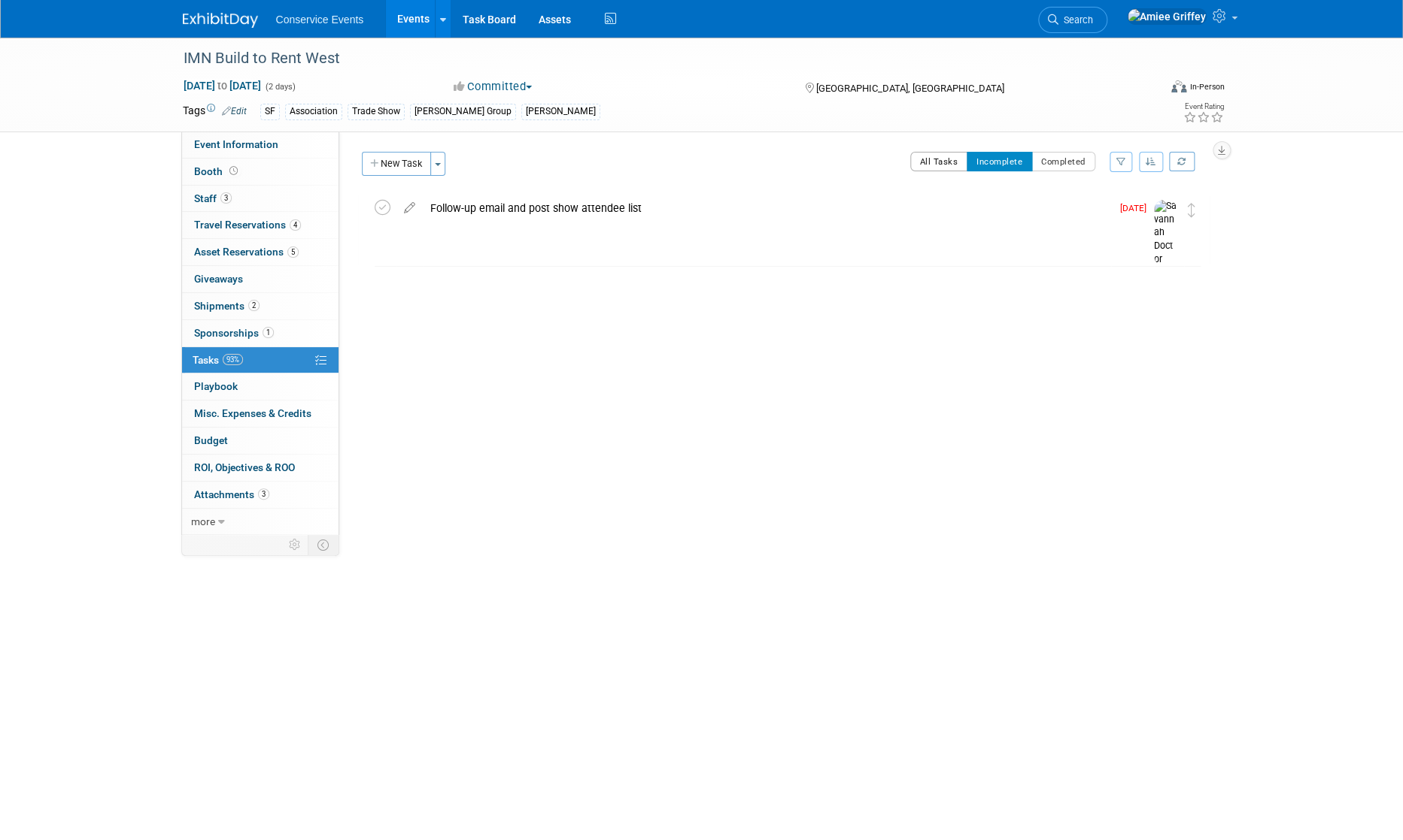
click at [943, 165] on button "All Tasks" at bounding box center [940, 161] width 58 height 19
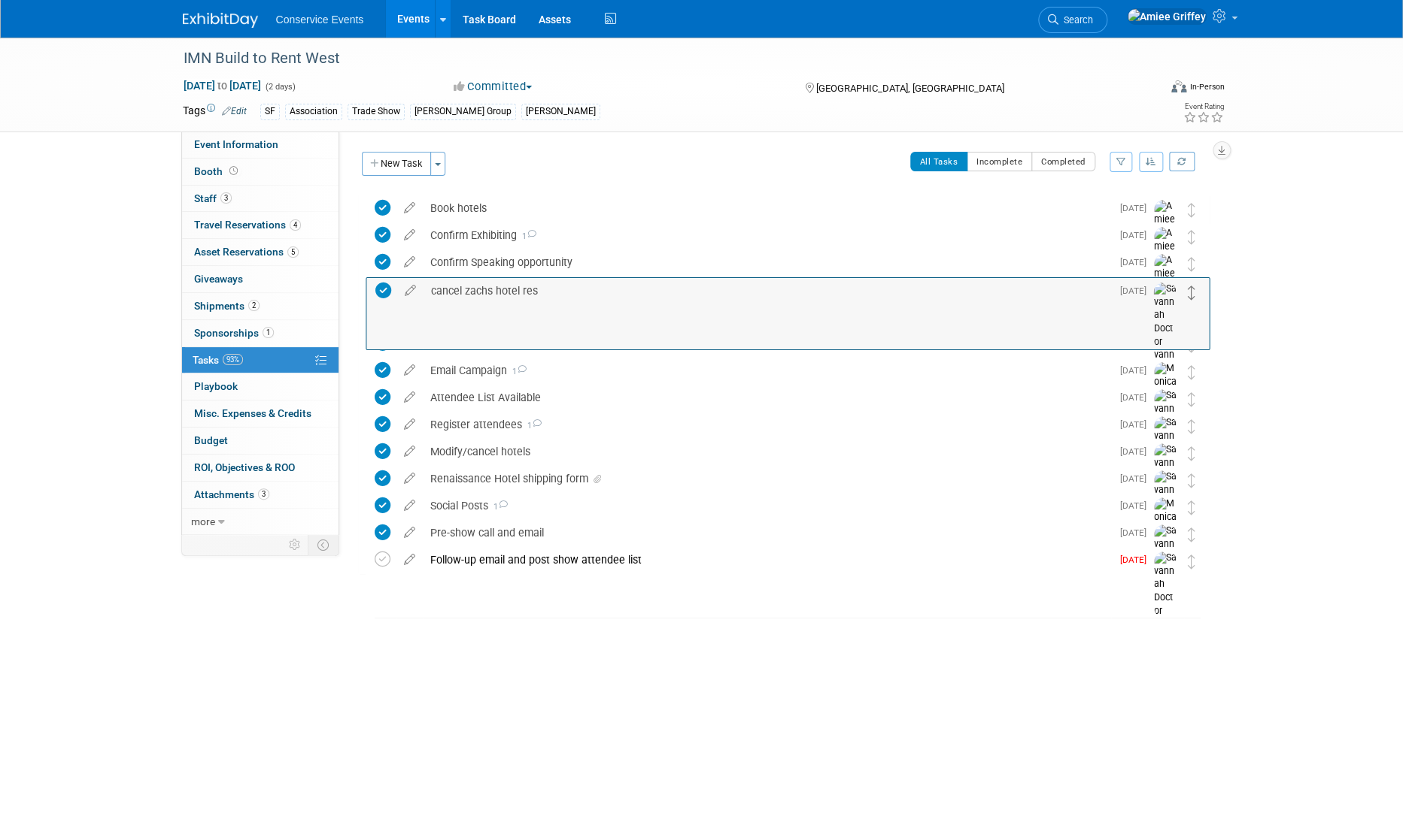
drag, startPoint x: 1189, startPoint y: 211, endPoint x: 1189, endPoint y: 294, distance: 83.0
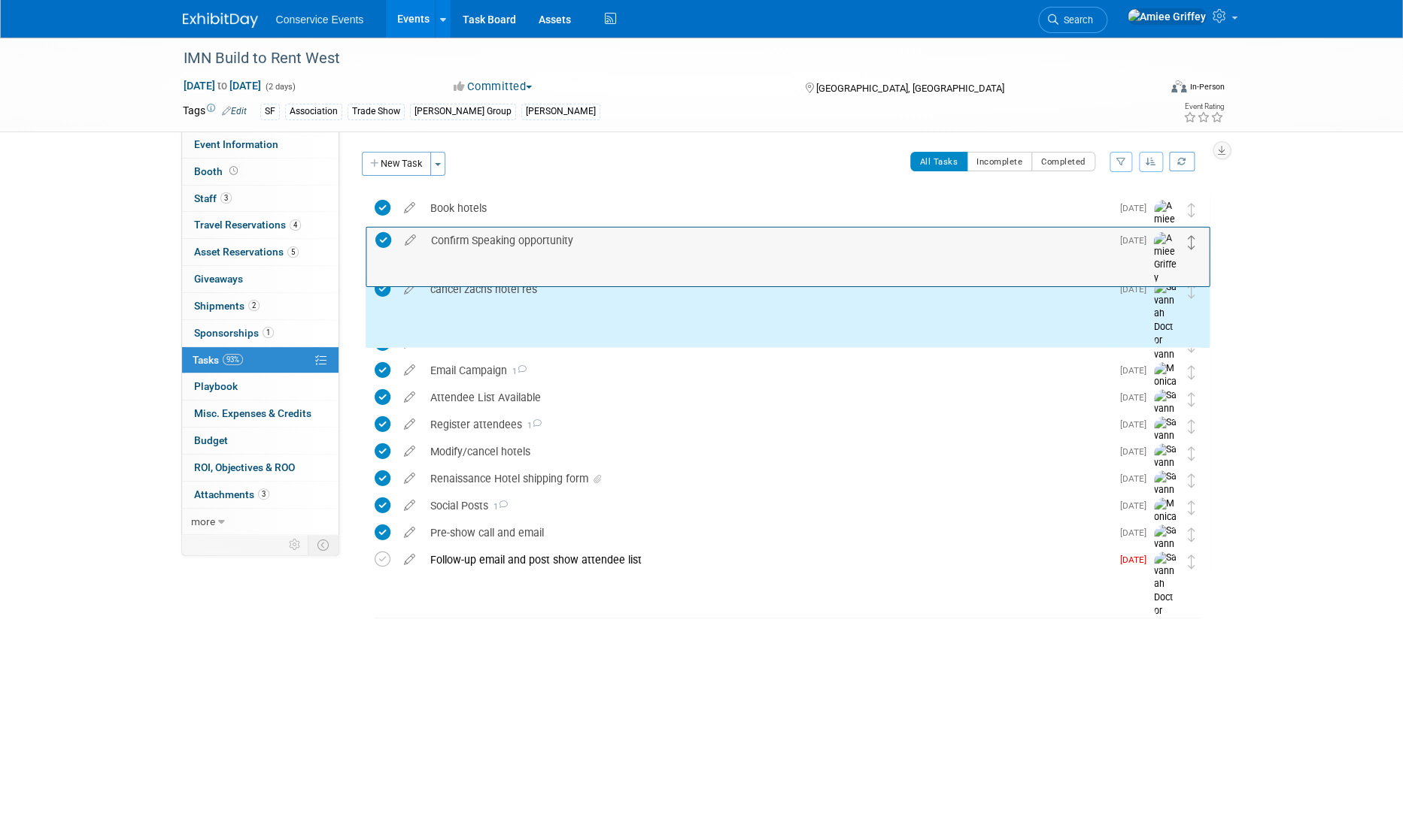
drag, startPoint x: 1187, startPoint y: 261, endPoint x: 1186, endPoint y: 233, distance: 28.0
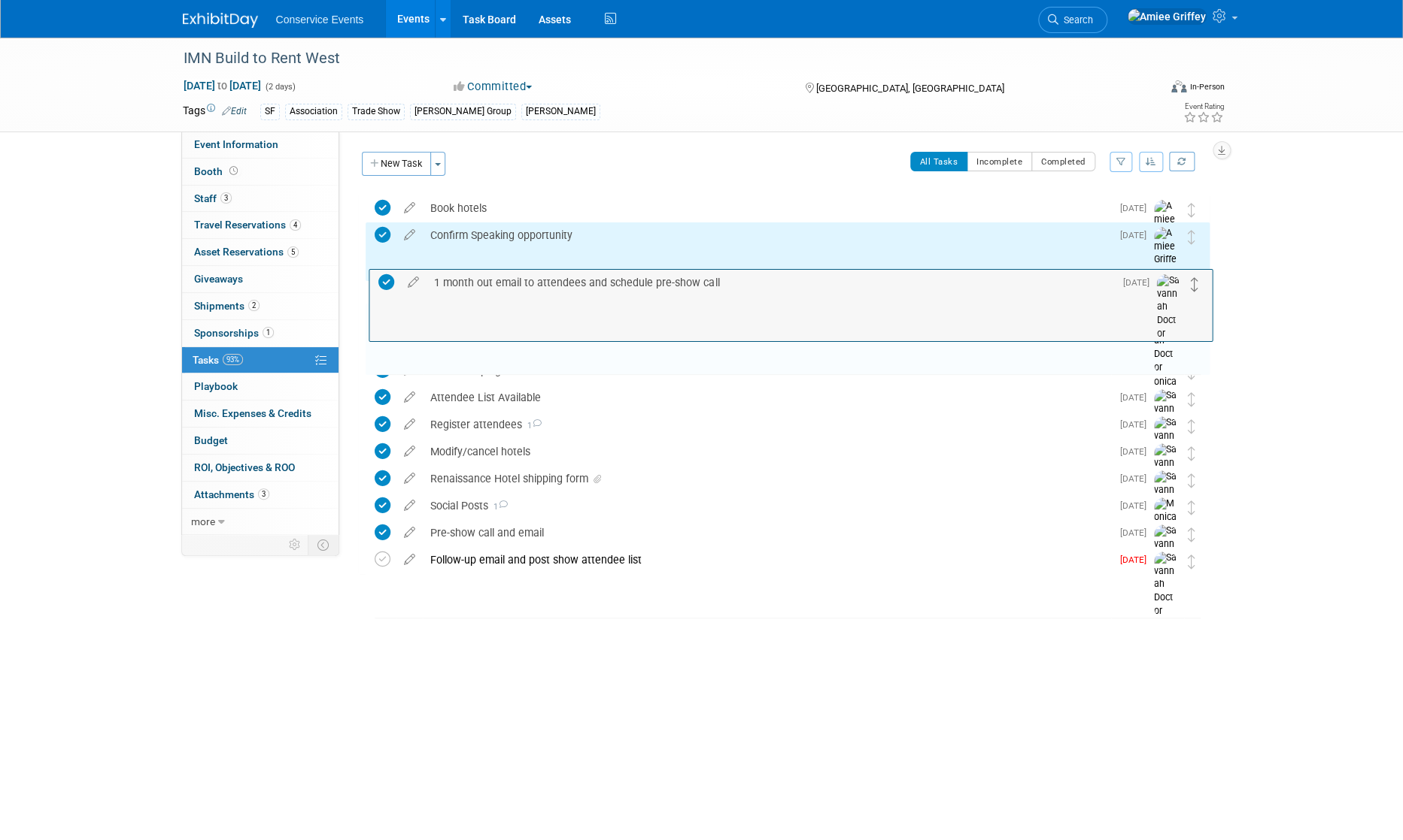
drag, startPoint x: 1186, startPoint y: 318, endPoint x: 1190, endPoint y: 283, distance: 35.2
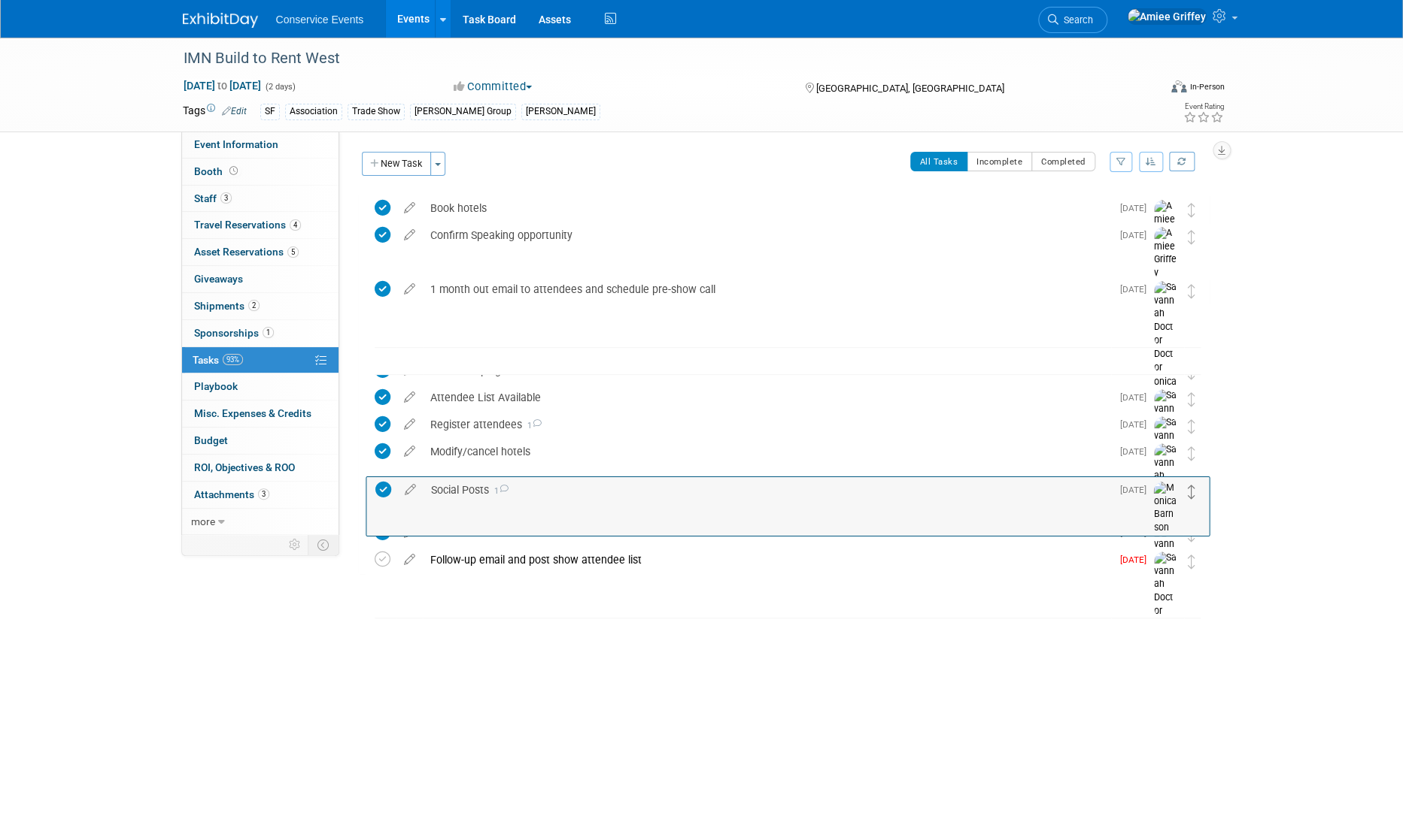
drag, startPoint x: 1189, startPoint y: 507, endPoint x: 1186, endPoint y: 471, distance: 36.1
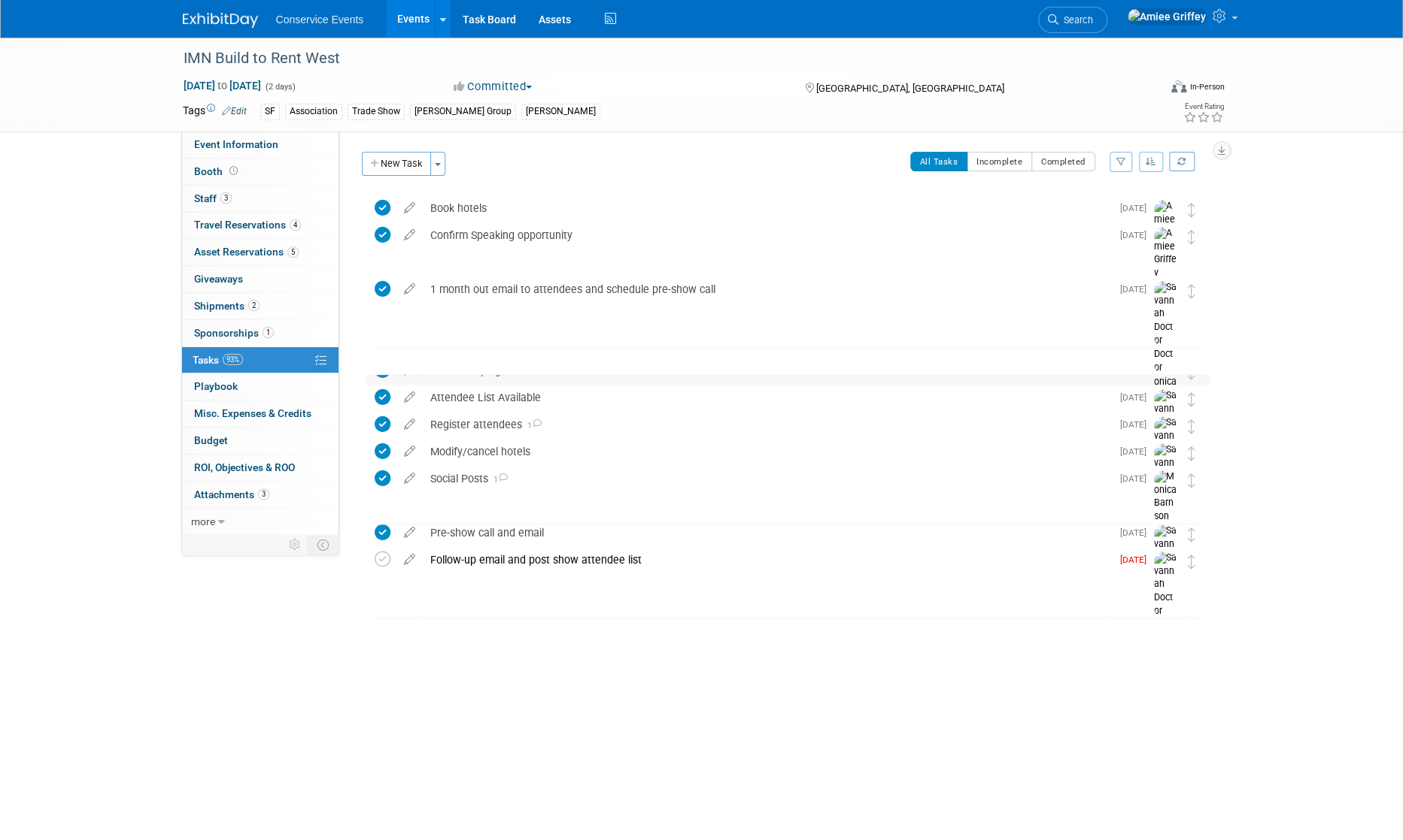
click at [441, 369] on div "Email Campaign 1" at bounding box center [767, 370] width 688 height 25
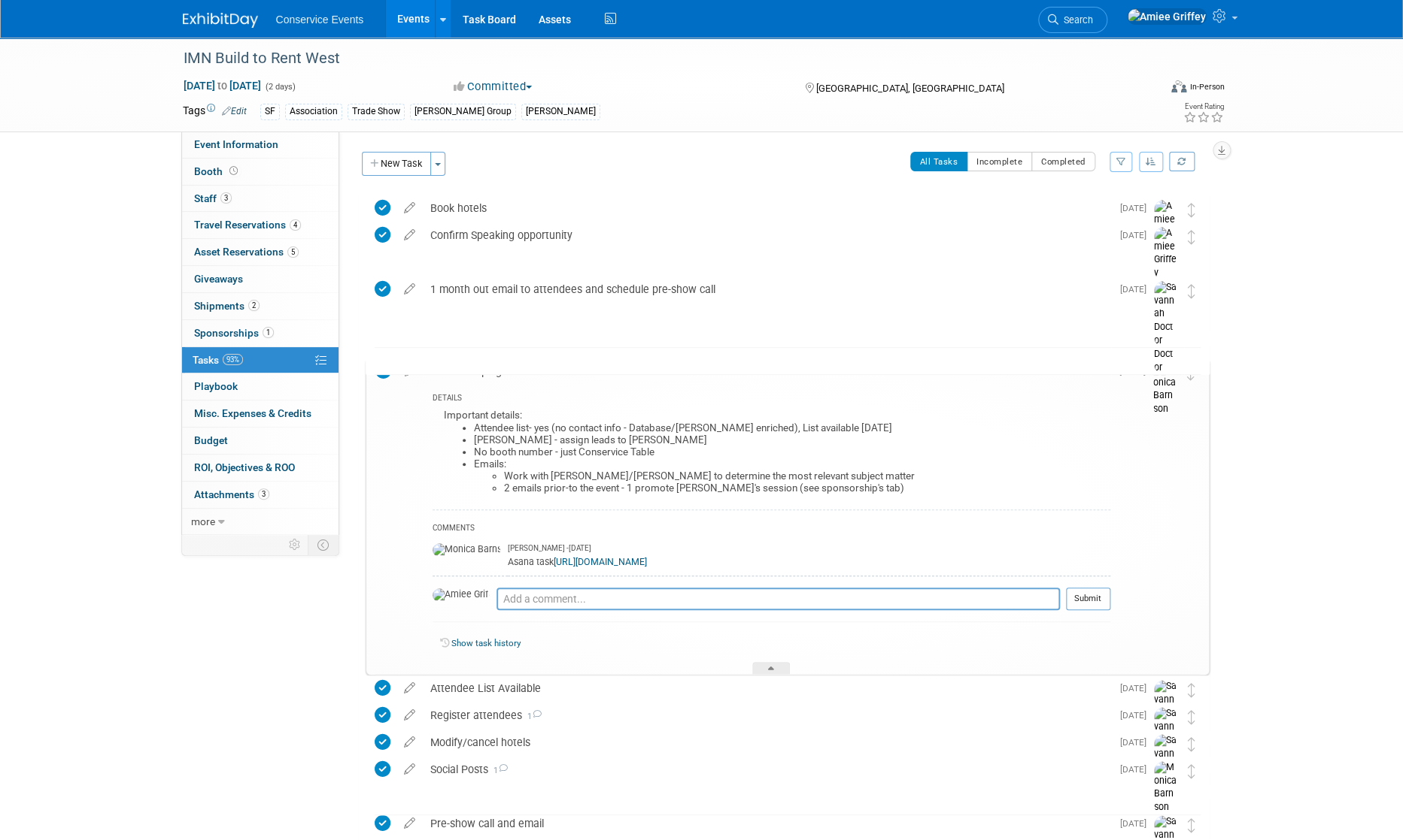
click at [851, 484] on li "2 emails prior-to the event - 1 promote [PERSON_NAME]'s session (see sponsorshi…" at bounding box center [807, 488] width 606 height 12
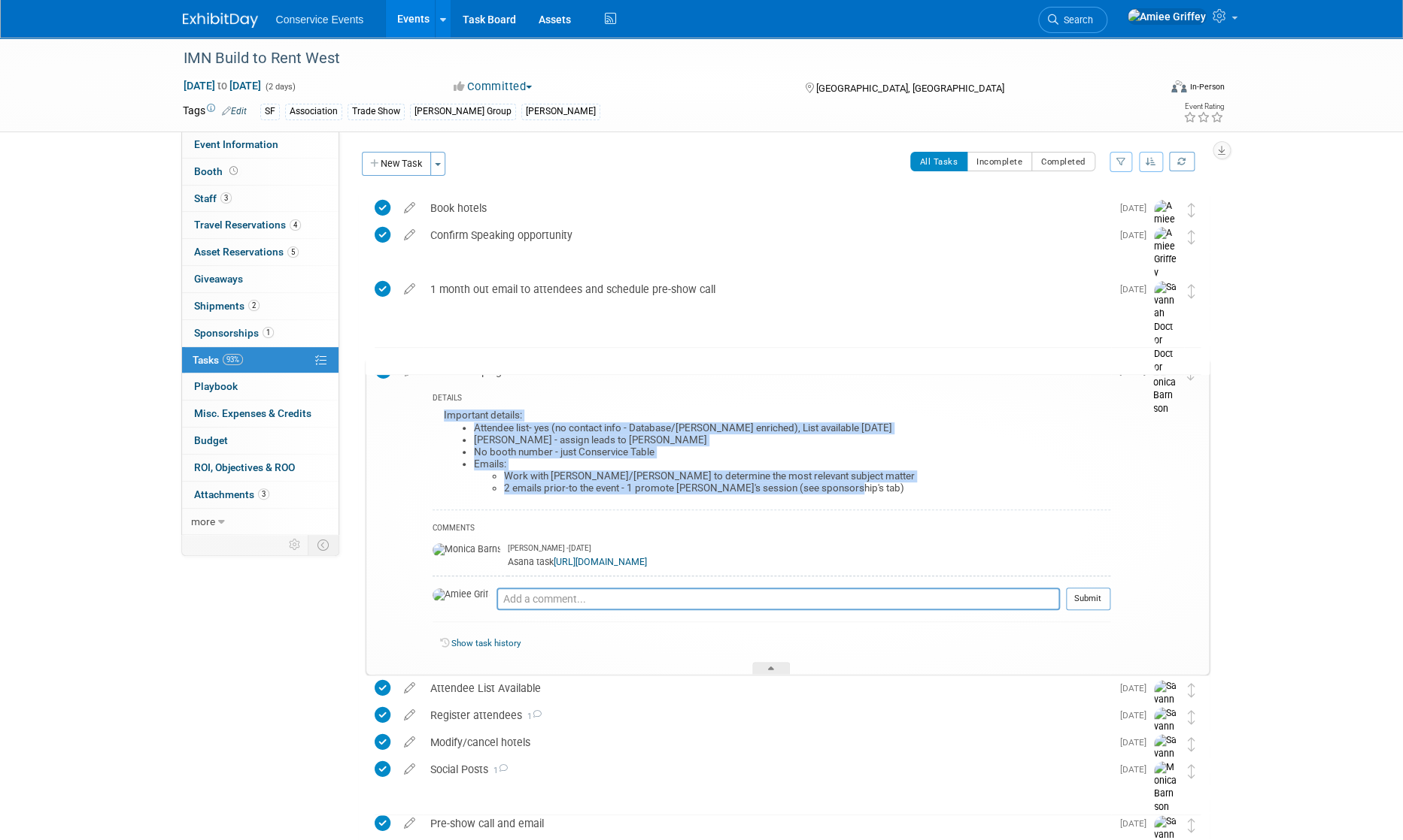
drag, startPoint x: 725, startPoint y: 480, endPoint x: 423, endPoint y: 406, distance: 310.9
click at [424, 406] on div "DETAILS Important details: Attendee list- yes (no contact info - Database/[PERS…" at bounding box center [767, 529] width 687 height 290
copy div "Important details: Attendee list- yes (no contact info - Database/[PERSON_NAME]…"
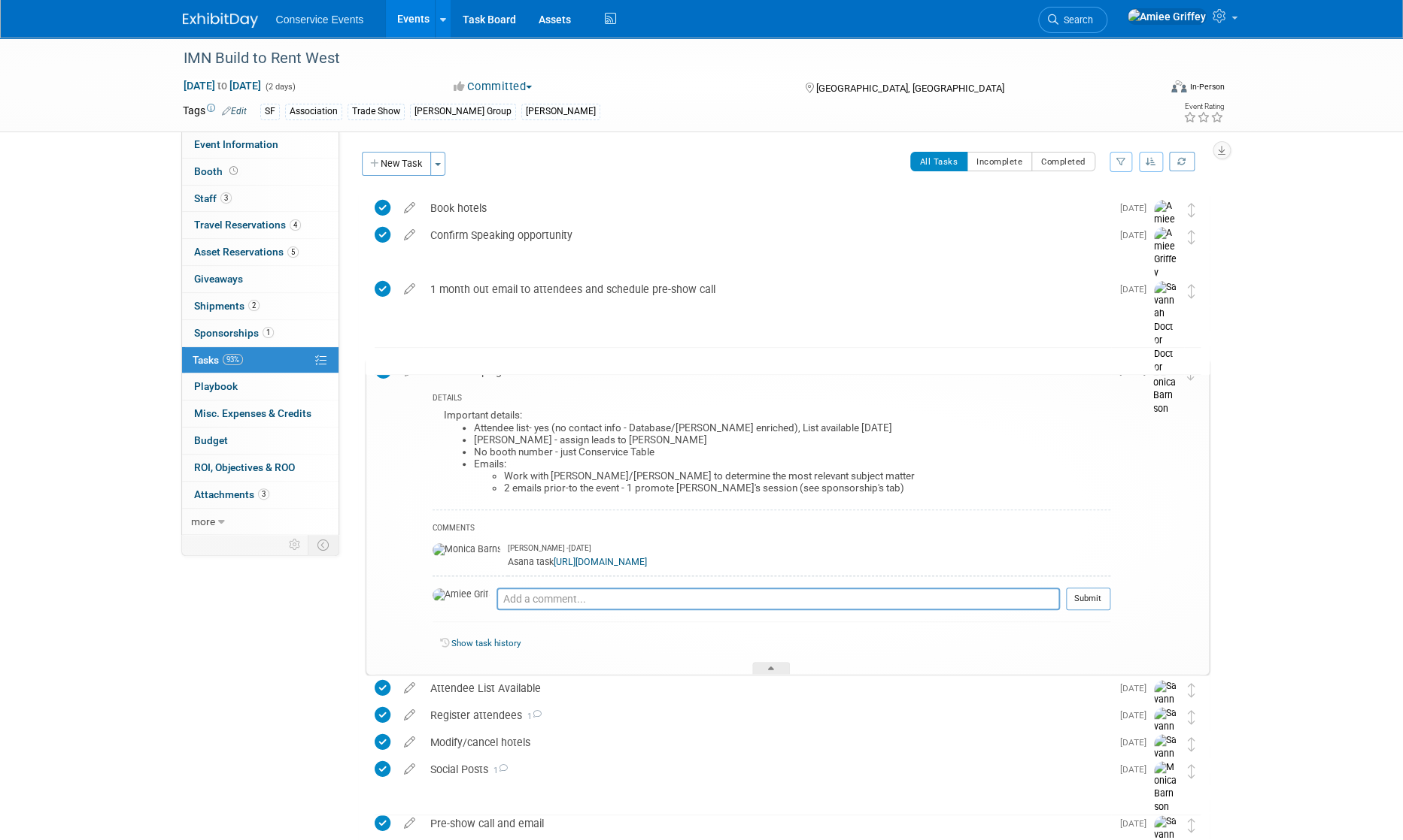
click at [484, 371] on div "Email Campaign 1" at bounding box center [767, 371] width 687 height 25
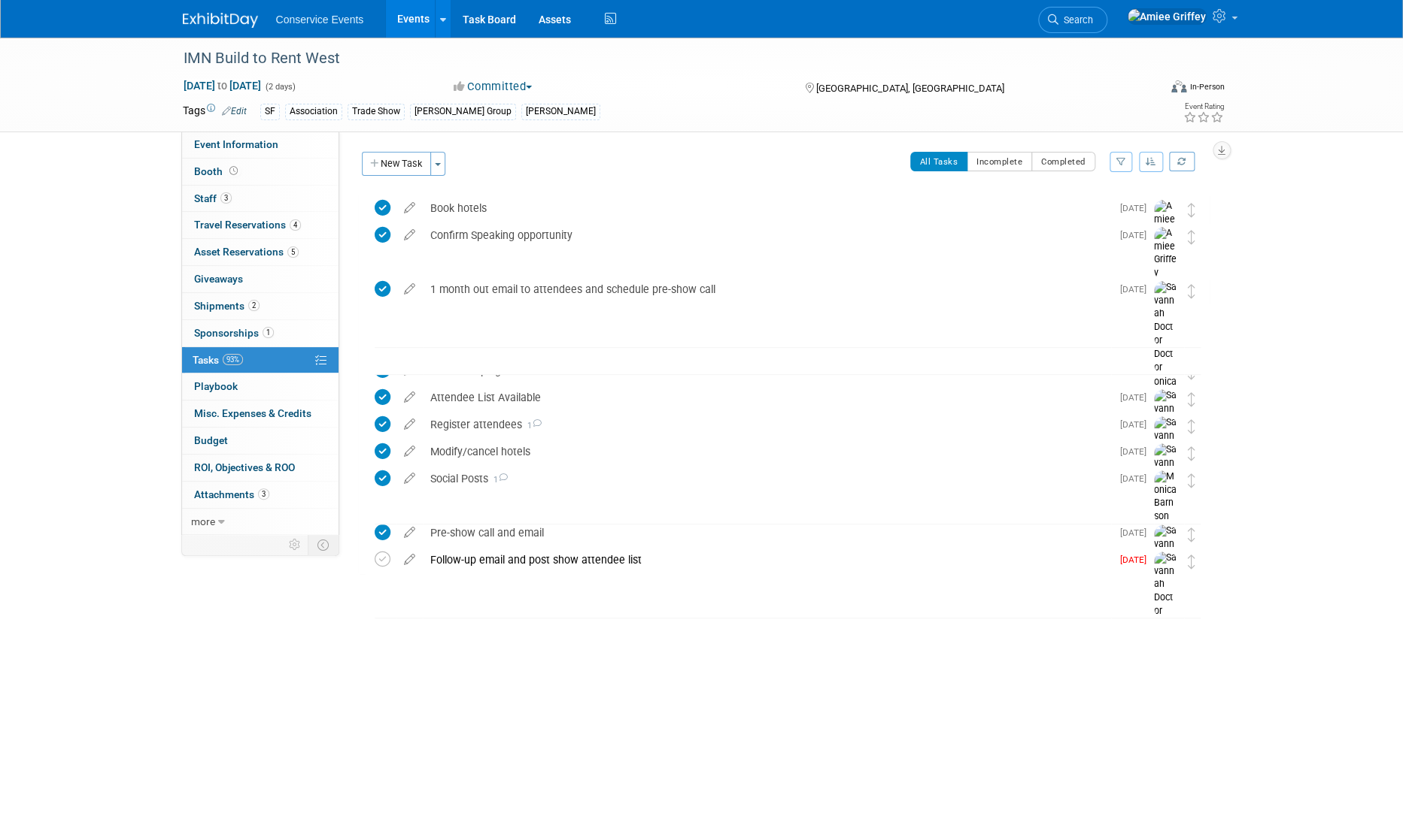
click at [468, 478] on div "Social Posts 1" at bounding box center [767, 479] width 688 height 25
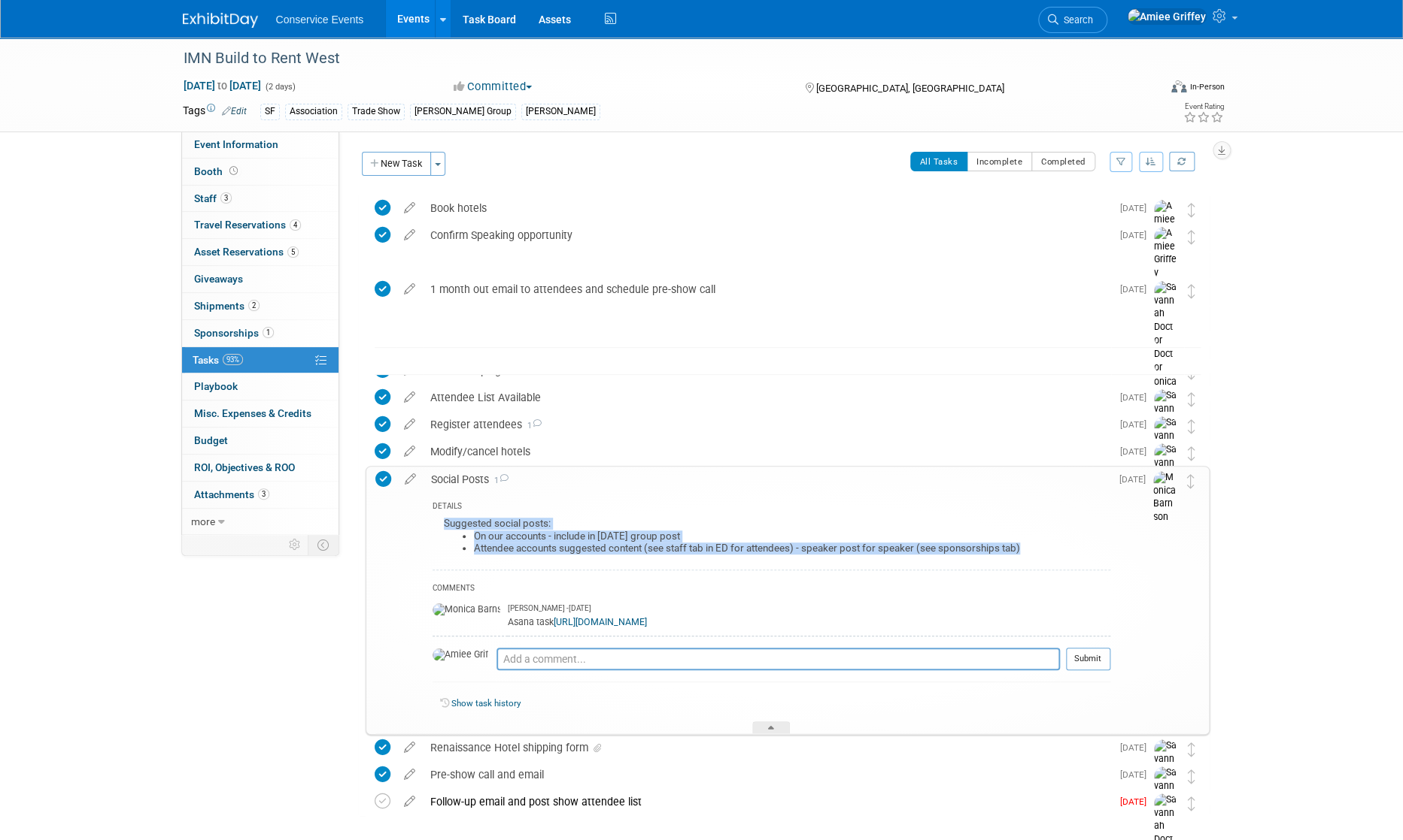
drag, startPoint x: 1035, startPoint y: 544, endPoint x: 428, endPoint y: 517, distance: 607.6
click at [428, 517] on div "DETAILS Suggested social posts: On our accounts - include in [DATE] group post …" at bounding box center [767, 613] width 687 height 242
copy div "Suggested social posts: On our accounts - include in [DATE] group post Attendee…"
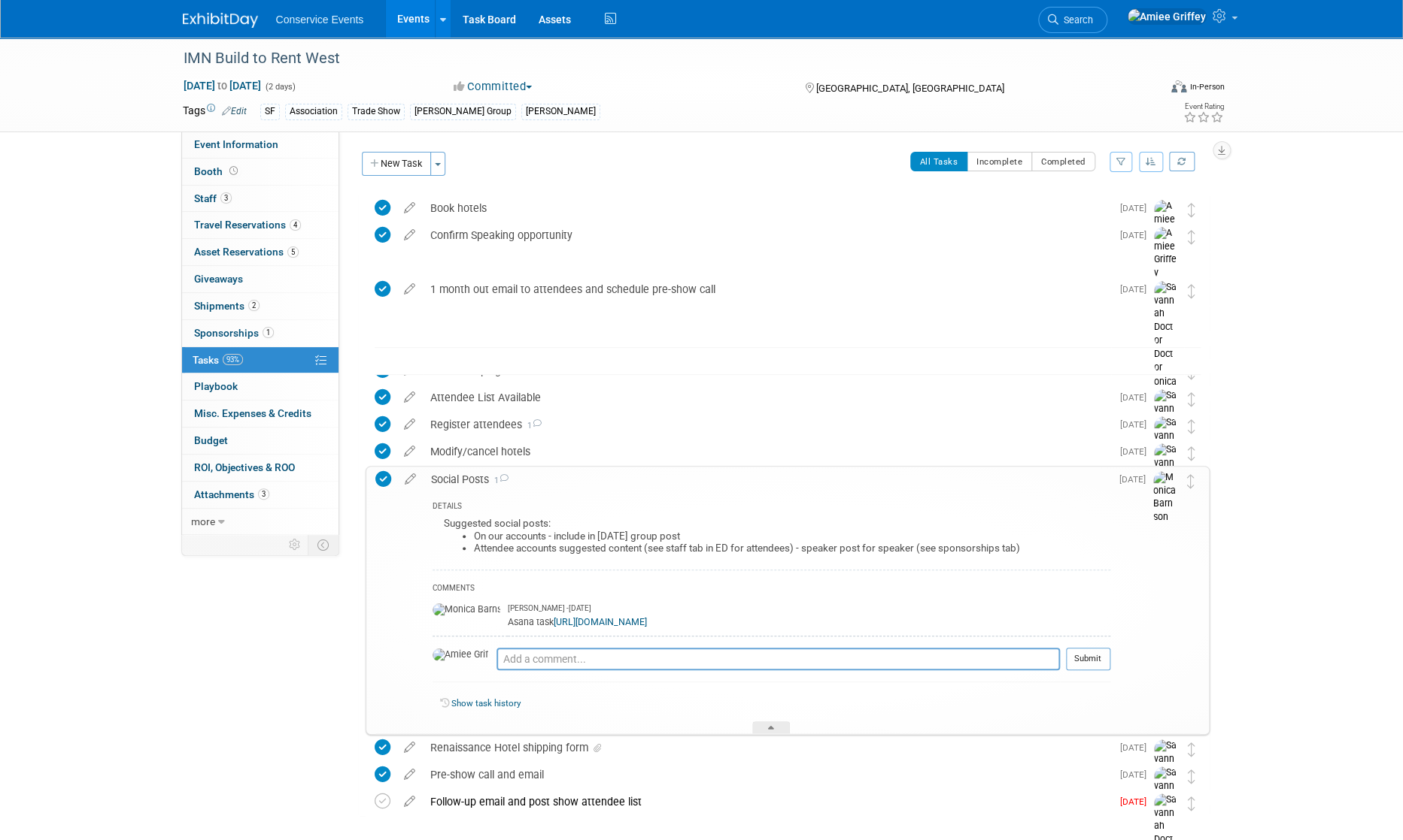
click at [463, 481] on div "Social Posts 1" at bounding box center [767, 480] width 687 height 25
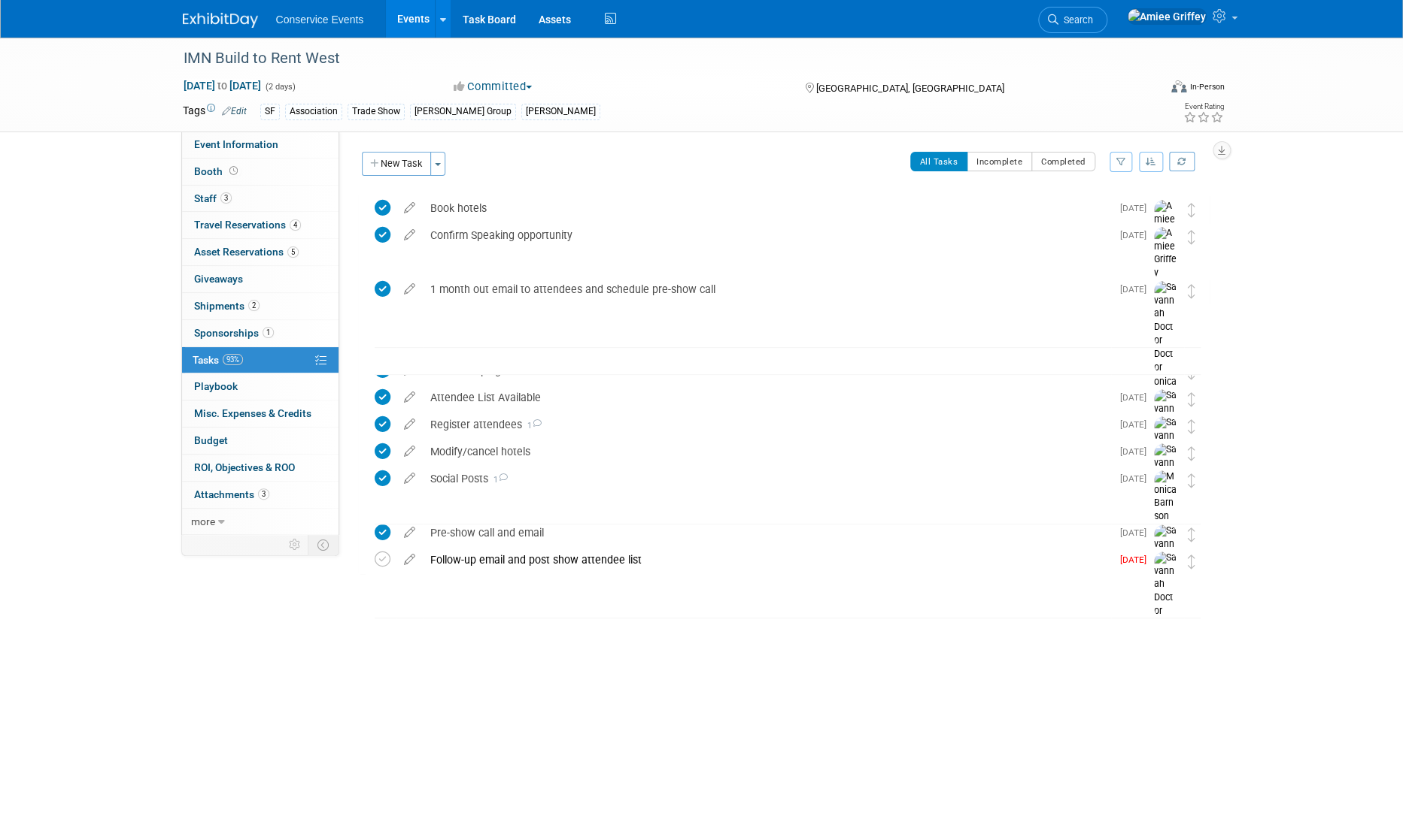
click at [443, 476] on div "Social Posts 1" at bounding box center [767, 479] width 688 height 25
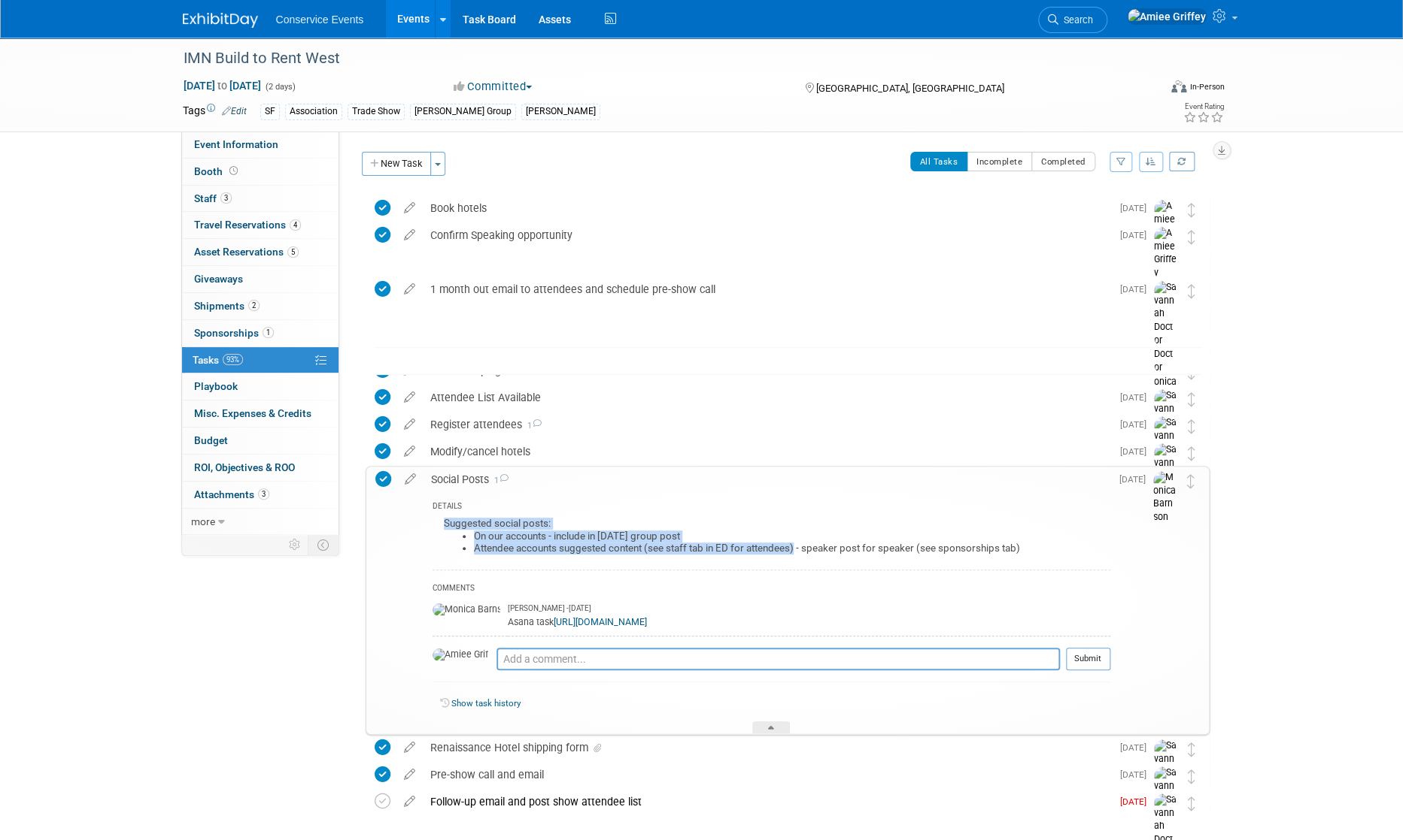
drag, startPoint x: 796, startPoint y: 547, endPoint x: 436, endPoint y: 527, distance: 360.6
click at [436, 527] on div "Suggested social posts: On our accounts - include in [DATE] group post Attendee…" at bounding box center [770, 541] width 677 height 55
copy div "Suggested social posts: On our accounts - include in [DATE] group post Attendee…"
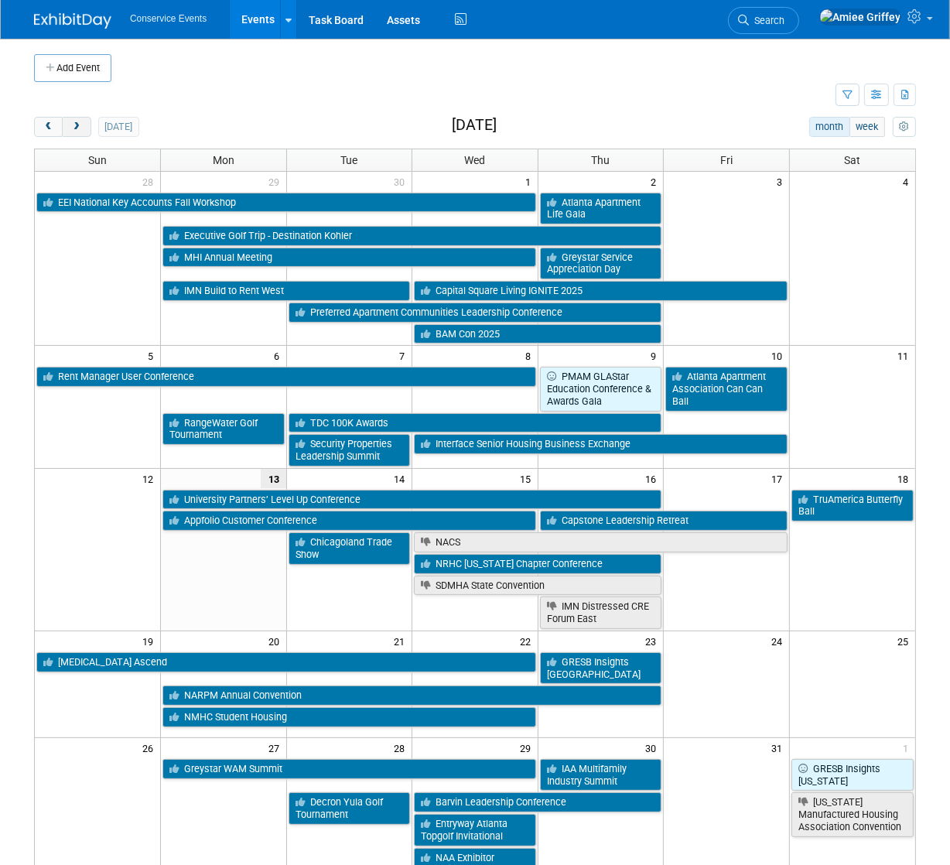
click at [79, 132] on button "next" at bounding box center [76, 127] width 29 height 20
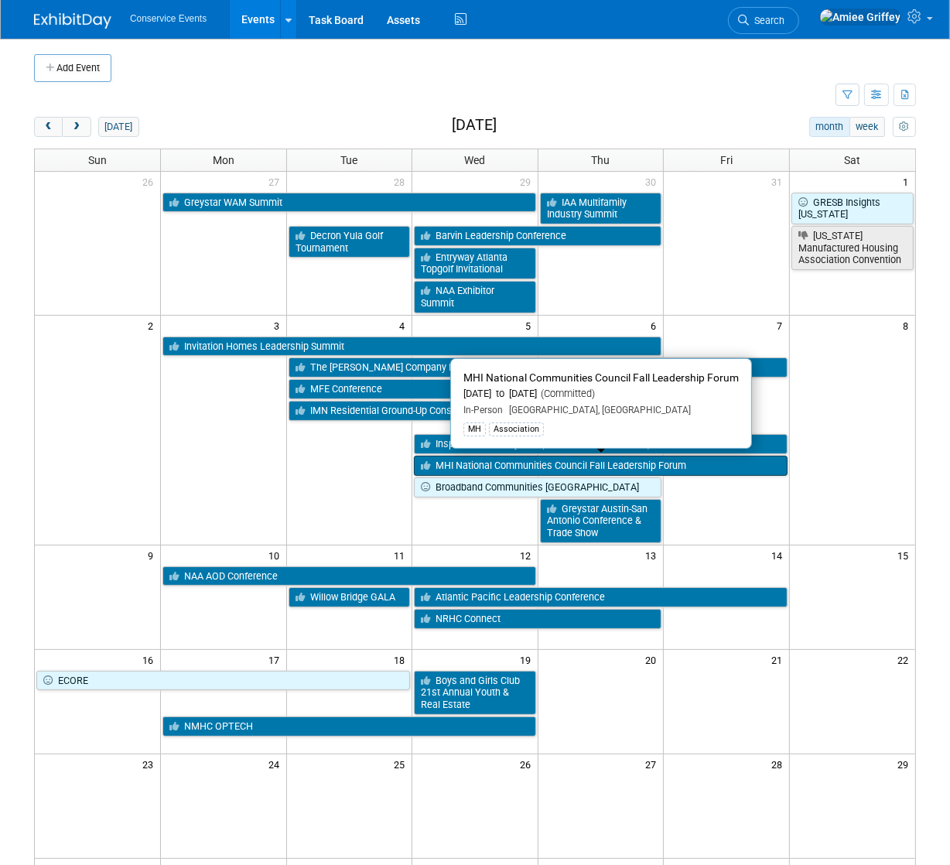
click at [494, 463] on link "MHI National Communities Council Fall Leadership Forum" at bounding box center [601, 466] width 374 height 20
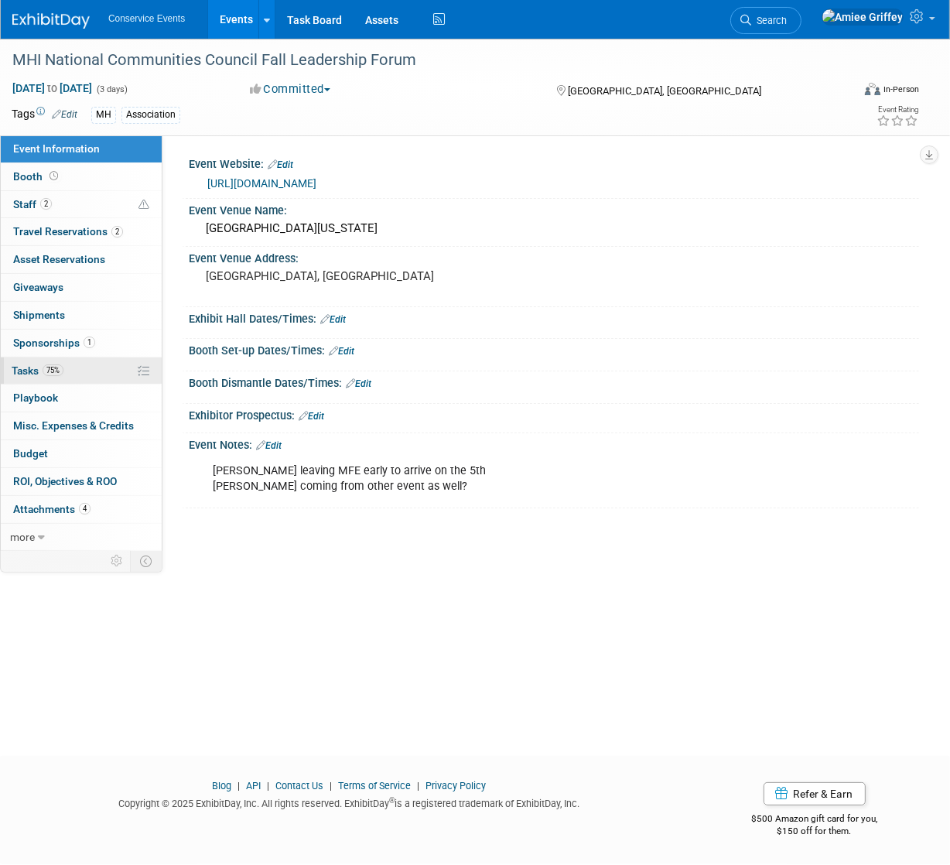
click at [70, 368] on link "75% Tasks 75%" at bounding box center [81, 371] width 161 height 27
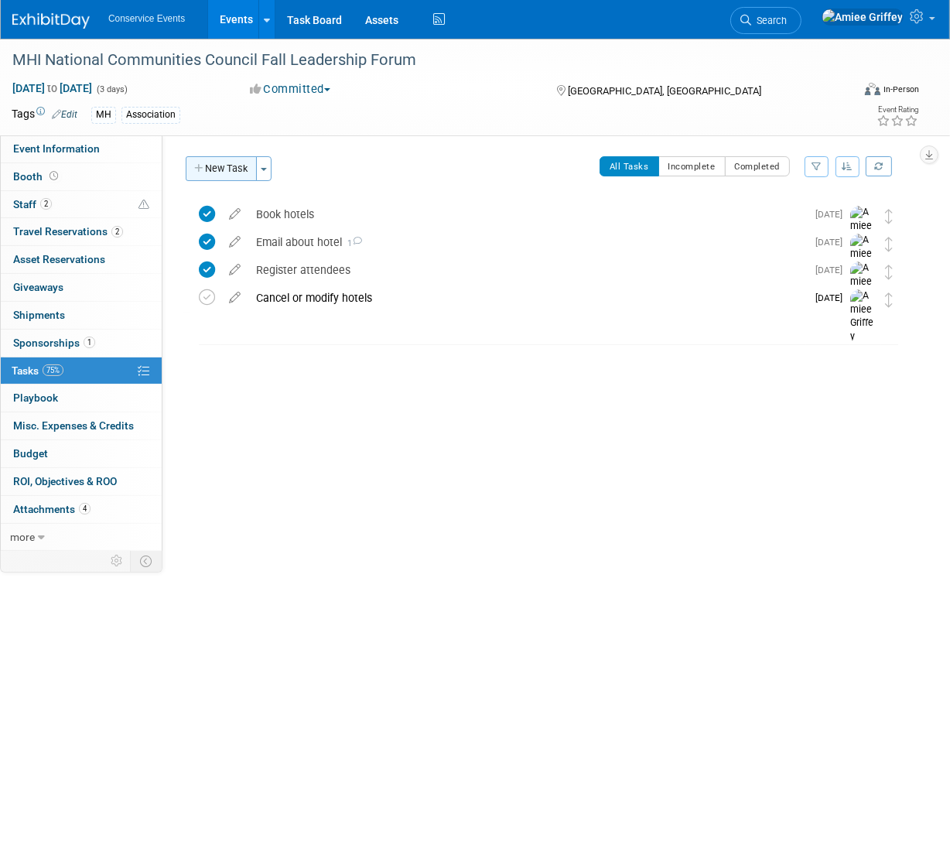
click at [221, 176] on button "New Task" at bounding box center [221, 168] width 71 height 25
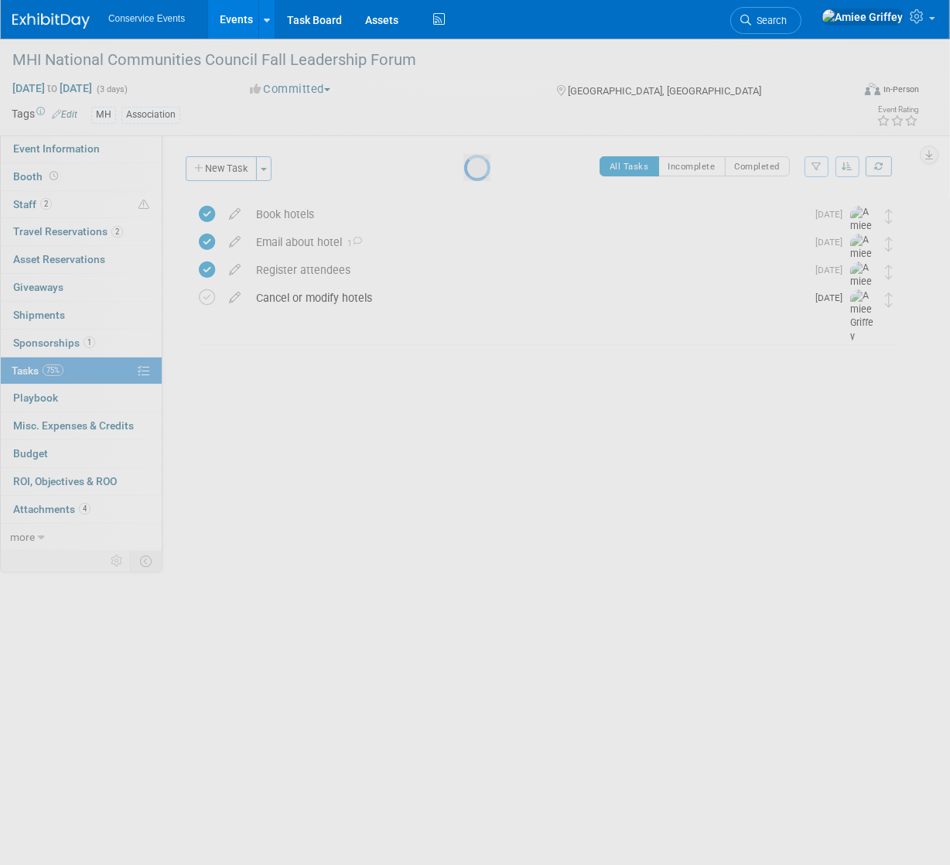
select select "9"
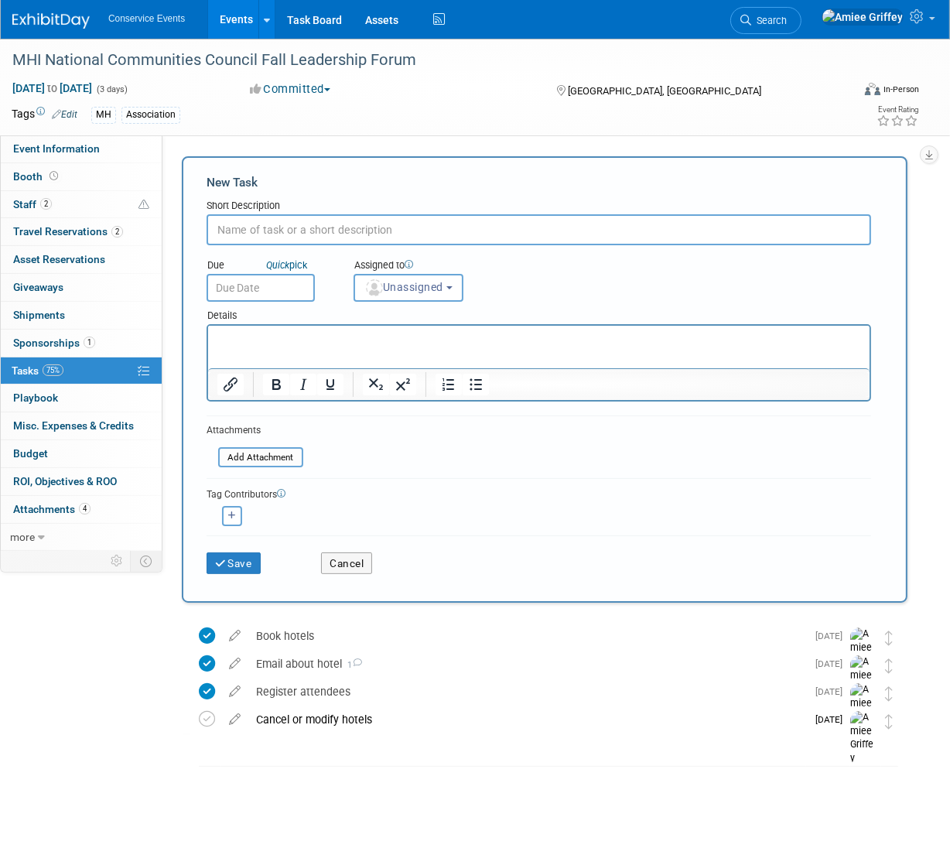
click at [269, 222] on input "text" at bounding box center [539, 229] width 665 height 31
type input "Social Posts"
click at [276, 292] on input "text" at bounding box center [261, 288] width 108 height 28
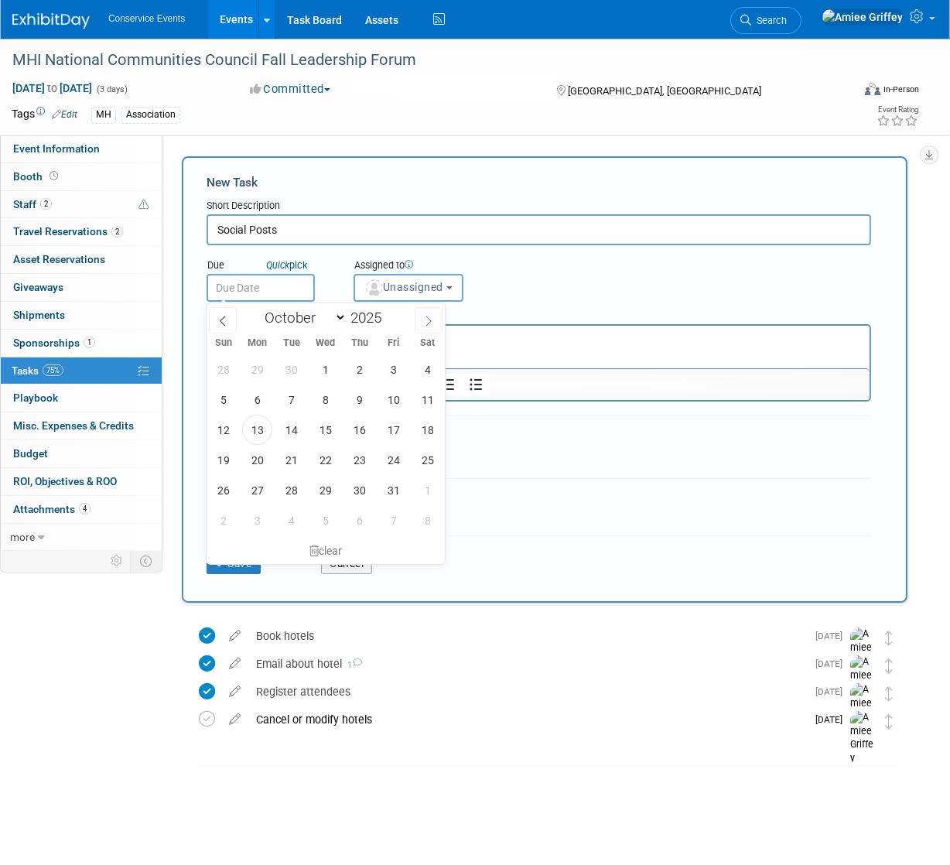
click at [421, 325] on span at bounding box center [429, 320] width 28 height 26
select select "10"
click at [392, 489] on span "28" at bounding box center [393, 490] width 30 height 30
type input "[DATE]"
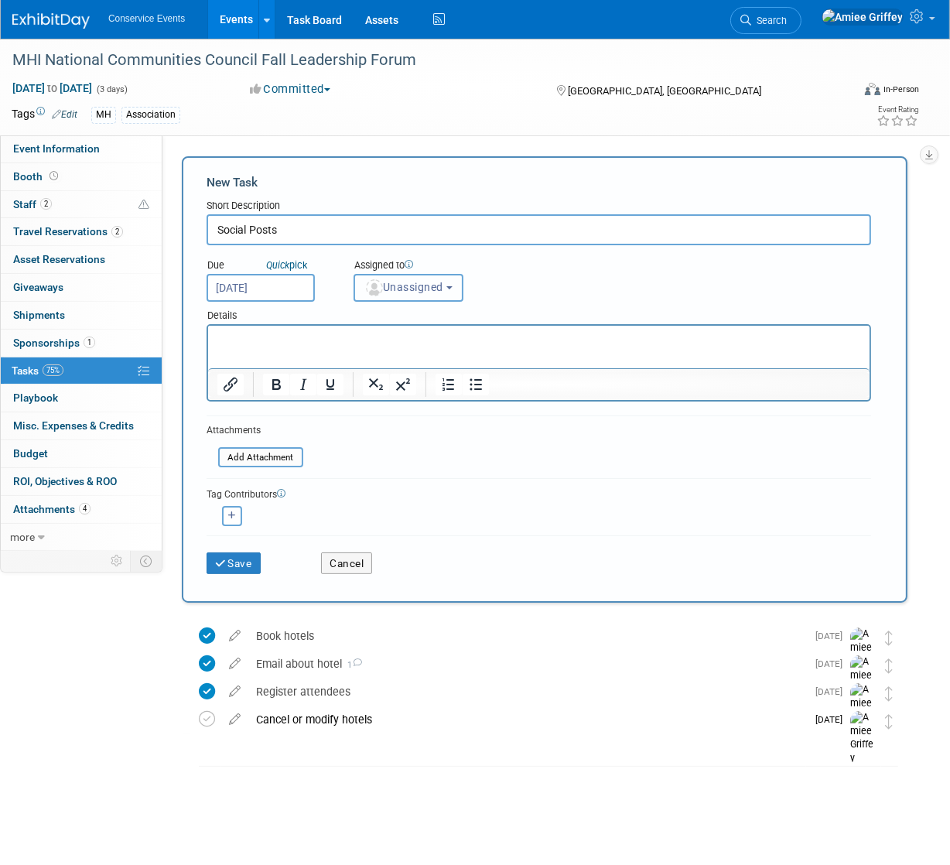
click at [418, 294] on button "Unassigned" at bounding box center [409, 288] width 110 height 28
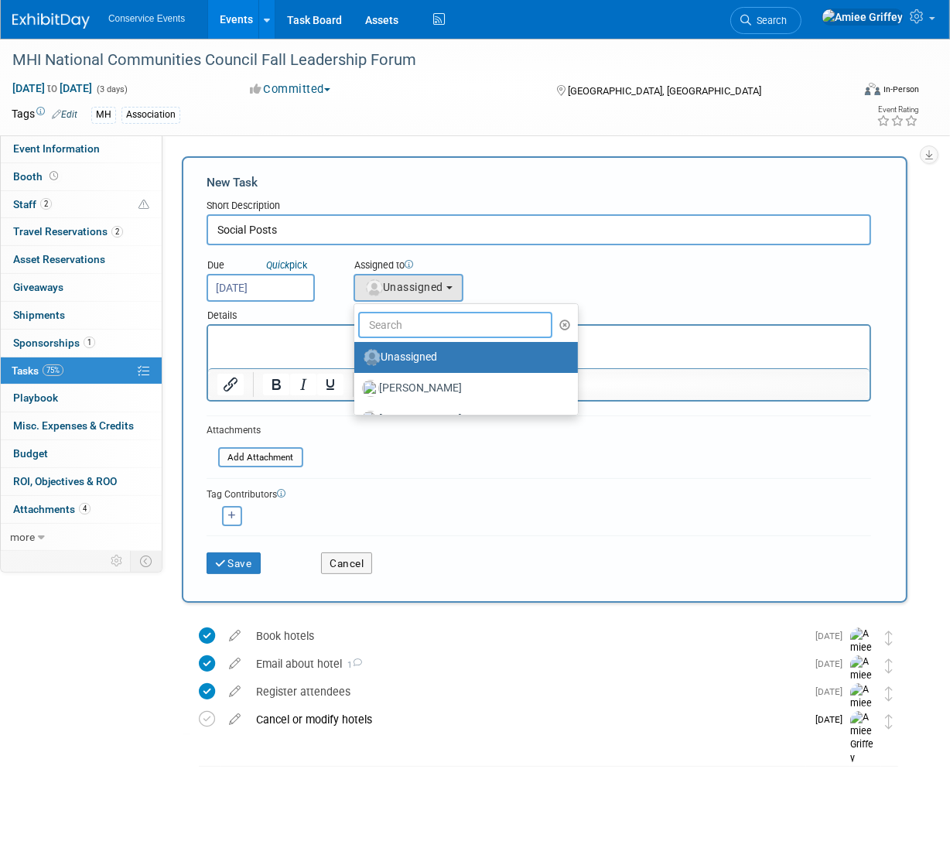
click at [405, 322] on input "text" at bounding box center [455, 325] width 194 height 26
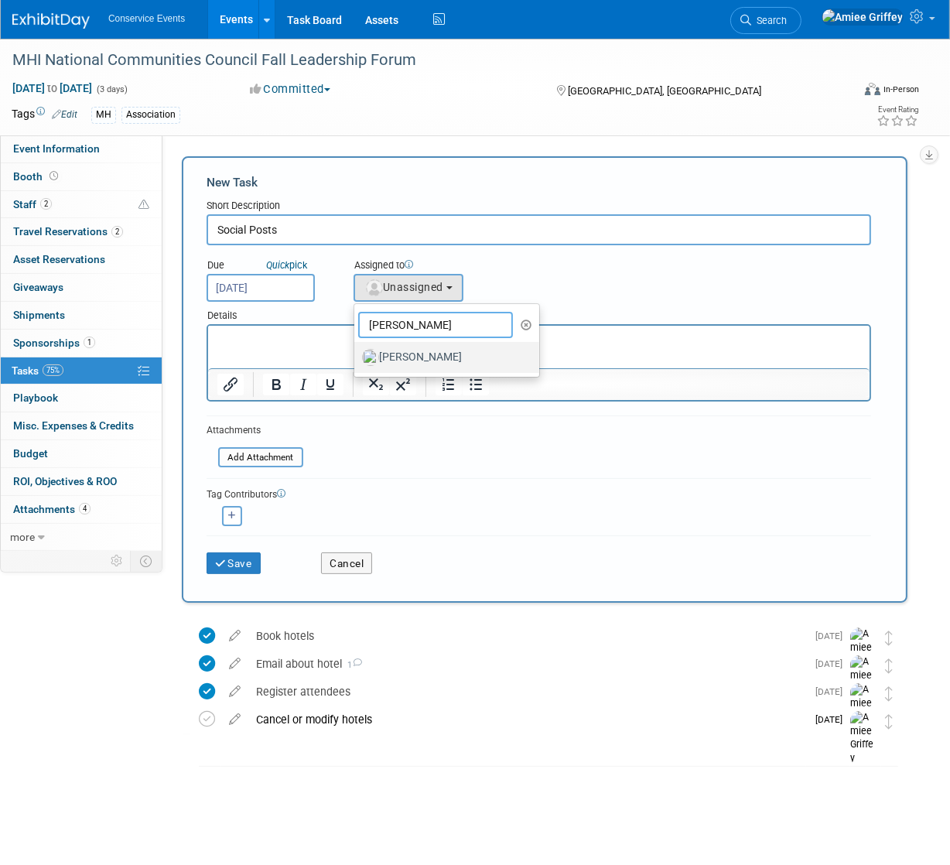
type input "[PERSON_NAME]"
click at [399, 357] on label "[PERSON_NAME]" at bounding box center [443, 357] width 162 height 25
click at [357, 357] on input "[PERSON_NAME]" at bounding box center [352, 356] width 10 height 10
select select "645f6361-02cf-415f-8c98-b7db9abfb354"
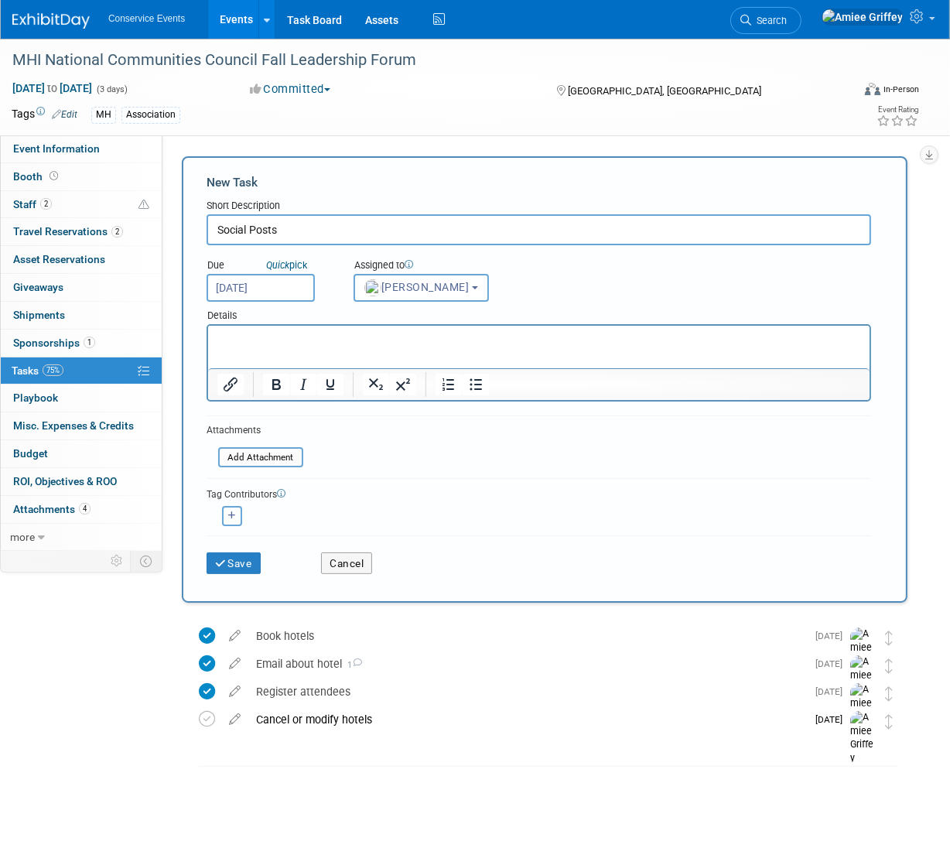
click at [271, 339] on p "Rich Text Area. Press ALT-0 for help." at bounding box center [539, 339] width 644 height 15
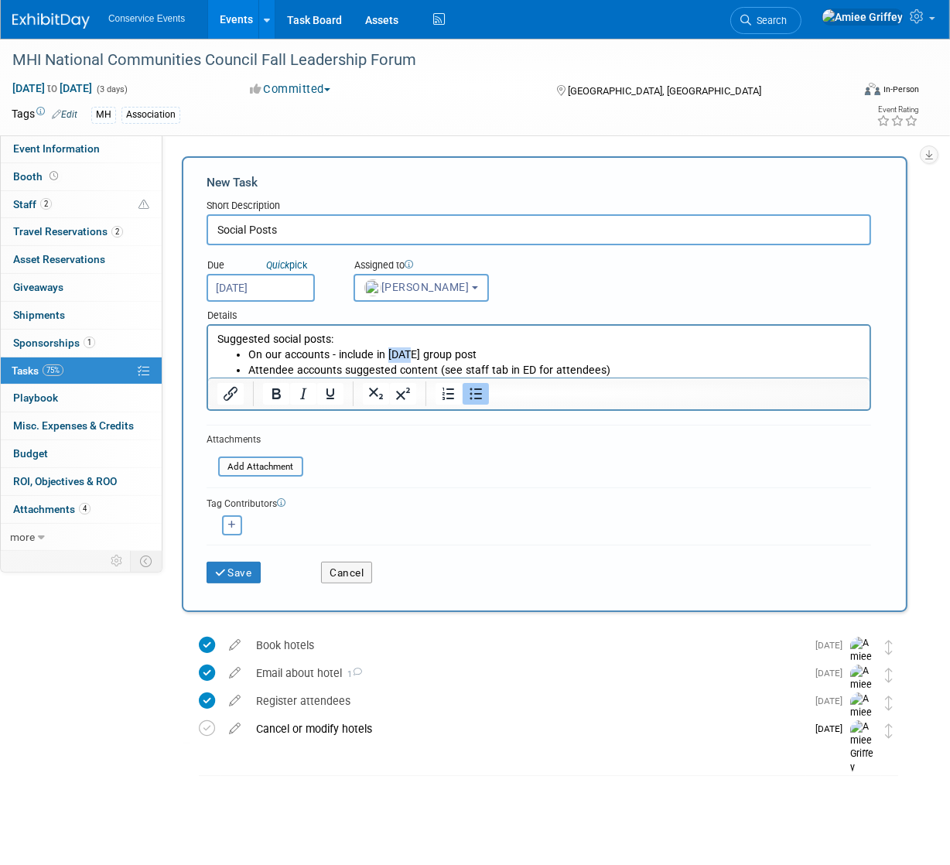
drag, startPoint x: 409, startPoint y: 355, endPoint x: 385, endPoint y: 355, distance: 23.2
click at [385, 355] on li "On our accounts - include in [DATE] group post" at bounding box center [554, 355] width 613 height 15
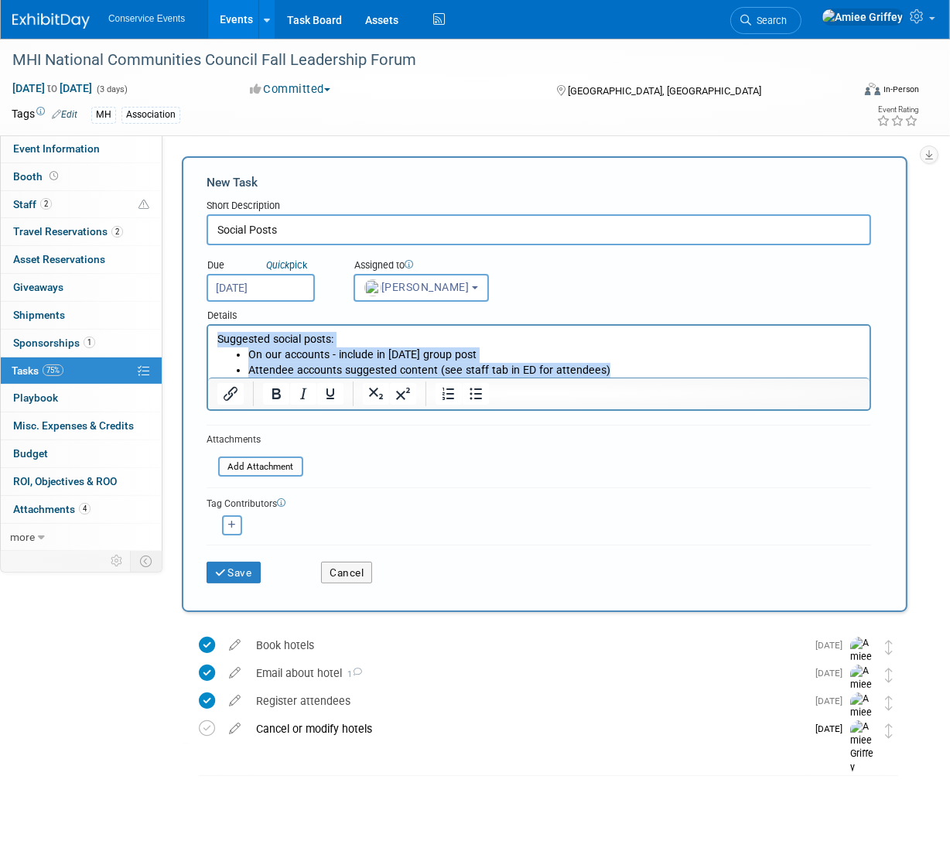
drag, startPoint x: 628, startPoint y: 369, endPoint x: 184, endPoint y: 312, distance: 448.0
click at [207, 326] on html "Suggested social posts: On our accounts - include in [DATE] group post Attendee…" at bounding box center [538, 352] width 662 height 52
copy body "Suggested social posts: On our accounts - include in [DATE] group post Attendee…"
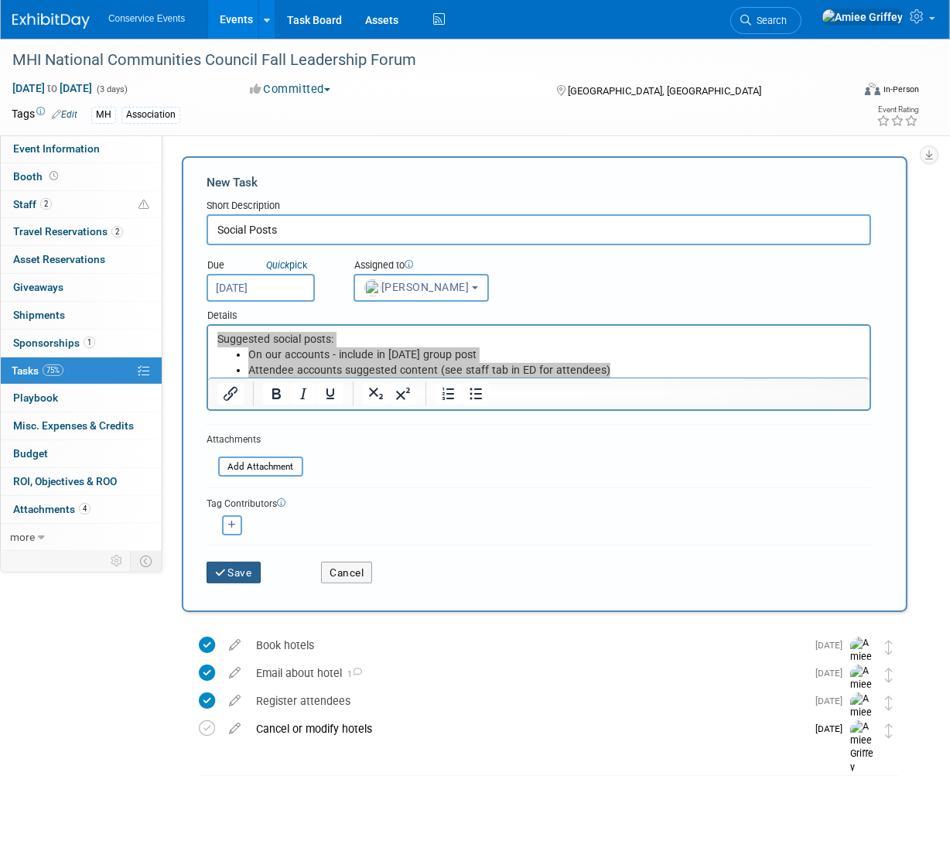
click at [245, 575] on button "Save" at bounding box center [234, 573] width 54 height 22
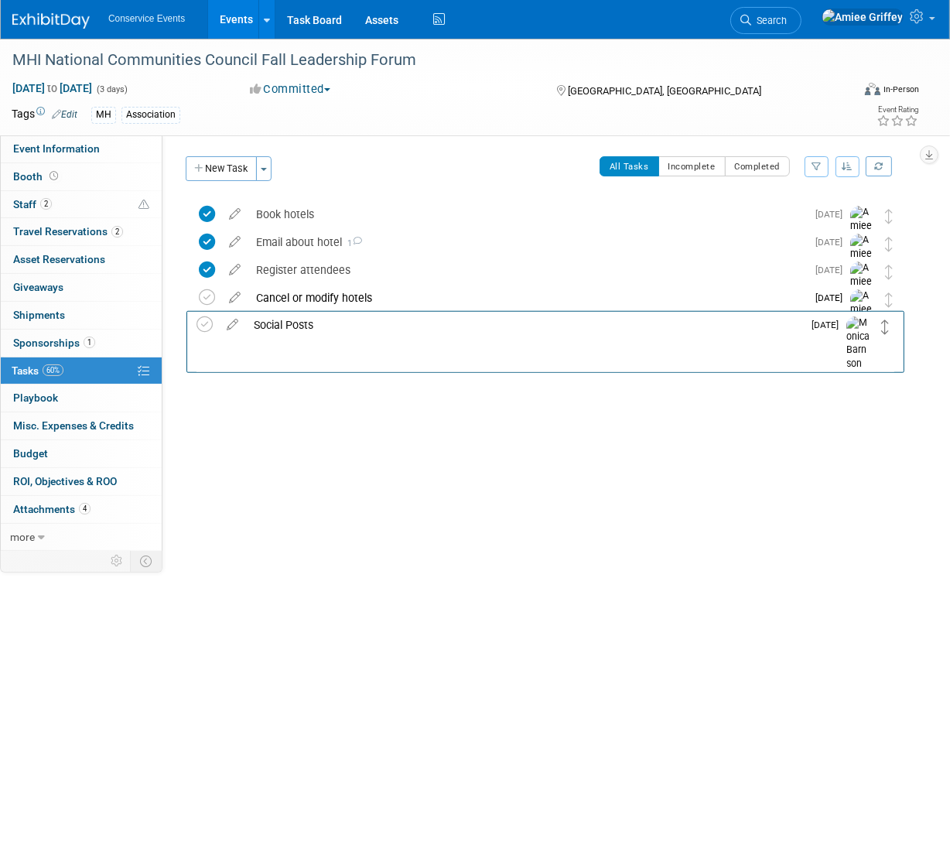
drag, startPoint x: 890, startPoint y: 216, endPoint x: 887, endPoint y: 326, distance: 110.0
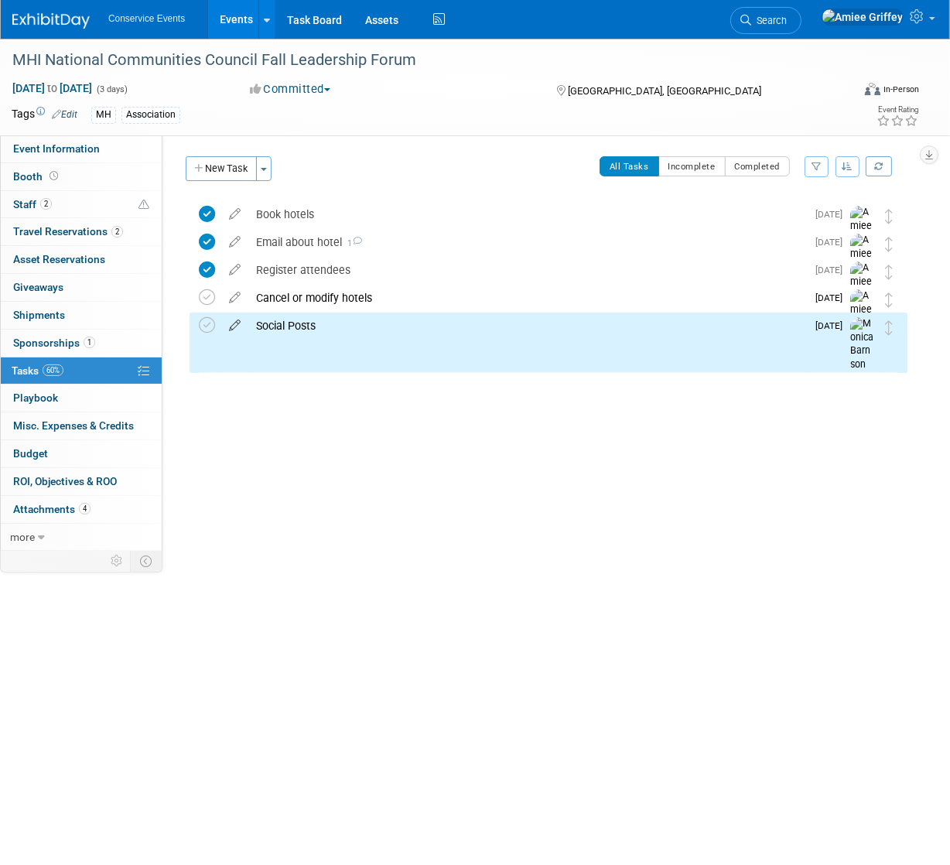
click at [233, 324] on icon at bounding box center [234, 322] width 27 height 19
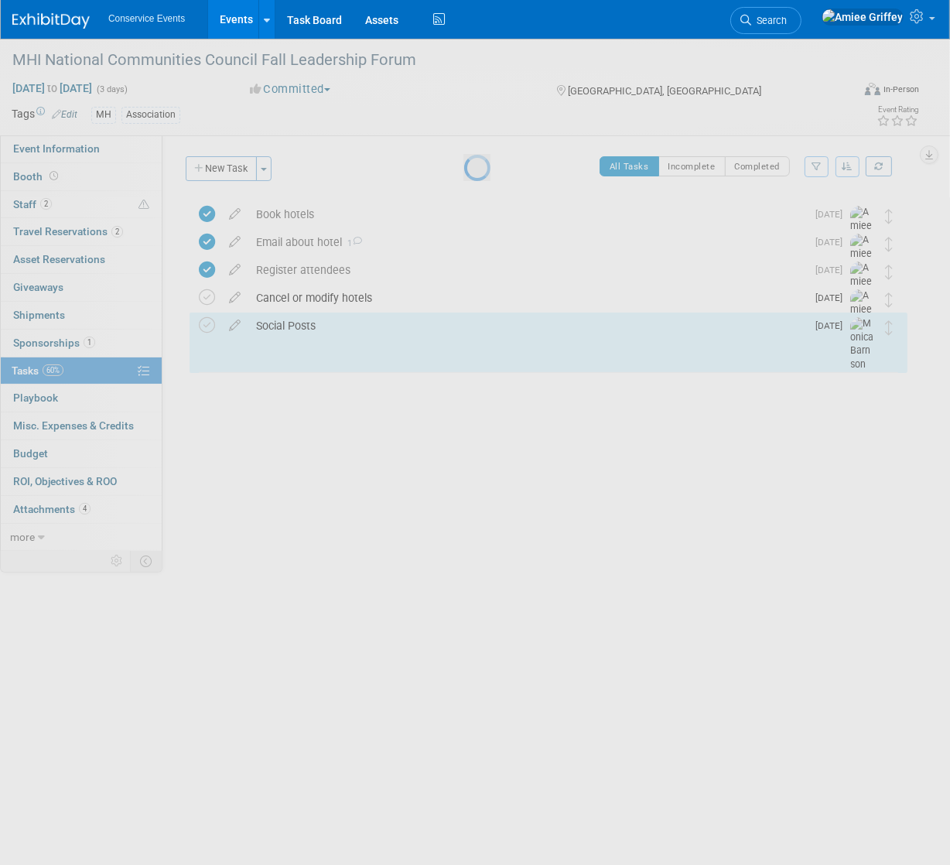
select select "10"
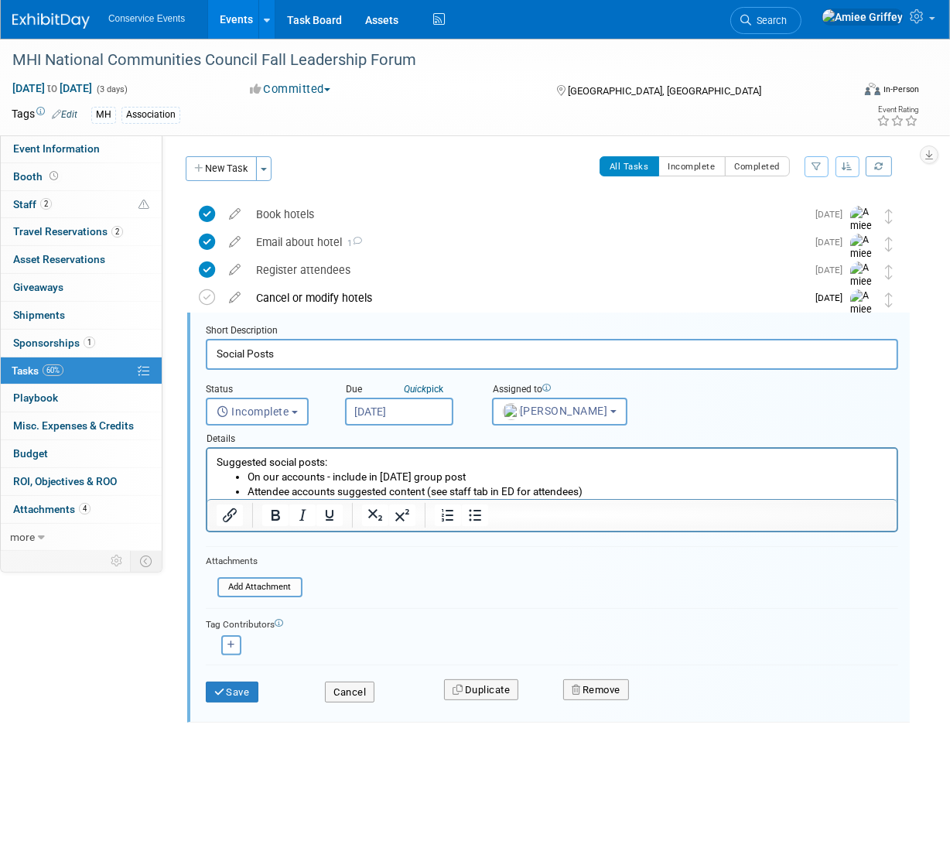
click at [414, 404] on input "[DATE]" at bounding box center [399, 412] width 108 height 28
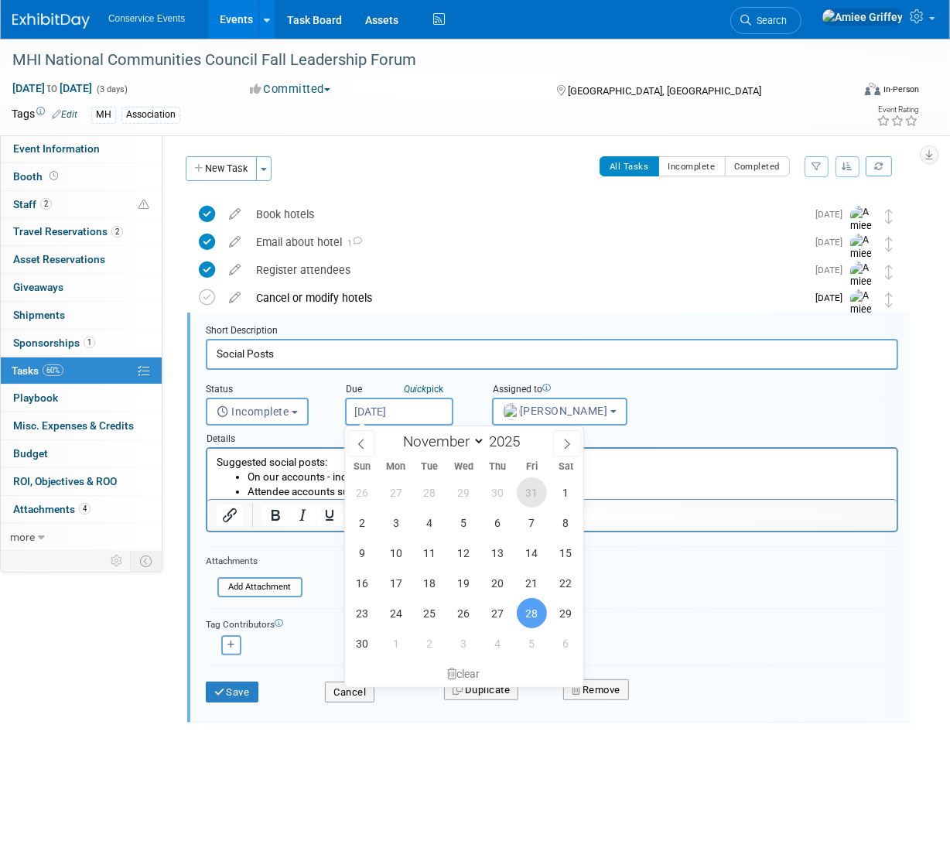
click at [530, 485] on span "31" at bounding box center [532, 493] width 30 height 30
type input "[DATE]"
select select "9"
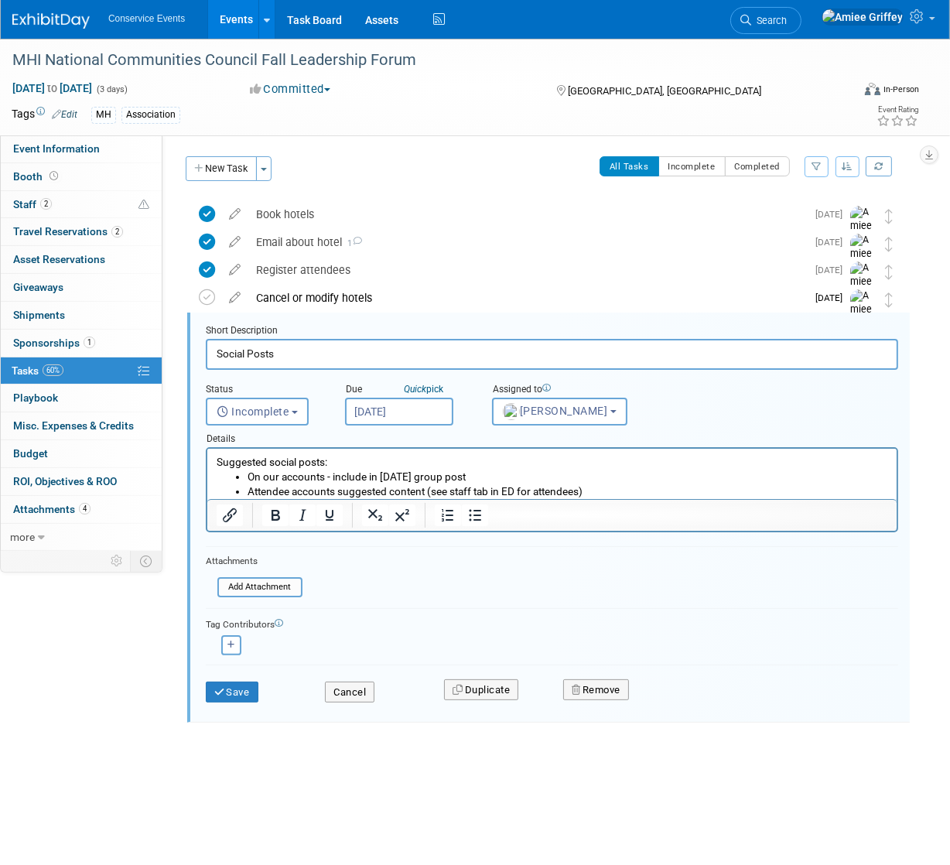
click at [390, 412] on input "[DATE]" at bounding box center [399, 412] width 108 height 28
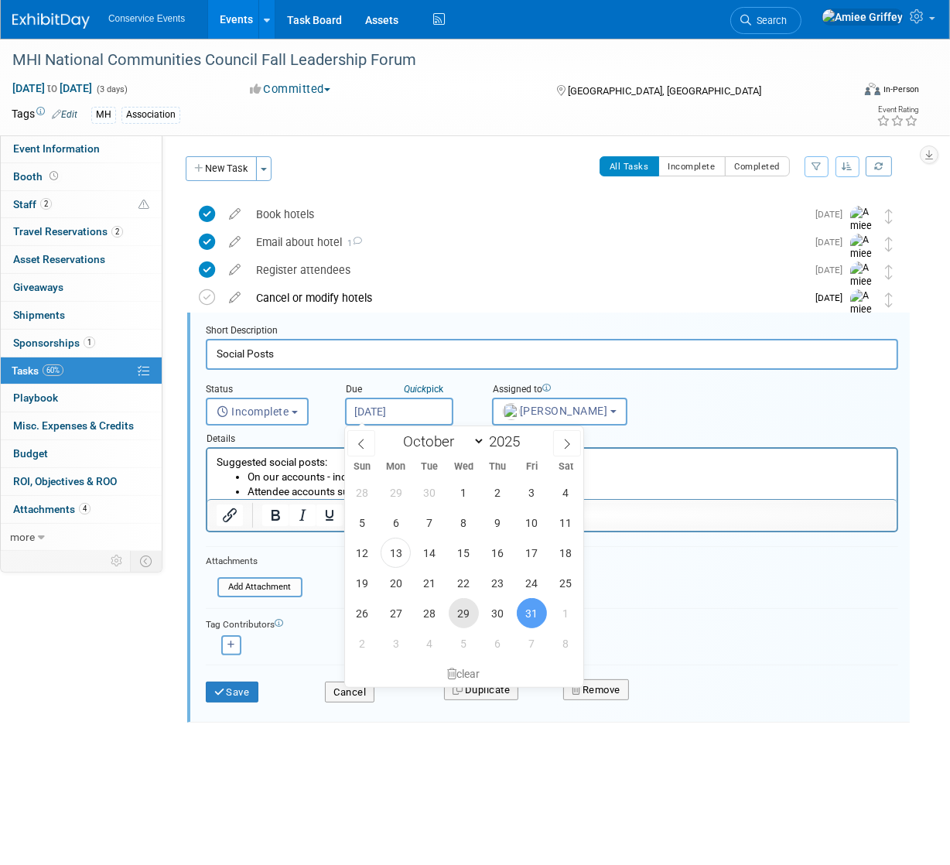
click at [468, 615] on span "29" at bounding box center [464, 613] width 30 height 30
type input "[DATE]"
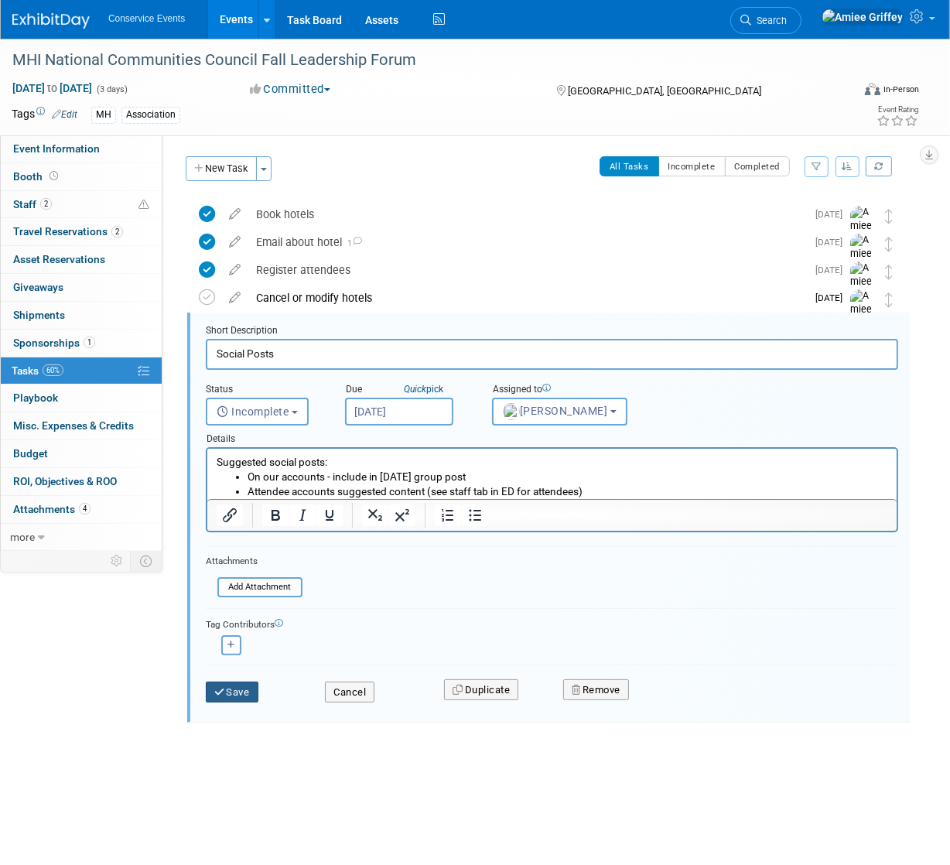
click at [225, 689] on button "Save" at bounding box center [232, 693] width 53 height 22
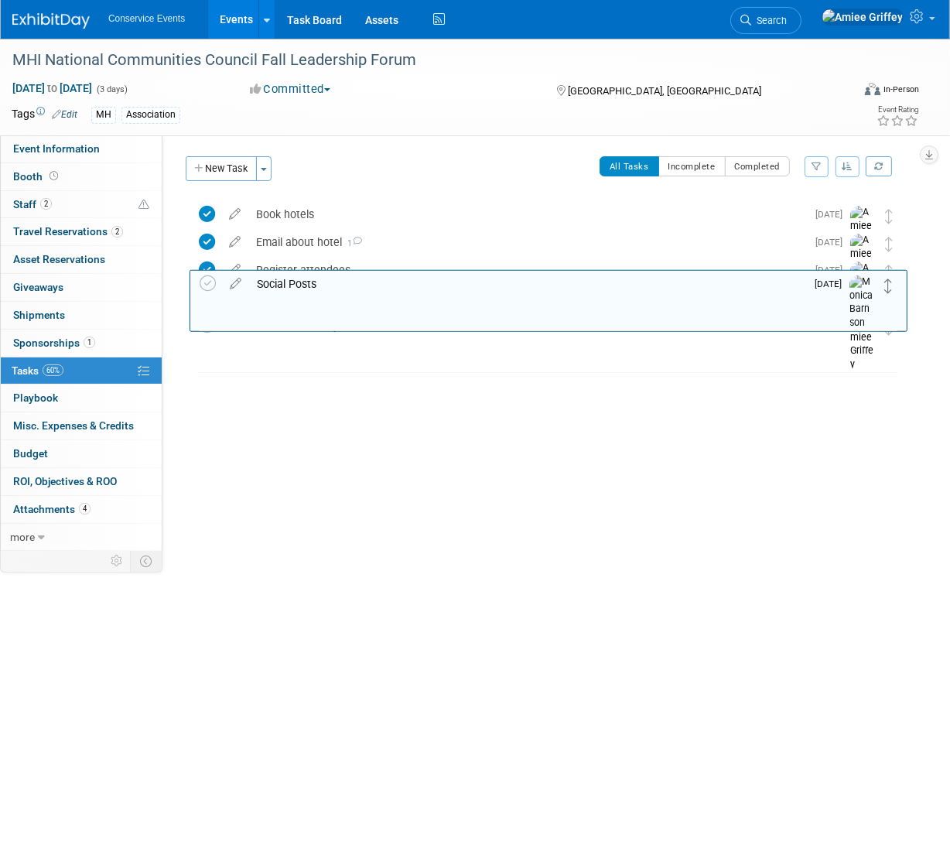
drag, startPoint x: 888, startPoint y: 331, endPoint x: 888, endPoint y: 287, distance: 43.3
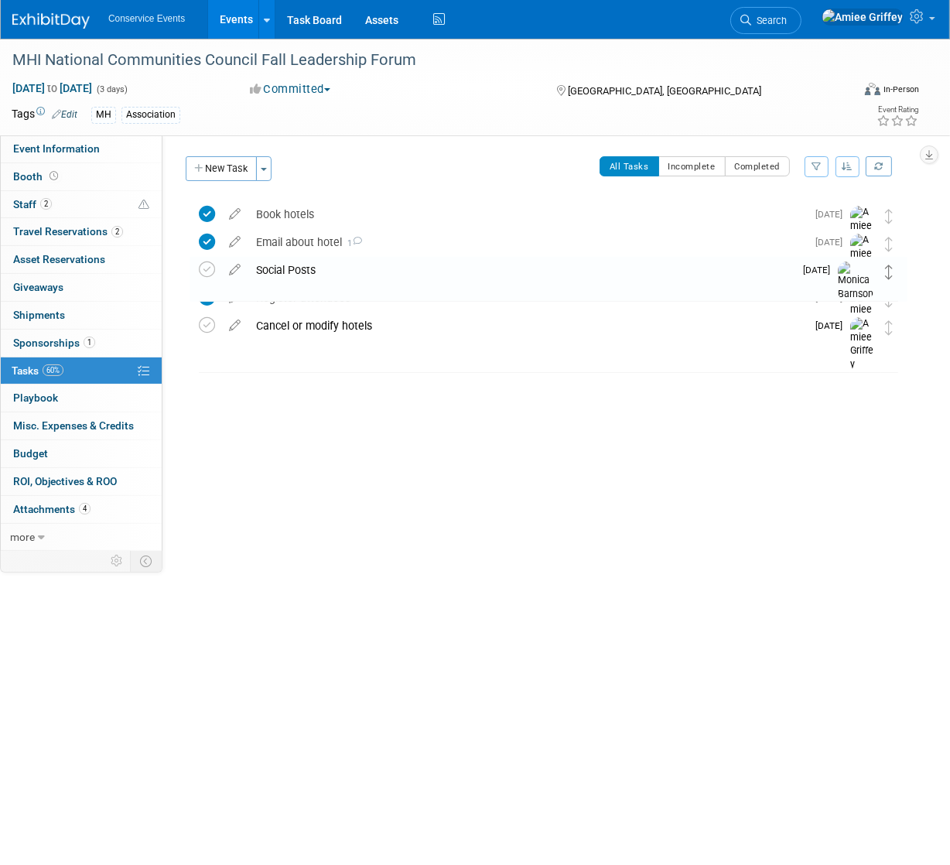
click at [888, 279] on icon at bounding box center [889, 272] width 8 height 15
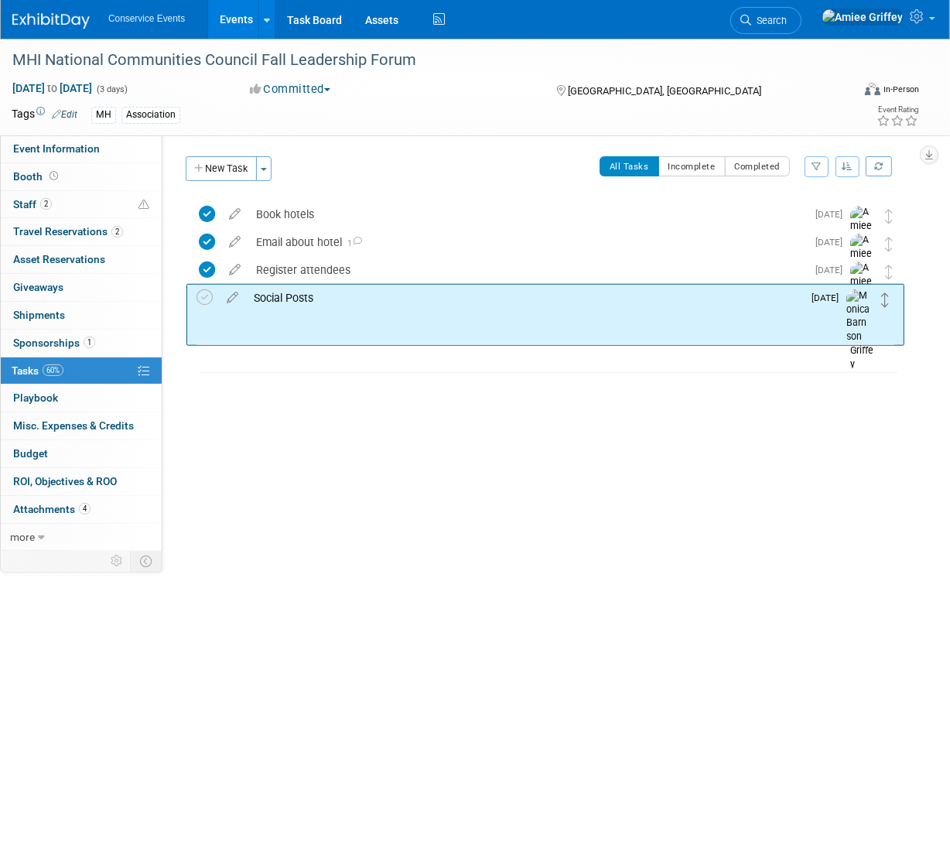
drag, startPoint x: 885, startPoint y: 272, endPoint x: 882, endPoint y: 300, distance: 27.3
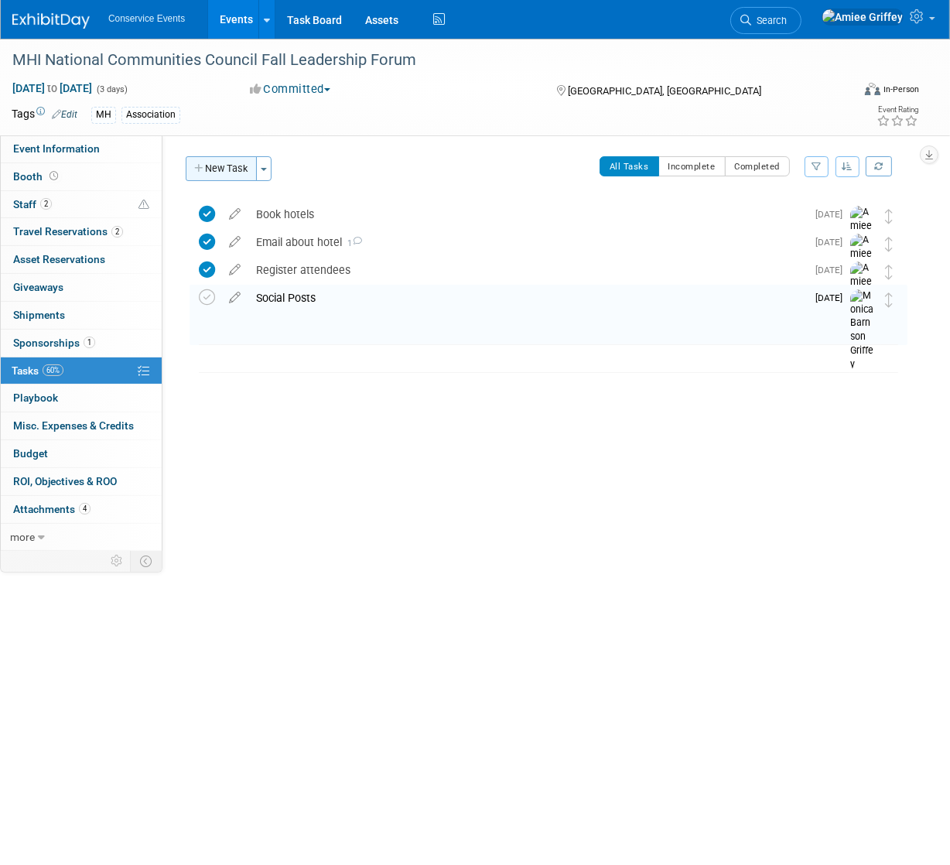
click at [221, 170] on button "New Task" at bounding box center [221, 168] width 71 height 25
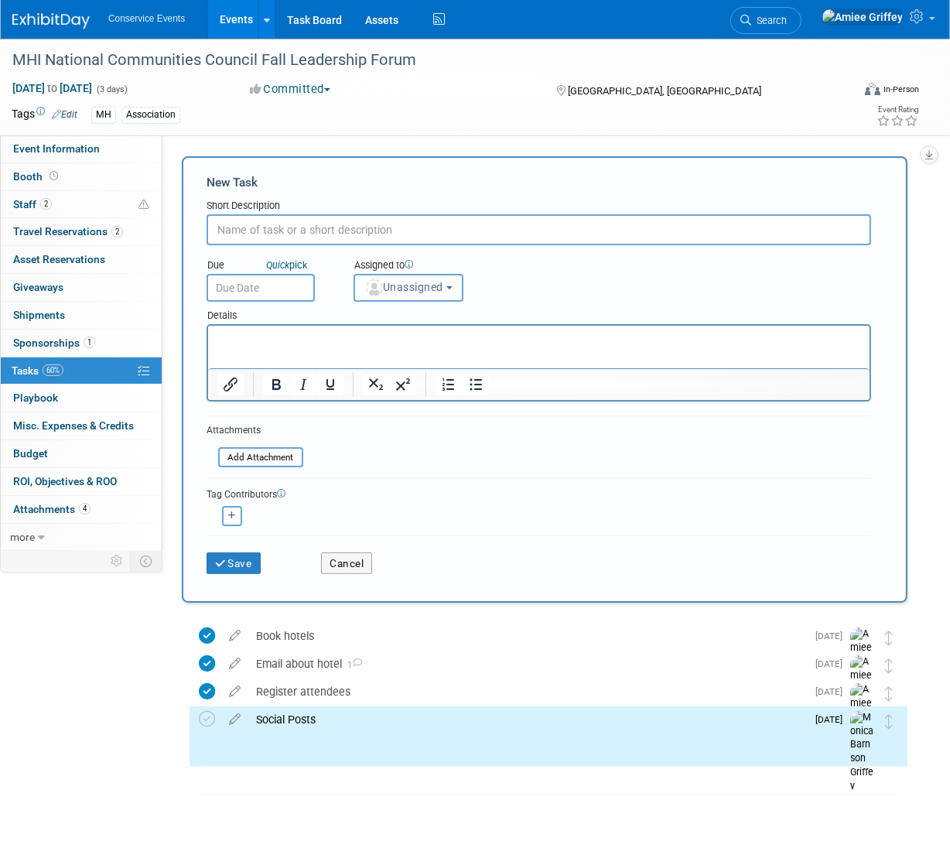
click at [259, 237] on input "text" at bounding box center [539, 229] width 665 height 31
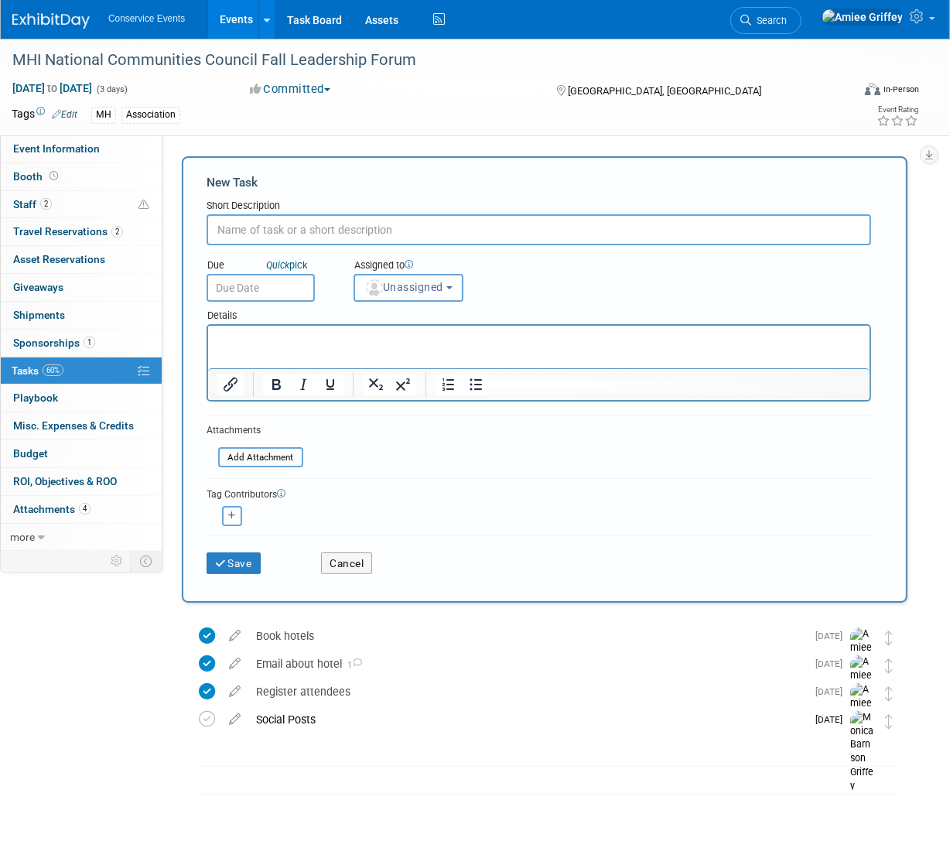
click at [262, 231] on input "text" at bounding box center [539, 229] width 665 height 31
type input "Pre-show email (no call)"
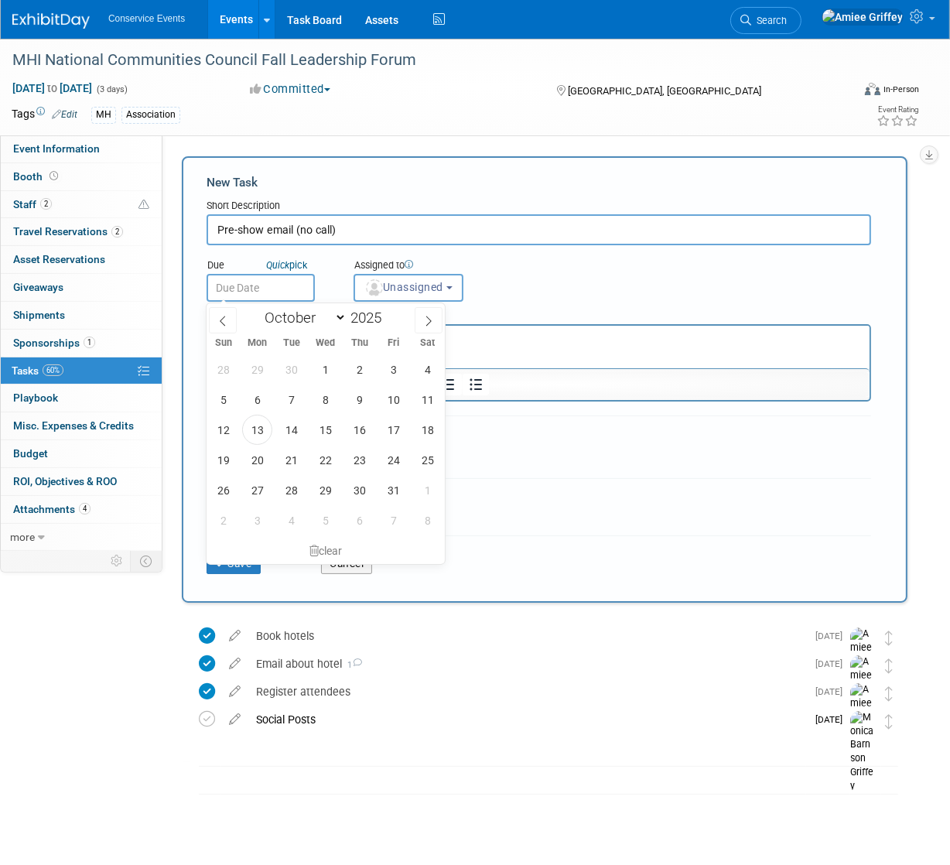
click at [269, 289] on input "text" at bounding box center [261, 288] width 108 height 28
click at [385, 490] on span "31" at bounding box center [393, 490] width 30 height 30
type input "[DATE]"
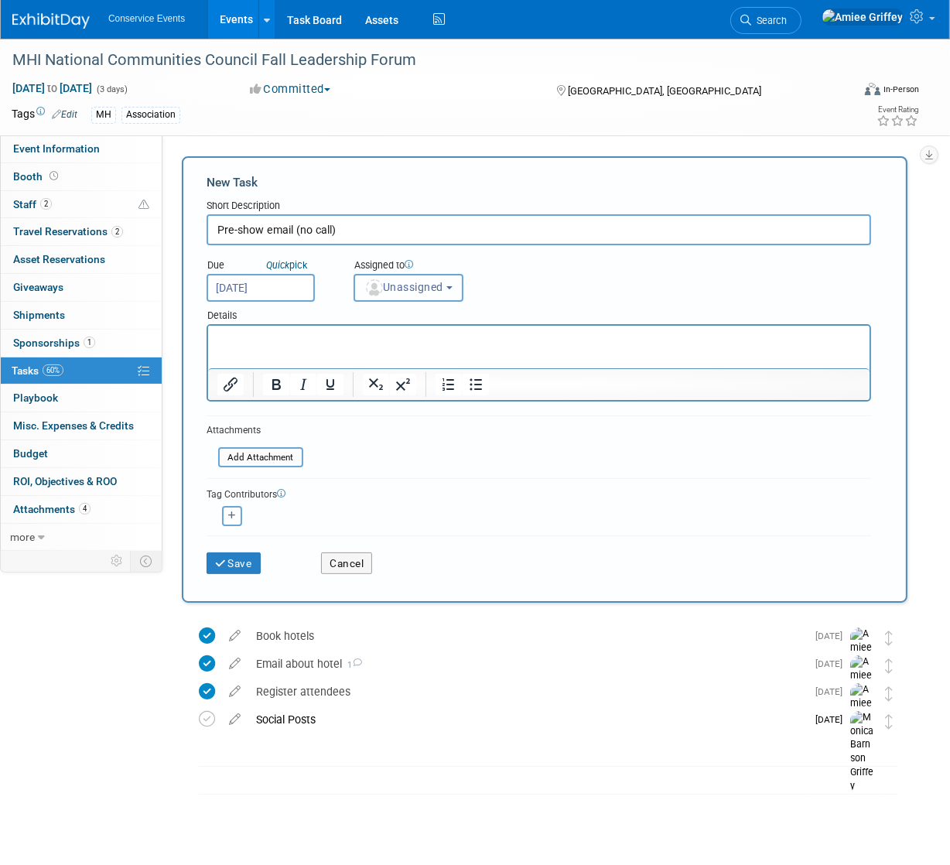
click at [412, 291] on span "Unassigned" at bounding box center [404, 287] width 79 height 12
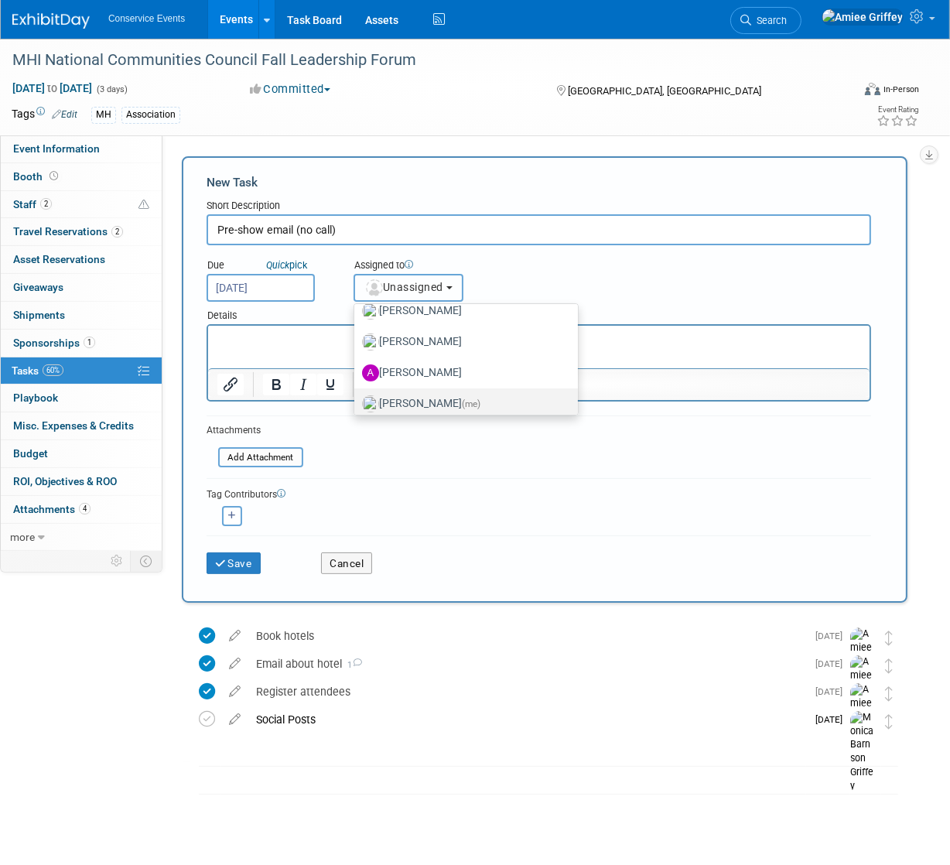
scroll to position [104, 0]
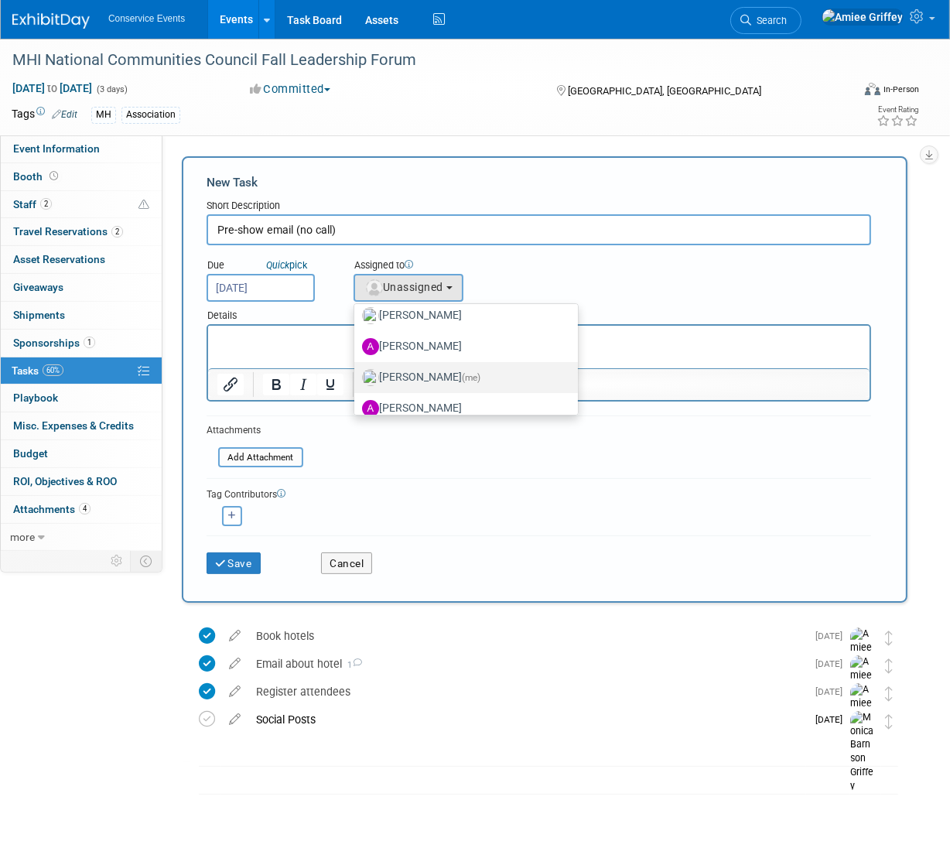
click at [413, 376] on label "[PERSON_NAME] (me)" at bounding box center [462, 377] width 200 height 25
click at [357, 376] on input "[PERSON_NAME] (me)" at bounding box center [352, 376] width 10 height 10
select select "28722387-35c6-4557-bb24-edeacb20f2e1"
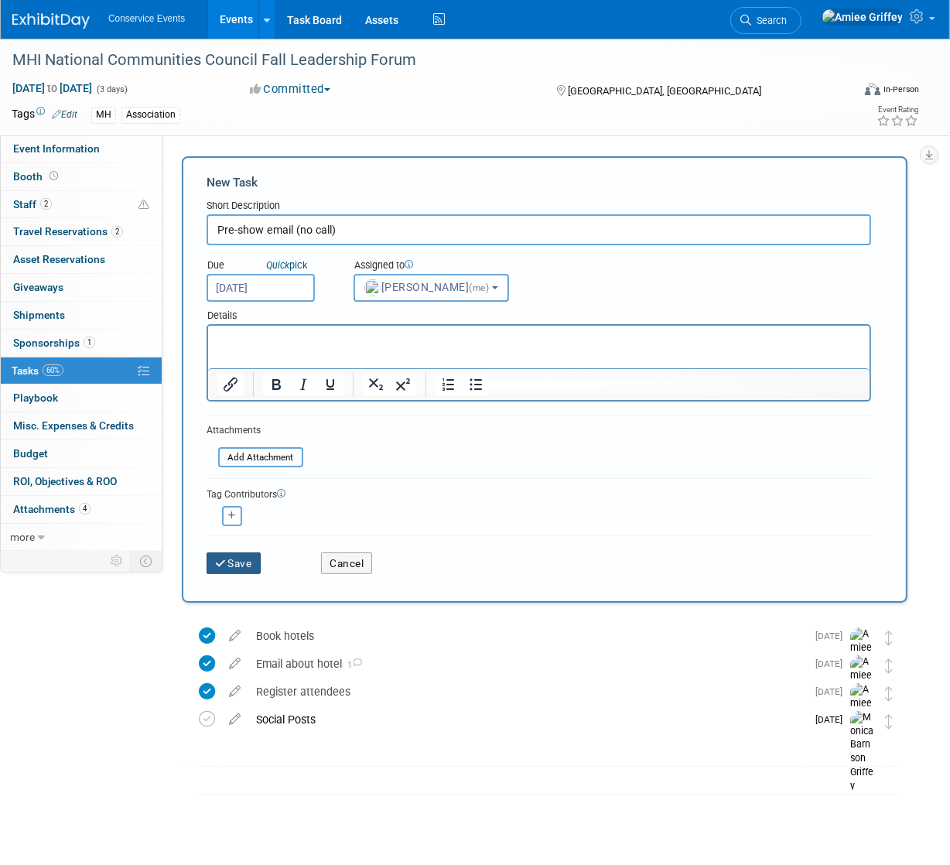
click at [241, 561] on button "Save" at bounding box center [234, 564] width 54 height 22
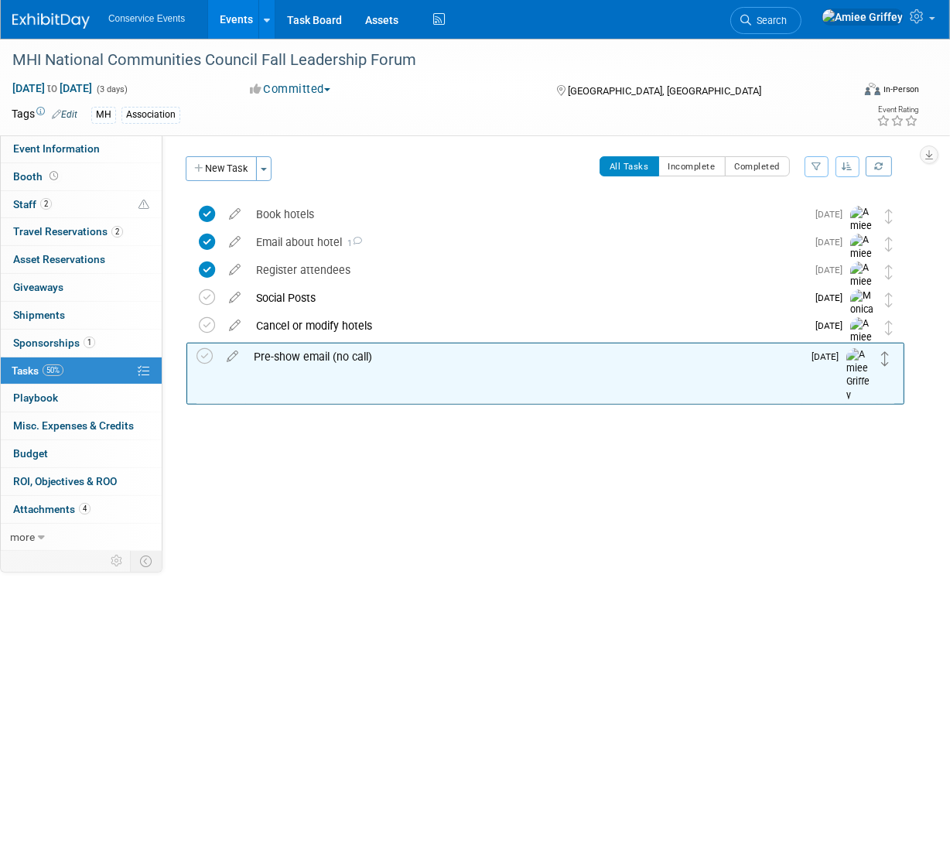
drag, startPoint x: 889, startPoint y: 214, endPoint x: 885, endPoint y: 355, distance: 141.7
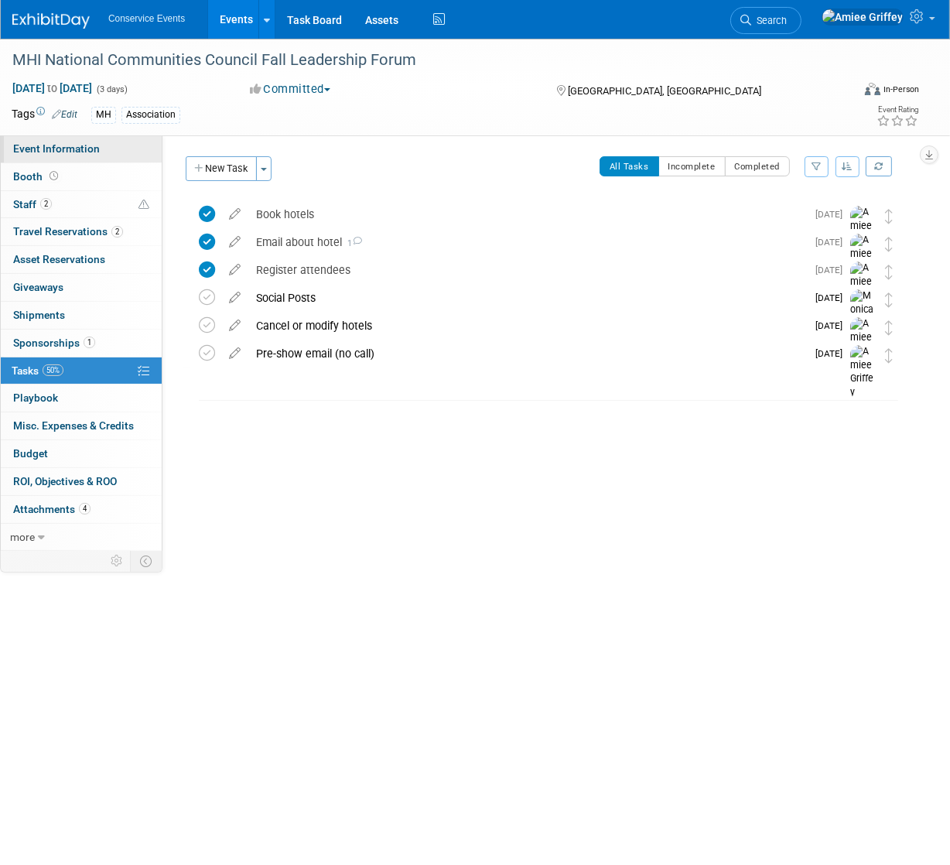
click at [111, 153] on link "Event Information" at bounding box center [81, 148] width 161 height 27
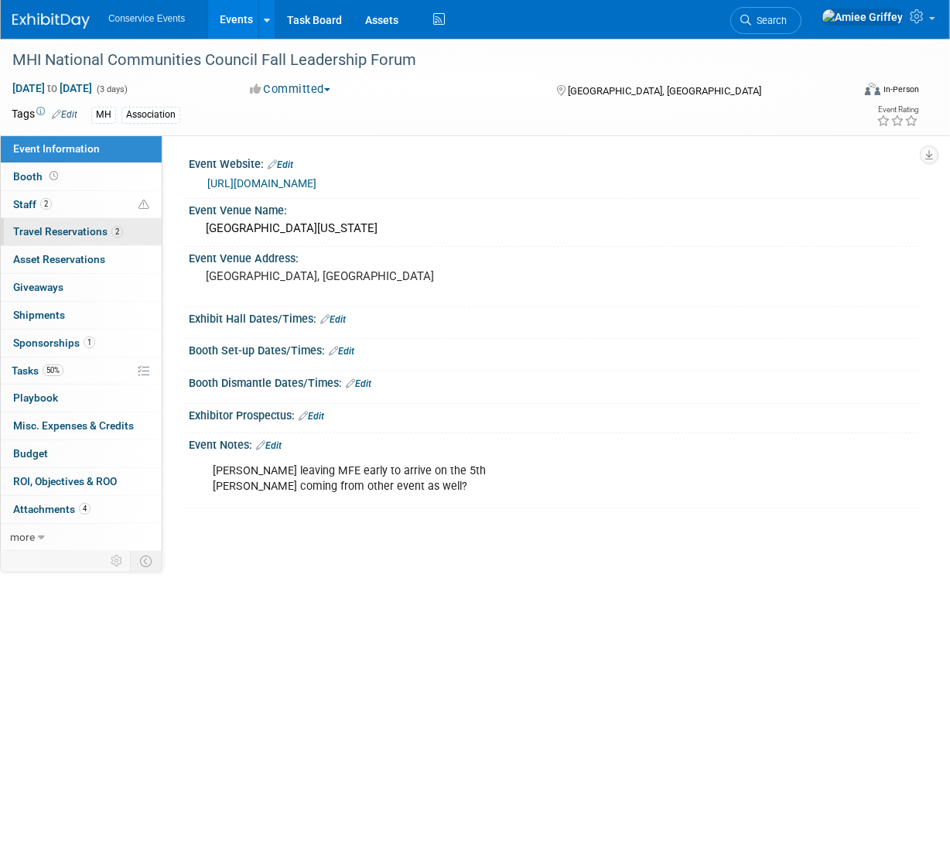
click at [62, 233] on span "Travel Reservations 2" at bounding box center [68, 231] width 110 height 12
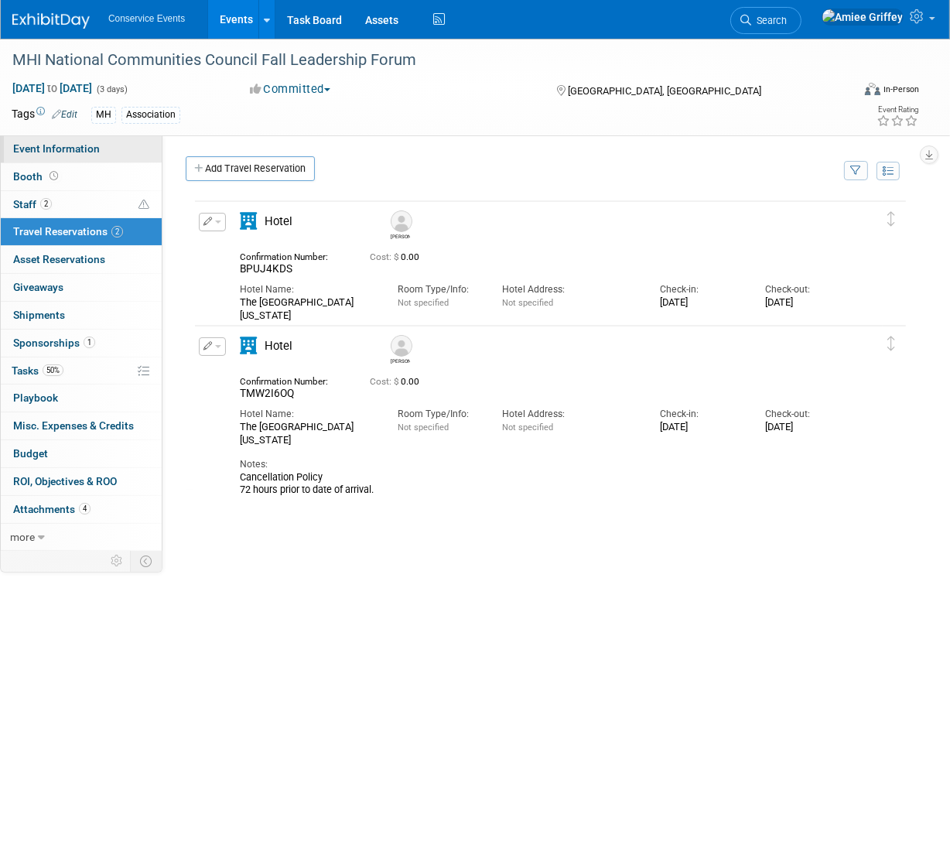
click at [77, 154] on span "Event Information" at bounding box center [56, 148] width 87 height 12
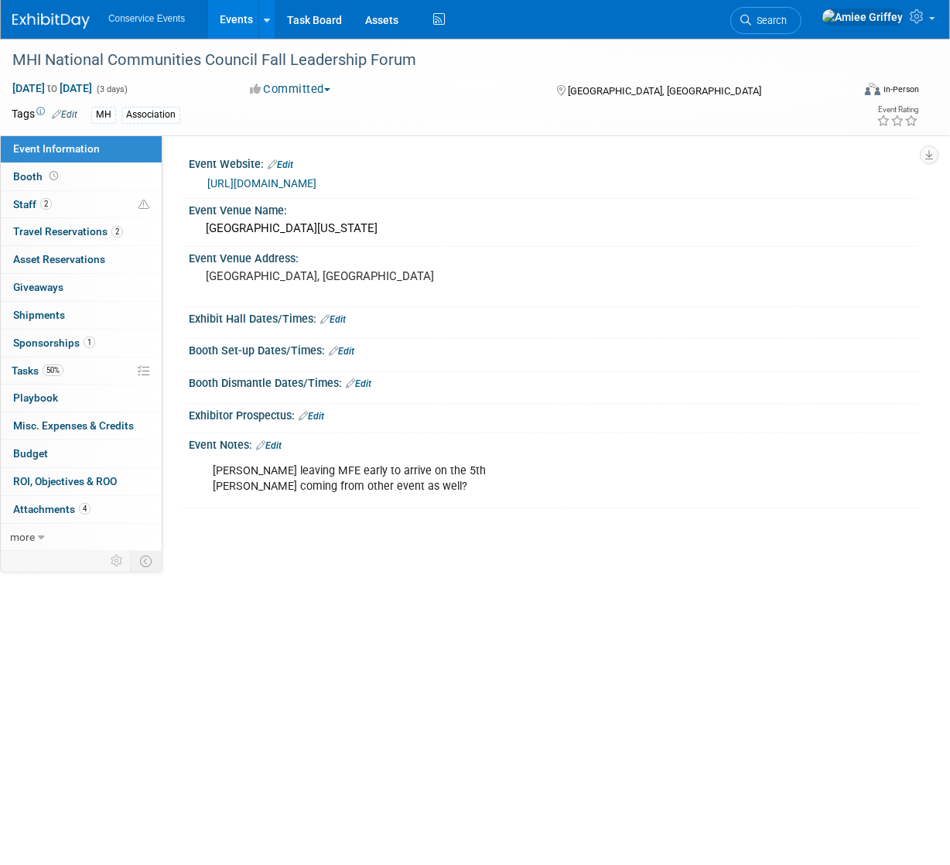
click at [231, 18] on link "Events" at bounding box center [236, 19] width 57 height 39
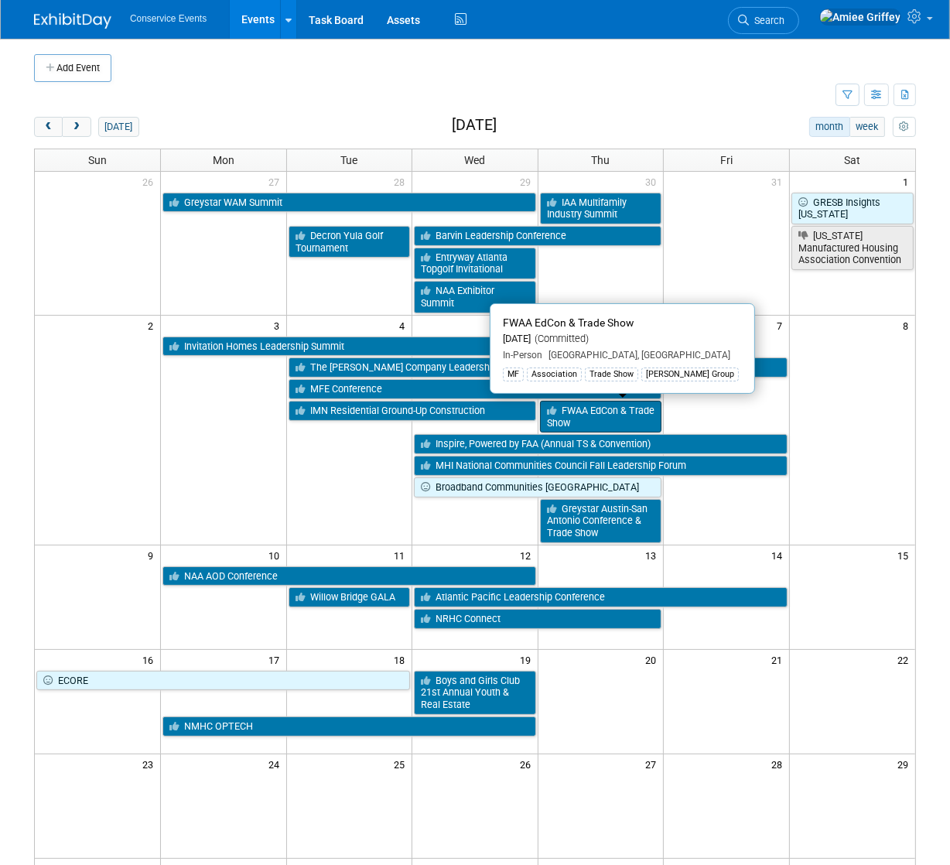
click at [614, 413] on link "FWAA EdCon & Trade Show" at bounding box center [601, 417] width 122 height 32
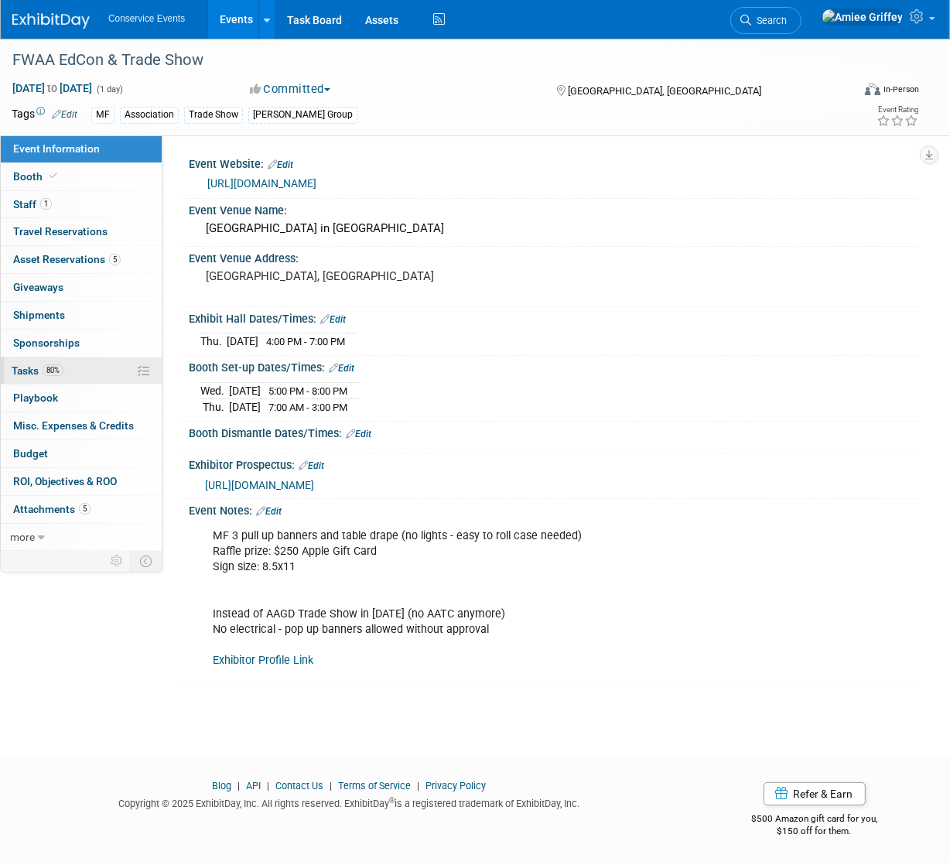
click at [30, 376] on link "80% Tasks 80%" at bounding box center [81, 371] width 161 height 27
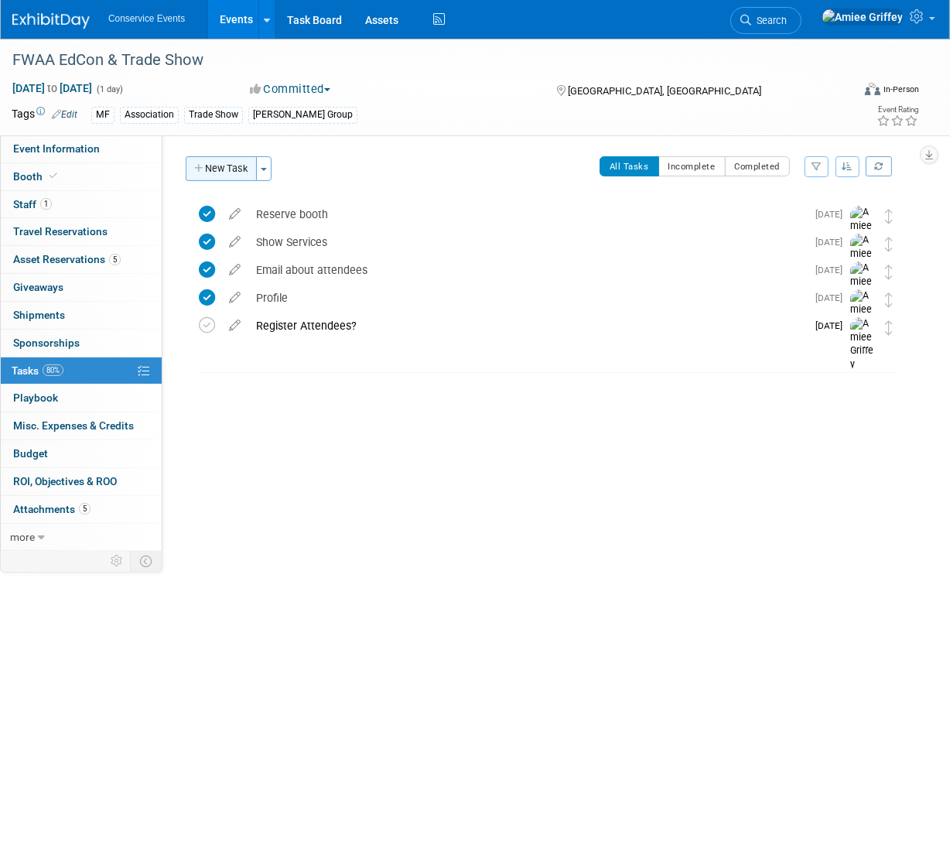
click at [233, 167] on button "New Task" at bounding box center [221, 168] width 71 height 25
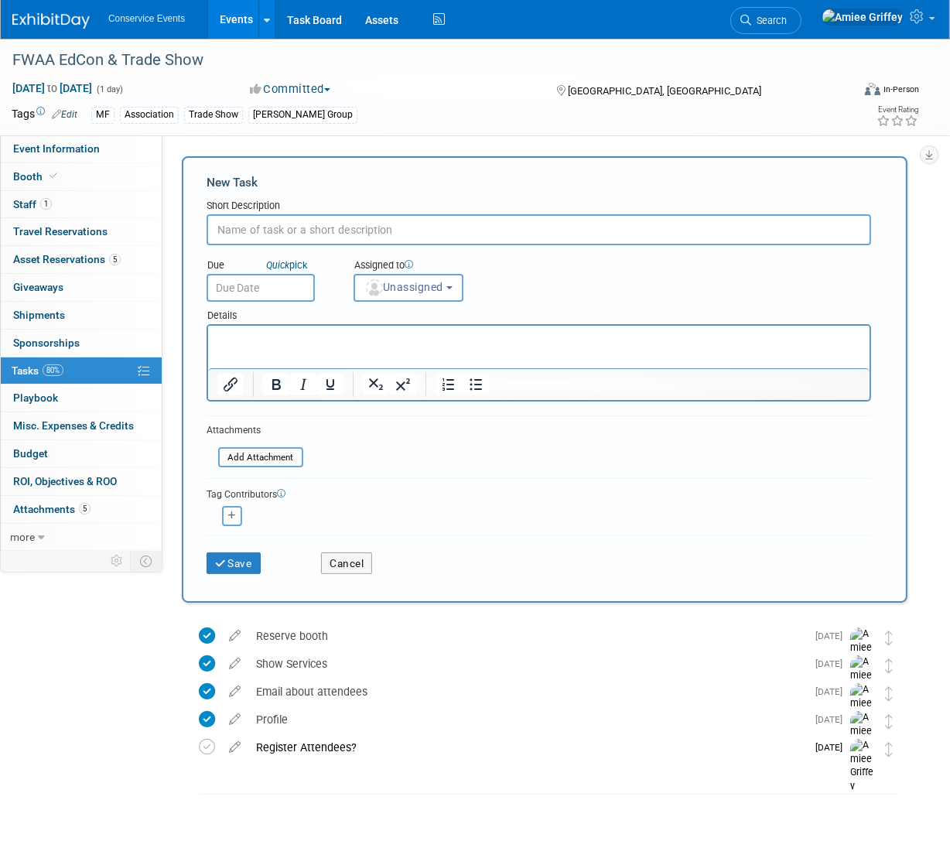
click at [277, 231] on input "text" at bounding box center [539, 229] width 665 height 31
type input "Social Posts"
click at [241, 342] on p "Rich Text Area. Press ALT-0 for help." at bounding box center [539, 339] width 644 height 15
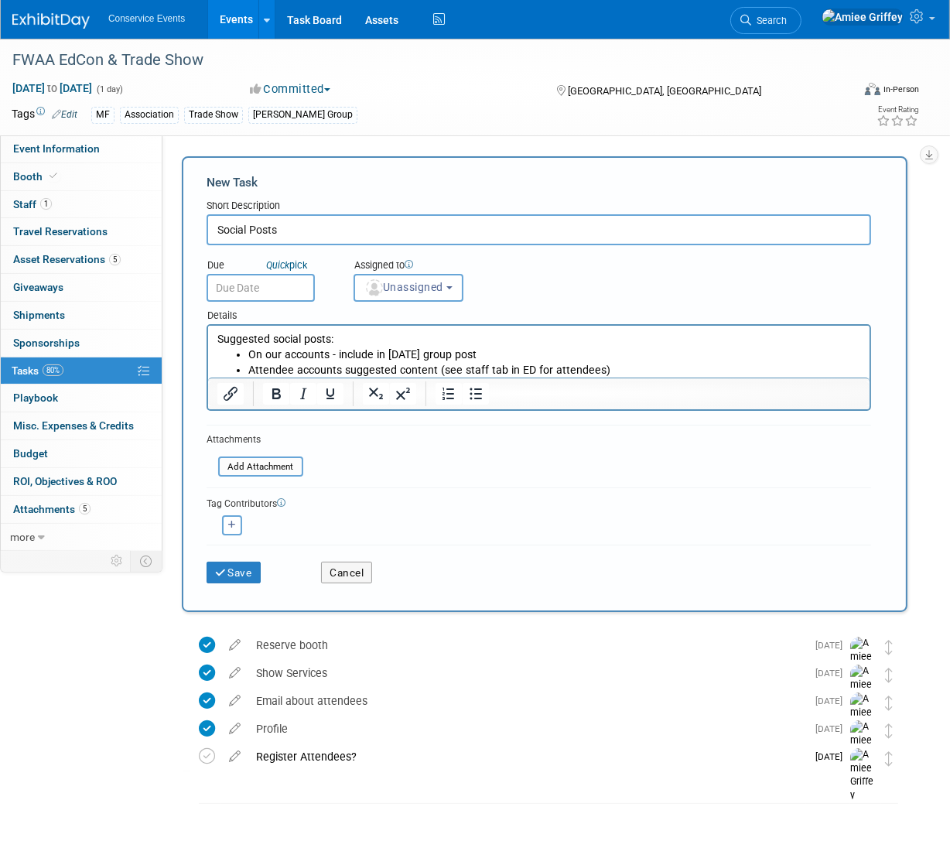
click at [272, 286] on input "text" at bounding box center [261, 288] width 108 height 28
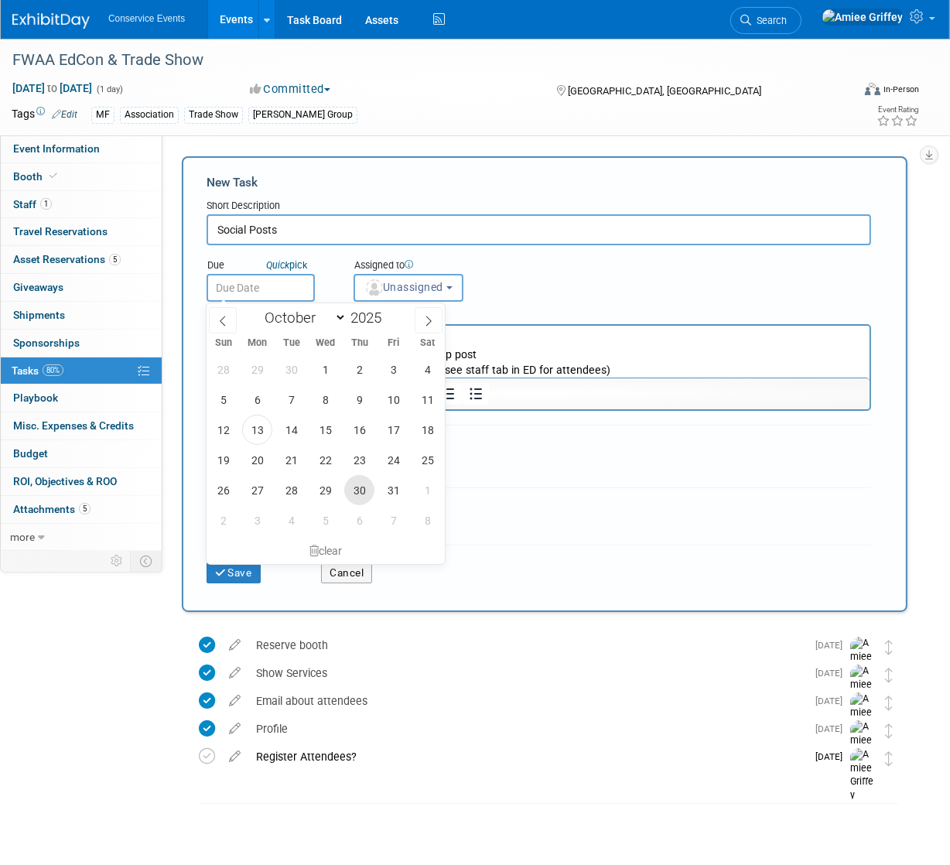
click at [355, 492] on span "30" at bounding box center [359, 490] width 30 height 30
type input "[DATE]"
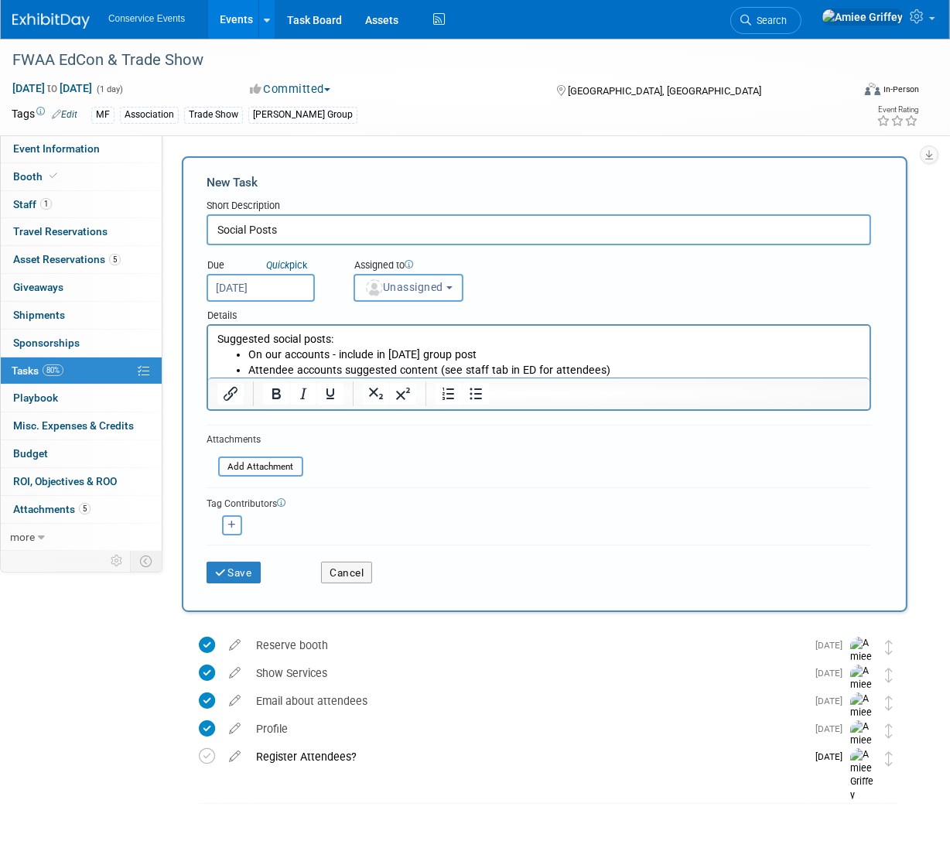
click at [402, 289] on span "Unassigned" at bounding box center [404, 287] width 79 height 12
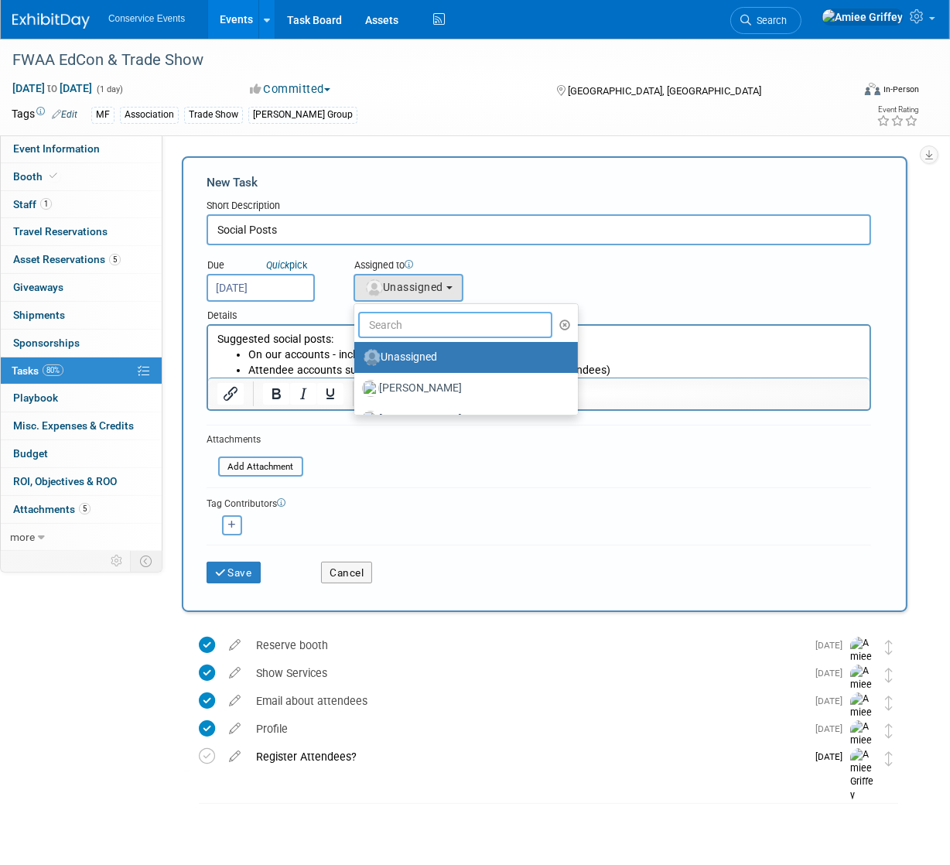
click at [409, 321] on input "text" at bounding box center [455, 325] width 194 height 26
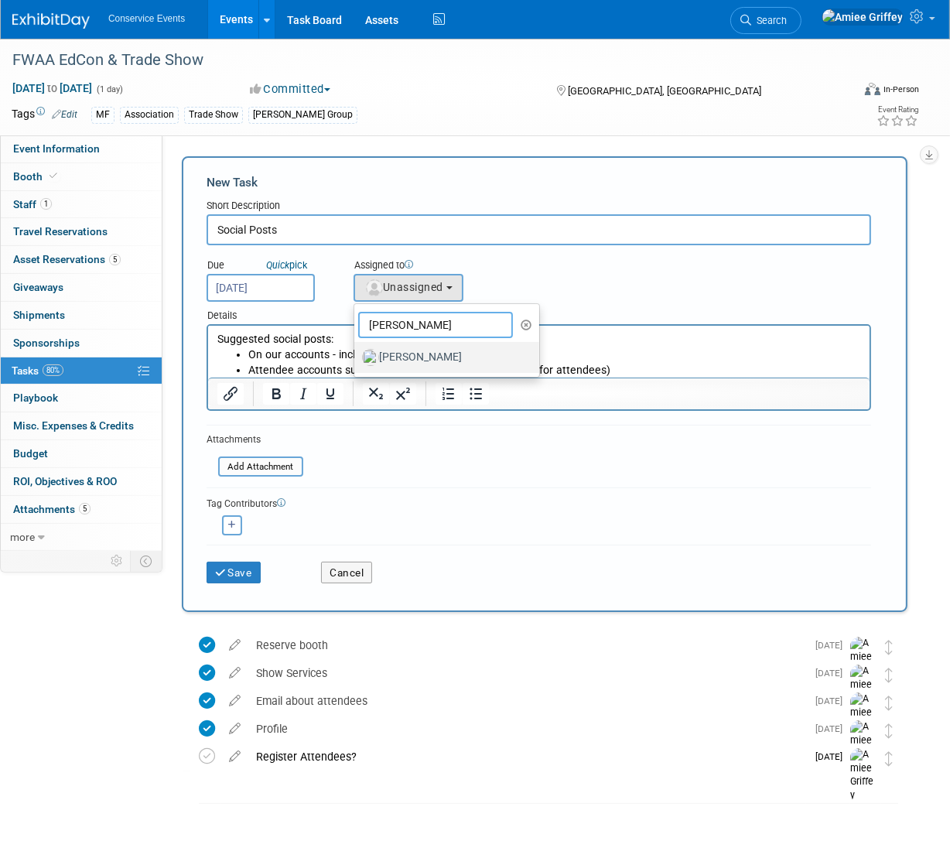
type input "monica"
click at [426, 354] on label "[PERSON_NAME]" at bounding box center [443, 357] width 162 height 25
click at [357, 354] on input "[PERSON_NAME]" at bounding box center [352, 356] width 10 height 10
select select "645f6361-02cf-415f-8c98-b7db9abfb354"
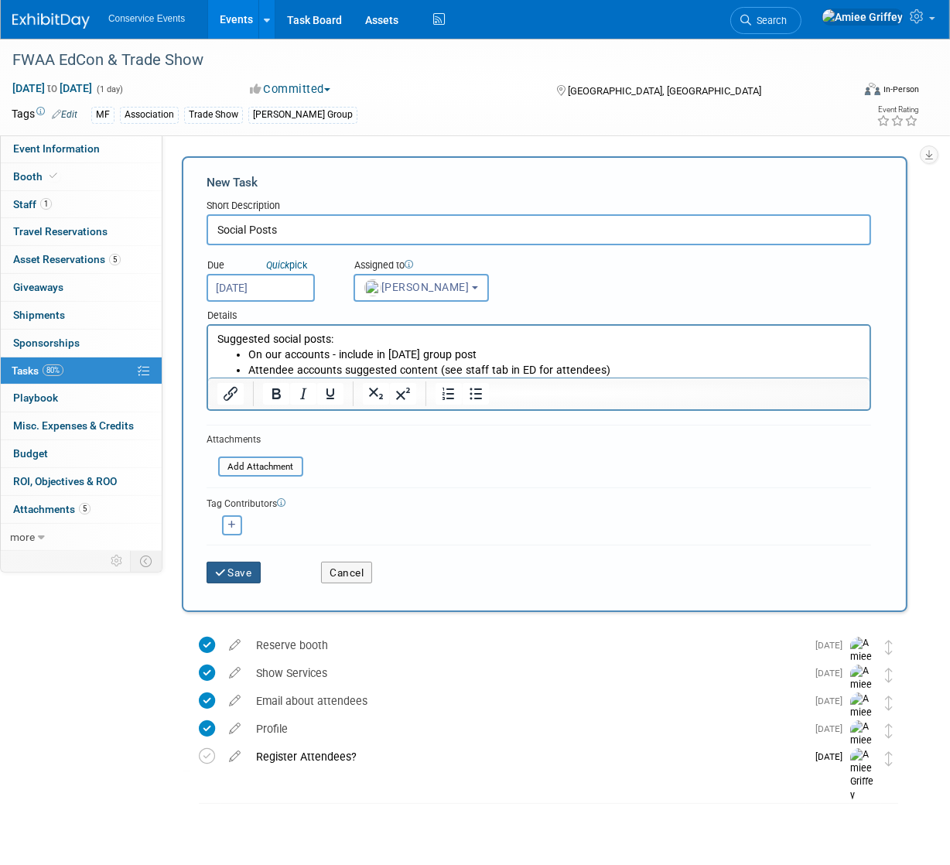
click at [245, 575] on button "Save" at bounding box center [234, 573] width 54 height 22
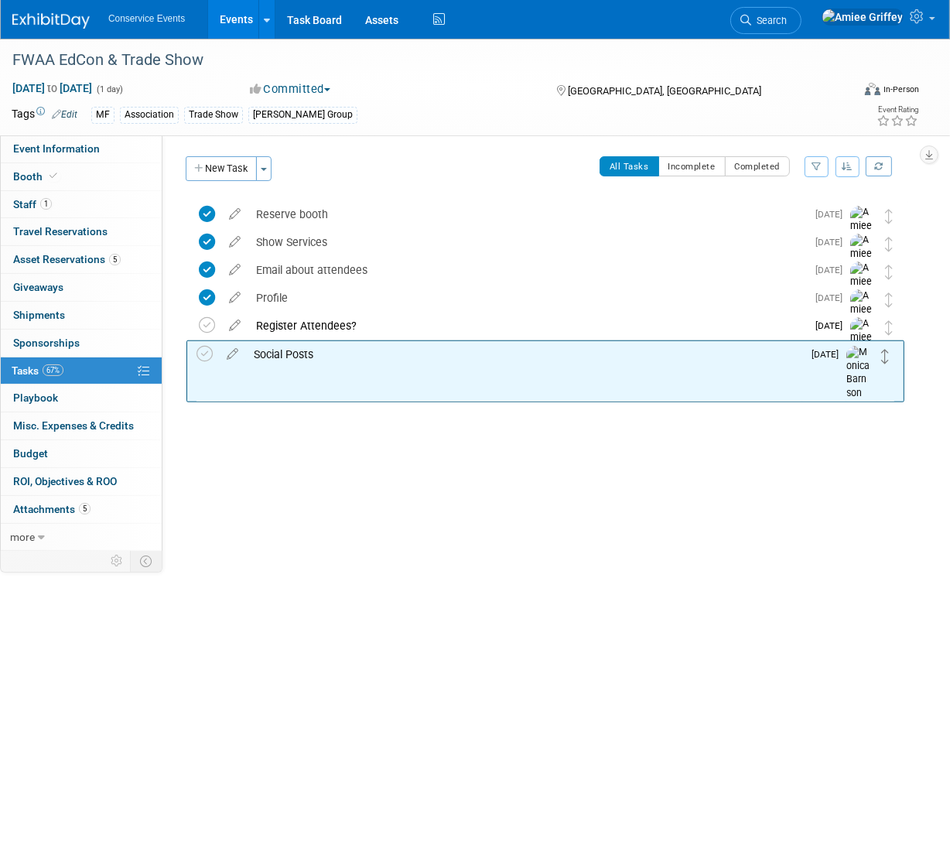
drag, startPoint x: 892, startPoint y: 210, endPoint x: 888, endPoint y: 351, distance: 141.7
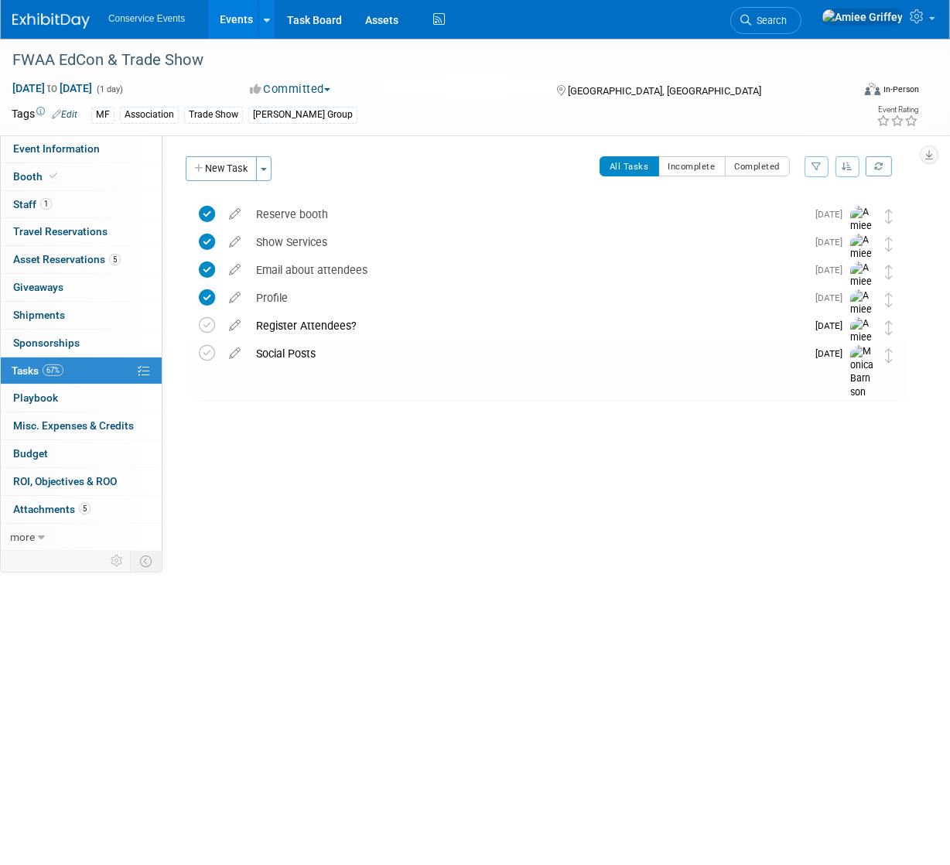
click at [221, 20] on link "Events" at bounding box center [236, 19] width 57 height 39
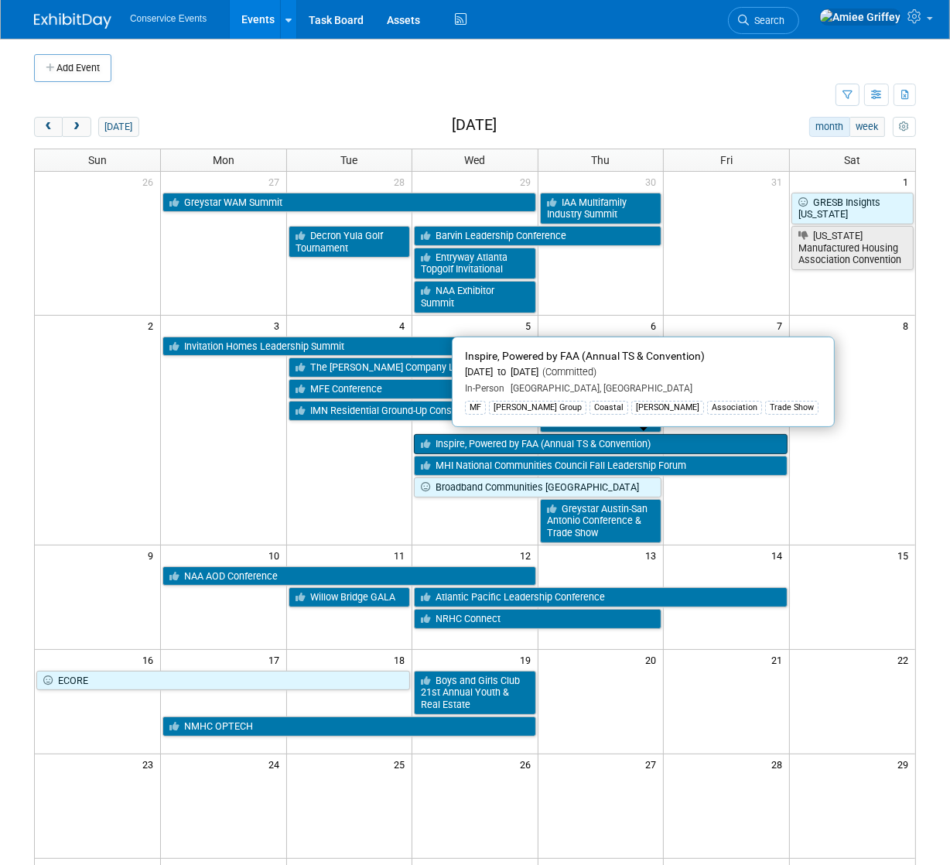
click at [526, 440] on link "Inspire, Powered by FAA (Annual TS & Convention)" at bounding box center [601, 444] width 374 height 20
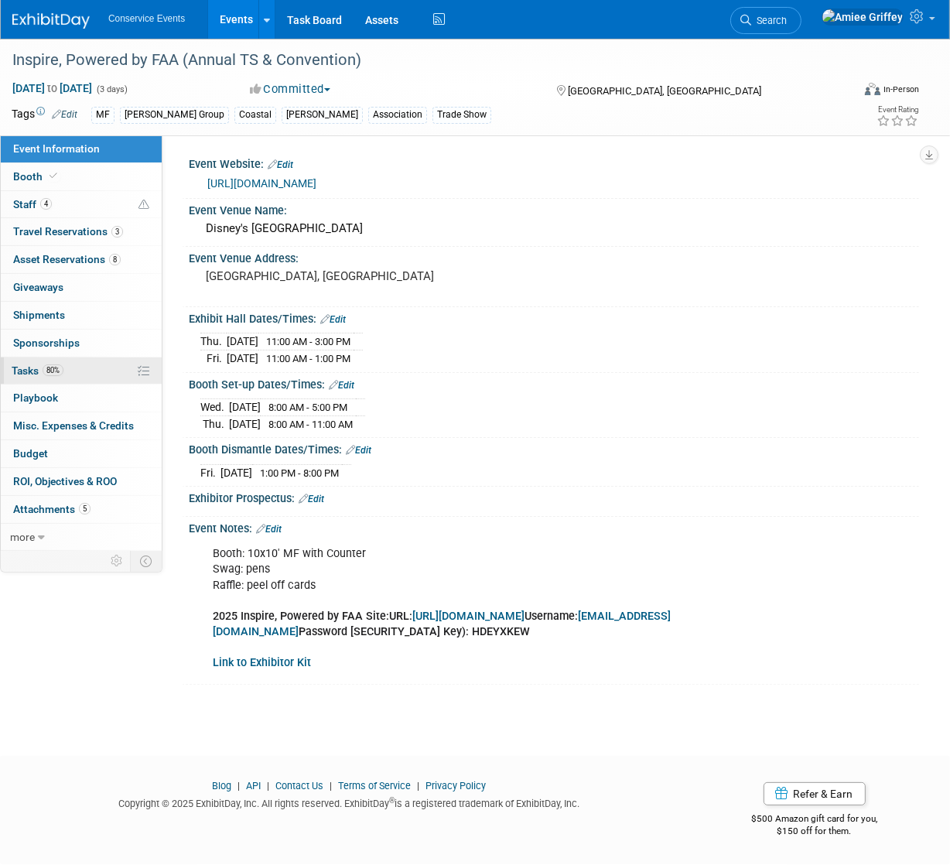
click at [70, 375] on link "80% Tasks 80%" at bounding box center [81, 371] width 161 height 27
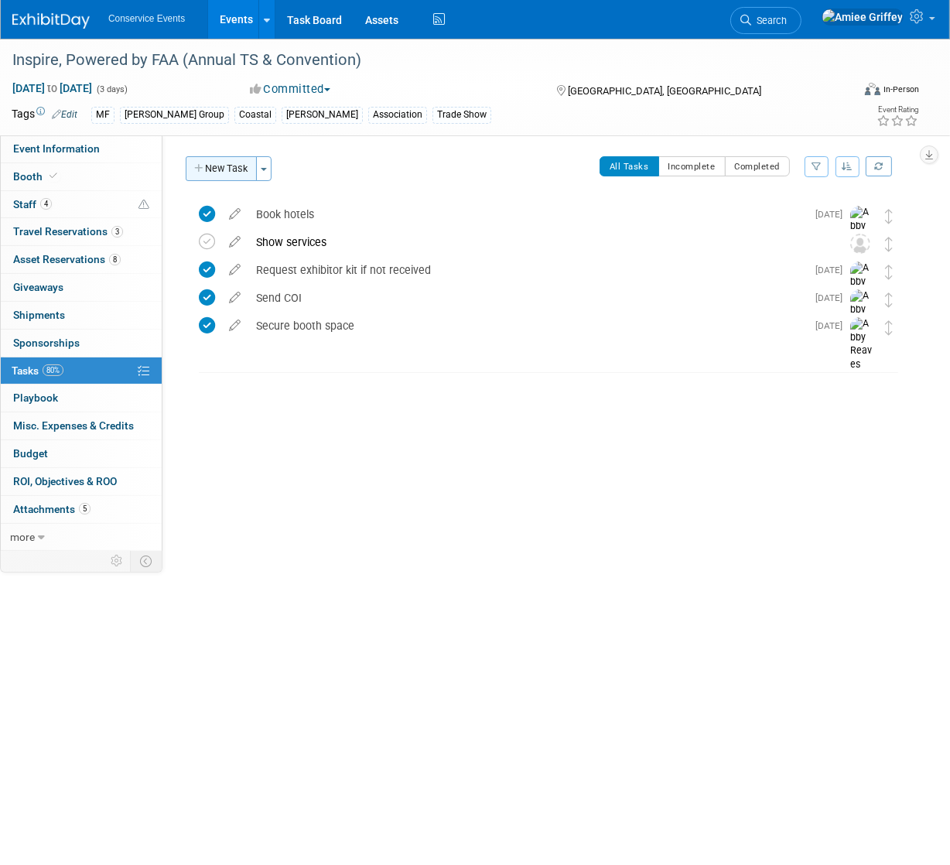
click at [230, 165] on button "New Task" at bounding box center [221, 168] width 71 height 25
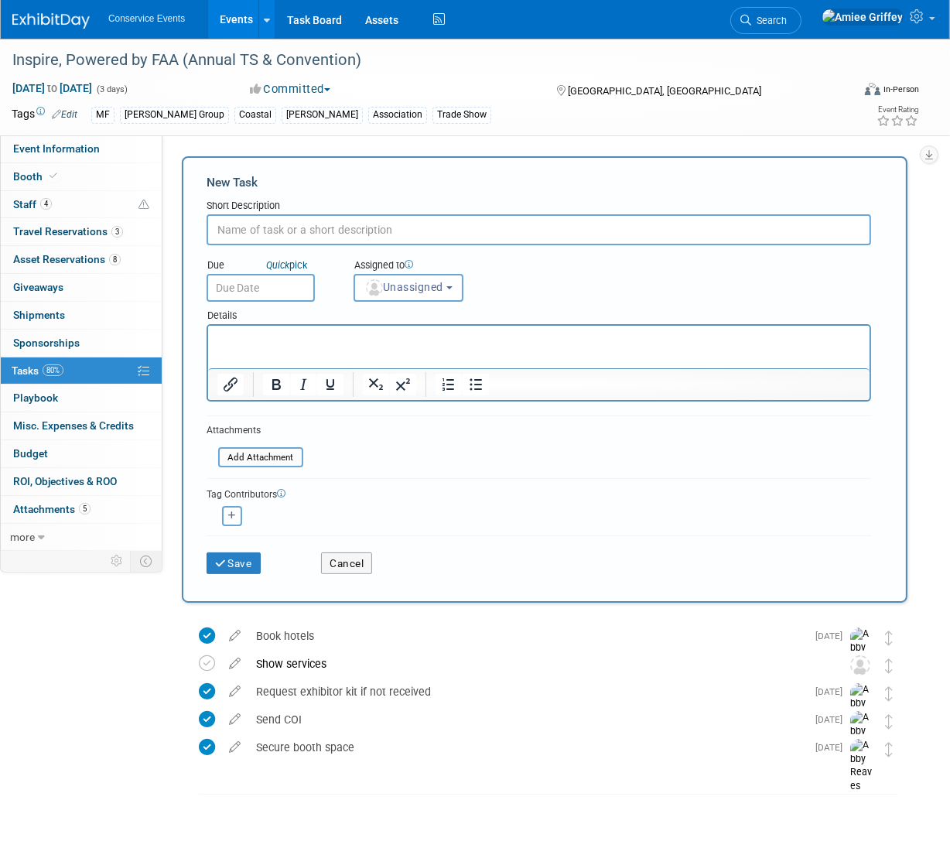
click at [272, 229] on input "text" at bounding box center [539, 229] width 665 height 31
type input "Social Posts"
click at [273, 291] on input "text" at bounding box center [261, 288] width 108 height 28
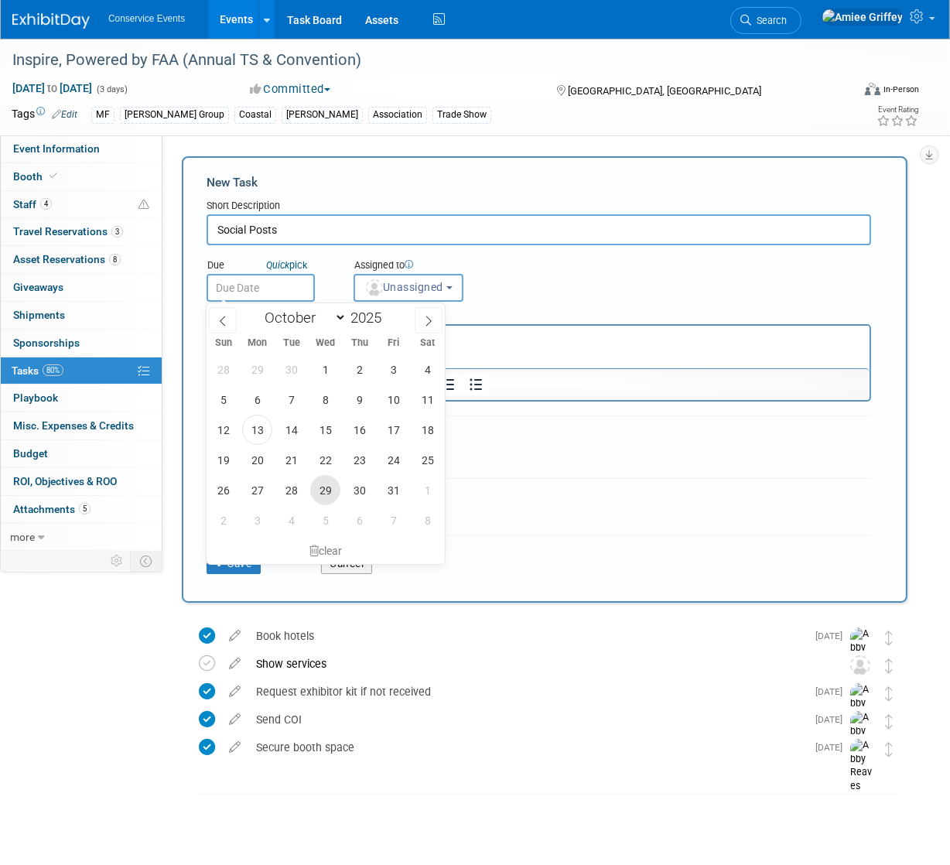
click at [320, 491] on span "29" at bounding box center [325, 490] width 30 height 30
type input "Oct 29, 2025"
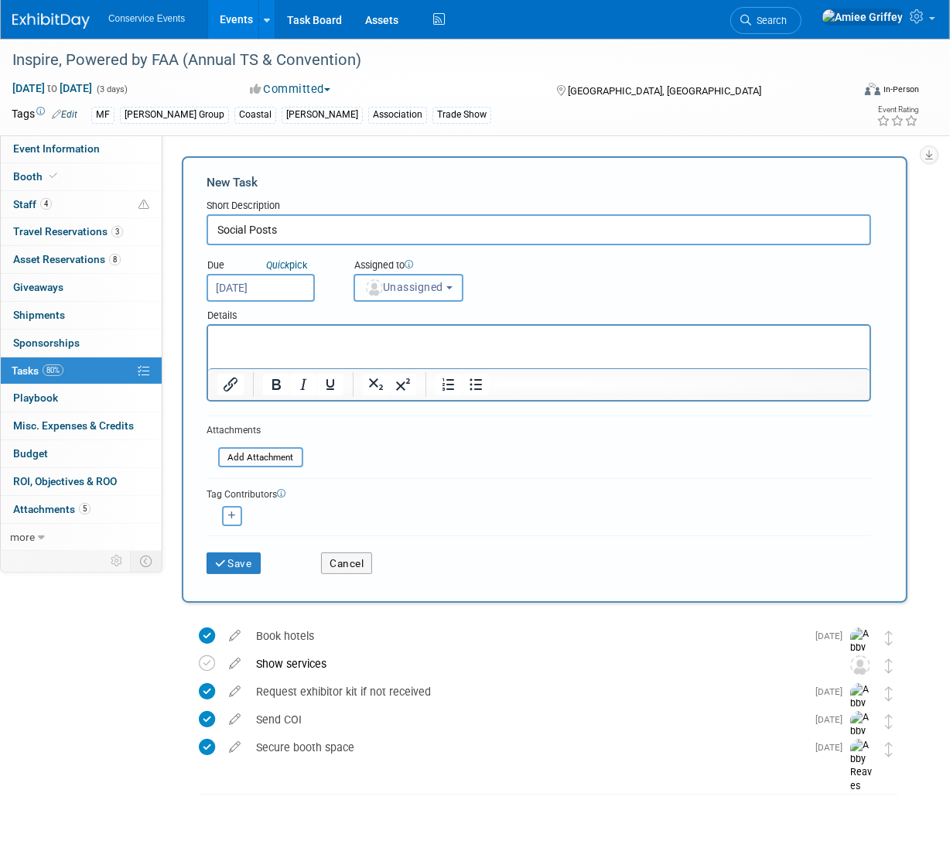
click at [382, 289] on span "Unassigned" at bounding box center [404, 287] width 79 height 12
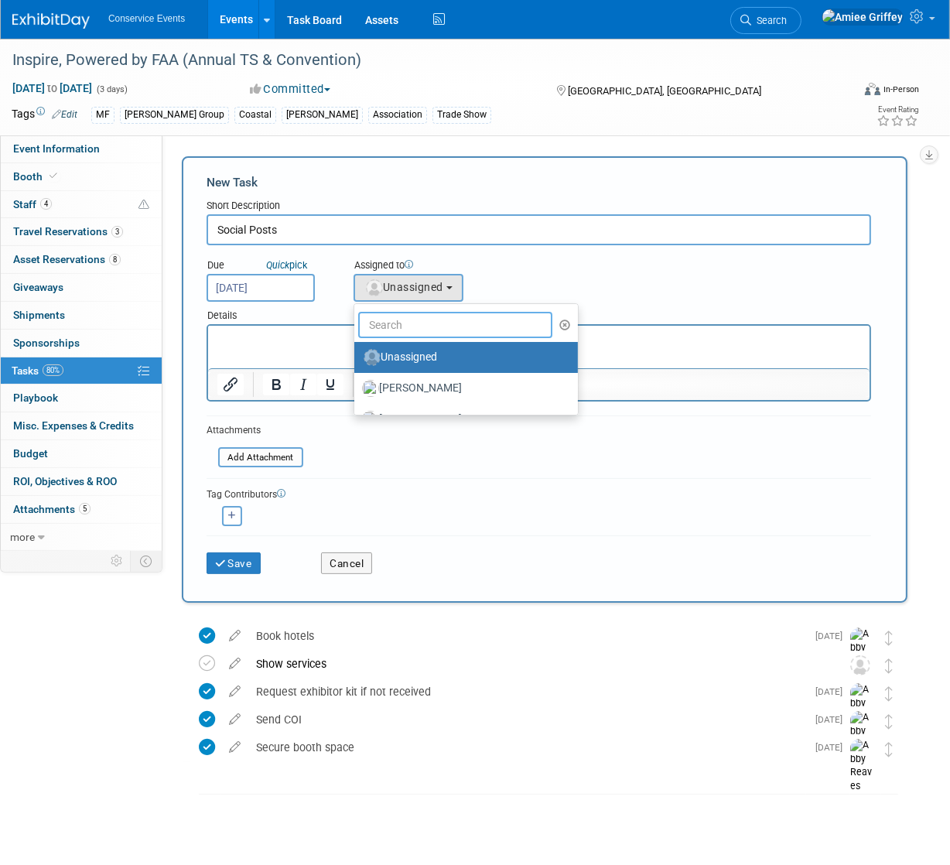
click at [421, 330] on input "text" at bounding box center [455, 325] width 194 height 26
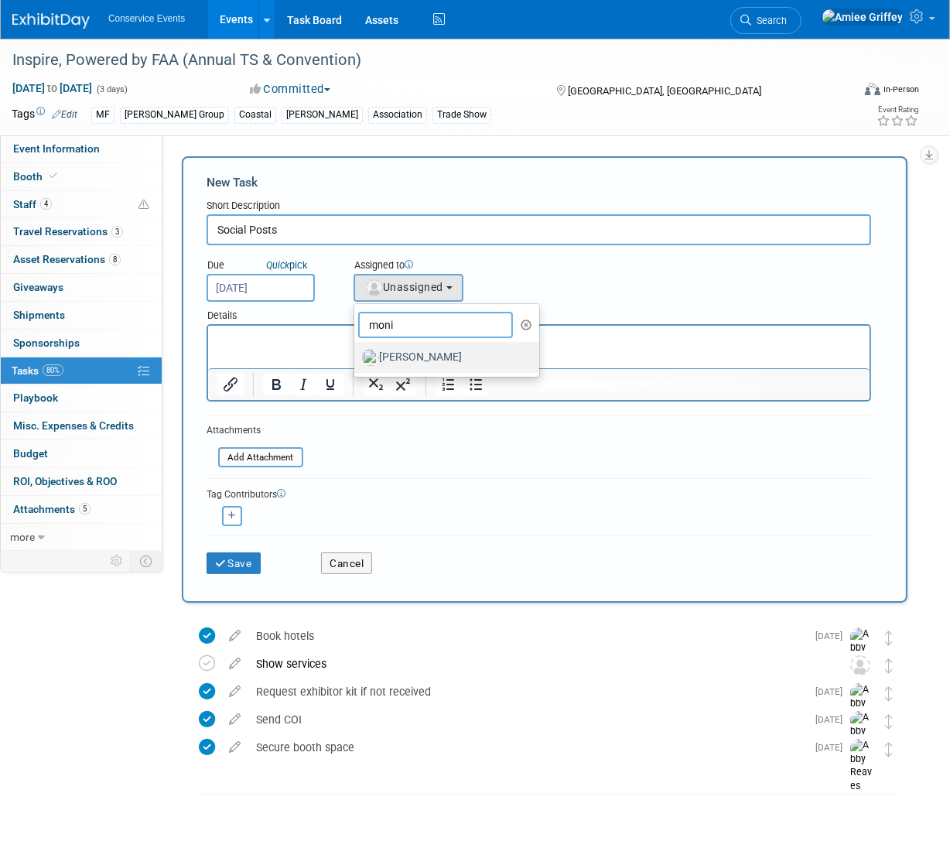
type input "moni"
click at [414, 364] on label "Monica Barnson" at bounding box center [443, 357] width 162 height 25
click at [357, 361] on input "Monica Barnson" at bounding box center [352, 356] width 10 height 10
select select "645f6361-02cf-415f-8c98-b7db9abfb354"
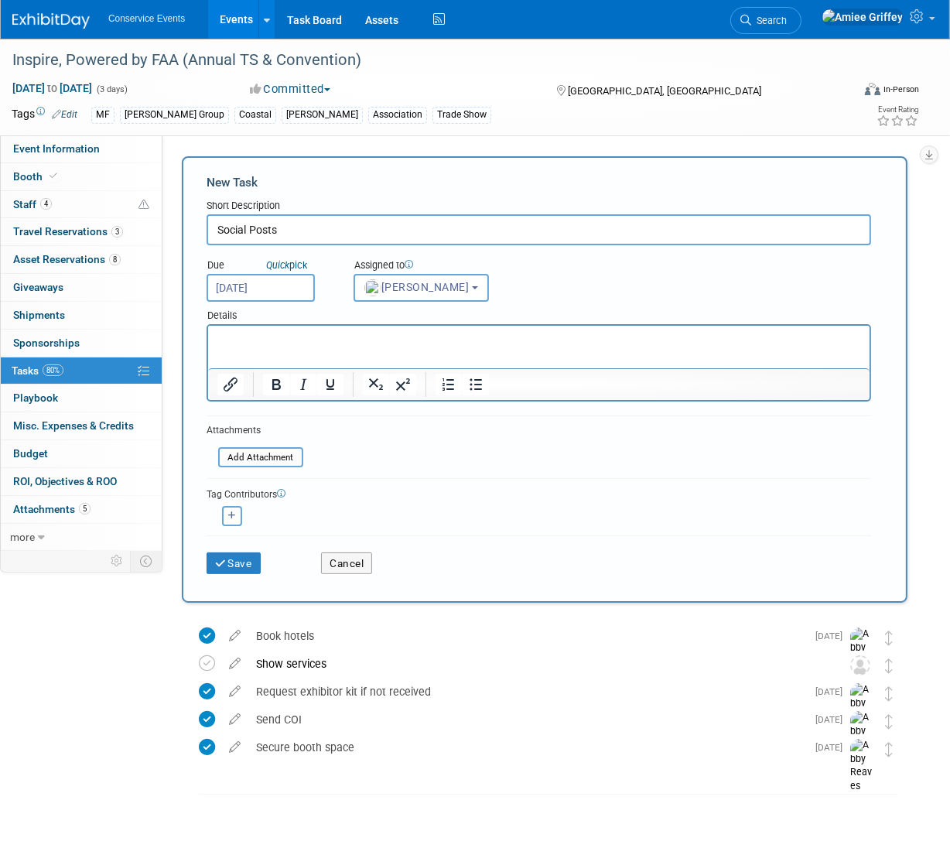
click at [339, 328] on html at bounding box center [538, 337] width 662 height 22
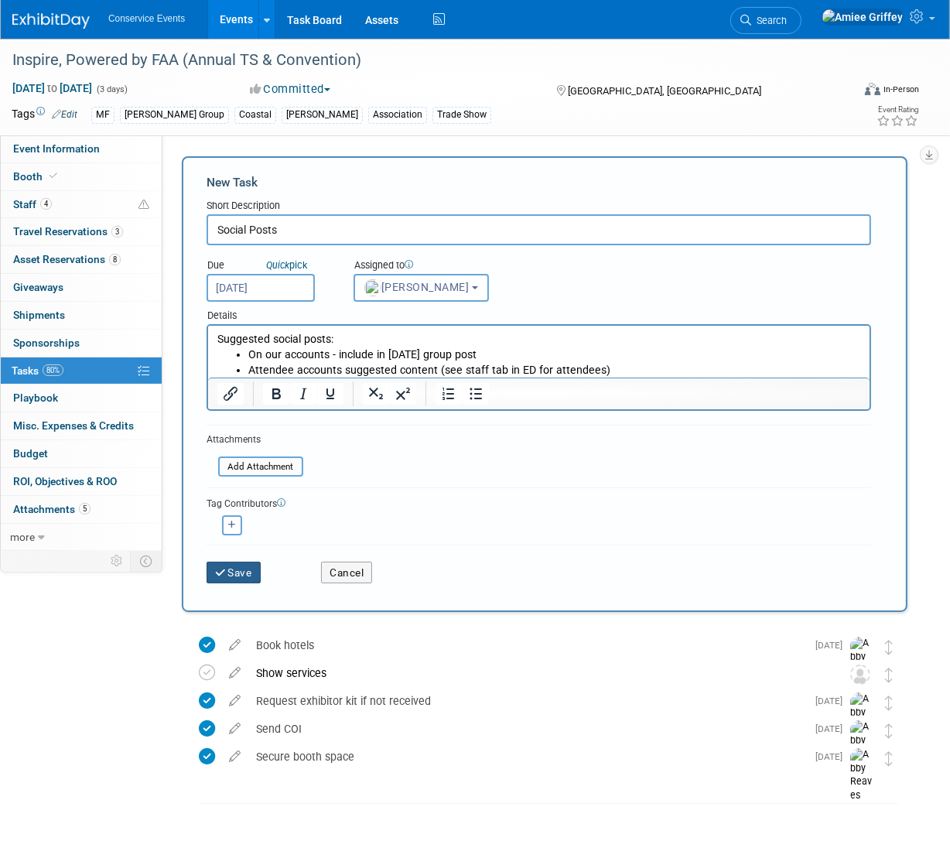
click at [234, 564] on button "Save" at bounding box center [234, 573] width 54 height 22
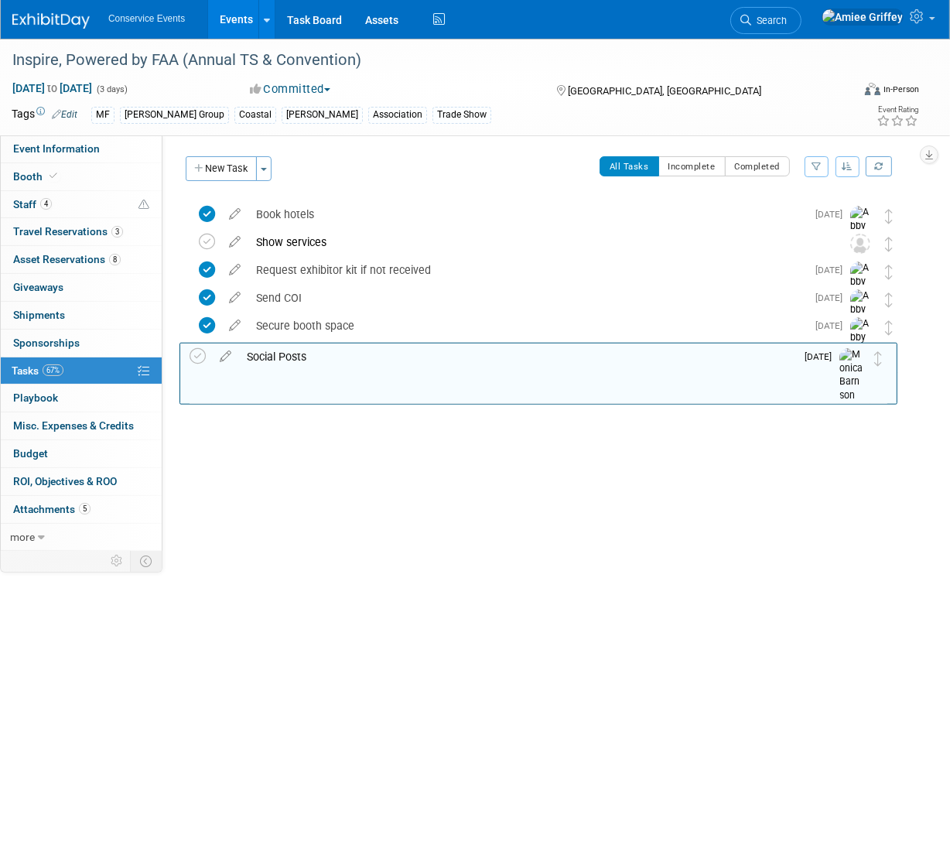
drag, startPoint x: 892, startPoint y: 216, endPoint x: 882, endPoint y: 357, distance: 141.2
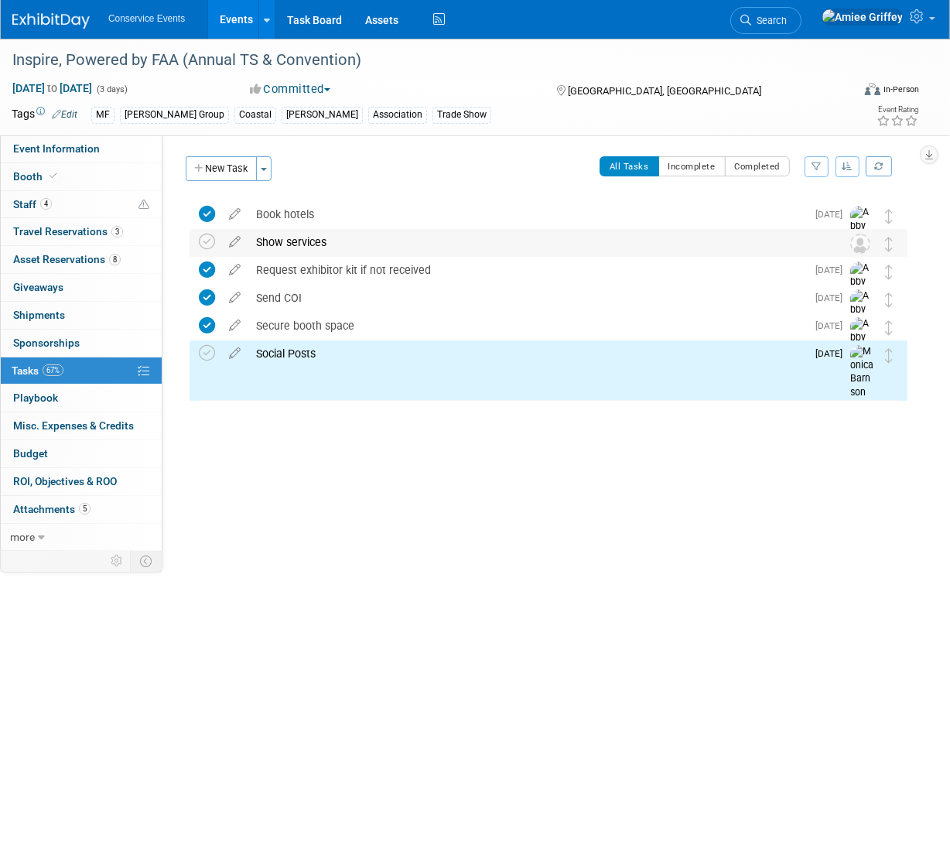
click at [279, 248] on div "Show services" at bounding box center [533, 242] width 571 height 26
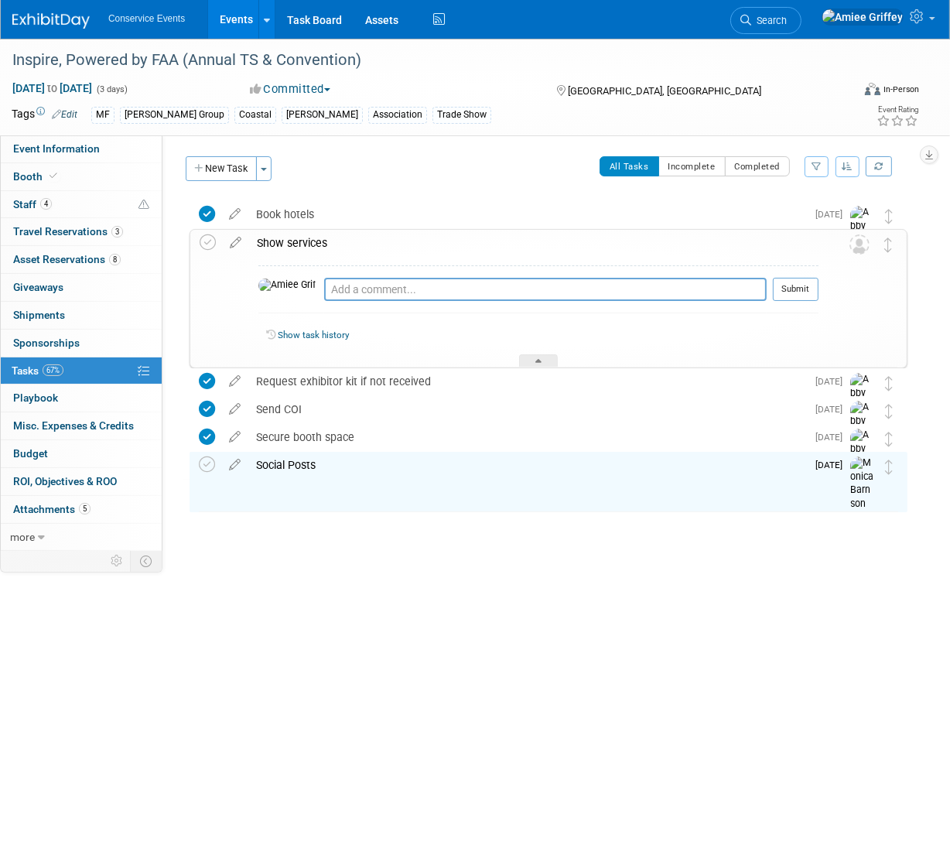
click at [283, 245] on div "Show services" at bounding box center [534, 243] width 570 height 26
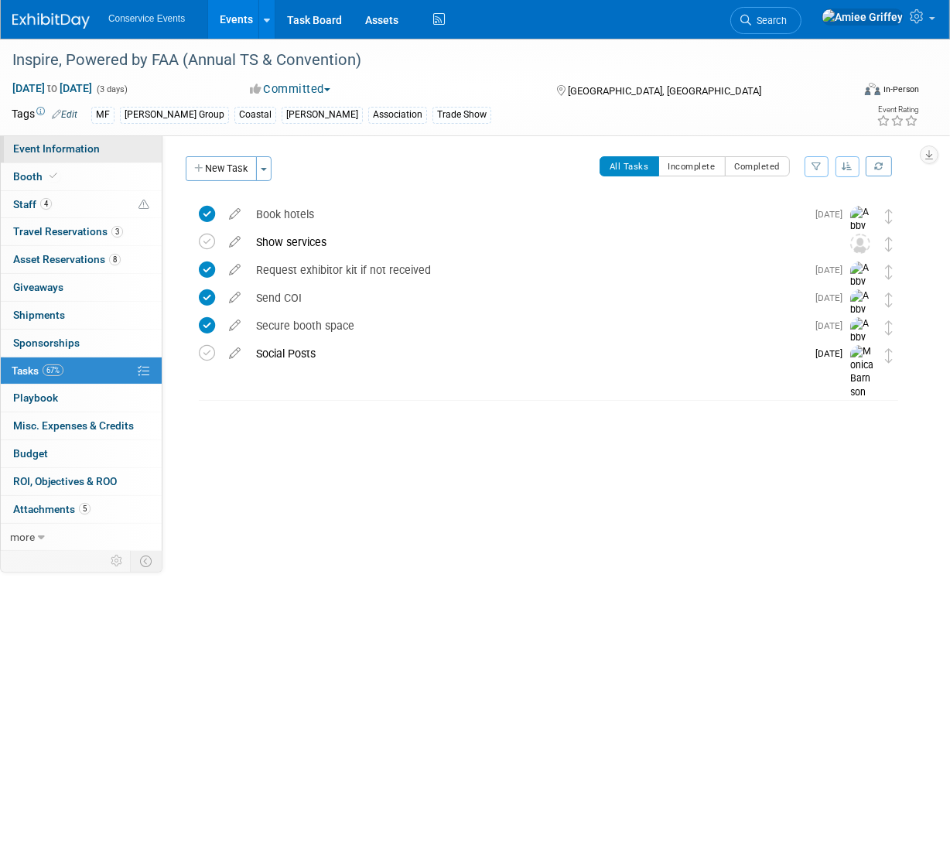
click at [70, 139] on link "Event Information" at bounding box center [81, 148] width 161 height 27
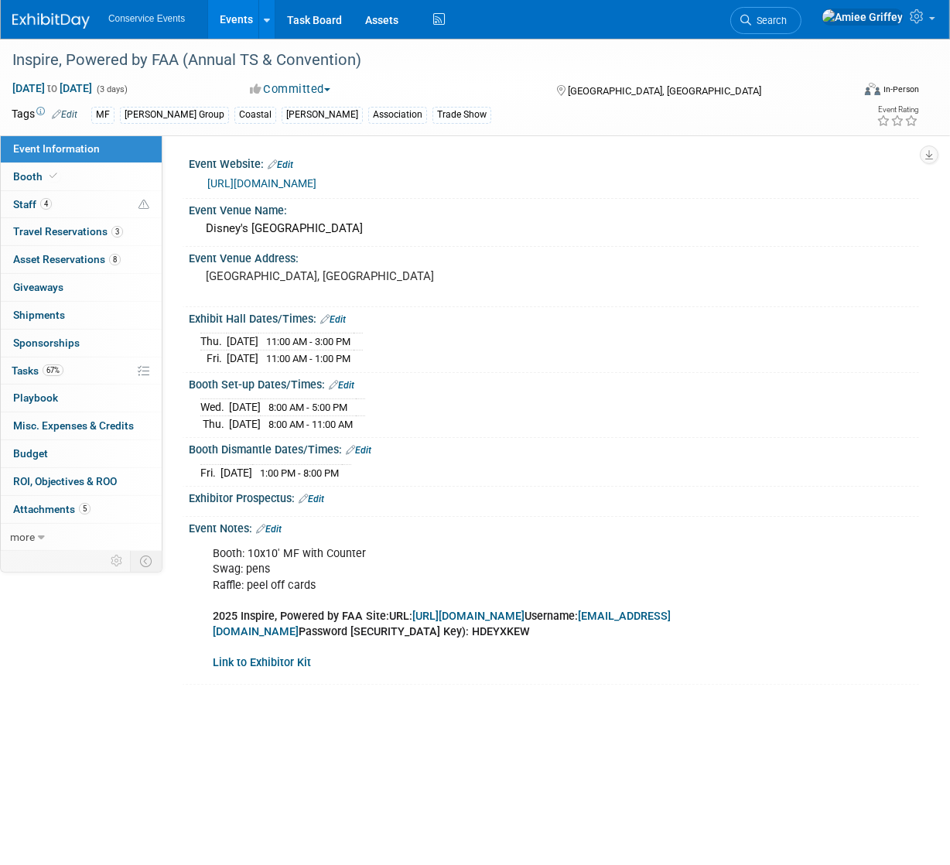
click at [277, 661] on b "Link to Exhibitor Kit" at bounding box center [262, 662] width 98 height 13
click at [53, 176] on icon at bounding box center [54, 176] width 8 height 9
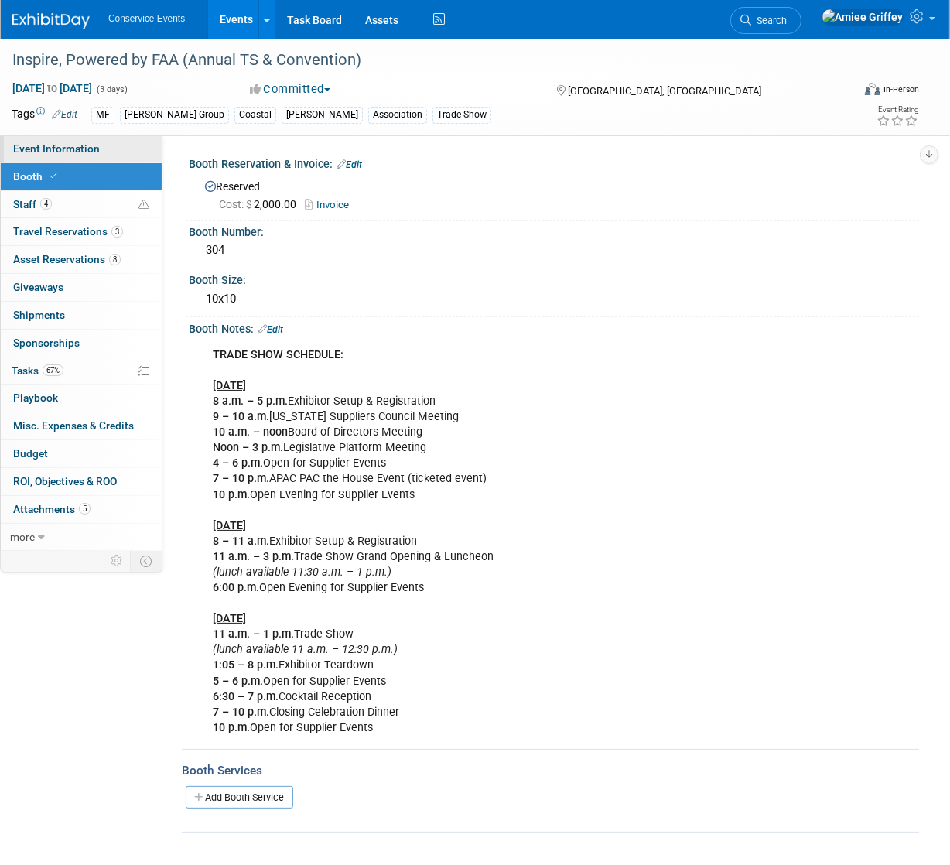
click at [53, 153] on span "Event Information" at bounding box center [56, 148] width 87 height 12
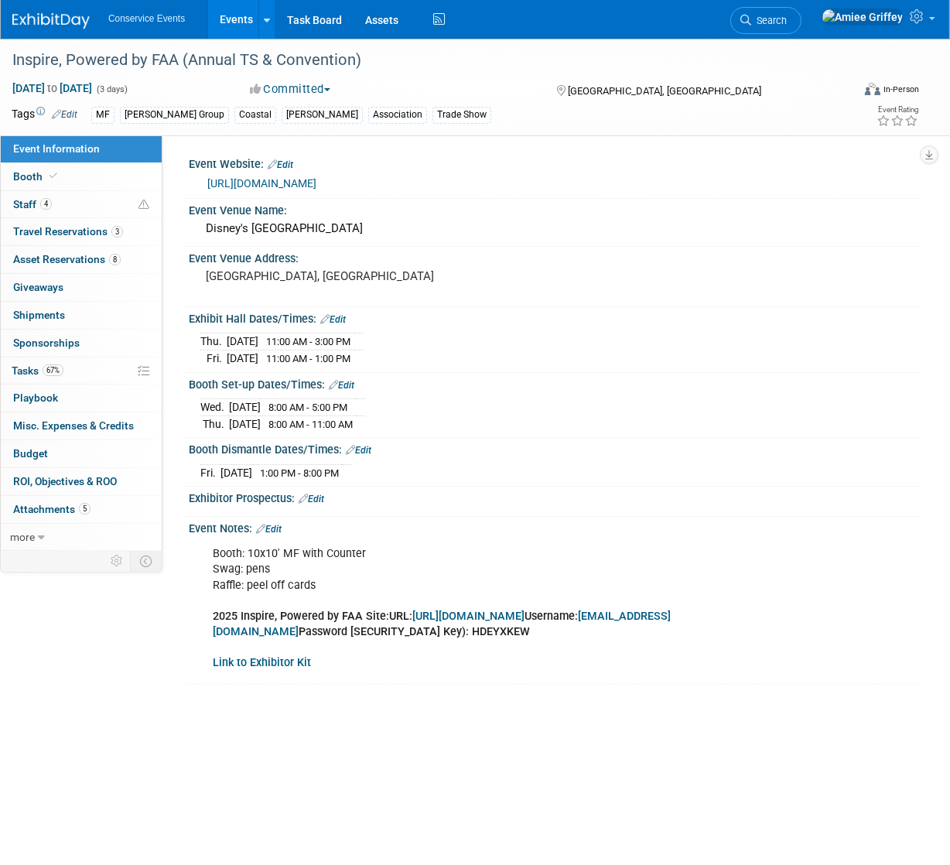
click at [278, 660] on b "Link to Exhibitor Kit" at bounding box center [262, 662] width 98 height 13
click at [235, 22] on link "Events" at bounding box center [236, 19] width 57 height 39
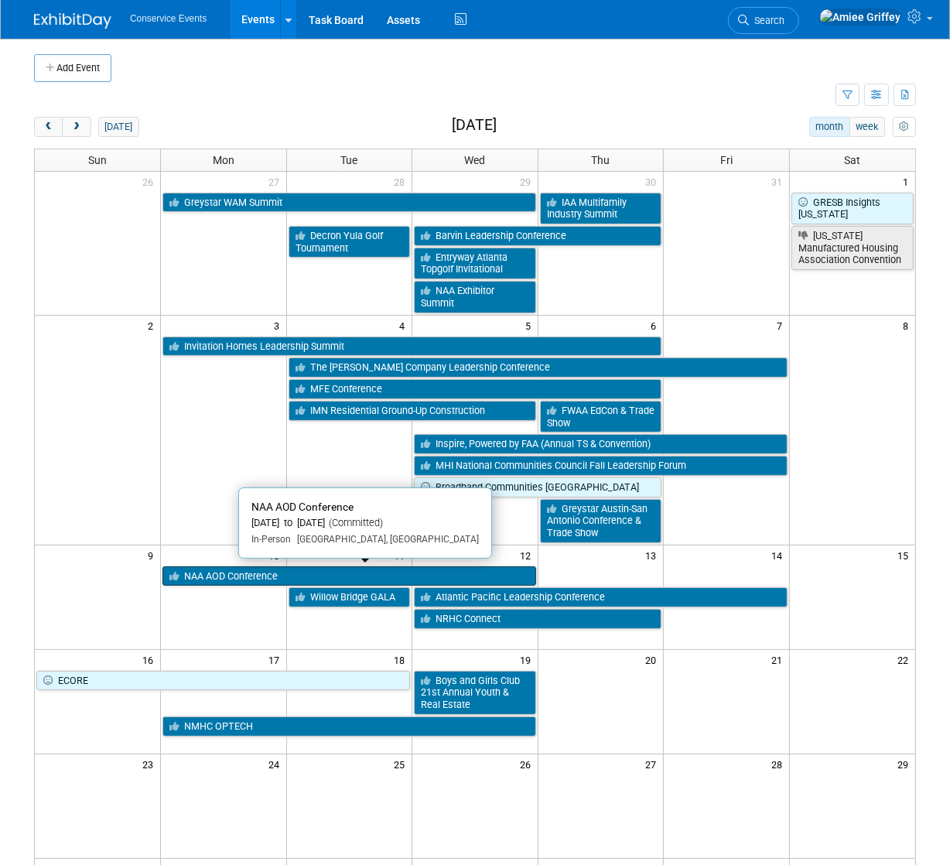
click at [319, 578] on link "NAA AOD Conference" at bounding box center [350, 577] width 374 height 20
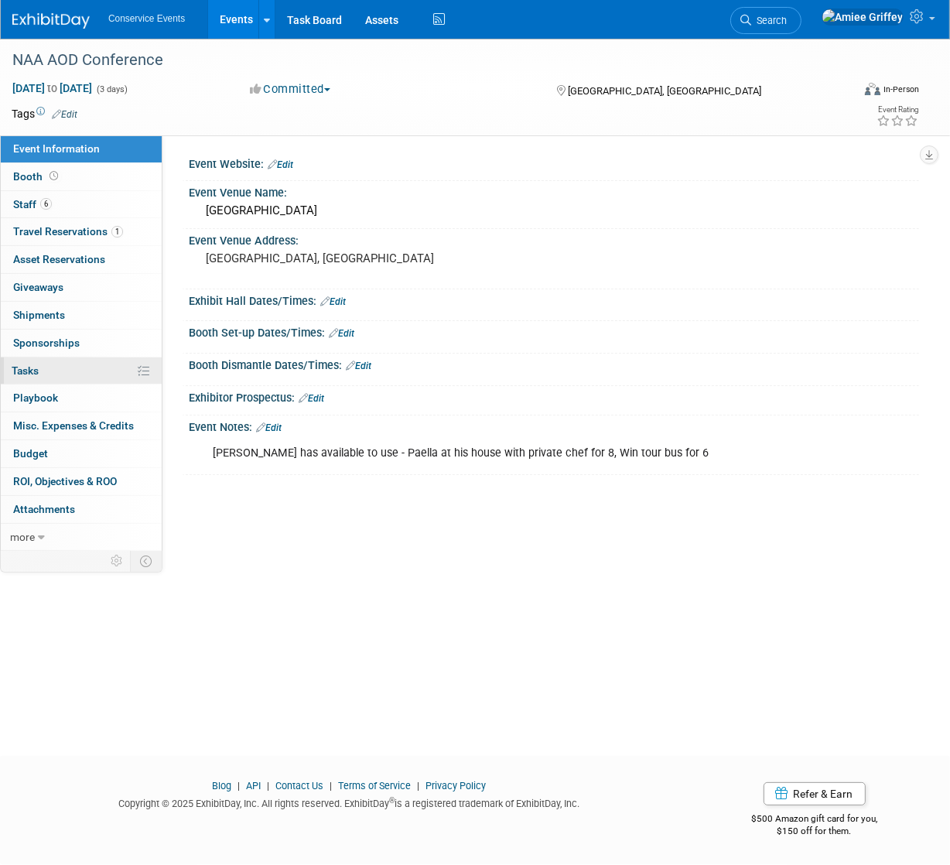
click at [79, 369] on link "0% Tasks 0%" at bounding box center [81, 371] width 161 height 27
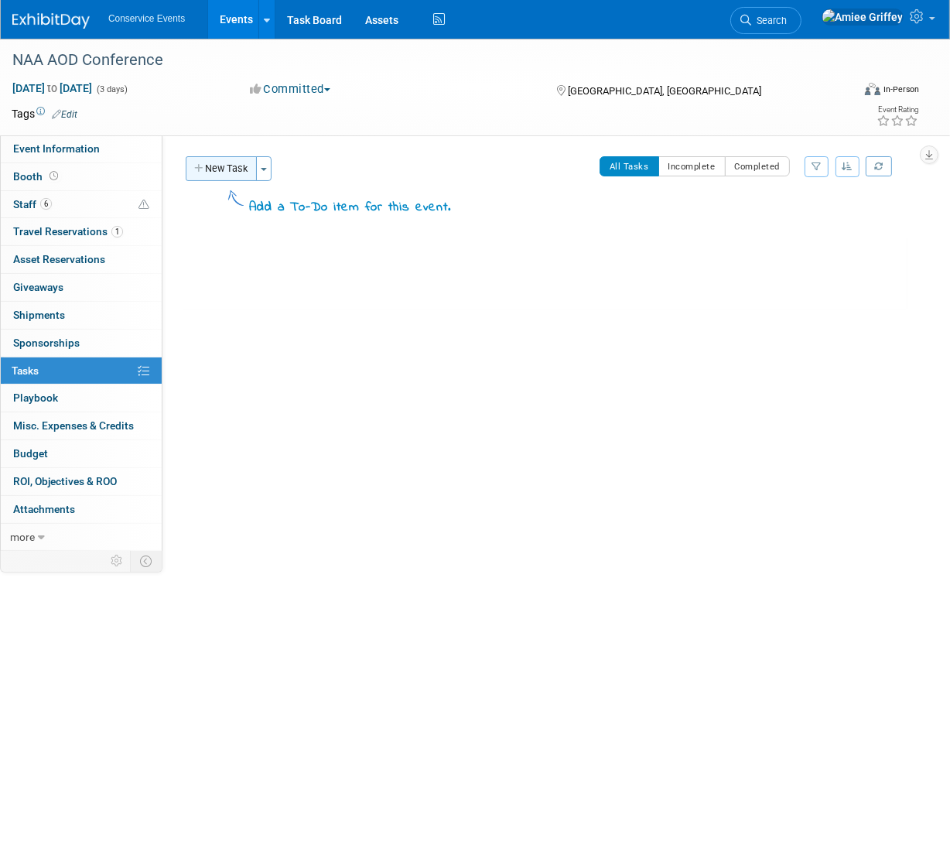
click at [237, 171] on button "New Task" at bounding box center [221, 168] width 71 height 25
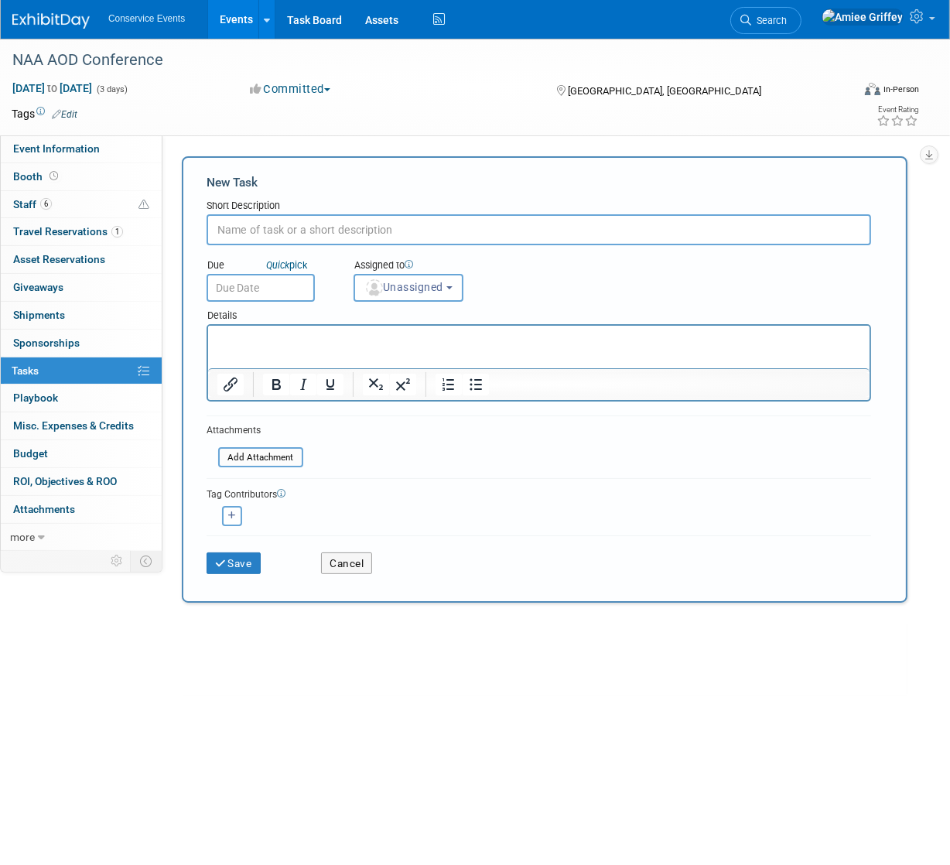
click at [297, 236] on input "text" at bounding box center [539, 229] width 665 height 31
type input "Social Posts"
click at [299, 341] on p "Rich Text Area. Press ALT-0 for help." at bounding box center [539, 339] width 644 height 15
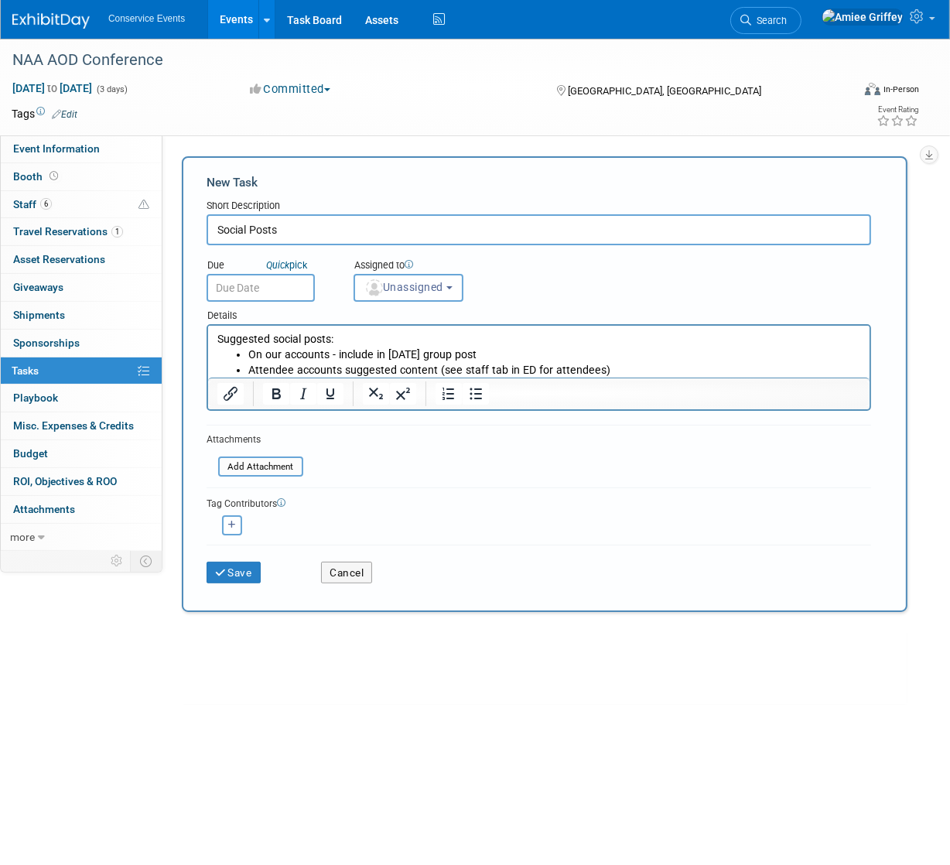
click at [259, 293] on input "text" at bounding box center [261, 288] width 108 height 28
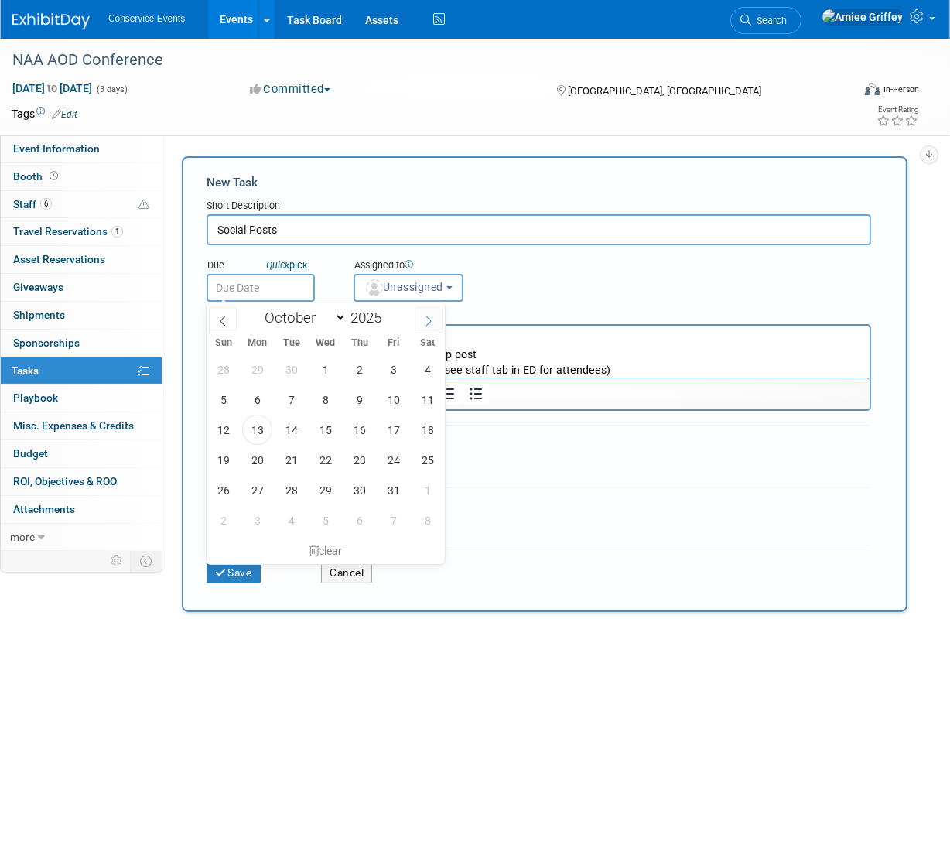
click at [429, 317] on icon at bounding box center [428, 321] width 11 height 11
select select "10"
click at [252, 398] on span "3" at bounding box center [257, 400] width 30 height 30
type input "[DATE]"
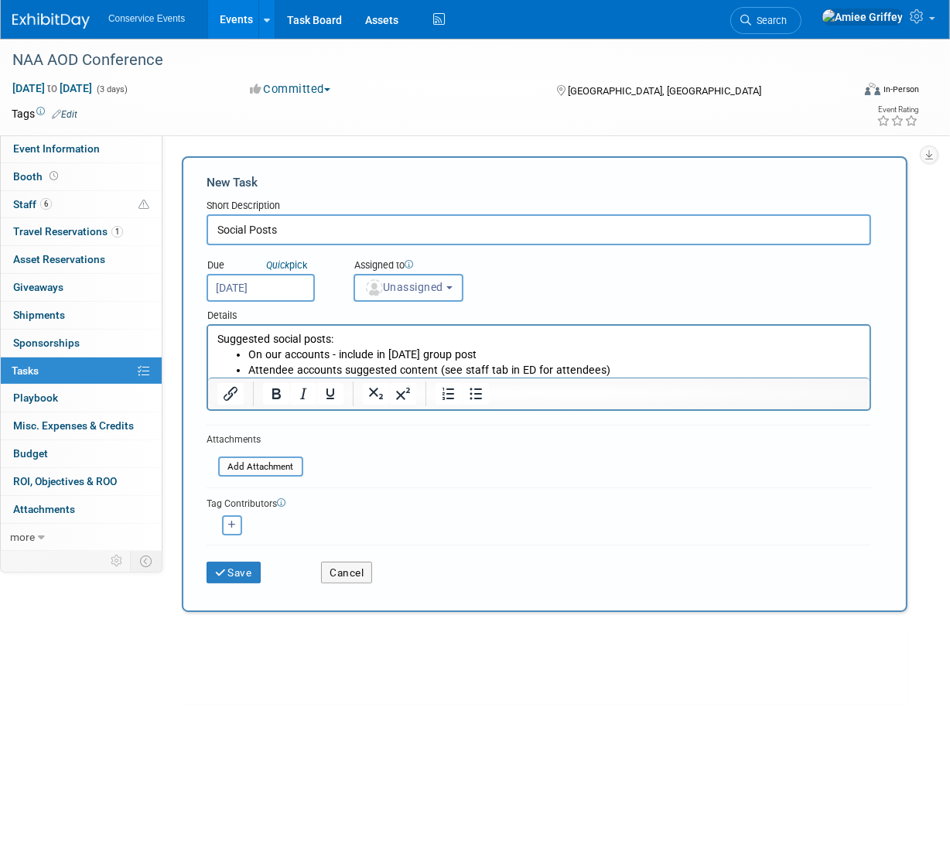
click at [416, 290] on span "Unassigned" at bounding box center [404, 287] width 79 height 12
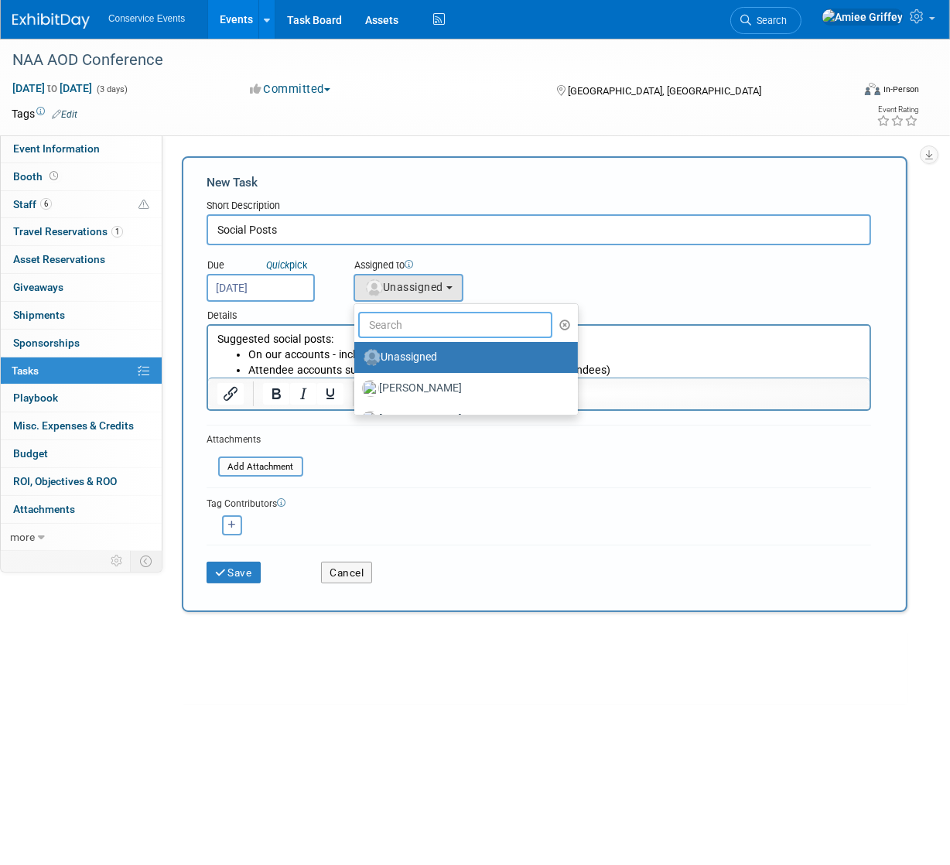
click at [426, 322] on input "text" at bounding box center [455, 325] width 194 height 26
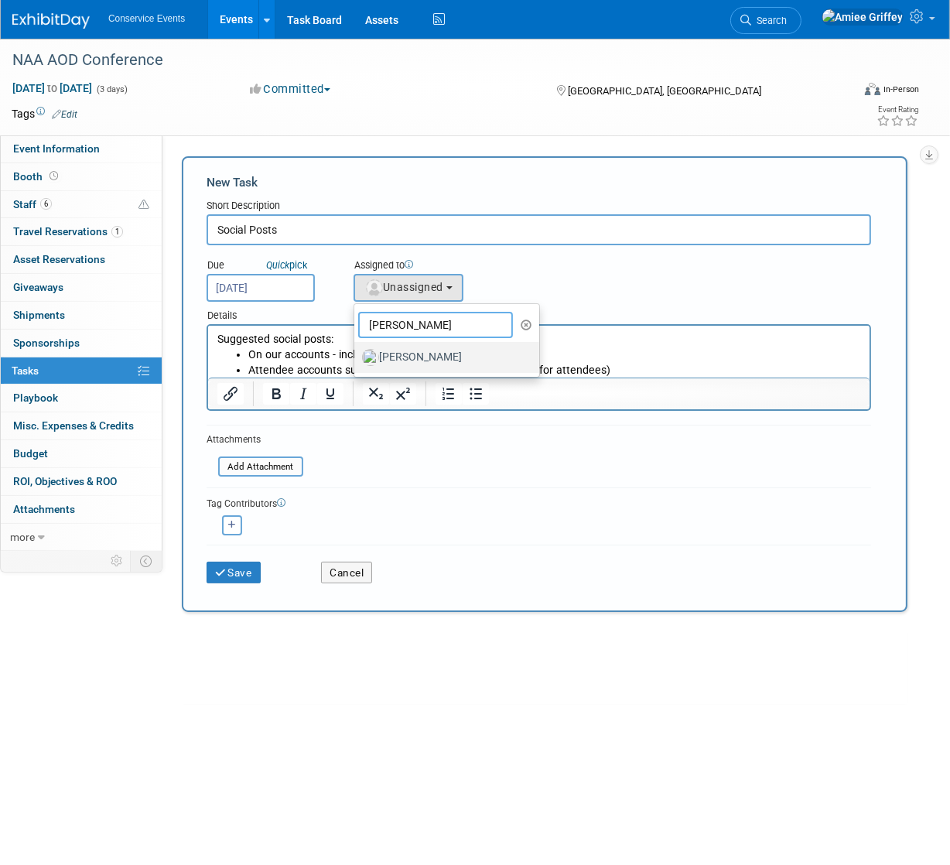
type input "[PERSON_NAME]"
click at [445, 353] on label "[PERSON_NAME]" at bounding box center [443, 357] width 162 height 25
click at [357, 353] on input "[PERSON_NAME]" at bounding box center [352, 356] width 10 height 10
select select "645f6361-02cf-415f-8c98-b7db9abfb354"
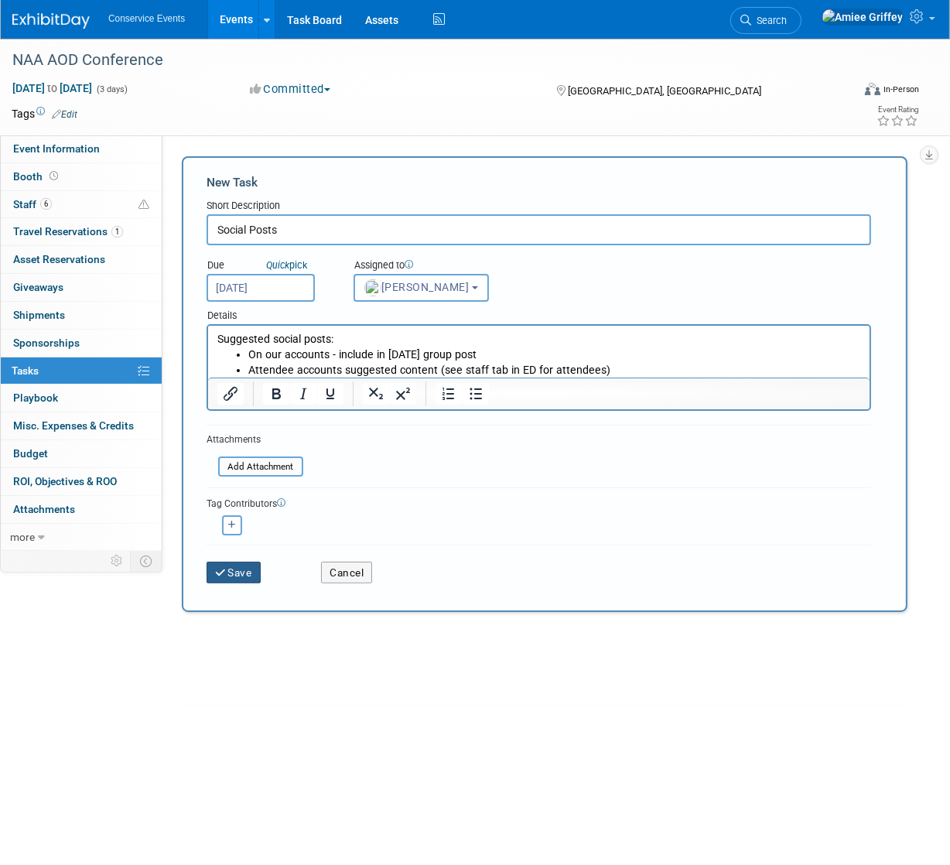
click at [259, 570] on button "Save" at bounding box center [234, 573] width 54 height 22
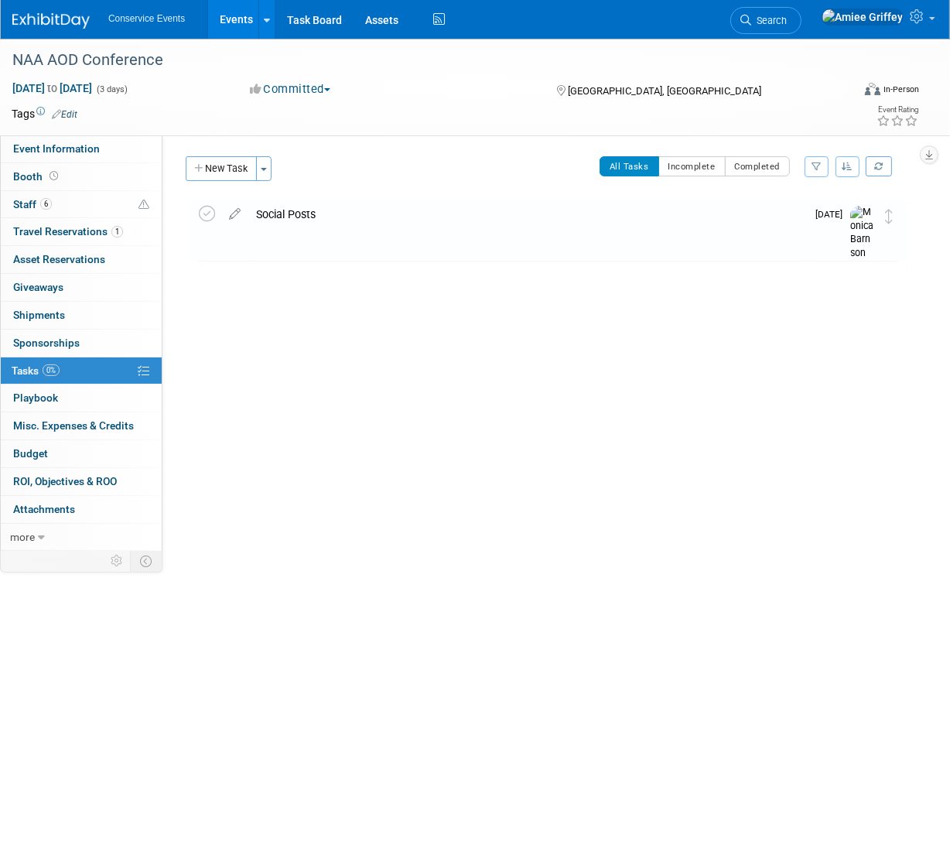
click at [60, 117] on icon at bounding box center [56, 114] width 9 height 10
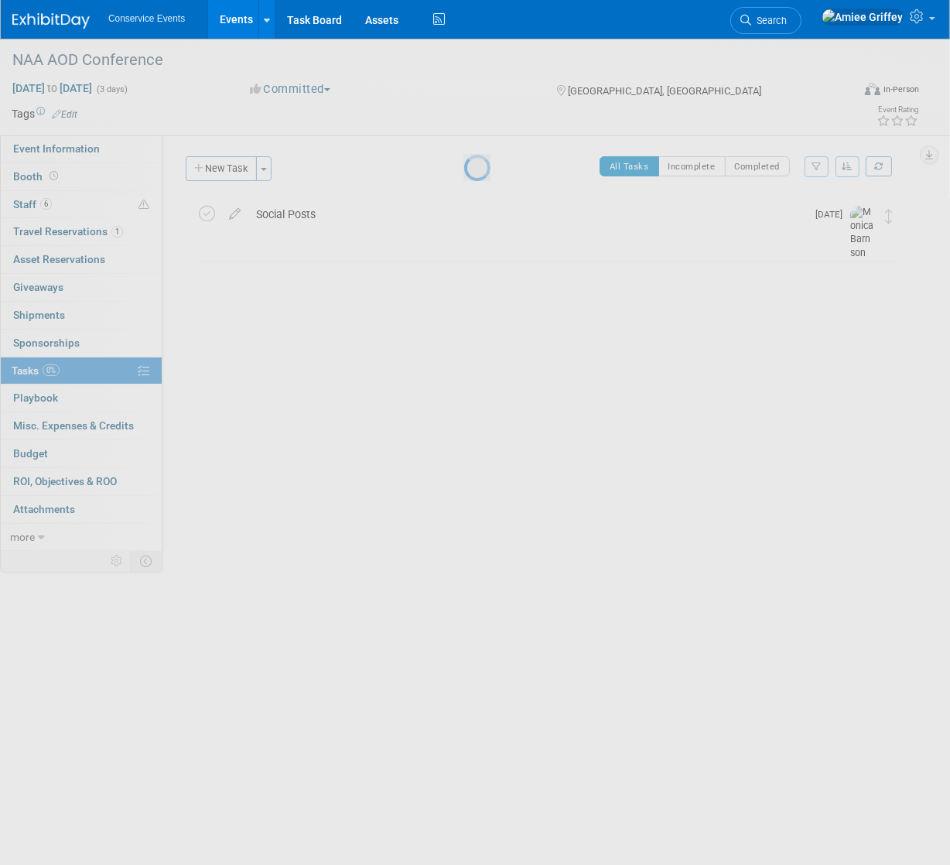
click at [464, 113] on div at bounding box center [475, 432] width 22 height 865
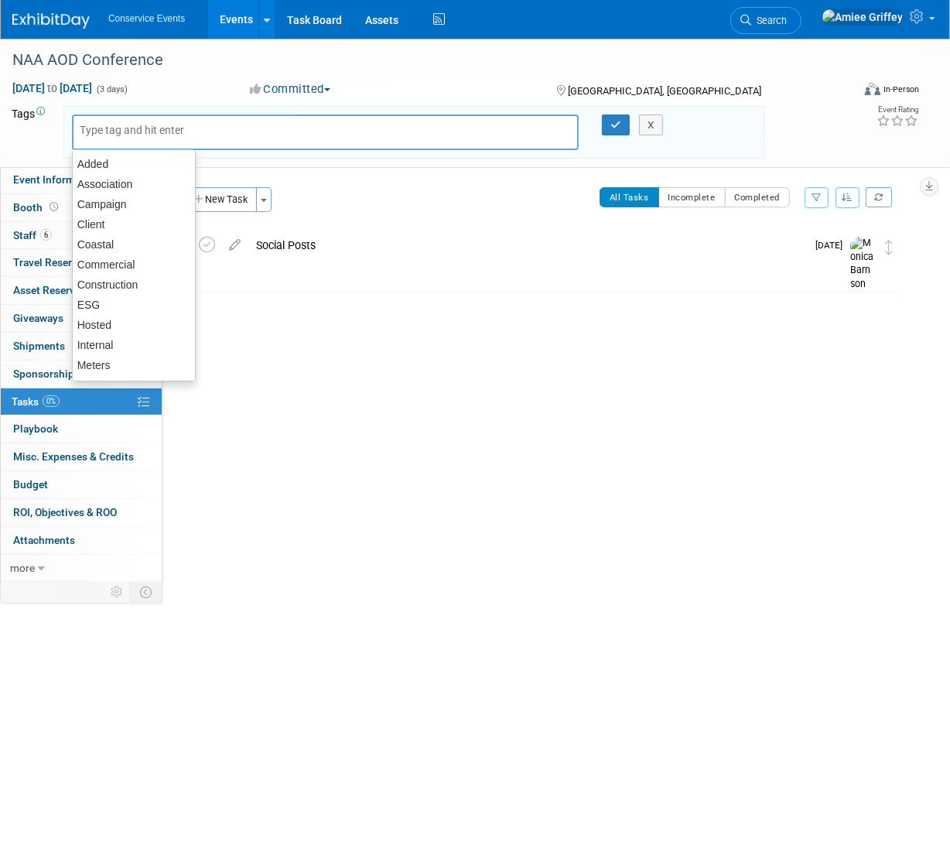
click at [122, 137] on div at bounding box center [325, 133] width 507 height 36
type input "MF"
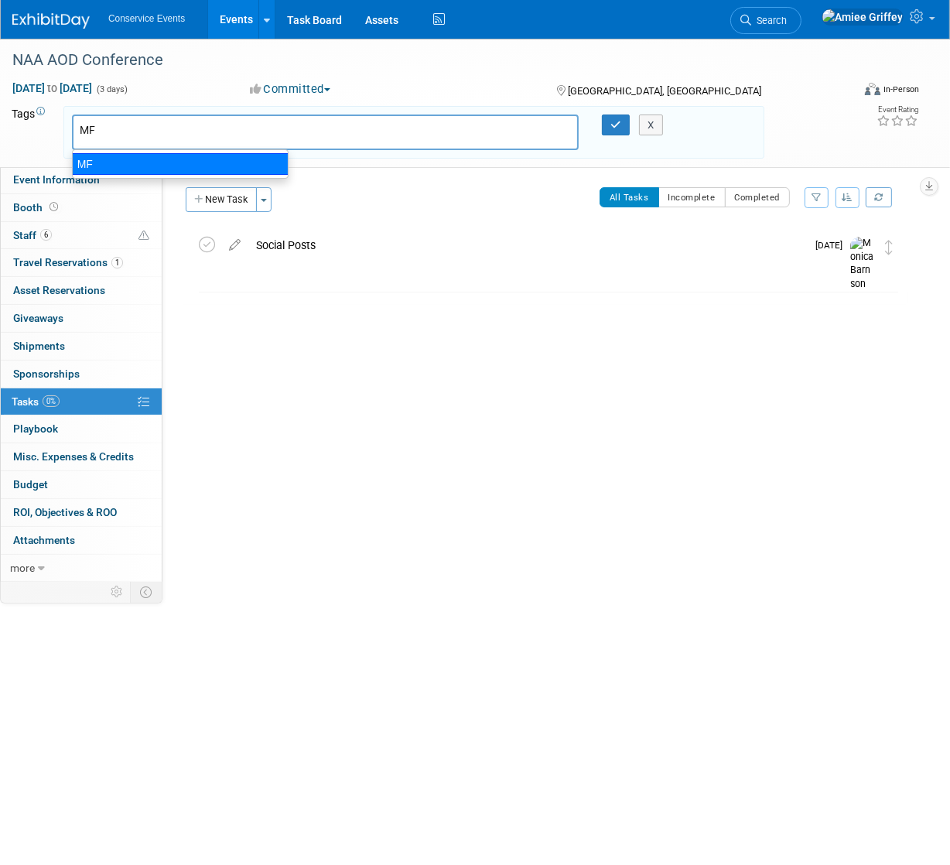
click at [128, 169] on div "MF" at bounding box center [180, 164] width 217 height 22
type input "MF"
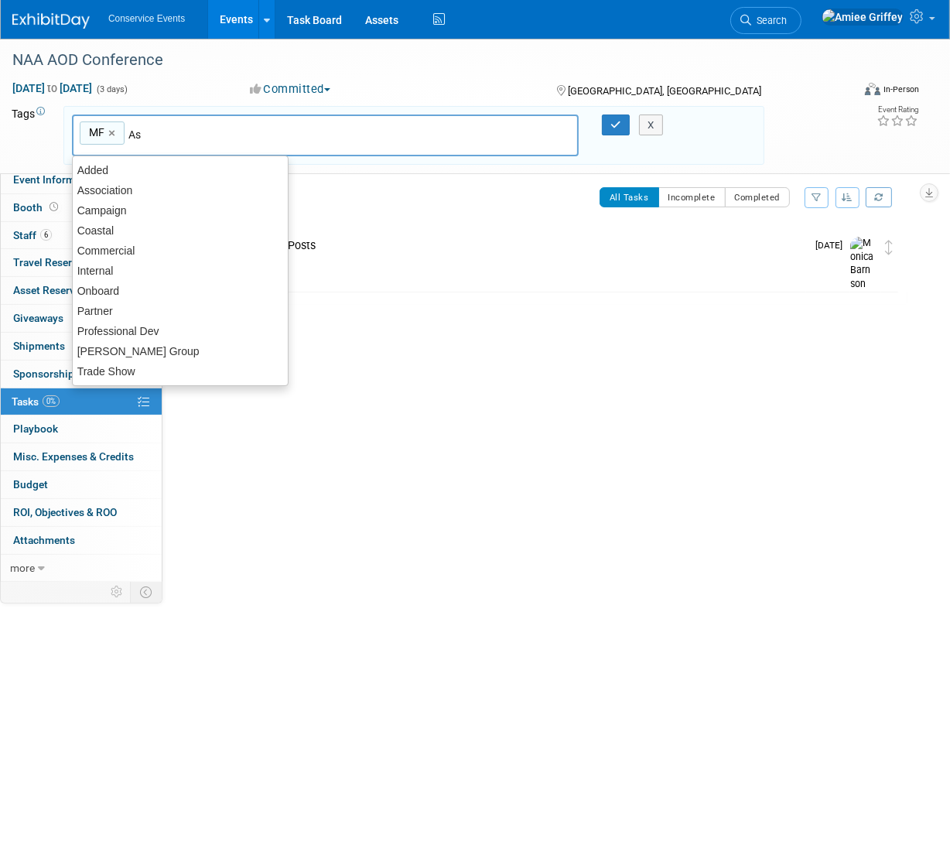
type input "Ass"
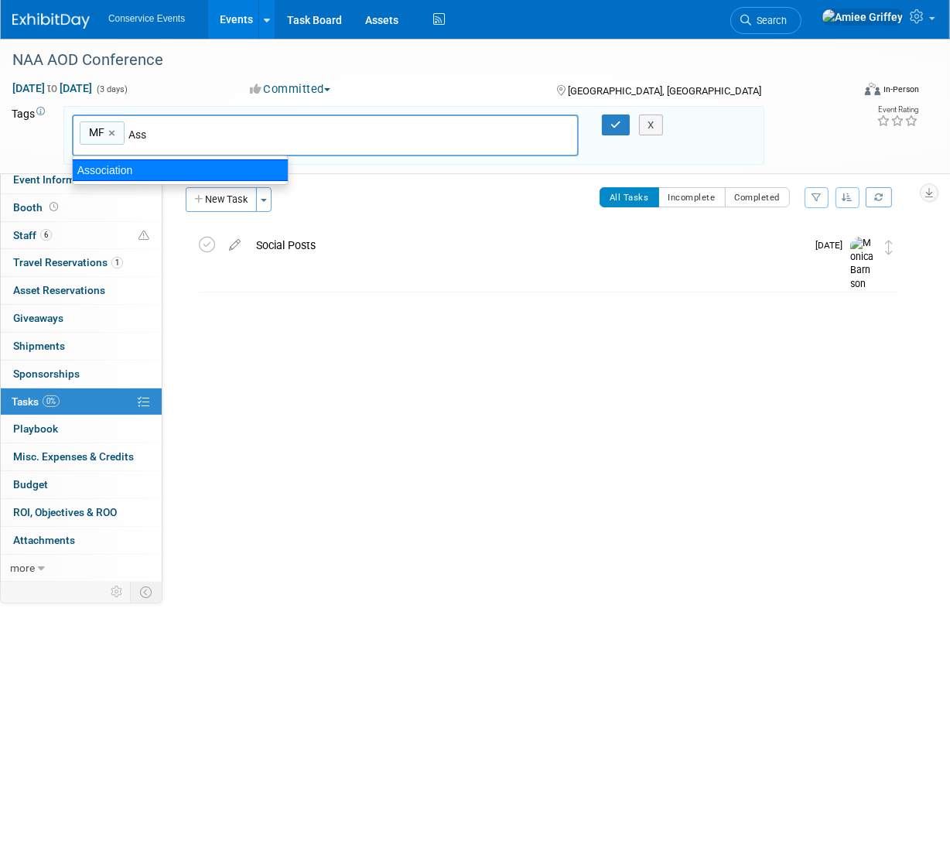
click at [130, 170] on div "Association" at bounding box center [180, 170] width 217 height 22
type input "MF, Association"
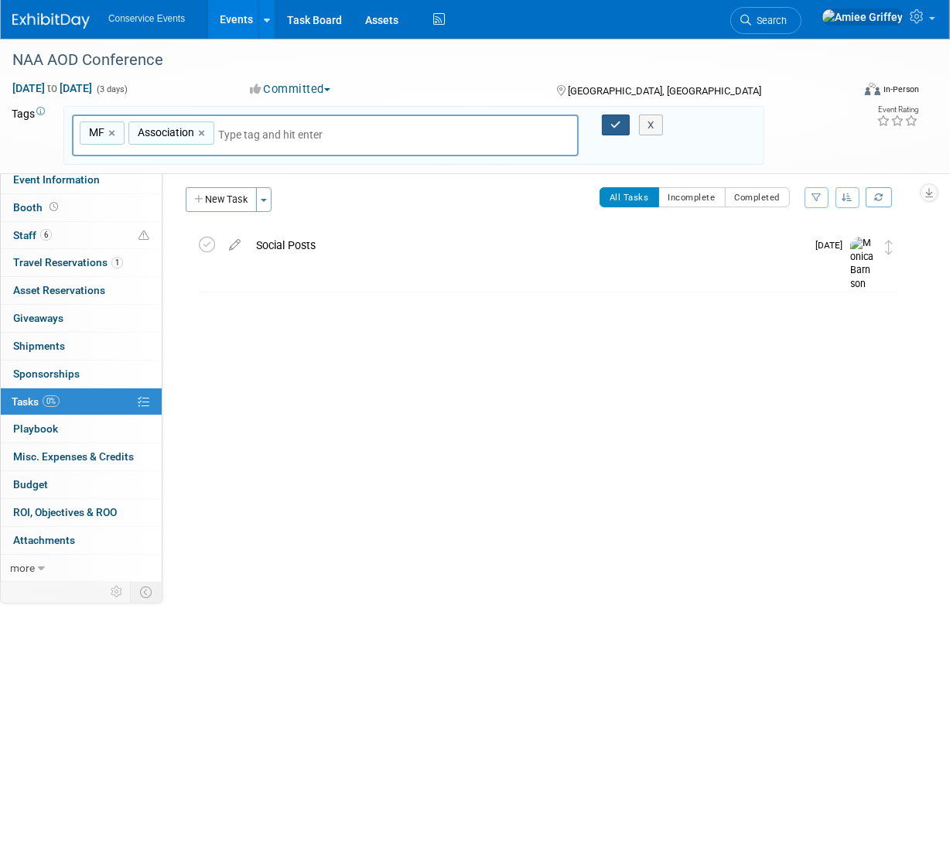
click at [618, 121] on icon "button" at bounding box center [616, 125] width 11 height 10
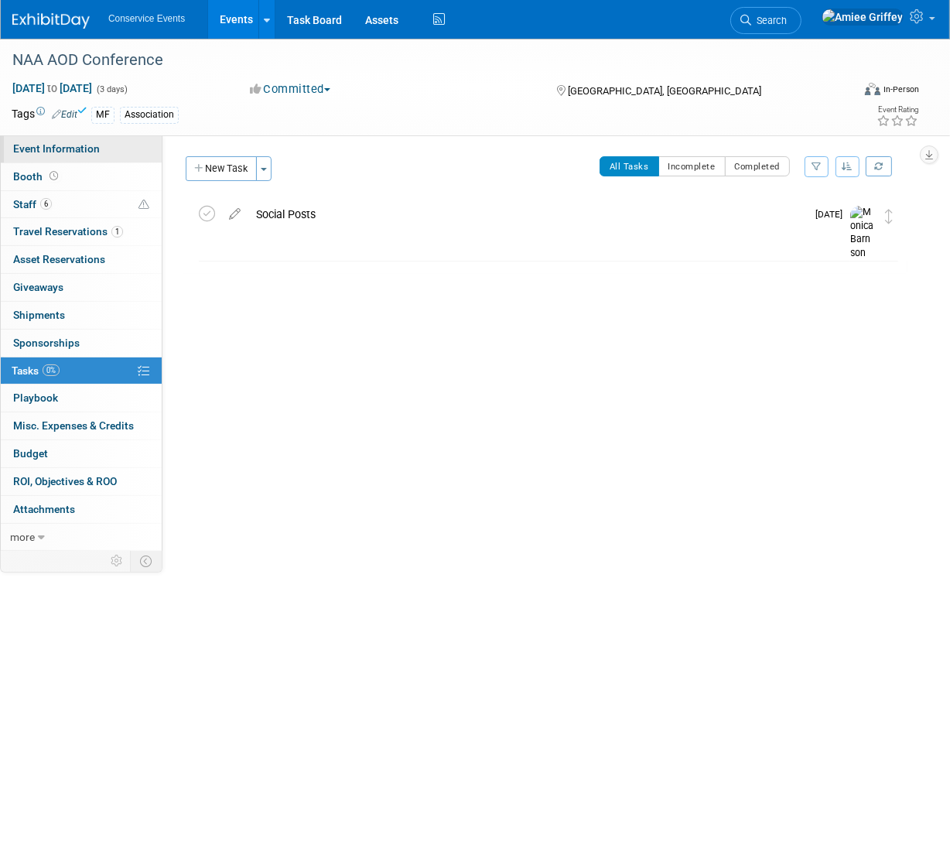
click at [101, 152] on link "Event Information" at bounding box center [81, 148] width 161 height 27
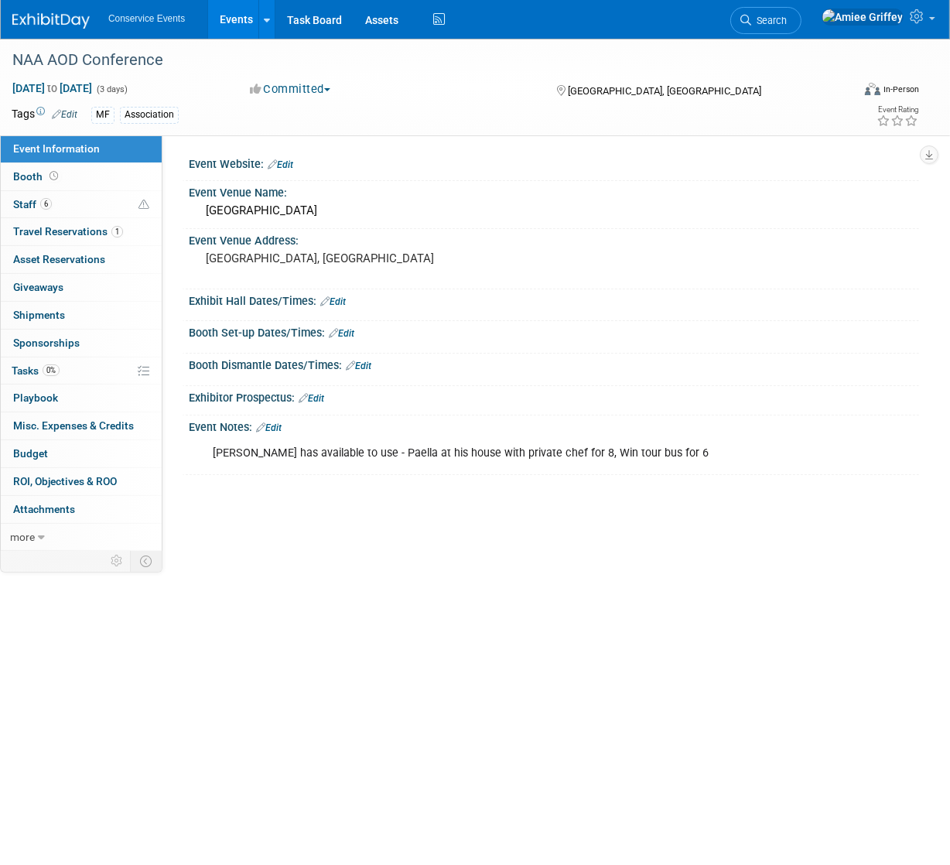
click at [231, 25] on link "Events" at bounding box center [236, 19] width 57 height 39
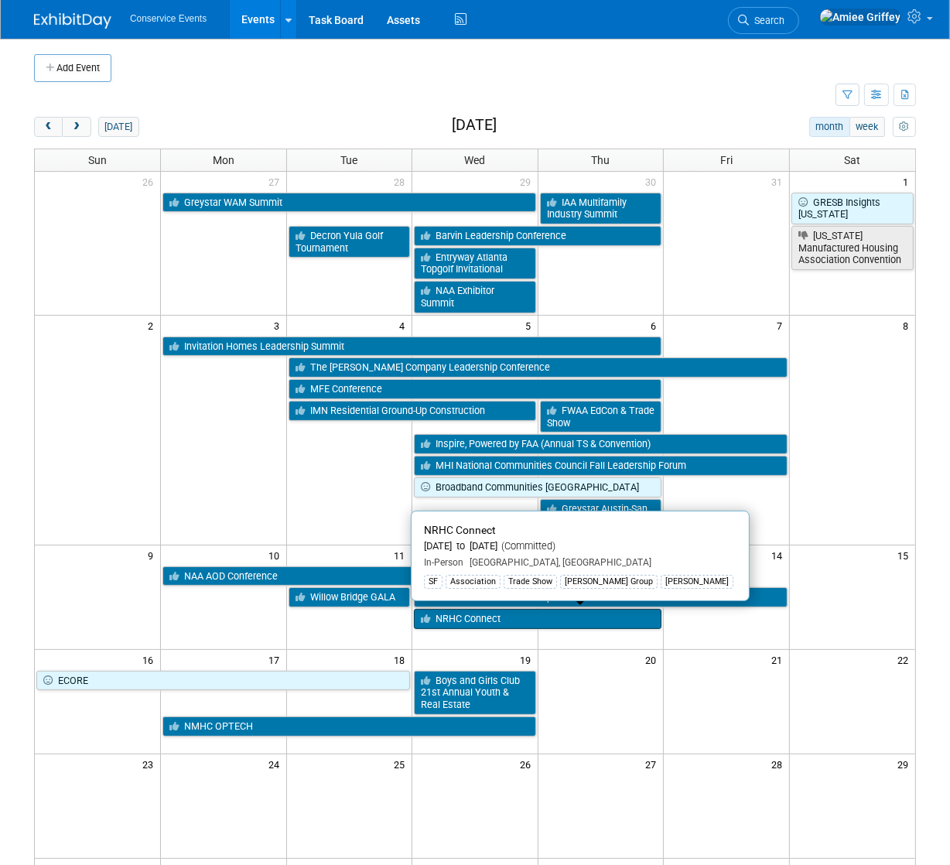
click at [464, 619] on link "NRHC Connect" at bounding box center [538, 619] width 248 height 20
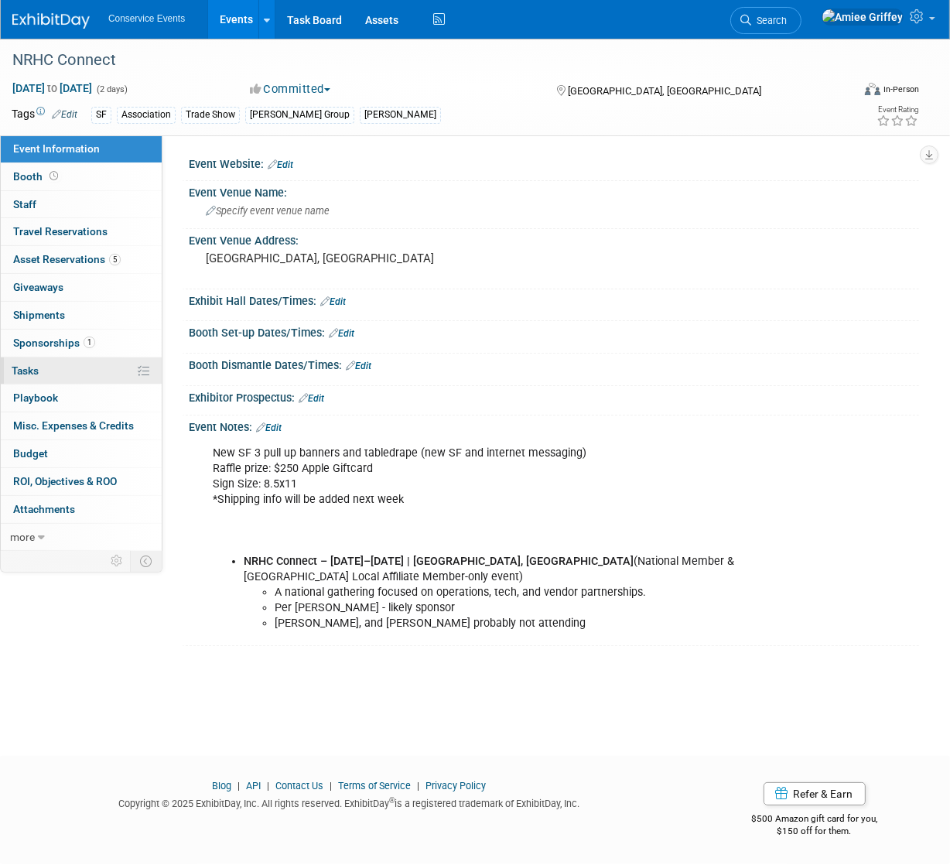
click at [38, 380] on link "0% Tasks 0%" at bounding box center [81, 371] width 161 height 27
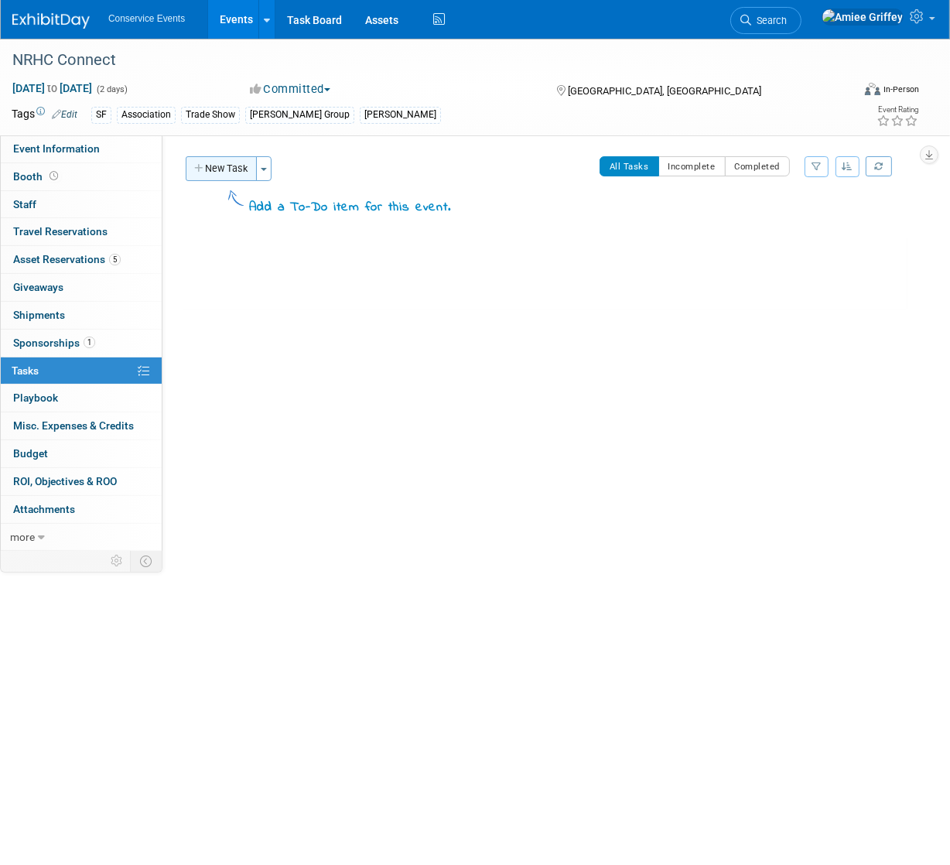
click at [234, 171] on button "New Task" at bounding box center [221, 168] width 71 height 25
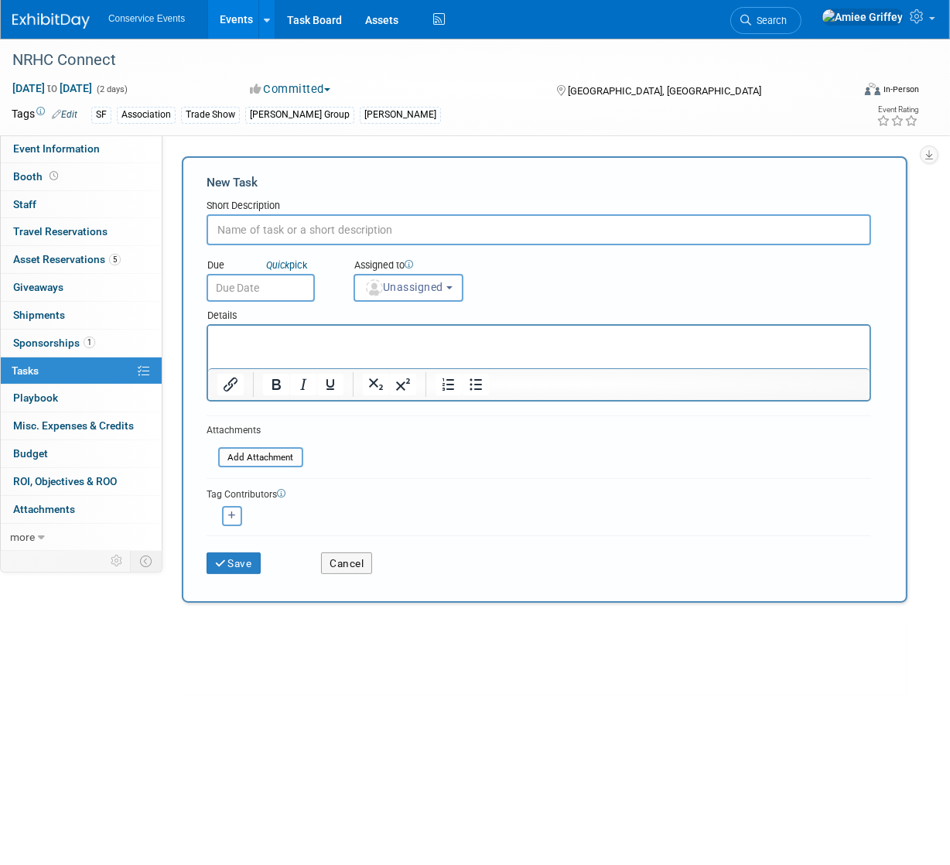
click at [264, 231] on input "text" at bounding box center [539, 229] width 665 height 31
type input "Social Posts"
click at [277, 296] on input "text" at bounding box center [261, 288] width 108 height 28
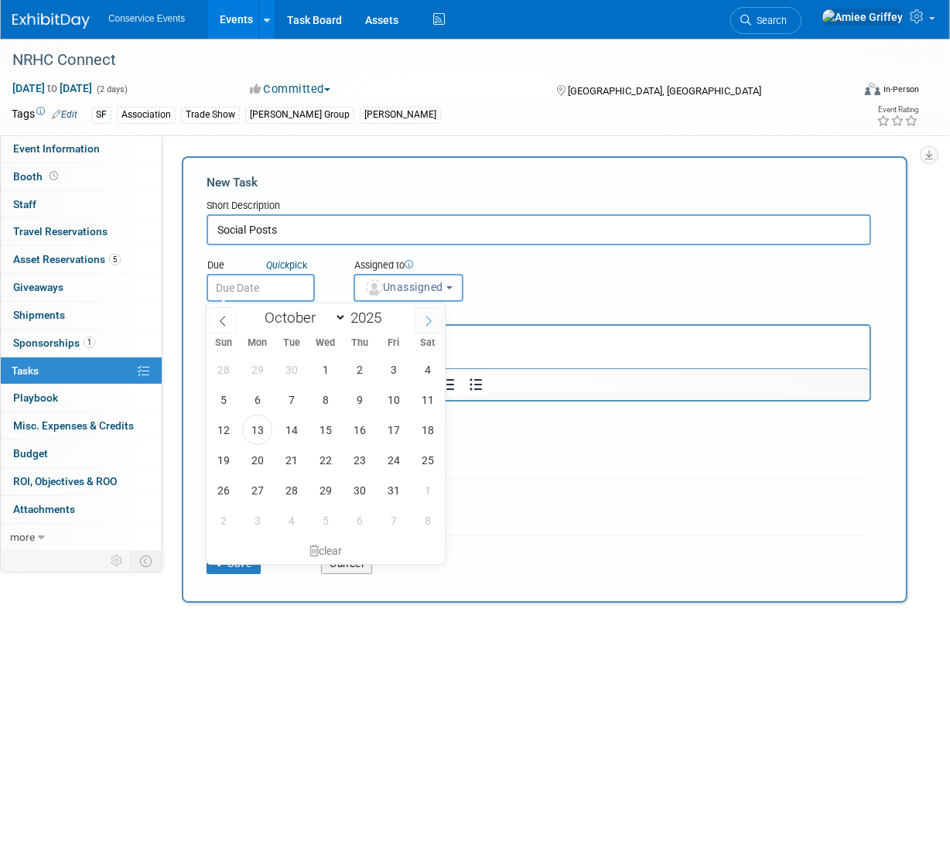
click at [424, 319] on icon at bounding box center [428, 321] width 11 height 11
select select "10"
click at [327, 403] on span "5" at bounding box center [325, 400] width 30 height 30
type input "Nov 5, 2025"
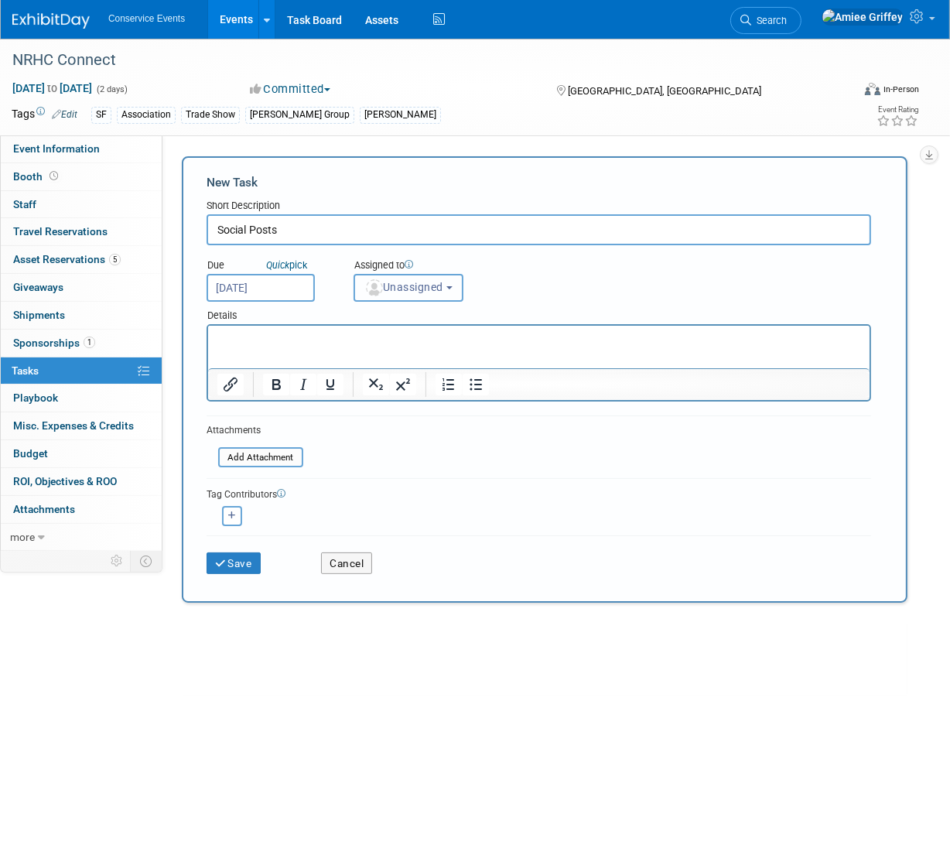
click at [425, 276] on button "Unassigned" at bounding box center [409, 288] width 110 height 28
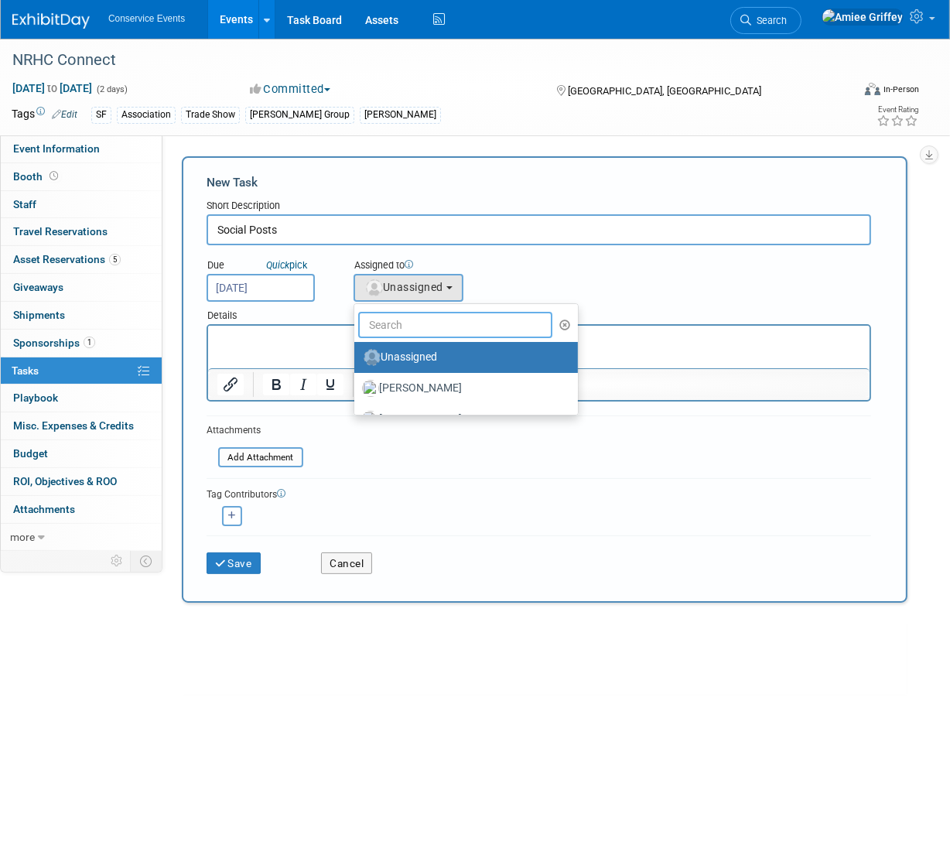
click at [433, 320] on input "text" at bounding box center [455, 325] width 194 height 26
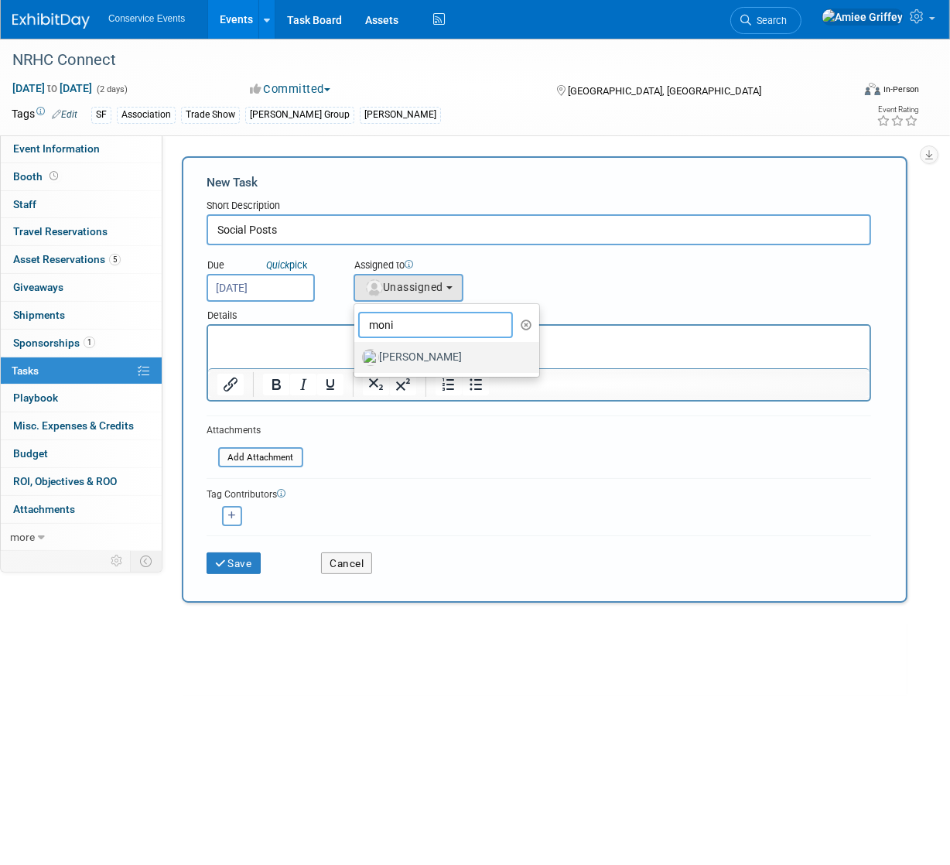
type input "moni"
click at [433, 361] on label "Monica Barnson" at bounding box center [443, 357] width 162 height 25
click at [357, 361] on input "Monica Barnson" at bounding box center [352, 356] width 10 height 10
select select "645f6361-02cf-415f-8c98-b7db9abfb354"
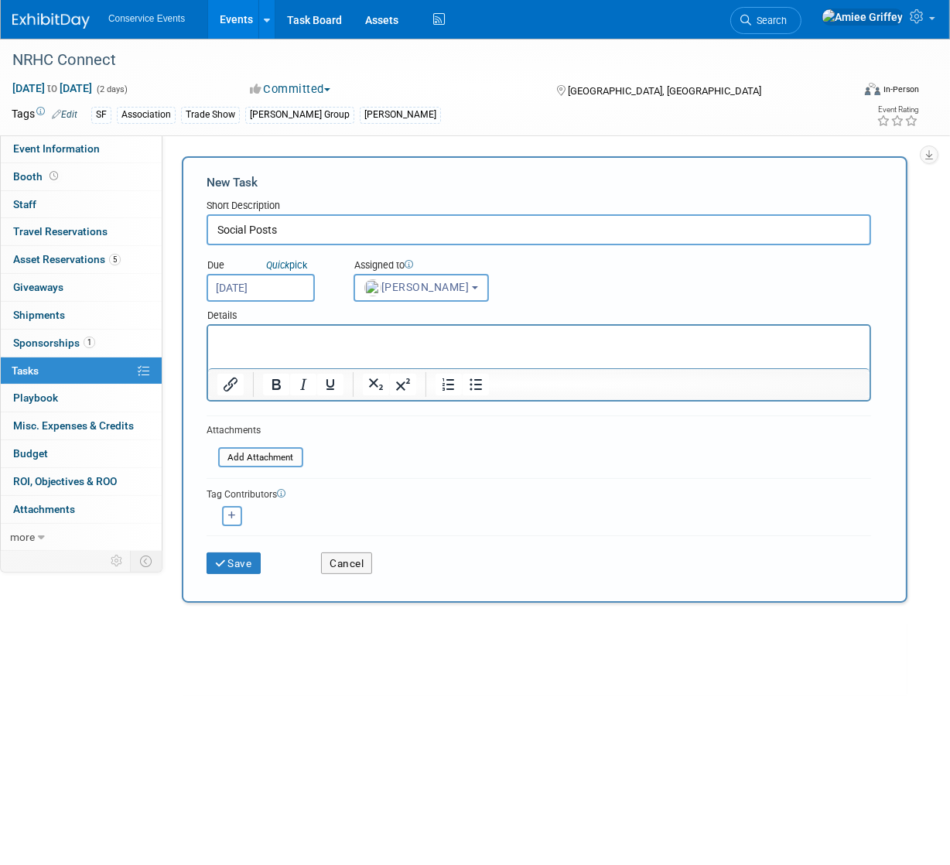
click at [305, 338] on p "Rich Text Area. Press ALT-0 for help." at bounding box center [539, 339] width 644 height 15
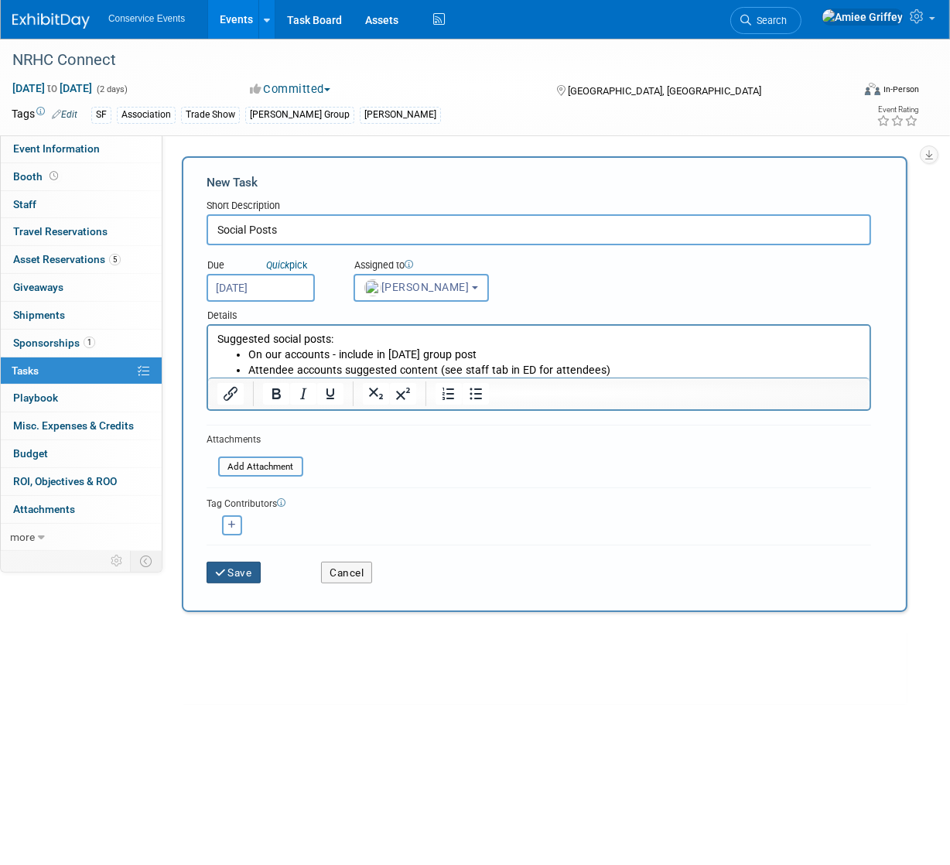
click at [244, 569] on button "Save" at bounding box center [234, 573] width 54 height 22
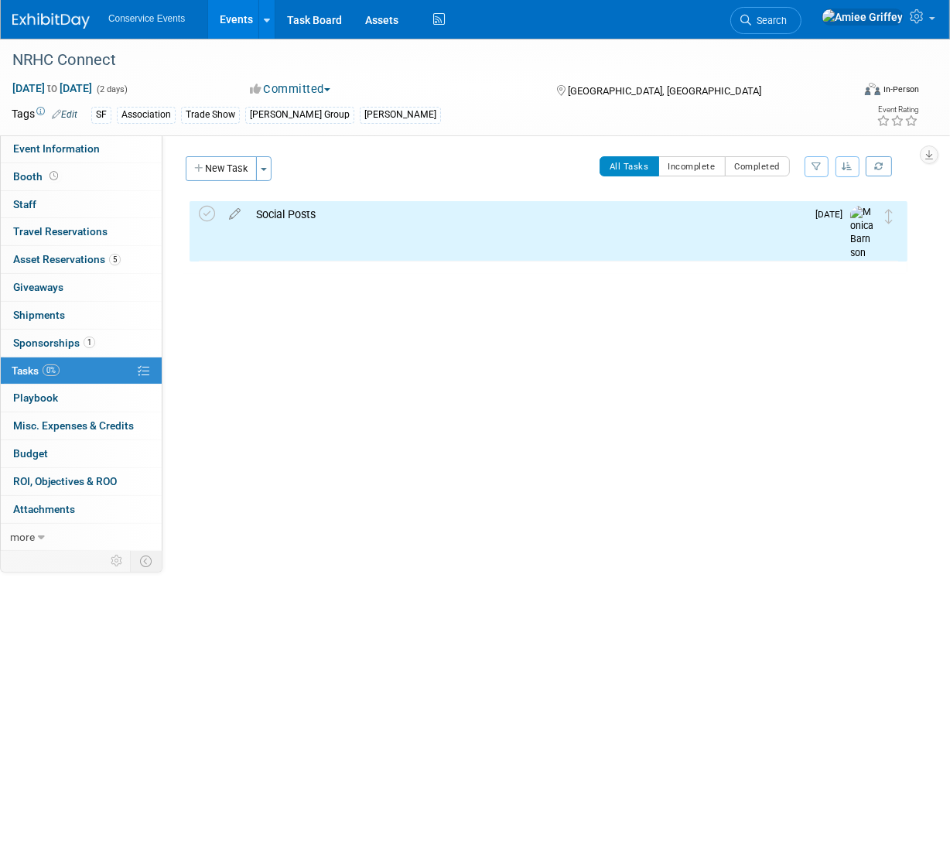
click at [230, 26] on link "Events" at bounding box center [236, 19] width 57 height 39
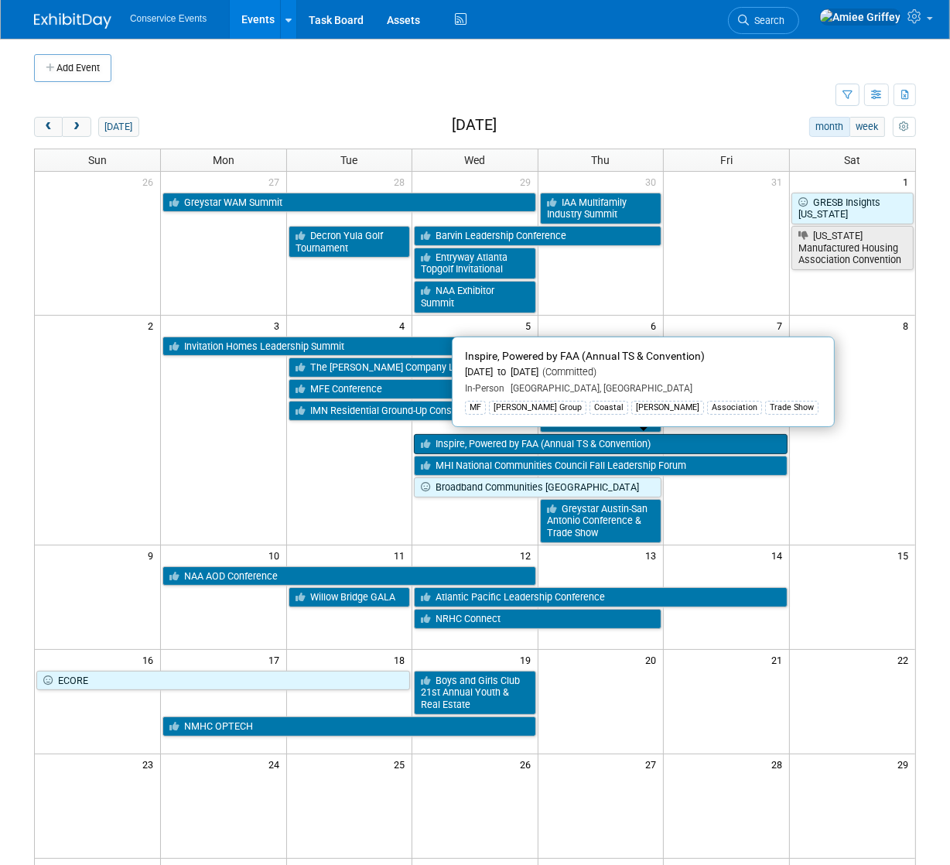
click at [546, 446] on link "Inspire, Powered by FAA (Annual TS & Convention)" at bounding box center [601, 444] width 374 height 20
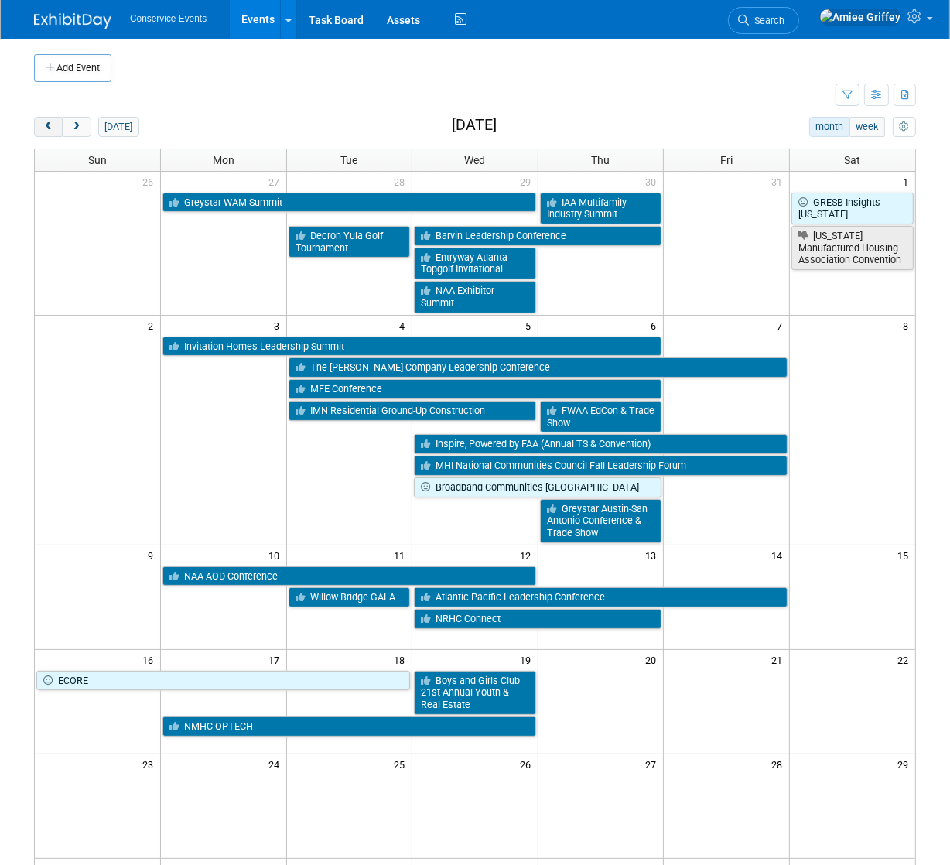
click at [44, 128] on span "prev" at bounding box center [49, 127] width 12 height 10
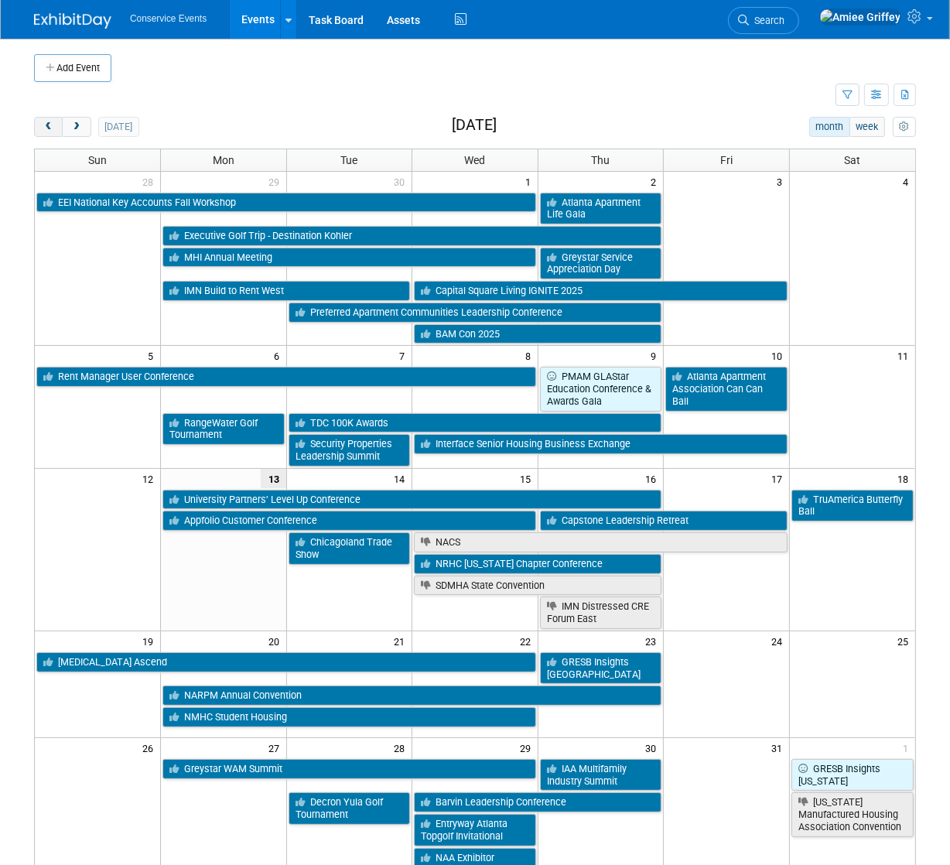
click at [44, 128] on span "prev" at bounding box center [49, 127] width 12 height 10
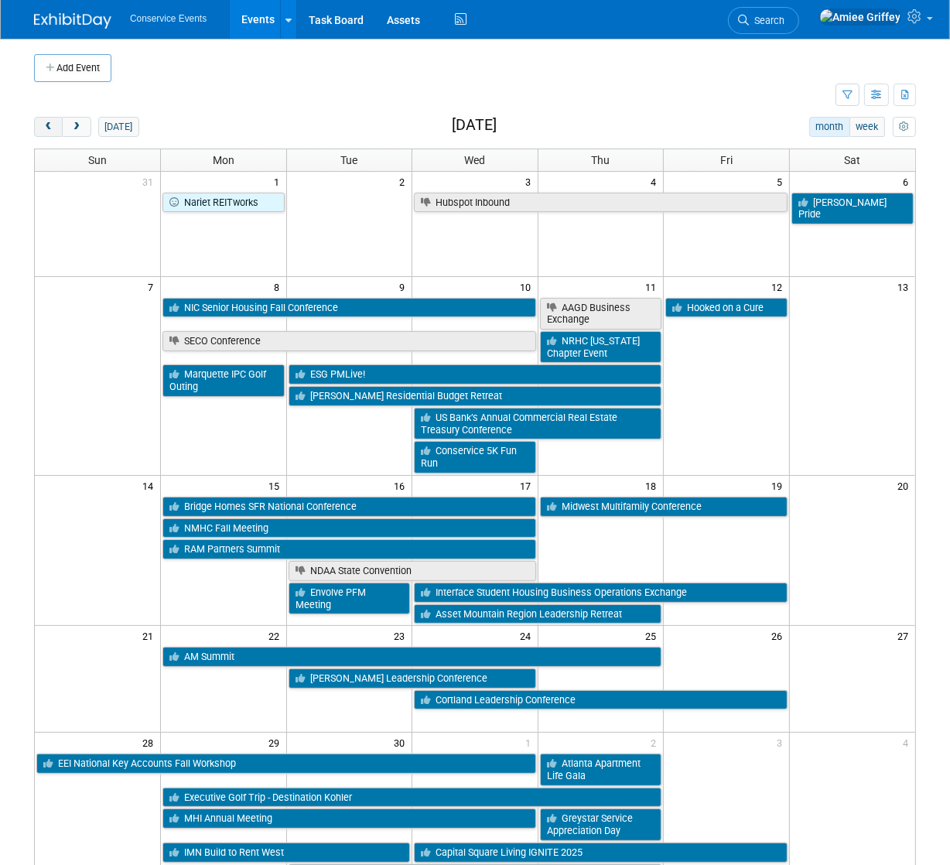
click at [44, 128] on span "prev" at bounding box center [49, 127] width 12 height 10
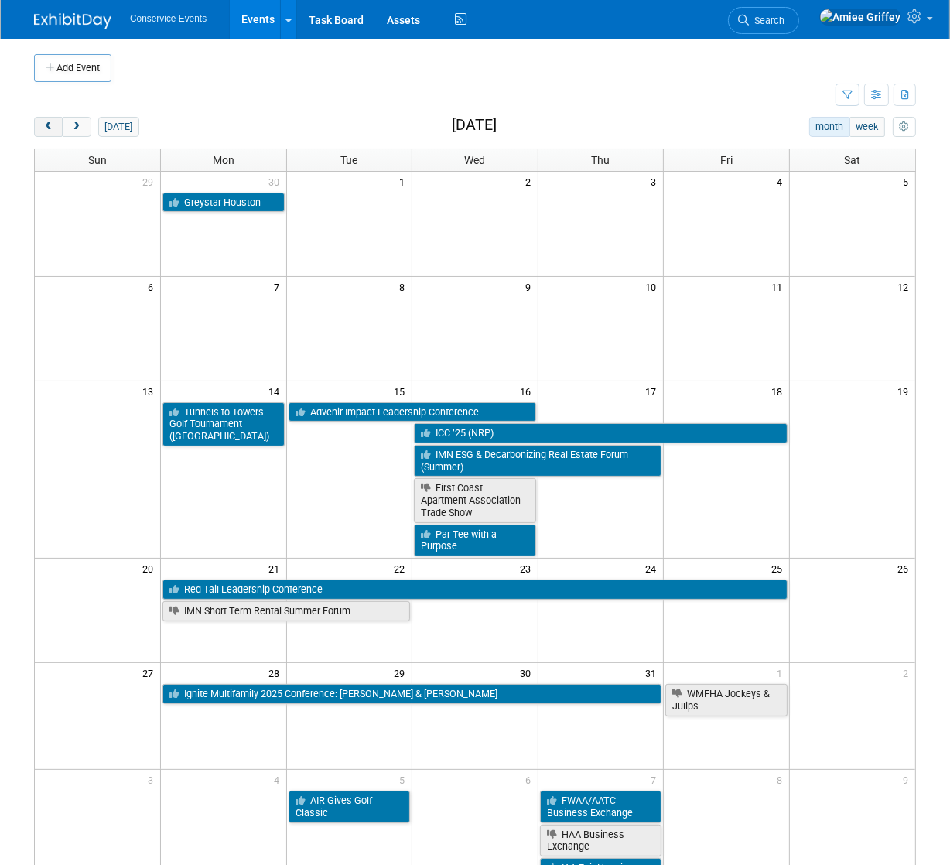
click at [44, 128] on span "prev" at bounding box center [49, 127] width 12 height 10
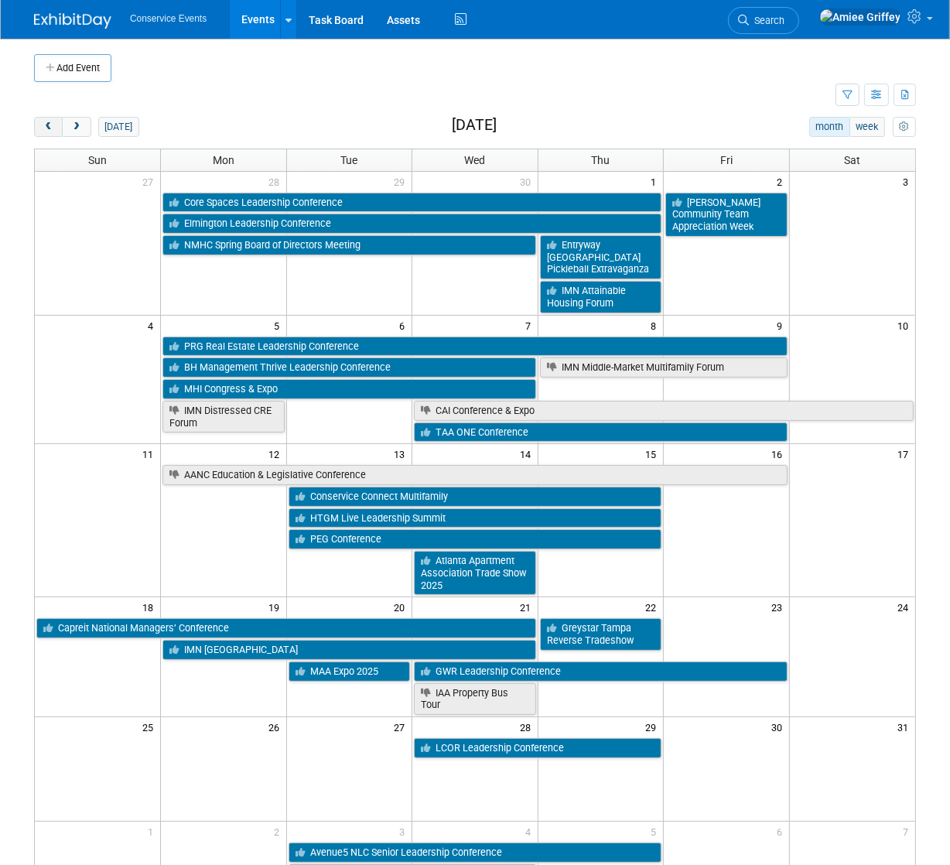
click at [44, 128] on span "prev" at bounding box center [49, 127] width 12 height 10
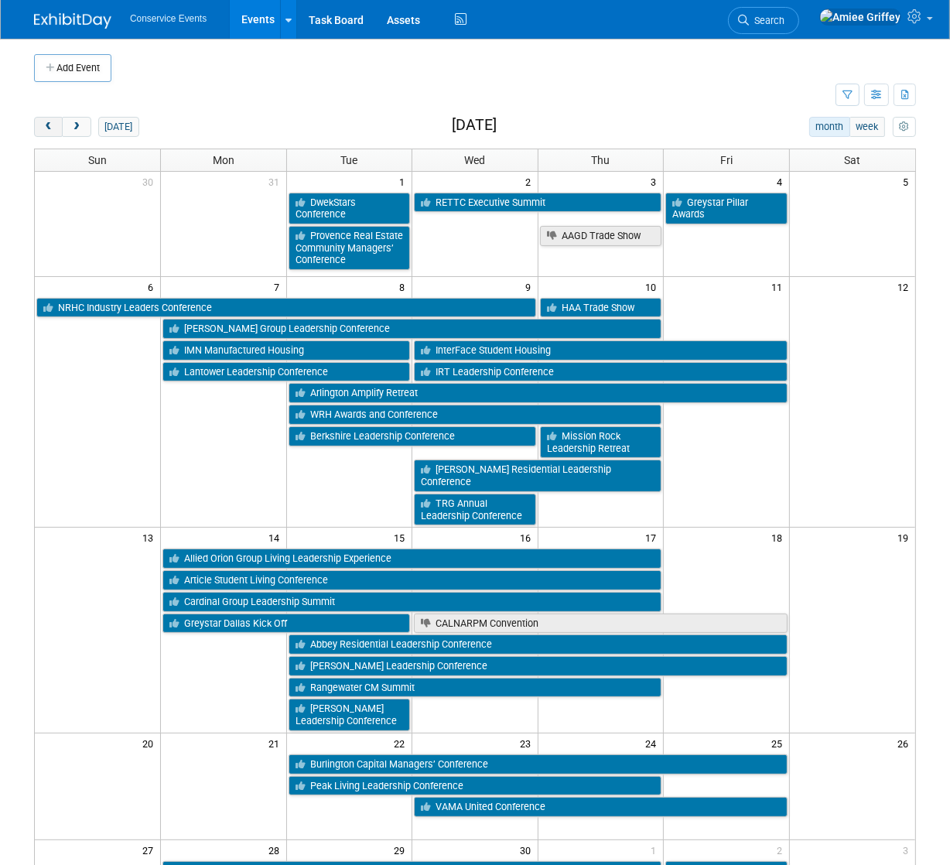
click at [44, 128] on span "prev" at bounding box center [49, 127] width 12 height 10
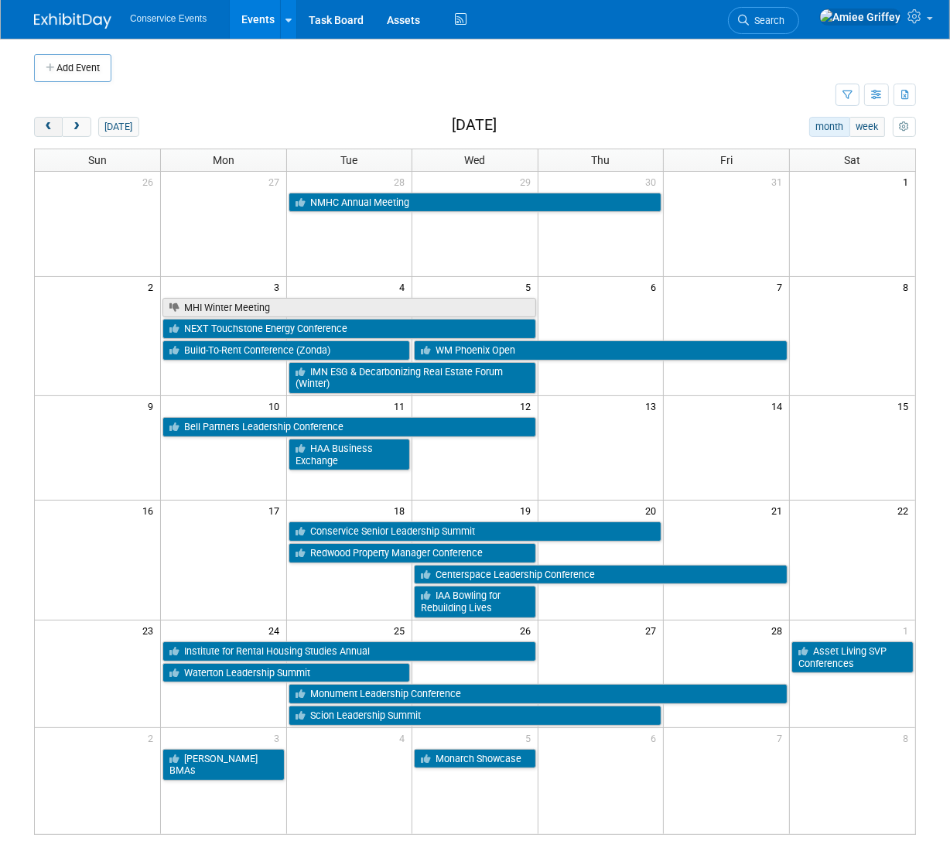
click at [44, 128] on span "prev" at bounding box center [49, 127] width 12 height 10
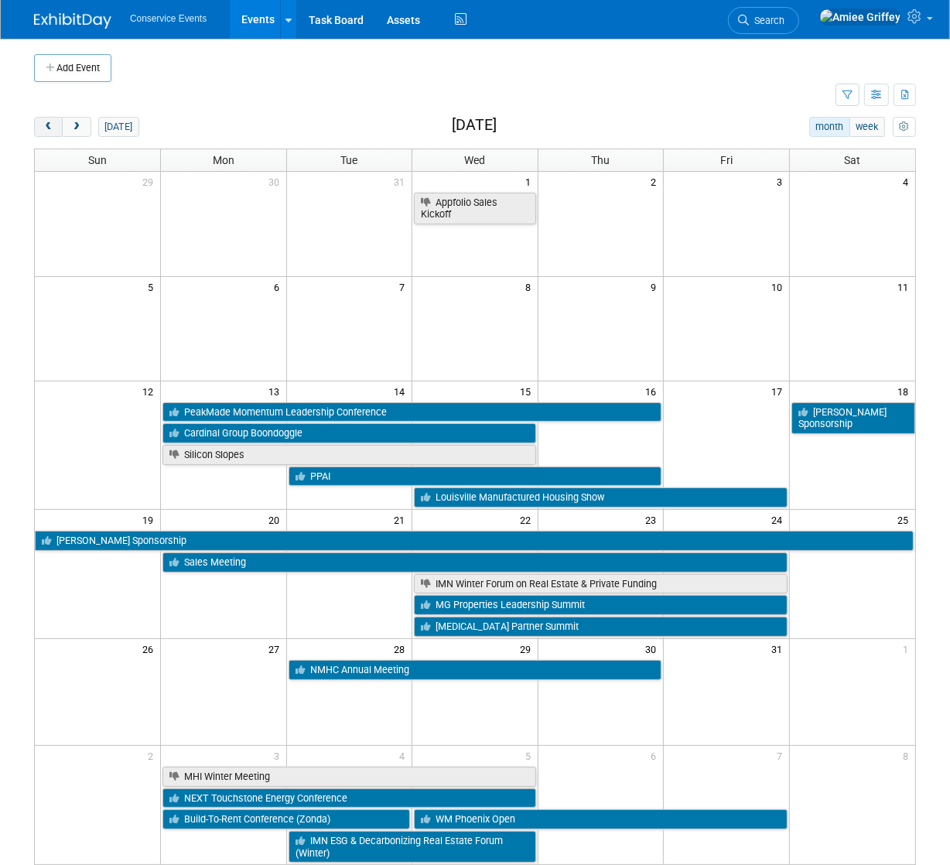
click at [44, 128] on span "prev" at bounding box center [49, 127] width 12 height 10
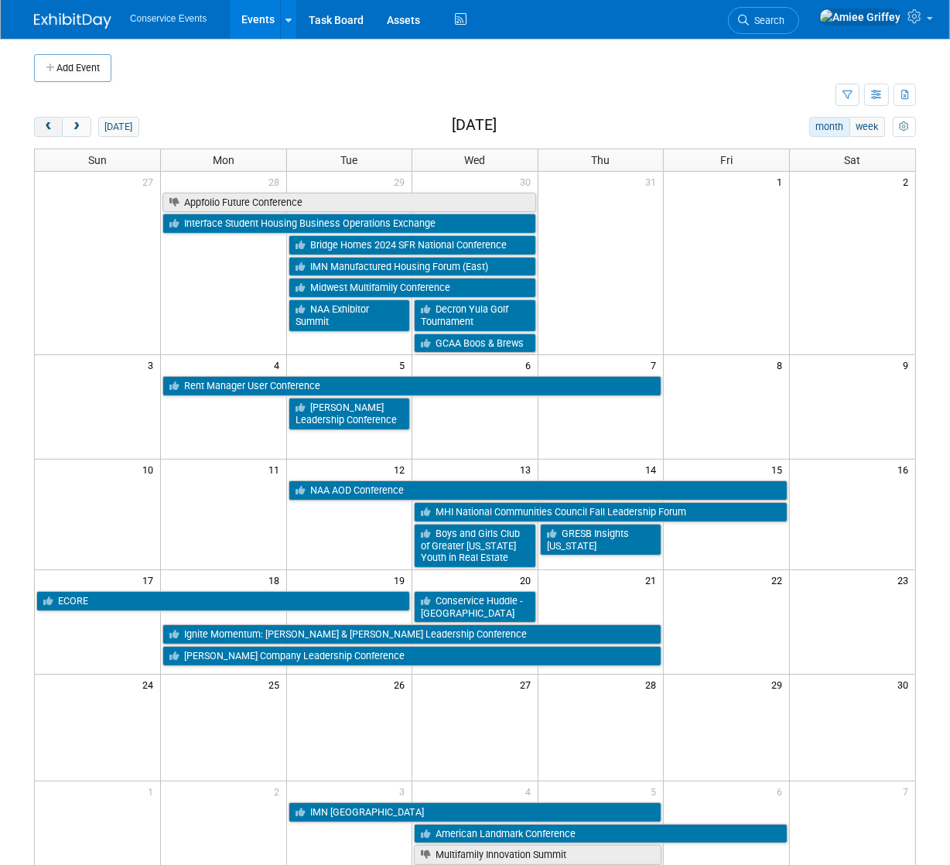
click at [44, 128] on span "prev" at bounding box center [49, 127] width 12 height 10
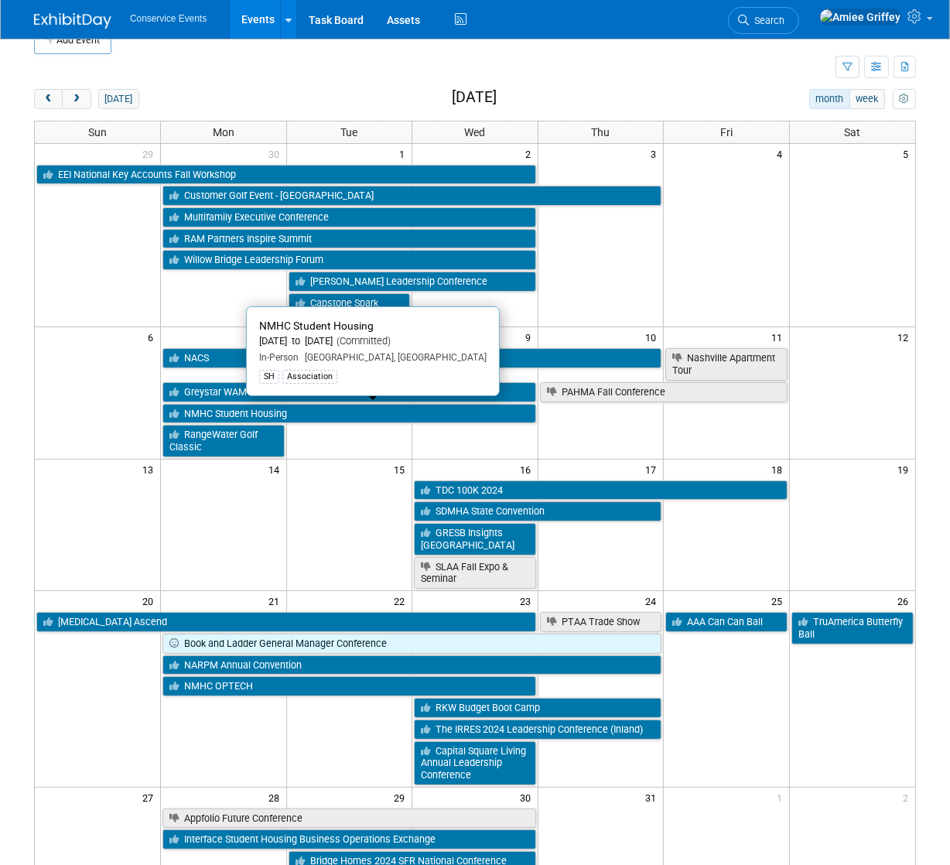
scroll to position [11, 0]
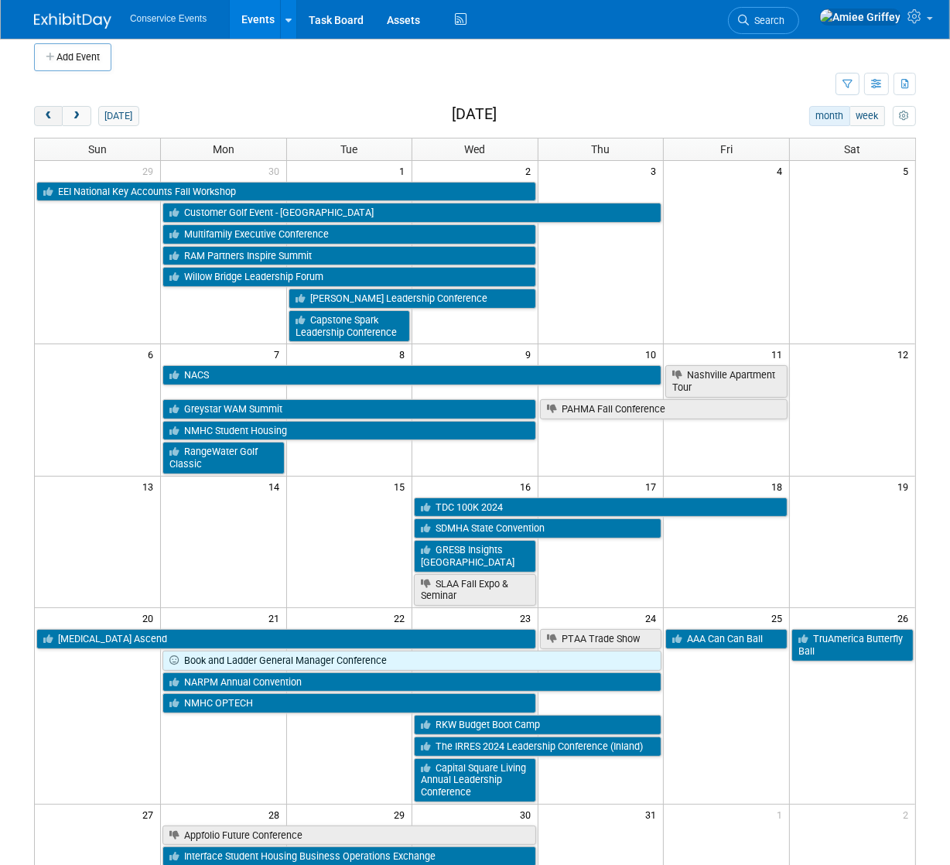
click at [50, 118] on span "prev" at bounding box center [49, 116] width 12 height 10
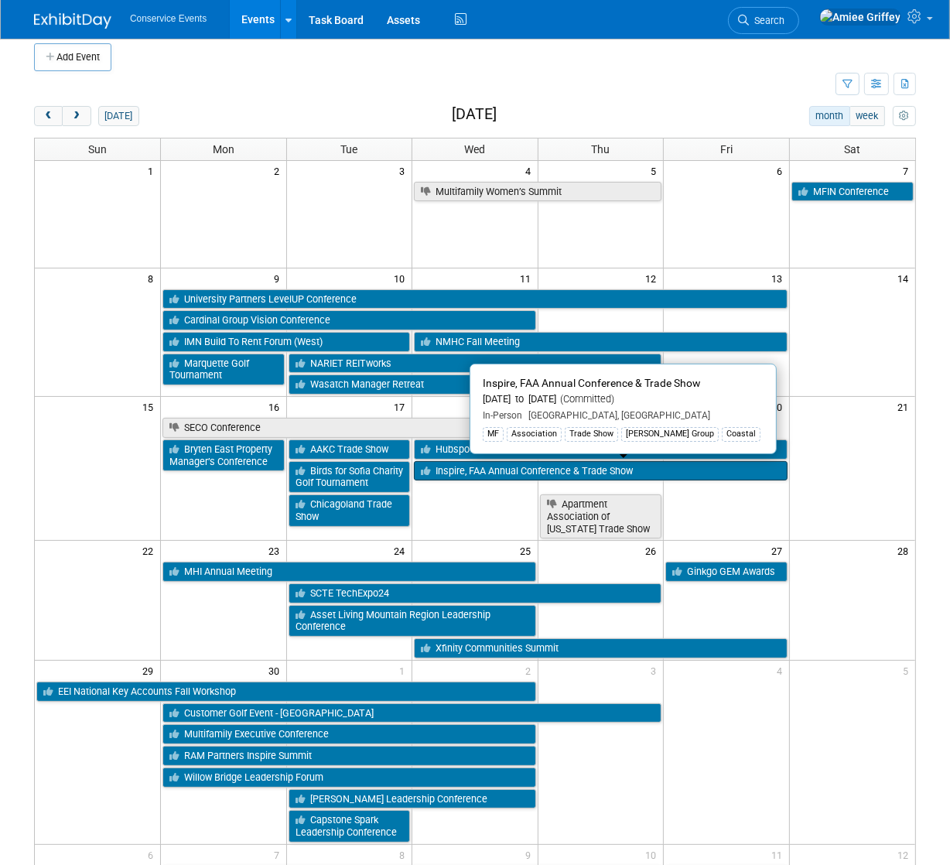
click at [669, 472] on link "Inspire, FAA Annual Conference & Trade Show" at bounding box center [601, 471] width 374 height 20
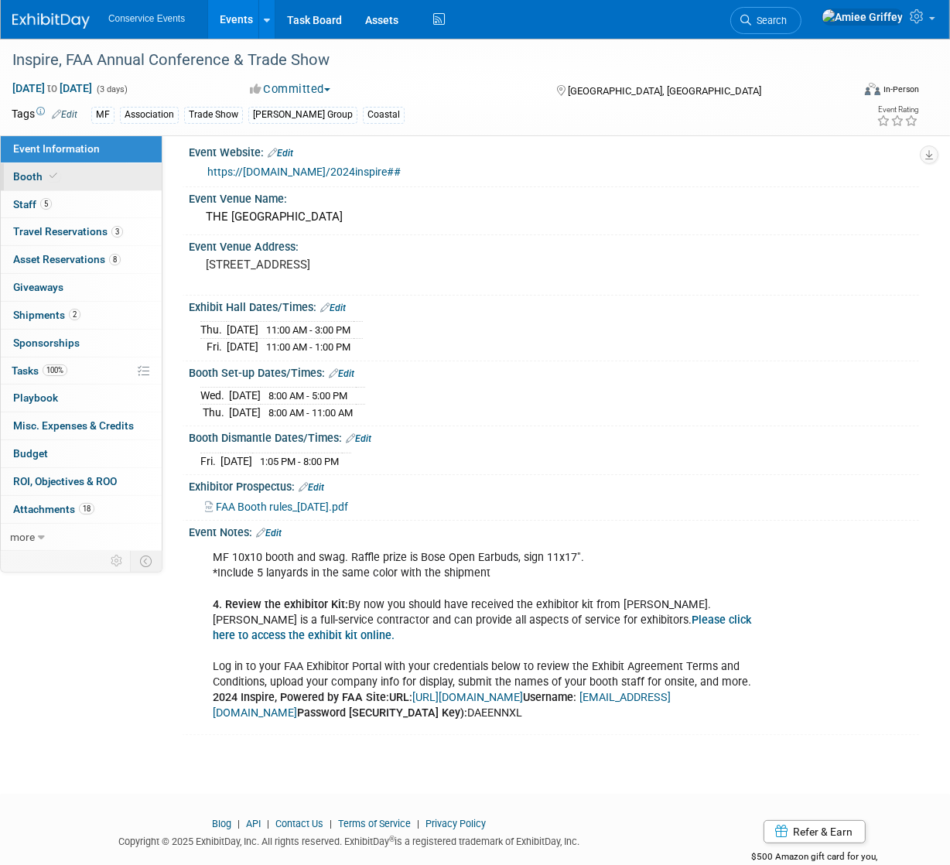
scroll to position [11, 0]
click at [54, 207] on link "5 Staff 5" at bounding box center [81, 204] width 161 height 27
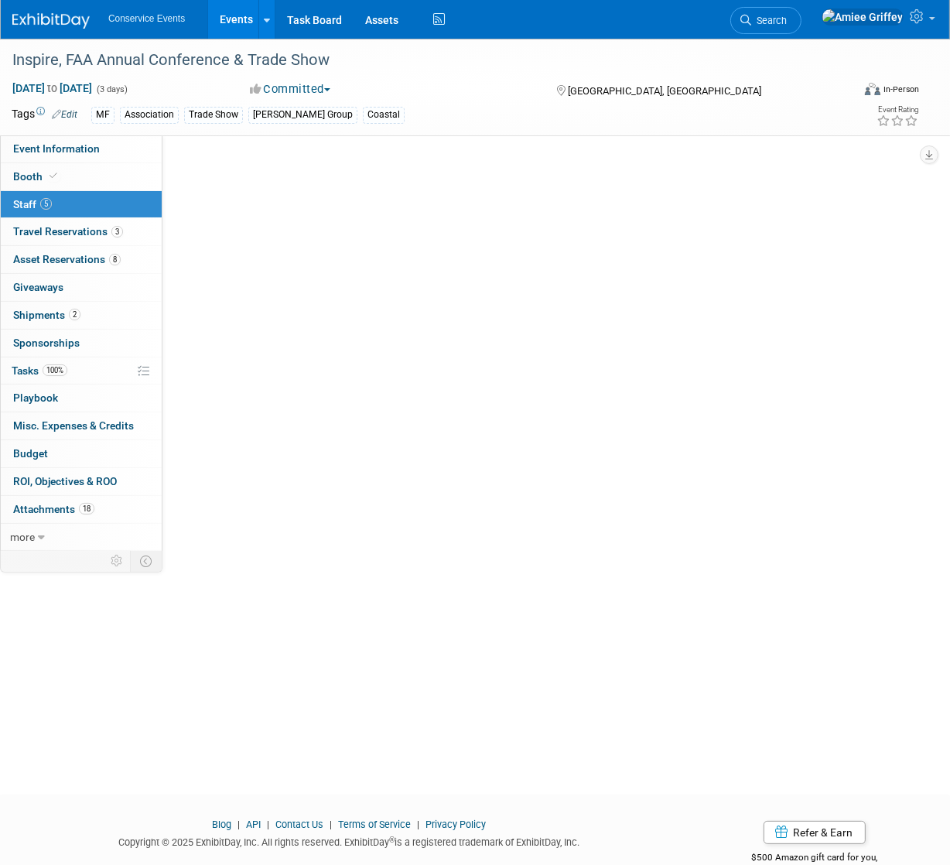
scroll to position [0, 0]
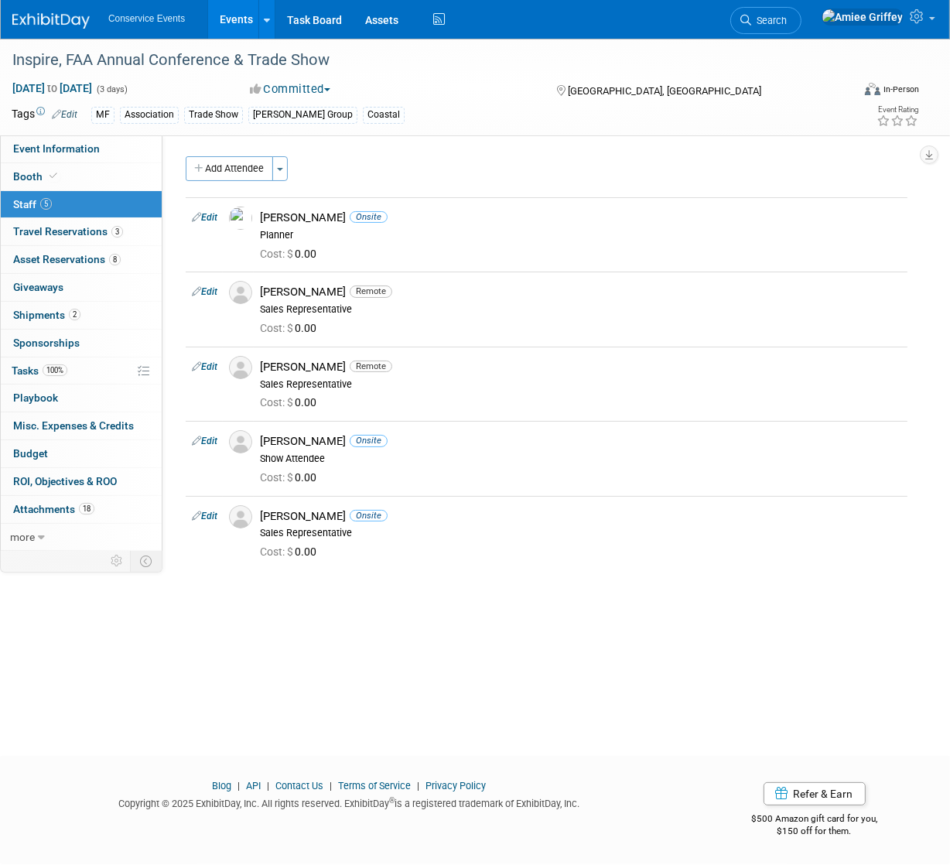
click at [245, 22] on link "Events" at bounding box center [236, 19] width 57 height 39
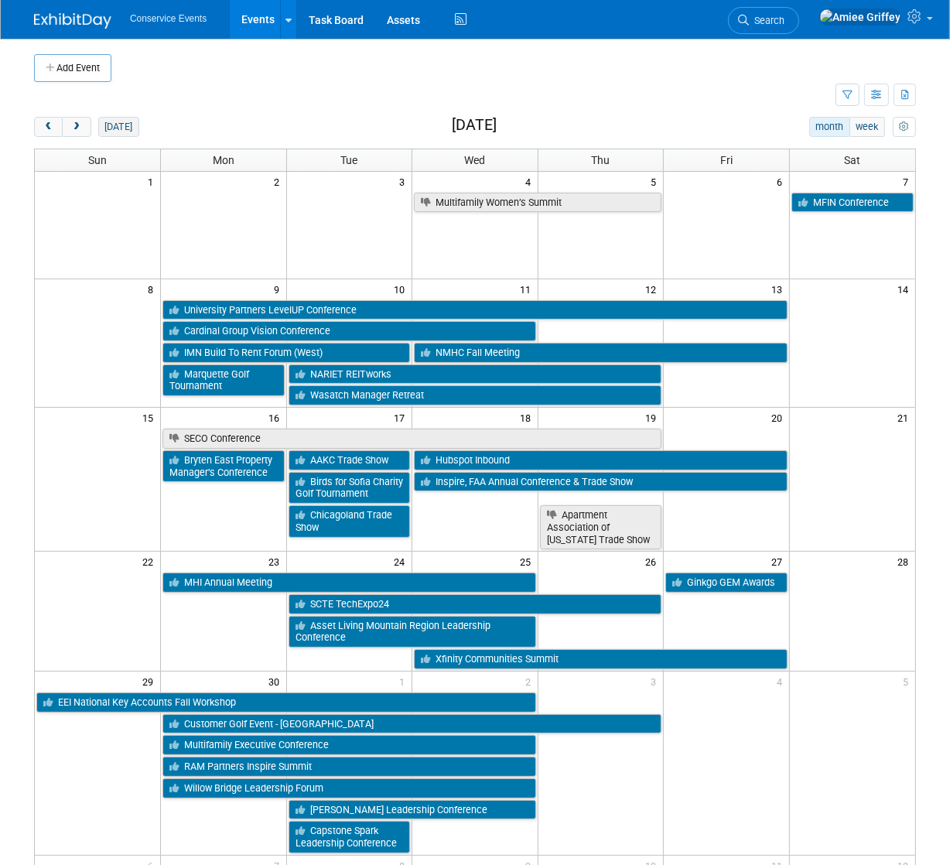
click at [108, 130] on button "[DATE]" at bounding box center [118, 127] width 41 height 20
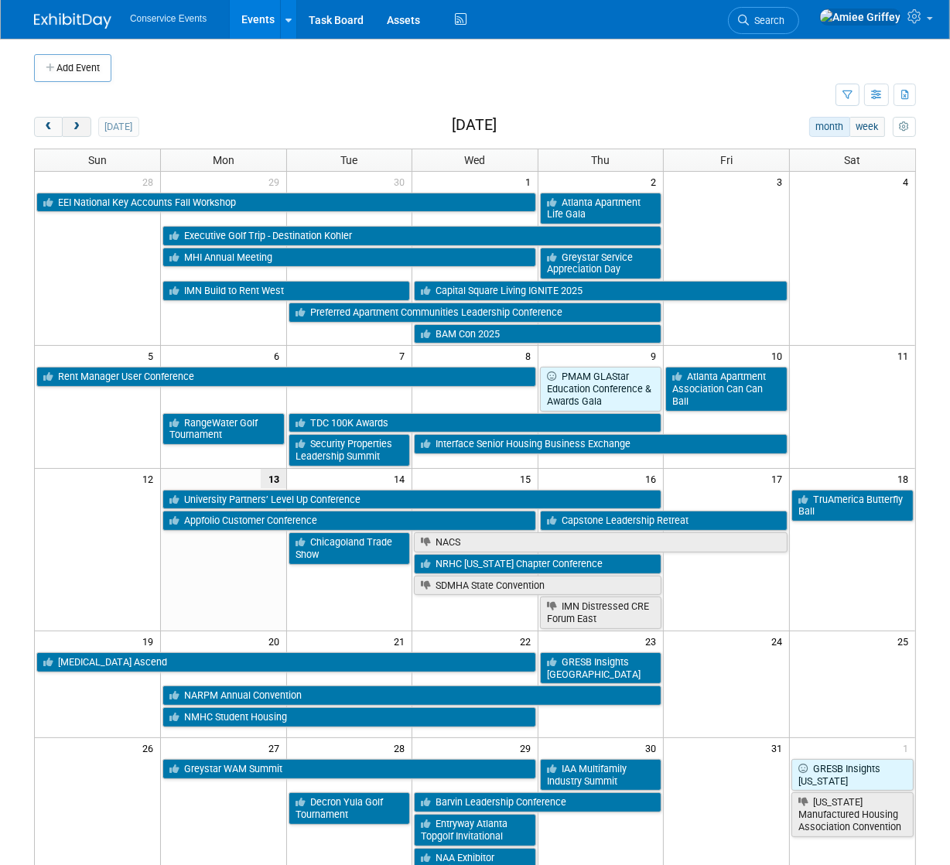
click at [81, 125] on span "next" at bounding box center [76, 127] width 12 height 10
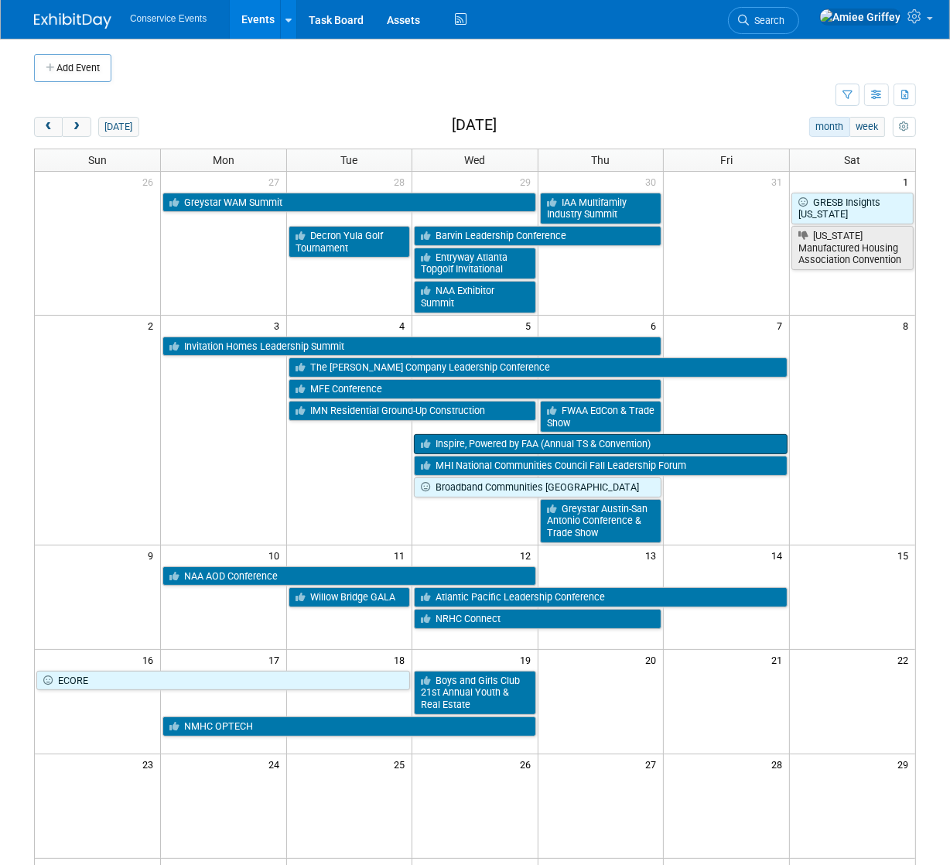
click at [484, 443] on link "Inspire, Powered by FAA (Annual TS & Convention)" at bounding box center [601, 444] width 374 height 20
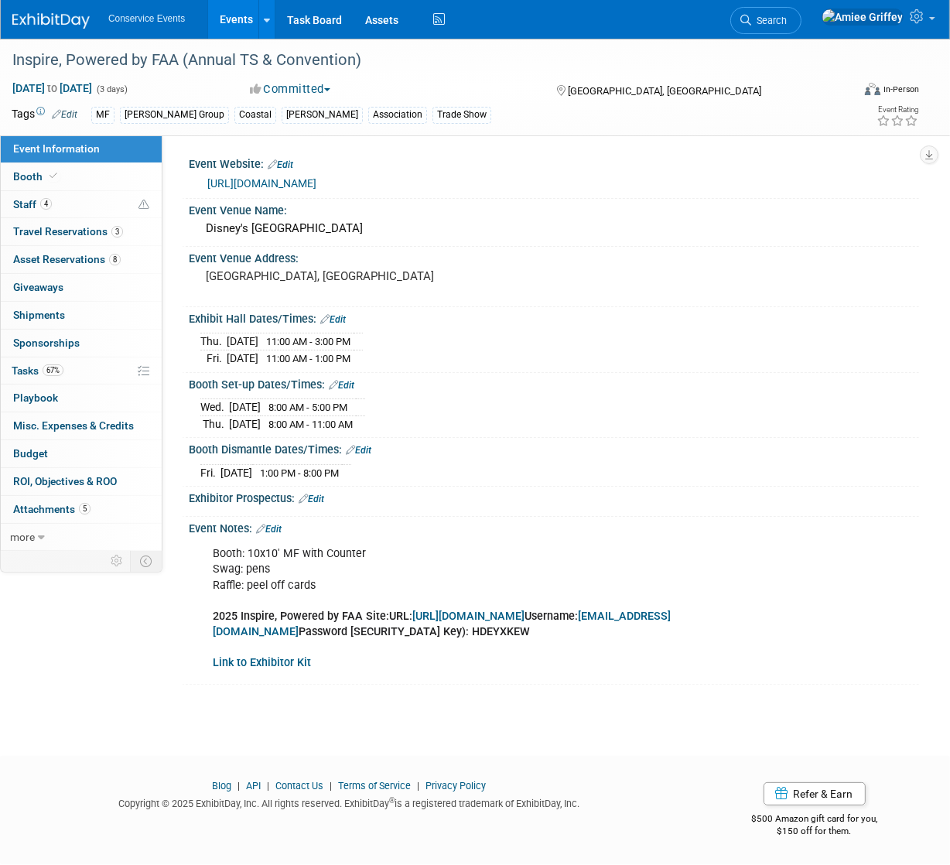
click at [276, 524] on link "Edit" at bounding box center [269, 529] width 26 height 11
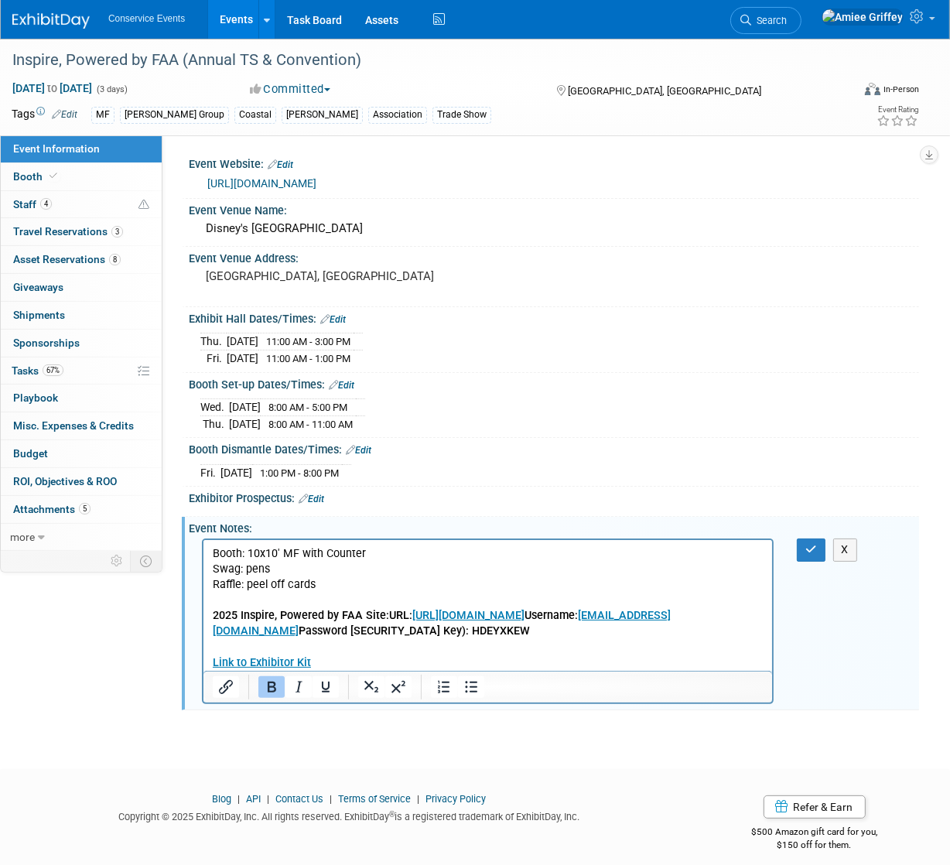
click at [687, 633] on p "Booth: 10x10' MF with Counter Swag: pens Raffle: peel off cards 2025 Inspire, P…" at bounding box center [487, 608] width 551 height 125
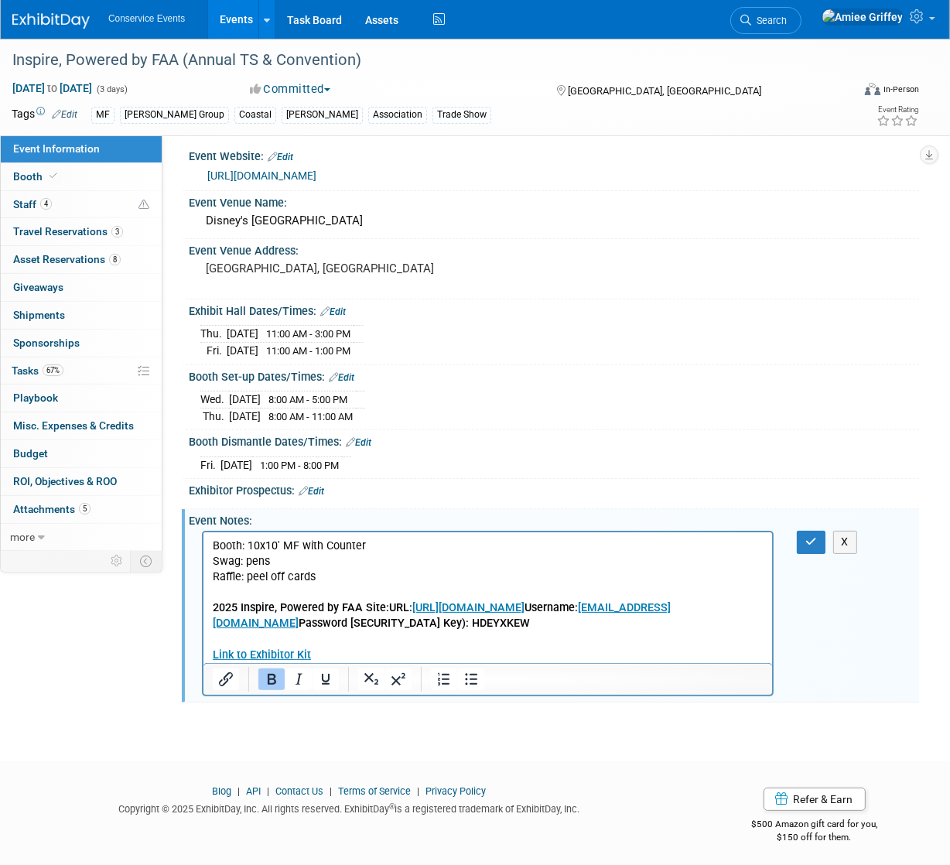
click at [335, 659] on p "Booth: 10x10' MF with Counter Swag: pens Raffle: peel off cards 2025 Inspire, P…" at bounding box center [487, 601] width 551 height 125
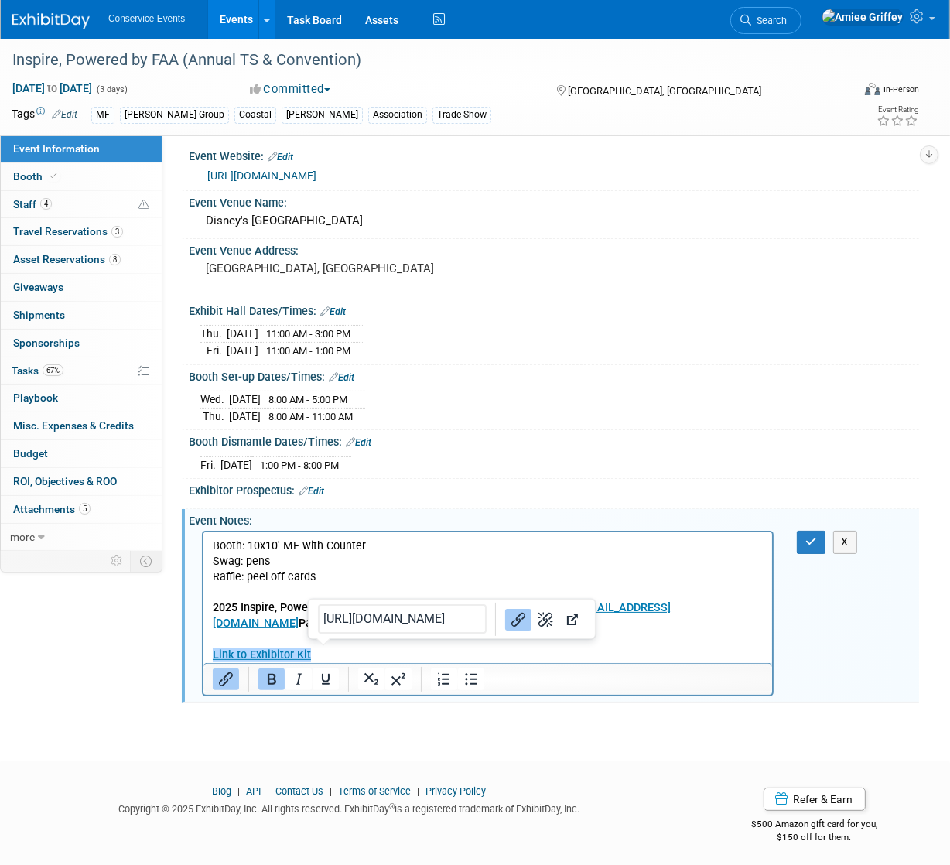
click at [334, 655] on p "Booth: 10x10' MF with Counter Swag: pens Raffle: peel off cards 2025 Inspire, P…" at bounding box center [487, 601] width 551 height 125
click at [327, 658] on p "Booth: 10x10' MF with Counter Swag: pens Raffle: peel off cards 2025 Inspire, P…" at bounding box center [487, 601] width 551 height 125
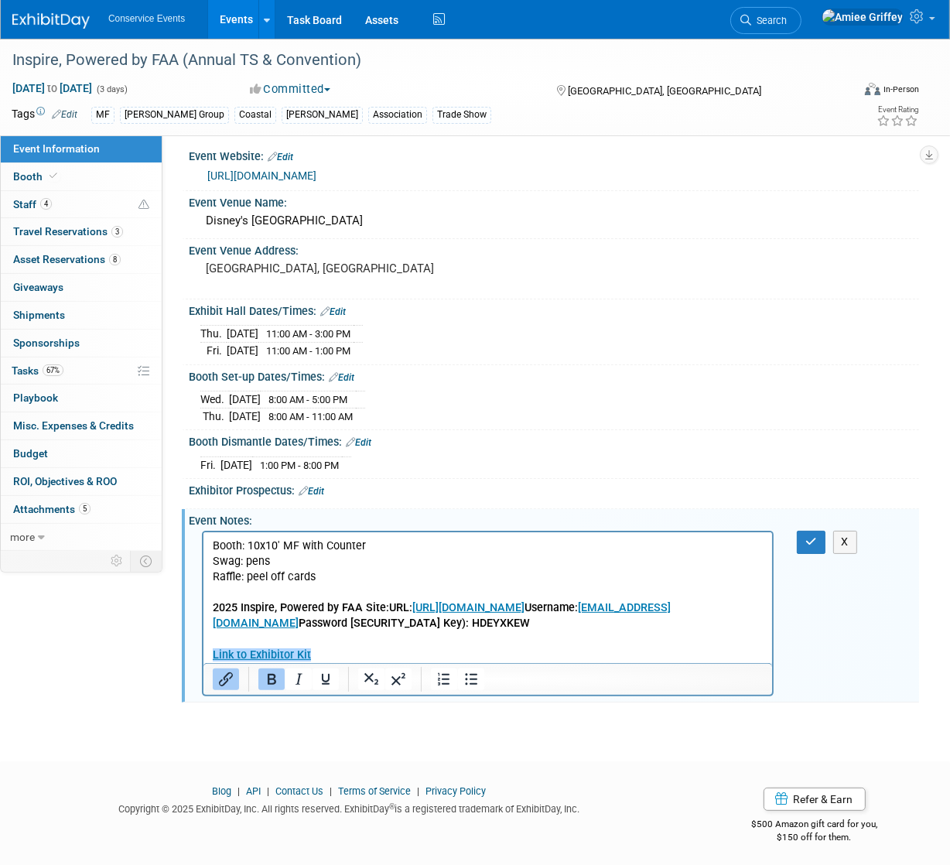
click at [311, 656] on p "Booth: 10x10' MF with Counter Swag: pens Raffle: peel off cards 2025 Inspire, P…" at bounding box center [487, 601] width 551 height 125
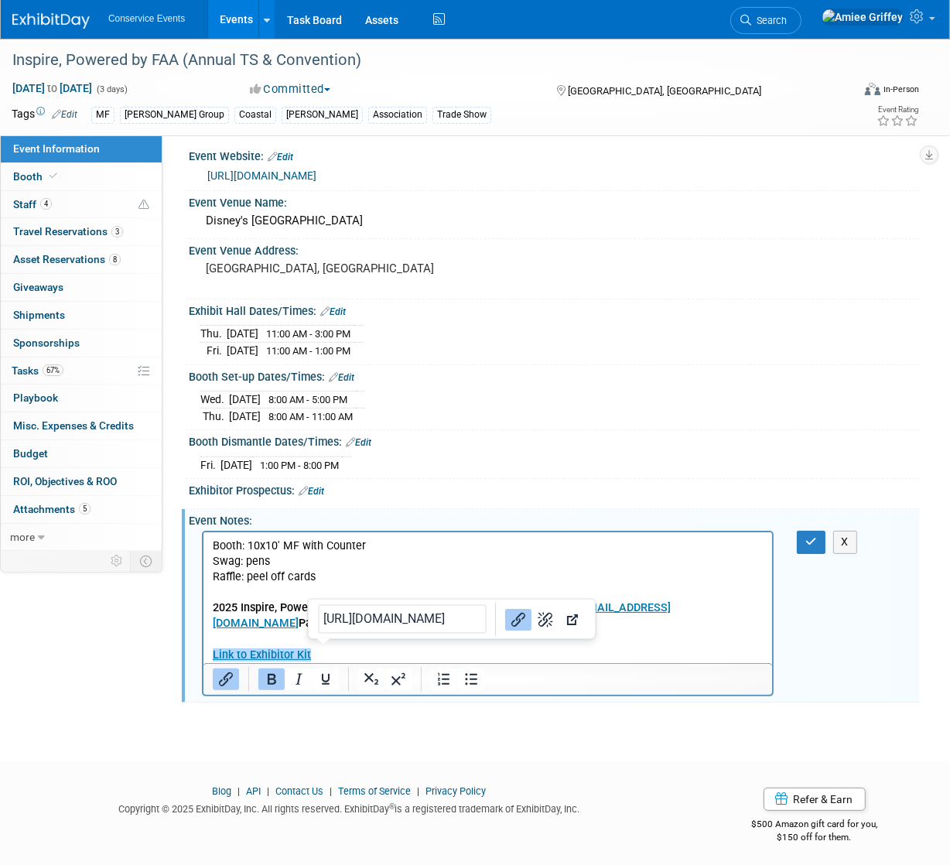
click at [317, 654] on p "Booth: 10x10' MF with Counter Swag: pens Raffle: peel off cards 2025 Inspire, P…" at bounding box center [487, 601] width 551 height 125
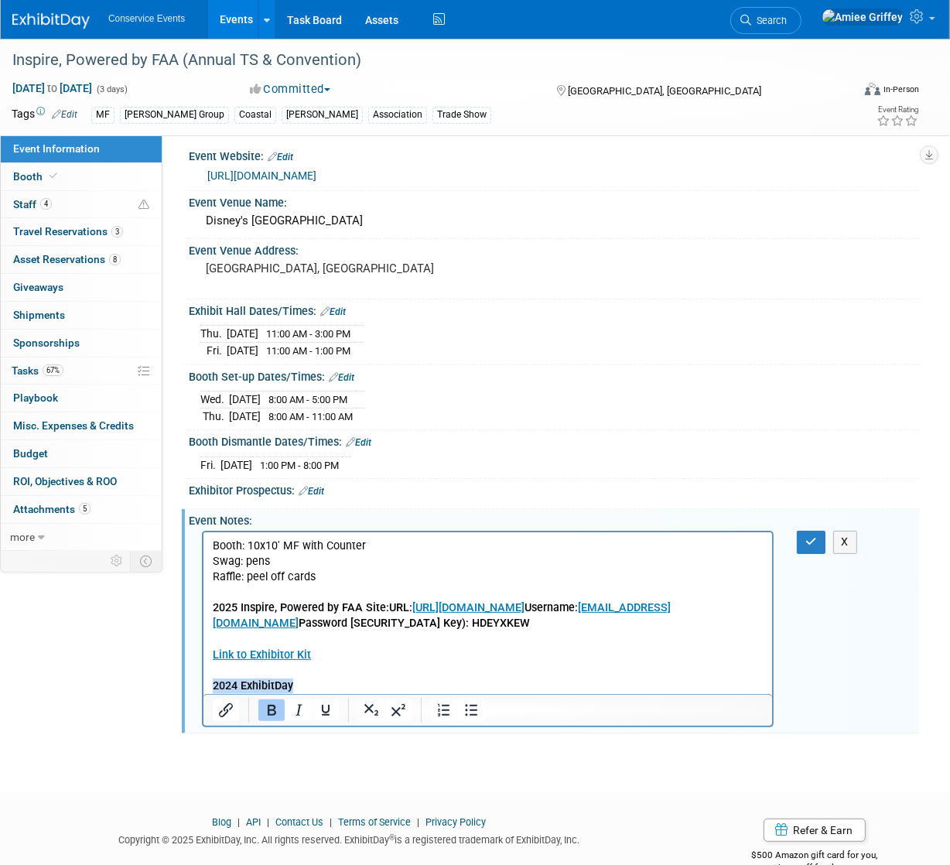
drag, startPoint x: 306, startPoint y: 685, endPoint x: 183, endPoint y: 687, distance: 123.1
click at [203, 687] on html "Booth: 10x10' MF with Counter Swag: pens Raffle: peel off cards 2025 Inspire, P…" at bounding box center [487, 614] width 569 height 162
click at [229, 711] on icon "Insert/edit link" at bounding box center [226, 710] width 19 height 19
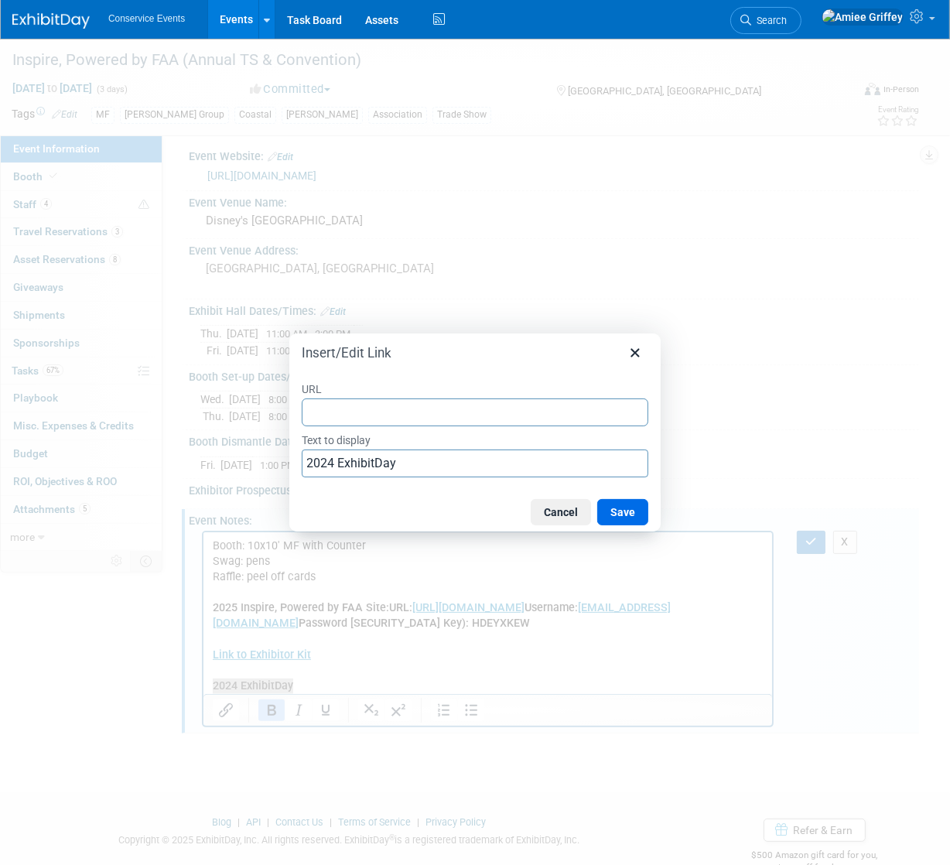
click at [353, 416] on input "URL" at bounding box center [475, 413] width 347 height 28
type input "https://www.exhibitday.com/Workspace/Event/10045249?eid=11101743"
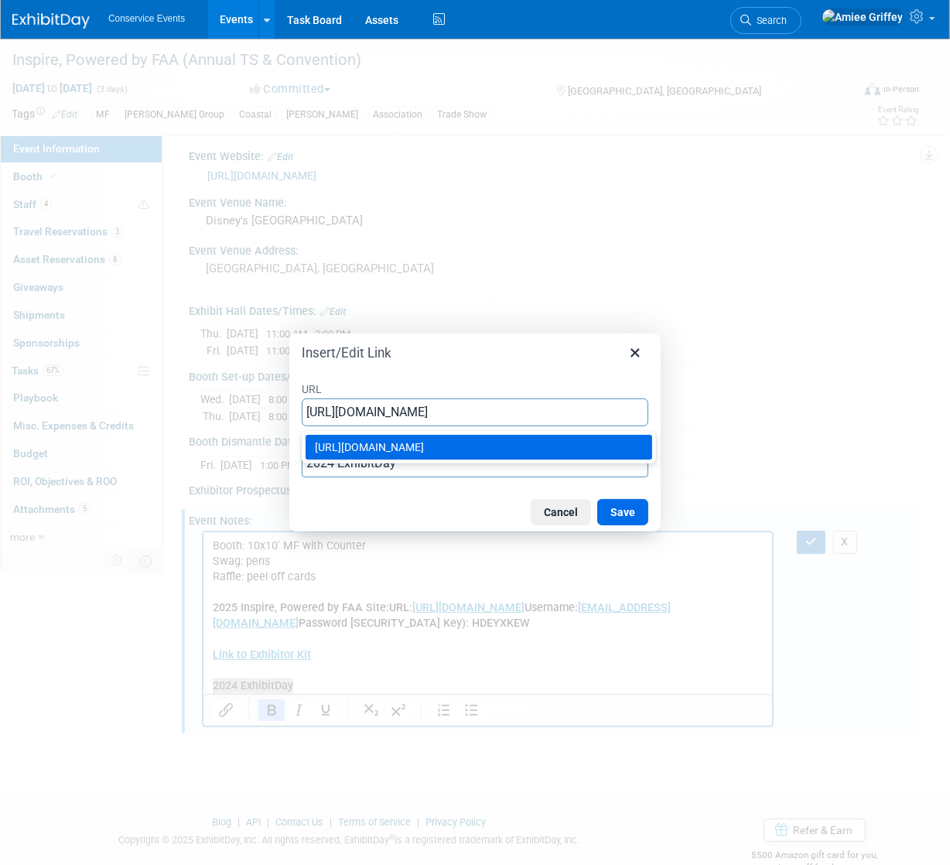
drag, startPoint x: 534, startPoint y: 440, endPoint x: 554, endPoint y: 452, distance: 23.2
click at [534, 440] on div "https://www.exhibitday.com/Workspace/Event/10045249?eid=11101743" at bounding box center [480, 447] width 331 height 19
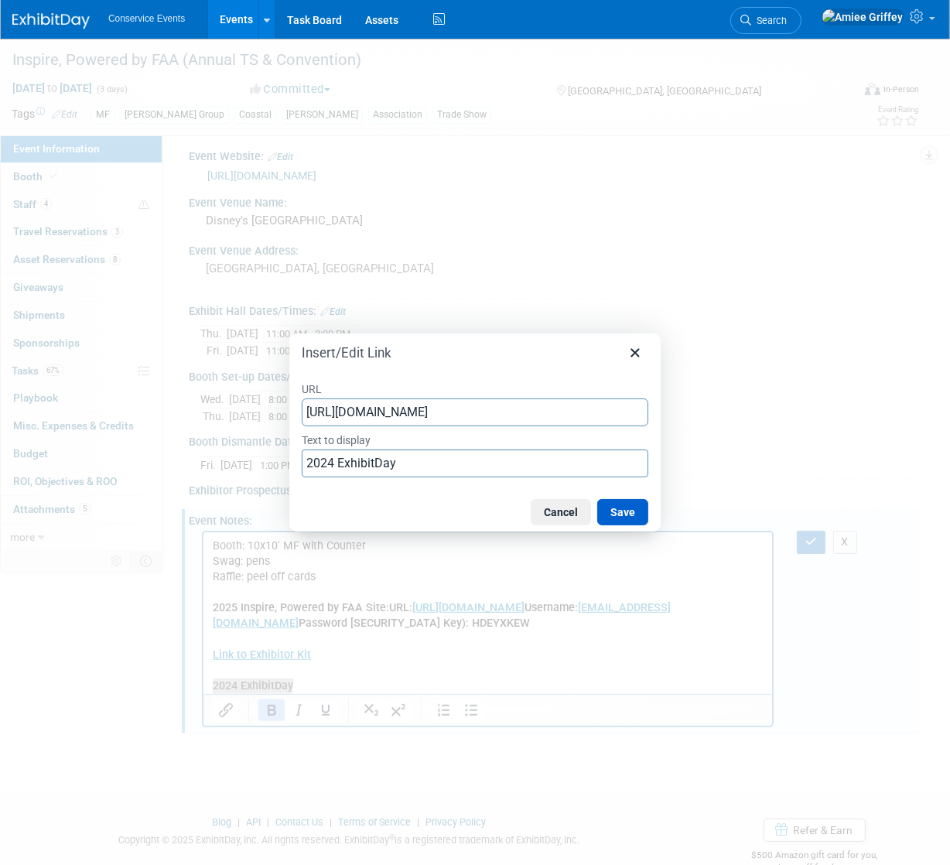
click at [622, 512] on button "Save" at bounding box center [623, 512] width 51 height 26
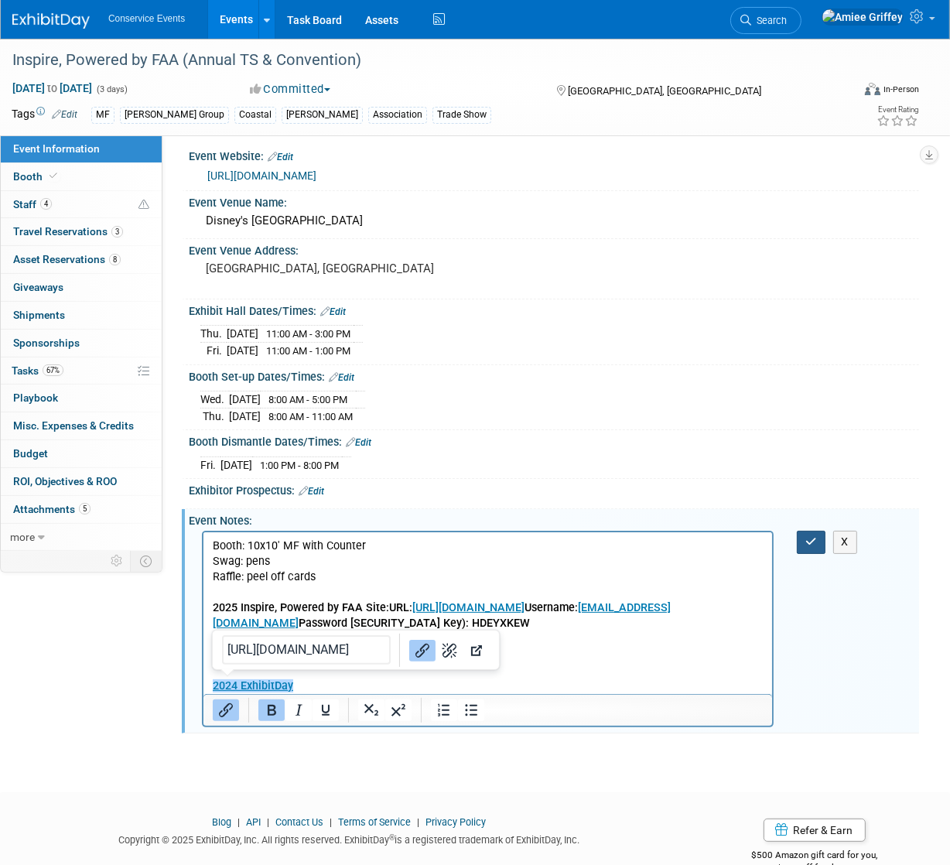
click at [803, 539] on button "button" at bounding box center [811, 542] width 29 height 22
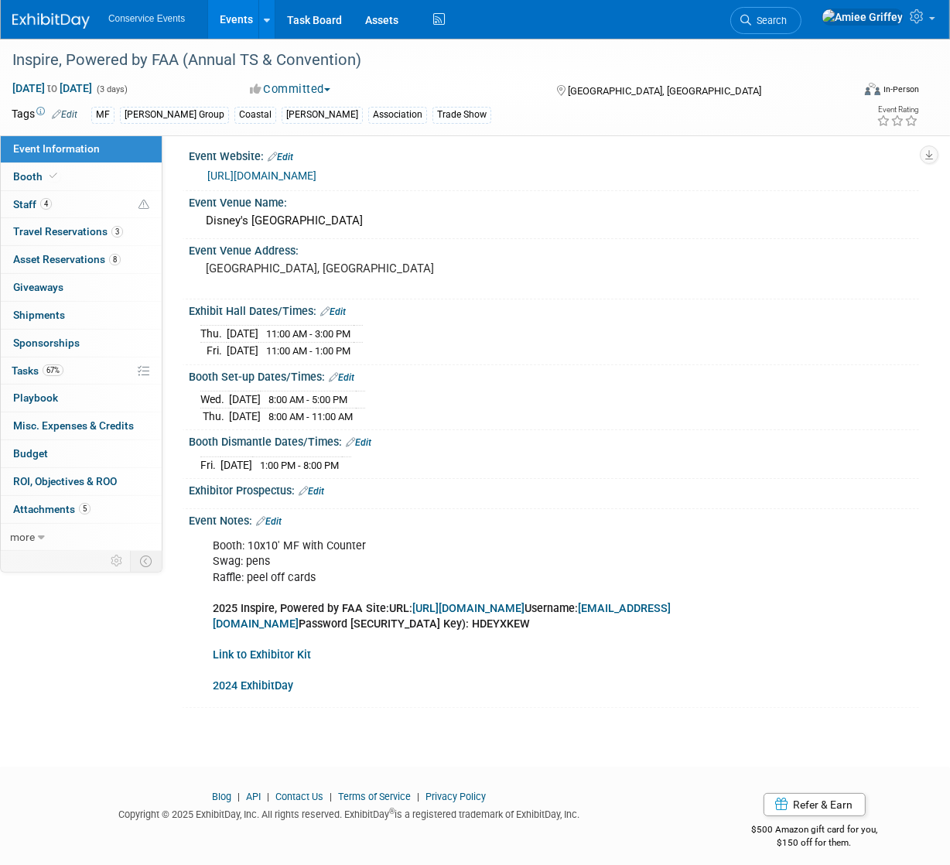
click at [225, 25] on link "Events" at bounding box center [236, 19] width 57 height 39
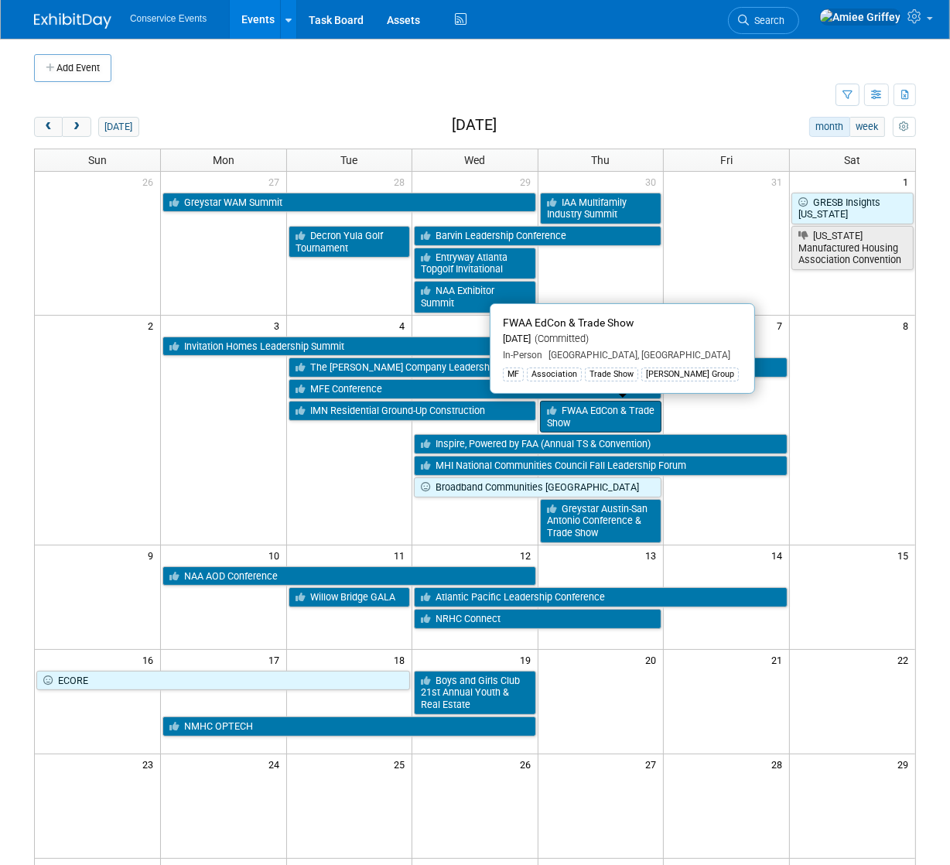
click at [584, 410] on link "FWAA EdCon & Trade Show" at bounding box center [601, 417] width 122 height 32
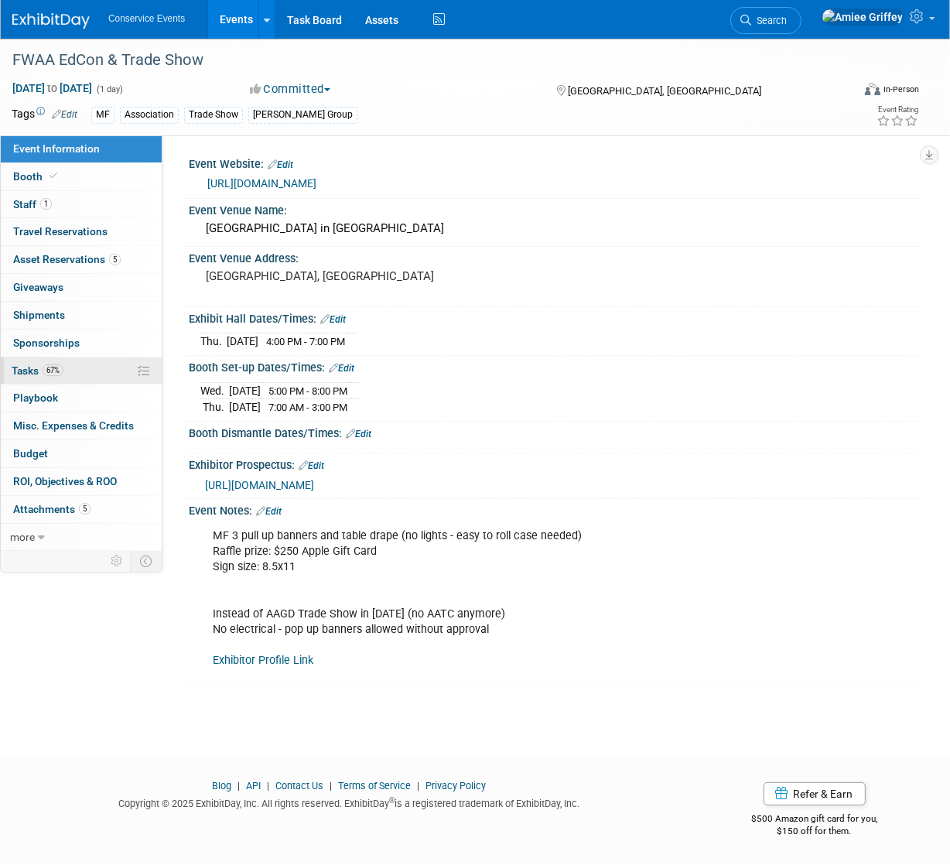
click at [80, 366] on link "67% Tasks 67%" at bounding box center [81, 371] width 161 height 27
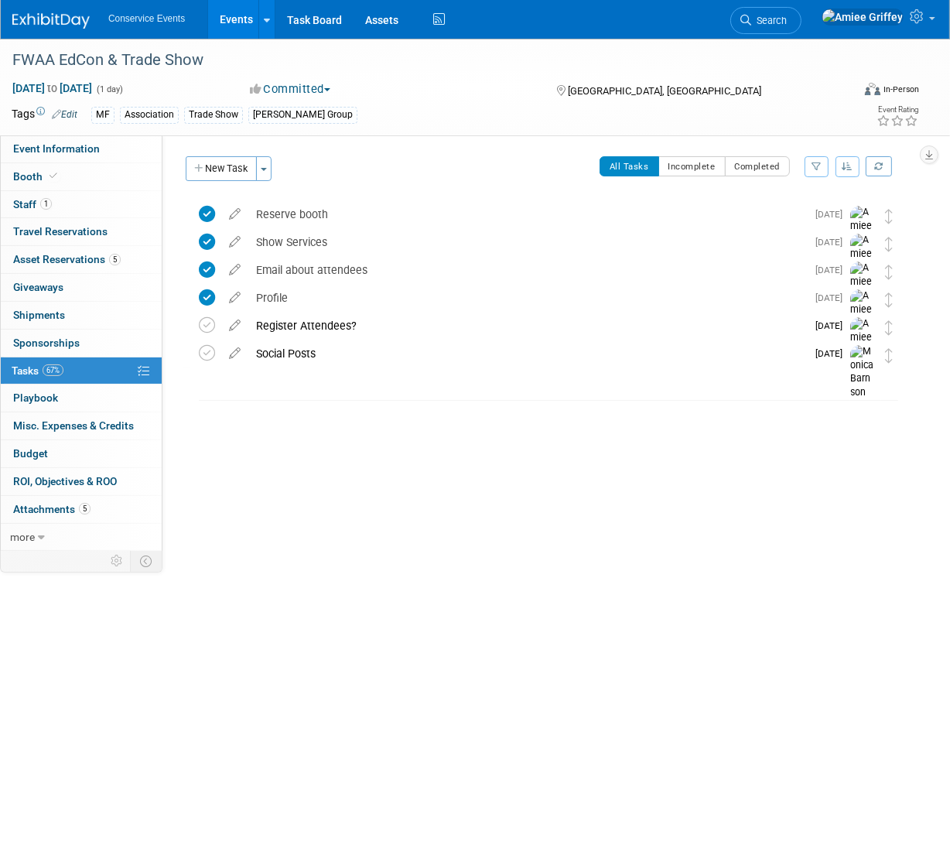
click at [232, 33] on link "Events" at bounding box center [236, 19] width 57 height 39
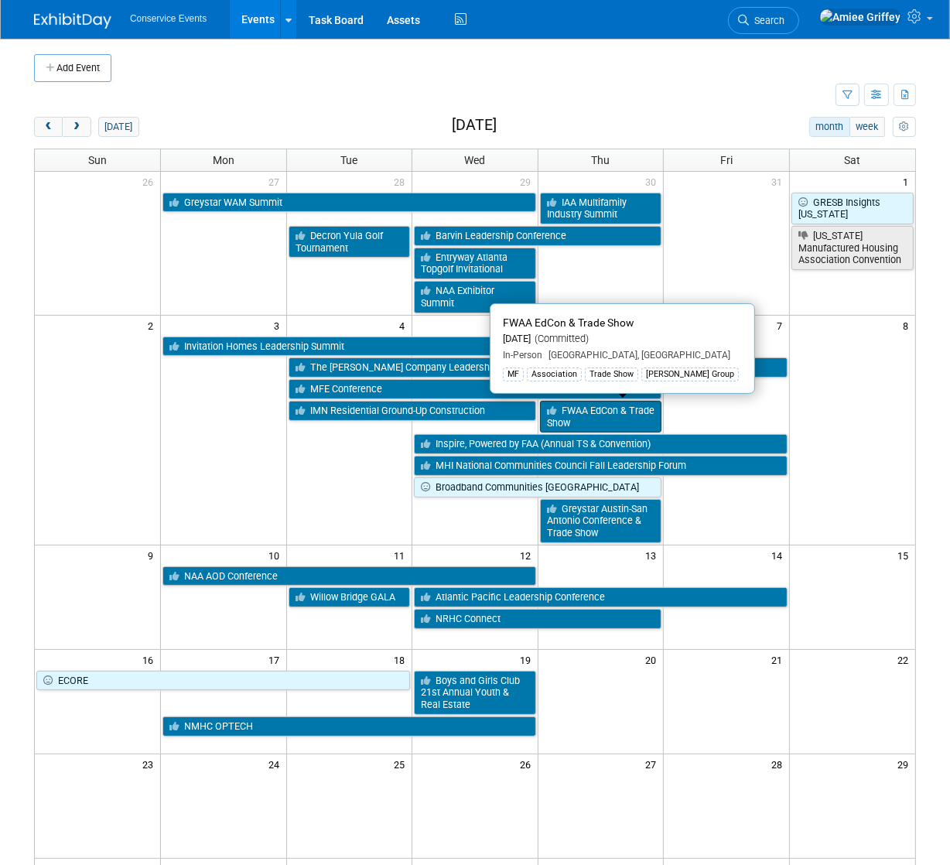
click at [598, 415] on link "FWAA EdCon & Trade Show" at bounding box center [601, 417] width 122 height 32
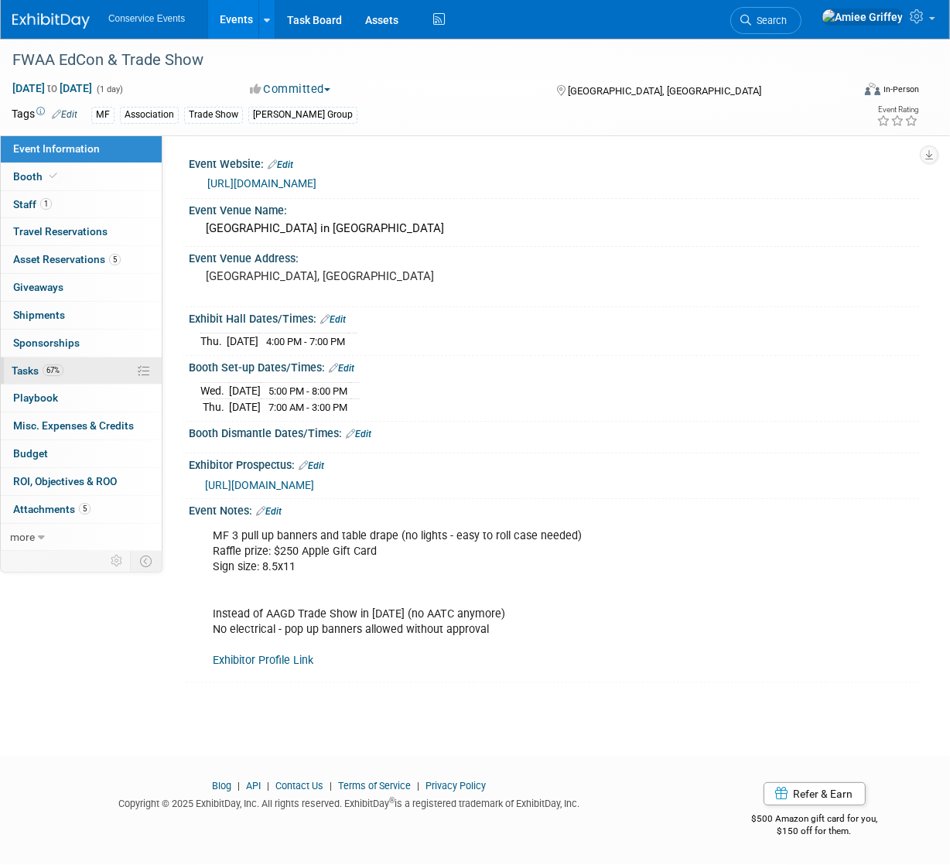
click at [99, 372] on link "67% Tasks 67%" at bounding box center [81, 371] width 161 height 27
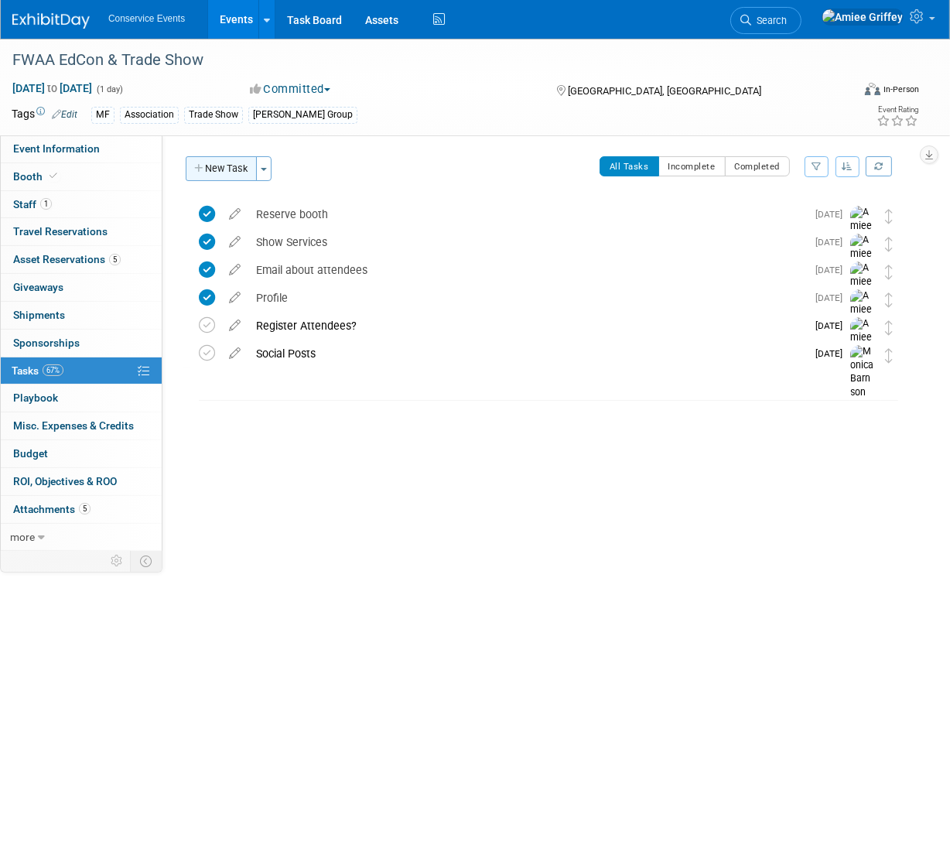
click at [227, 172] on button "New Task" at bounding box center [221, 168] width 71 height 25
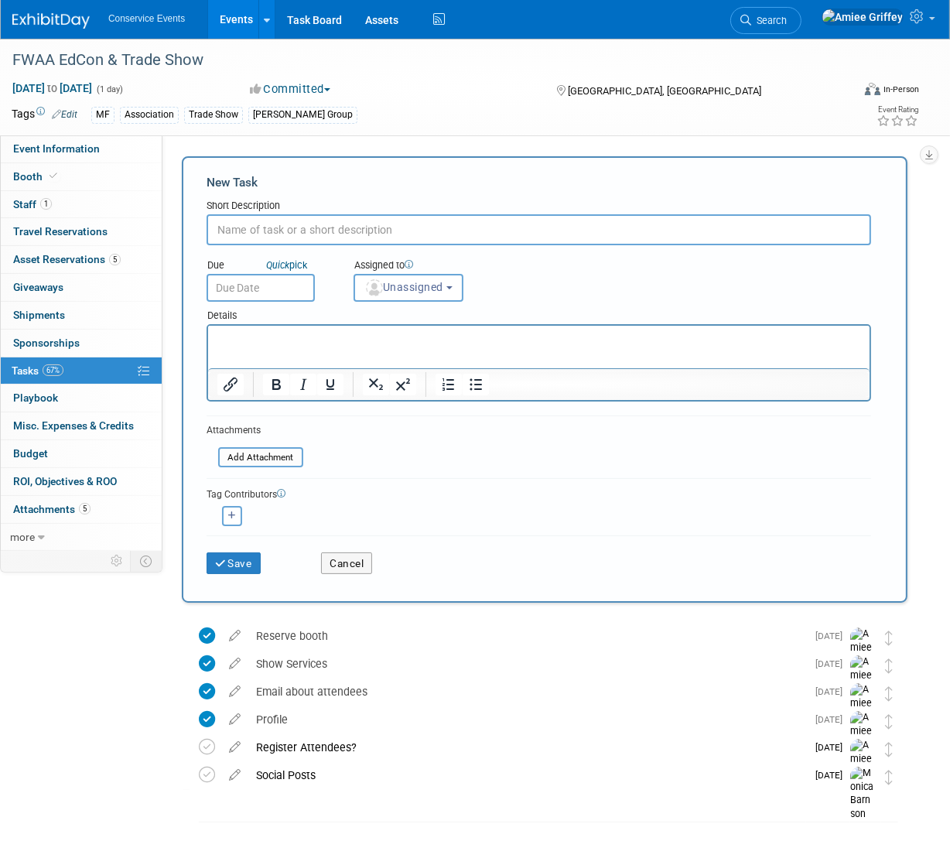
click at [271, 226] on input "text" at bounding box center [539, 229] width 665 height 31
type input "Pre-show email (no call)"
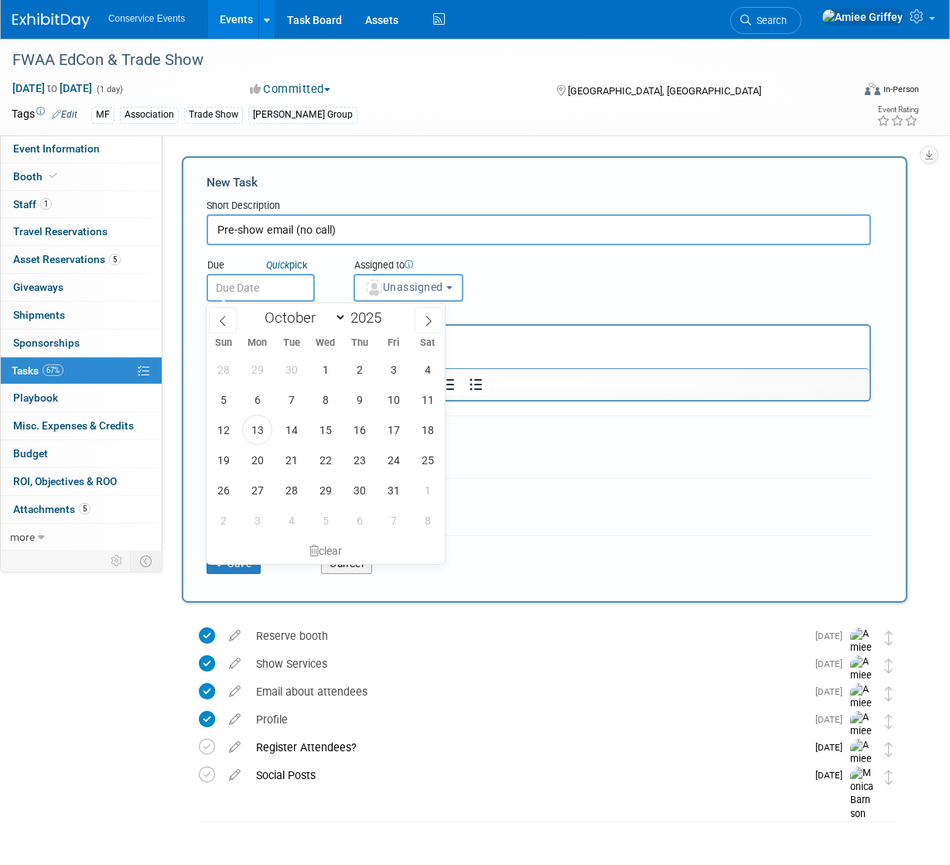
click at [253, 290] on input "text" at bounding box center [261, 288] width 108 height 28
click at [420, 321] on span at bounding box center [429, 320] width 28 height 26
select select "10"
click at [358, 378] on span "30" at bounding box center [359, 369] width 30 height 30
type input "Oct 30, 2025"
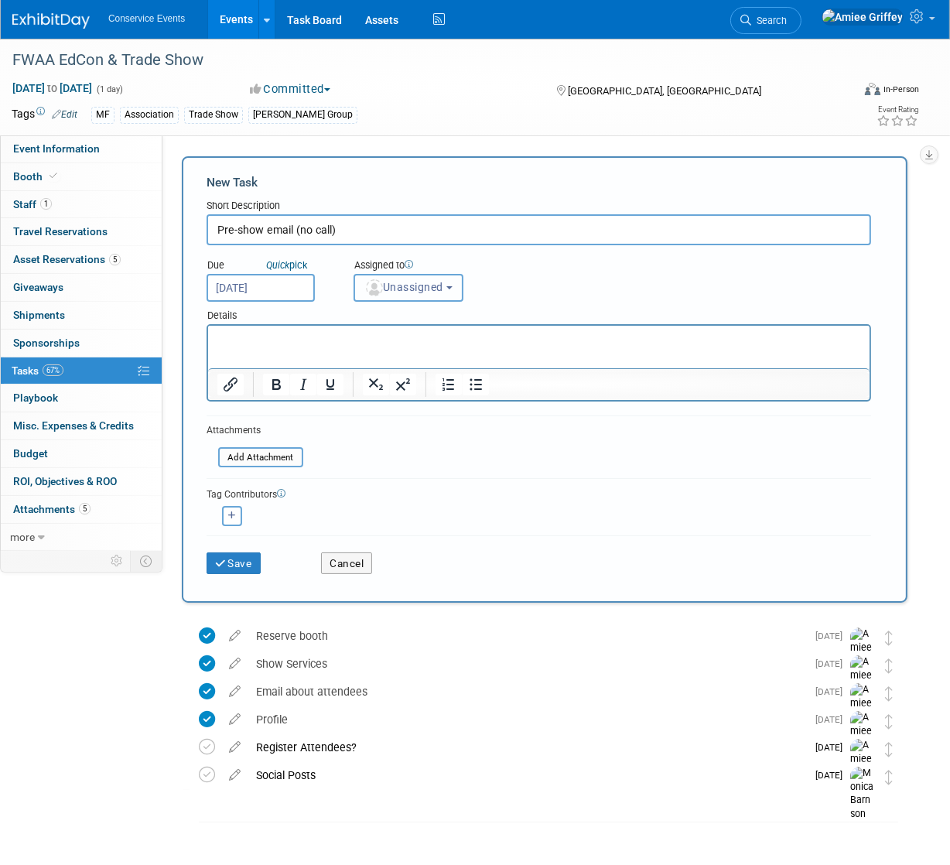
click at [397, 295] on button "Unassigned" at bounding box center [409, 288] width 110 height 28
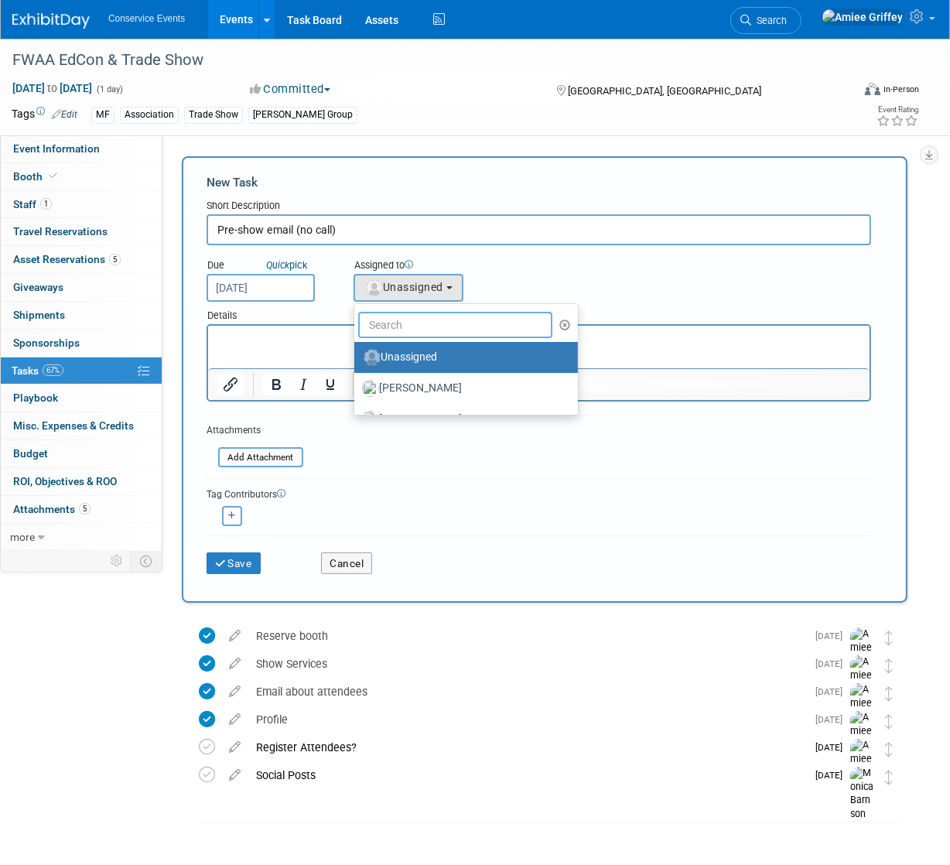
click at [422, 320] on input "text" at bounding box center [455, 325] width 194 height 26
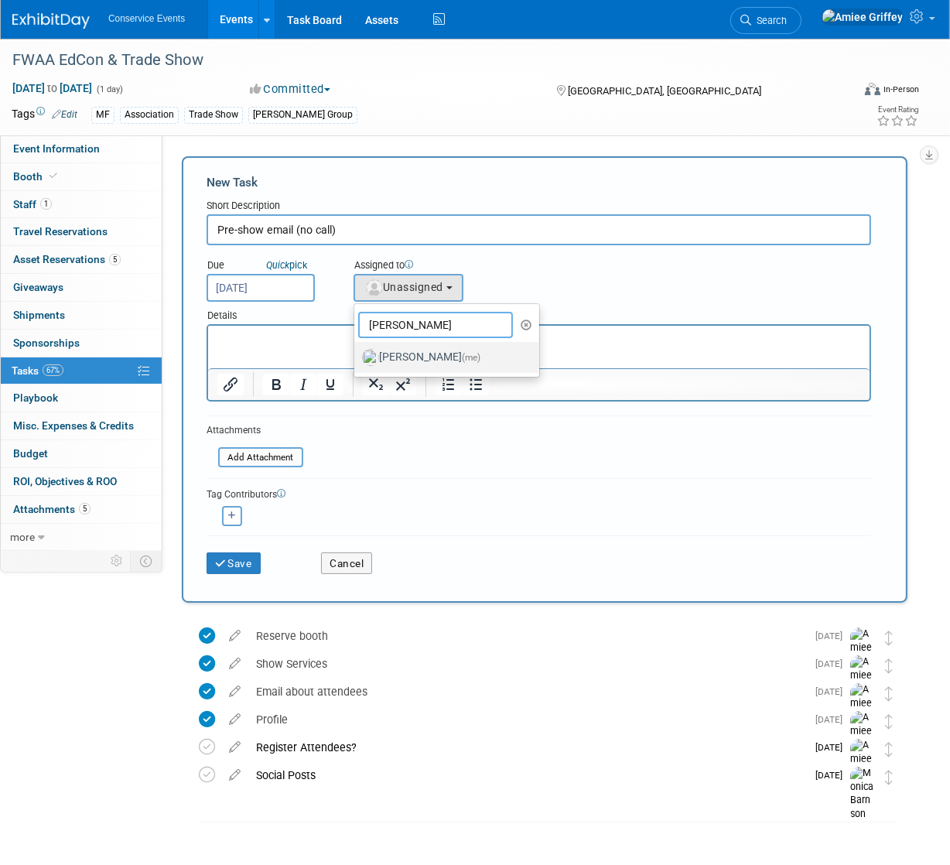
type input "amiee"
click at [392, 349] on label "Amiee Griffey (me)" at bounding box center [443, 357] width 162 height 25
click at [357, 351] on input "Amiee Griffey (me)" at bounding box center [352, 356] width 10 height 10
select select "28722387-35c6-4557-bb24-edeacb20f2e1"
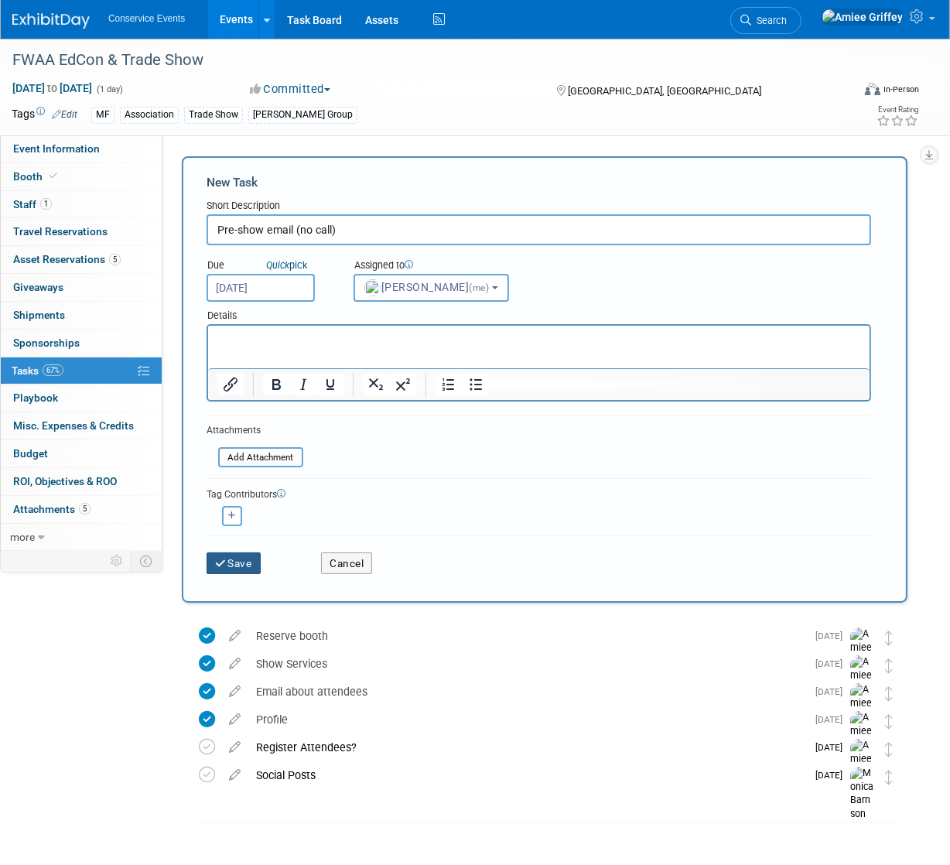
click at [257, 565] on button "Save" at bounding box center [234, 564] width 54 height 22
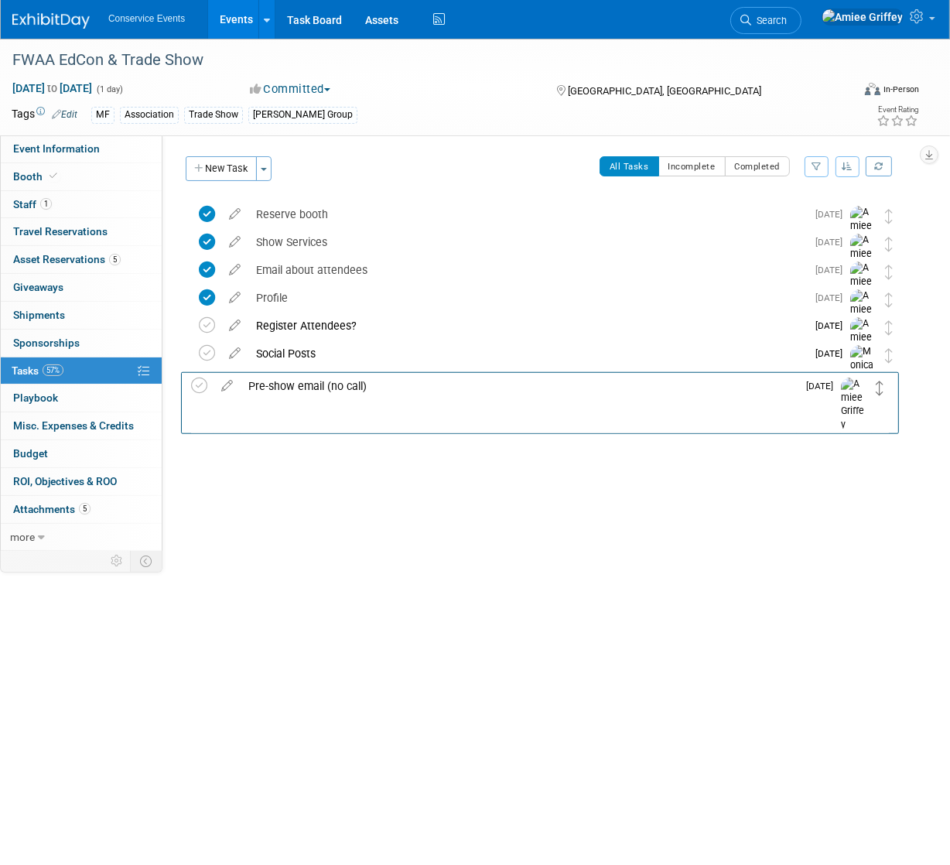
drag, startPoint x: 884, startPoint y: 219, endPoint x: 875, endPoint y: 389, distance: 169.7
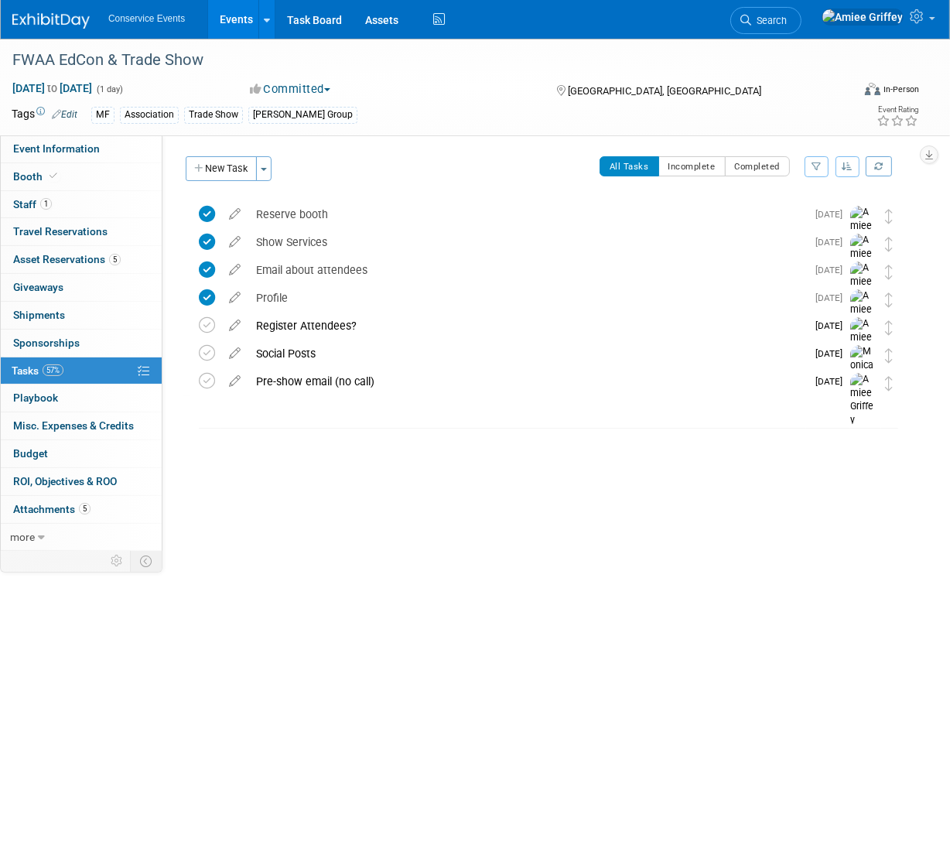
click at [269, 384] on div "Pre-show email (no call)" at bounding box center [527, 381] width 558 height 26
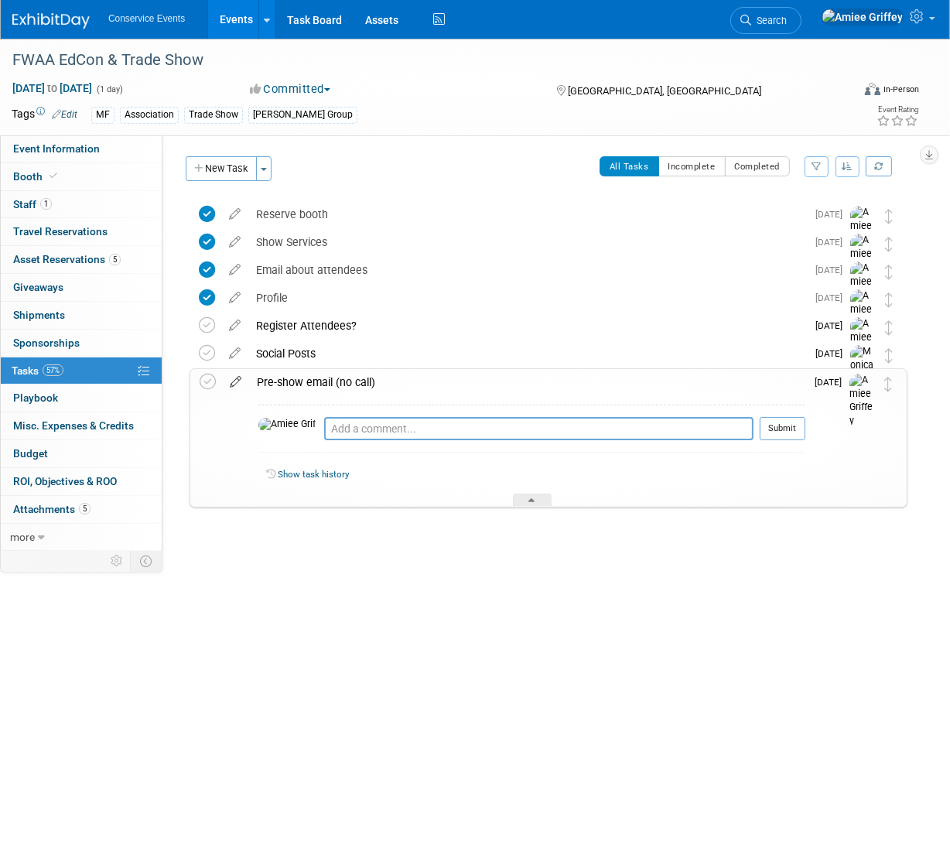
click at [234, 381] on icon at bounding box center [235, 378] width 27 height 19
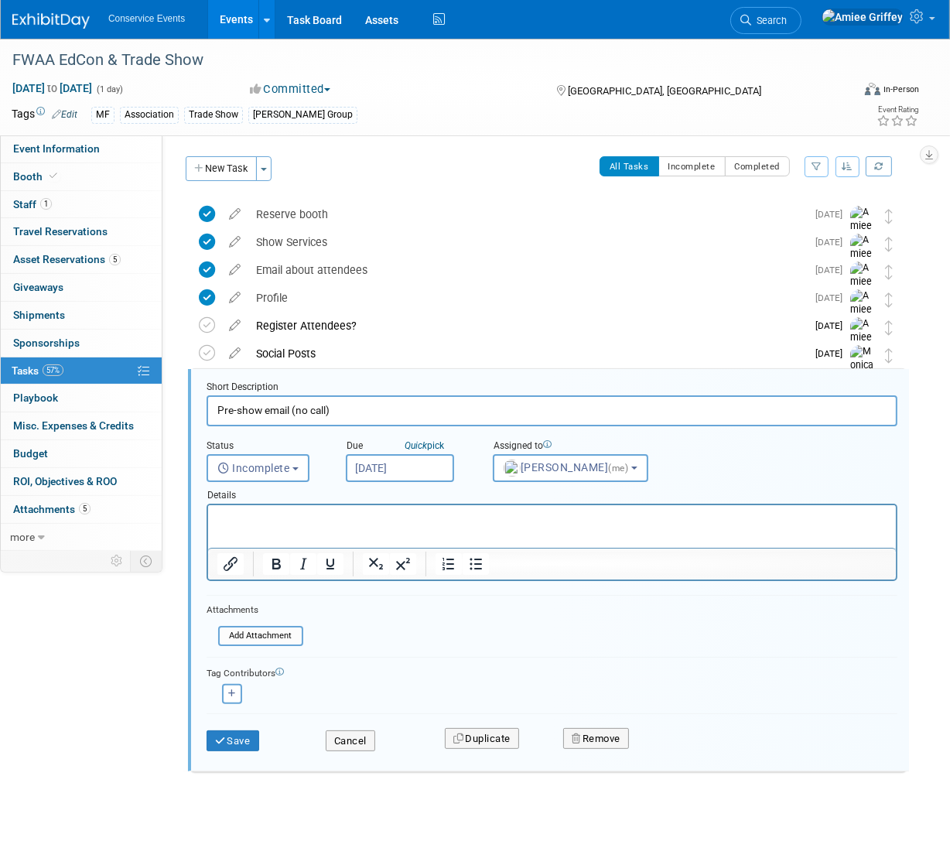
click at [392, 476] on body "Conservice Events Events Add Event Bulk Upload Events Shareable Event Boards Re…" at bounding box center [475, 432] width 950 height 865
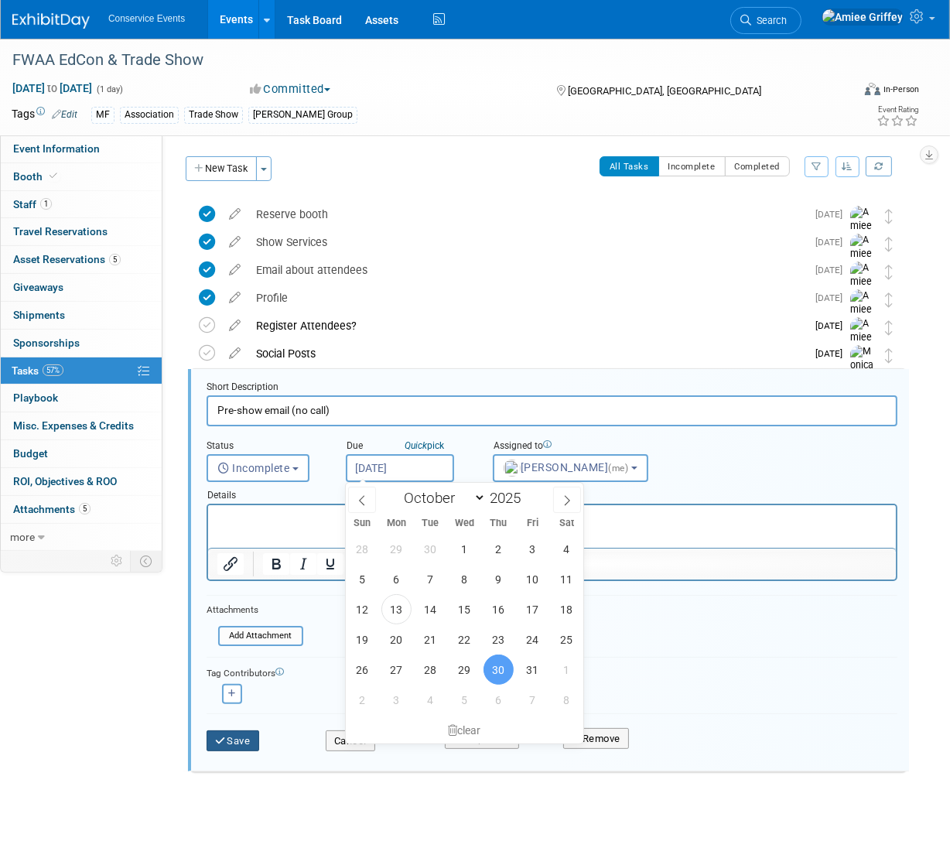
click at [248, 742] on button "Save" at bounding box center [233, 742] width 53 height 22
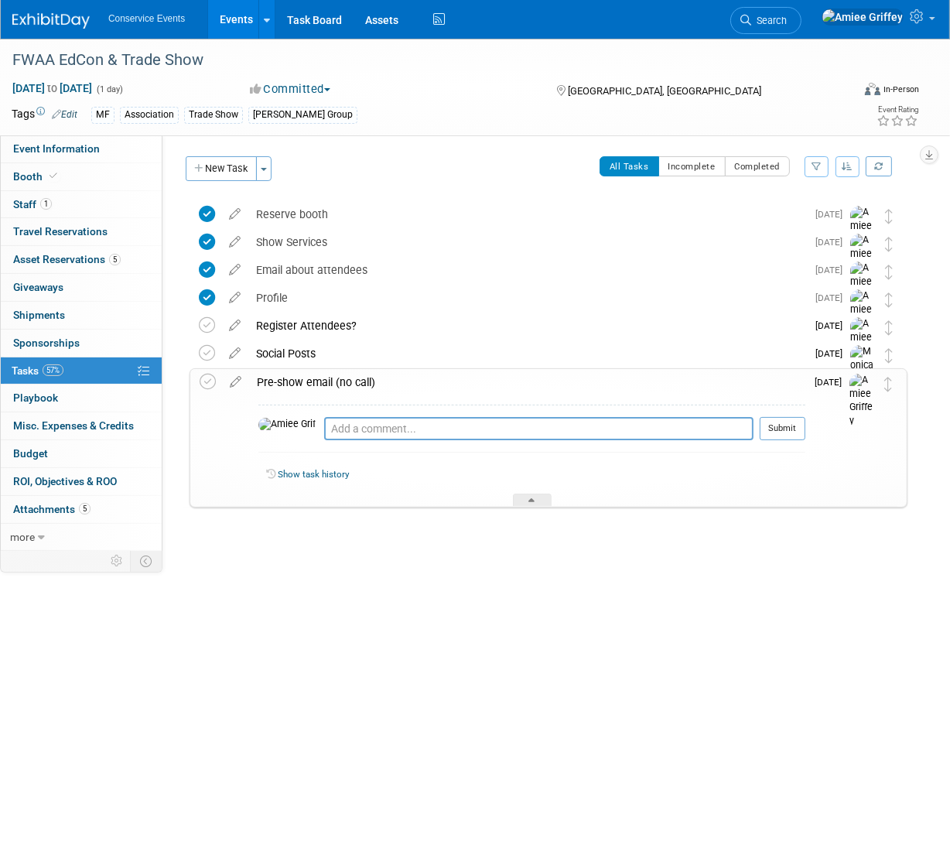
click at [300, 385] on div "Pre-show email (no call)" at bounding box center [527, 382] width 557 height 26
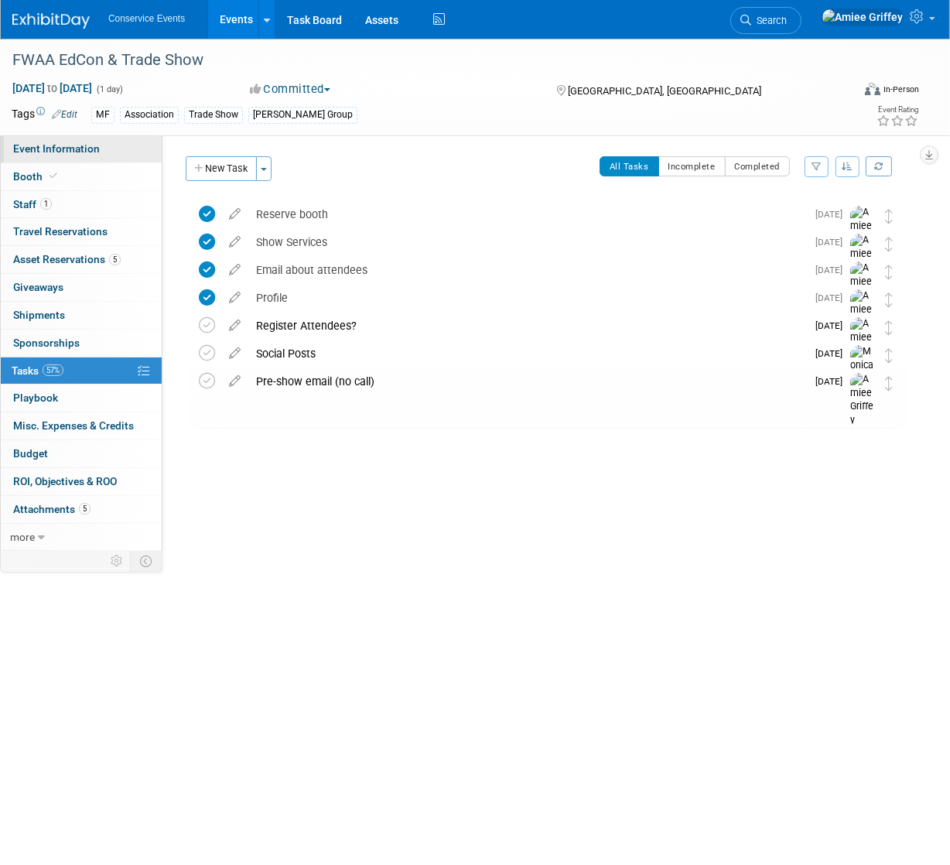
click at [51, 150] on span "Event Information" at bounding box center [56, 148] width 87 height 12
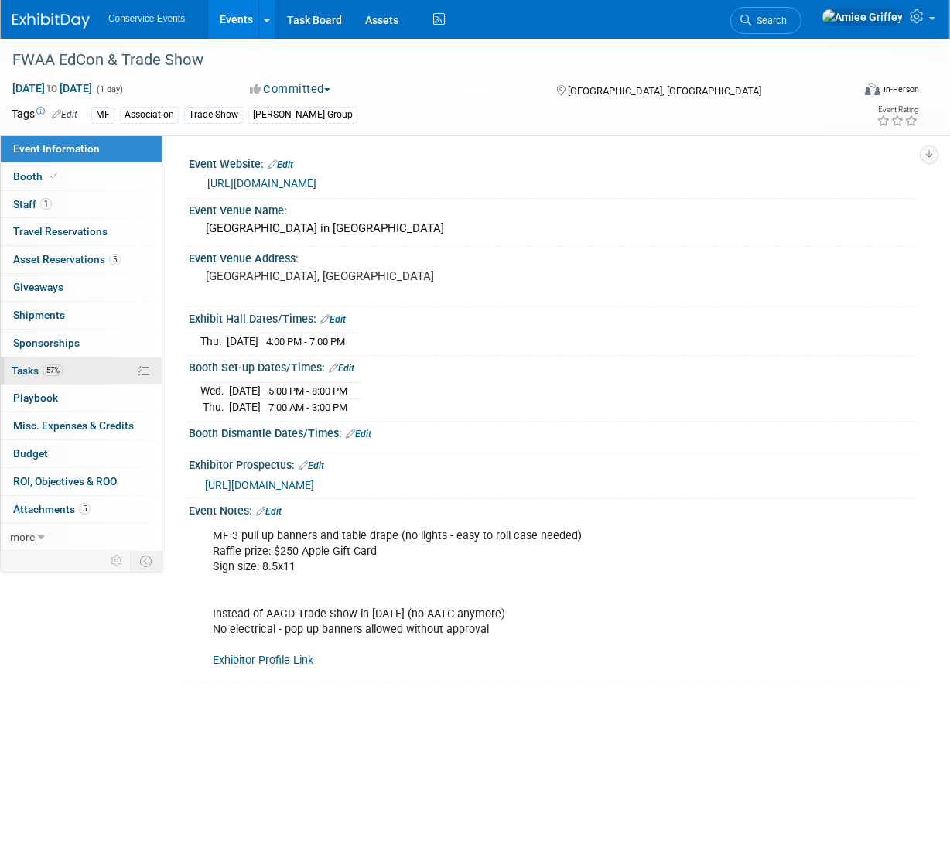
click at [70, 361] on link "57% Tasks 57%" at bounding box center [81, 371] width 161 height 27
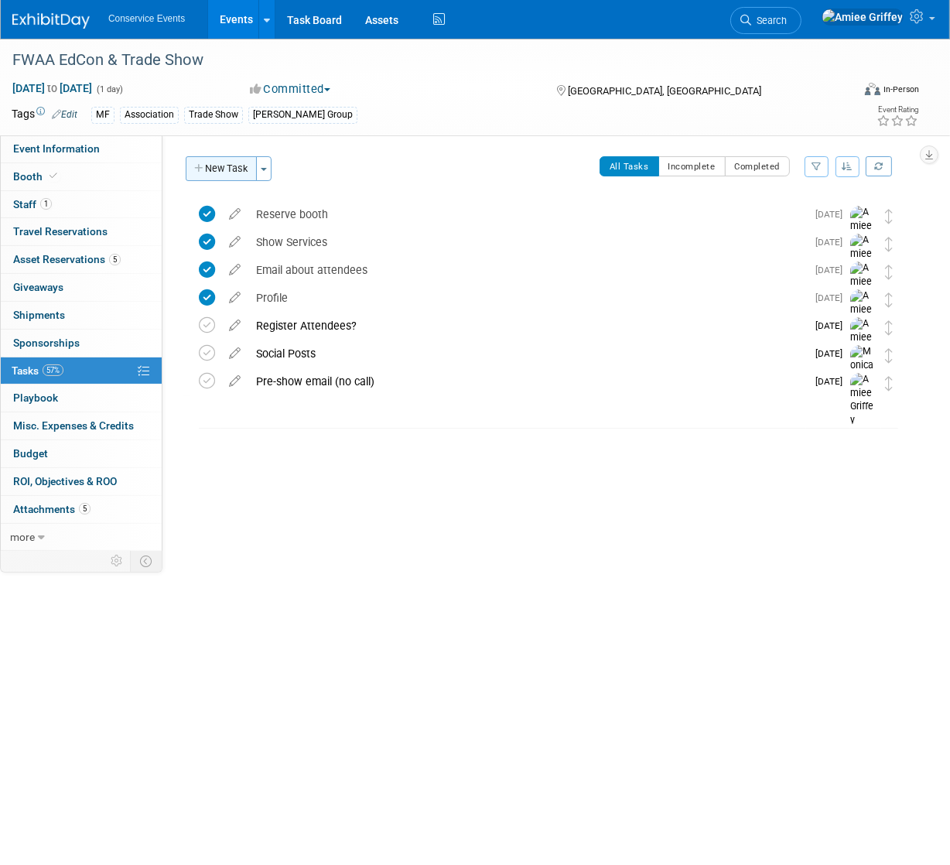
click at [225, 173] on button "New Task" at bounding box center [221, 168] width 71 height 25
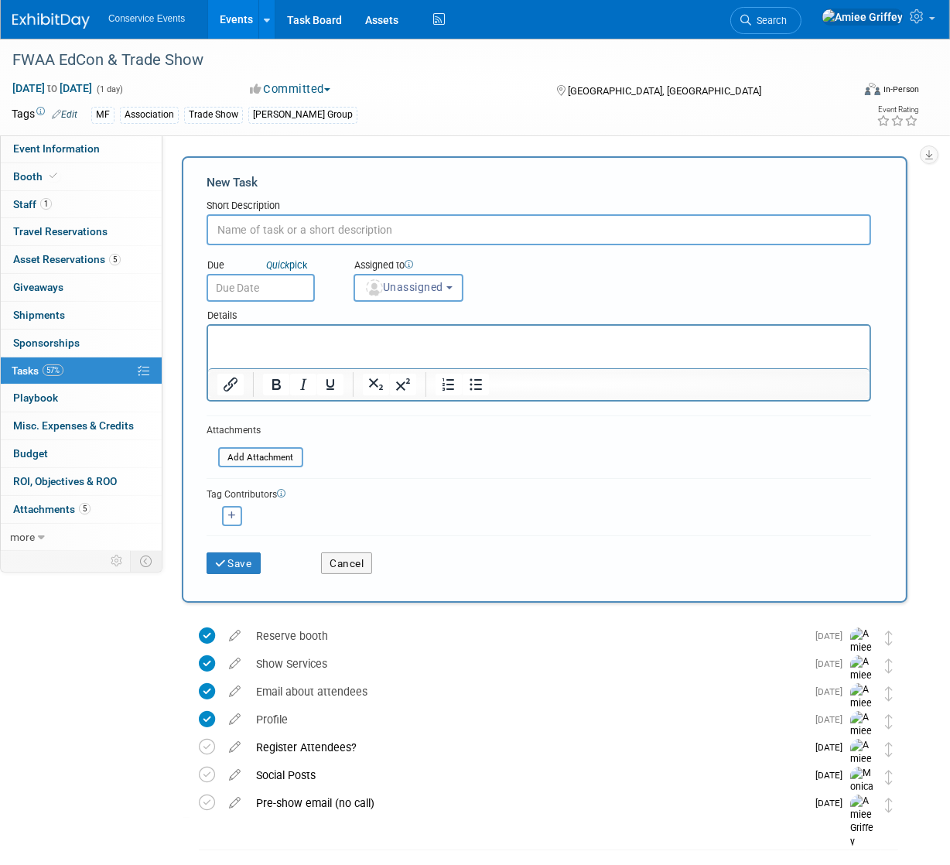
click at [292, 231] on input "text" at bounding box center [539, 229] width 665 height 31
type input "Follow-up and pick raffle winner"
click at [269, 282] on input "text" at bounding box center [261, 288] width 108 height 28
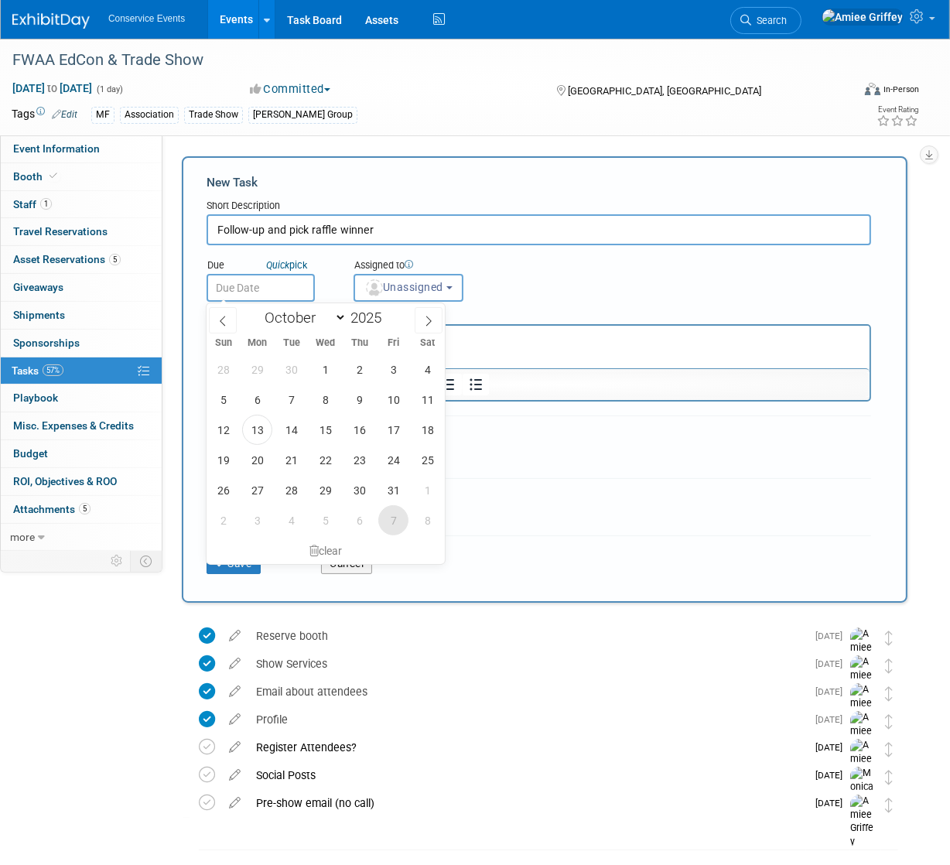
click at [386, 527] on span "7" at bounding box center [393, 520] width 30 height 30
type input "Nov 7, 2025"
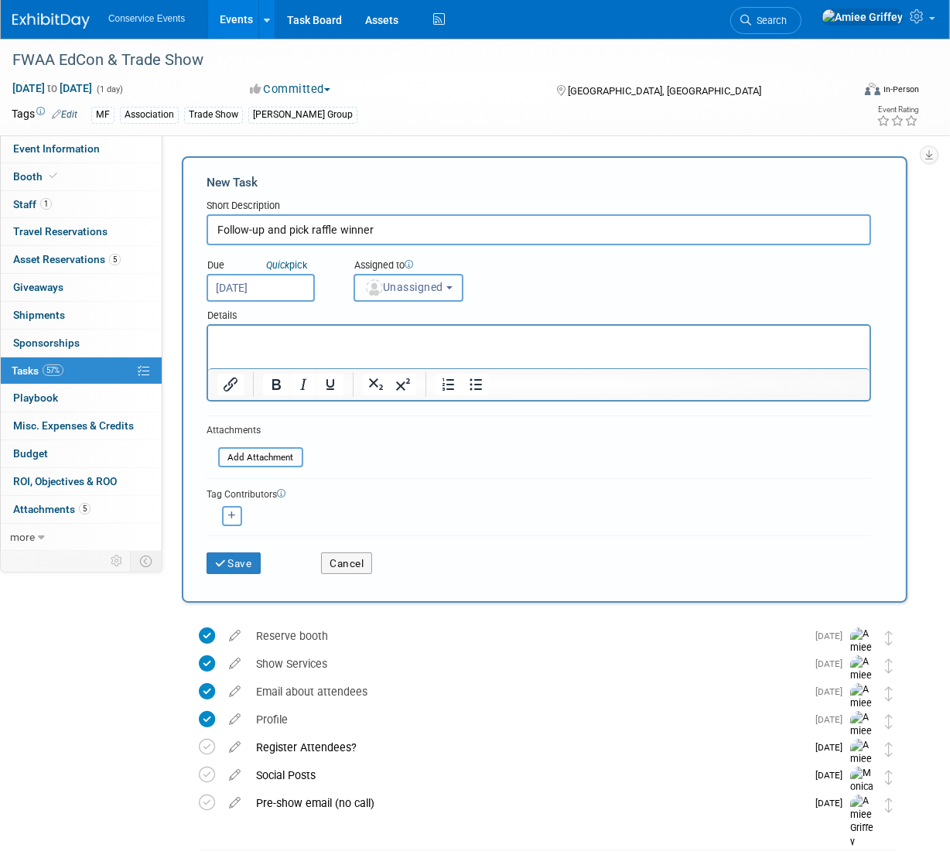
click at [440, 289] on span "Unassigned" at bounding box center [404, 287] width 79 height 12
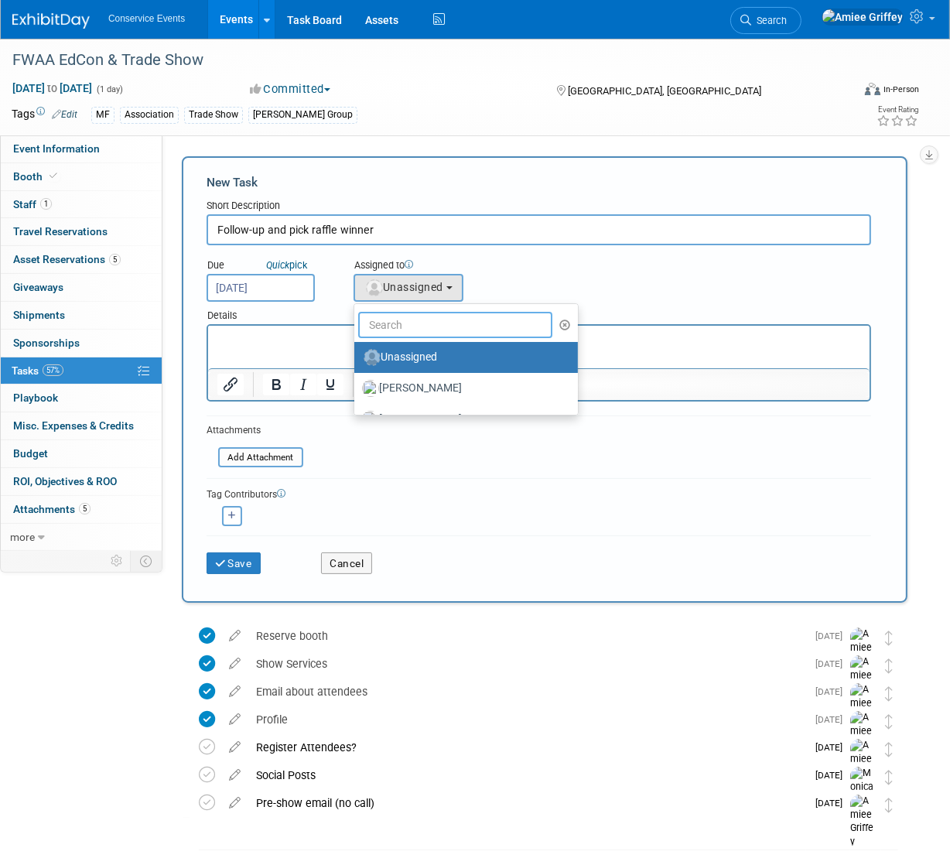
click at [444, 323] on input "text" at bounding box center [455, 325] width 194 height 26
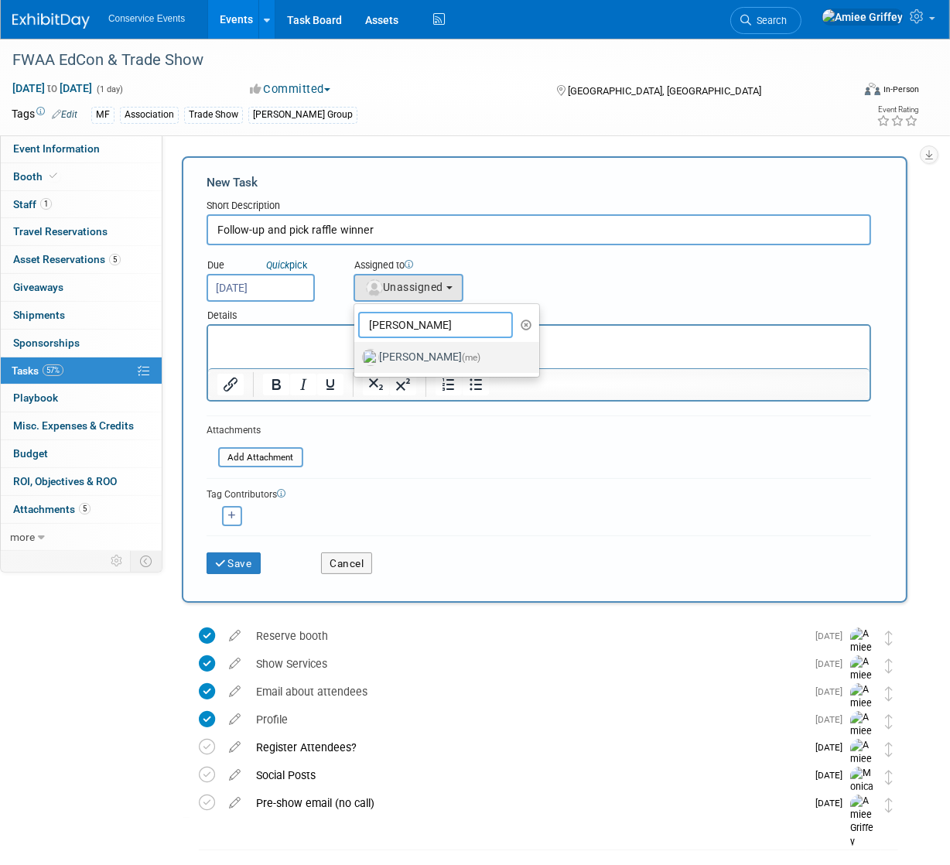
type input "amiee"
click at [396, 355] on label "Amiee Griffey (me)" at bounding box center [443, 357] width 162 height 25
click at [357, 355] on input "Amiee Griffey (me)" at bounding box center [352, 356] width 10 height 10
select select "28722387-35c6-4557-bb24-edeacb20f2e1"
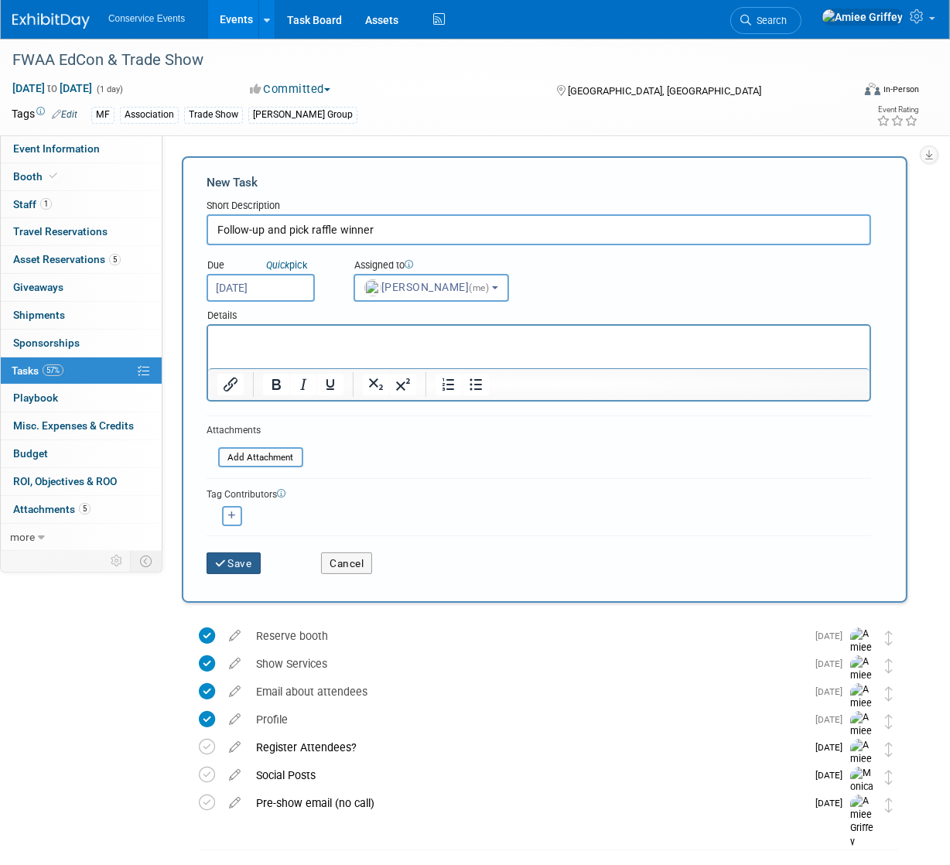
click at [245, 561] on button "Save" at bounding box center [234, 564] width 54 height 22
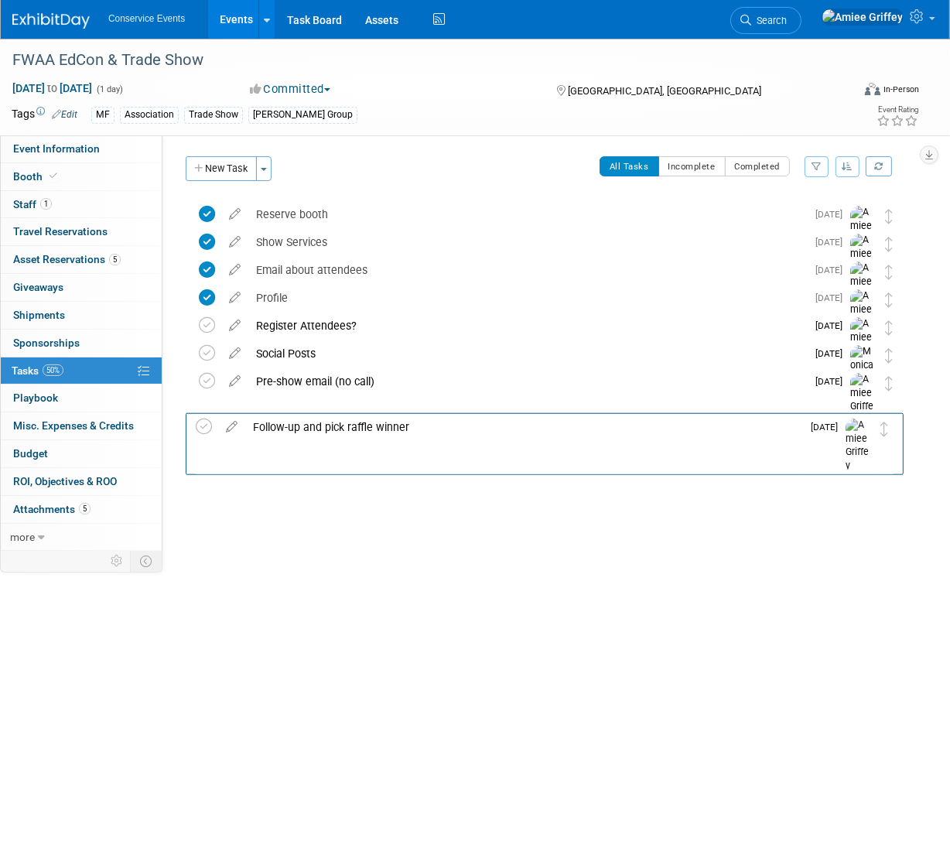
drag, startPoint x: 889, startPoint y: 214, endPoint x: 872, endPoint y: 420, distance: 206.7
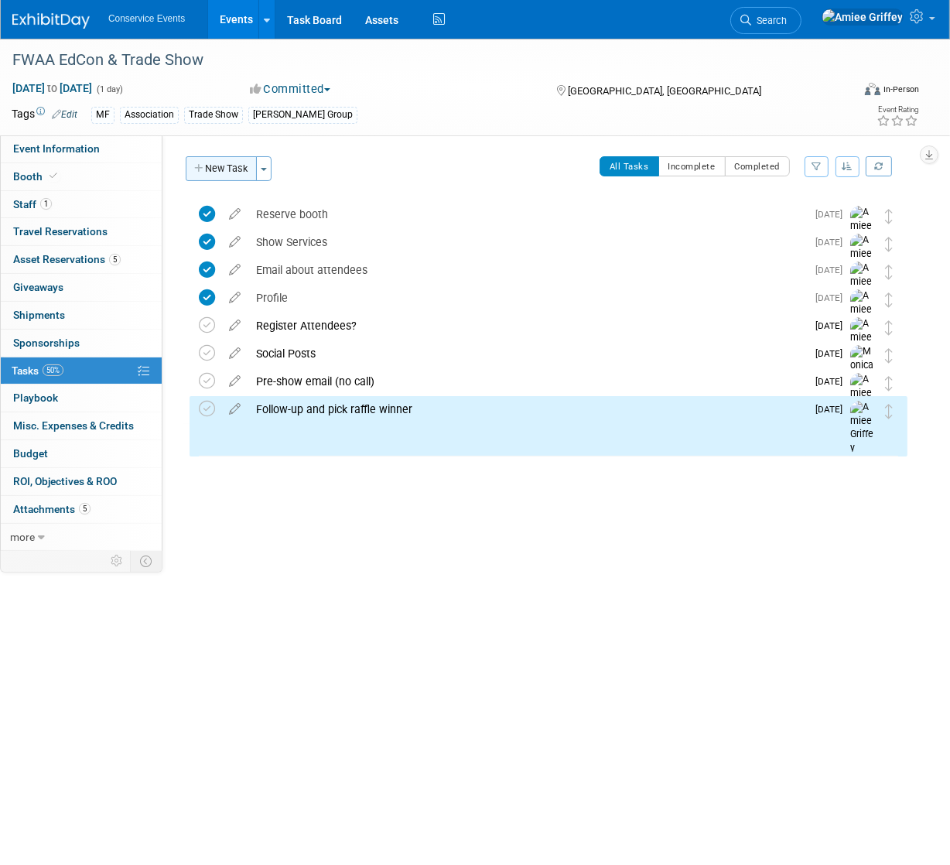
click at [217, 170] on button "New Task" at bounding box center [221, 168] width 71 height 25
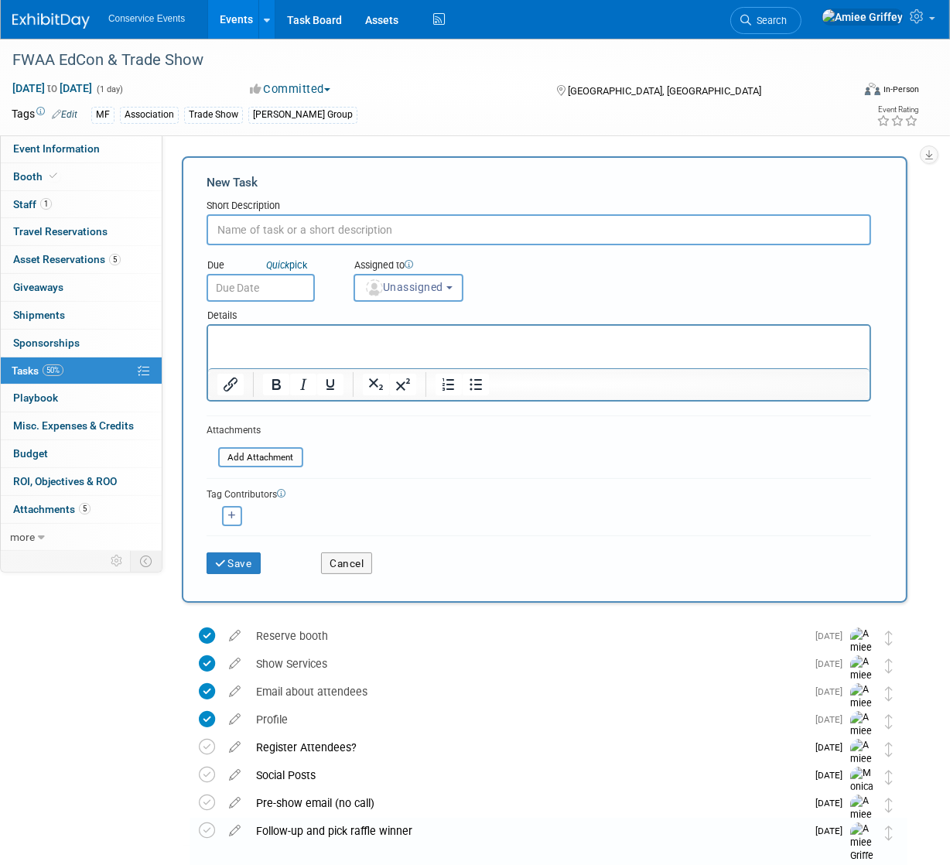
click at [276, 235] on input "text" at bounding box center [539, 229] width 665 height 31
type input "Case return shipping - follow-up with TG"
click at [252, 285] on input "text" at bounding box center [261, 288] width 108 height 28
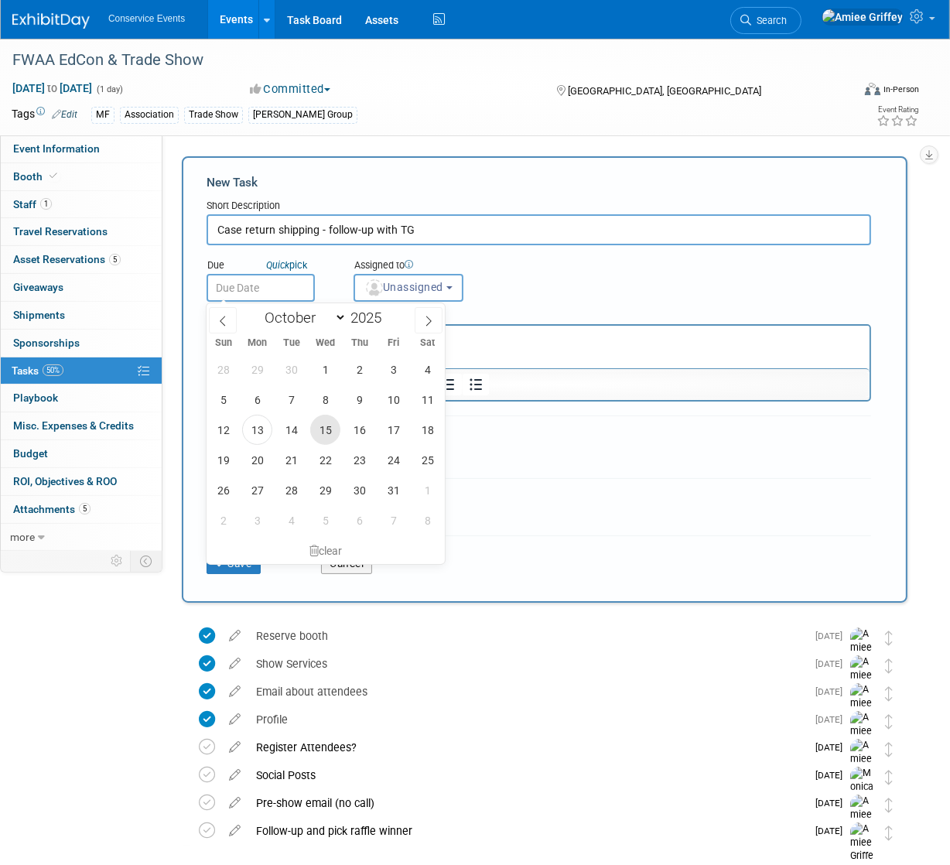
click at [327, 432] on span "15" at bounding box center [325, 430] width 30 height 30
type input "Oct 15, 2025"
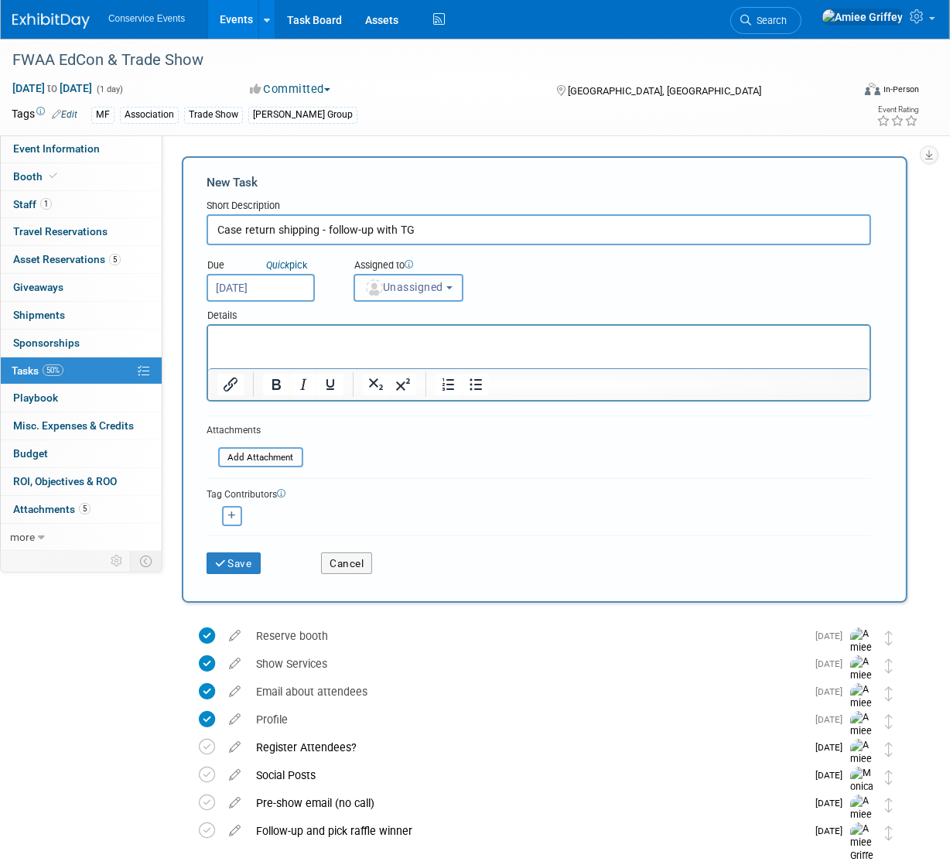
click at [413, 286] on span "Unassigned" at bounding box center [404, 287] width 79 height 12
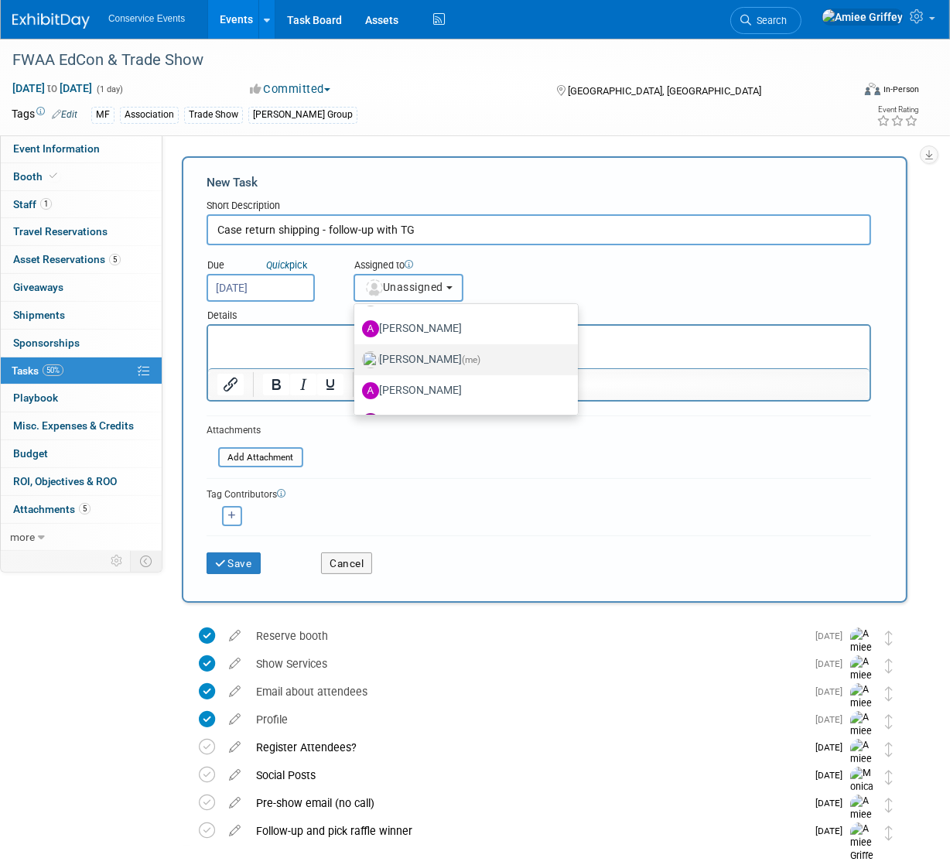
scroll to position [122, 0]
click at [424, 358] on label "Amiee Griffey (me)" at bounding box center [462, 359] width 200 height 25
click at [357, 358] on input "Amiee Griffey (me)" at bounding box center [352, 357] width 10 height 10
select select "28722387-35c6-4557-bb24-edeacb20f2e1"
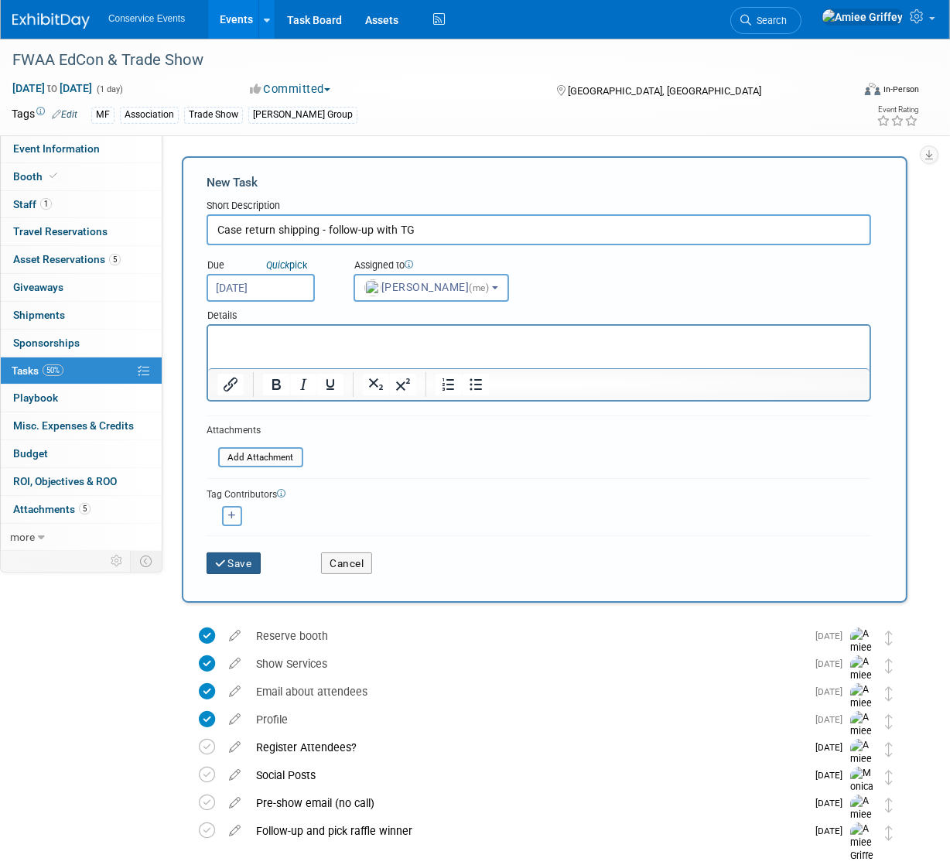
click at [238, 560] on button "Save" at bounding box center [234, 564] width 54 height 22
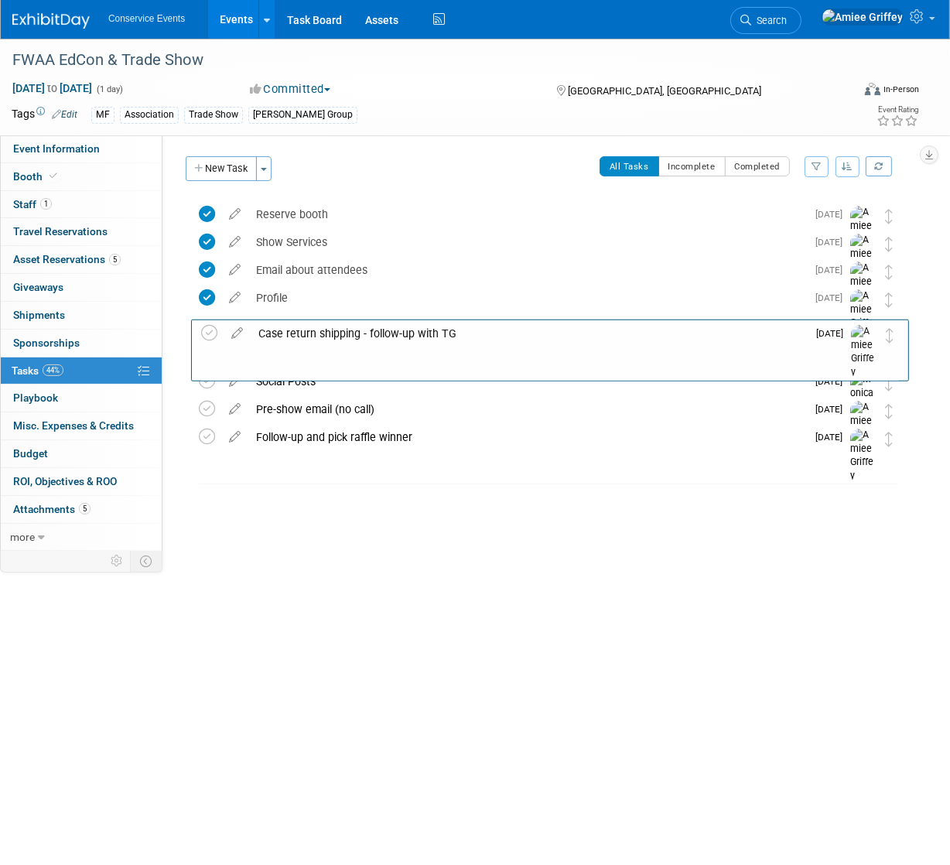
drag, startPoint x: 887, startPoint y: 216, endPoint x: 874, endPoint y: 328, distance: 113.0
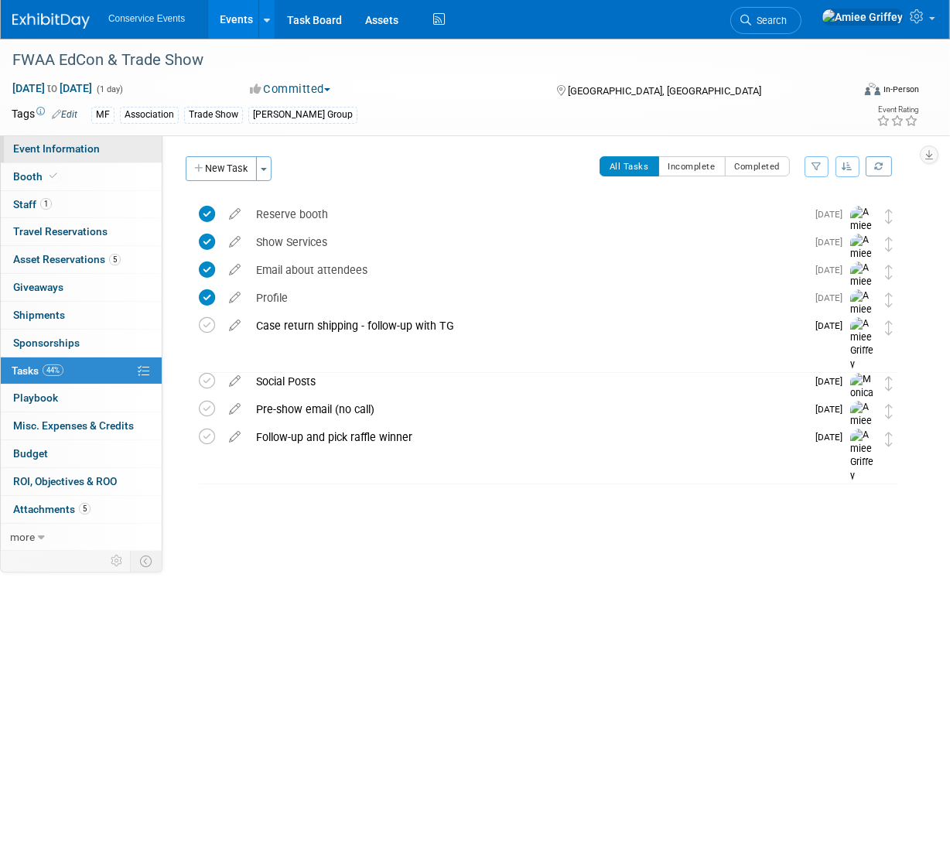
click at [75, 149] on span "Event Information" at bounding box center [56, 148] width 87 height 12
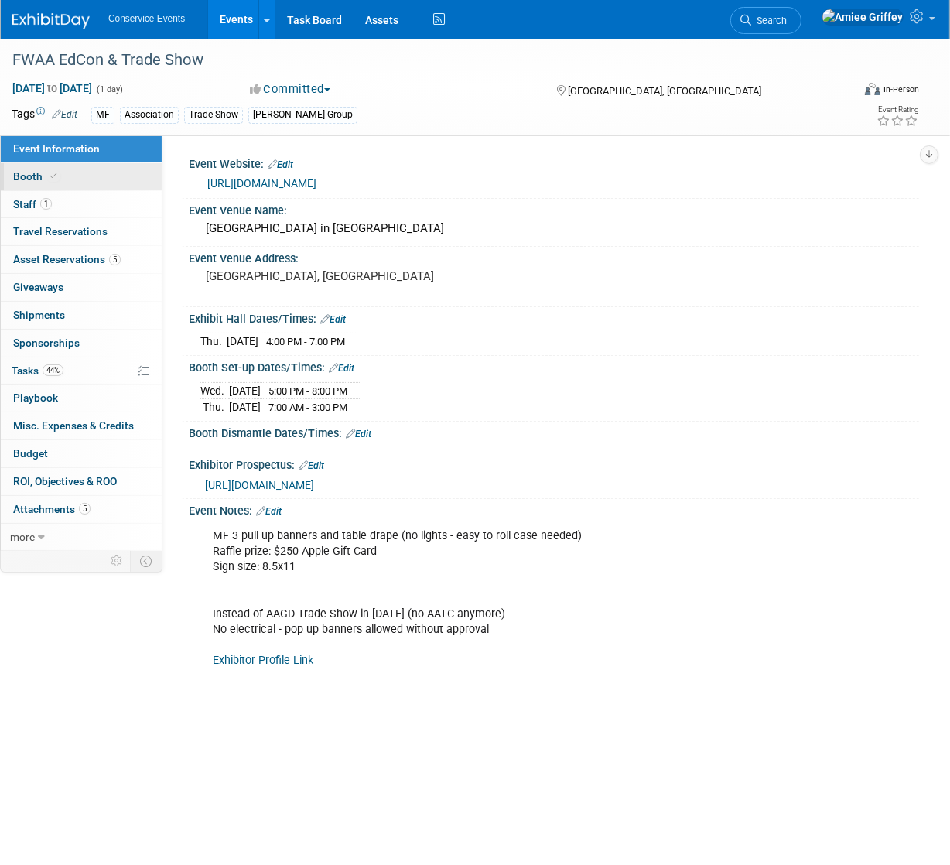
click at [79, 183] on link "Booth" at bounding box center [81, 176] width 161 height 27
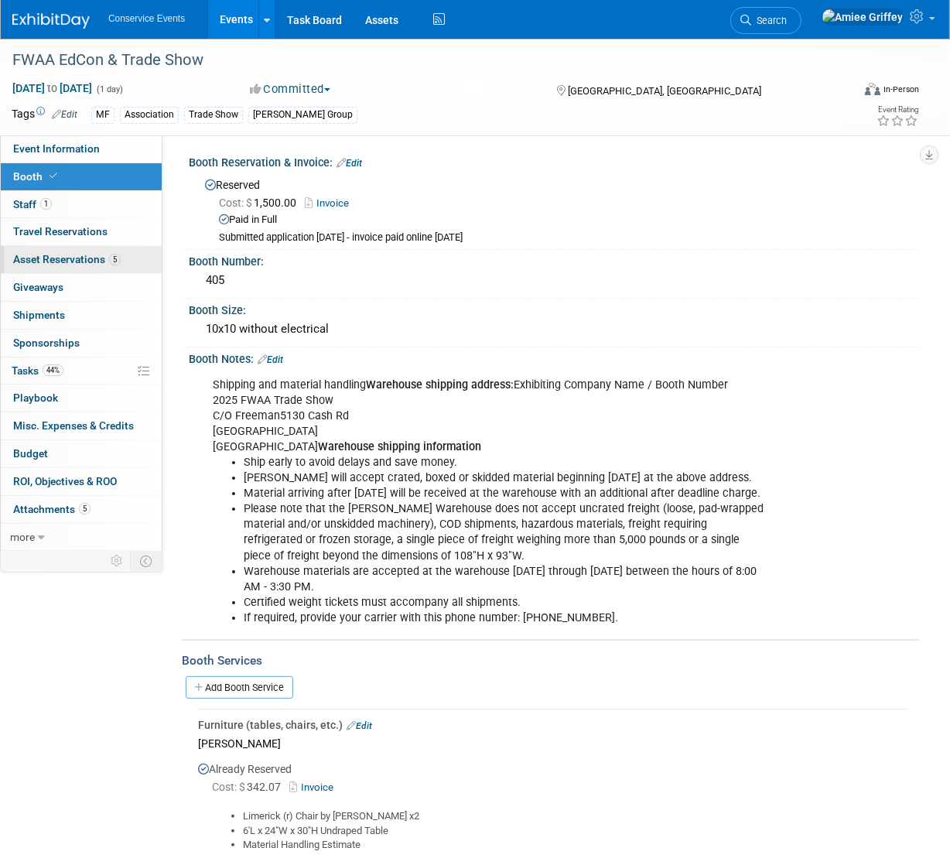
scroll to position [0, 0]
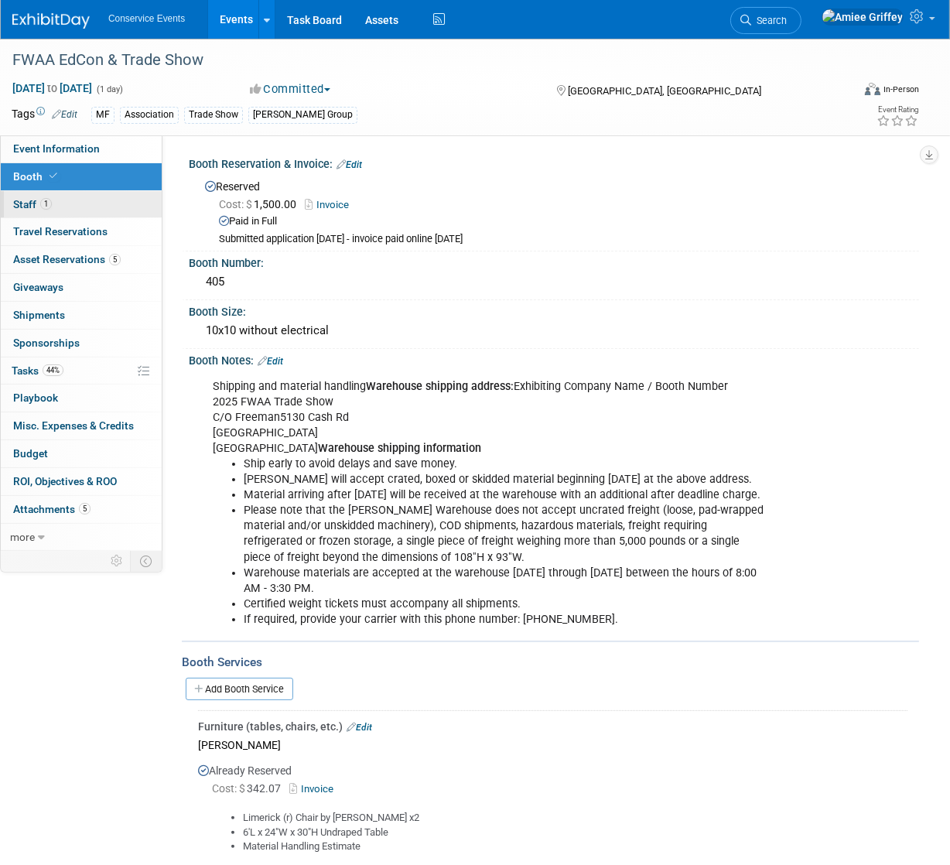
click at [46, 208] on span "1" at bounding box center [46, 204] width 12 height 12
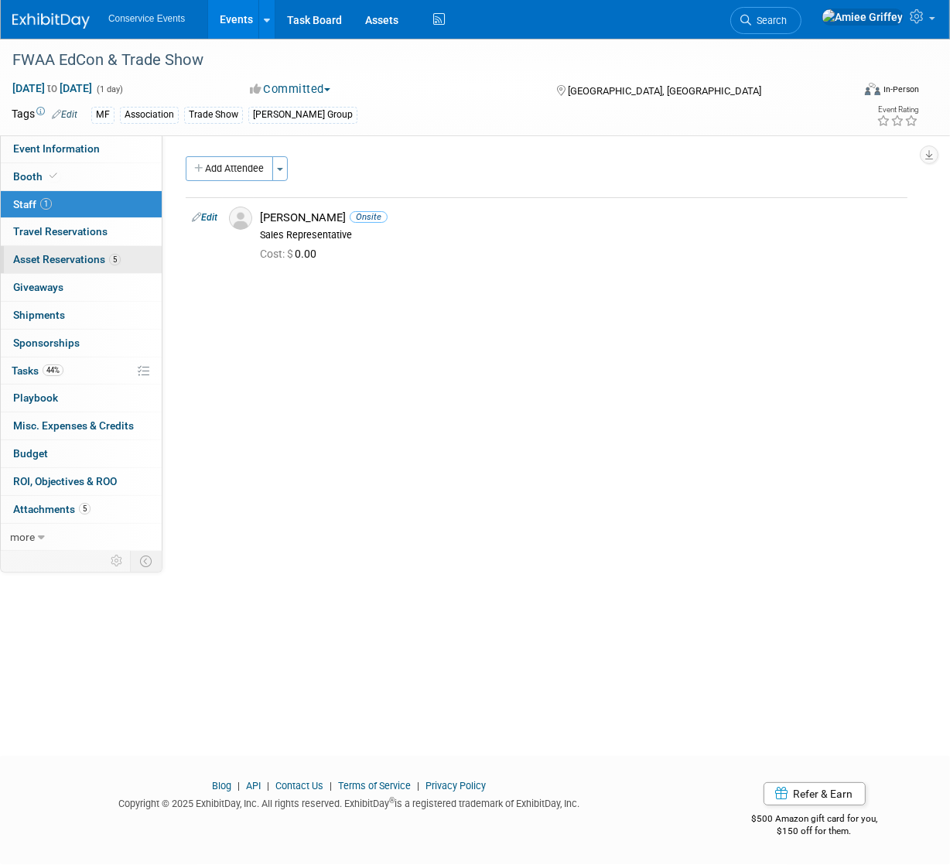
click at [73, 262] on span "Asset Reservations 5" at bounding box center [67, 259] width 108 height 12
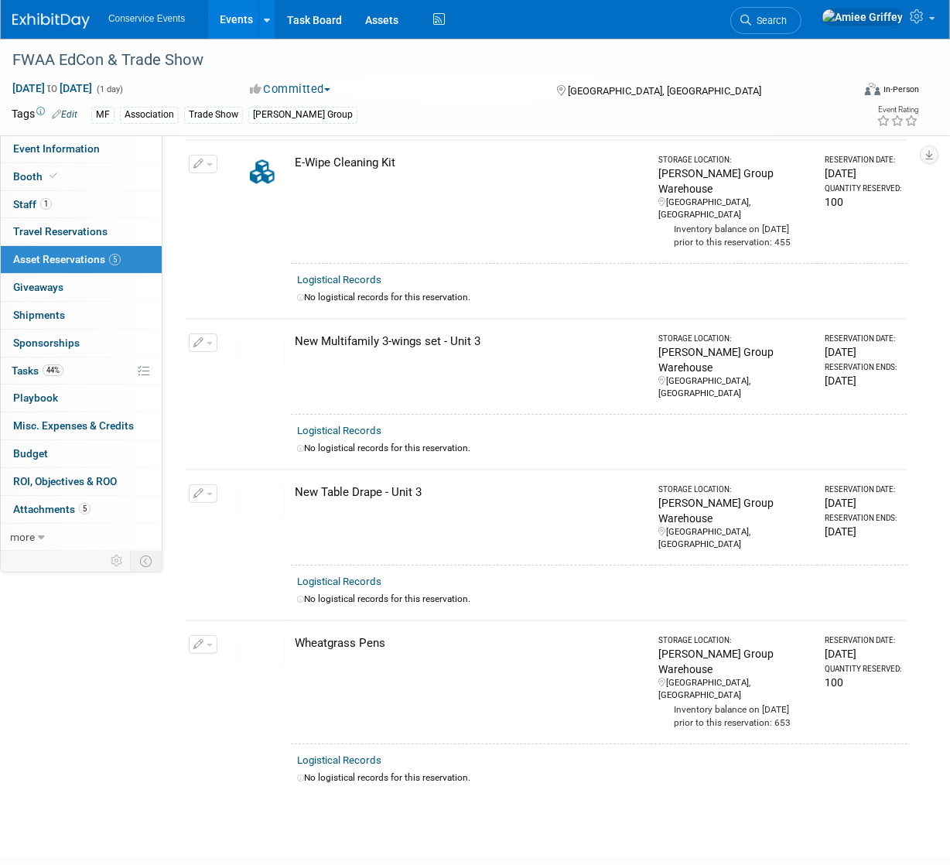
scroll to position [308, 0]
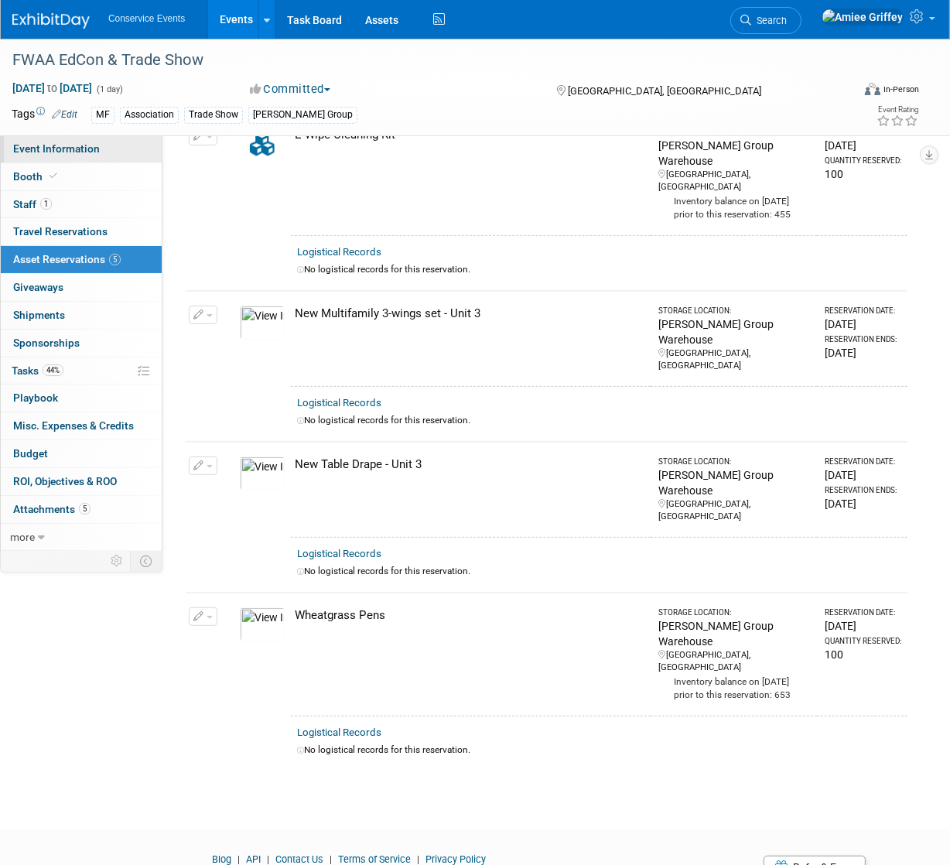
click at [77, 148] on span "Event Information" at bounding box center [56, 148] width 87 height 12
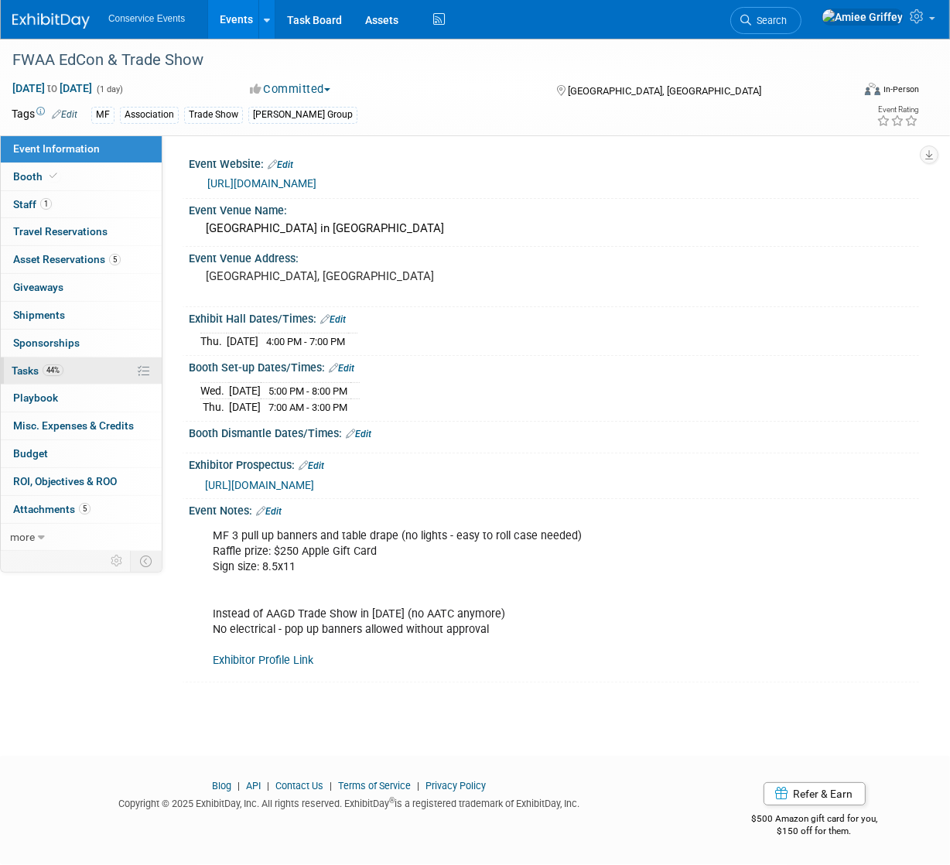
click at [84, 377] on link "44% Tasks 44%" at bounding box center [81, 371] width 161 height 27
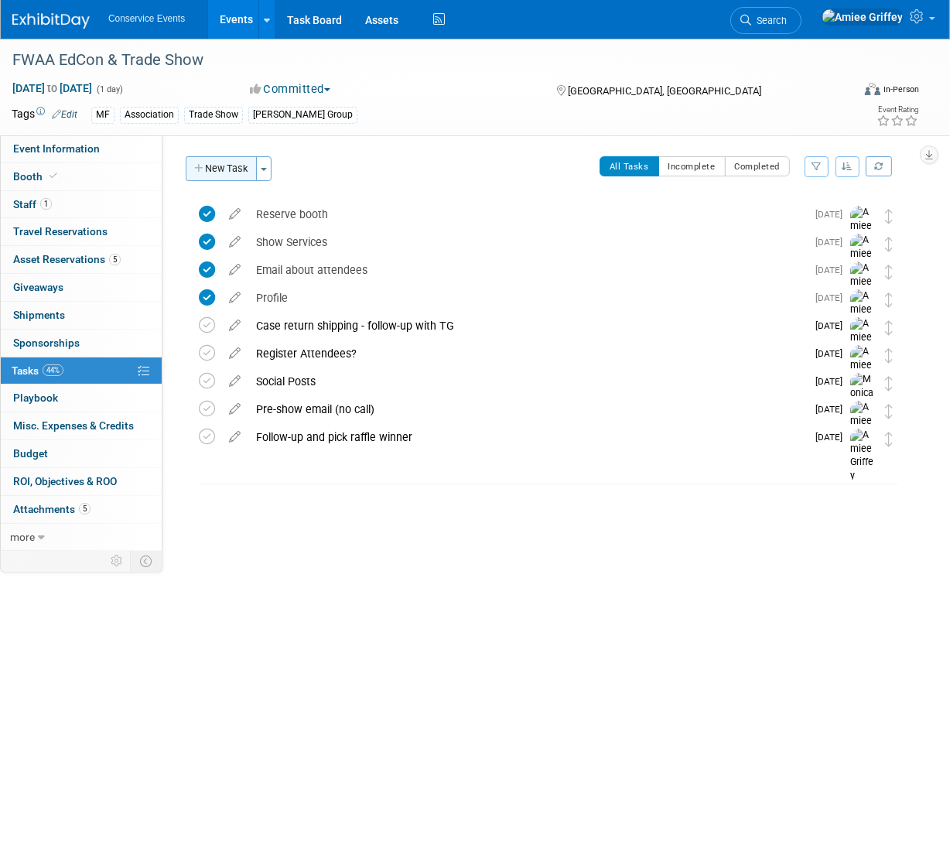
click at [216, 175] on button "New Task" at bounding box center [221, 168] width 71 height 25
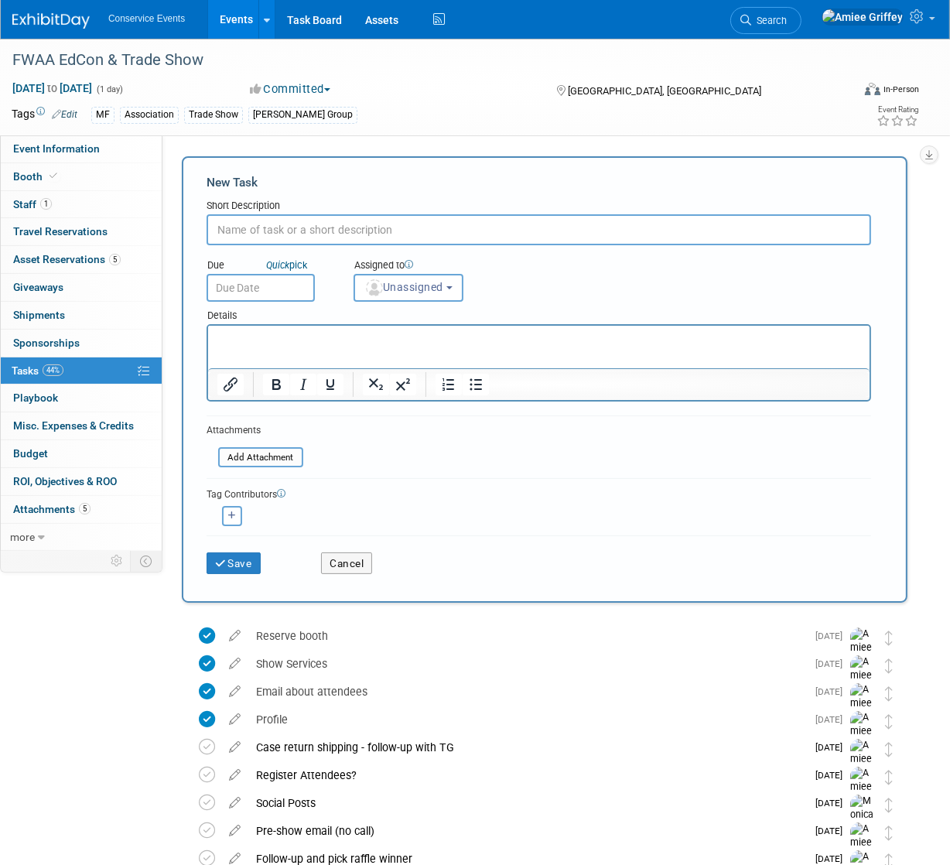
click at [268, 222] on input "text" at bounding box center [539, 229] width 665 height 31
type input "Email winner and order prize"
click at [293, 285] on input "text" at bounding box center [261, 288] width 108 height 28
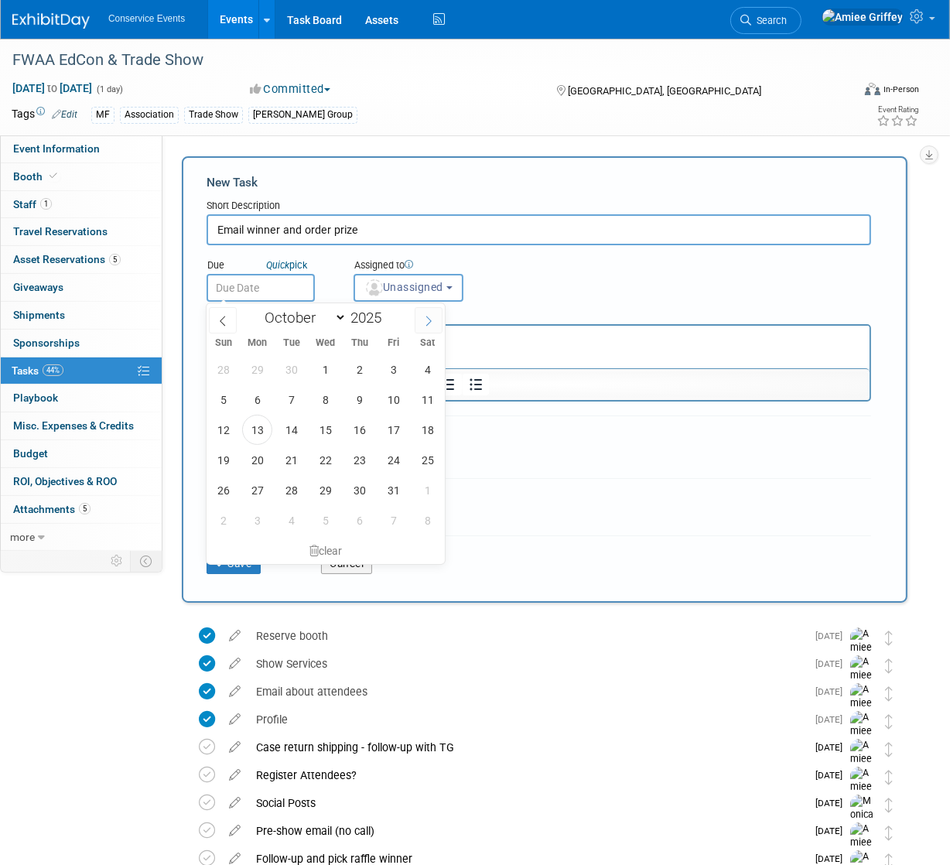
click at [425, 324] on icon at bounding box center [428, 321] width 11 height 11
select select "10"
click at [317, 431] on span "12" at bounding box center [325, 430] width 30 height 30
type input "Nov 12, 2025"
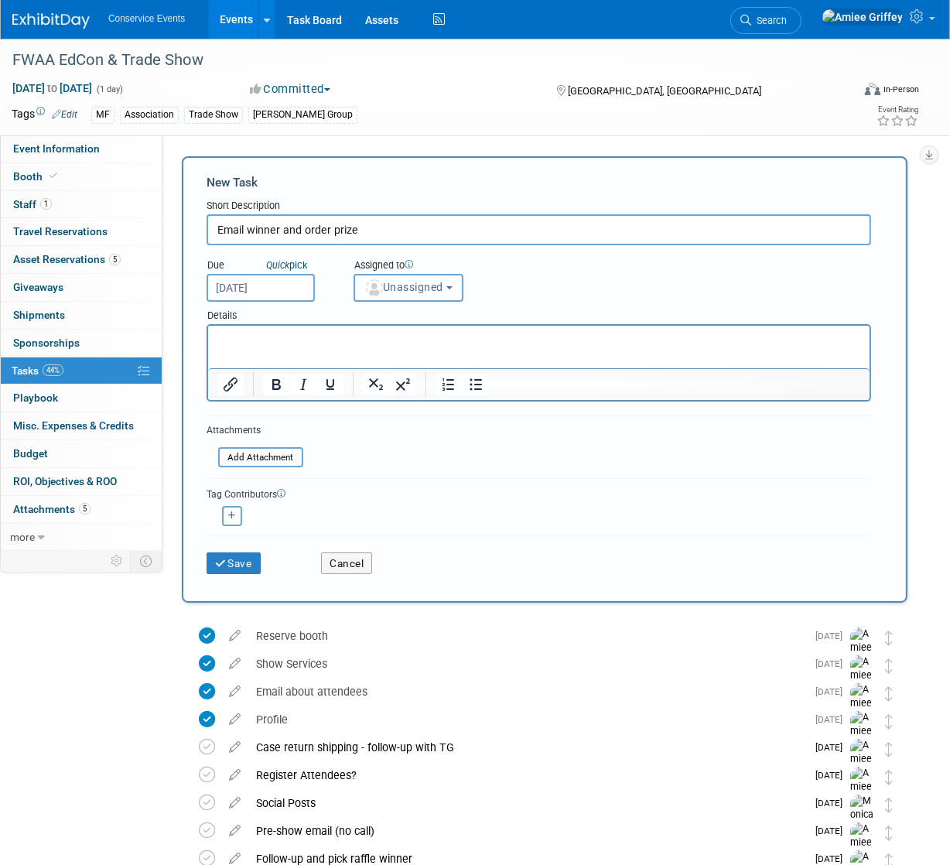
click at [416, 286] on span "Unassigned" at bounding box center [404, 287] width 79 height 12
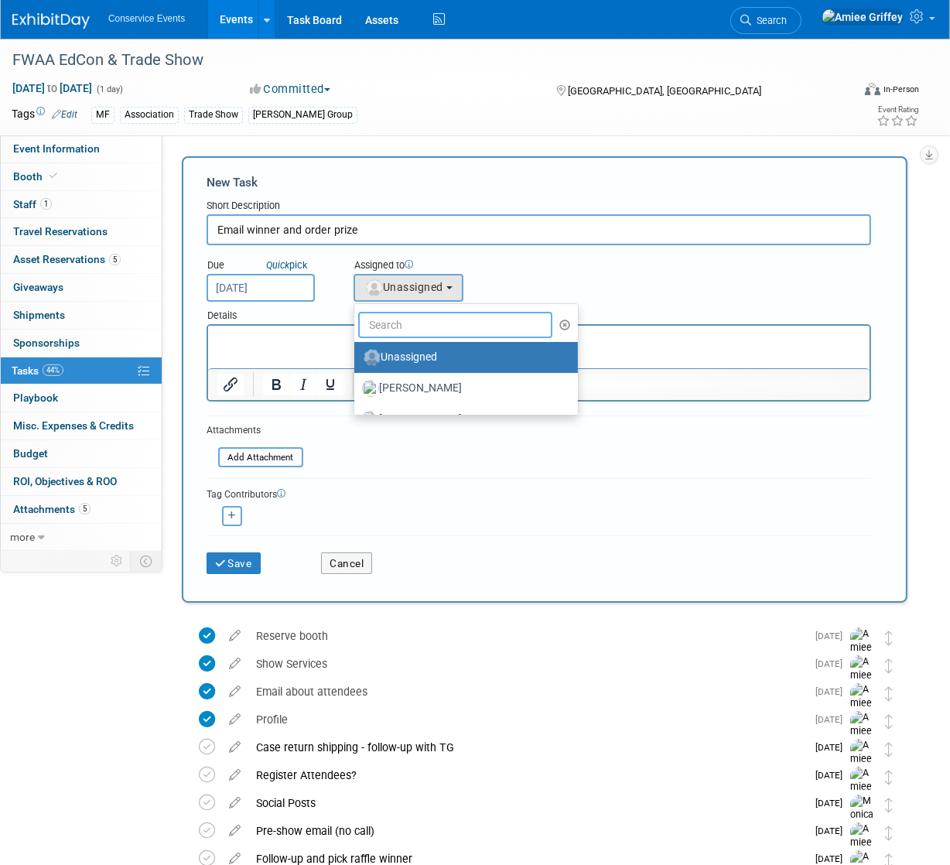
click at [452, 325] on input "text" at bounding box center [455, 325] width 194 height 26
type input "Amiee"
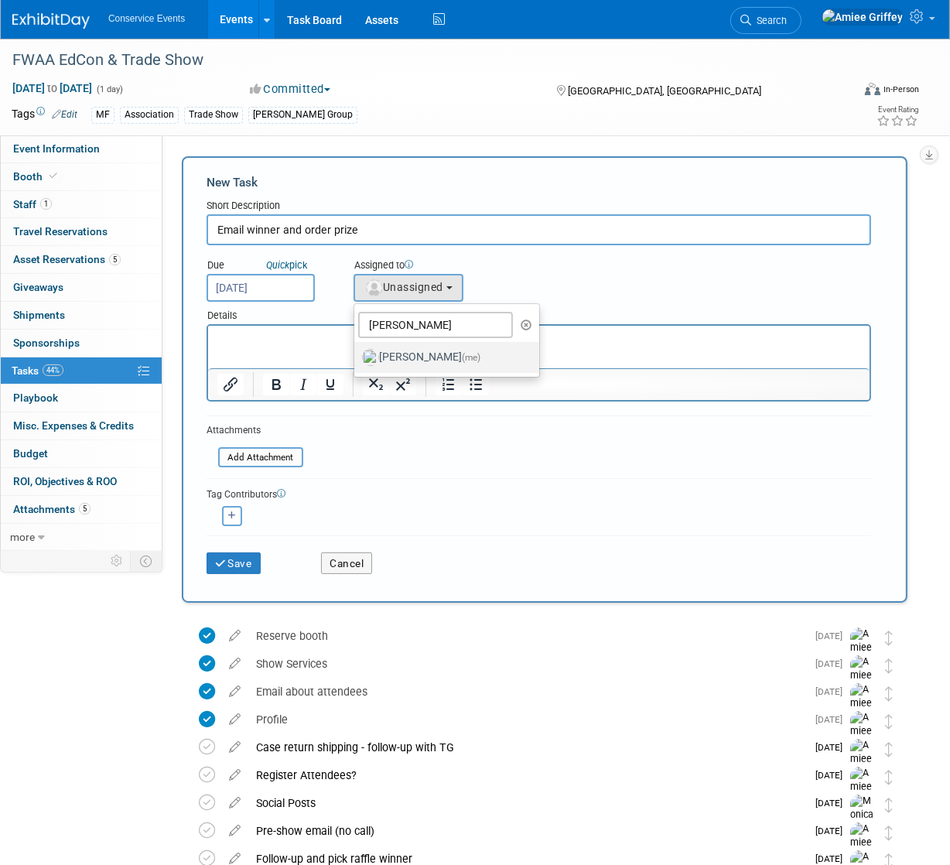
click at [420, 365] on label "Amiee Griffey (me)" at bounding box center [443, 357] width 162 height 25
click at [357, 361] on input "Amiee Griffey (me)" at bounding box center [352, 356] width 10 height 10
select select "28722387-35c6-4557-bb24-edeacb20f2e1"
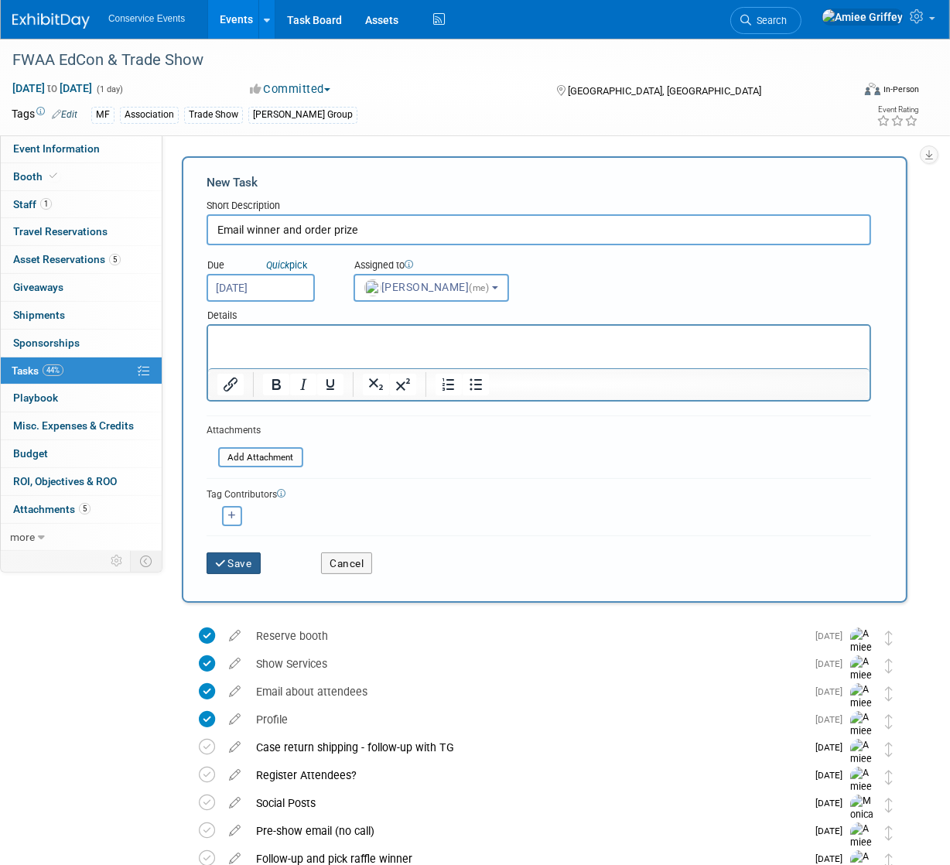
click at [242, 555] on button "Save" at bounding box center [234, 564] width 54 height 22
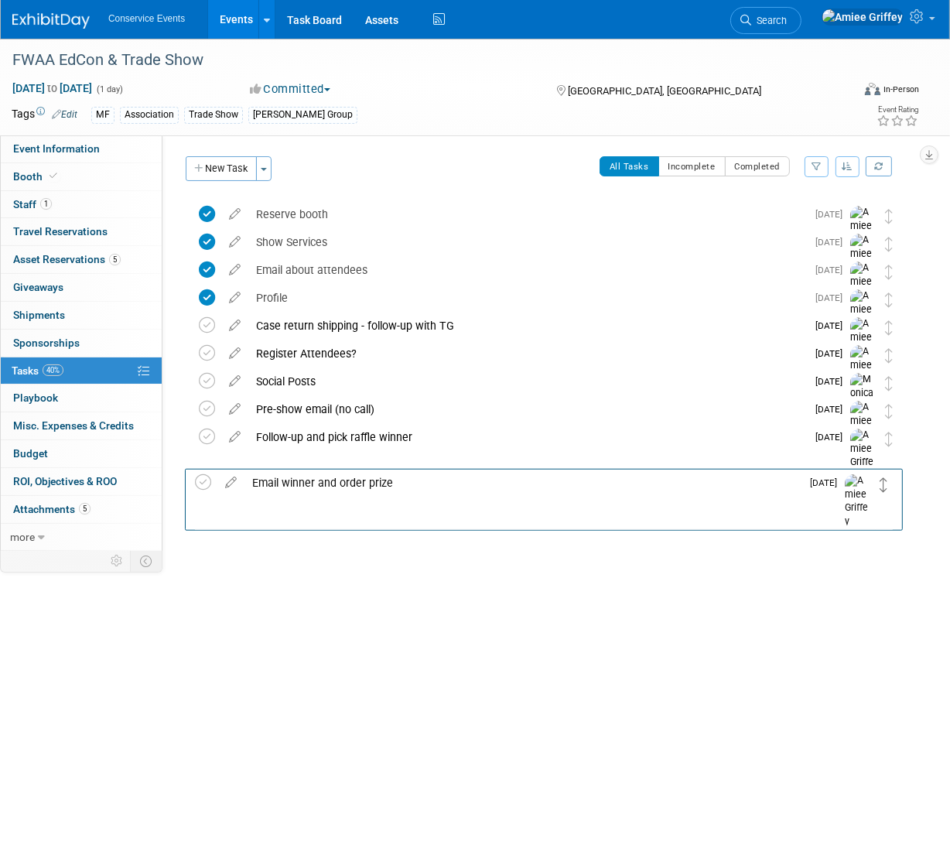
drag, startPoint x: 886, startPoint y: 213, endPoint x: 881, endPoint y: 481, distance: 267.9
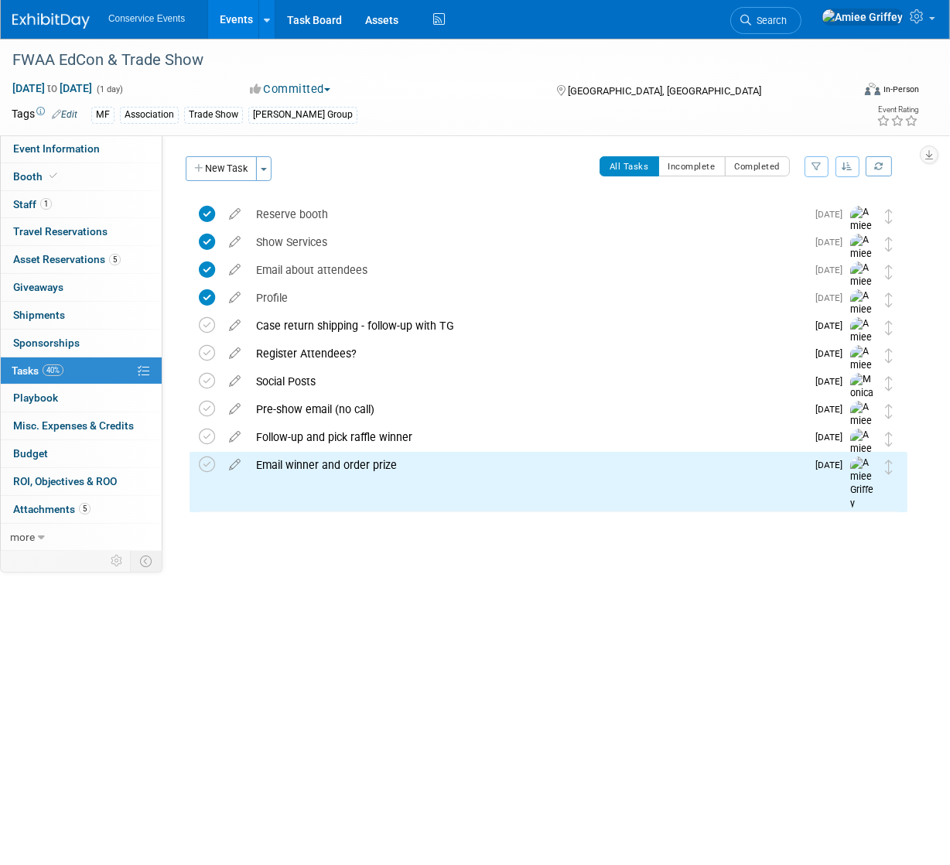
click at [231, 19] on link "Events" at bounding box center [236, 19] width 57 height 39
